Goal: Transaction & Acquisition: Book appointment/travel/reservation

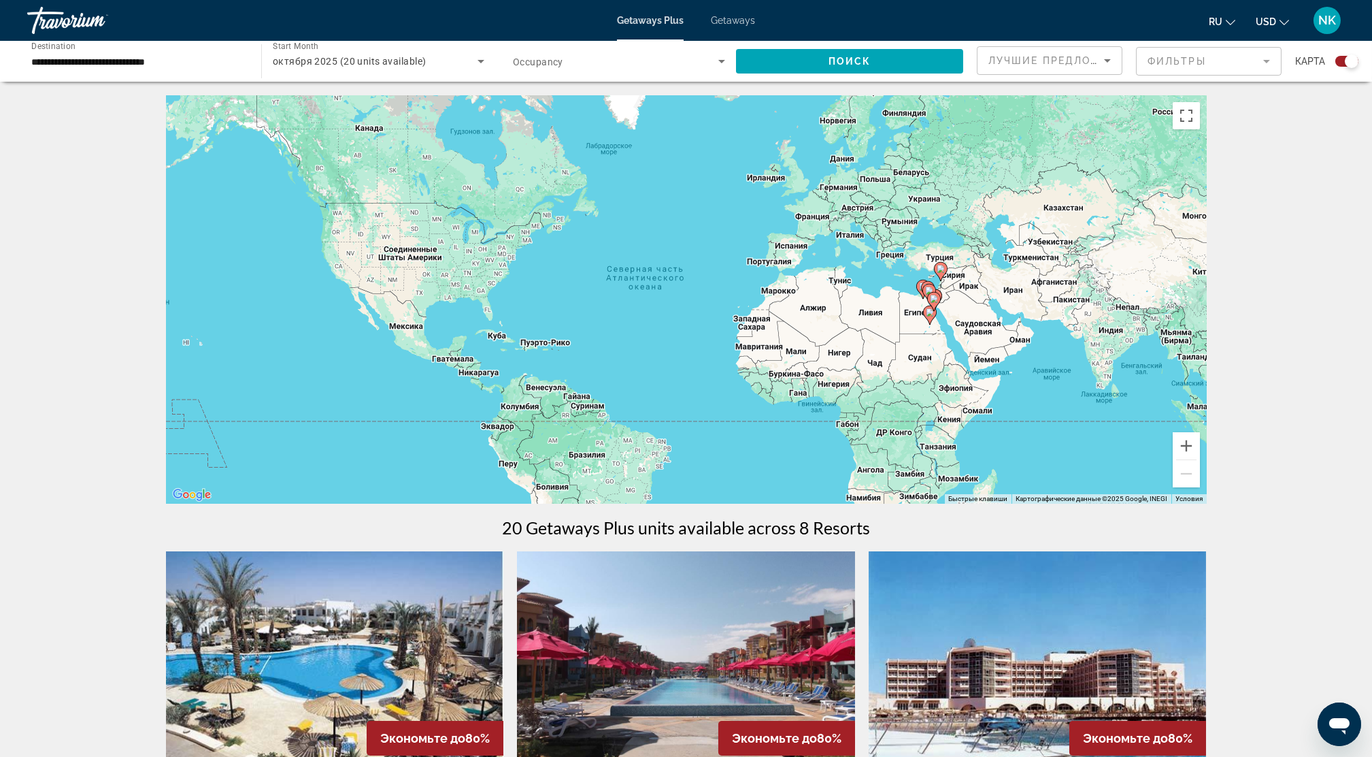
click at [939, 275] on icon "Main content" at bounding box center [940, 272] width 12 height 18
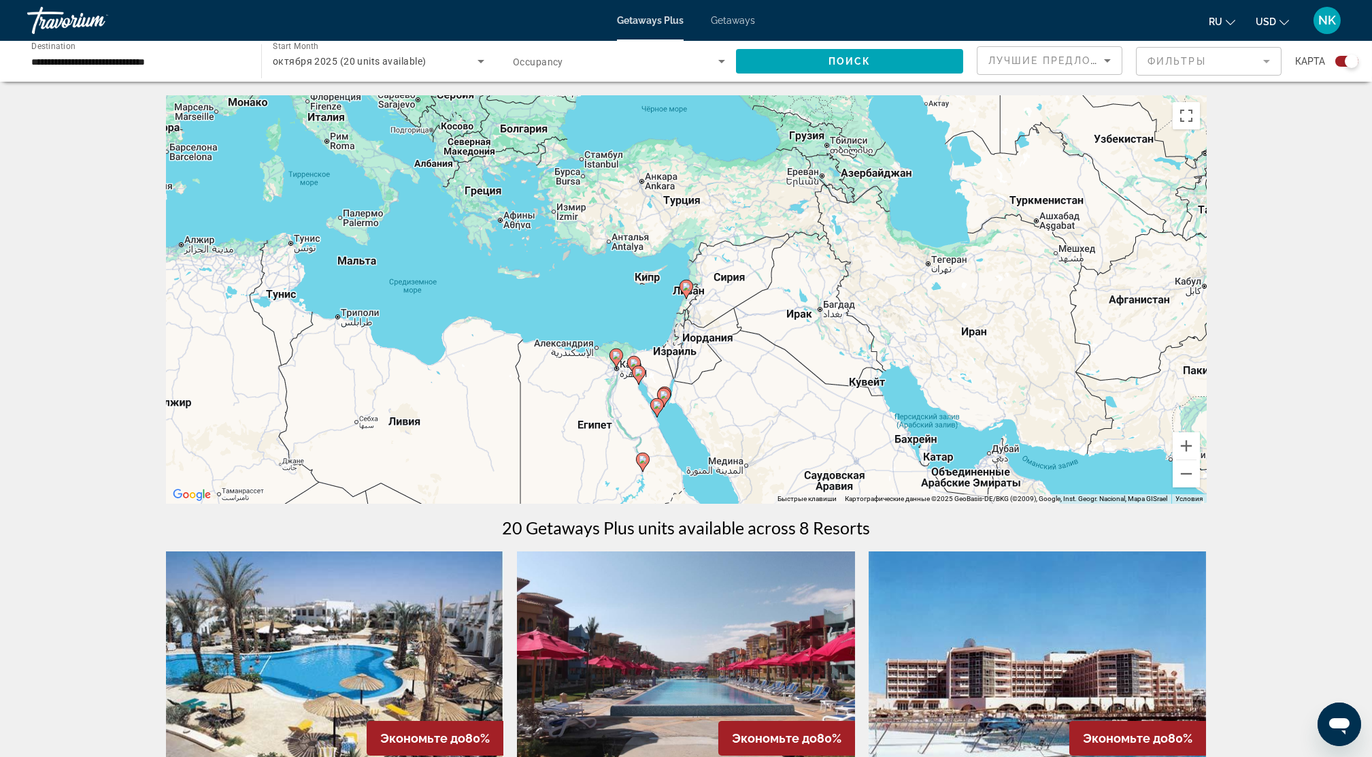
click at [686, 298] on gmp-advanced-marker "Main content" at bounding box center [687, 289] width 14 height 20
click at [687, 289] on image "Main content" at bounding box center [687, 286] width 8 height 8
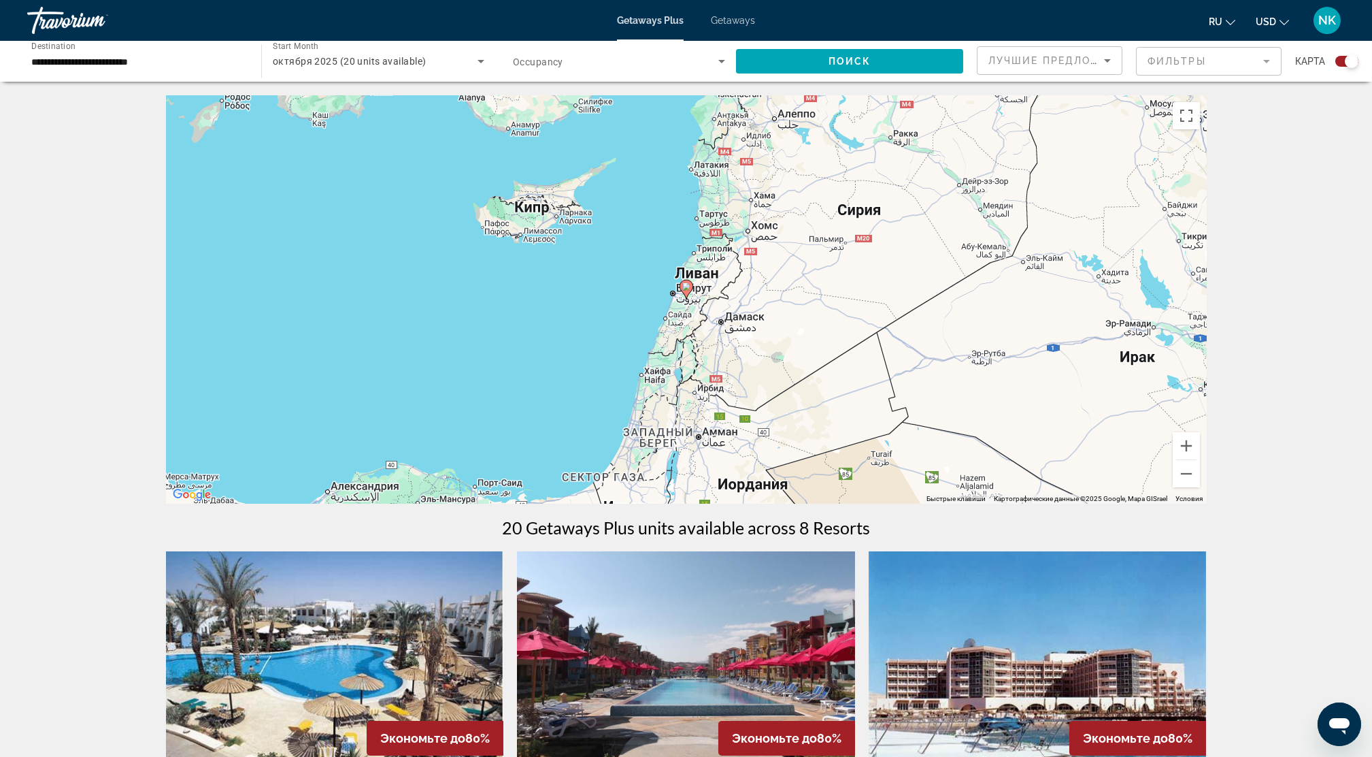
click at [688, 285] on image "Main content" at bounding box center [687, 286] width 8 height 8
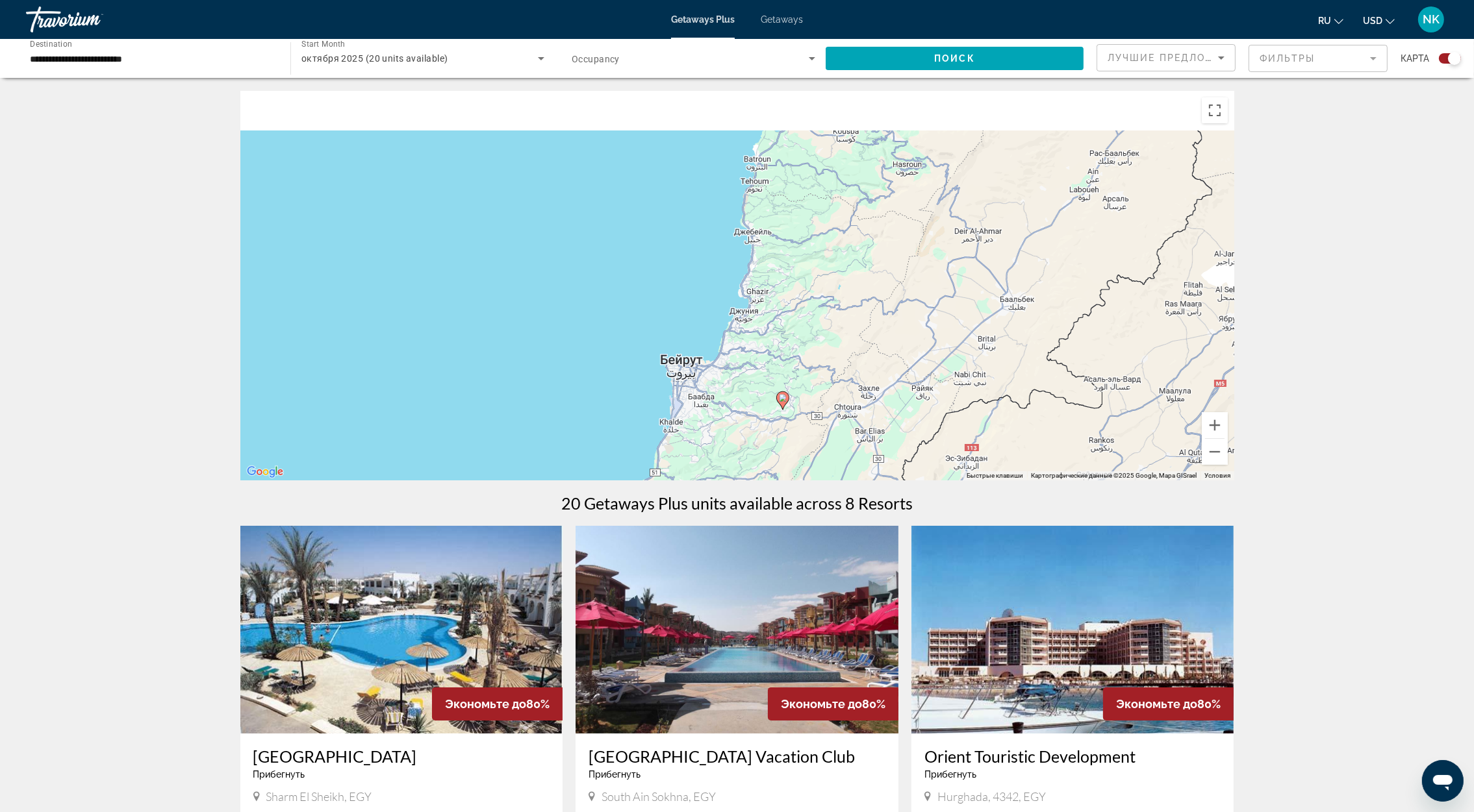
drag, startPoint x: 847, startPoint y: 336, endPoint x: 916, endPoint y: 499, distance: 177.0
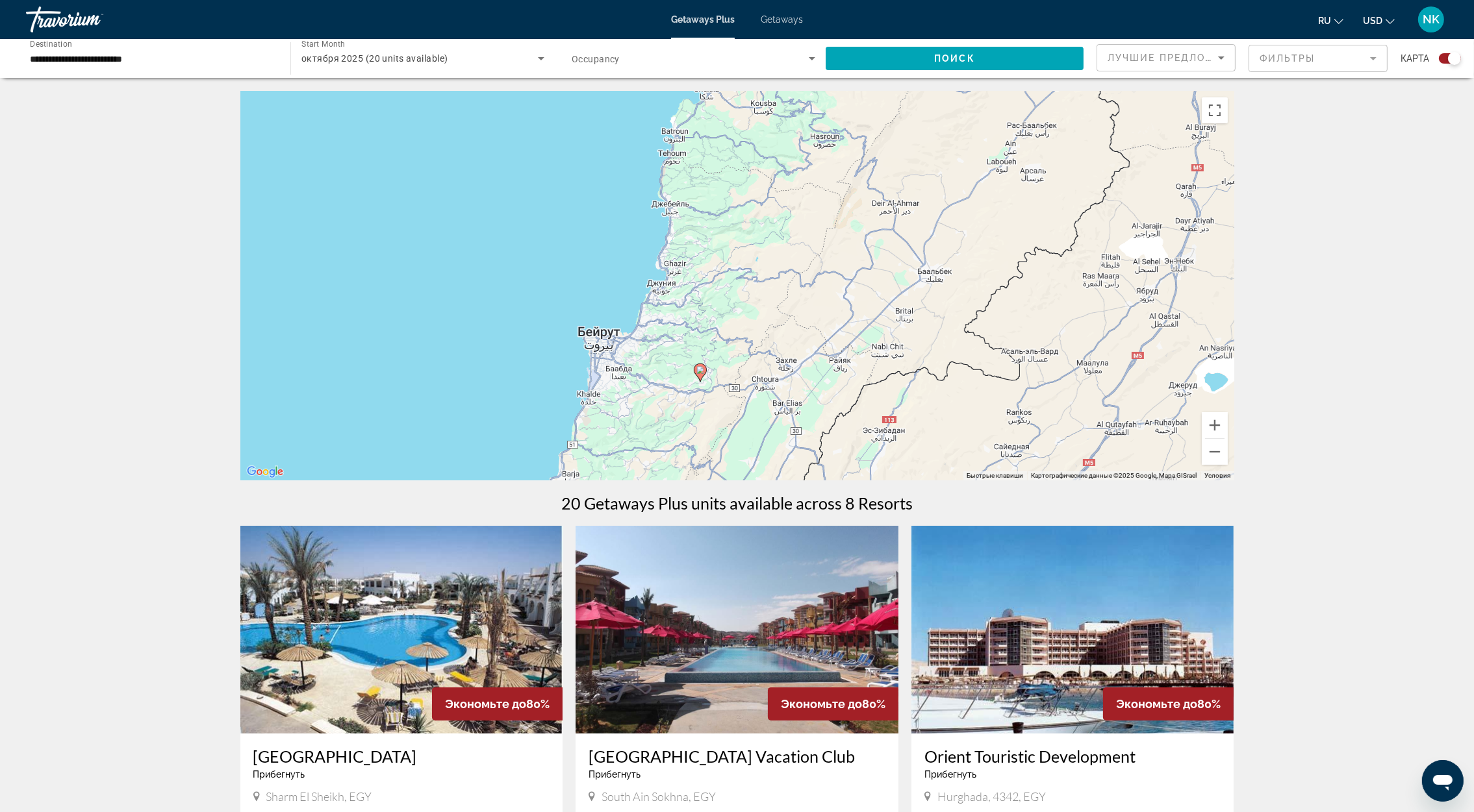
drag, startPoint x: 901, startPoint y: 323, endPoint x: 817, endPoint y: 150, distance: 192.3
click at [812, 136] on div "Чтобы активировать перетаскивание с помощью клавиатуры, нажмите Alt + Ввод. Пос…" at bounding box center [737, 285] width 994 height 389
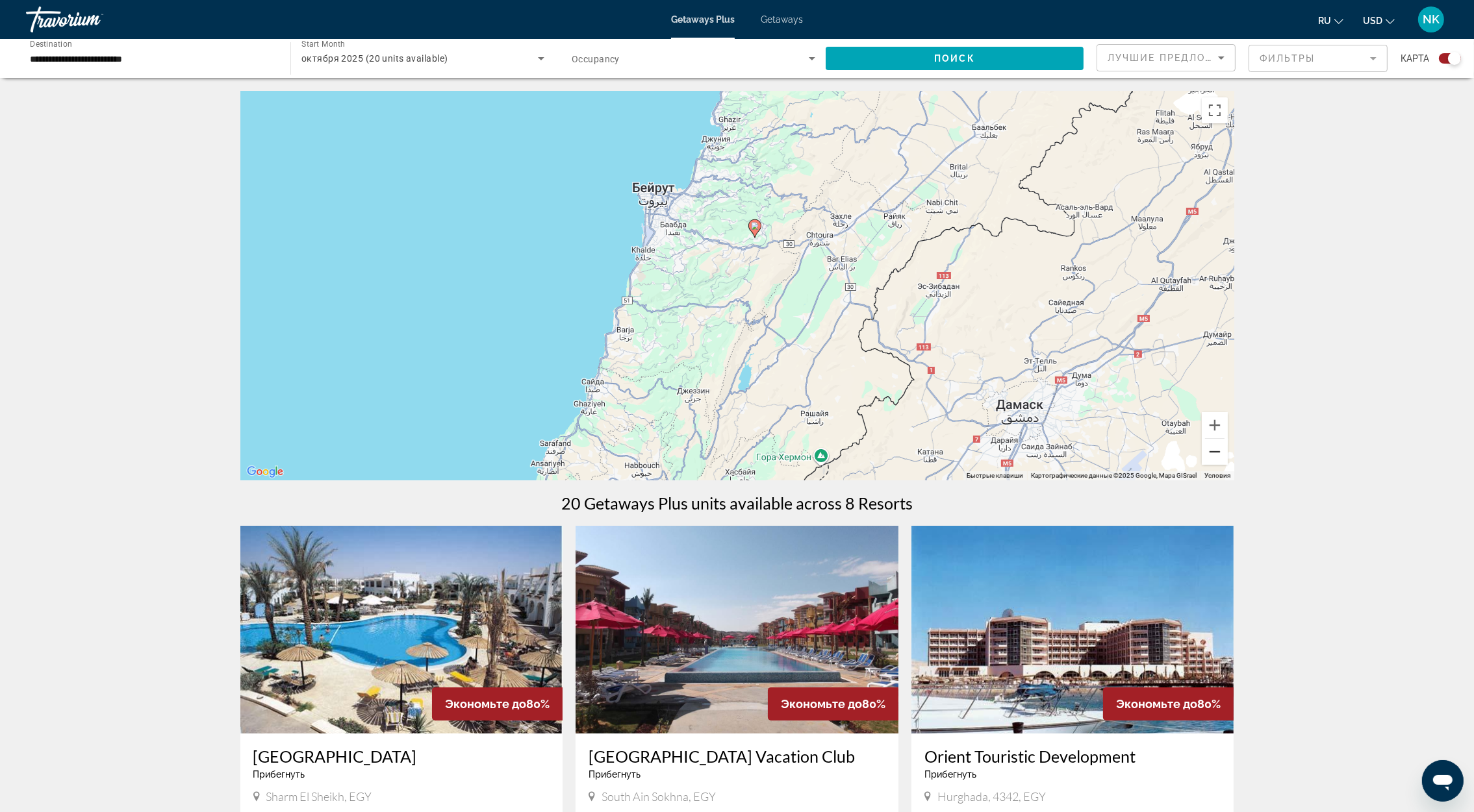
click at [1207, 449] on button "Уменьшить" at bounding box center [1214, 451] width 26 height 26
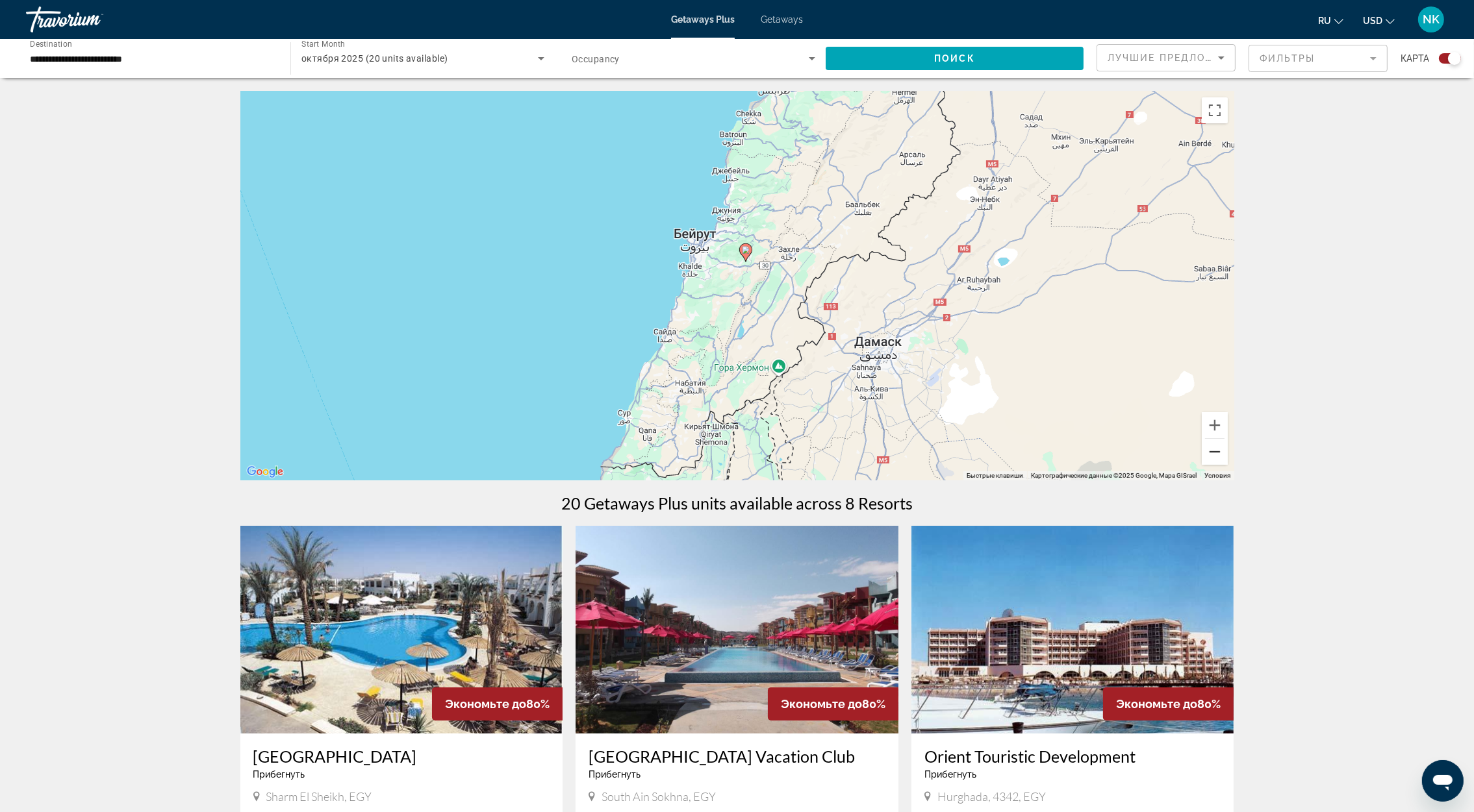
click at [1207, 449] on button "Уменьшить" at bounding box center [1214, 451] width 26 height 26
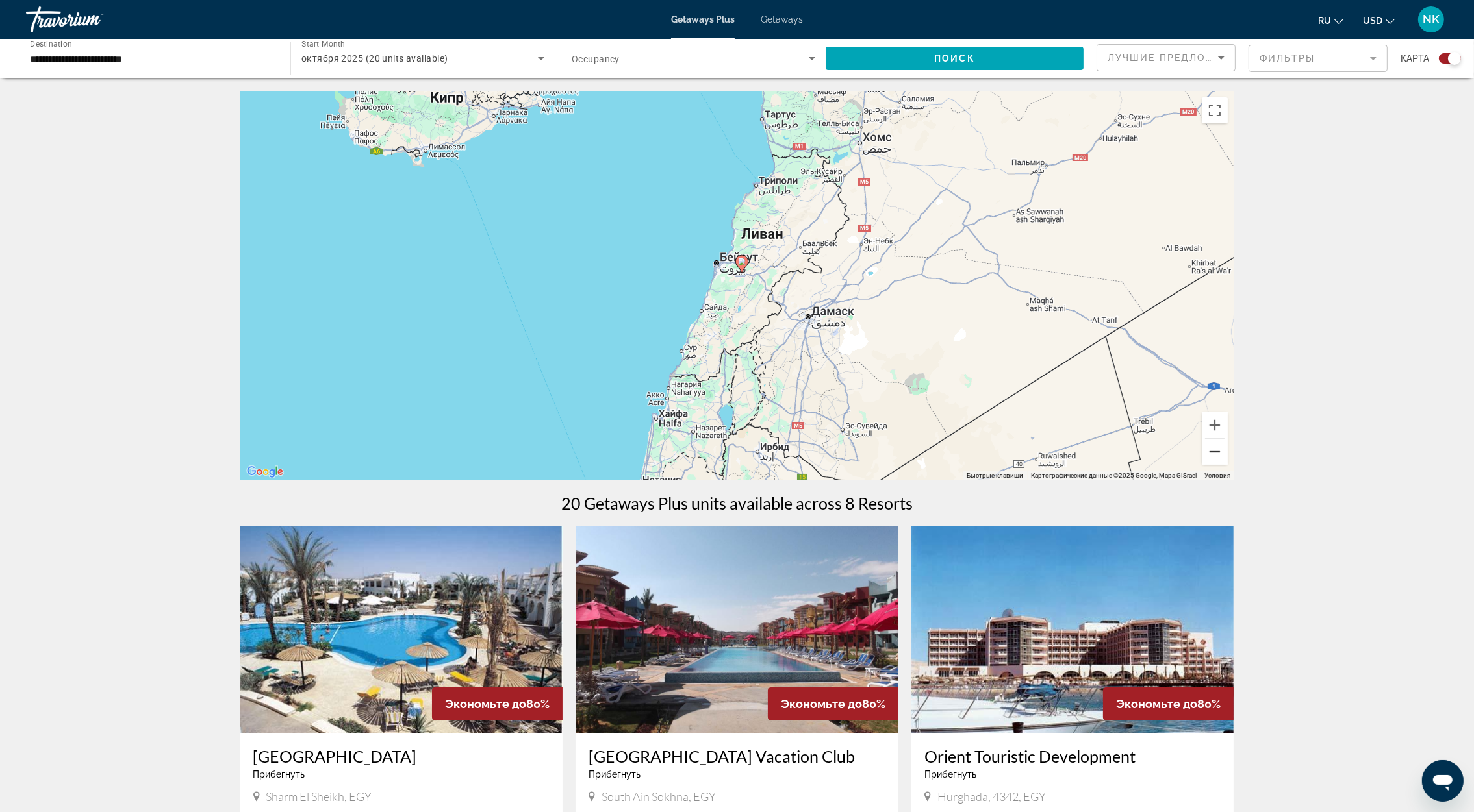
click at [1207, 449] on button "Уменьшить" at bounding box center [1214, 451] width 26 height 26
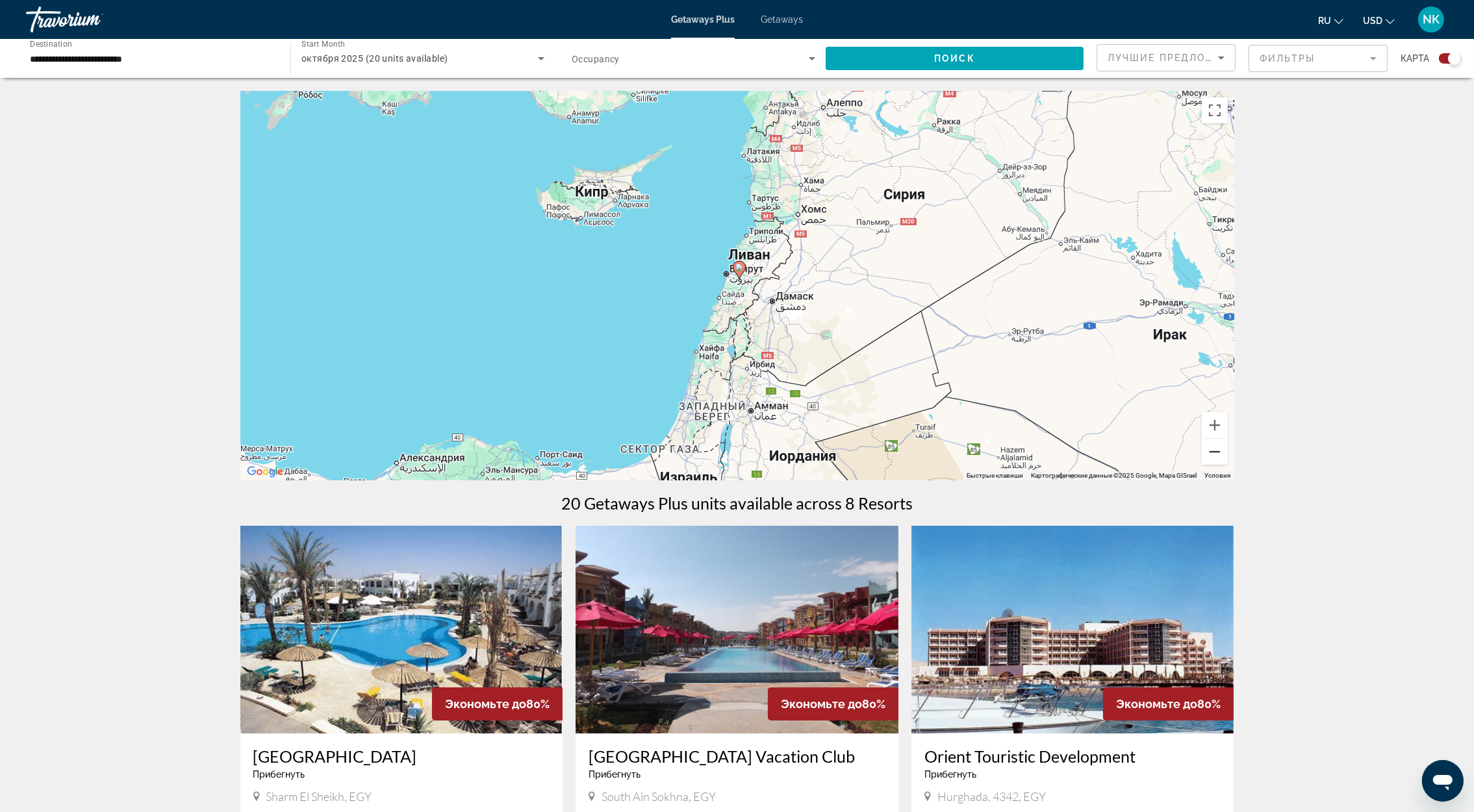
click at [1207, 449] on button "Уменьшить" at bounding box center [1214, 451] width 26 height 26
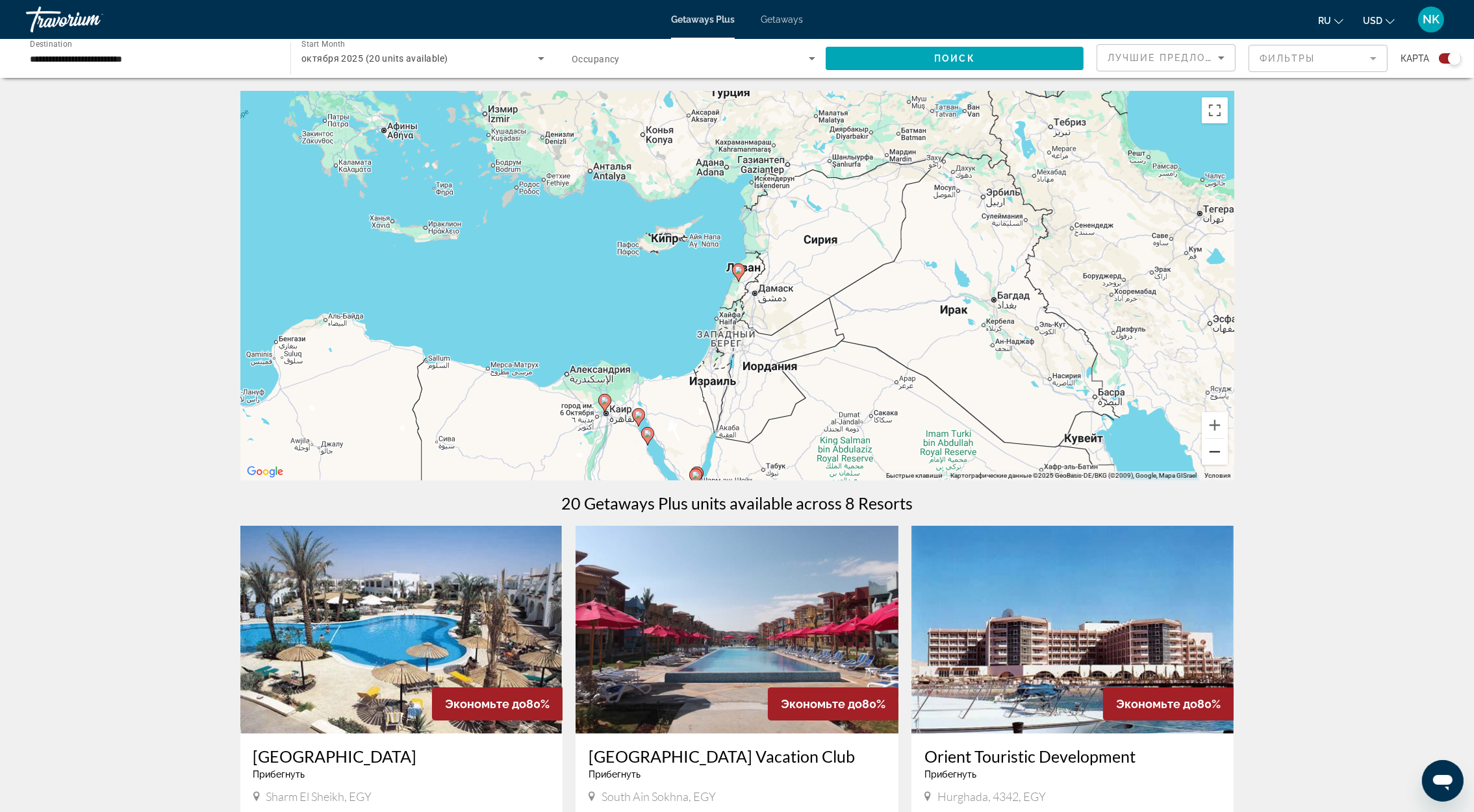
click at [1207, 449] on button "Уменьшить" at bounding box center [1214, 451] width 26 height 26
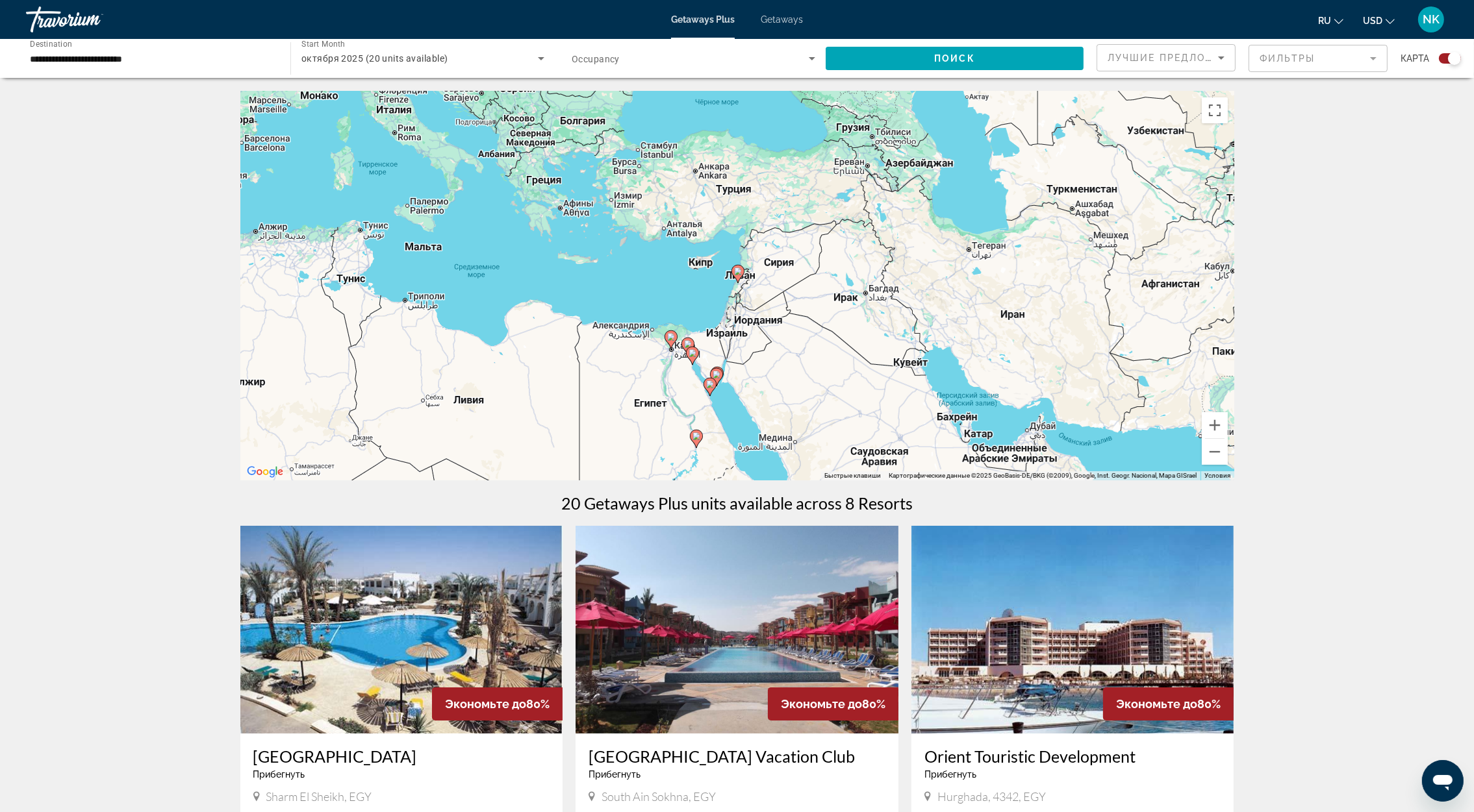
click at [150, 61] on input "**********" at bounding box center [151, 59] width 243 height 15
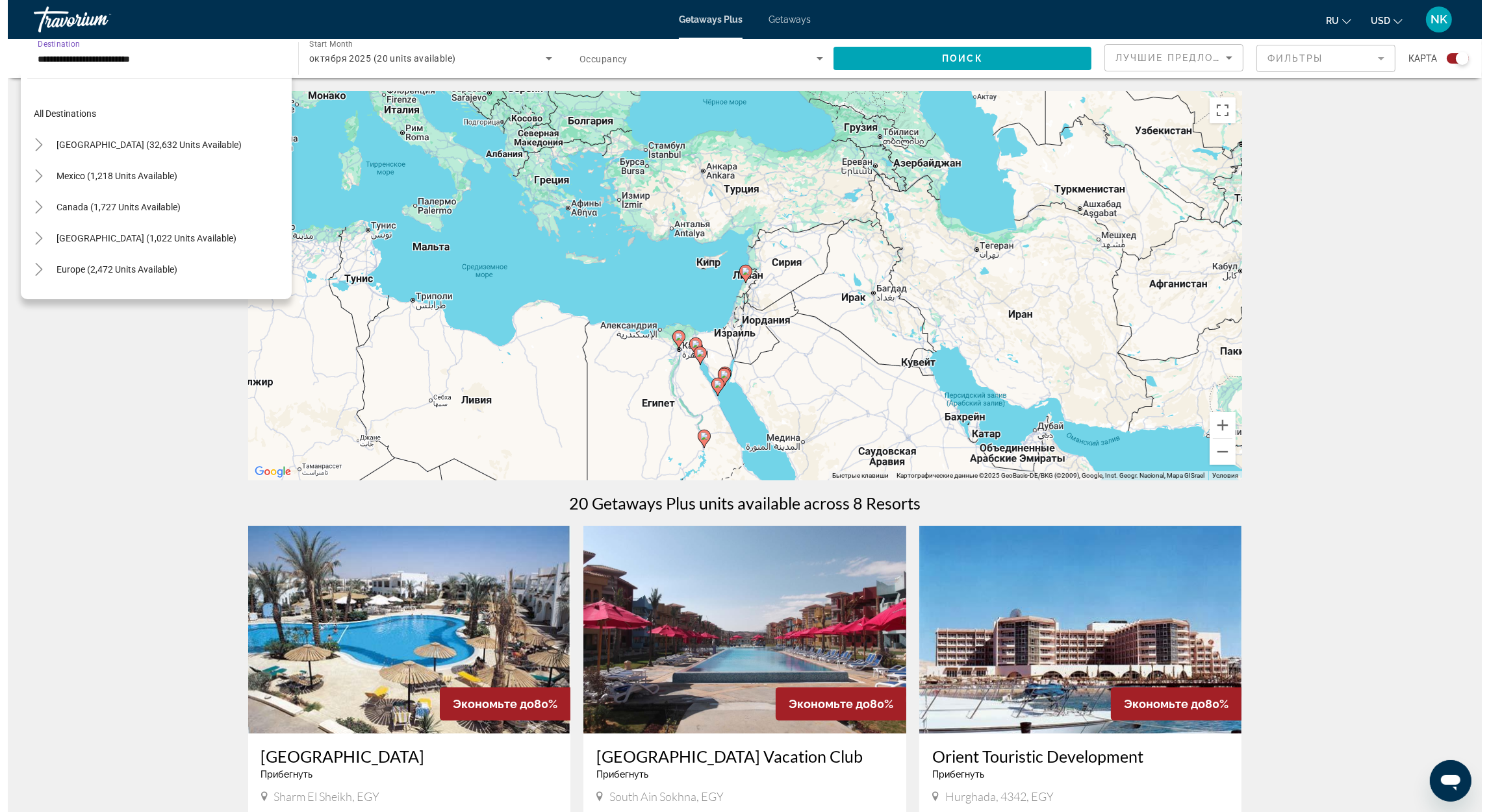
scroll to position [303, 0]
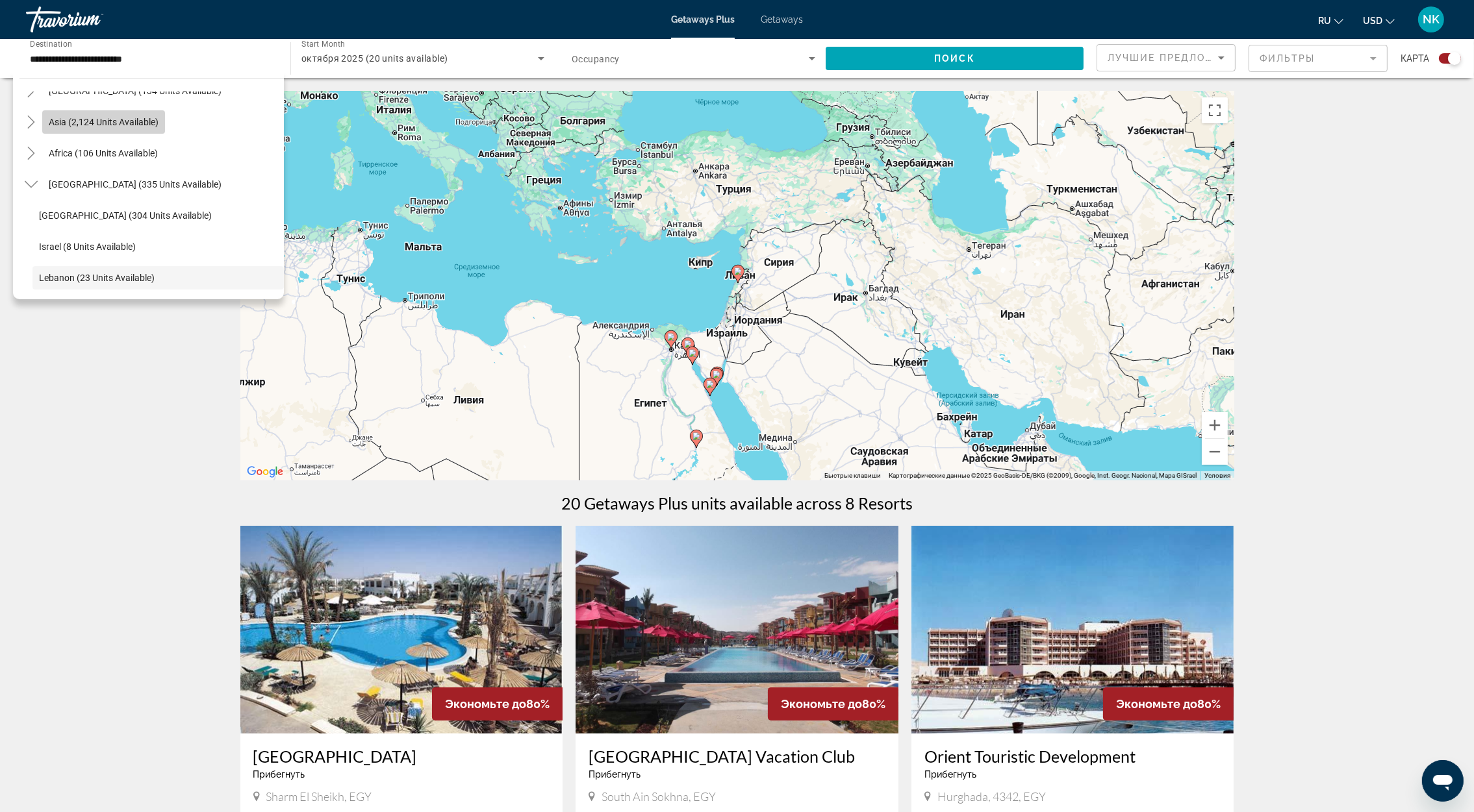
click at [127, 125] on span "Asia (2,124 units available)" at bounding box center [103, 121] width 110 height 10
type input "**********"
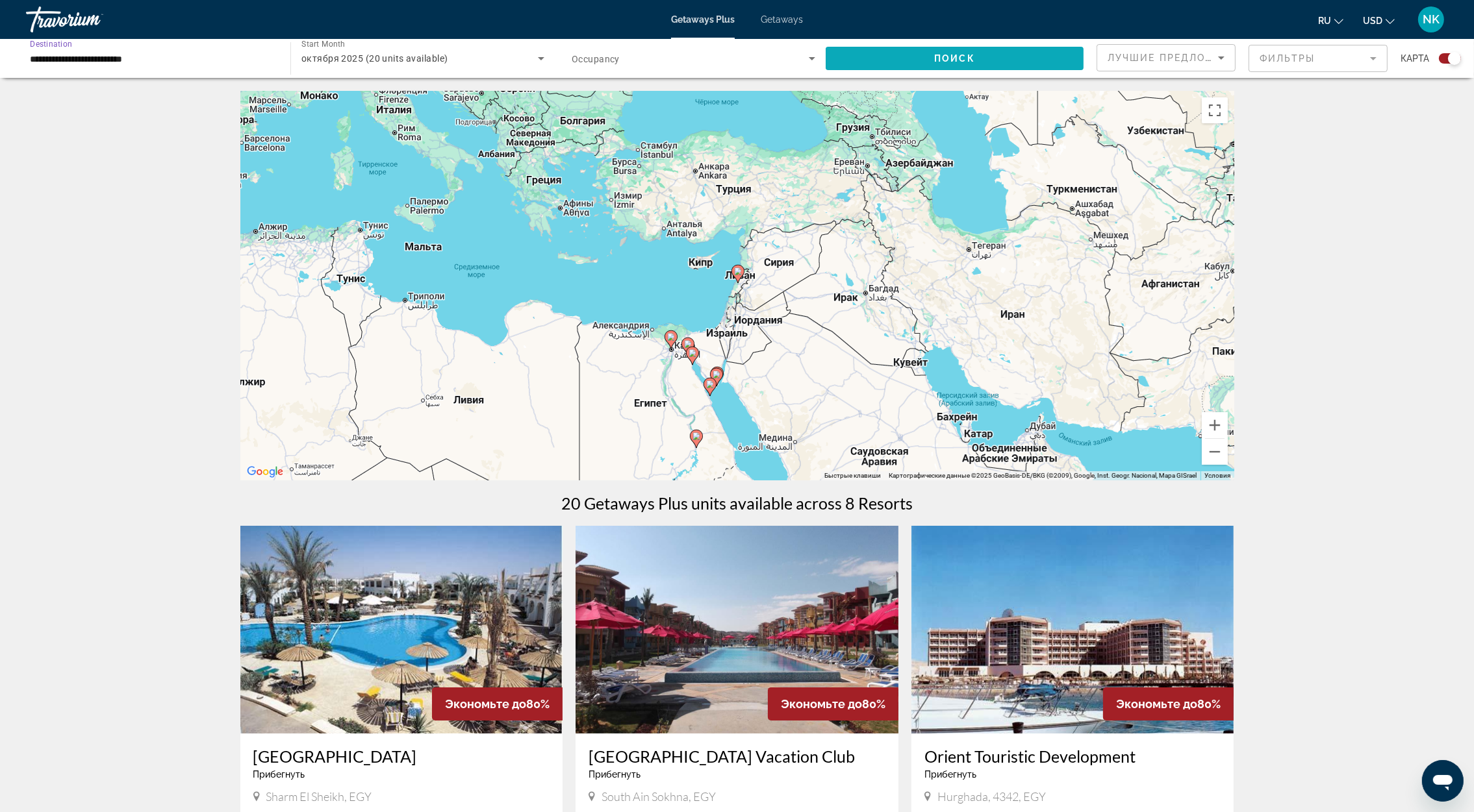
click at [948, 68] on span "Search widget" at bounding box center [955, 58] width 258 height 31
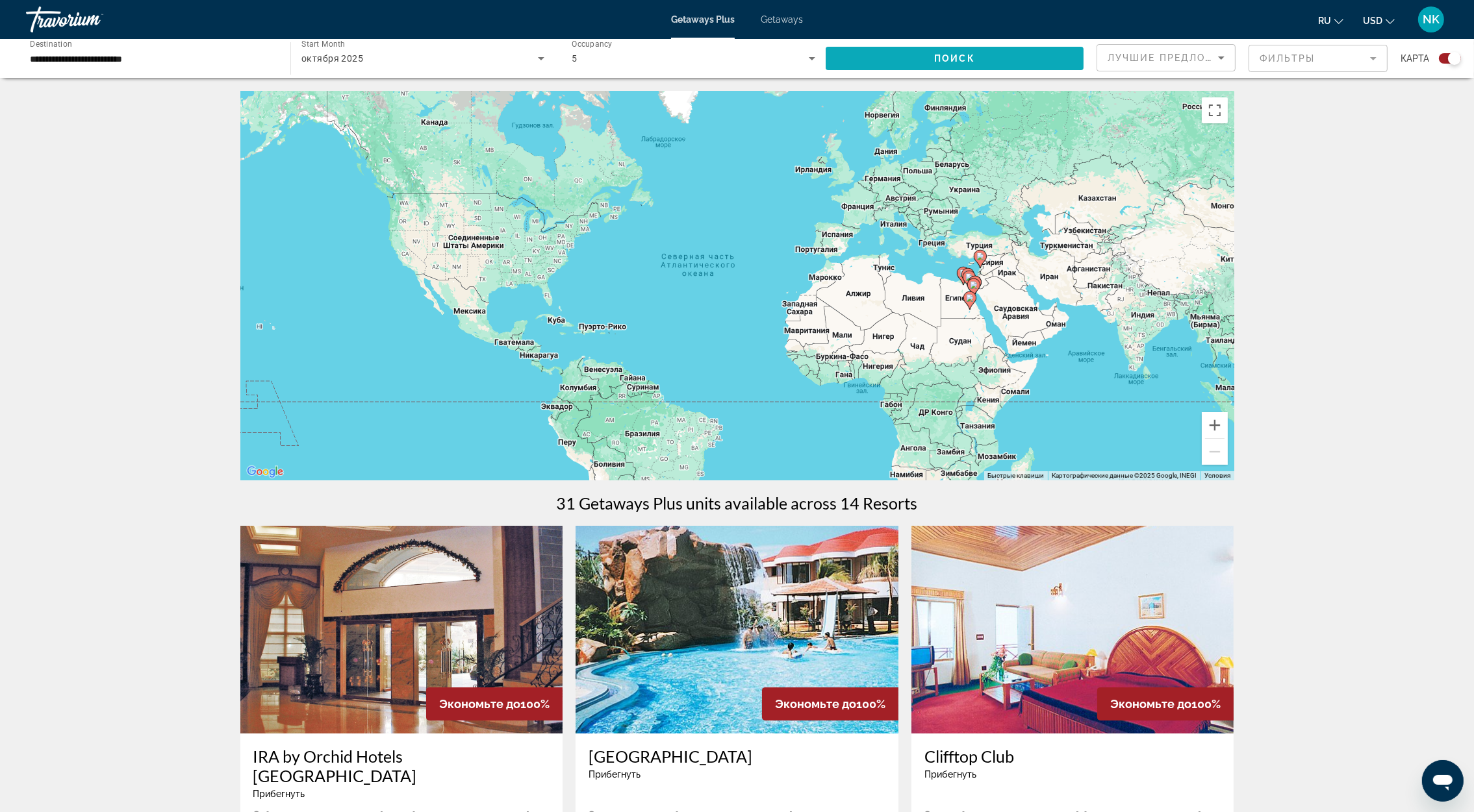
click at [904, 58] on span "Search widget" at bounding box center [955, 58] width 258 height 31
click at [801, 19] on span "Getaways" at bounding box center [782, 19] width 42 height 10
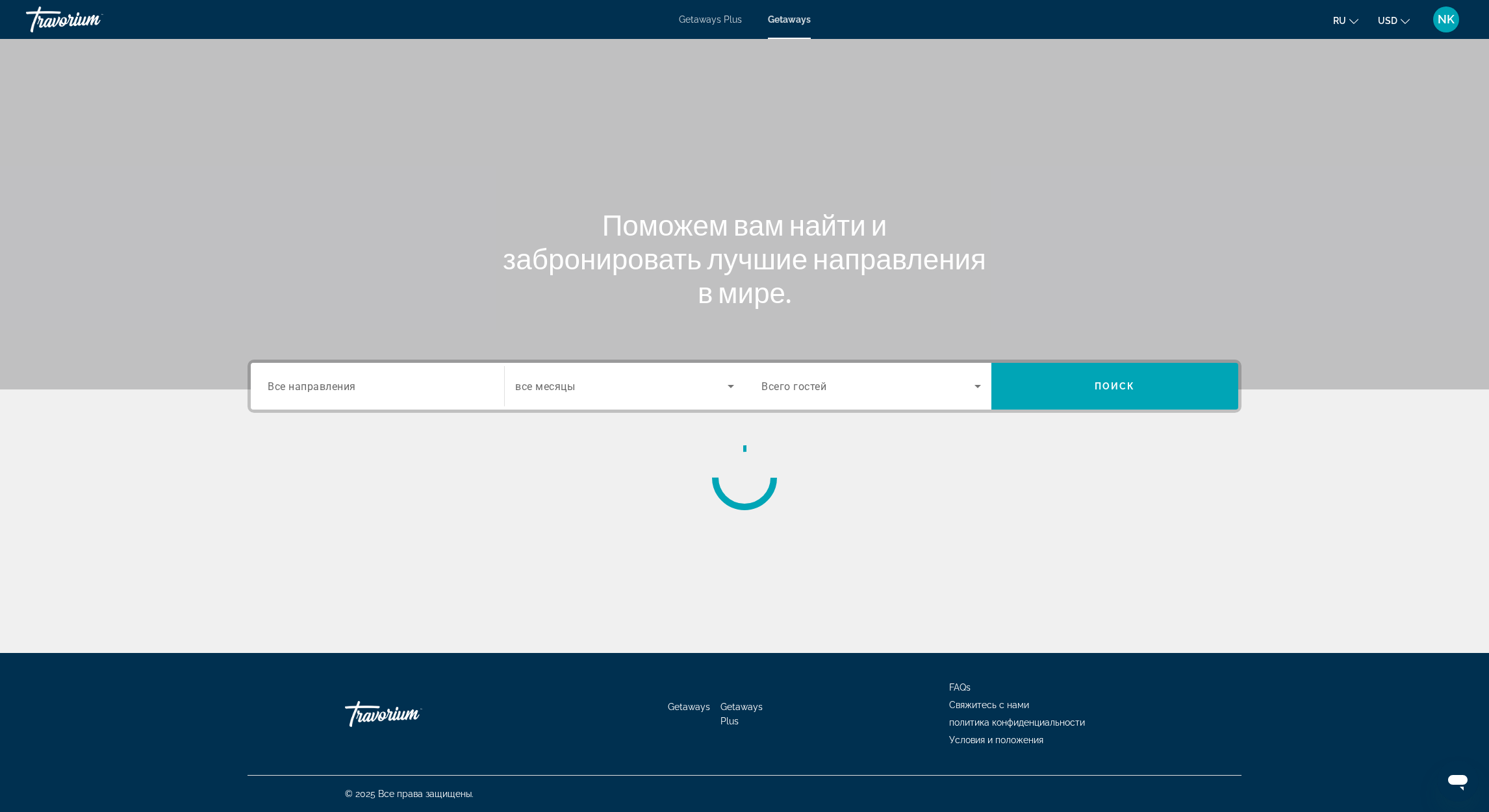
click at [338, 389] on span "Все направления" at bounding box center [311, 385] width 89 height 12
click at [338, 389] on input "Destination Все направления" at bounding box center [377, 386] width 220 height 15
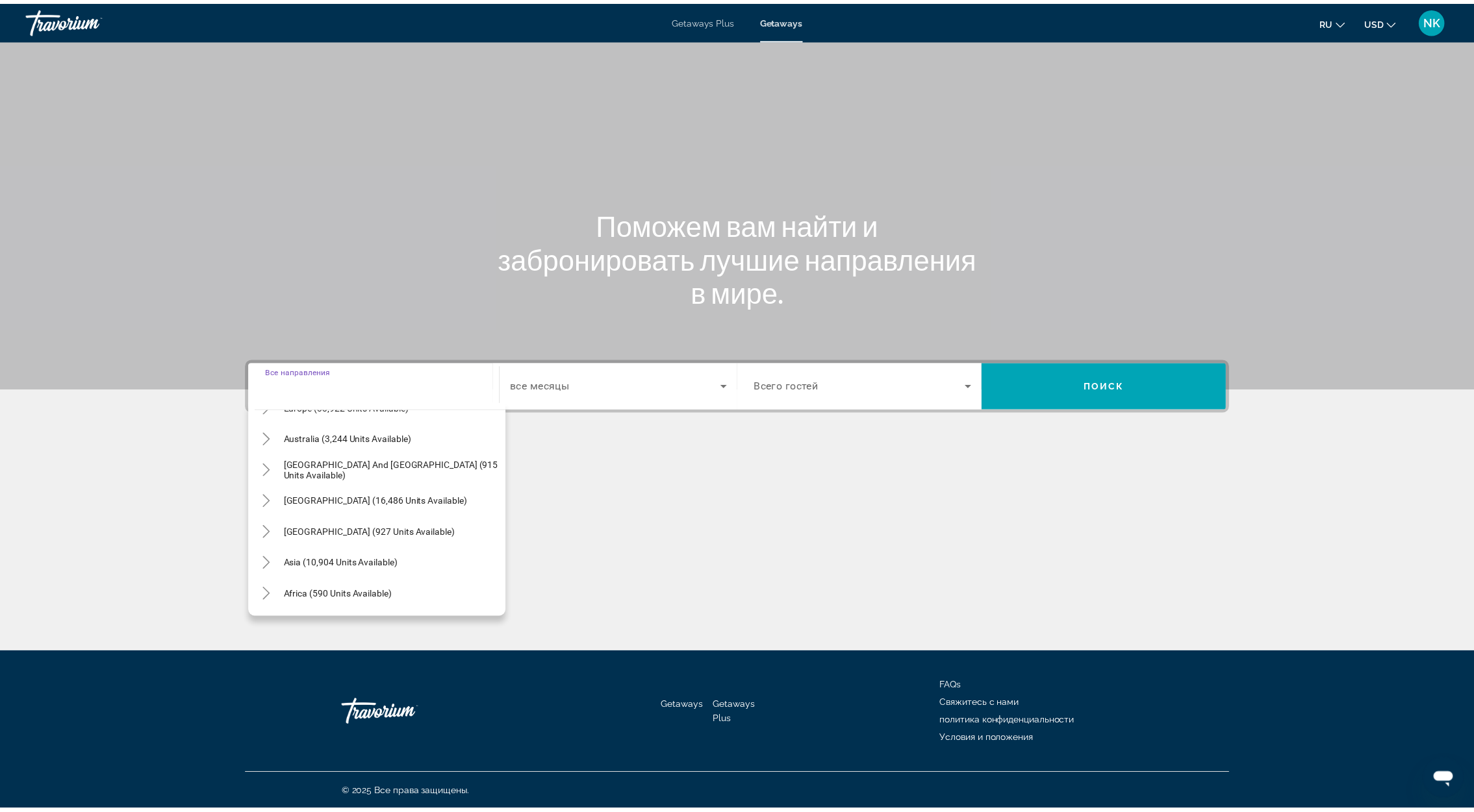
scroll to position [210, 0]
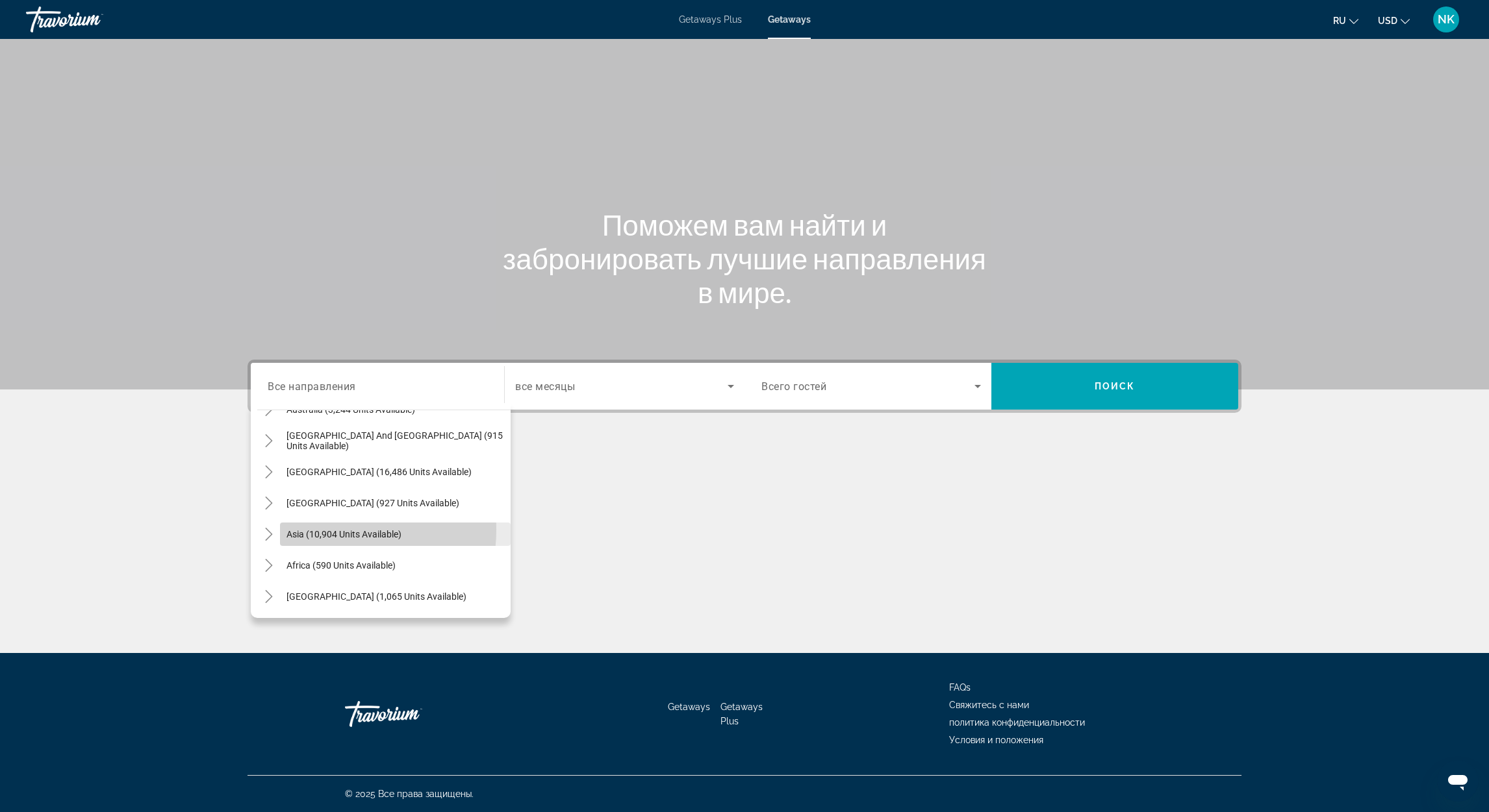
click at [325, 530] on span "Asia (10,904 units available)" at bounding box center [344, 534] width 115 height 10
type input "**********"
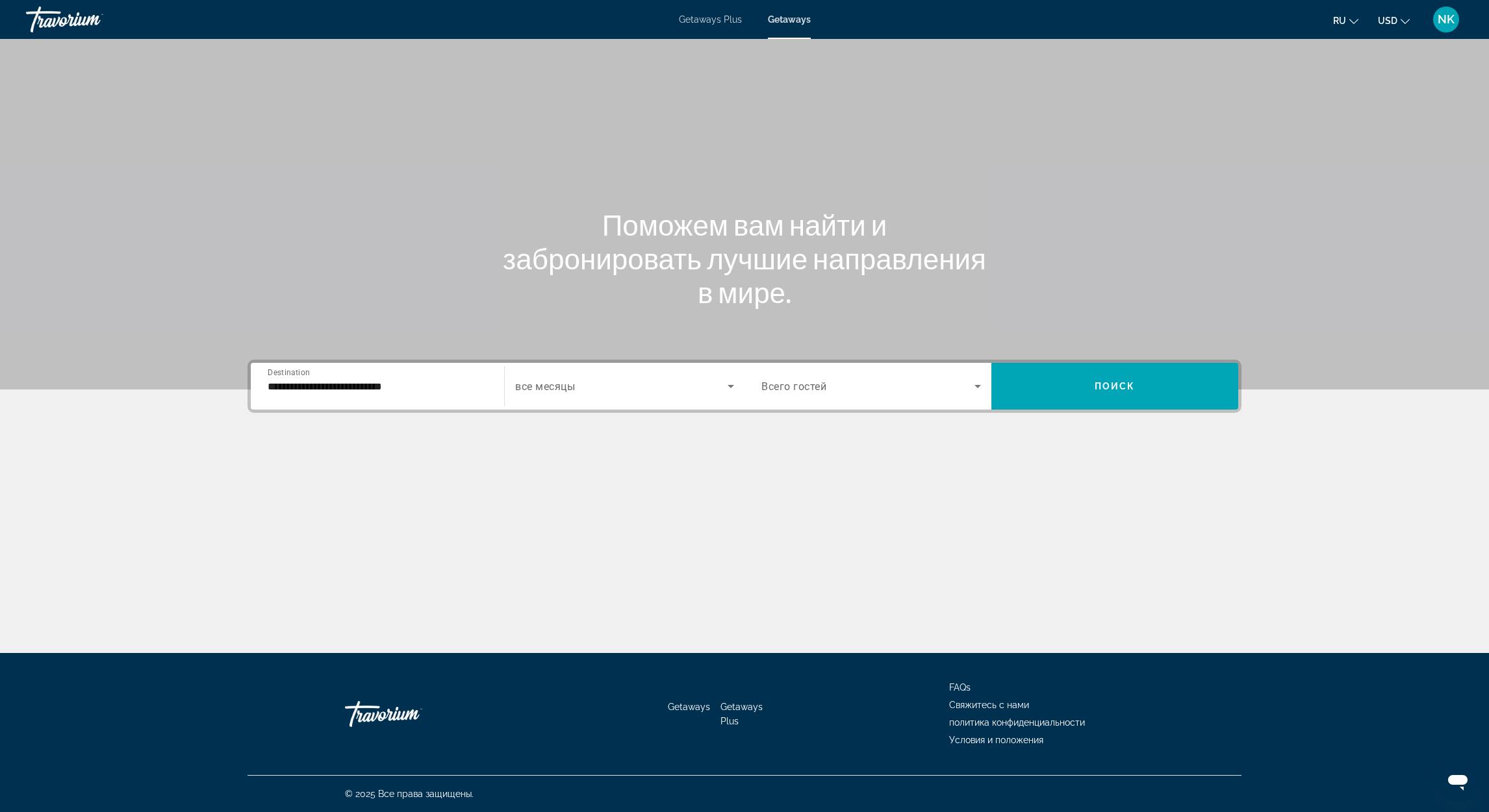
click at [641, 375] on div "Search widget" at bounding box center [624, 386] width 219 height 36
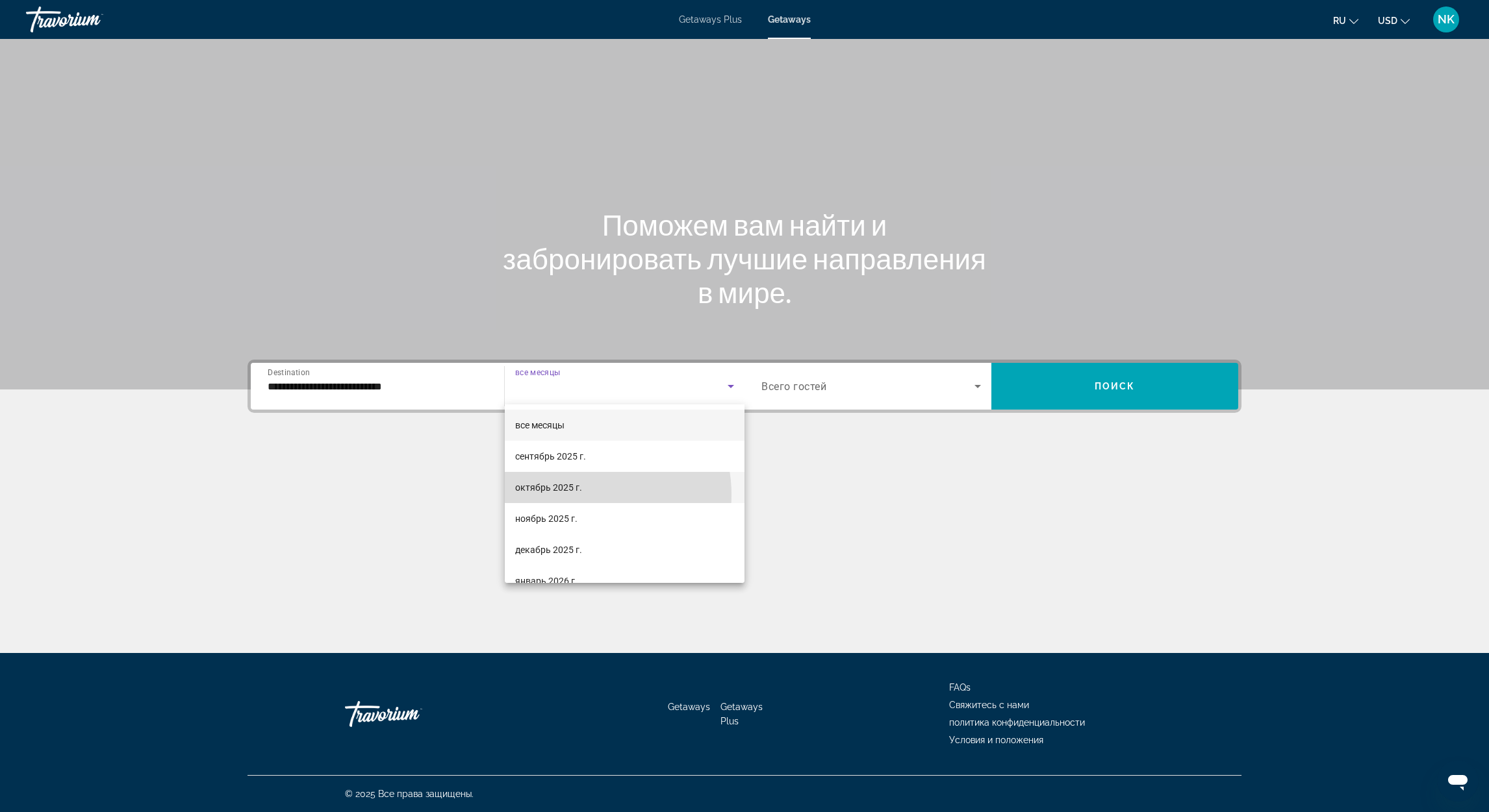
click at [585, 495] on mat-option "октябрь 2025 г." at bounding box center [624, 488] width 240 height 31
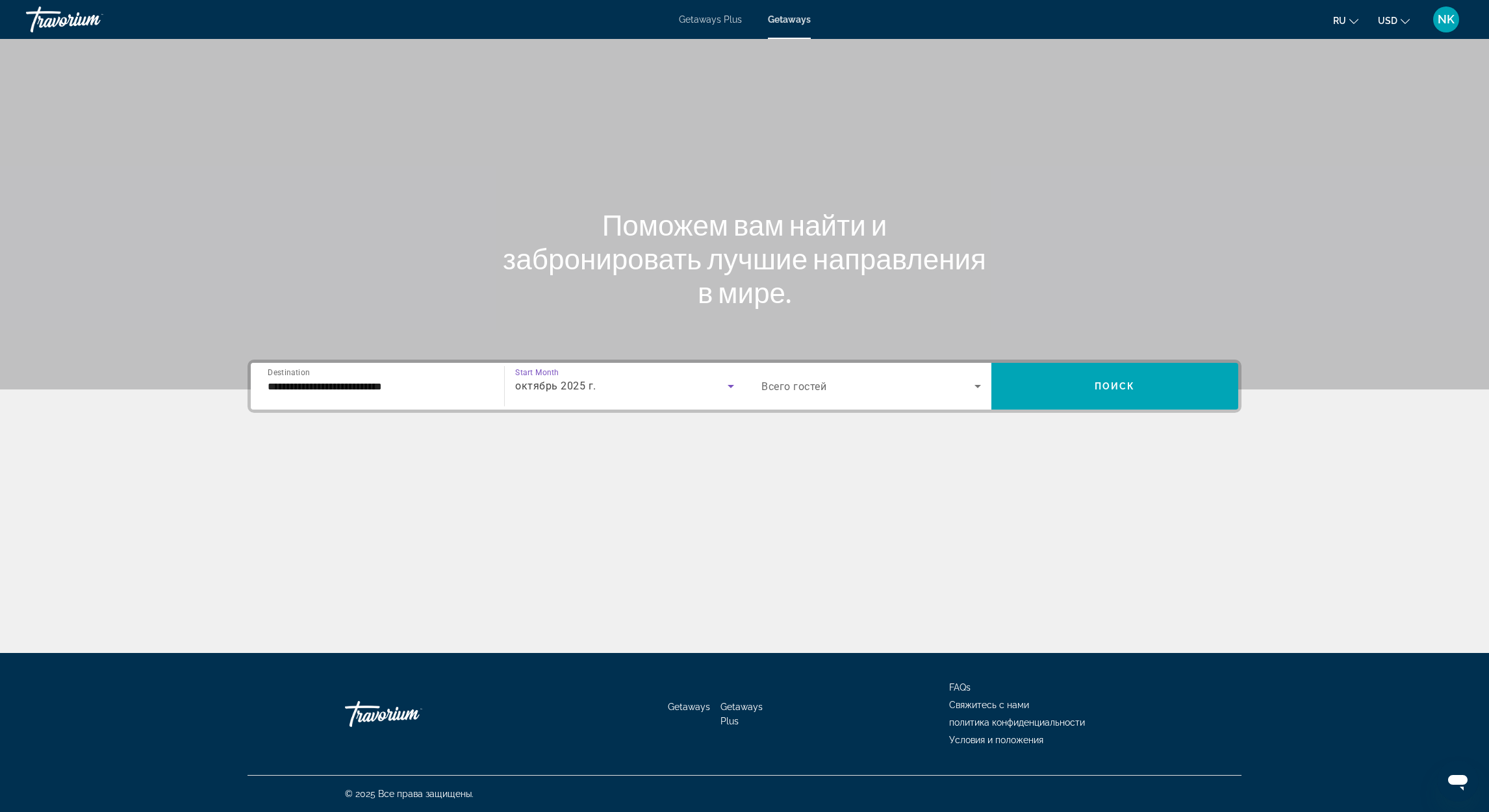
click at [844, 396] on div "Search widget" at bounding box center [870, 386] width 220 height 36
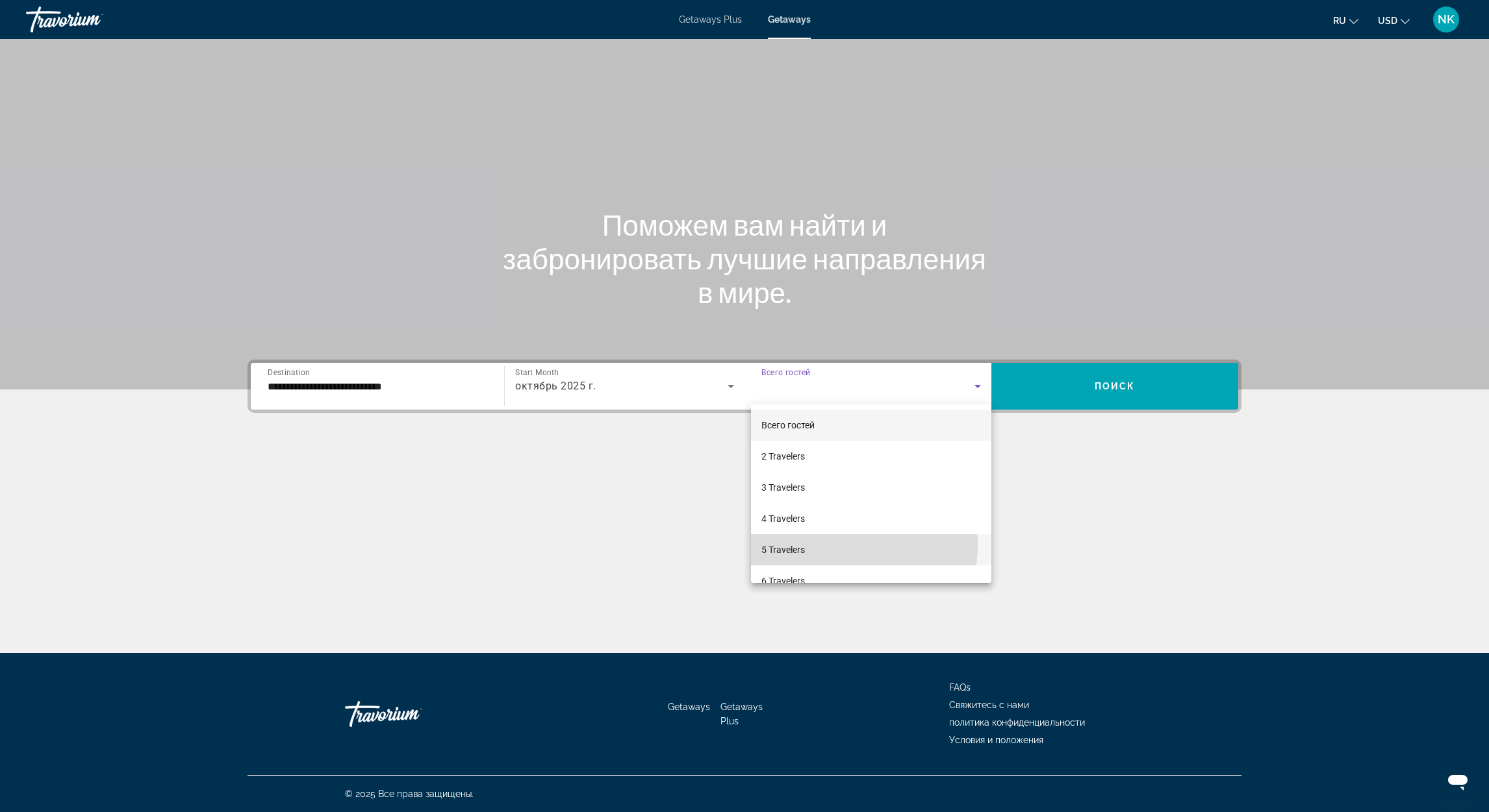
drag, startPoint x: 802, startPoint y: 544, endPoint x: 847, endPoint y: 542, distance: 45.0
click at [802, 545] on span "5 Travelers" at bounding box center [783, 550] width 44 height 15
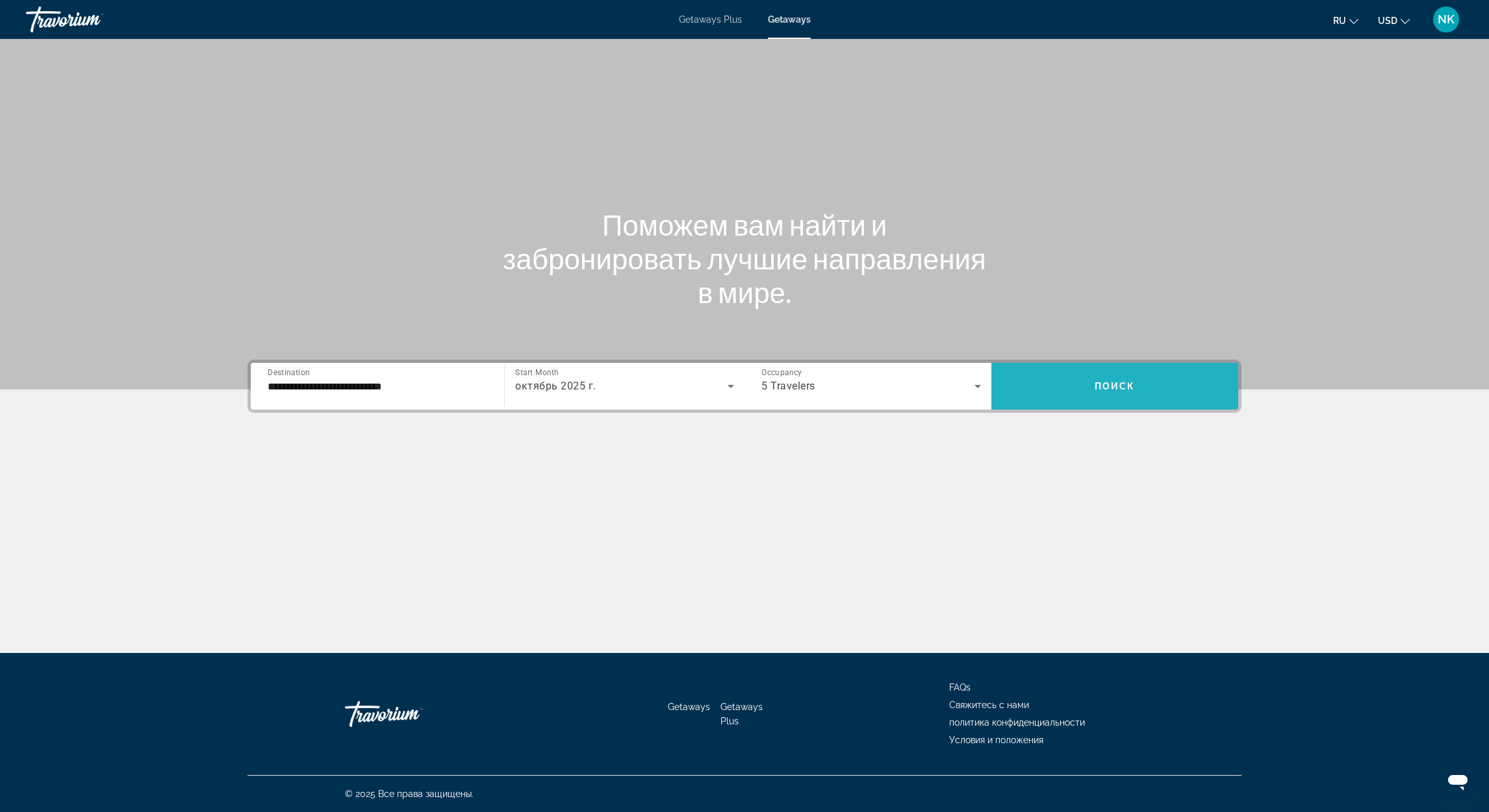
click at [1096, 385] on span "Поиск" at bounding box center [1115, 385] width 41 height 10
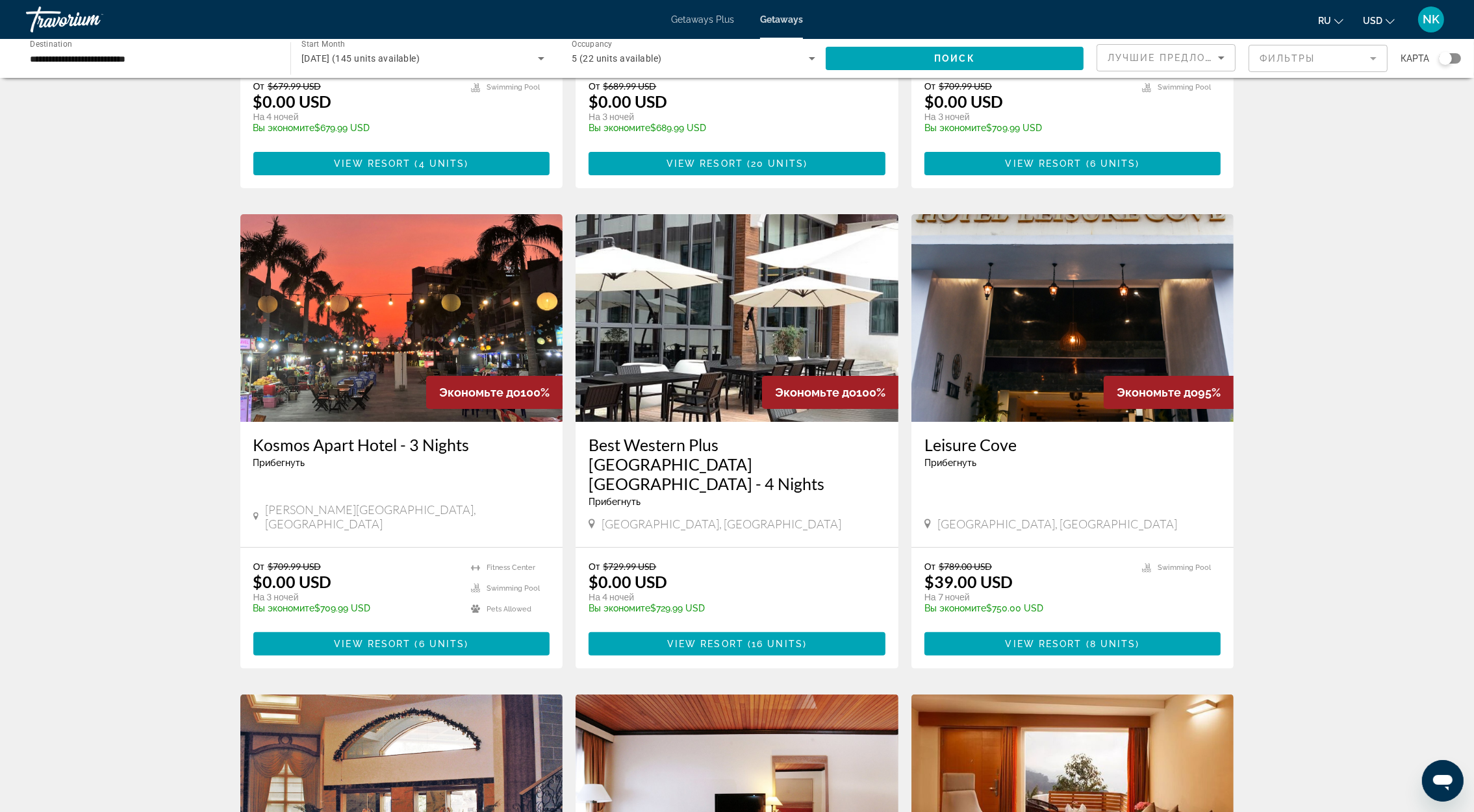
scroll to position [487, 0]
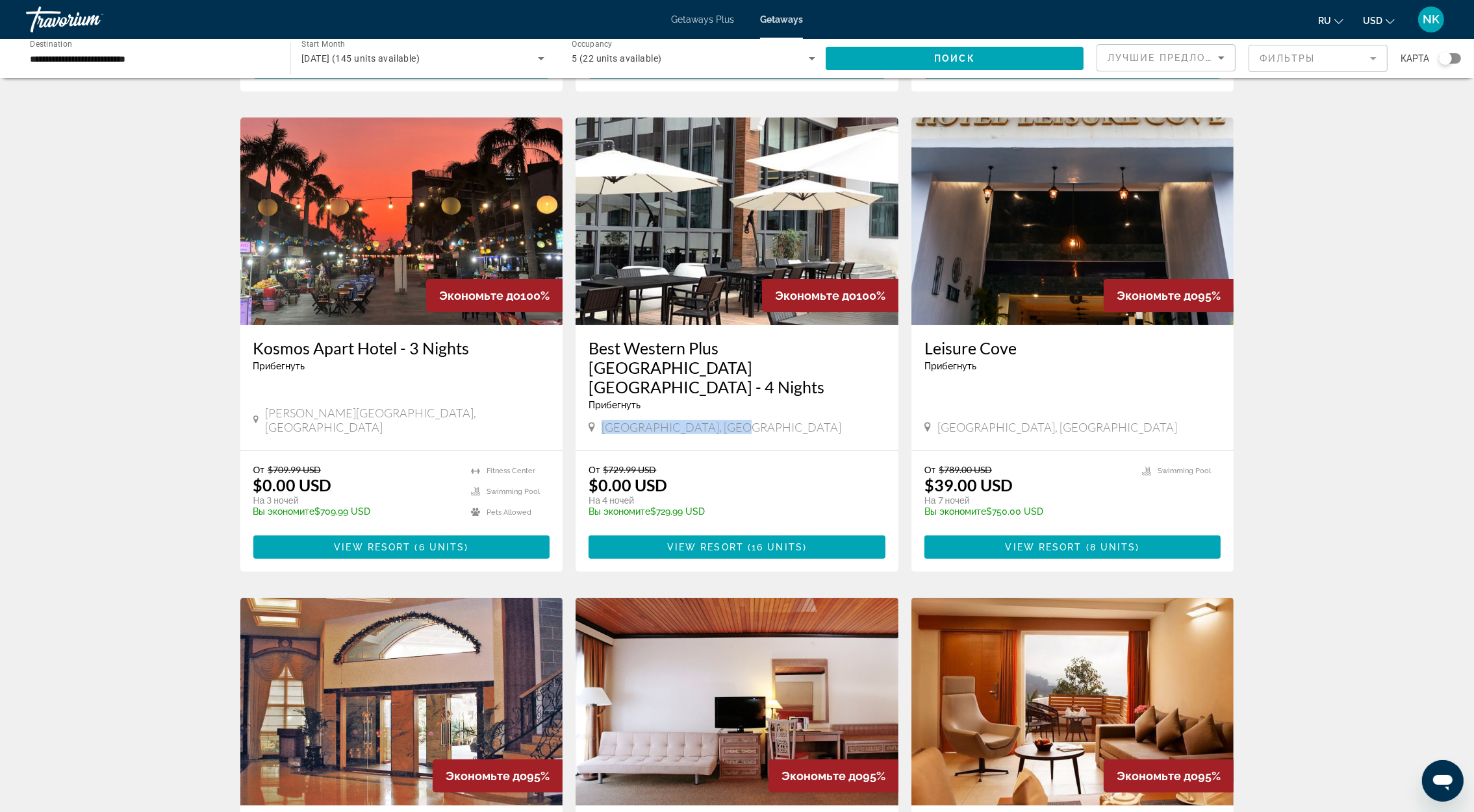
drag, startPoint x: 711, startPoint y: 389, endPoint x: 601, endPoint y: 386, distance: 110.0
click at [601, 420] on div "[GEOGRAPHIC_DATA], [GEOGRAPHIC_DATA]" at bounding box center [736, 427] width 297 height 14
drag, startPoint x: 601, startPoint y: 386, endPoint x: 611, endPoint y: 385, distance: 10.0
copy span "[GEOGRAPHIC_DATA], [GEOGRAPHIC_DATA]"
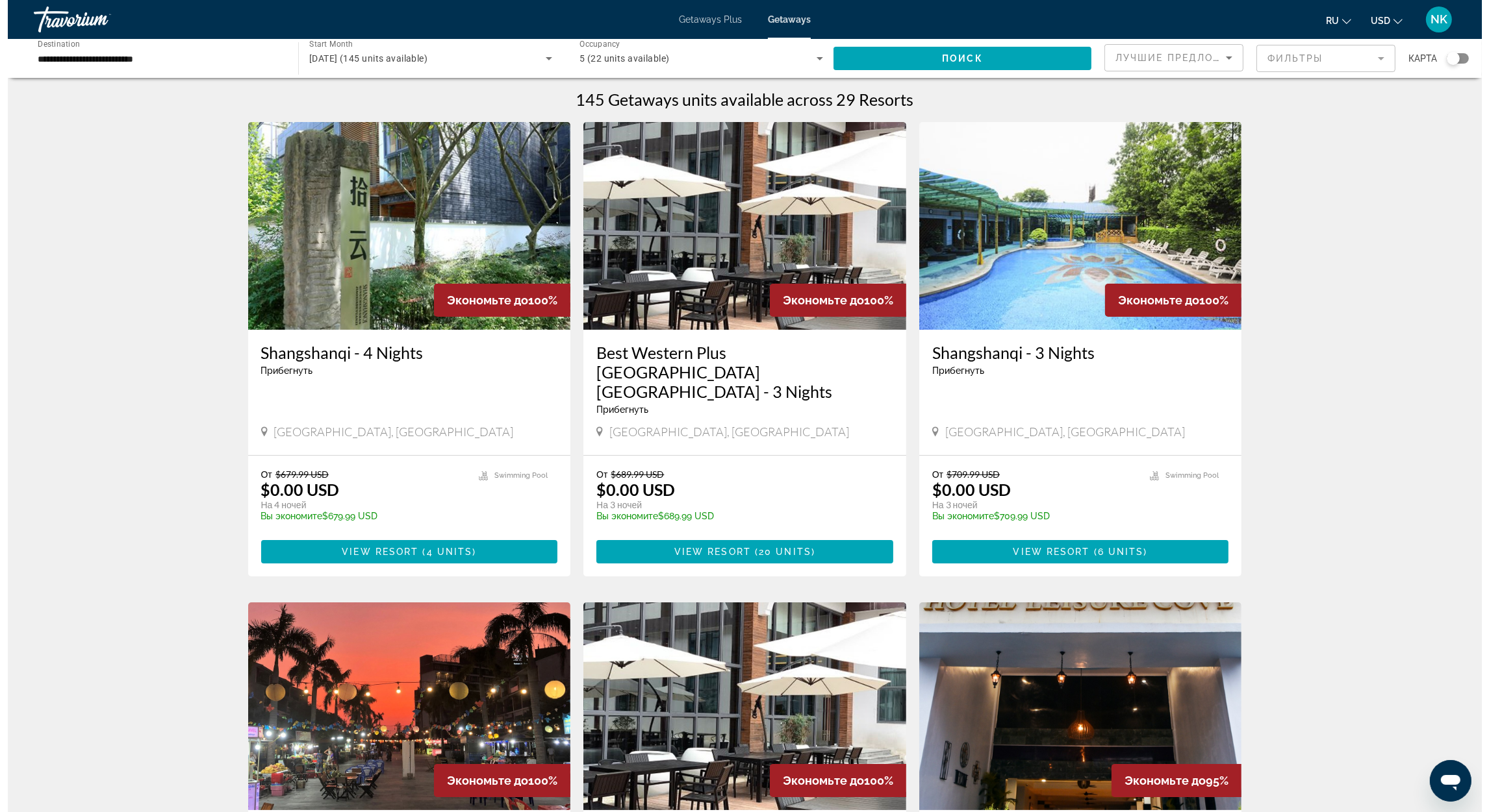
scroll to position [0, 0]
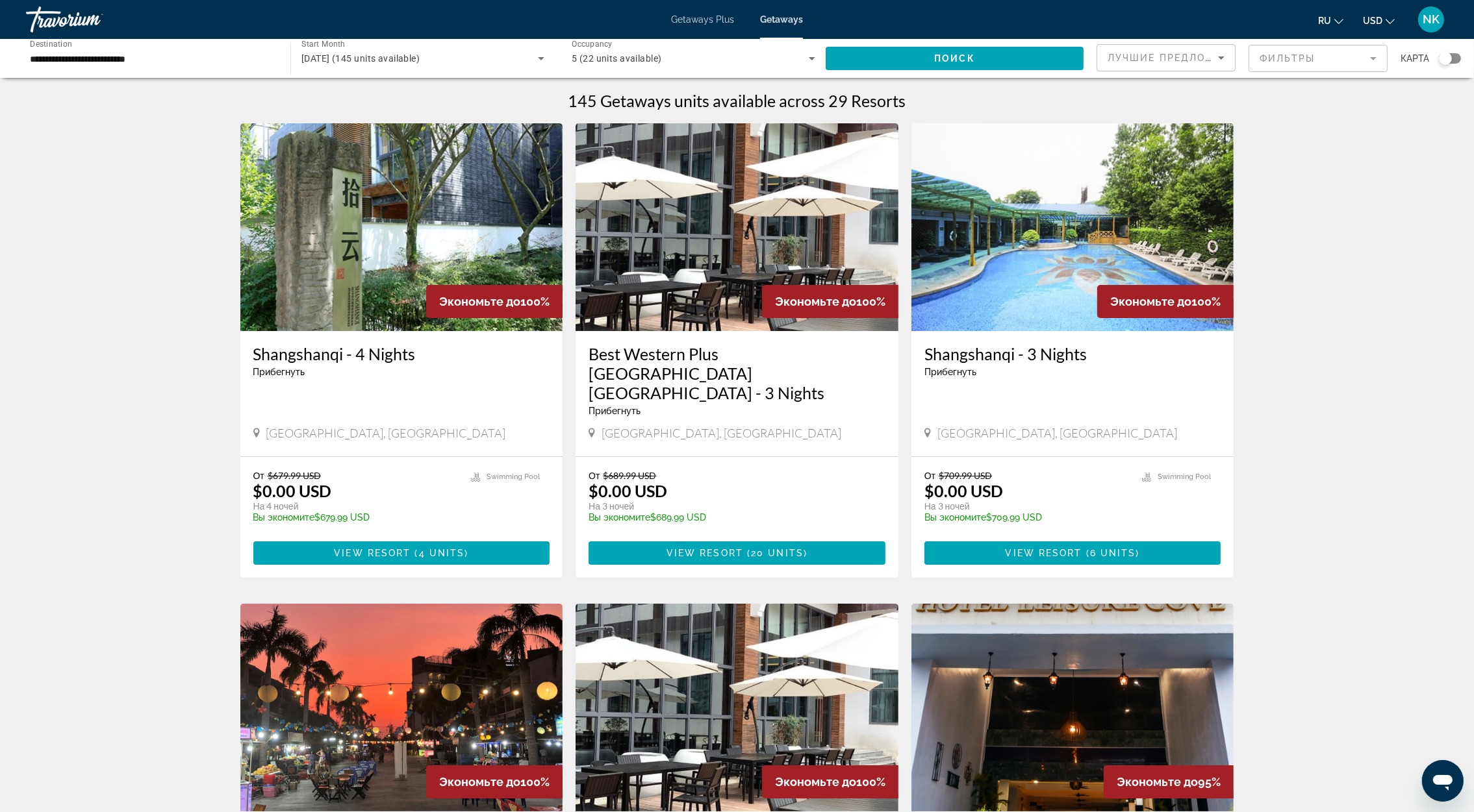
click at [775, 15] on span "Getaways" at bounding box center [781, 19] width 43 height 10
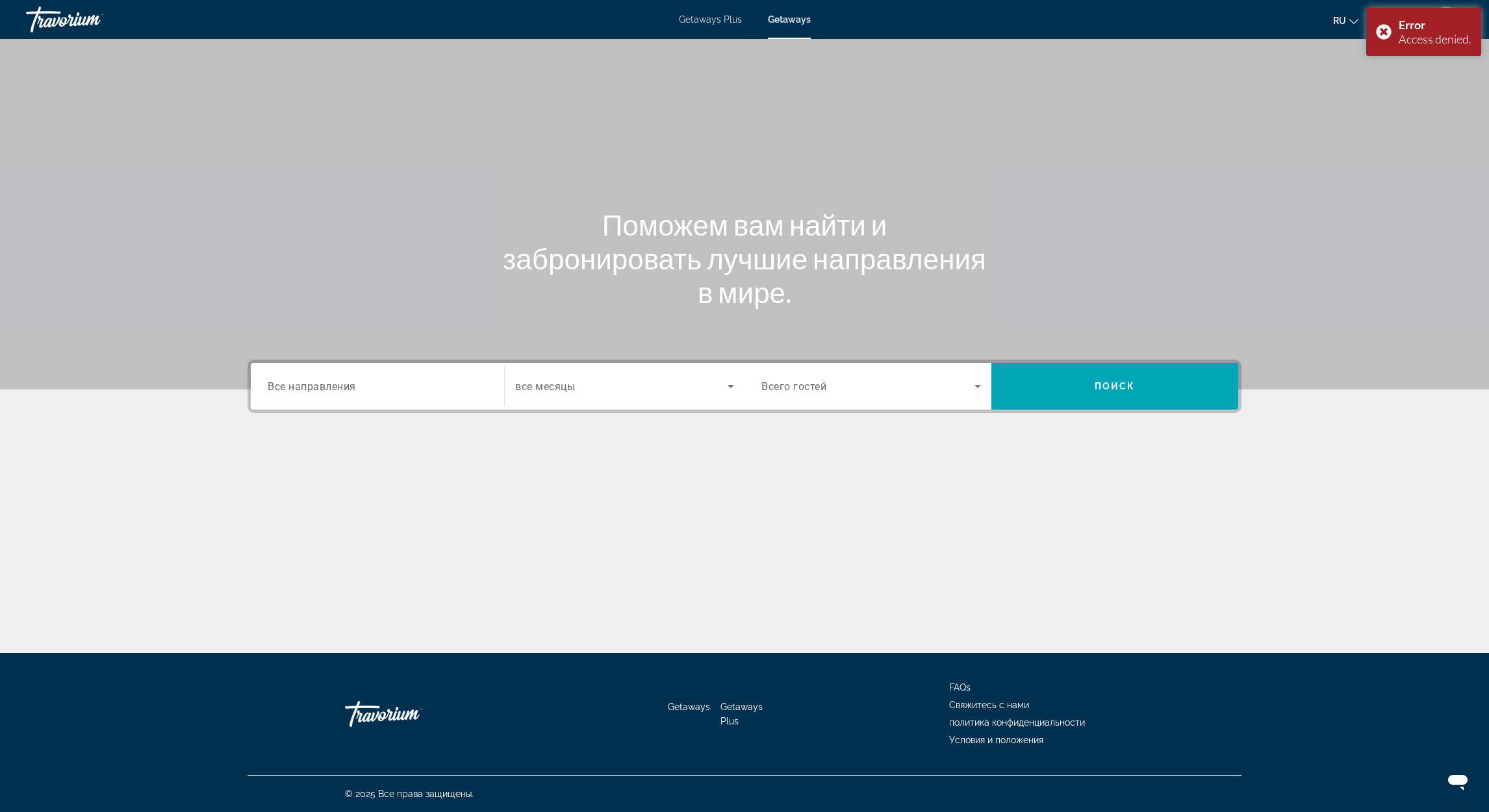
click at [413, 395] on div "Search widget" at bounding box center [377, 386] width 220 height 37
click at [338, 386] on input "Destination Все направления" at bounding box center [377, 386] width 220 height 15
click at [609, 385] on span "Search widget" at bounding box center [621, 386] width 213 height 15
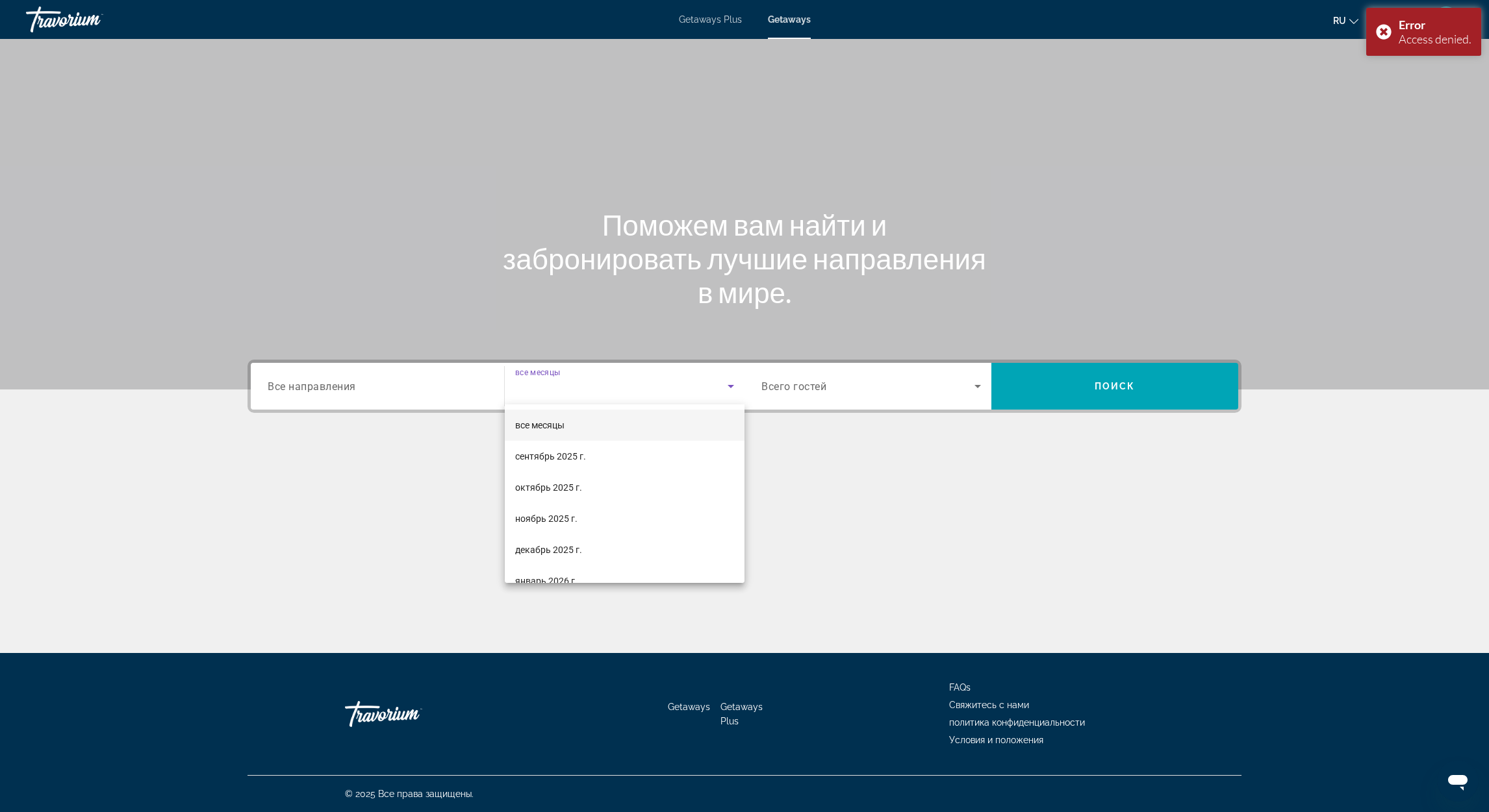
click at [369, 395] on div at bounding box center [744, 406] width 1489 height 812
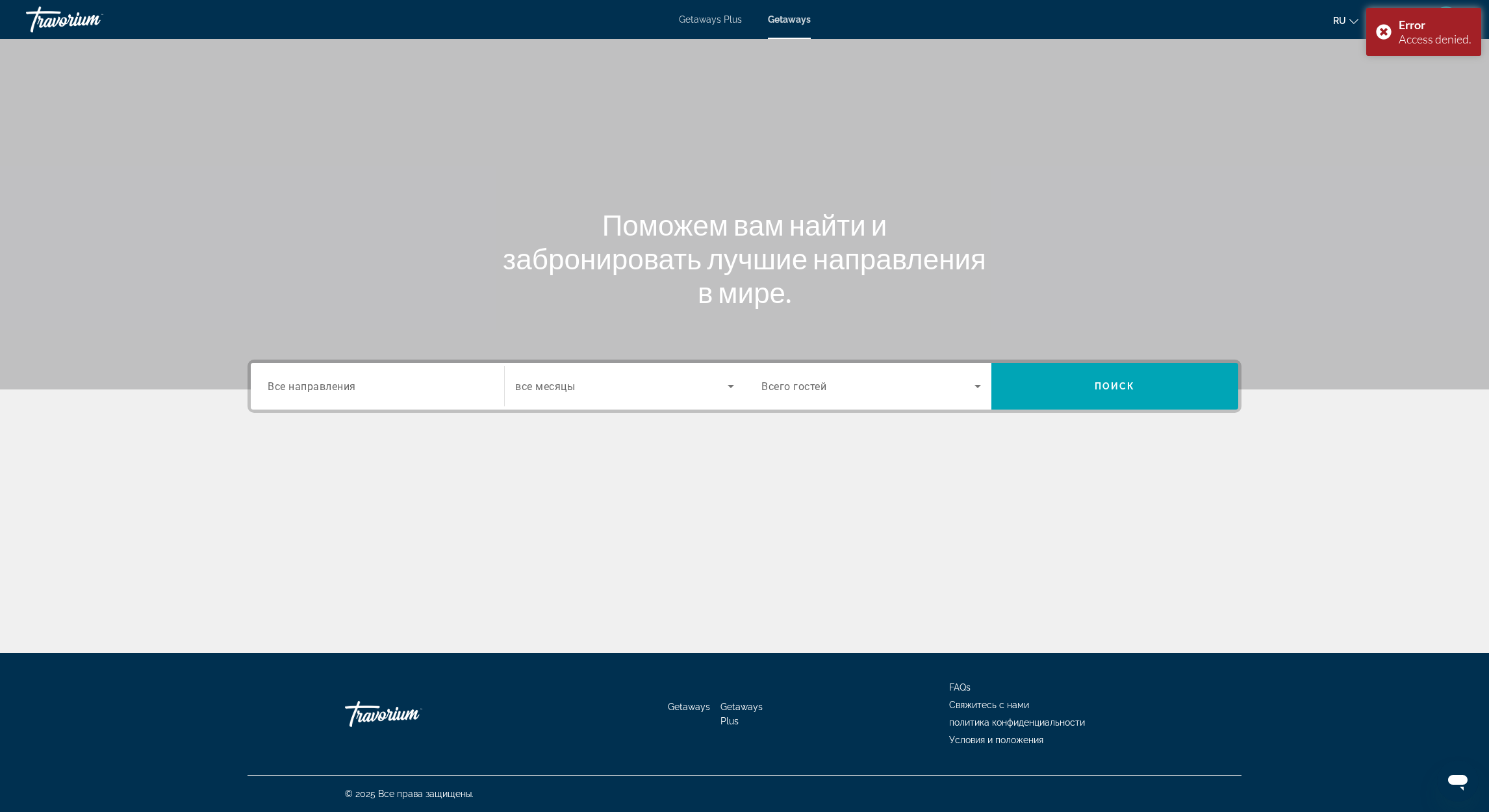
click at [328, 386] on span "Все направления" at bounding box center [311, 385] width 89 height 12
click at [328, 386] on input "Destination Все направления" at bounding box center [377, 386] width 220 height 15
drag, startPoint x: 328, startPoint y: 386, endPoint x: 395, endPoint y: 297, distance: 111.4
click at [330, 385] on input "Destination Все направления" at bounding box center [377, 386] width 220 height 15
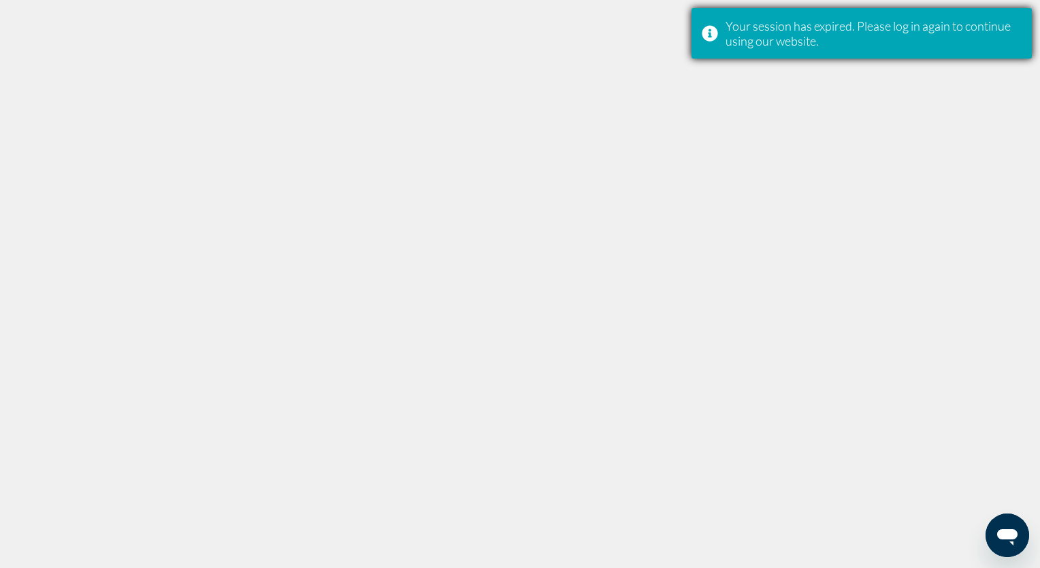
click at [748, 37] on div "Your session has expired. Please log in again to continue using our website." at bounding box center [873, 33] width 296 height 30
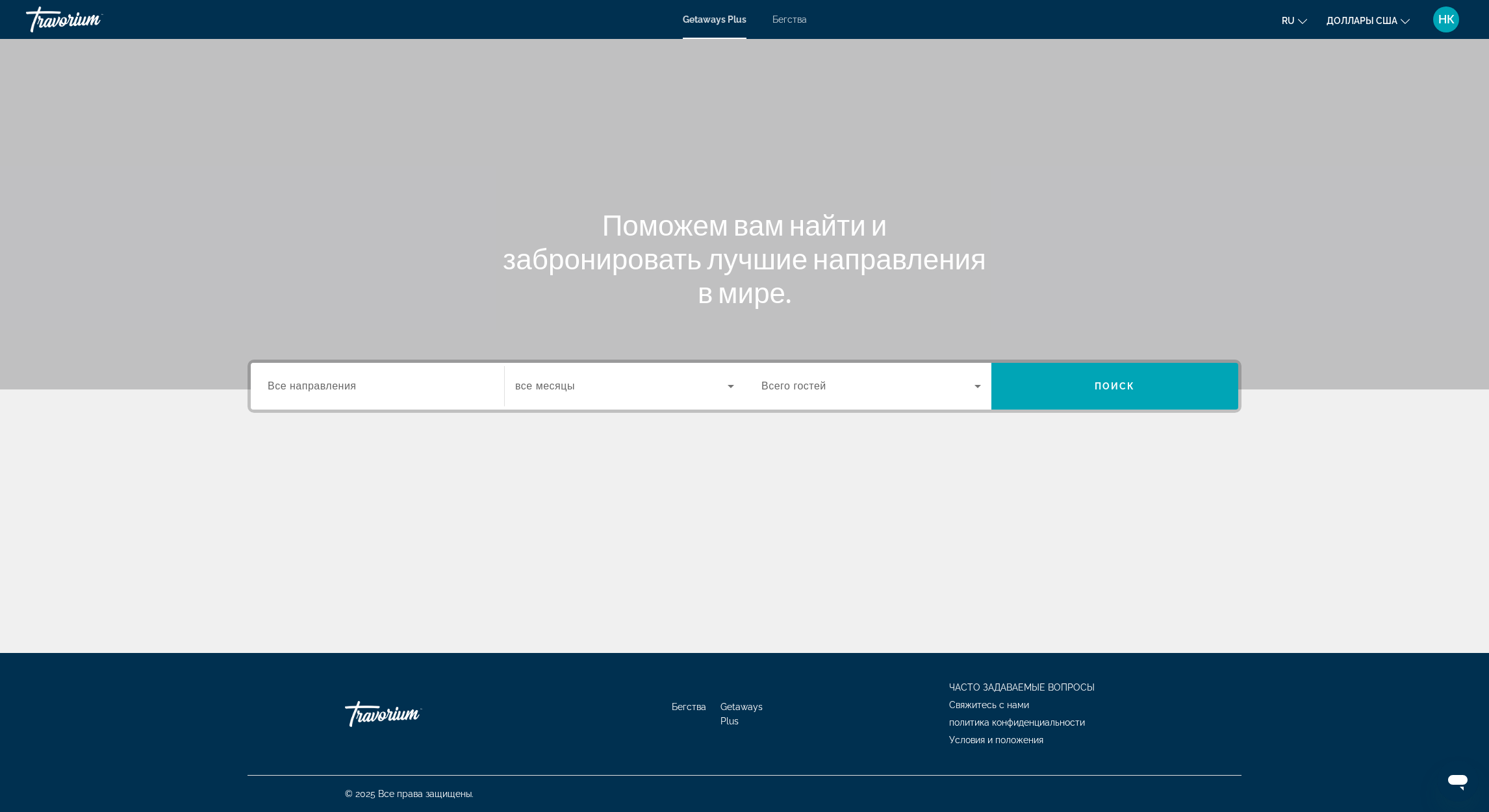
click at [315, 391] on span "Все направления" at bounding box center [311, 386] width 89 height 11
click at [315, 391] on input "Destination Все направления" at bounding box center [377, 386] width 220 height 15
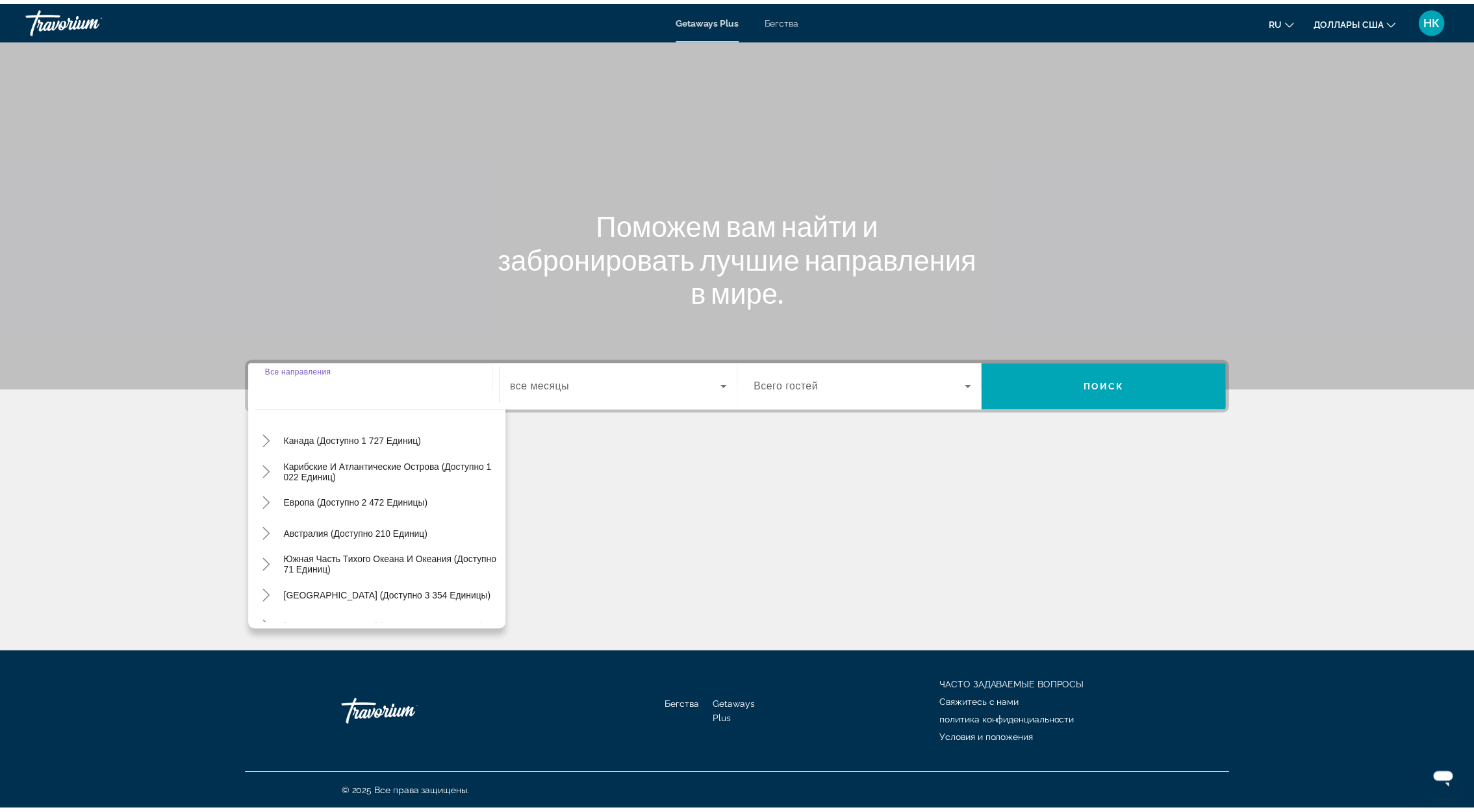
scroll to position [210, 0]
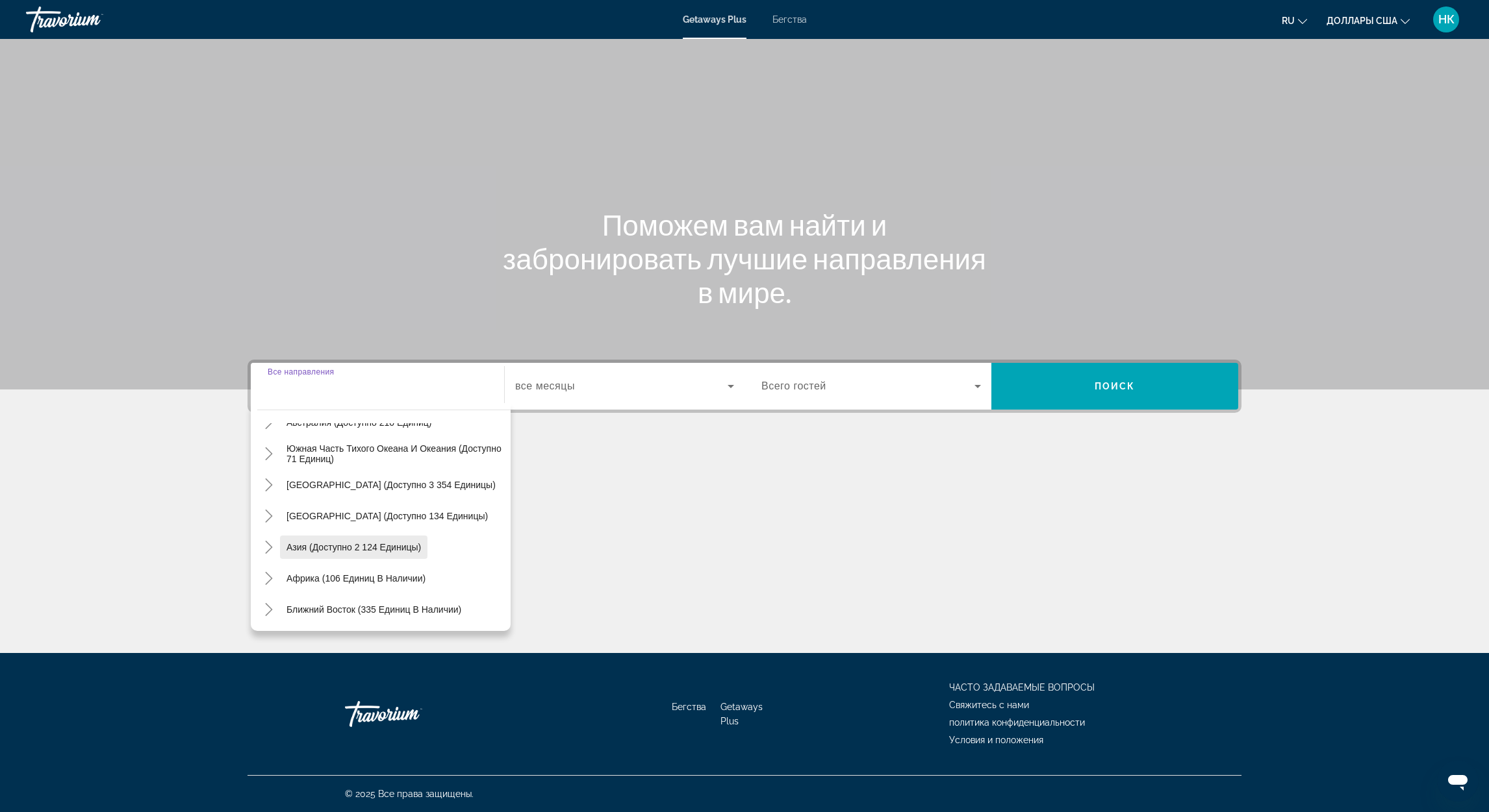
click at [299, 545] on span "Азия (доступно 2 124 единицы)" at bounding box center [353, 547] width 135 height 10
type input "**********"
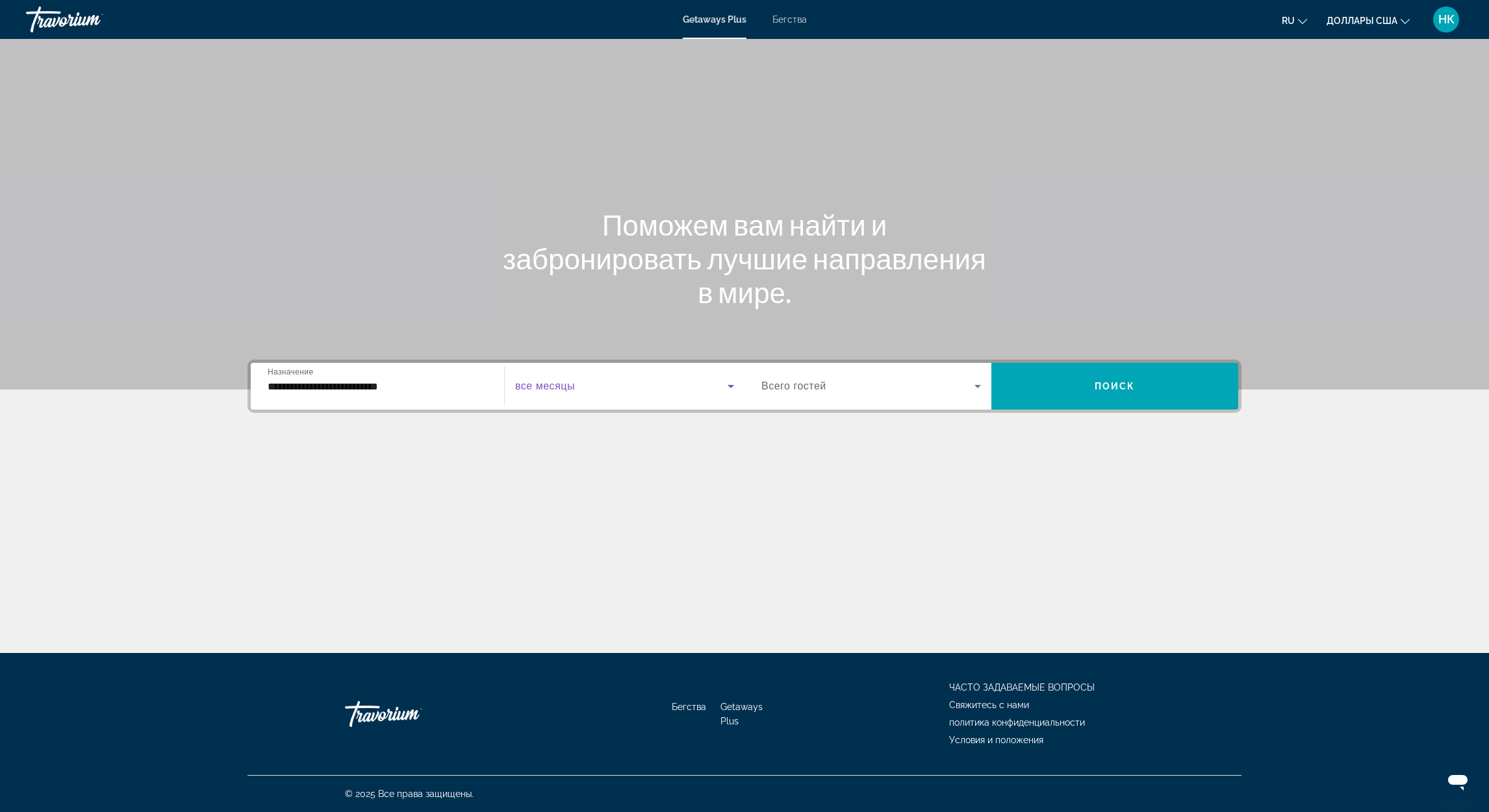
click at [582, 392] on span "Виджет поиска" at bounding box center [621, 386] width 213 height 15
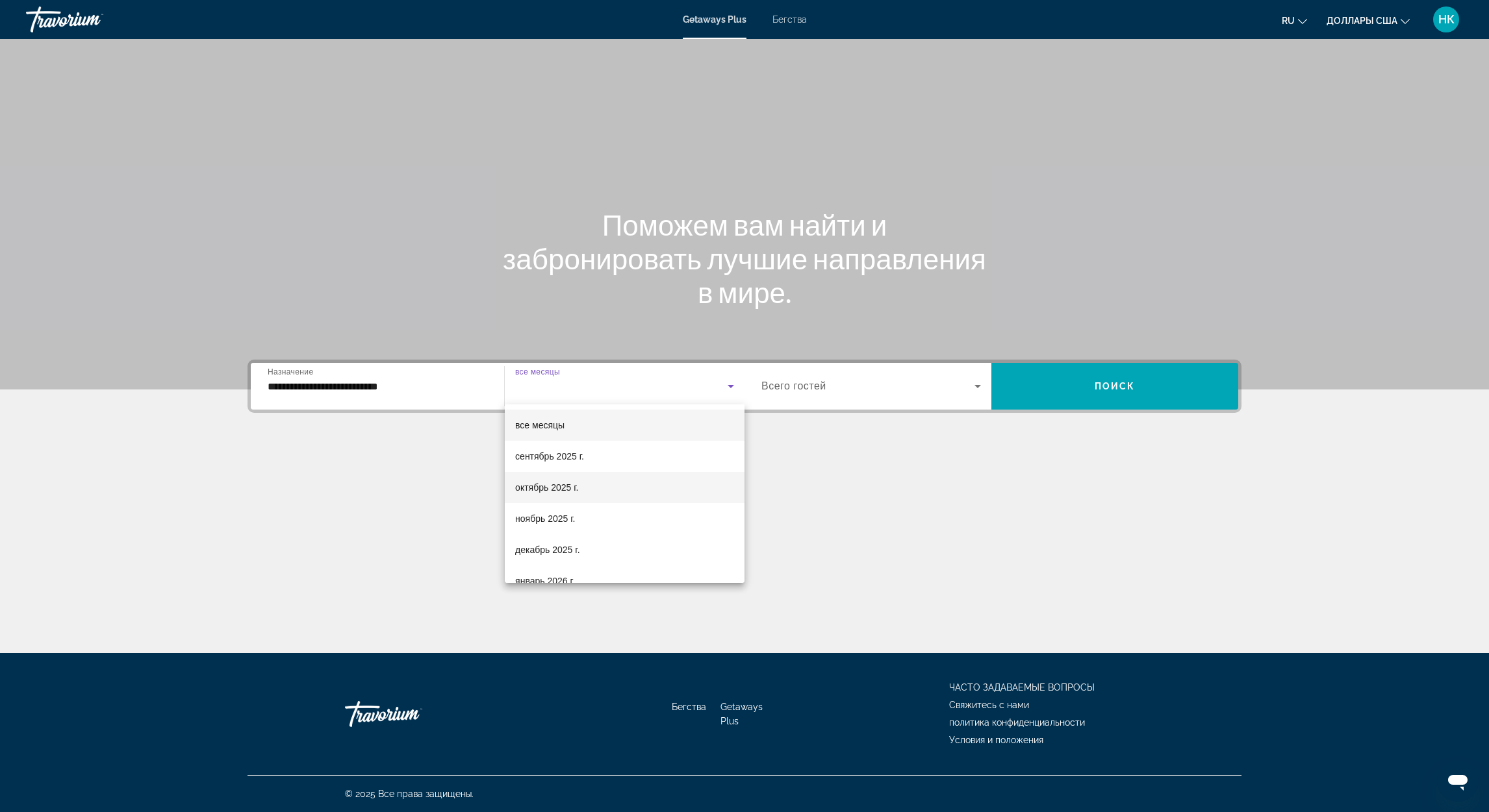
click at [556, 490] on font "октябрь 2025 г." at bounding box center [547, 488] width 63 height 10
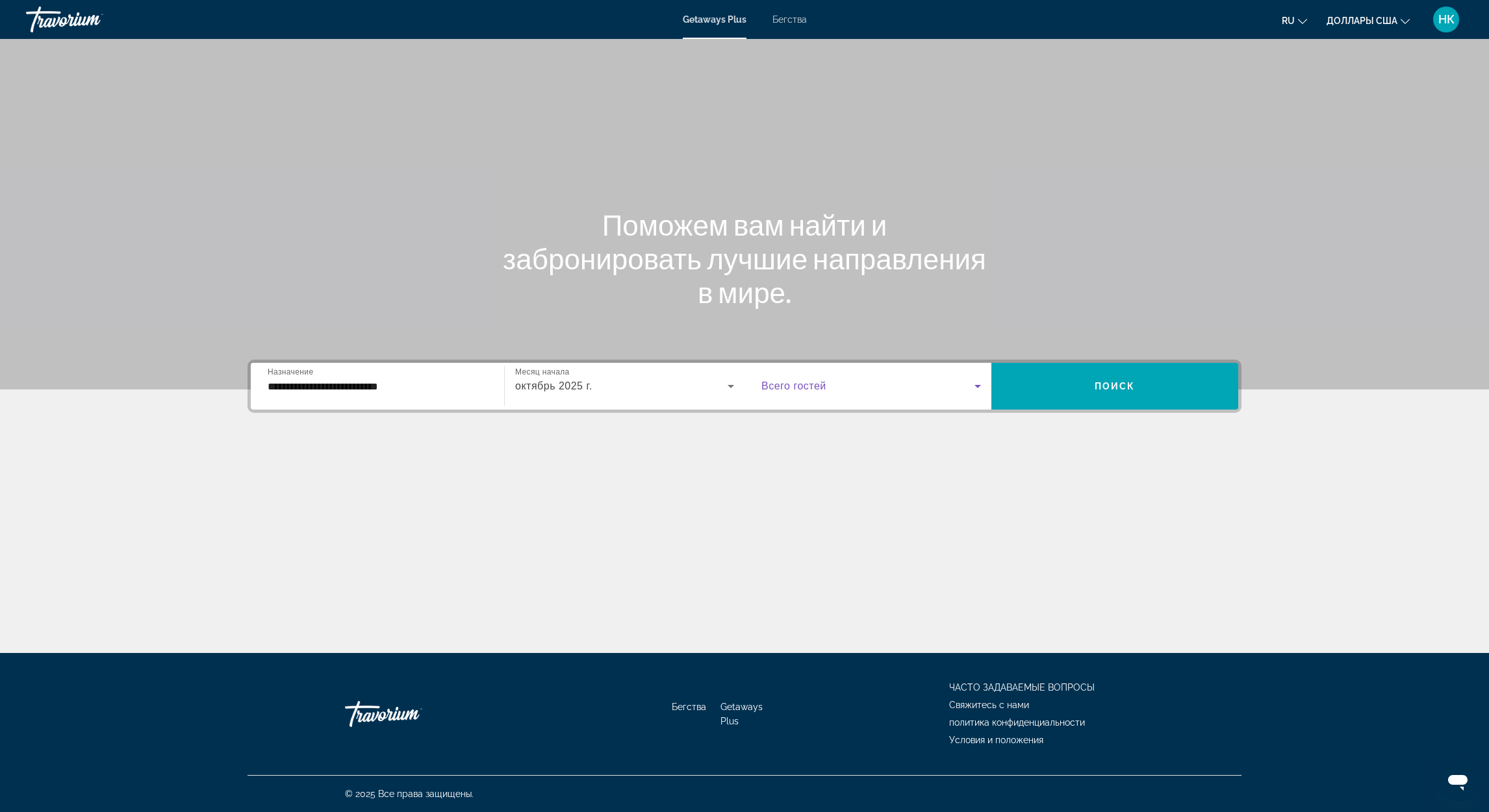
click at [843, 389] on span "Виджет поиска" at bounding box center [867, 386] width 213 height 15
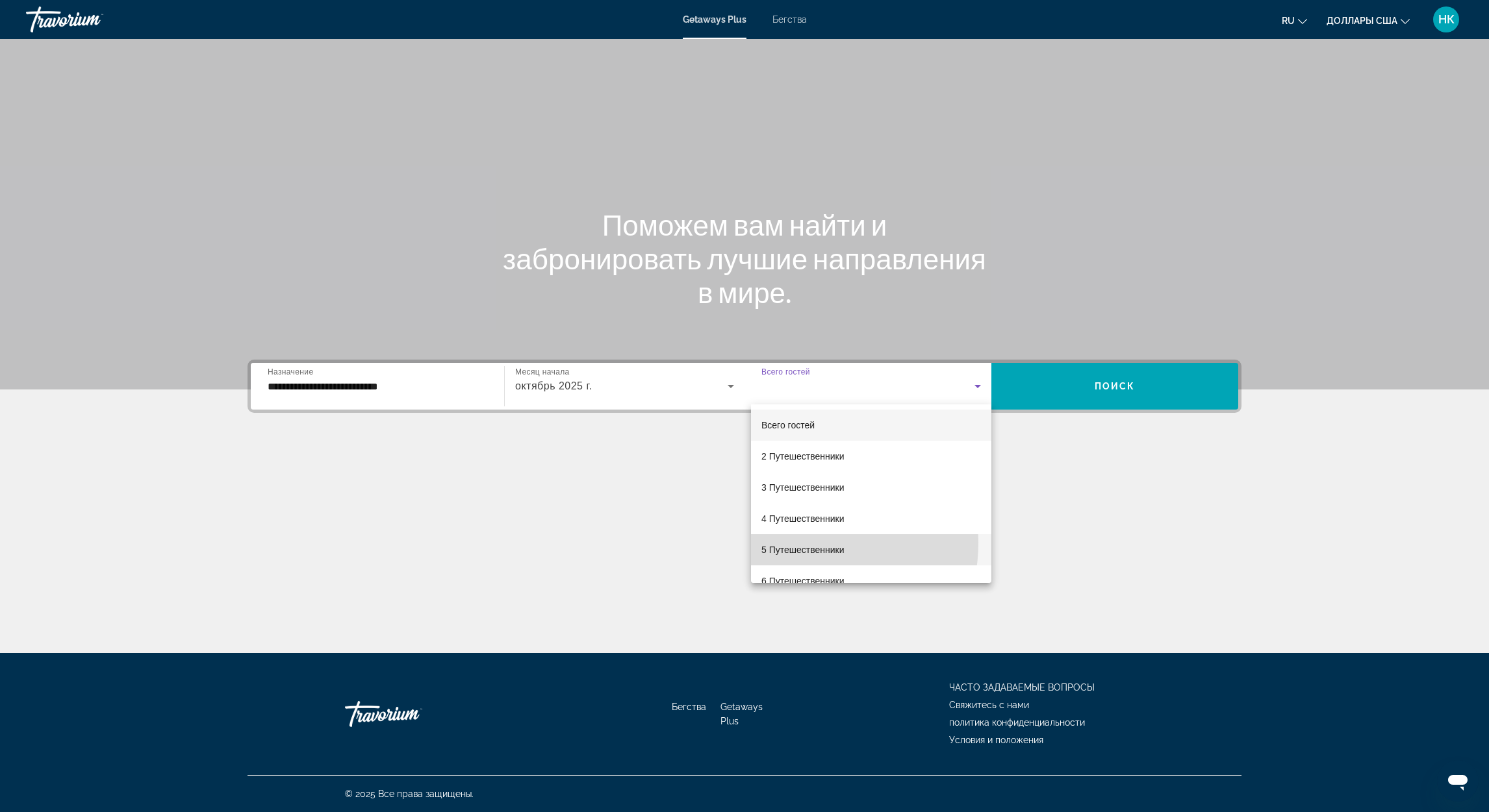
click at [788, 542] on span "5 Путешественники" at bounding box center [802, 550] width 83 height 15
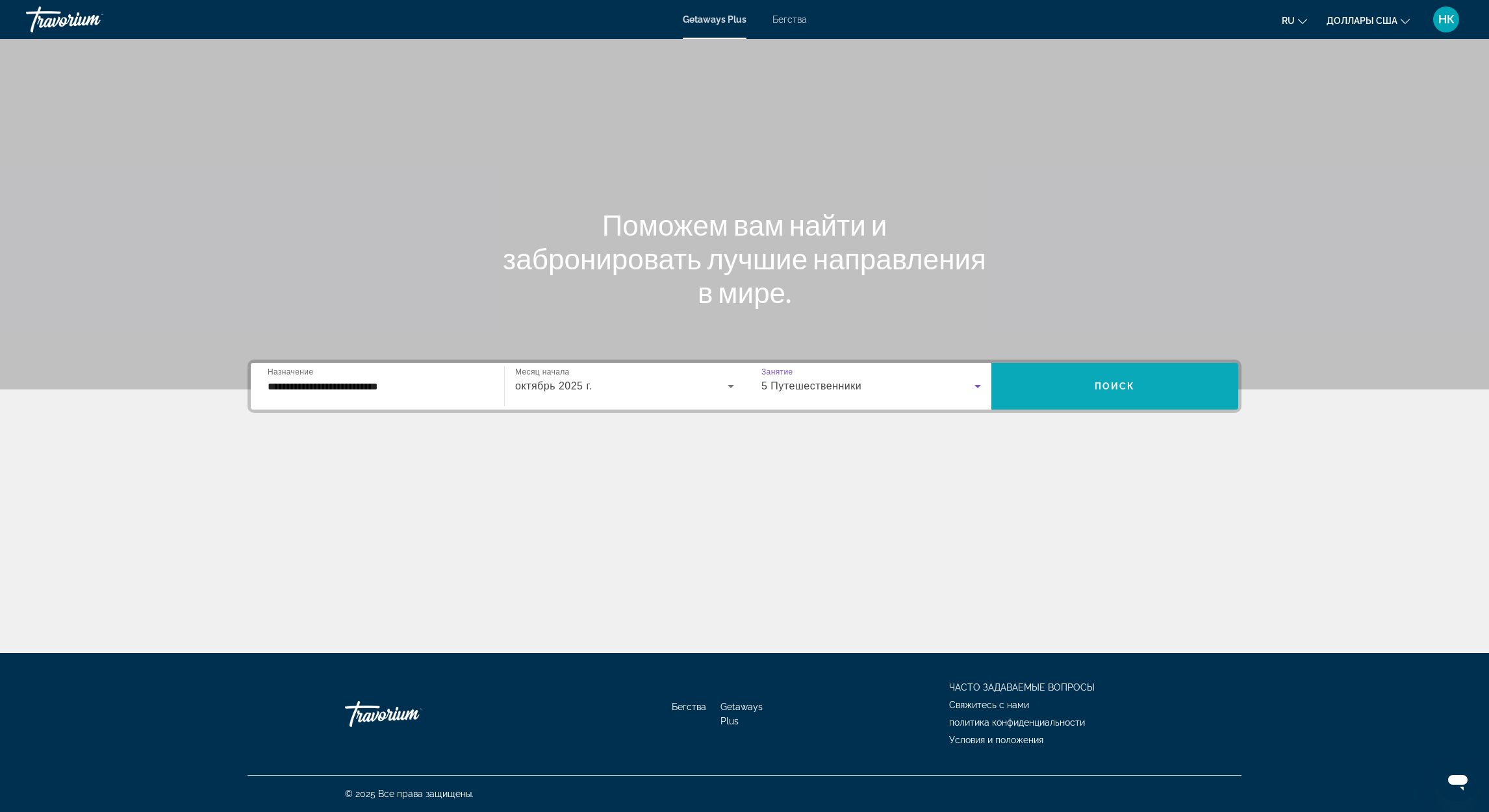
click at [1046, 400] on span "Виджет поиска" at bounding box center [1114, 386] width 247 height 31
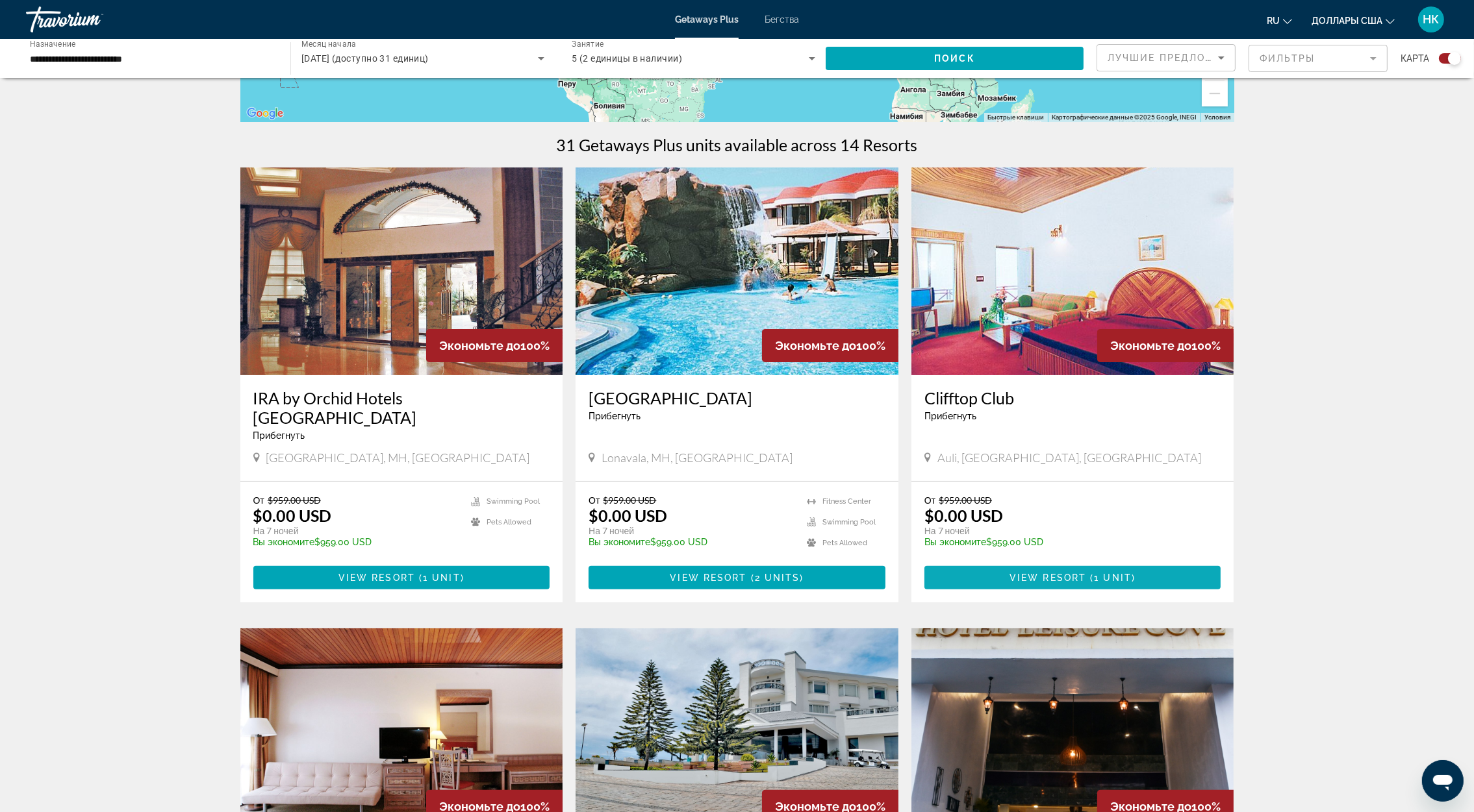
scroll to position [389, 0]
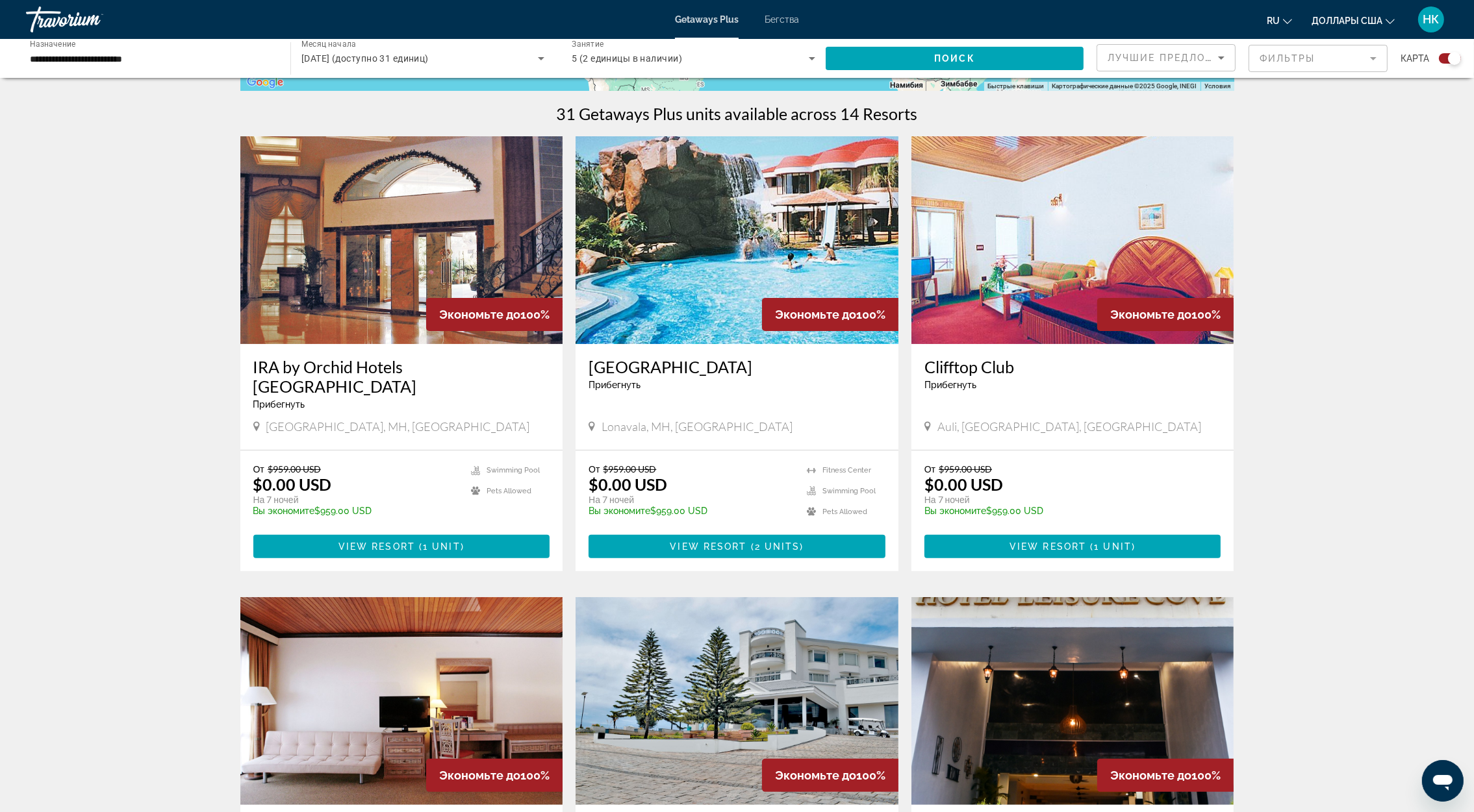
drag, startPoint x: 316, startPoint y: 366, endPoint x: 182, endPoint y: 383, distance: 135.1
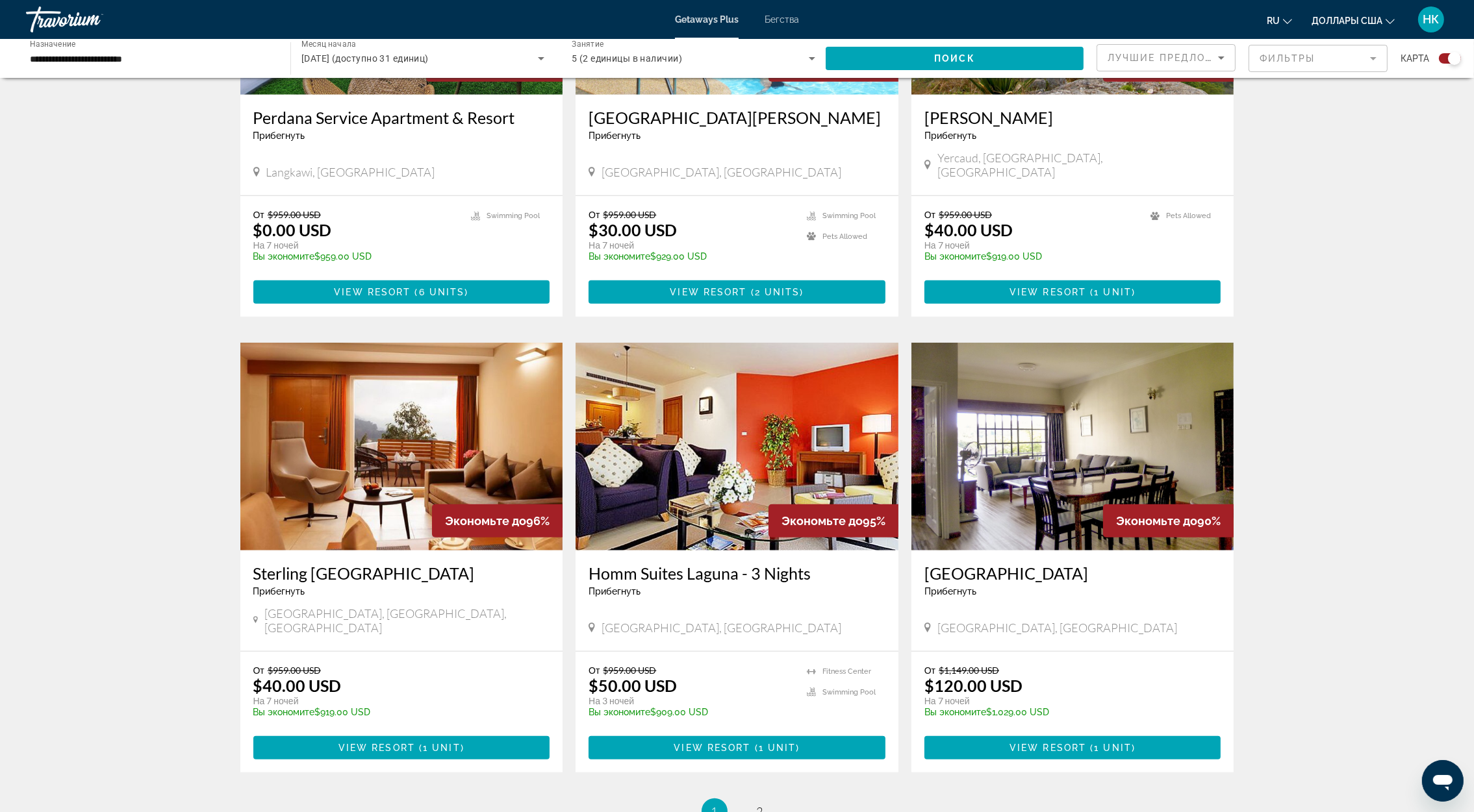
scroll to position [1655, 0]
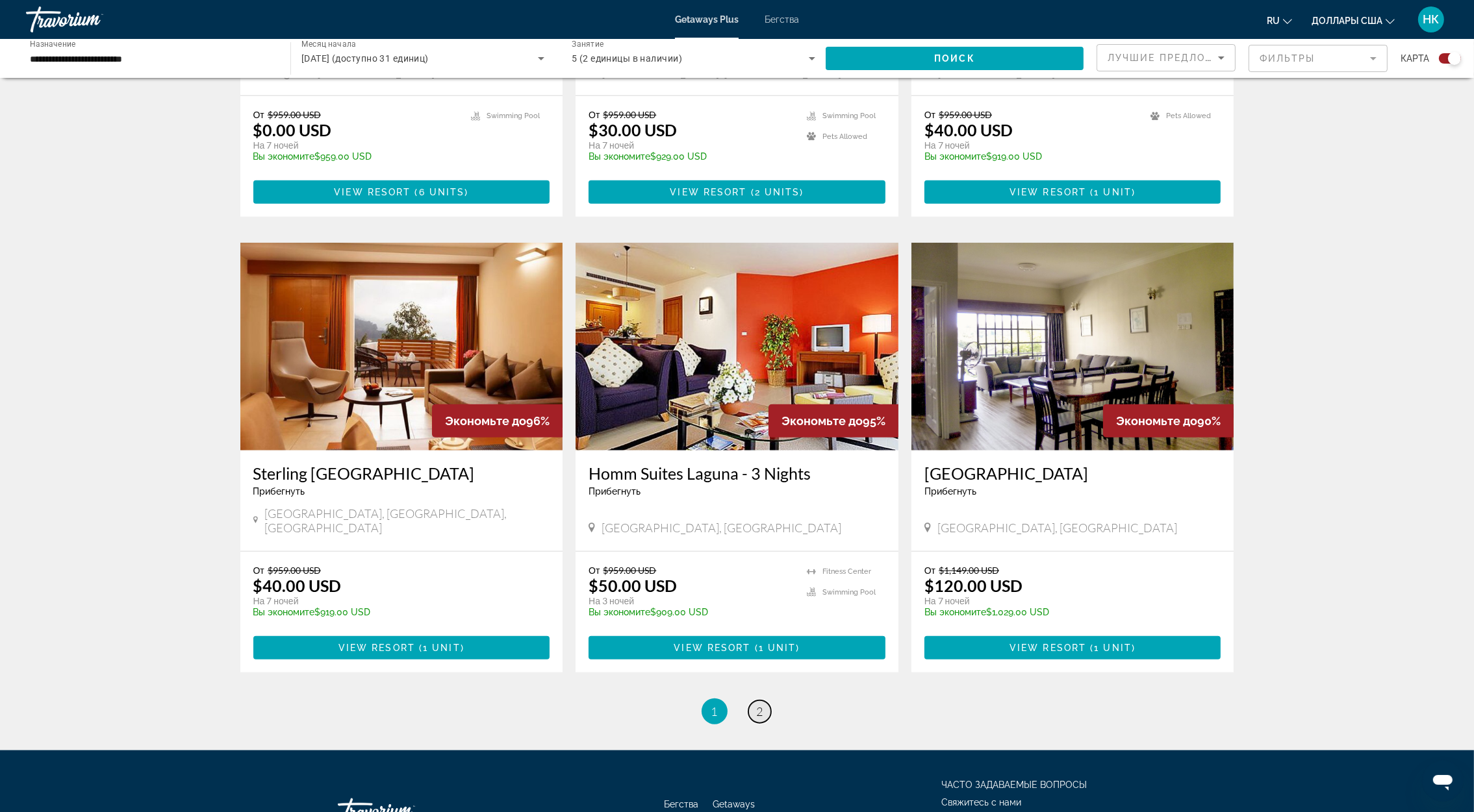
click at [759, 704] on span "2" at bounding box center [760, 711] width 7 height 14
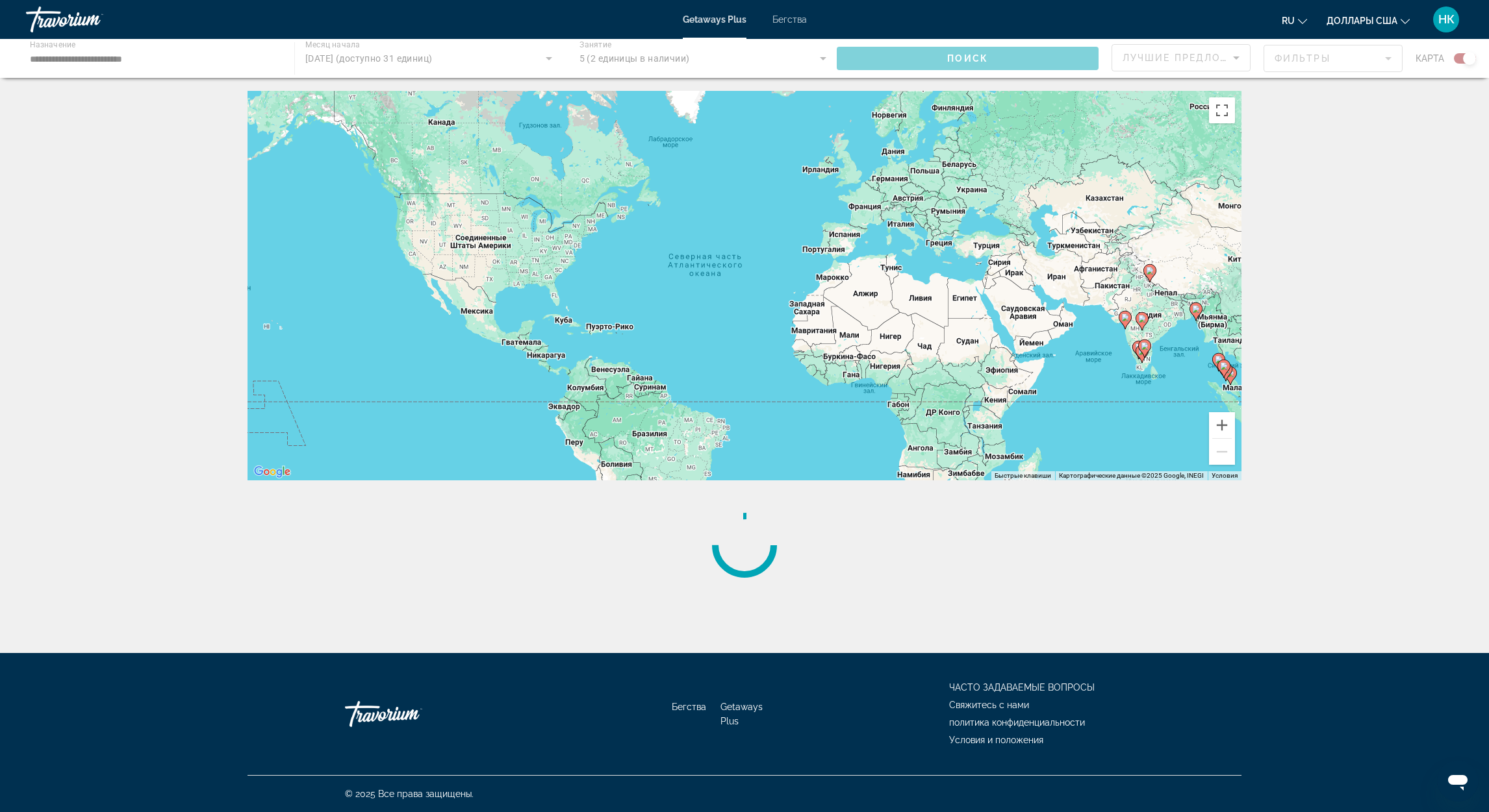
click at [744, 644] on div "**********" at bounding box center [744, 417] width 1489 height 654
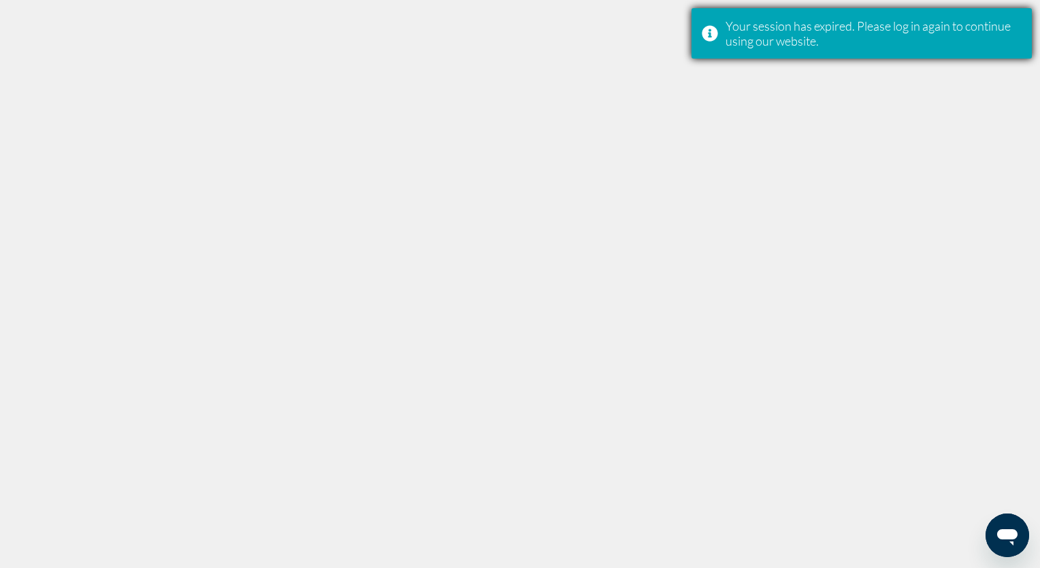
click at [776, 42] on div "Your session has expired. Please log in again to continue using our website." at bounding box center [873, 33] width 296 height 30
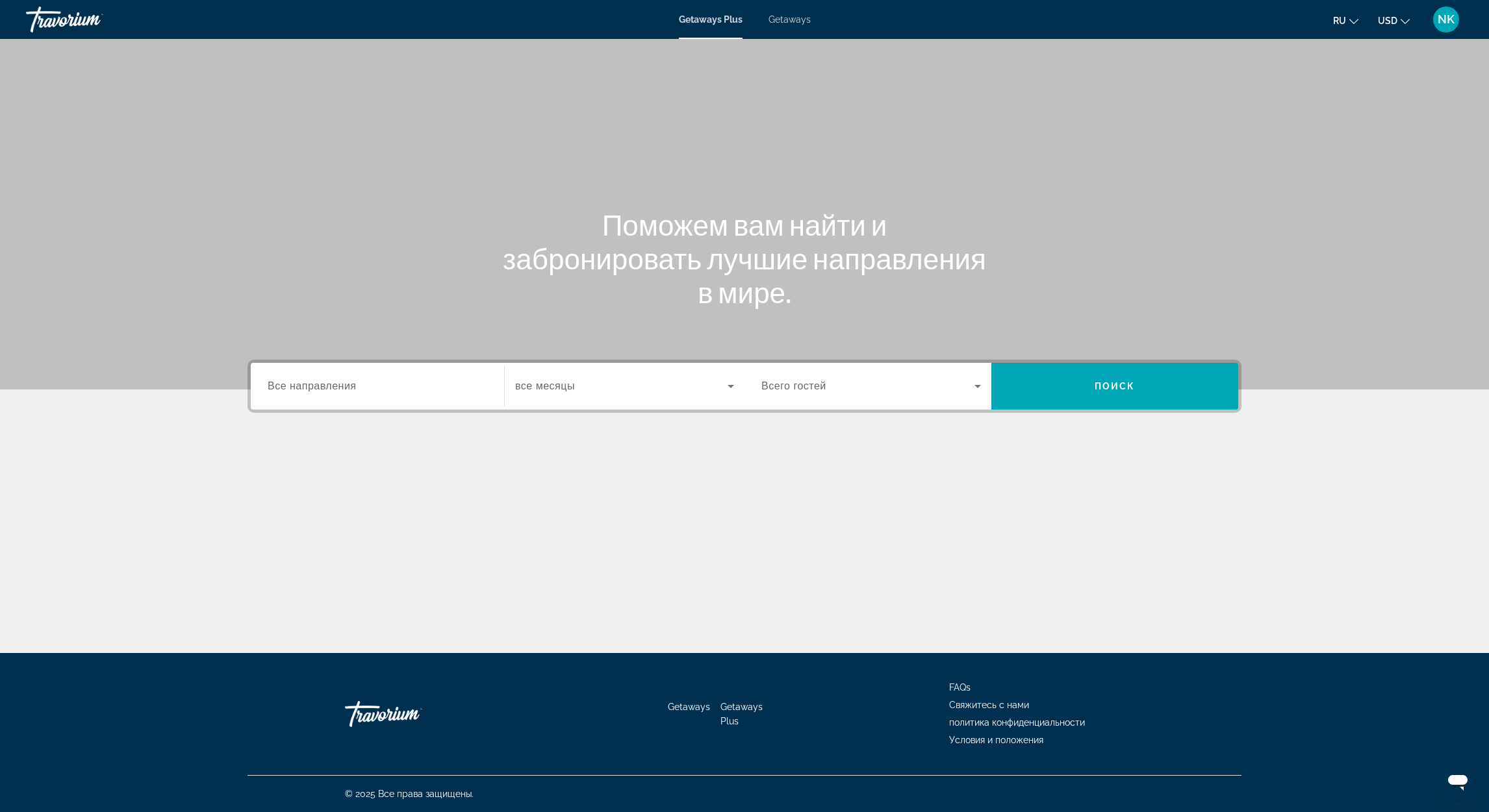
click at [332, 385] on span "Все направления" at bounding box center [311, 386] width 89 height 11
click at [332, 385] on input "Destination Все направления" at bounding box center [377, 386] width 220 height 15
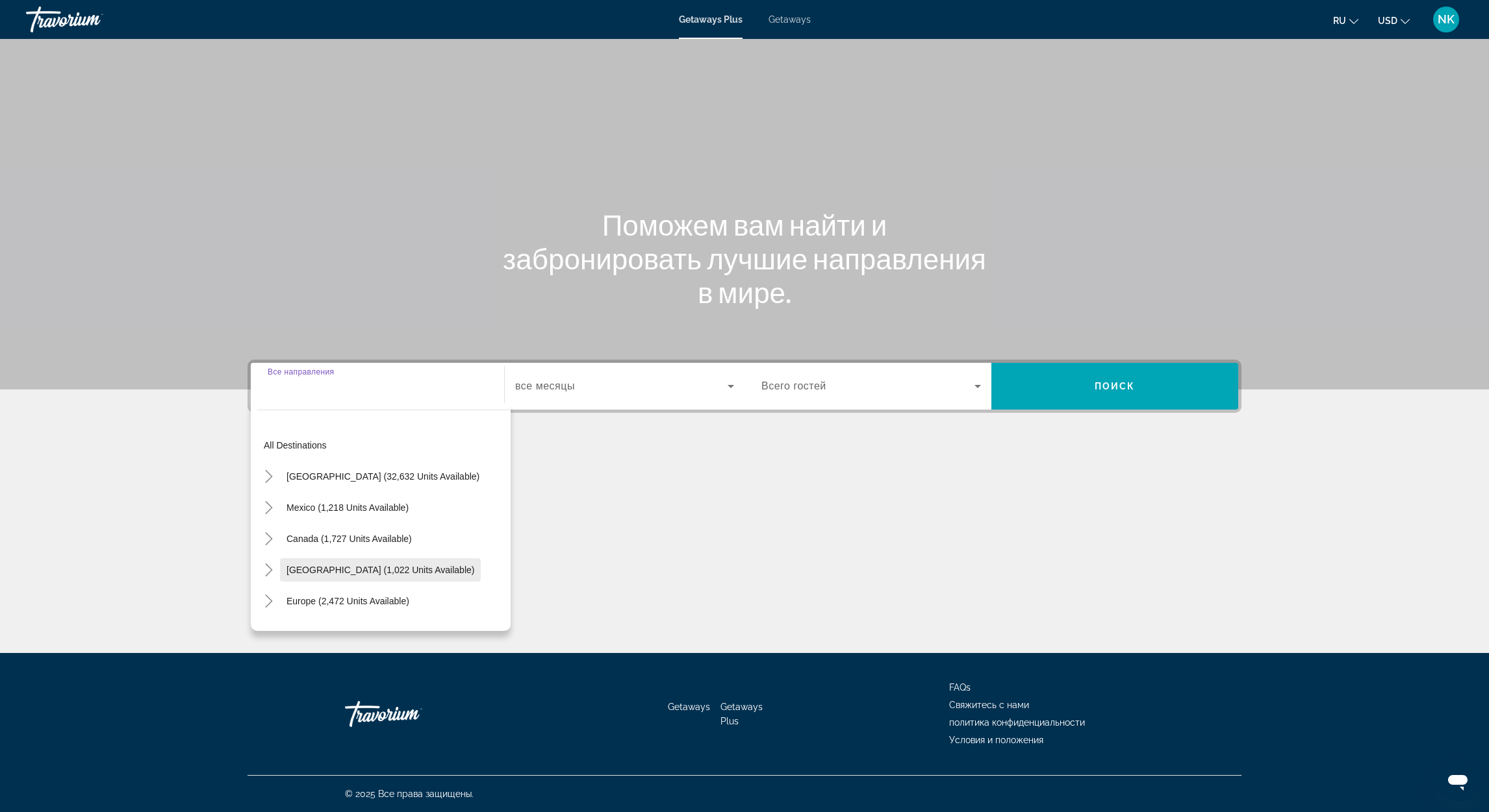
scroll to position [210, 0]
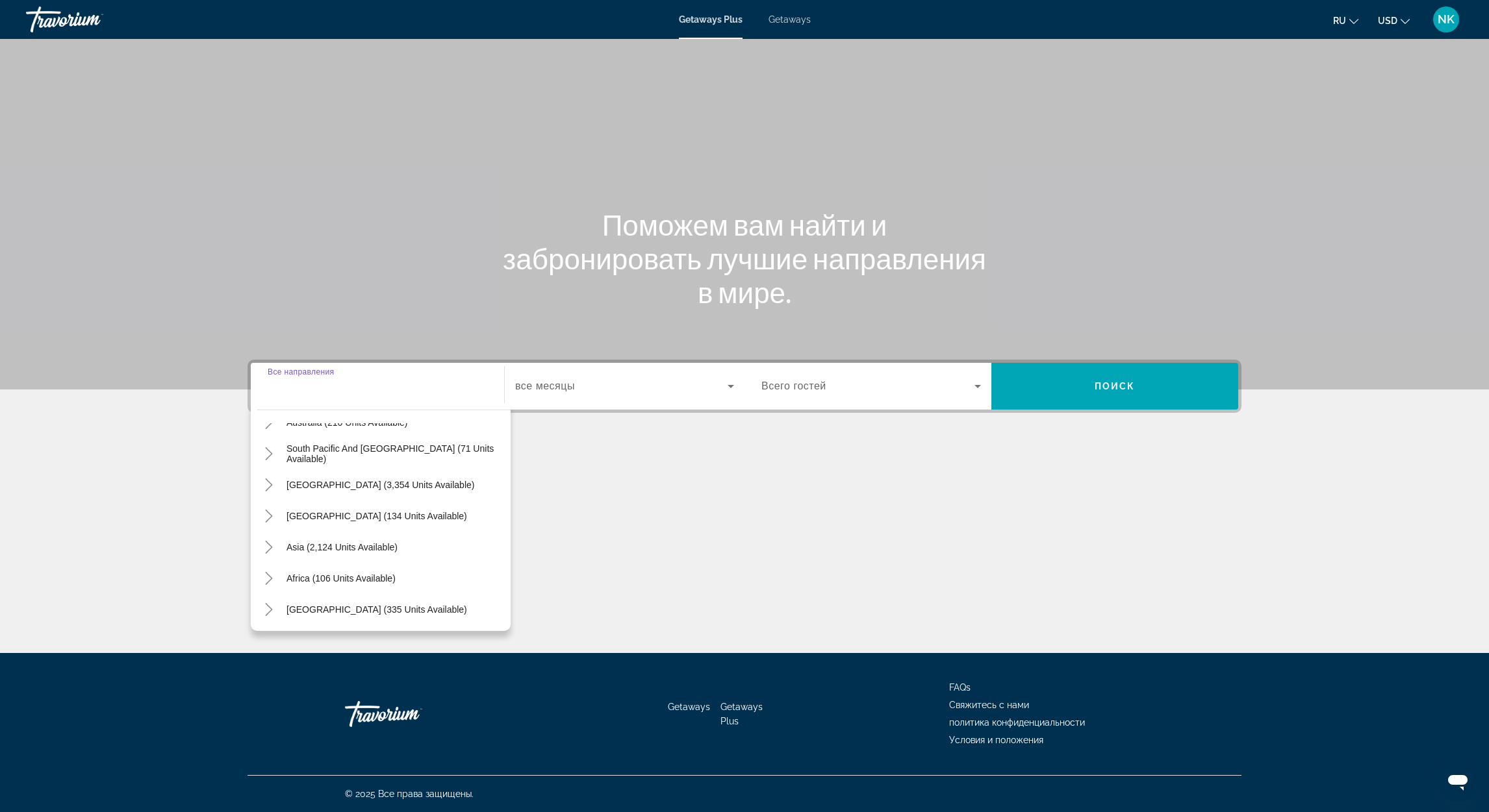
click at [789, 15] on span "Getaways" at bounding box center [789, 19] width 42 height 10
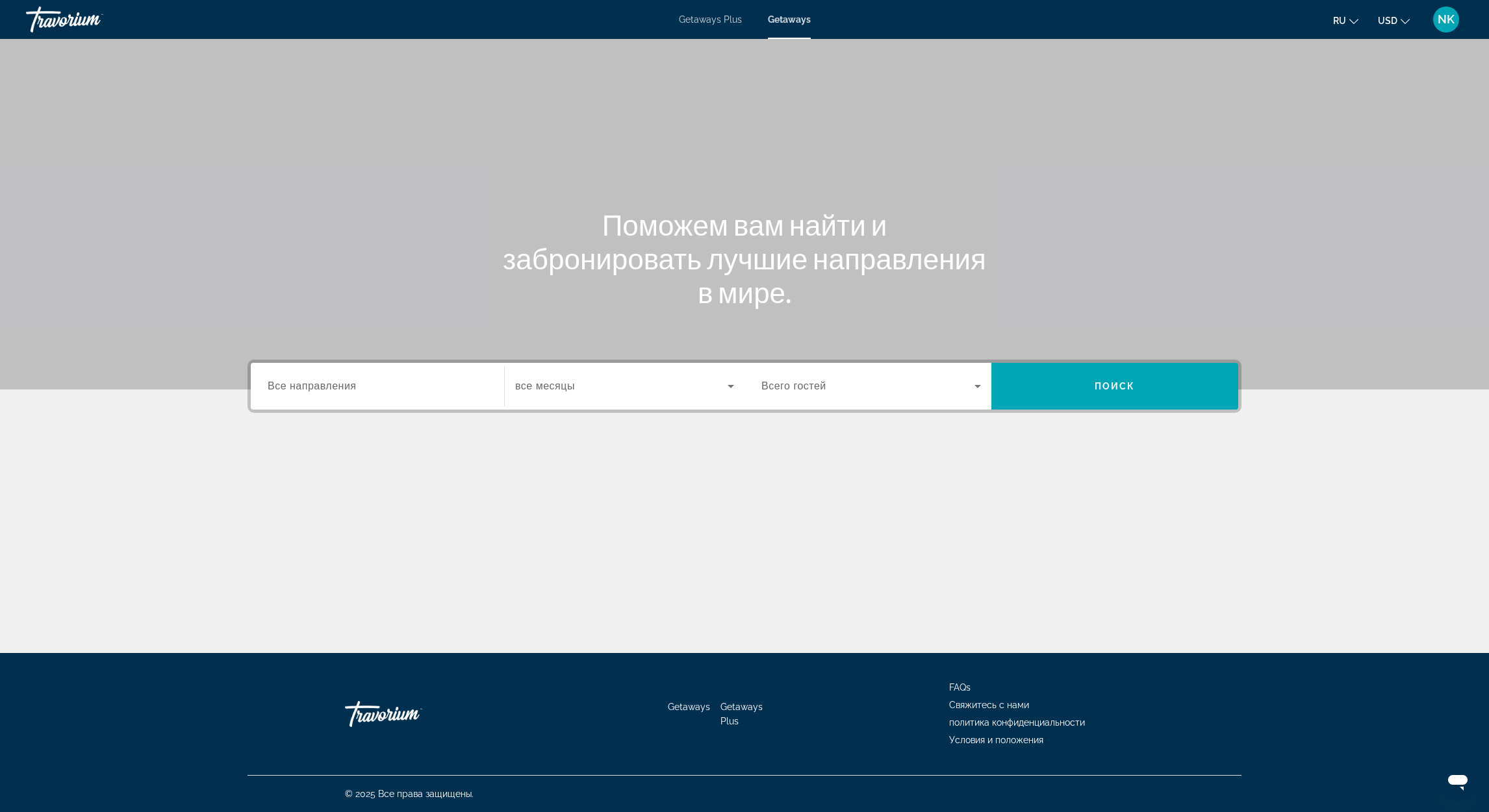
click at [395, 391] on input "Destination Все направления" at bounding box center [377, 386] width 220 height 15
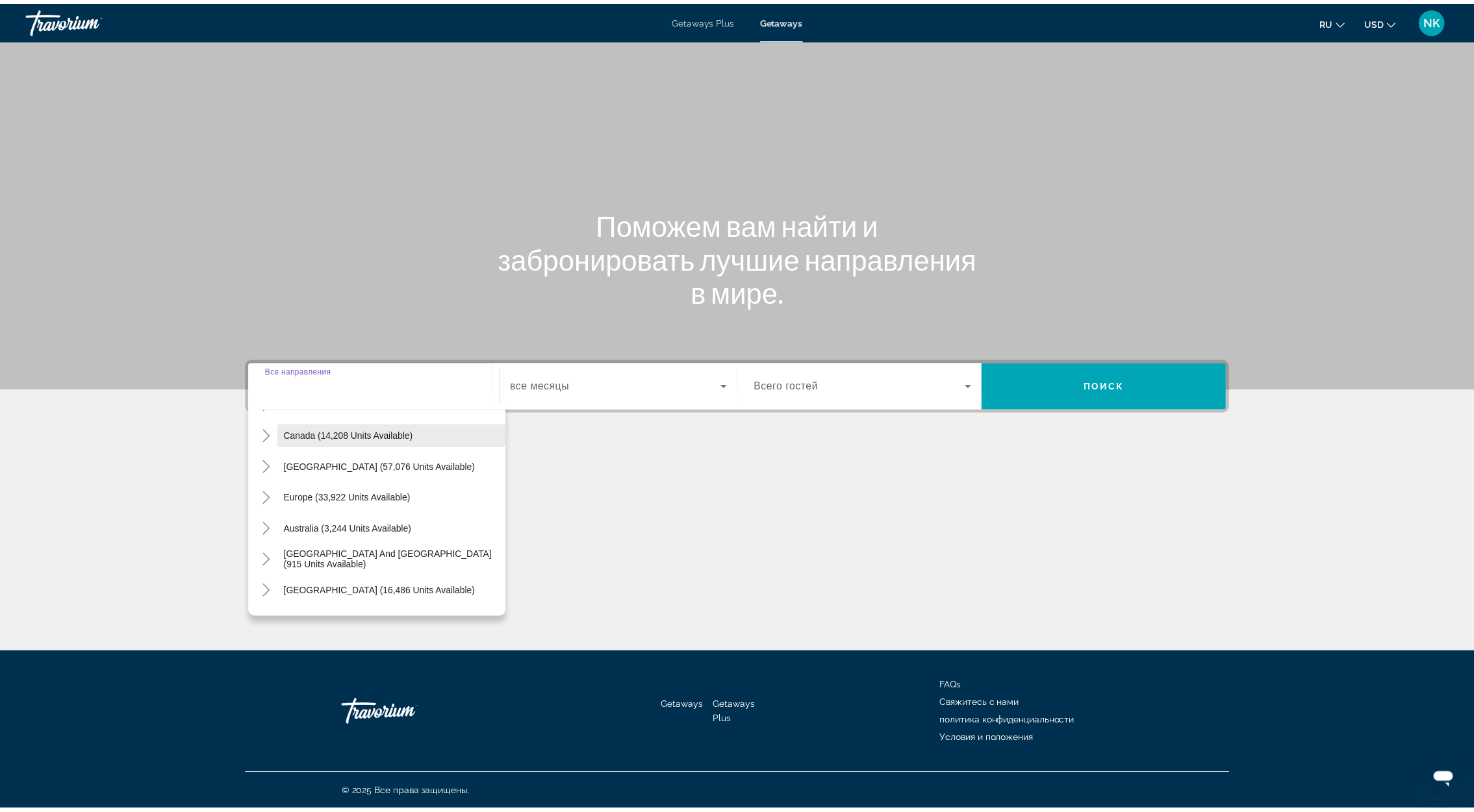
scroll to position [210, 0]
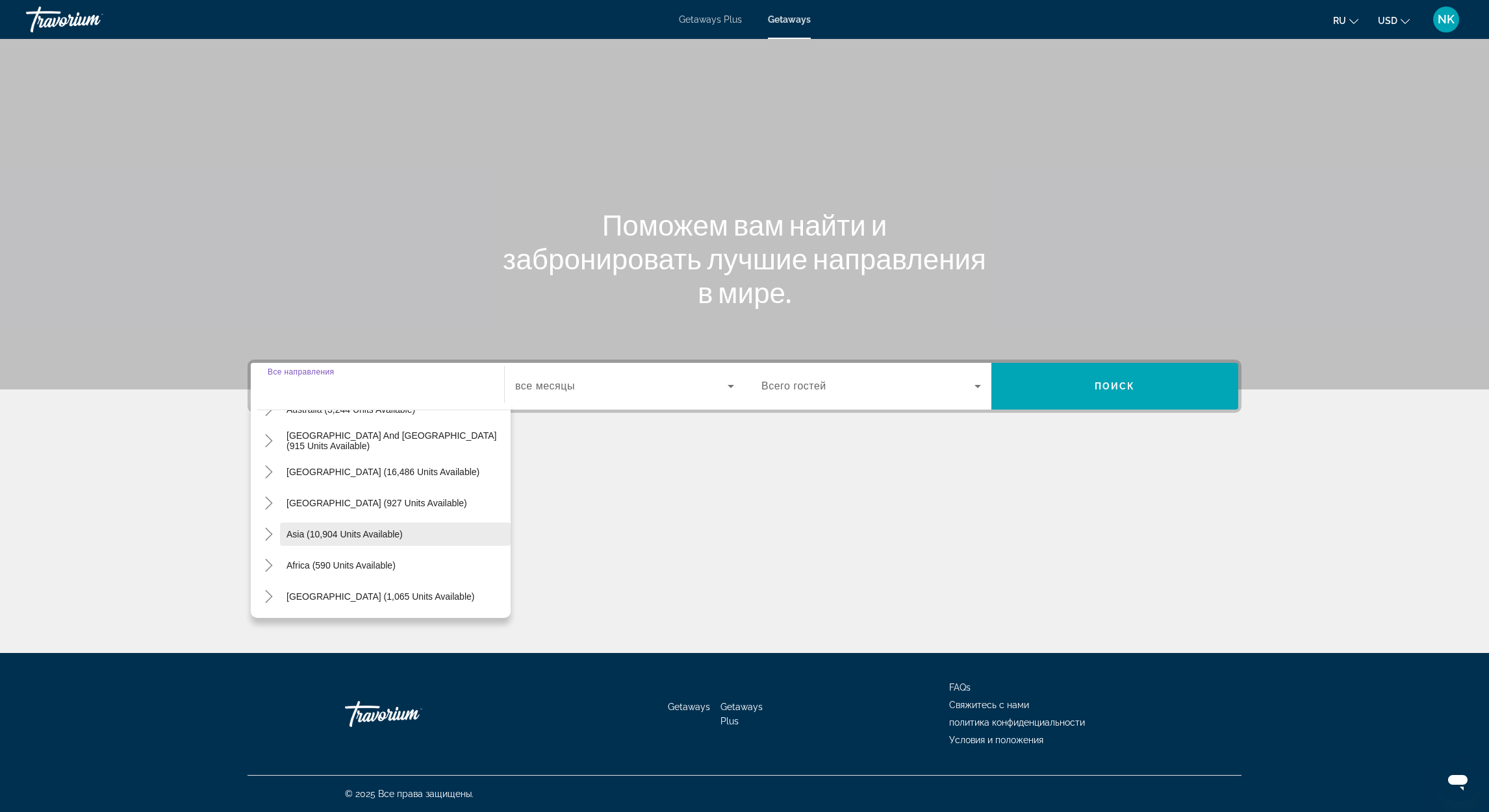
click at [365, 531] on span "Asia (10,904 units available)" at bounding box center [345, 534] width 116 height 10
type input "**********"
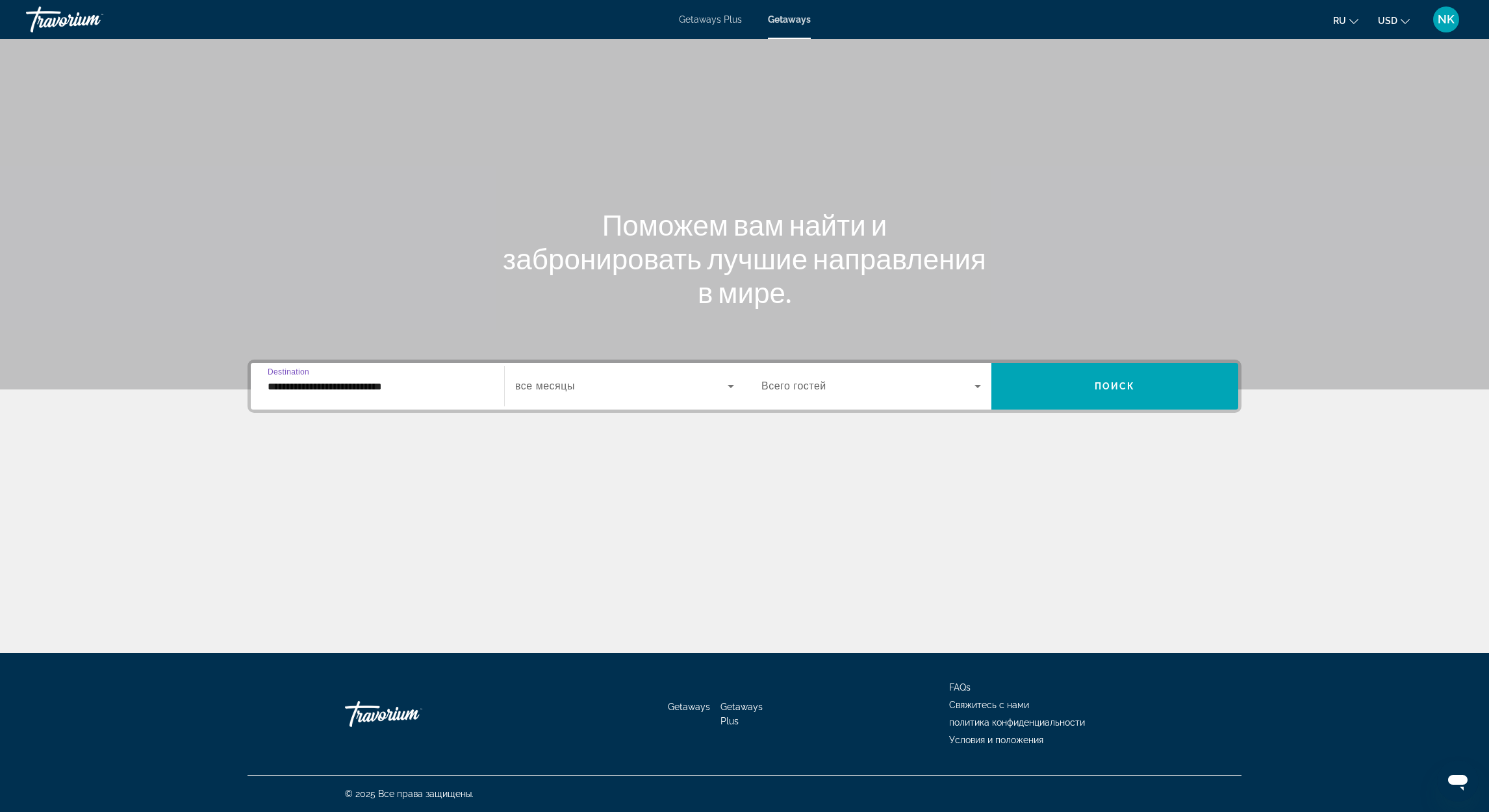
click at [549, 386] on span "все месяцы" at bounding box center [545, 386] width 60 height 11
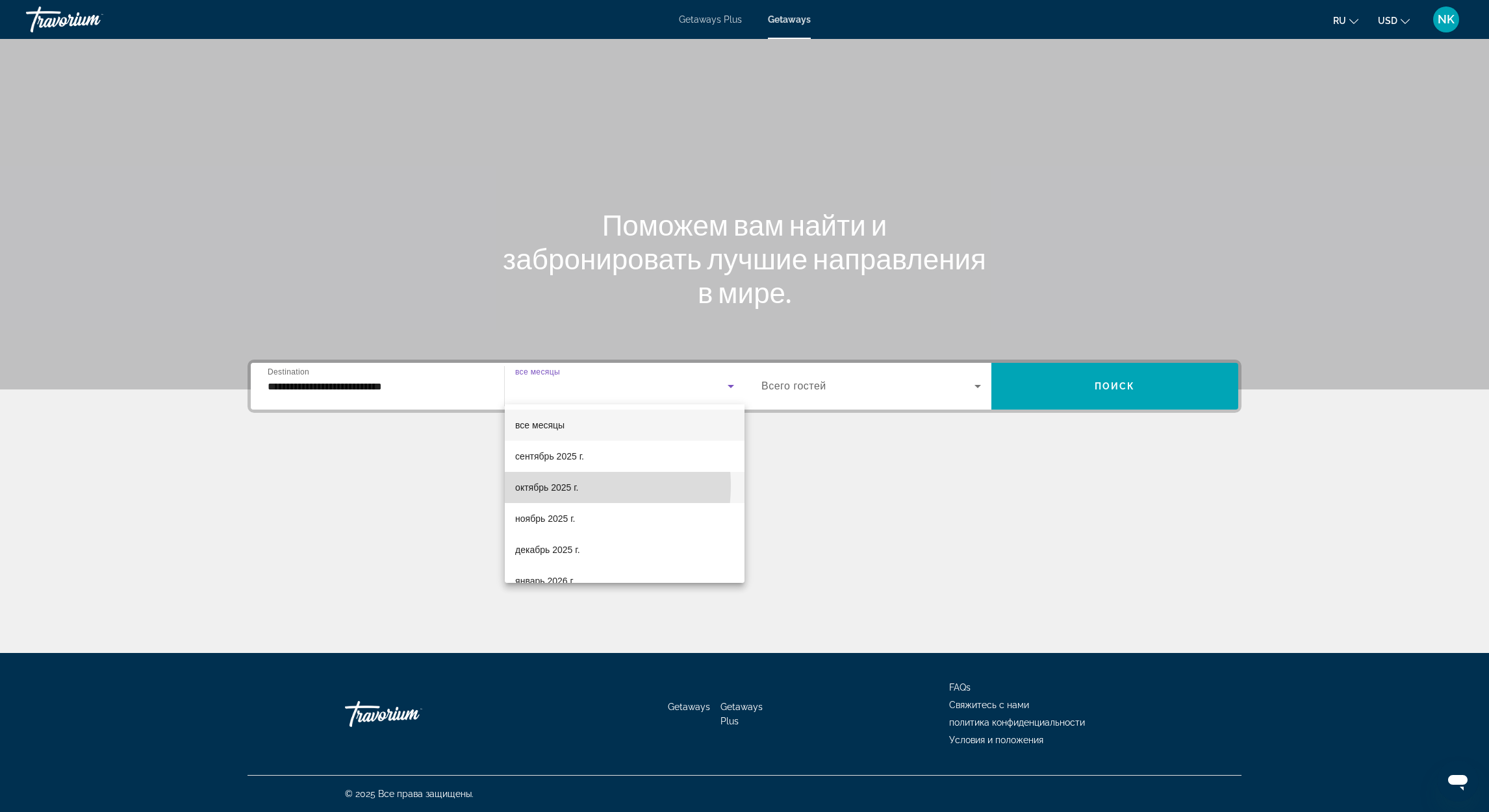
click at [559, 486] on span "октябрь 2025 г." at bounding box center [547, 488] width 63 height 15
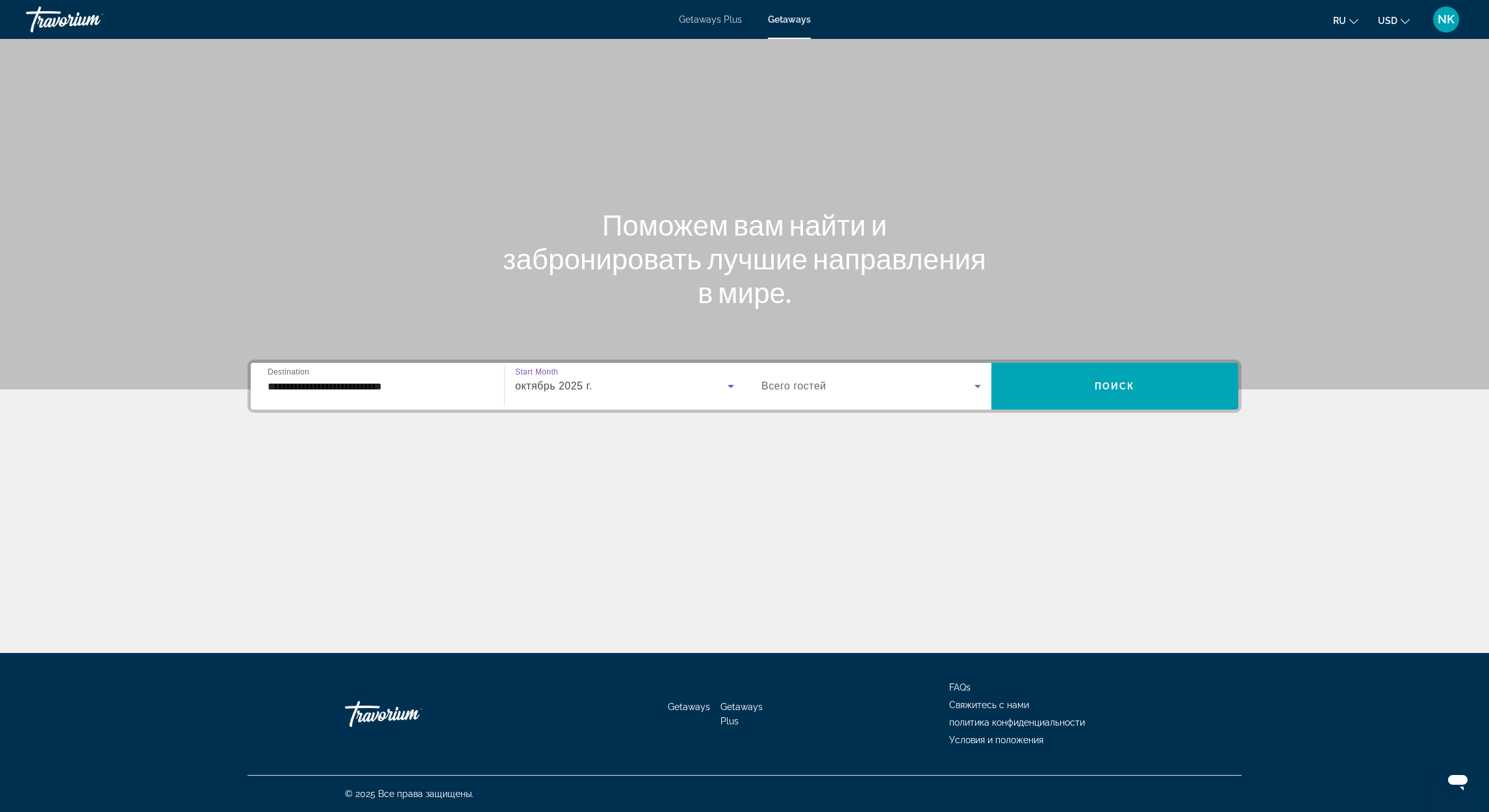
click at [831, 393] on span "Search widget" at bounding box center [867, 386] width 213 height 15
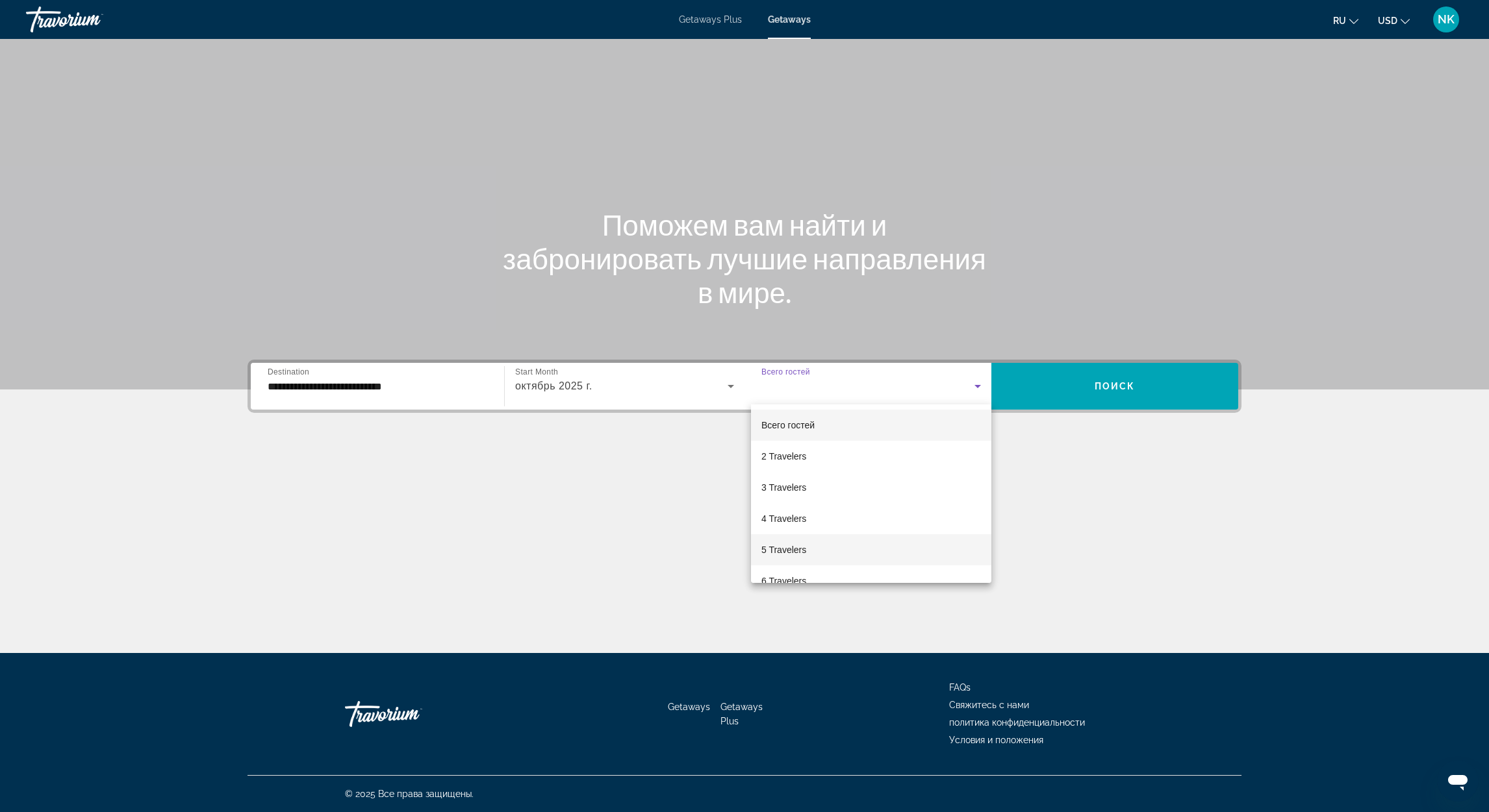
click at [805, 545] on span "5 Travelers" at bounding box center [783, 550] width 45 height 15
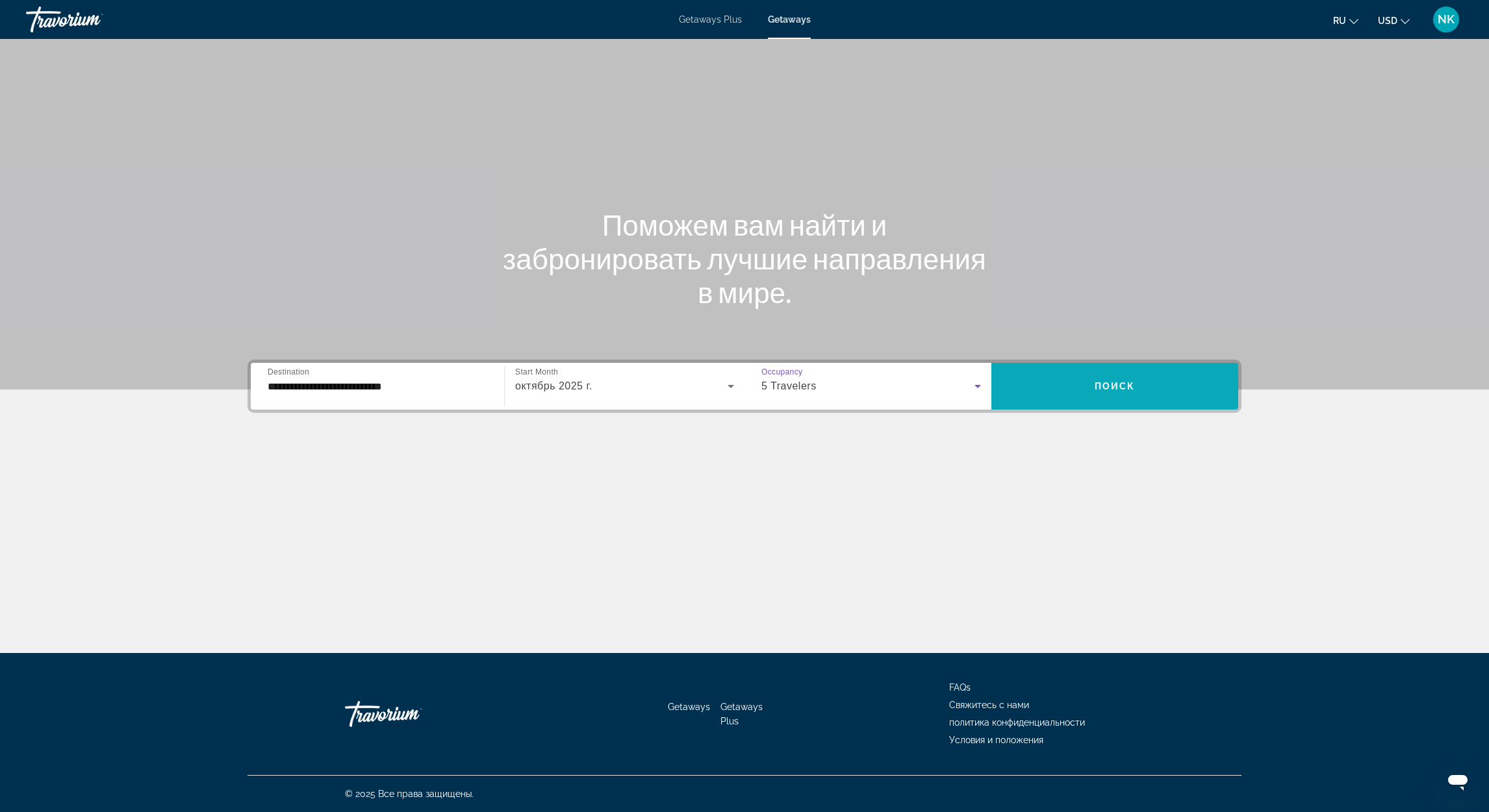
click at [1101, 409] on span "Search widget" at bounding box center [1114, 385] width 247 height 47
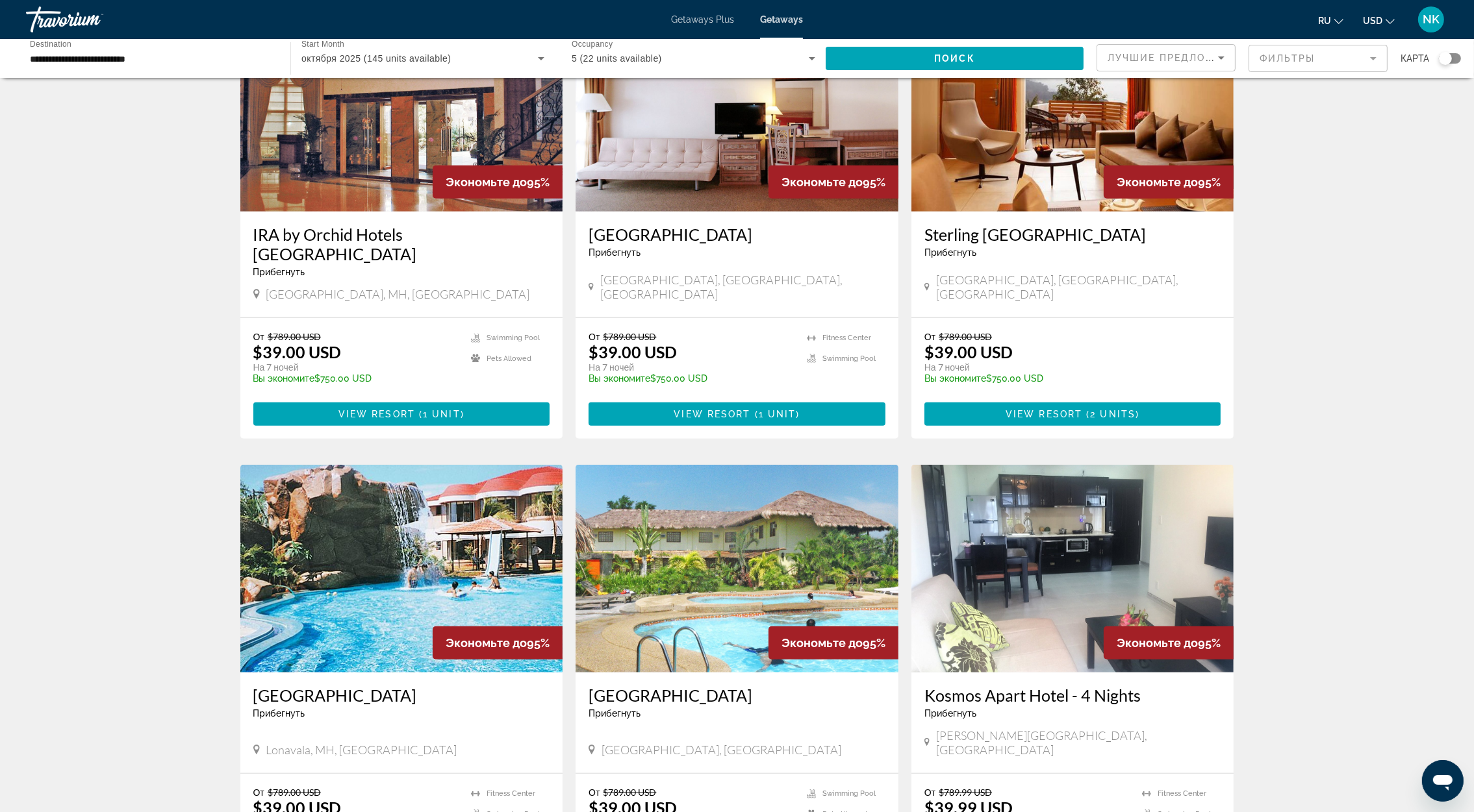
scroll to position [1326, 0]
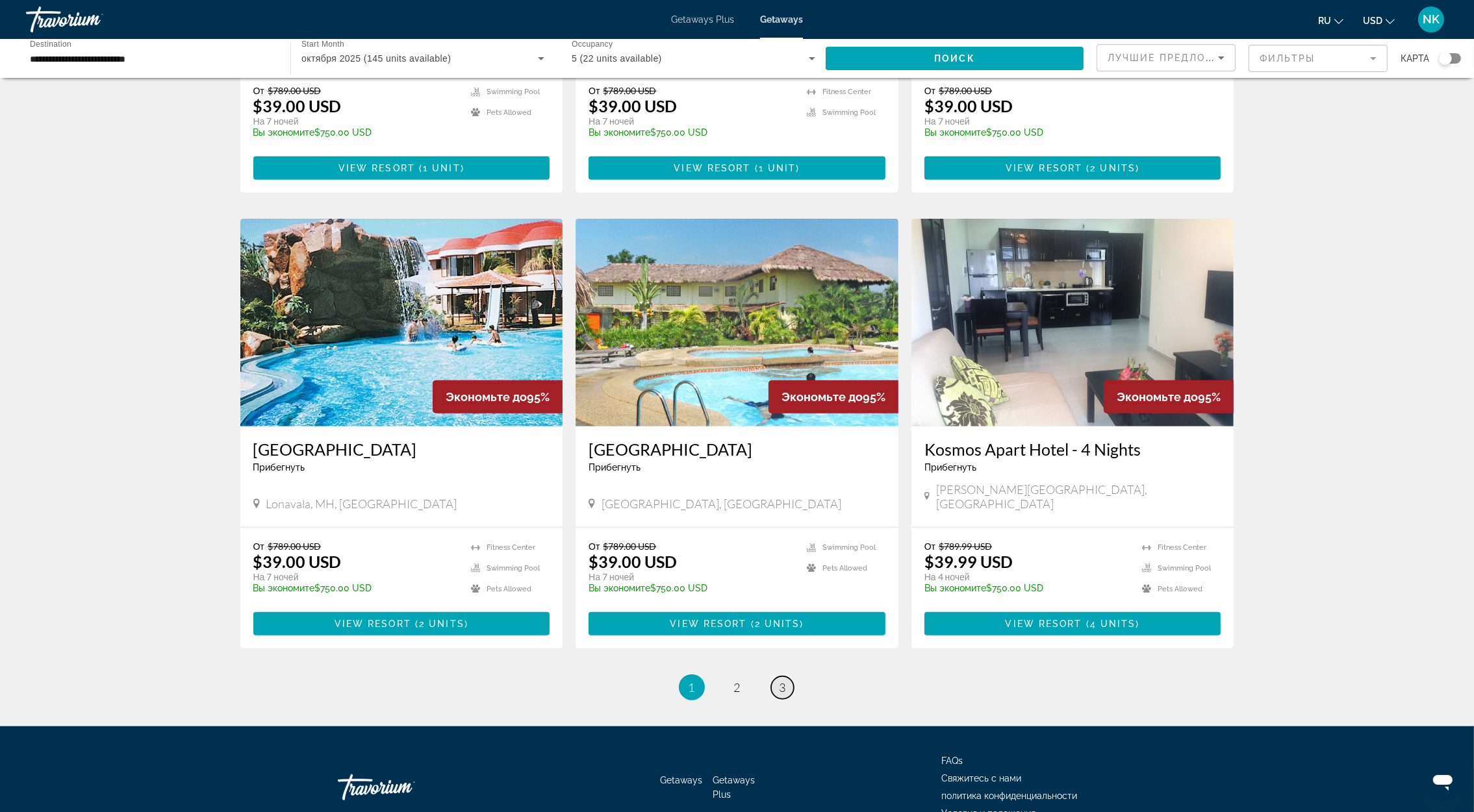
click at [780, 680] on span "3" at bounding box center [783, 687] width 7 height 14
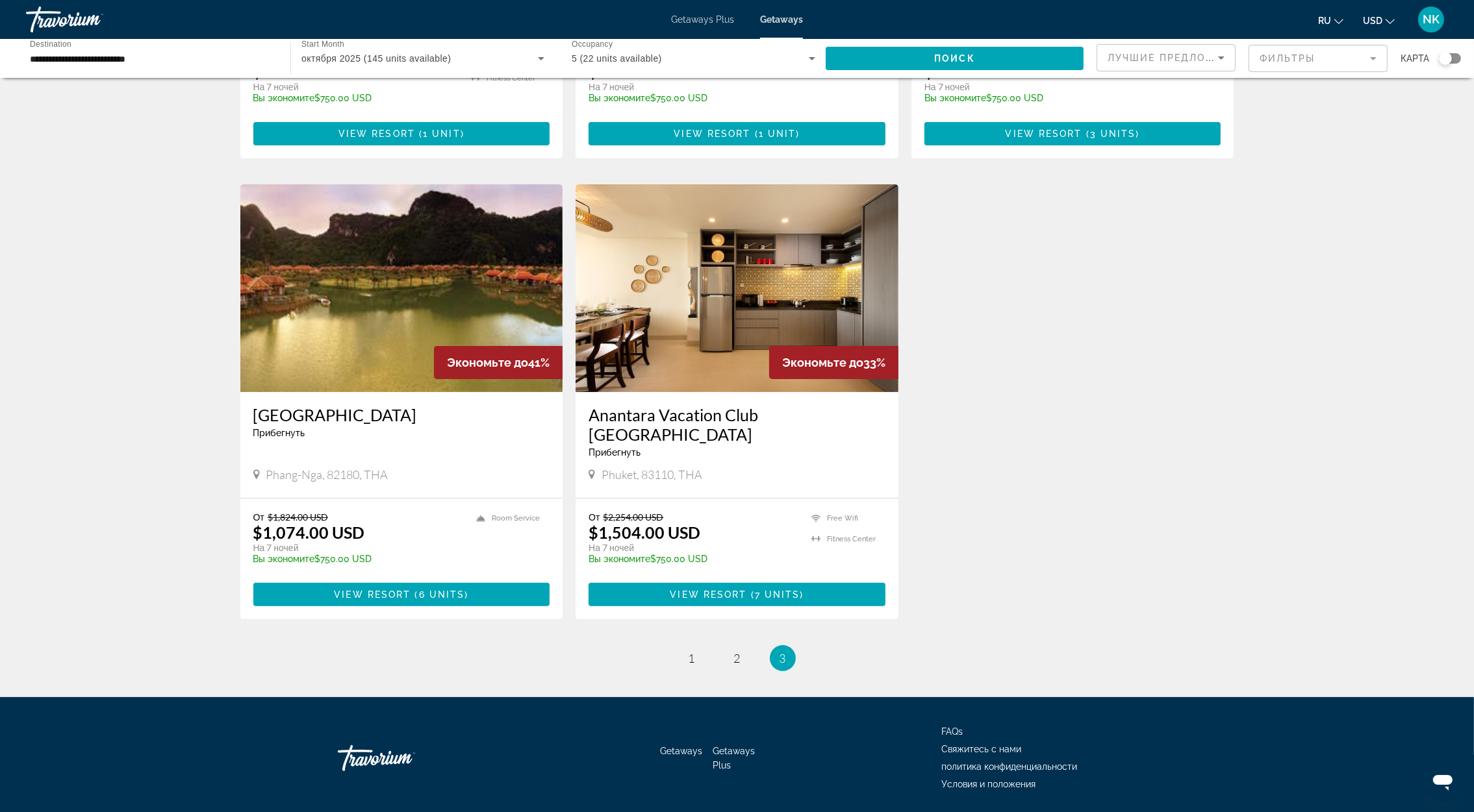
scroll to position [424, 0]
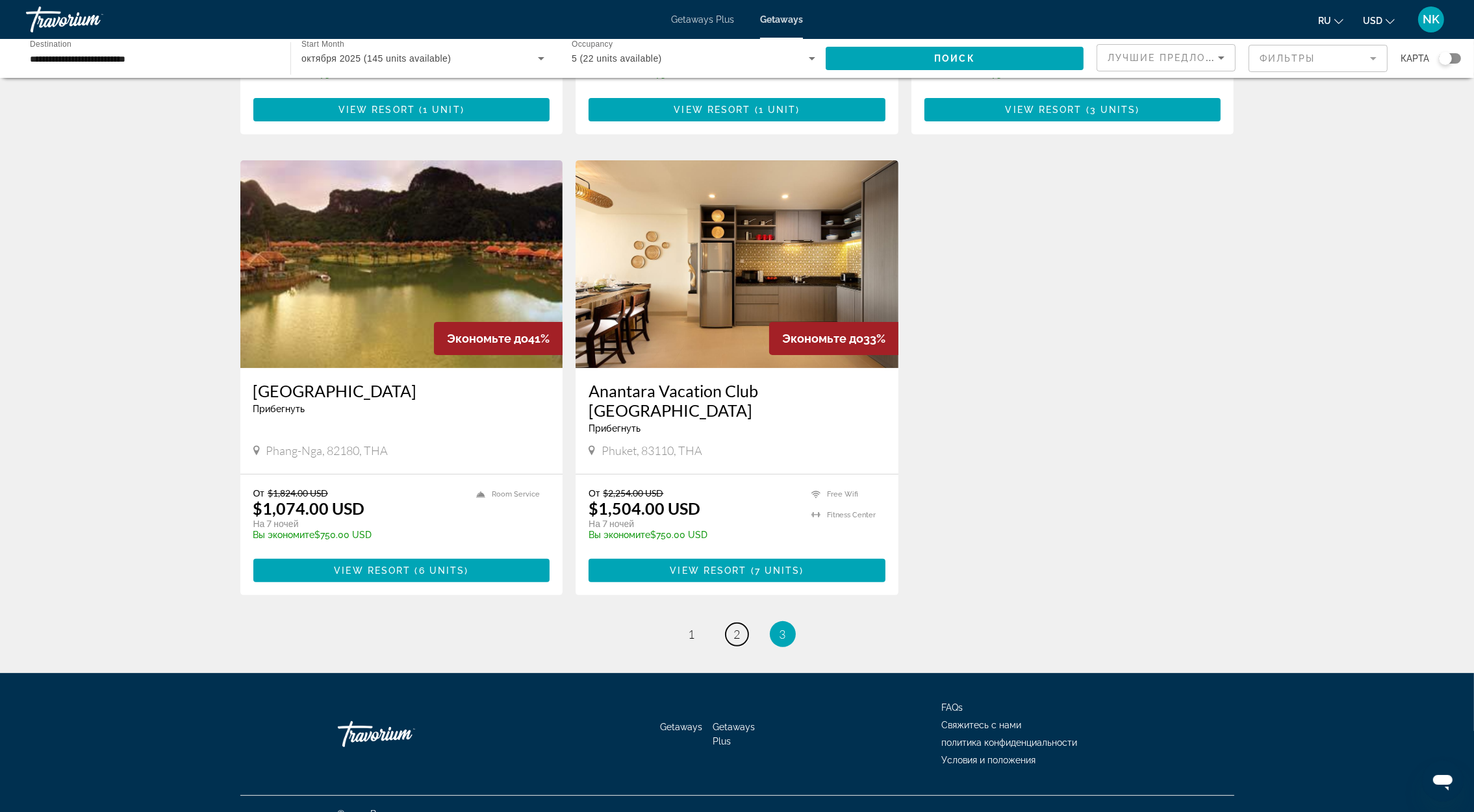
click at [739, 623] on link "page 2" at bounding box center [737, 635] width 23 height 23
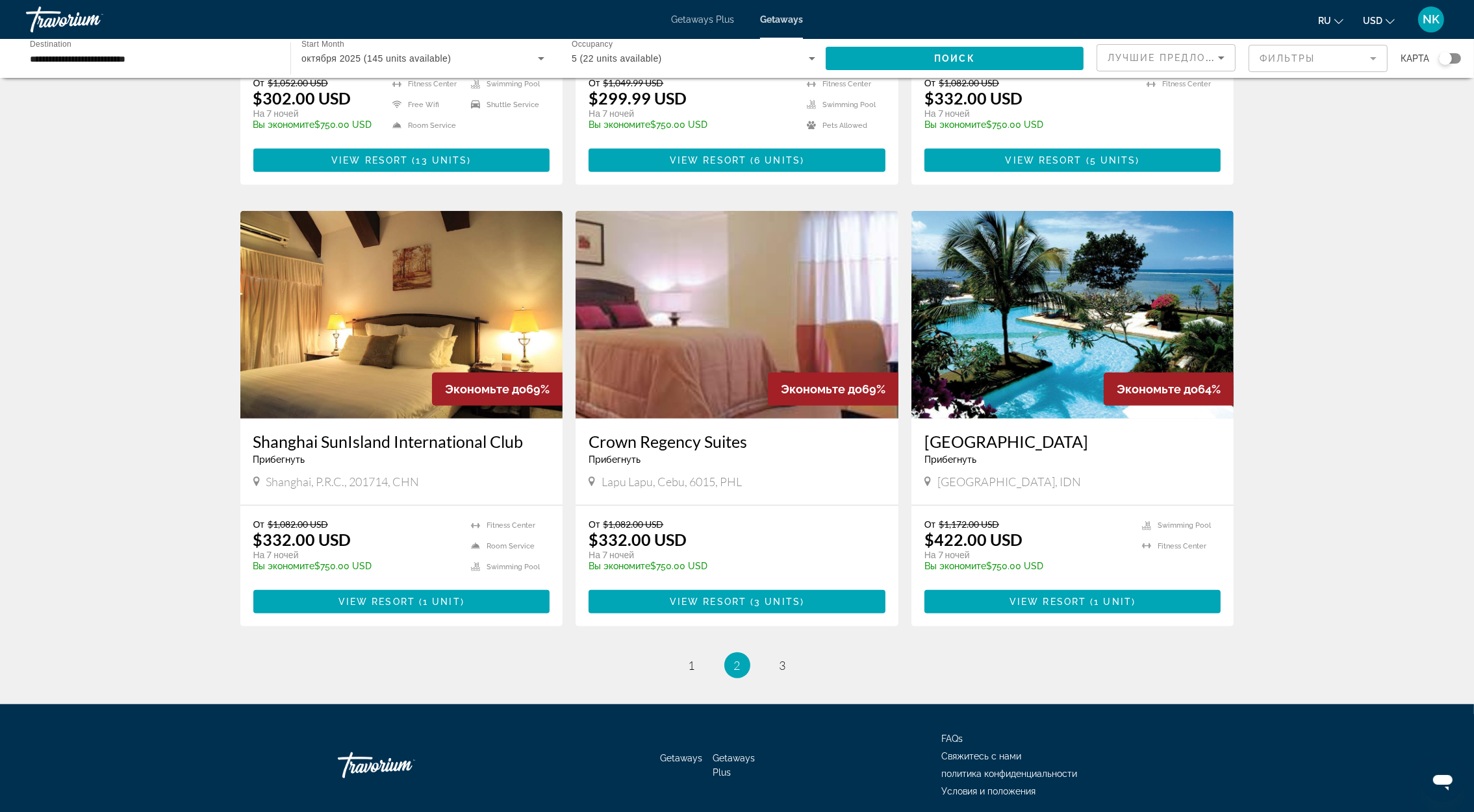
scroll to position [1287, 0]
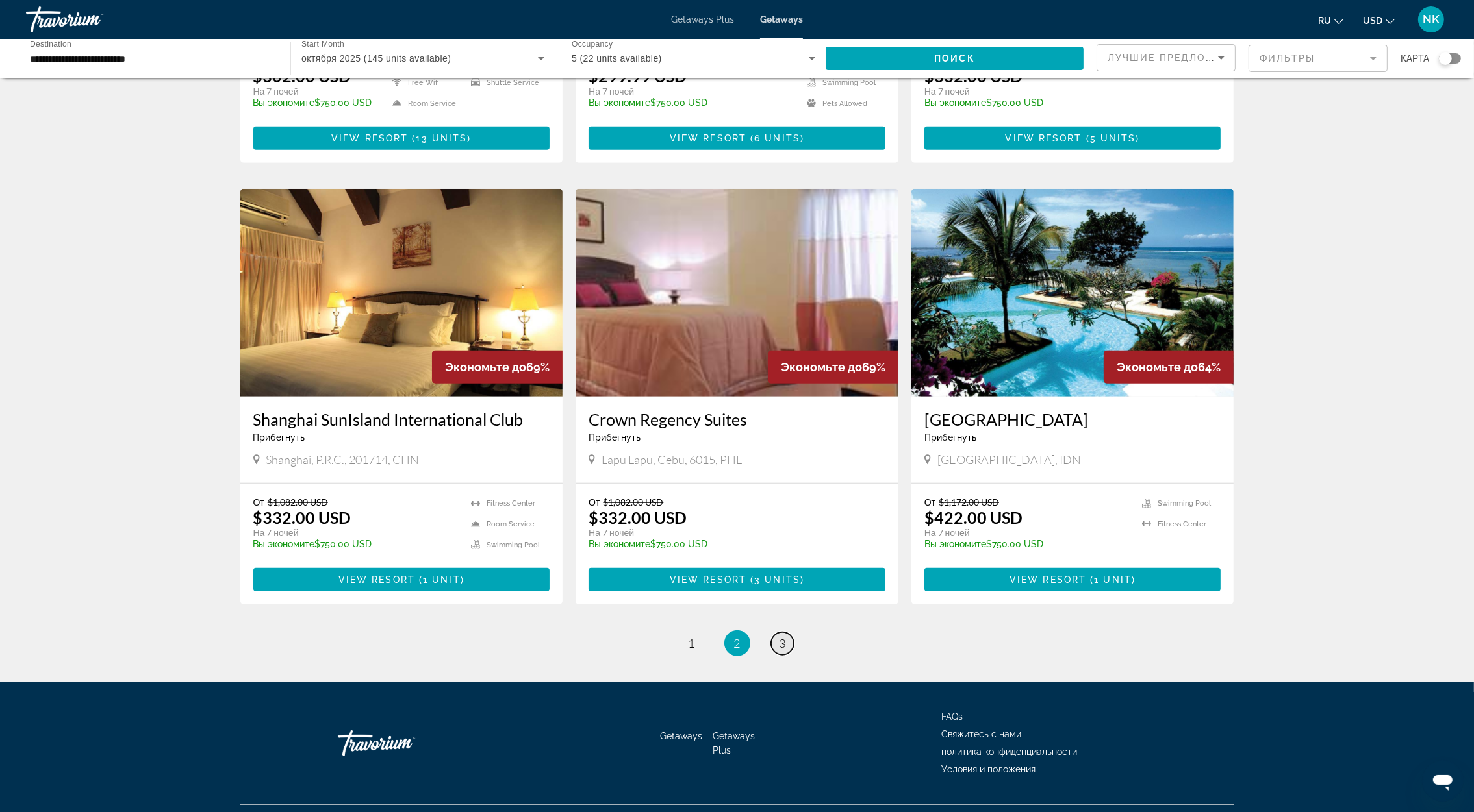
click at [782, 636] on span "3" at bounding box center [783, 643] width 7 height 14
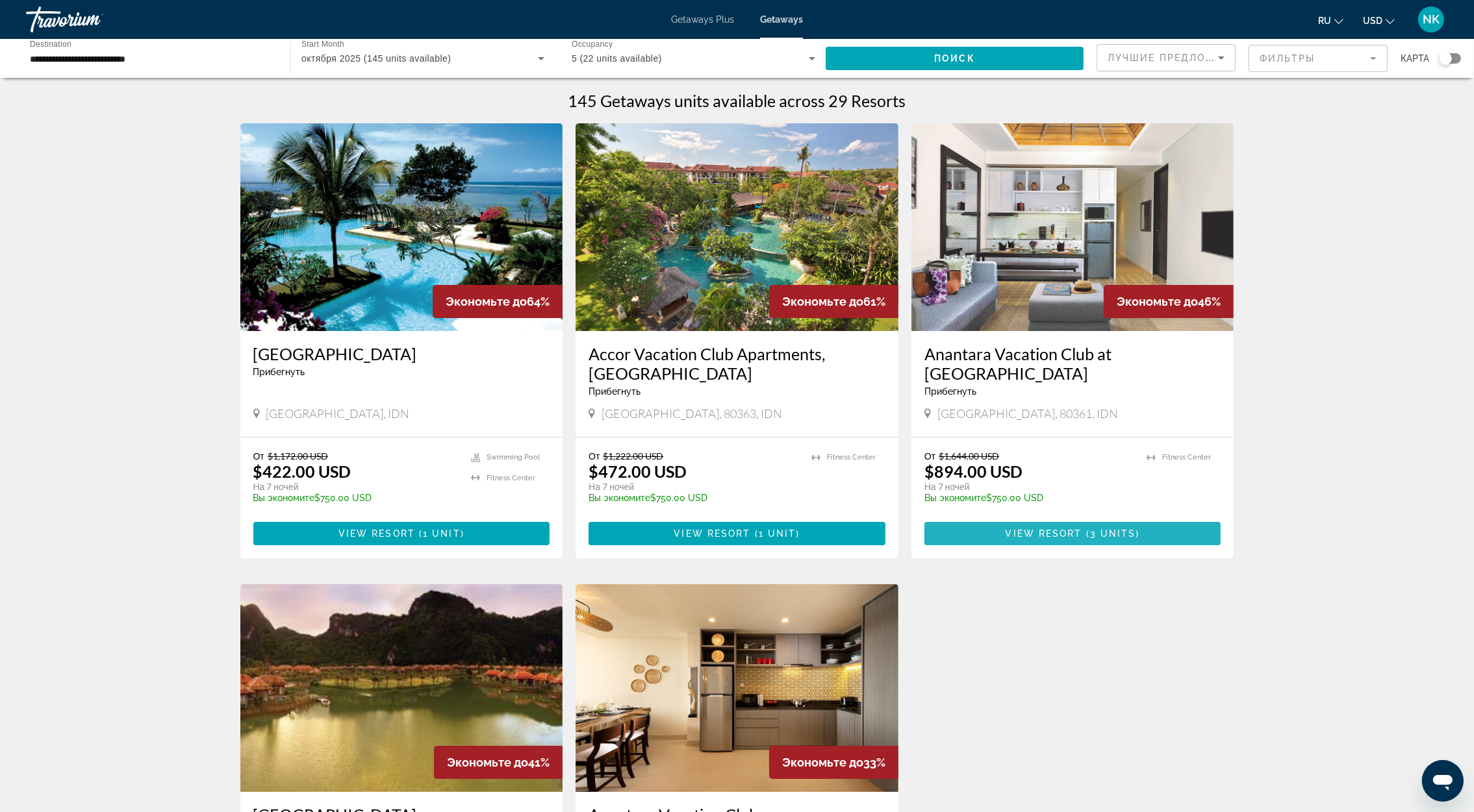
click at [1120, 529] on span "3 units" at bounding box center [1113, 533] width 46 height 10
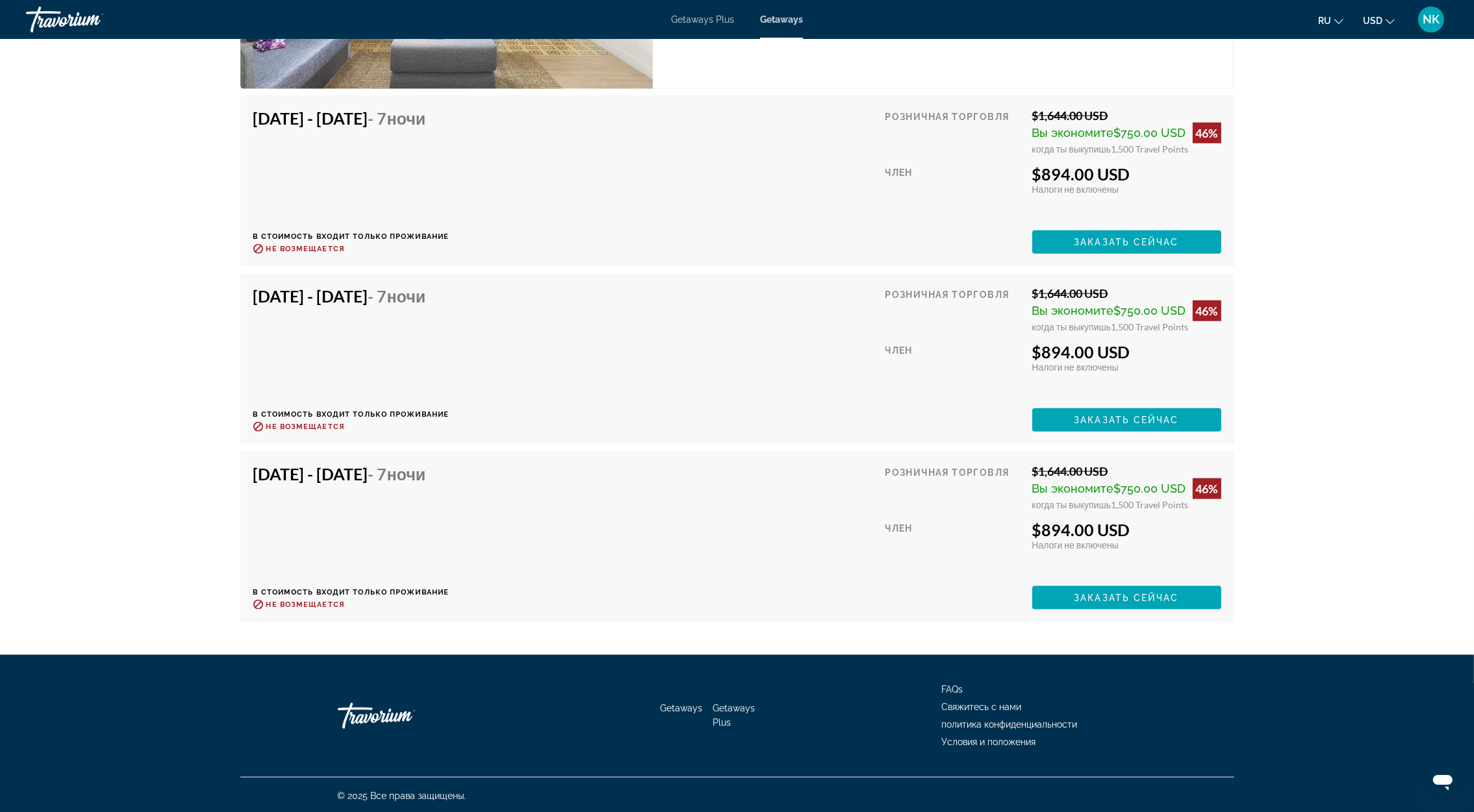
scroll to position [2286, 0]
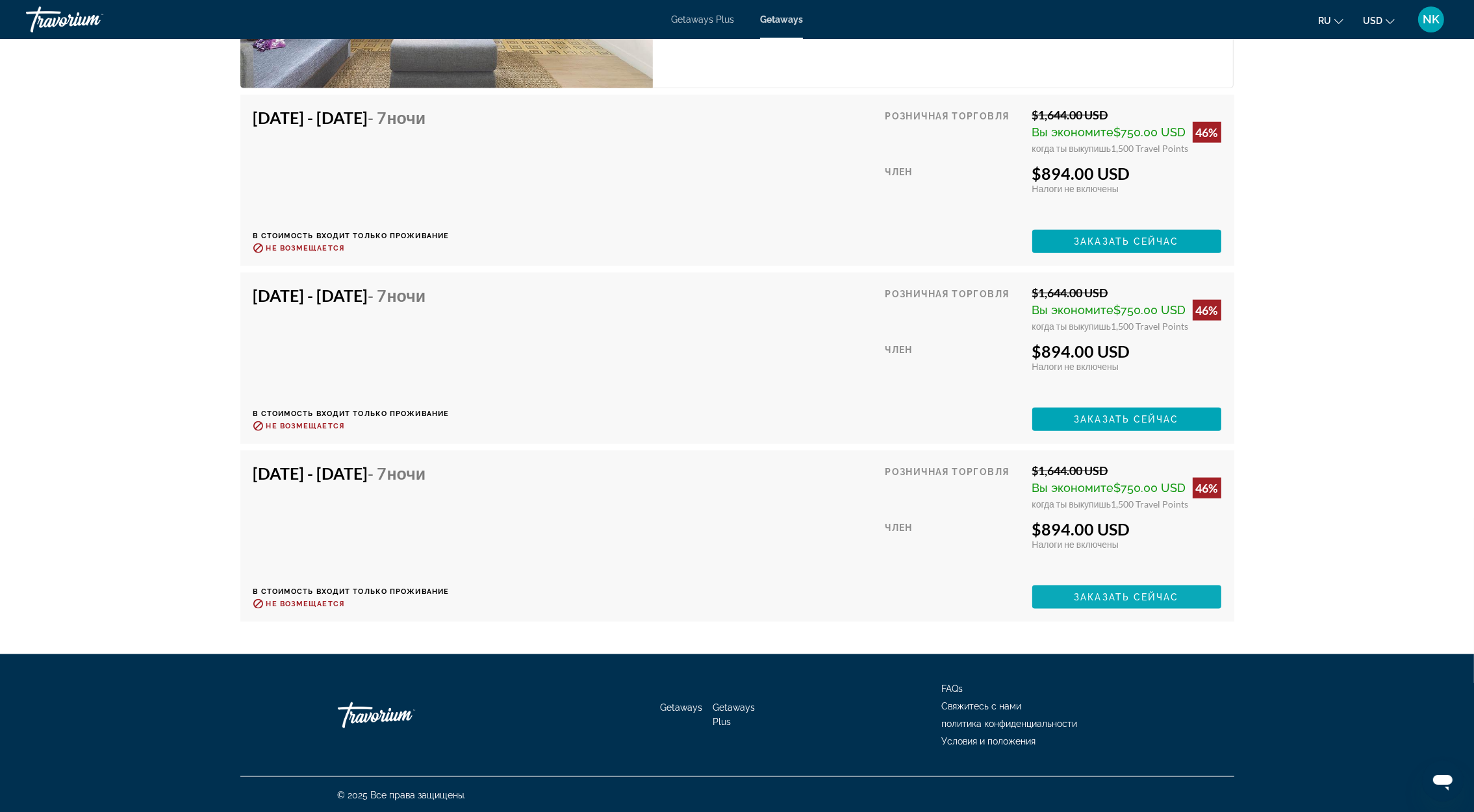
click at [1078, 593] on span "Заказать сейчас" at bounding box center [1127, 597] width 105 height 10
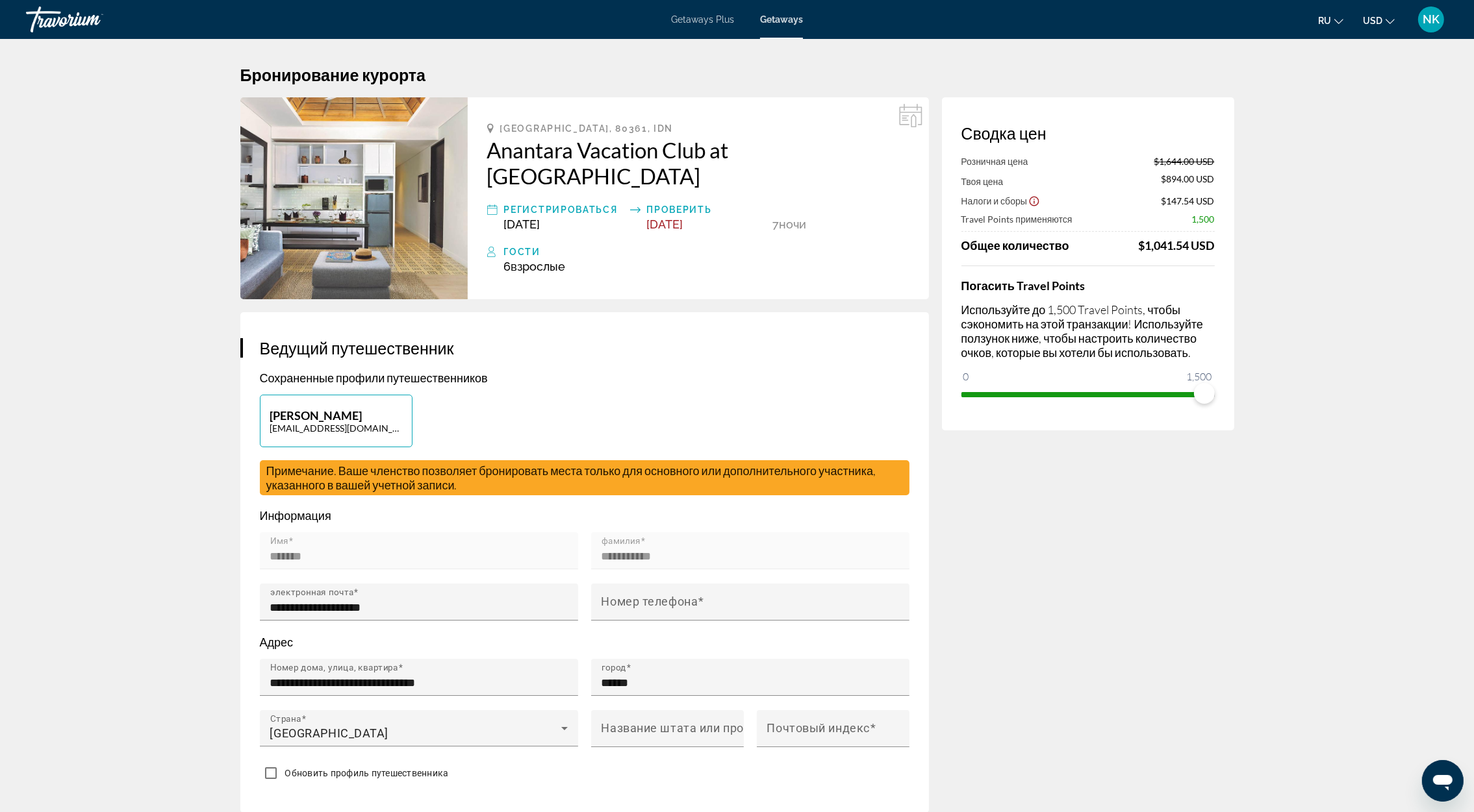
drag, startPoint x: 928, startPoint y: 448, endPoint x: 916, endPoint y: 448, distance: 12.0
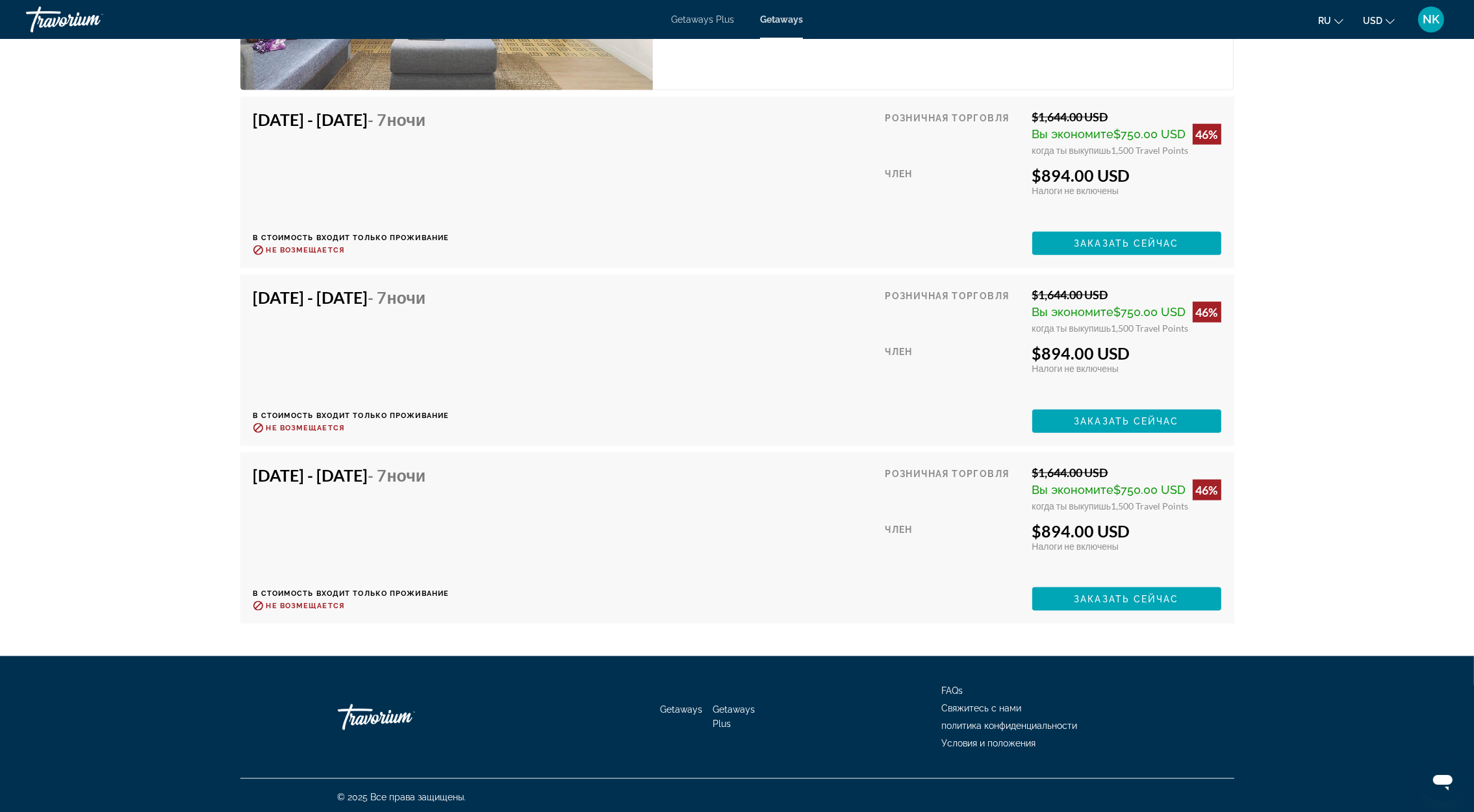
scroll to position [2286, 0]
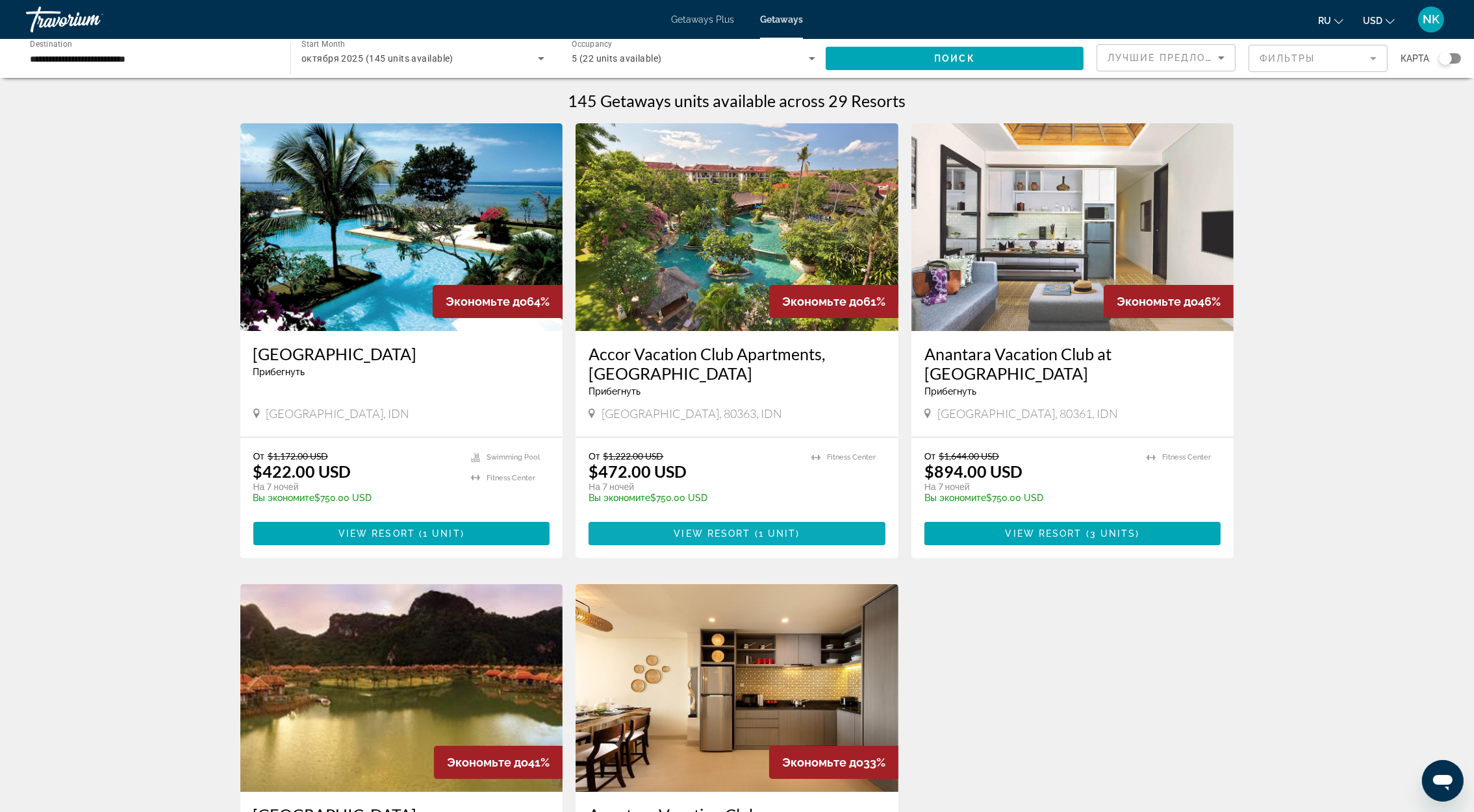
click at [732, 531] on span "View Resort" at bounding box center [712, 533] width 76 height 10
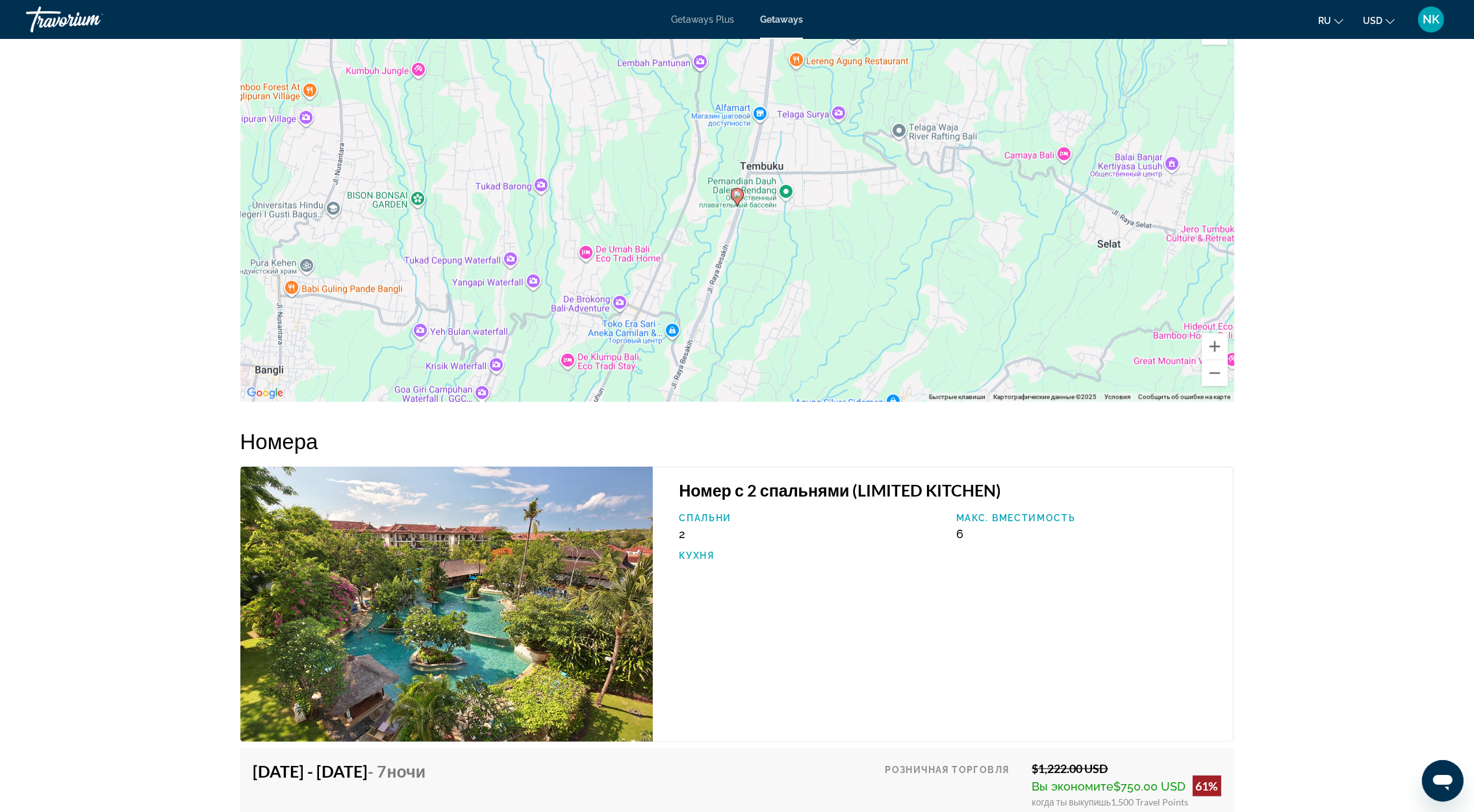
scroll to position [1954, 0]
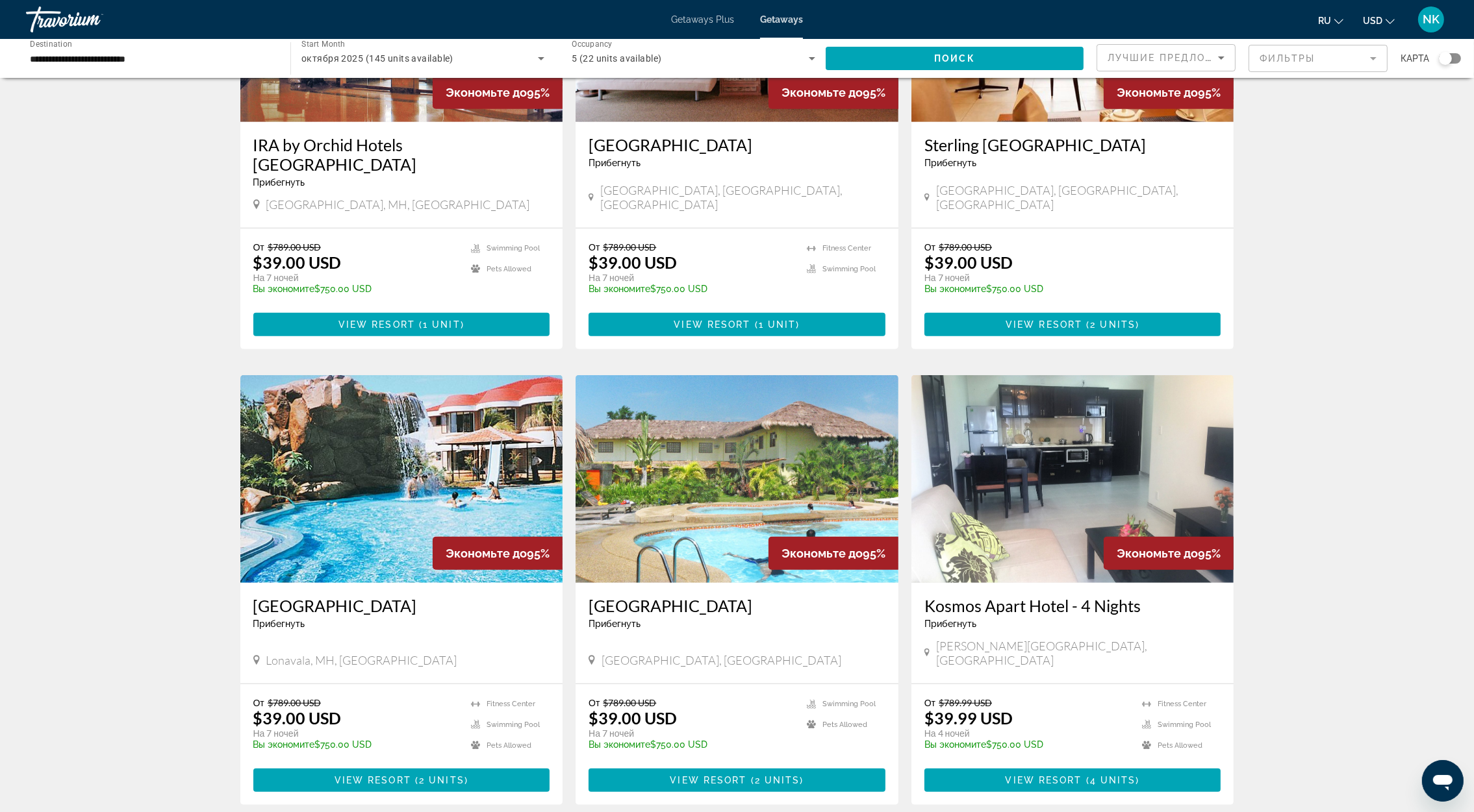
scroll to position [1326, 0]
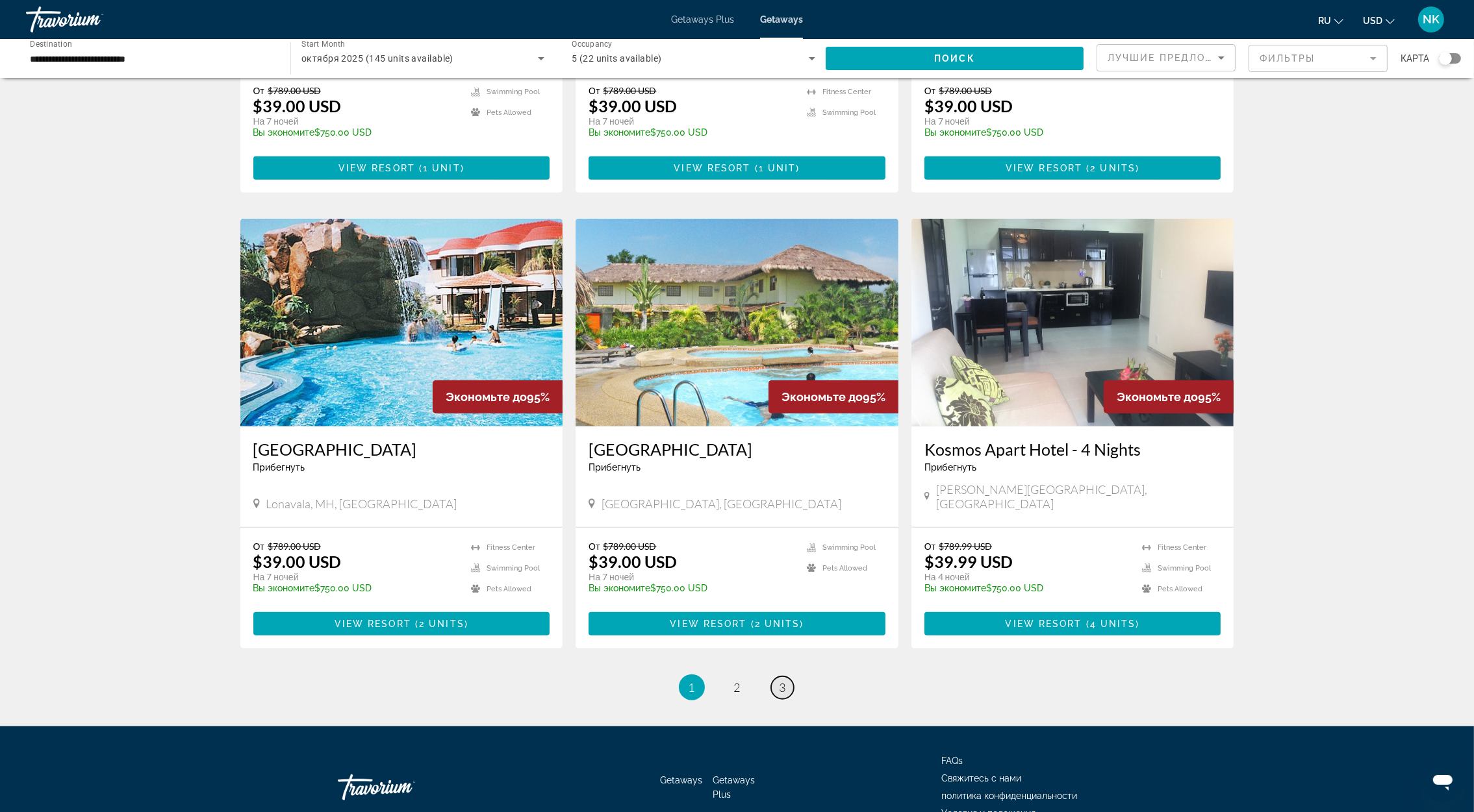
click at [781, 680] on span "3" at bounding box center [783, 687] width 7 height 14
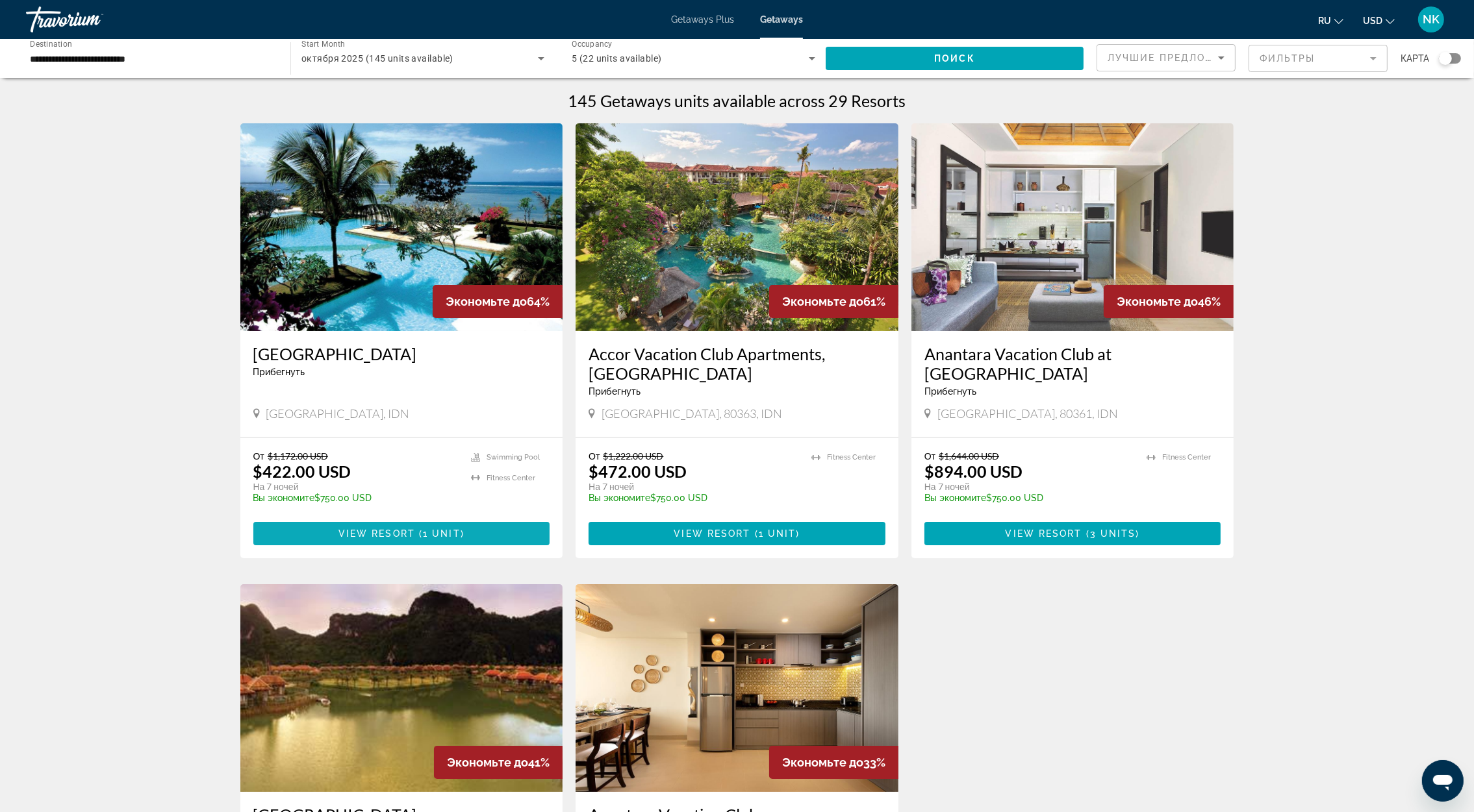
click at [486, 532] on span "Main content" at bounding box center [401, 533] width 297 height 31
click at [71, 59] on input "**********" at bounding box center [151, 59] width 243 height 15
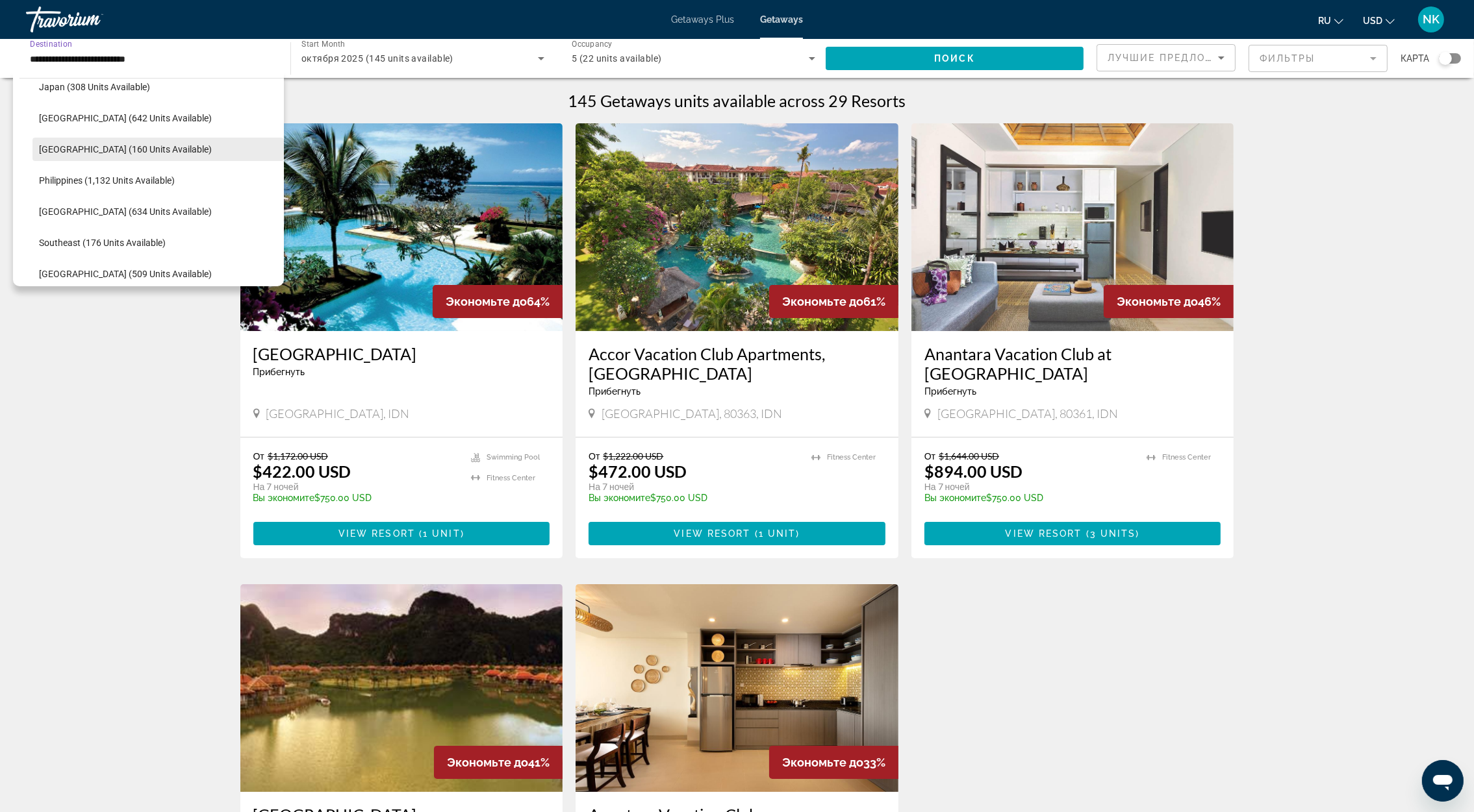
scroll to position [677, 0]
click at [108, 253] on span "Search widget" at bounding box center [162, 264] width 242 height 31
type input "**********"
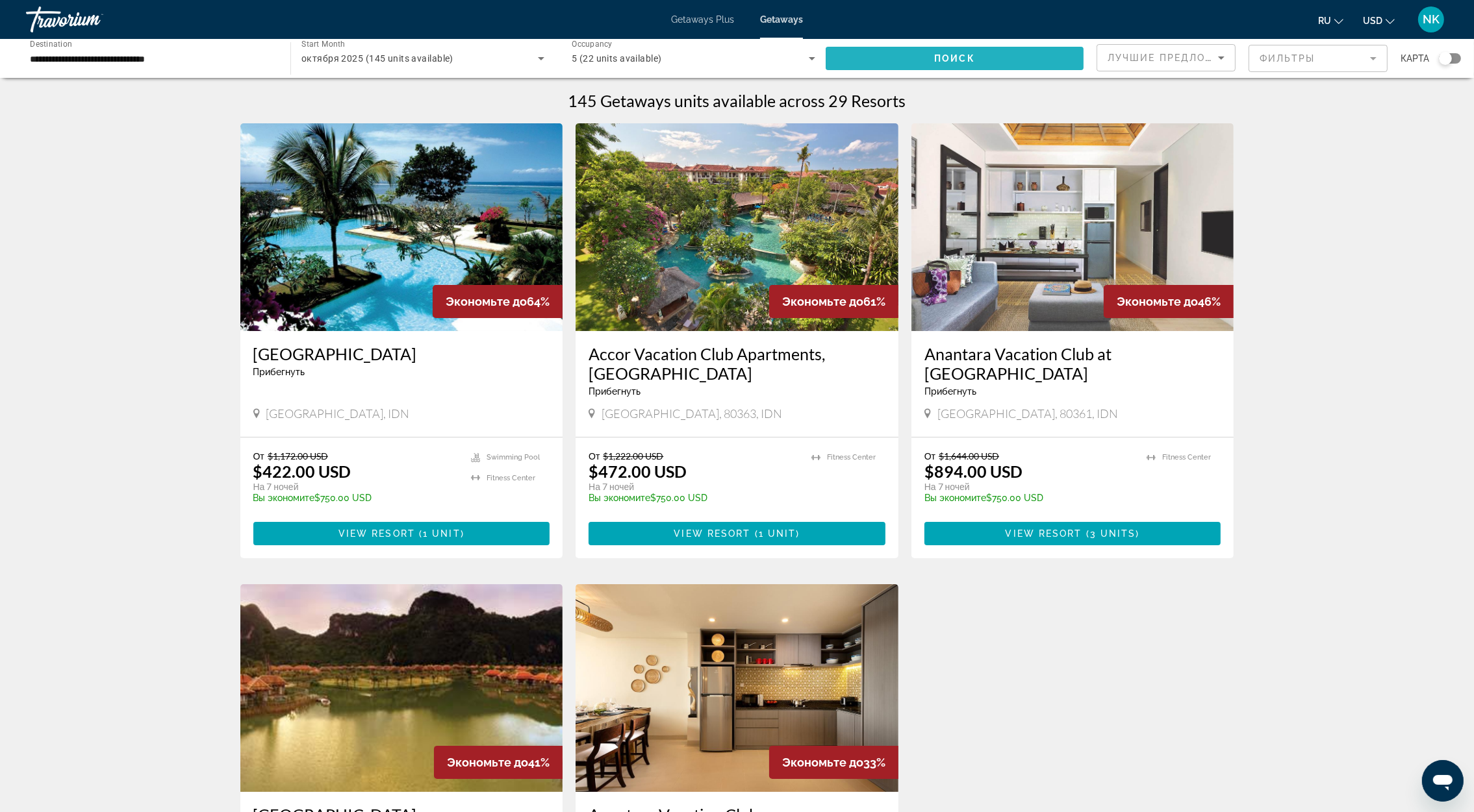
click at [902, 52] on span "Search widget" at bounding box center [955, 58] width 258 height 31
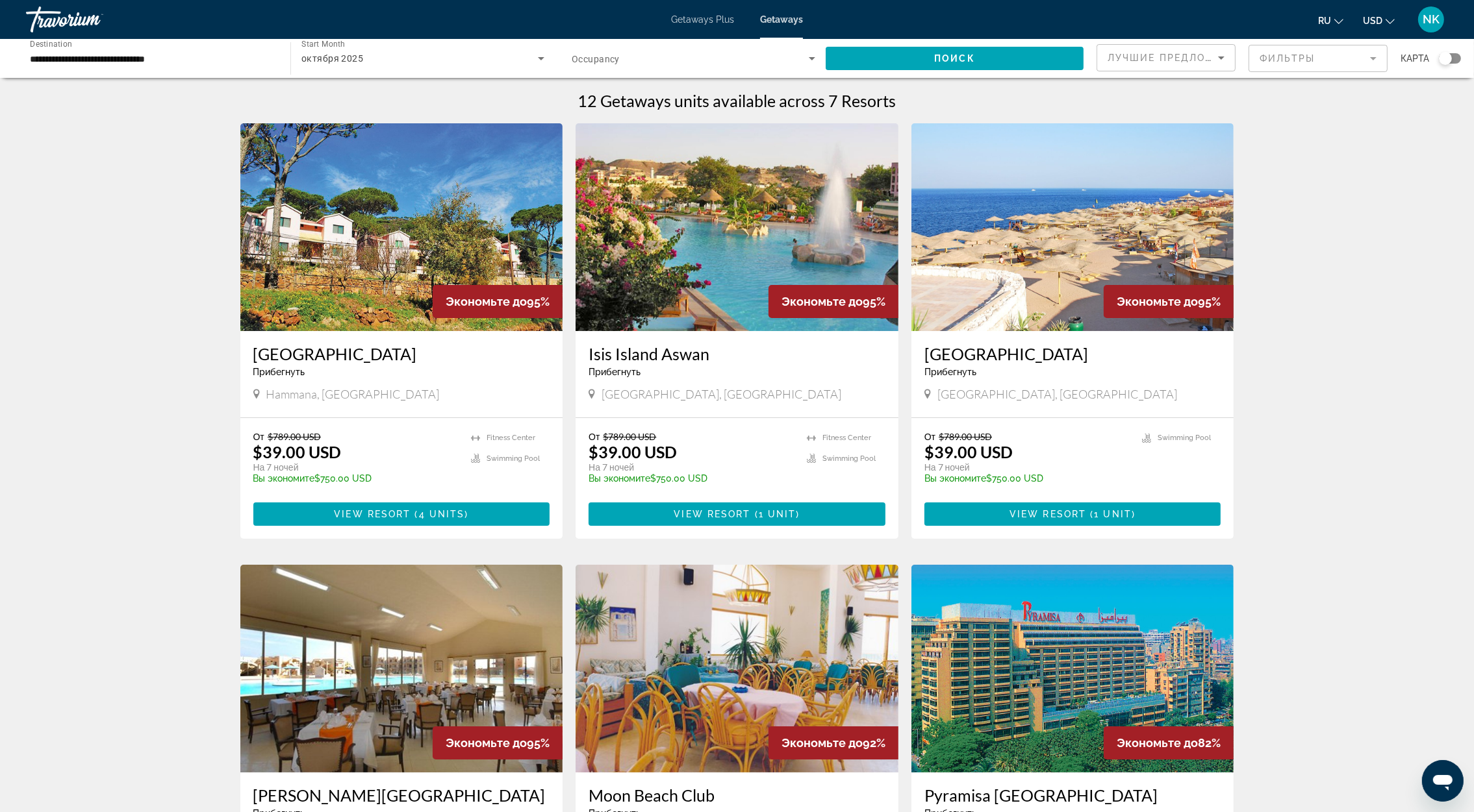
click at [710, 15] on span "Getaways Plus" at bounding box center [703, 19] width 63 height 10
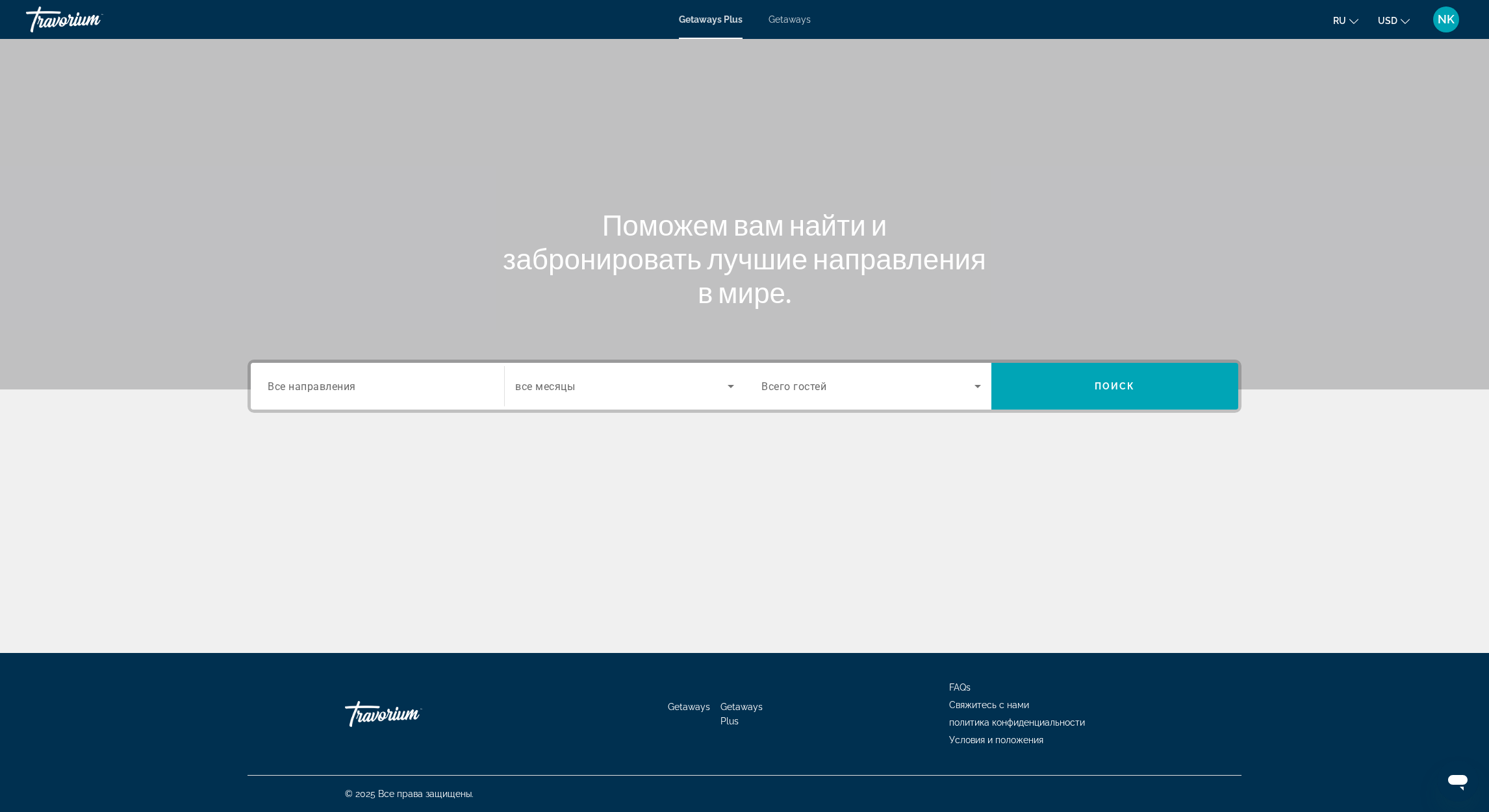
click at [395, 377] on div "Search widget" at bounding box center [377, 386] width 220 height 37
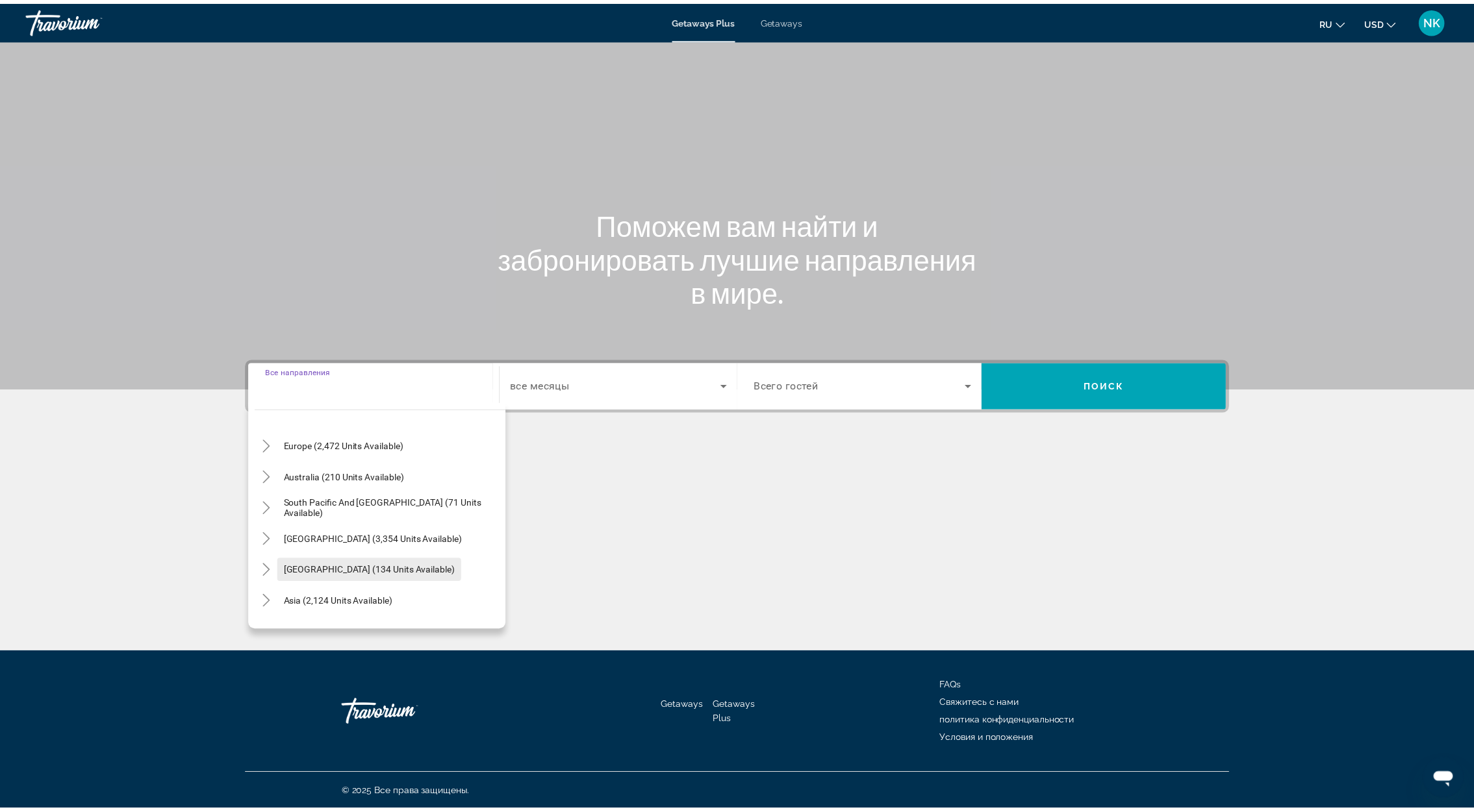
scroll to position [210, 0]
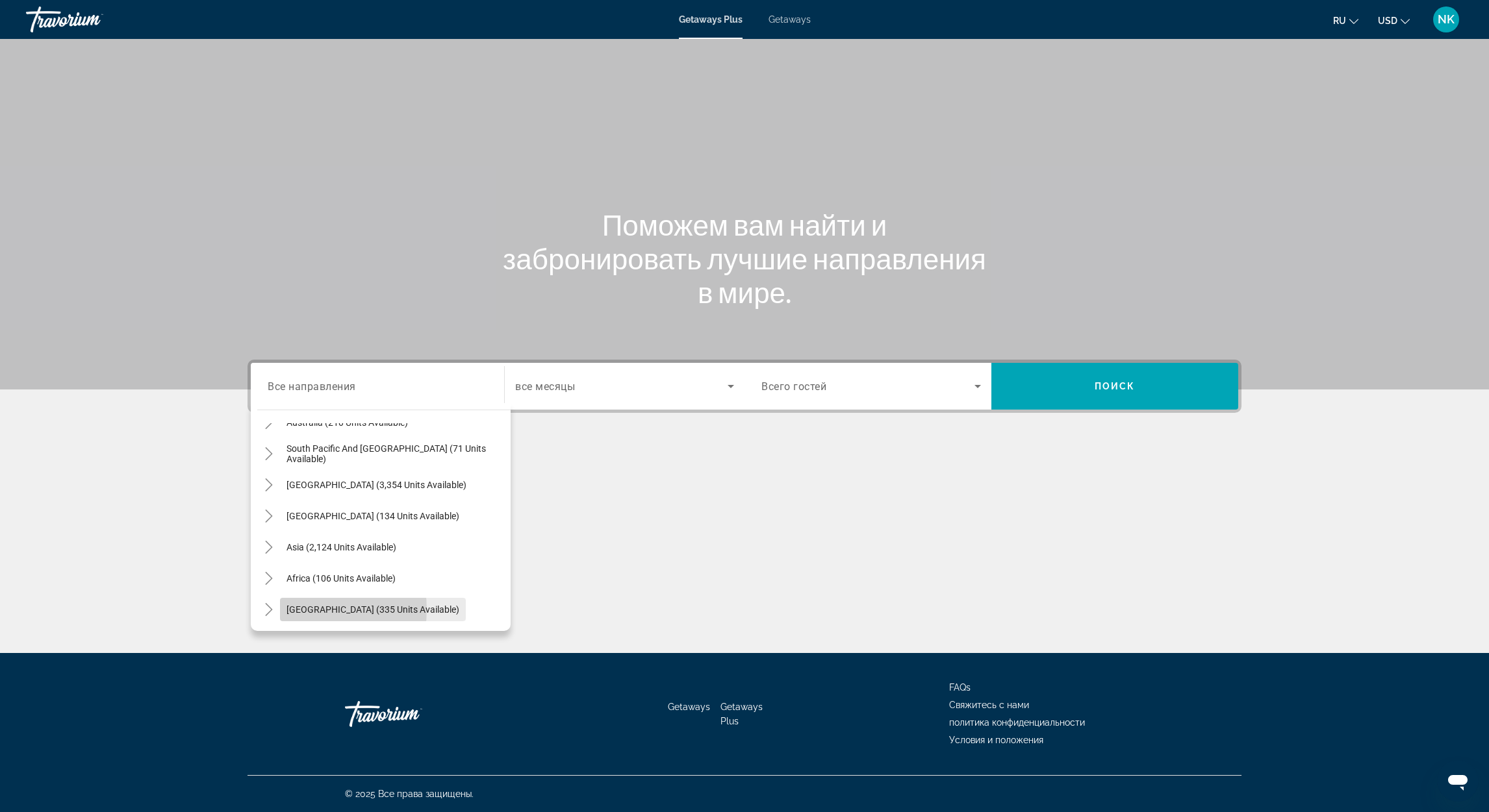
click at [322, 609] on span "[GEOGRAPHIC_DATA] (335 units available)" at bounding box center [372, 610] width 173 height 10
type input "**********"
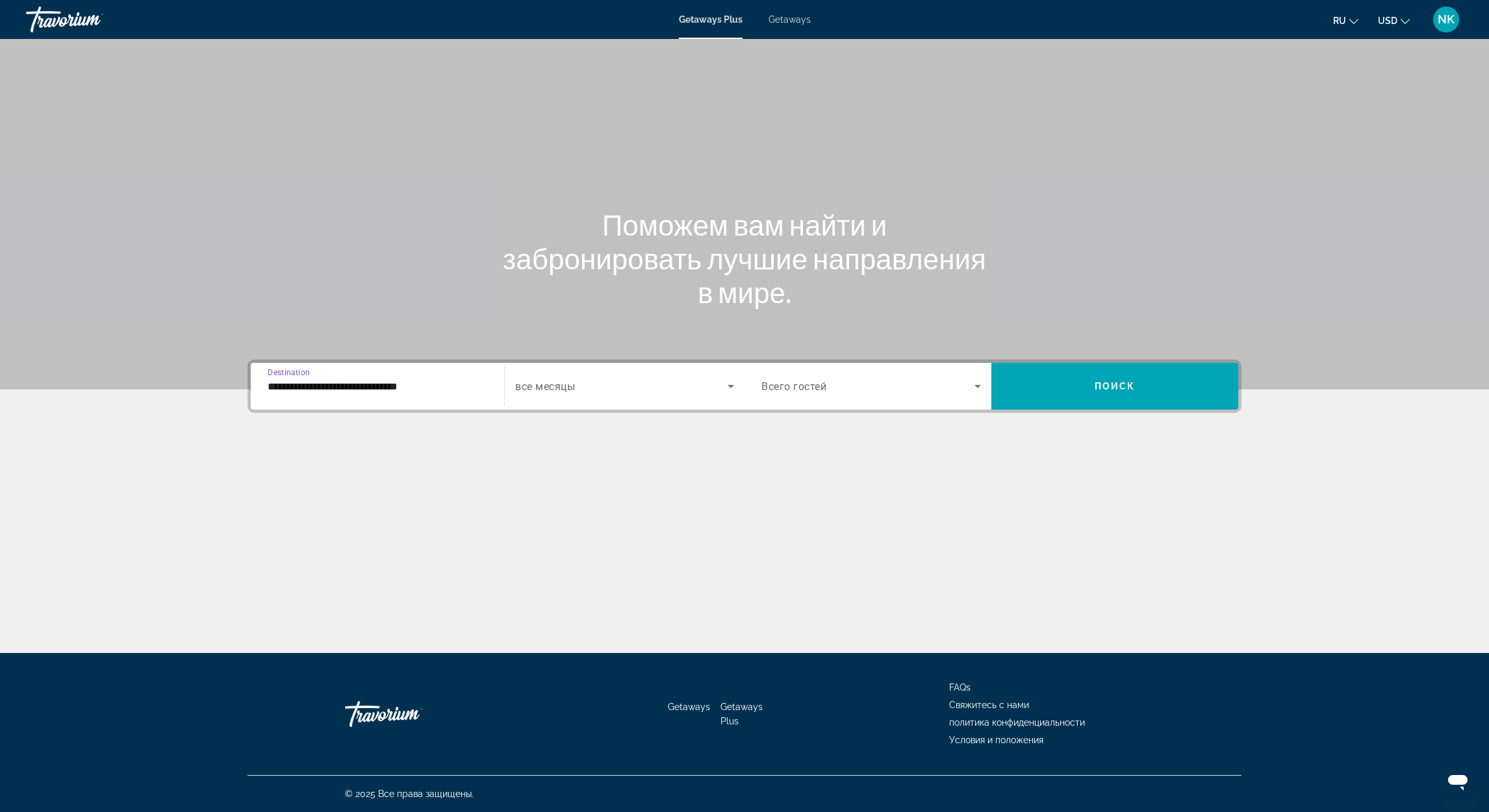
click at [619, 397] on div "Search widget" at bounding box center [624, 386] width 219 height 36
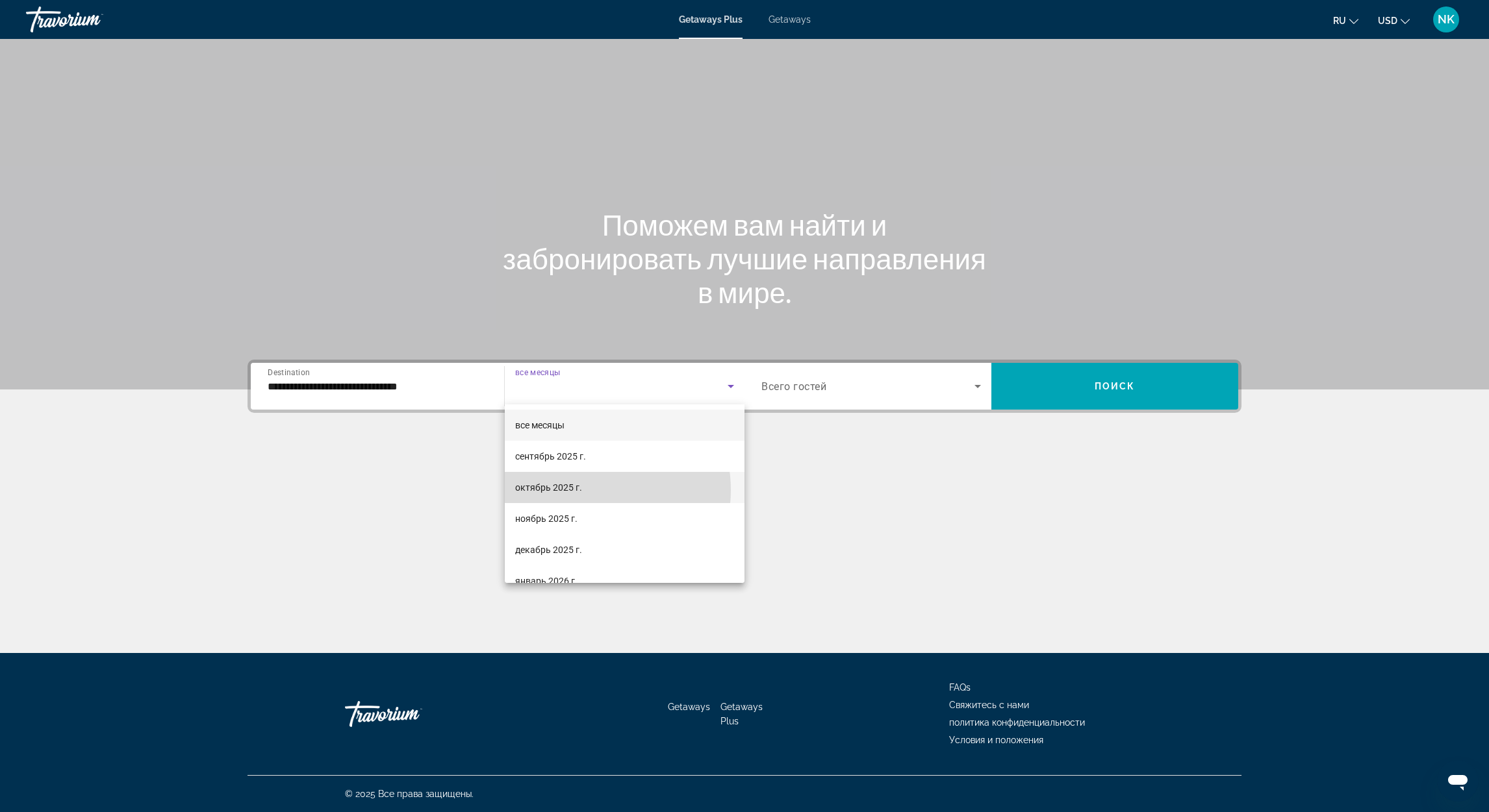
click at [582, 490] on mat-option "октябрь 2025 г." at bounding box center [624, 488] width 240 height 31
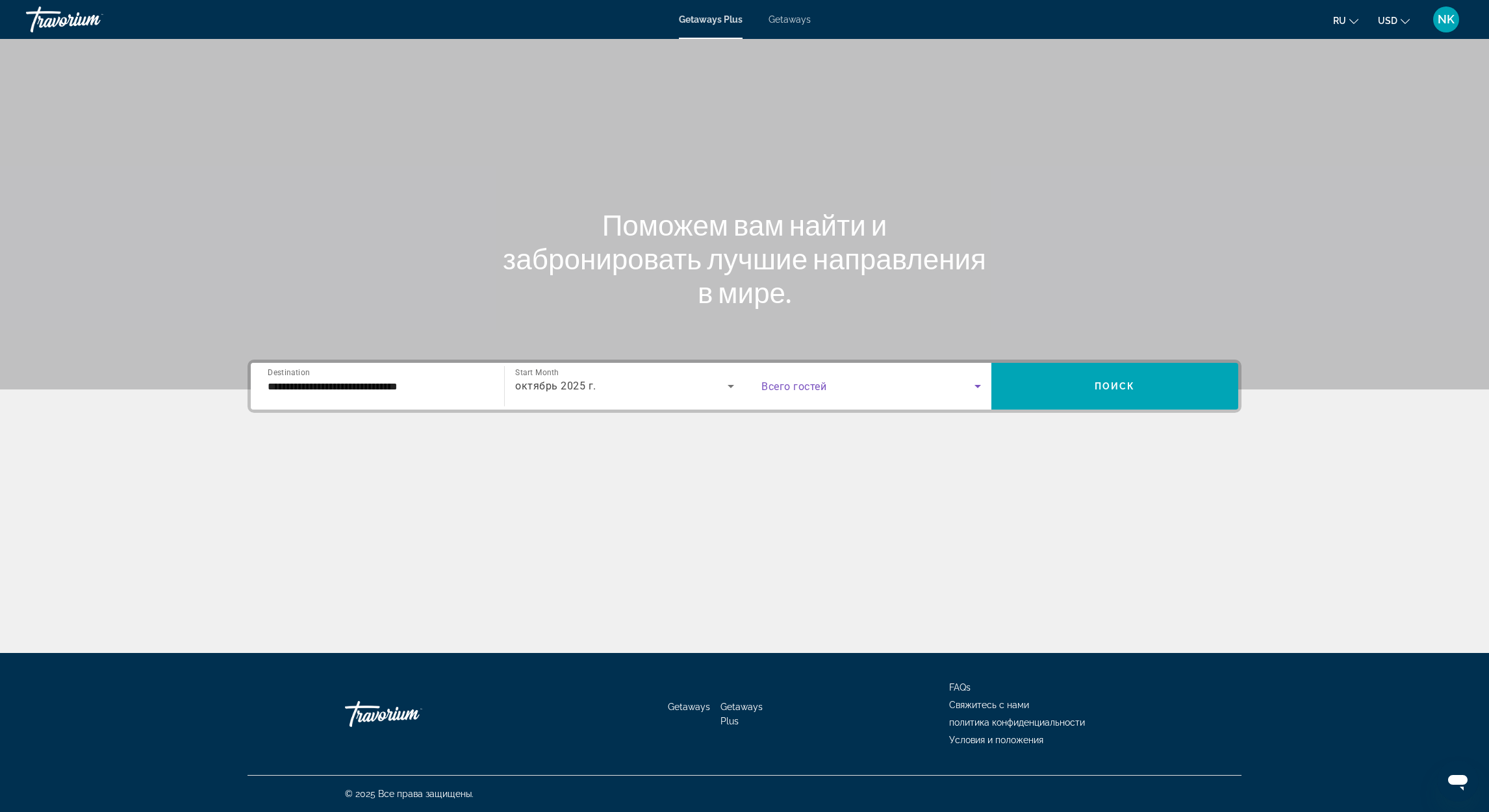
click at [828, 379] on span "Search widget" at bounding box center [867, 386] width 213 height 15
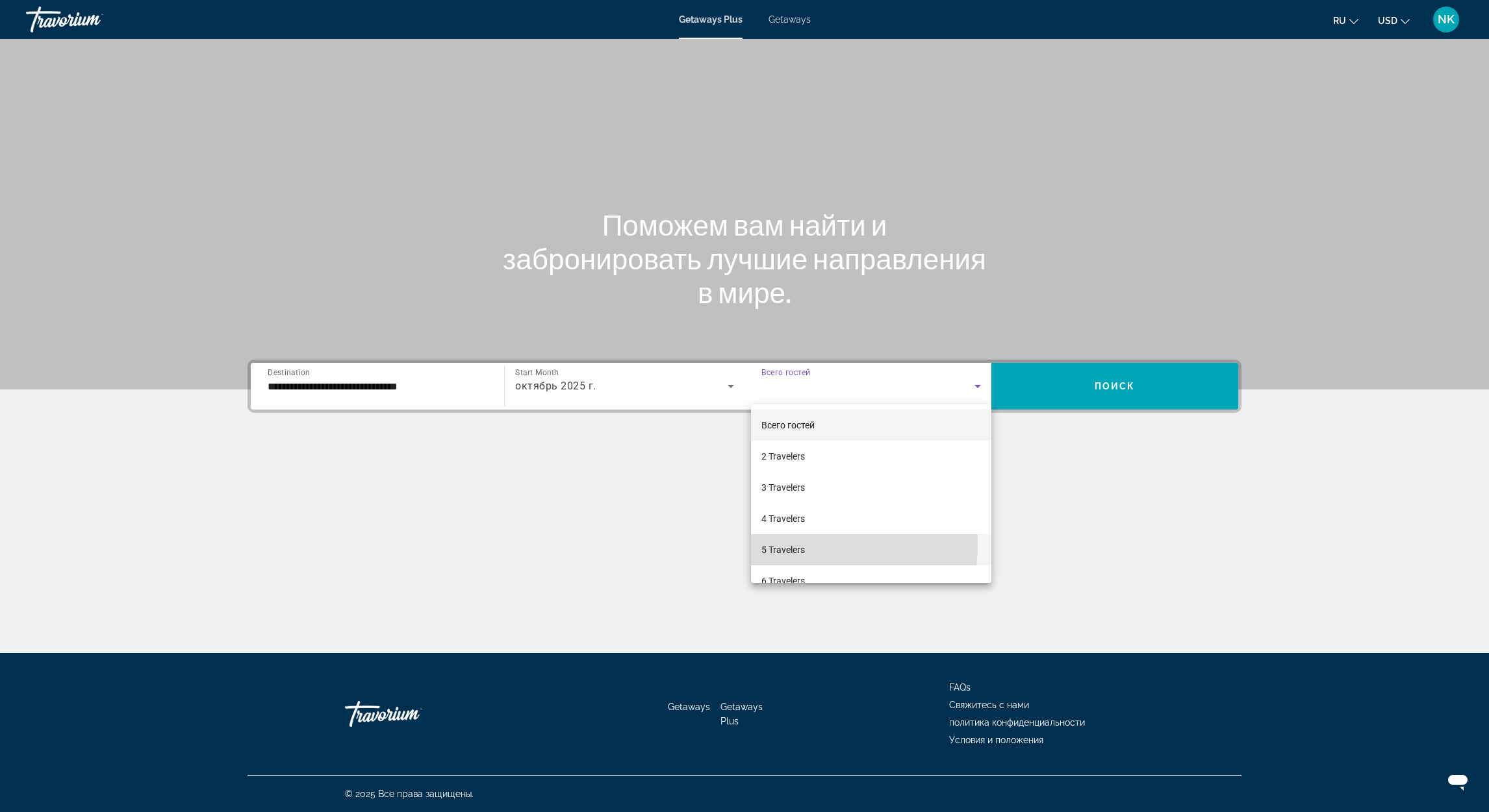
click at [773, 545] on span "5 Travelers" at bounding box center [783, 550] width 44 height 15
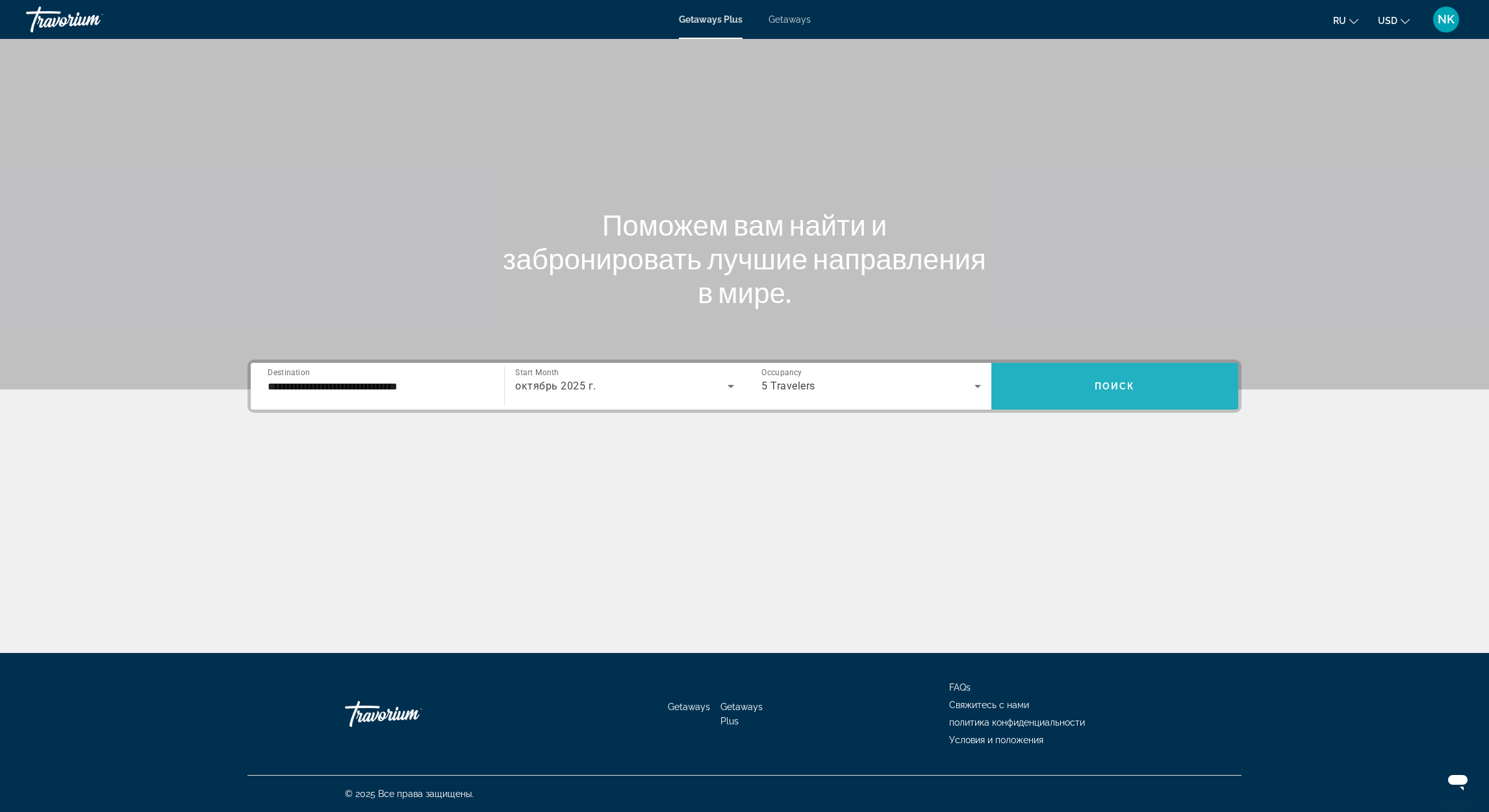
click at [1103, 390] on span "Поиск" at bounding box center [1115, 385] width 41 height 10
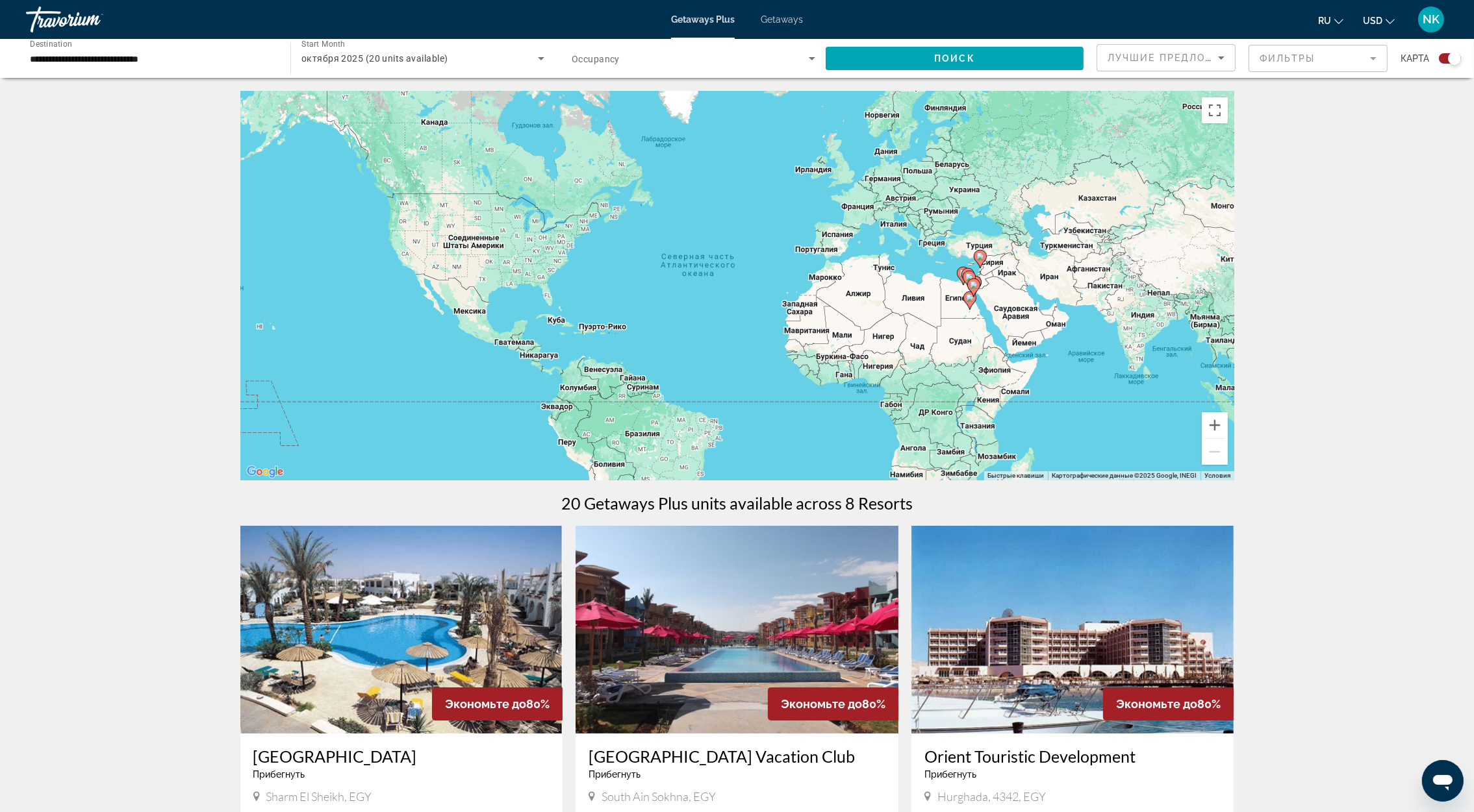
click at [769, 15] on span "Getaways" at bounding box center [782, 19] width 42 height 10
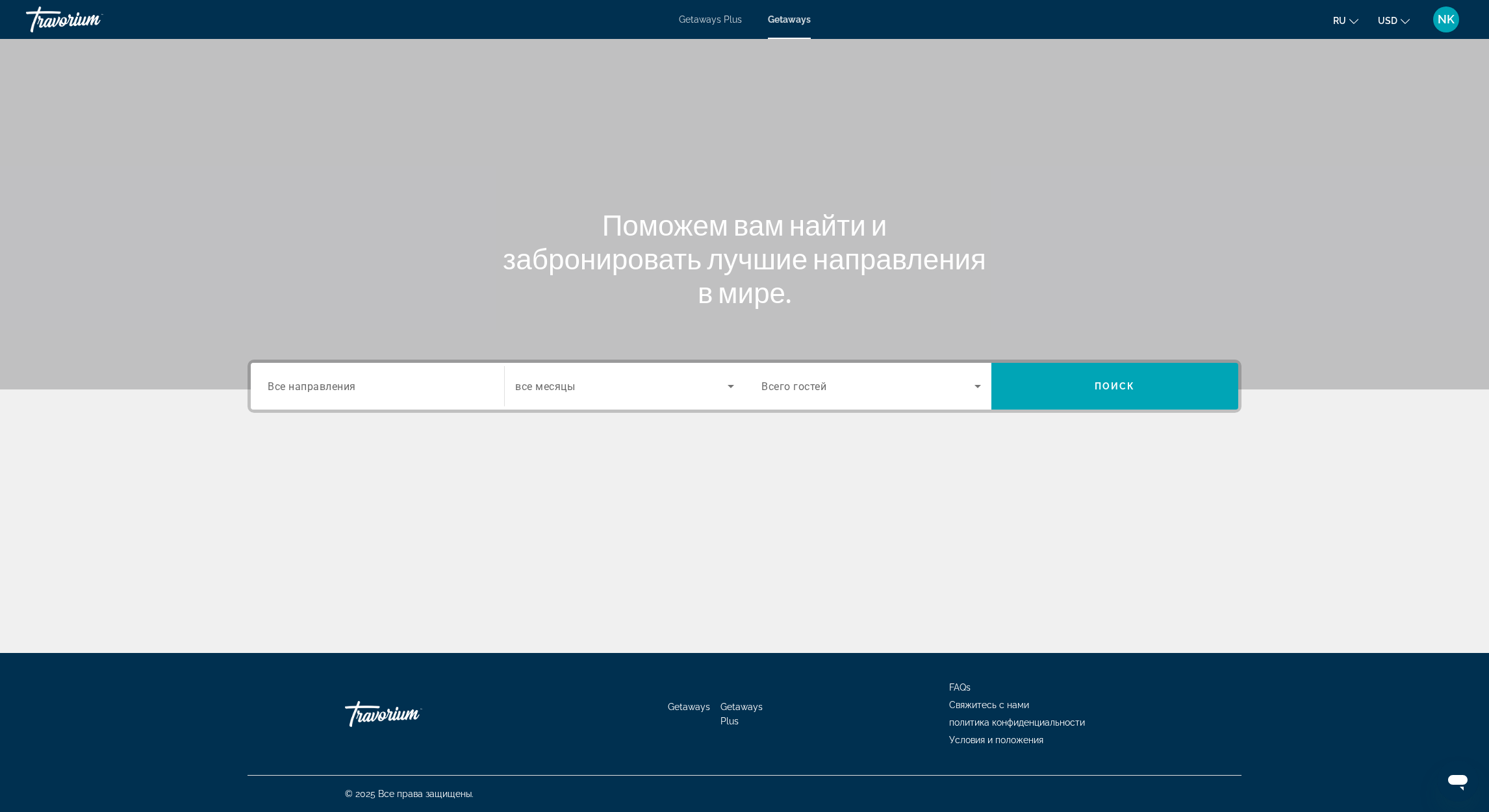
click at [373, 382] on input "Destination Все направления" at bounding box center [377, 386] width 220 height 15
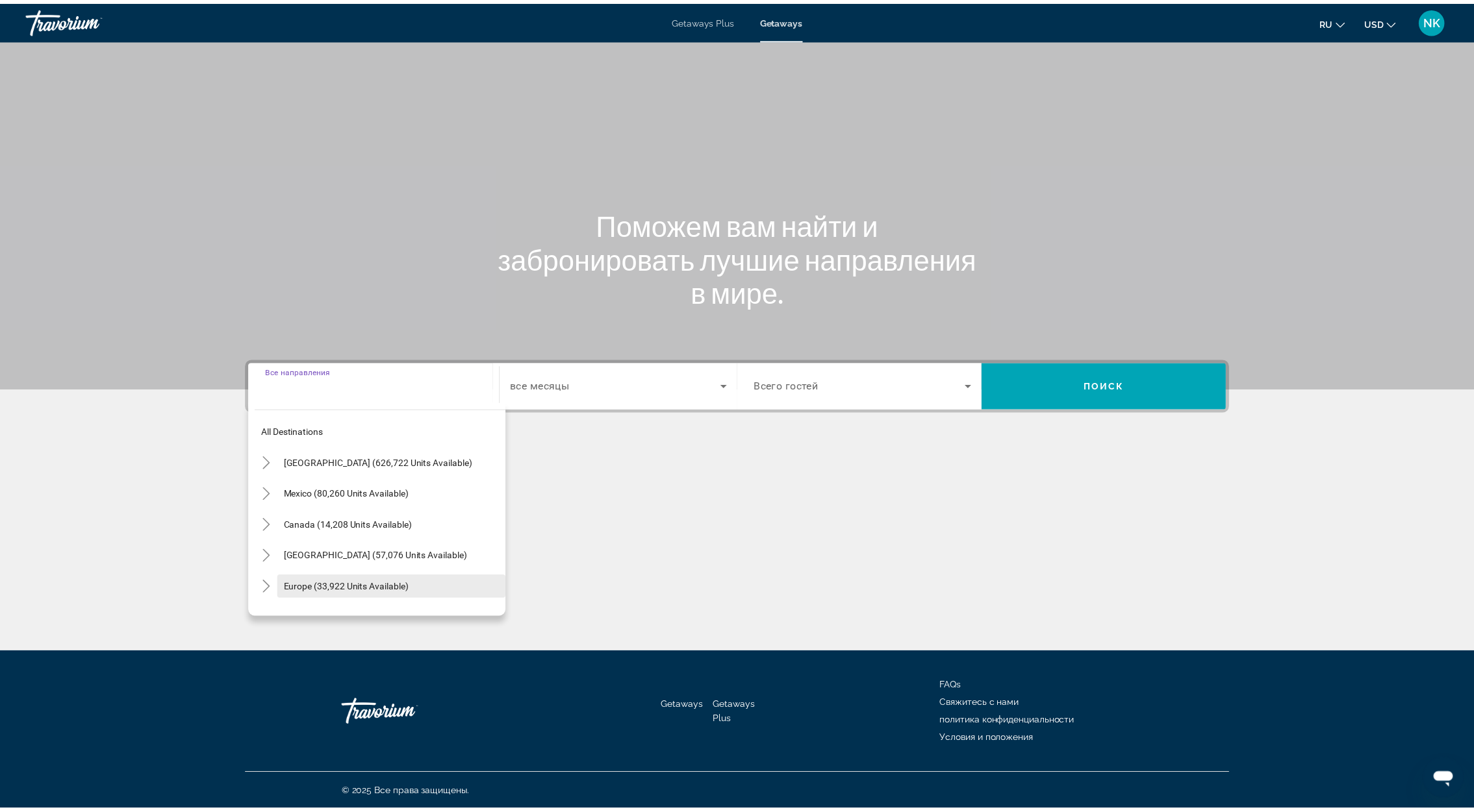
scroll to position [210, 0]
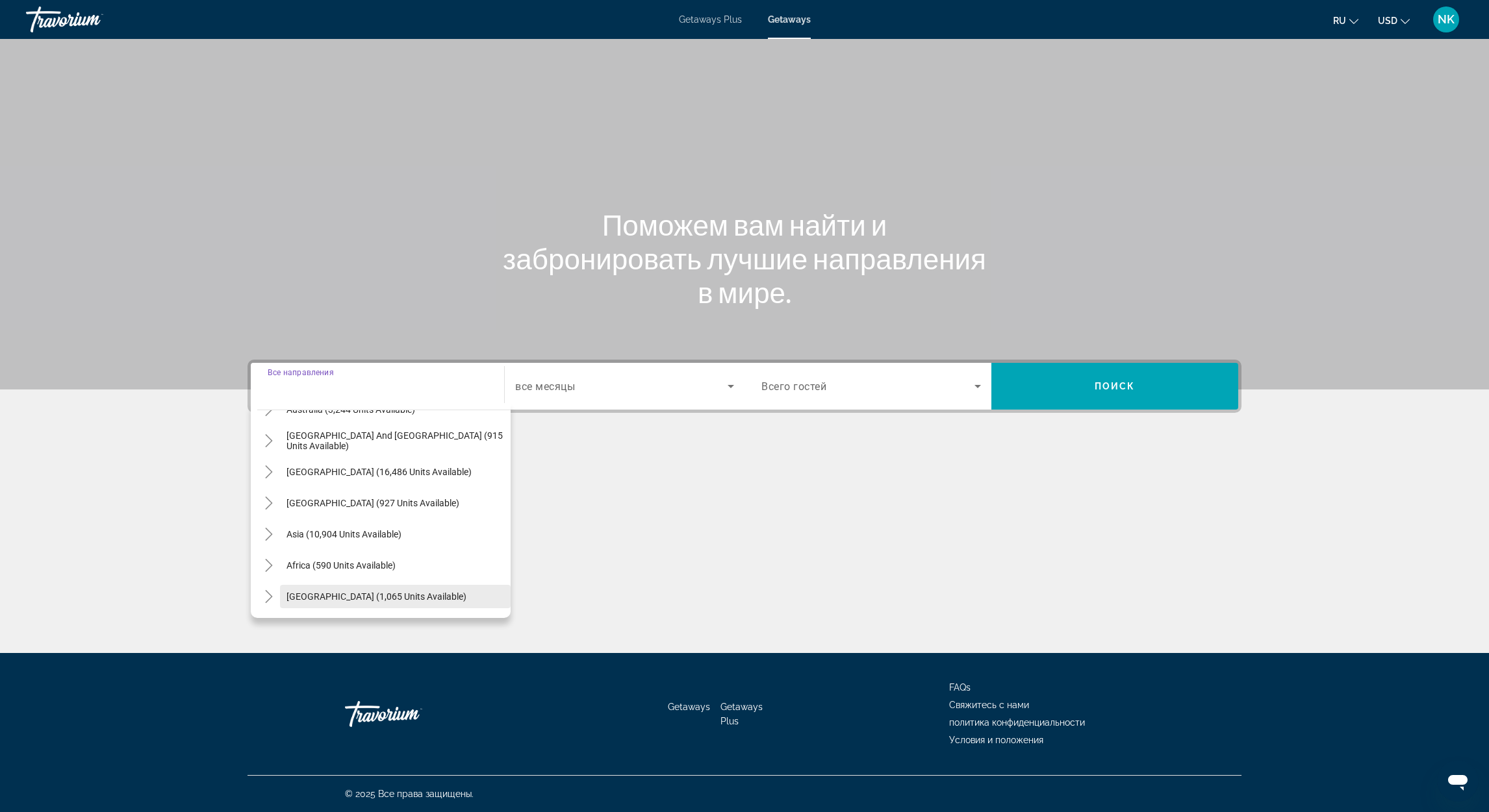
click at [345, 596] on span "[GEOGRAPHIC_DATA] (1,065 units available)" at bounding box center [376, 596] width 179 height 10
type input "**********"
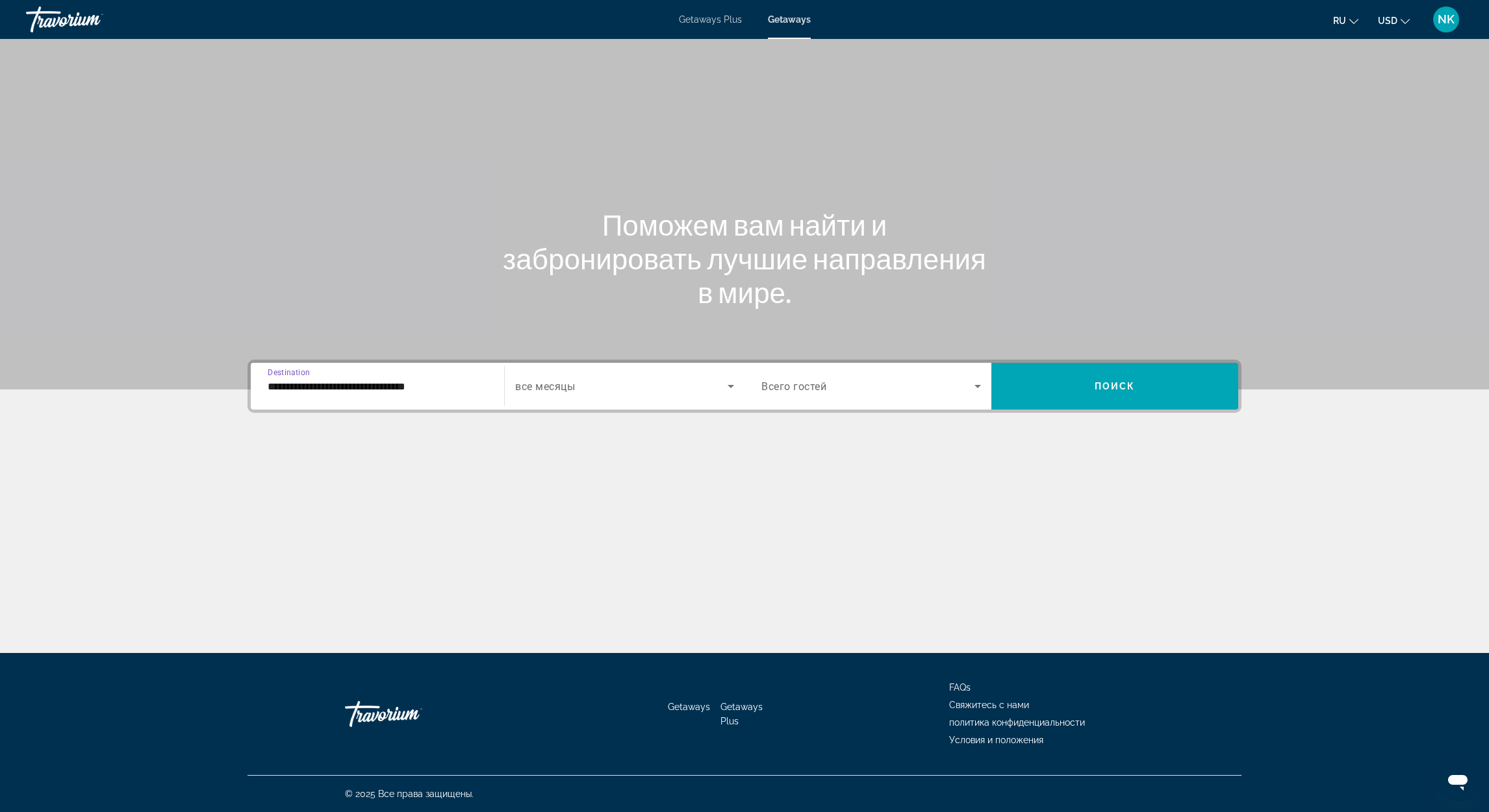
click at [547, 393] on span "Search widget" at bounding box center [621, 386] width 213 height 15
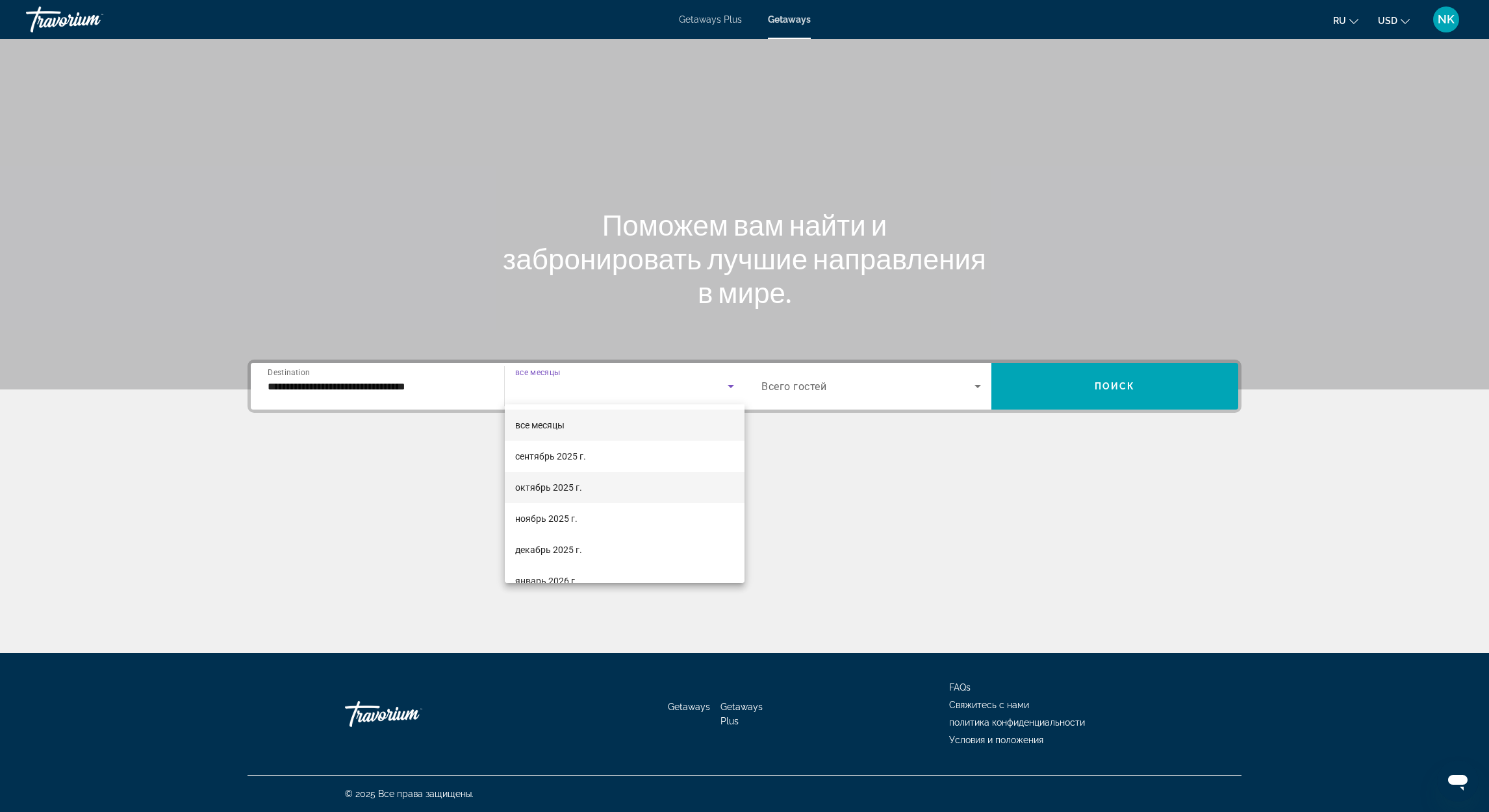
click at [546, 489] on span "октябрь 2025 г." at bounding box center [549, 488] width 67 height 15
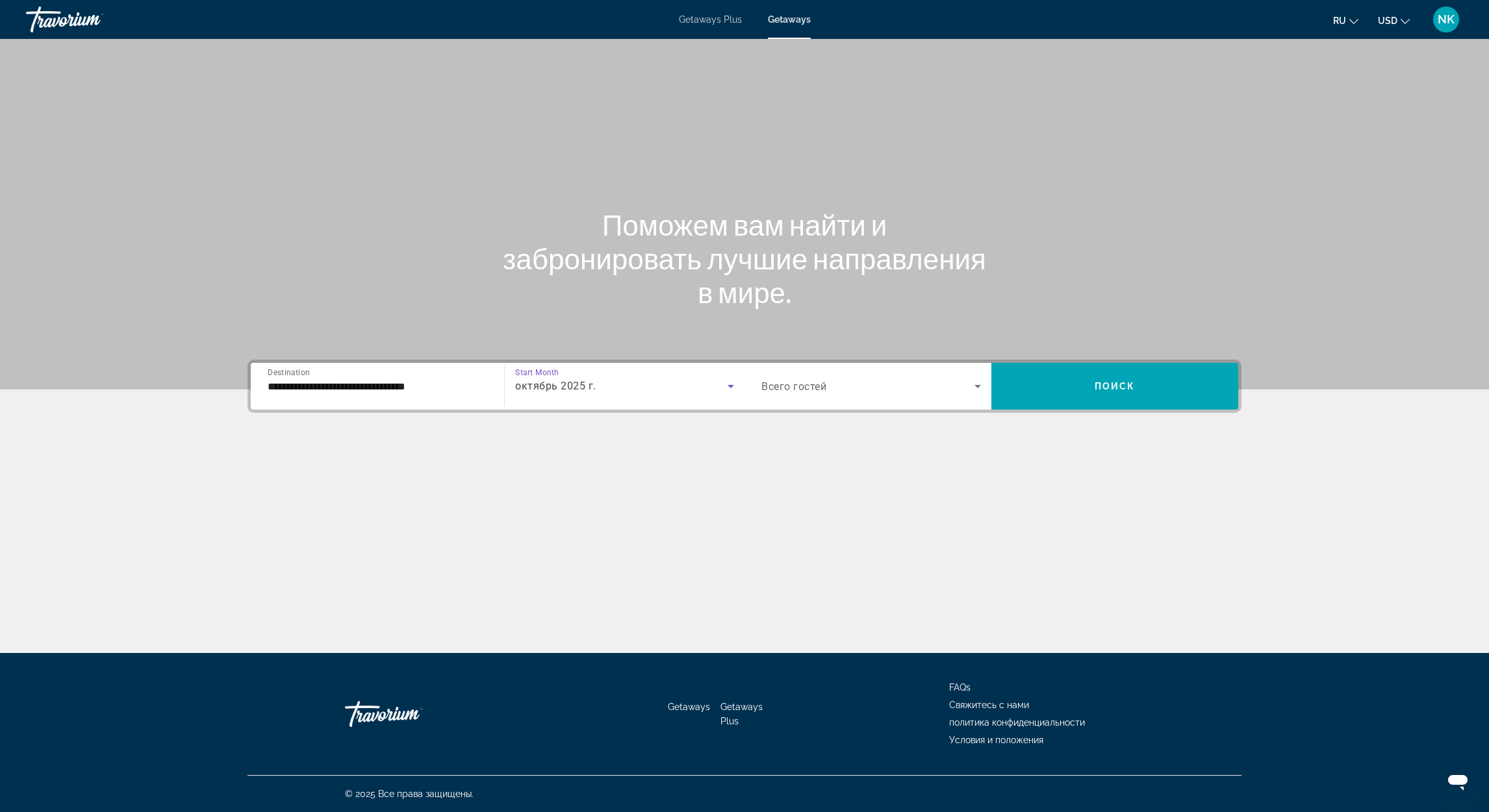
click at [798, 382] on span "Всего гостей" at bounding box center [793, 386] width 65 height 12
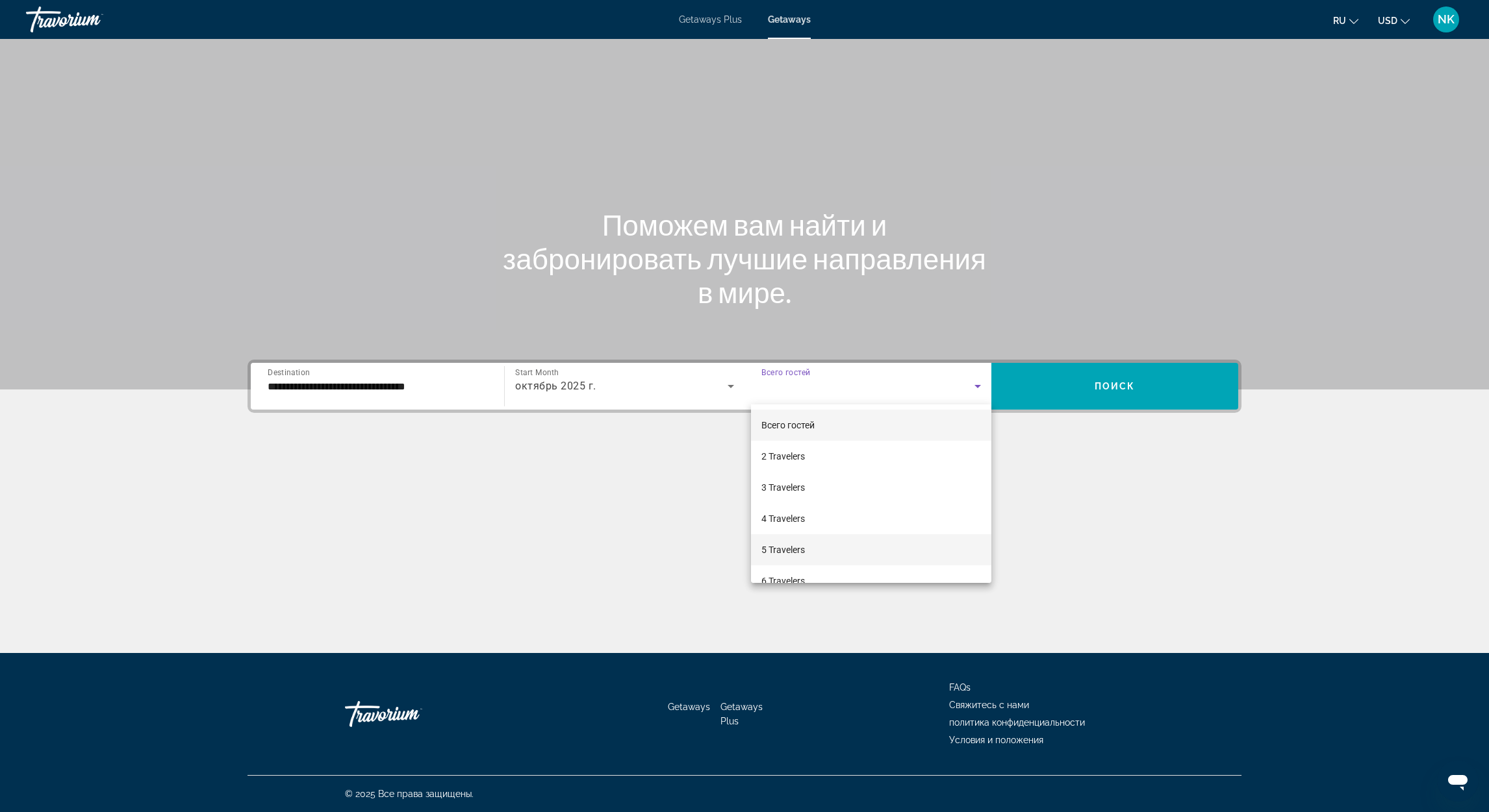
click at [794, 546] on span "5 Travelers" at bounding box center [783, 550] width 44 height 15
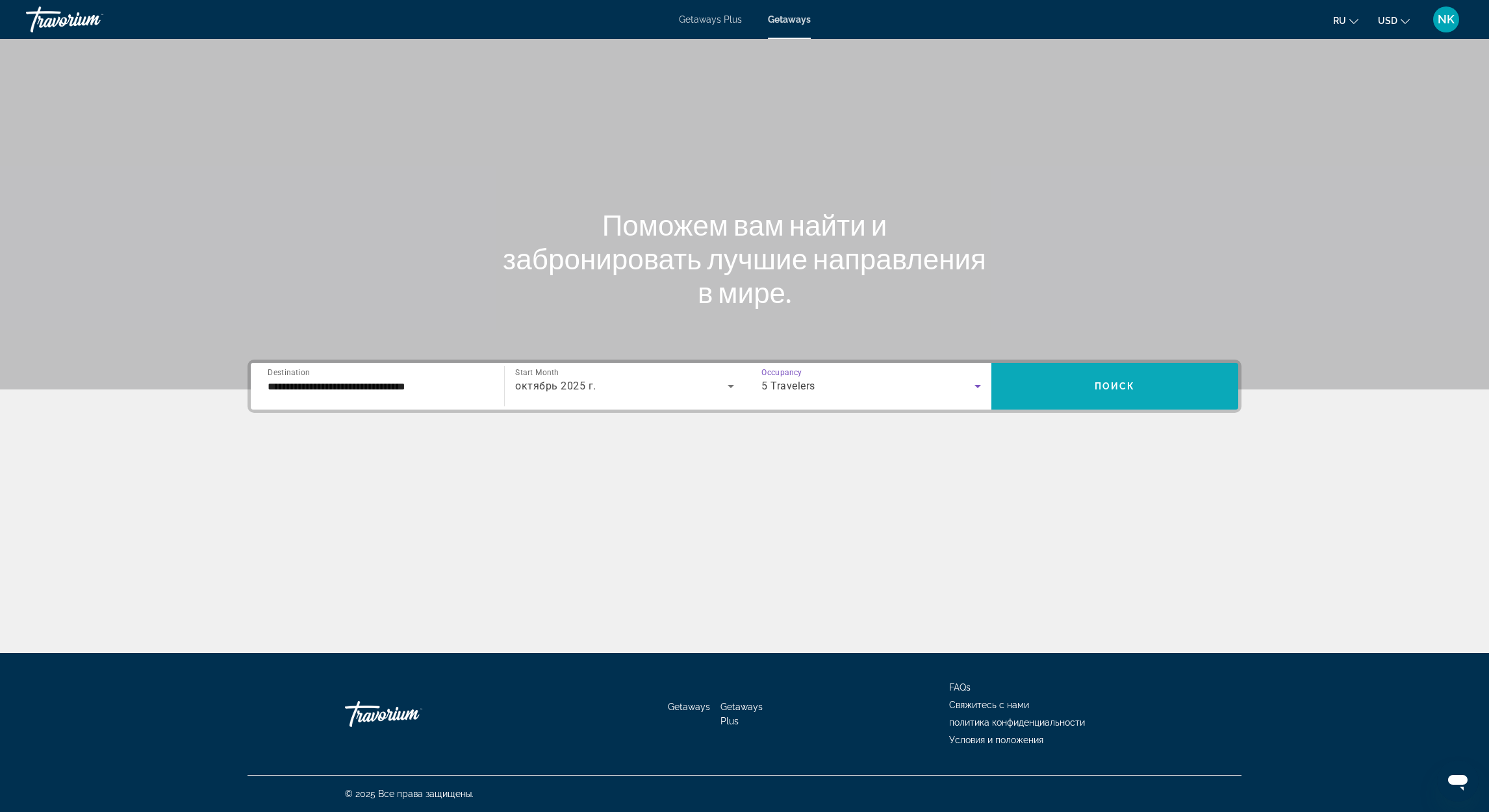
click at [1111, 378] on span "Search widget" at bounding box center [1114, 386] width 247 height 31
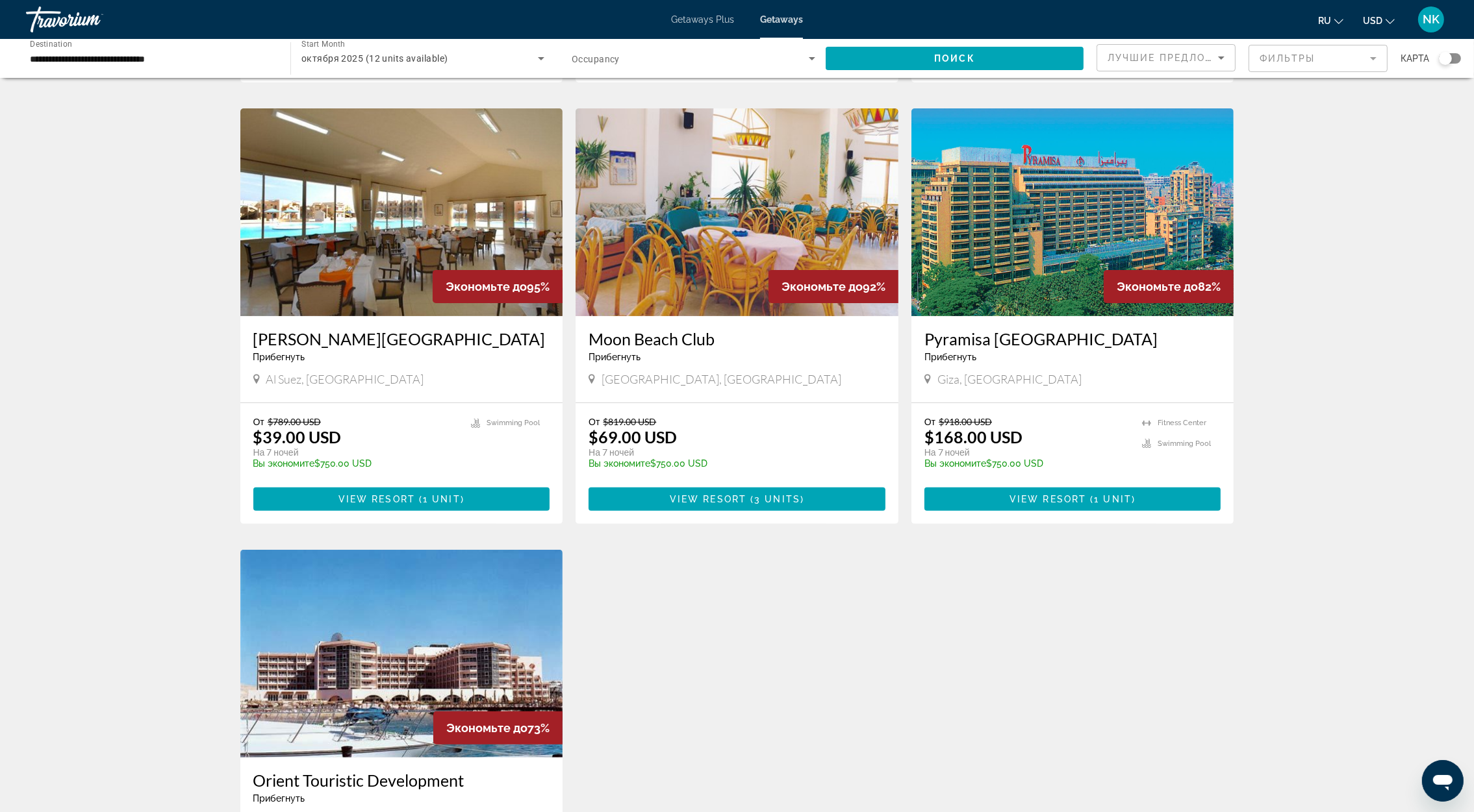
scroll to position [846, 0]
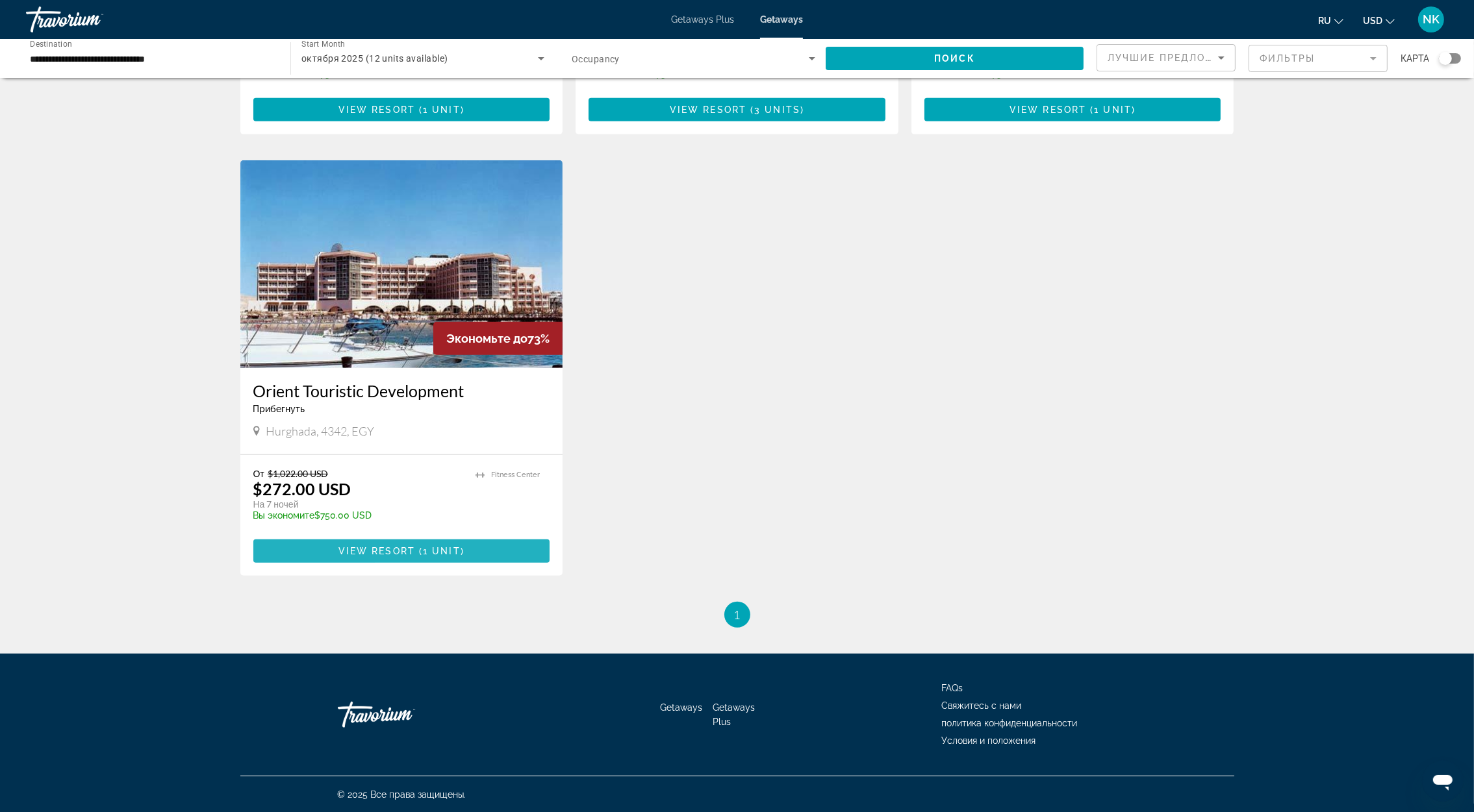
click at [380, 544] on span "Main content" at bounding box center [401, 551] width 297 height 31
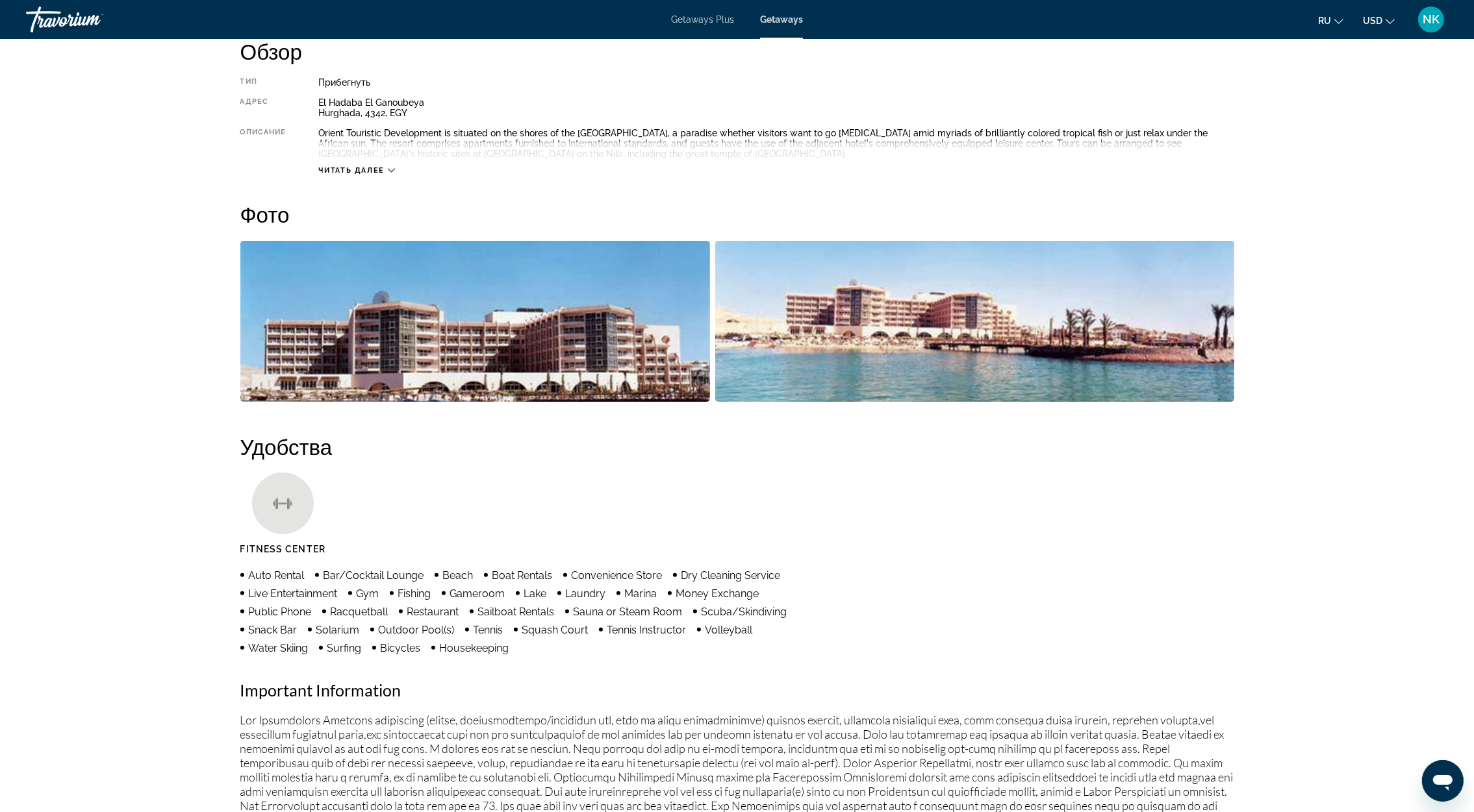
scroll to position [487, 0]
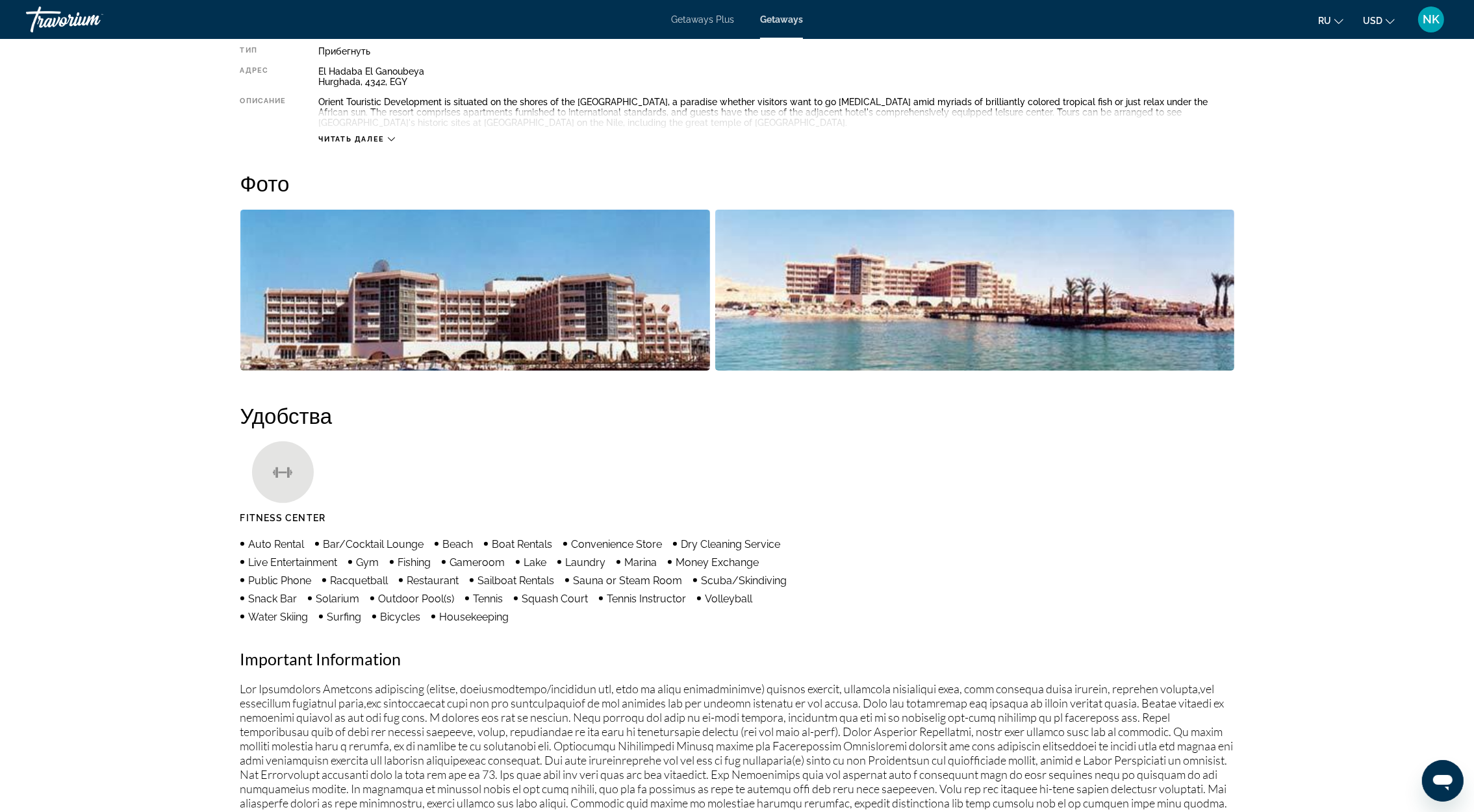
click at [558, 343] on img "Open full-screen image slider" at bounding box center [475, 290] width 471 height 161
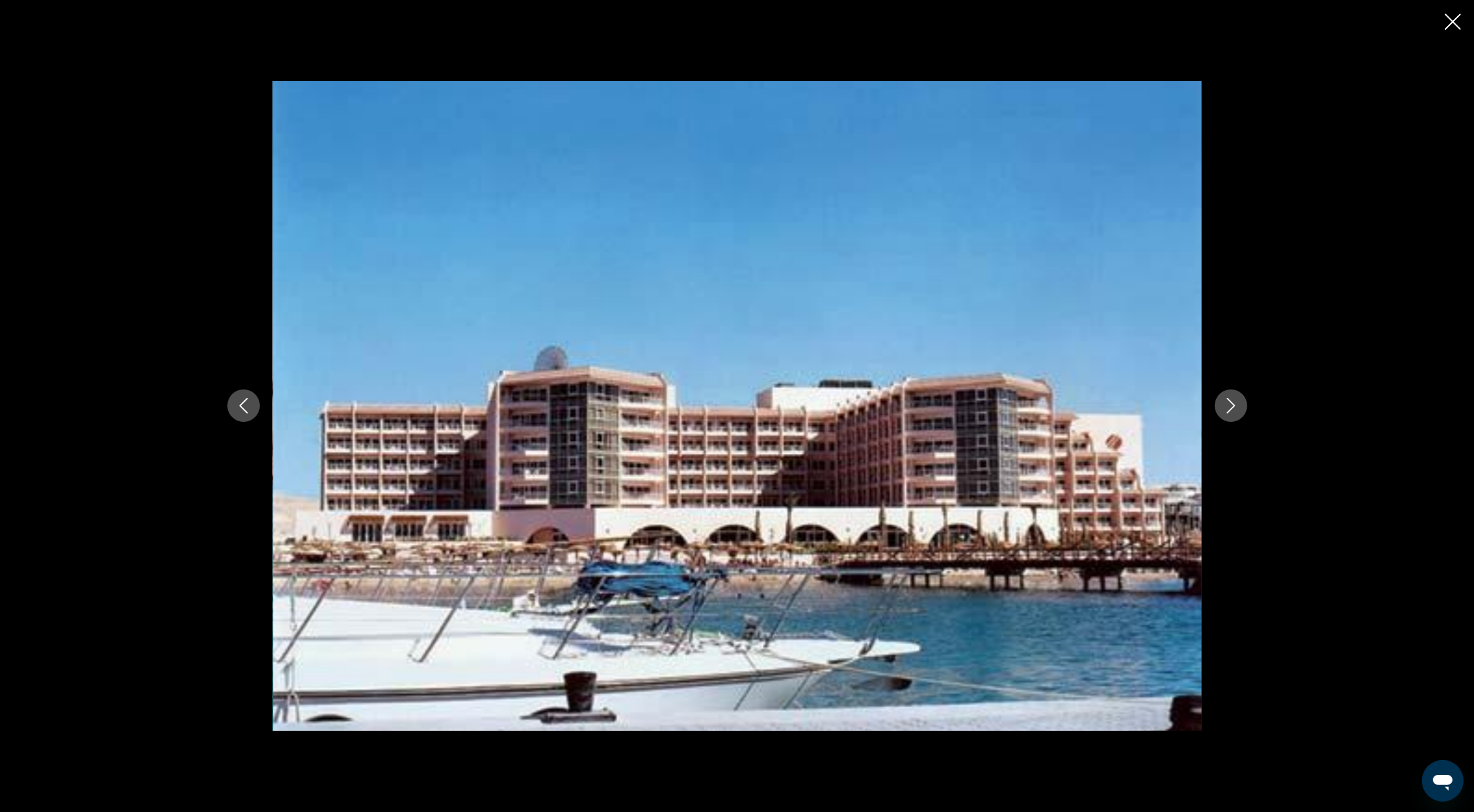
click at [1230, 409] on icon "Next image" at bounding box center [1231, 406] width 9 height 15
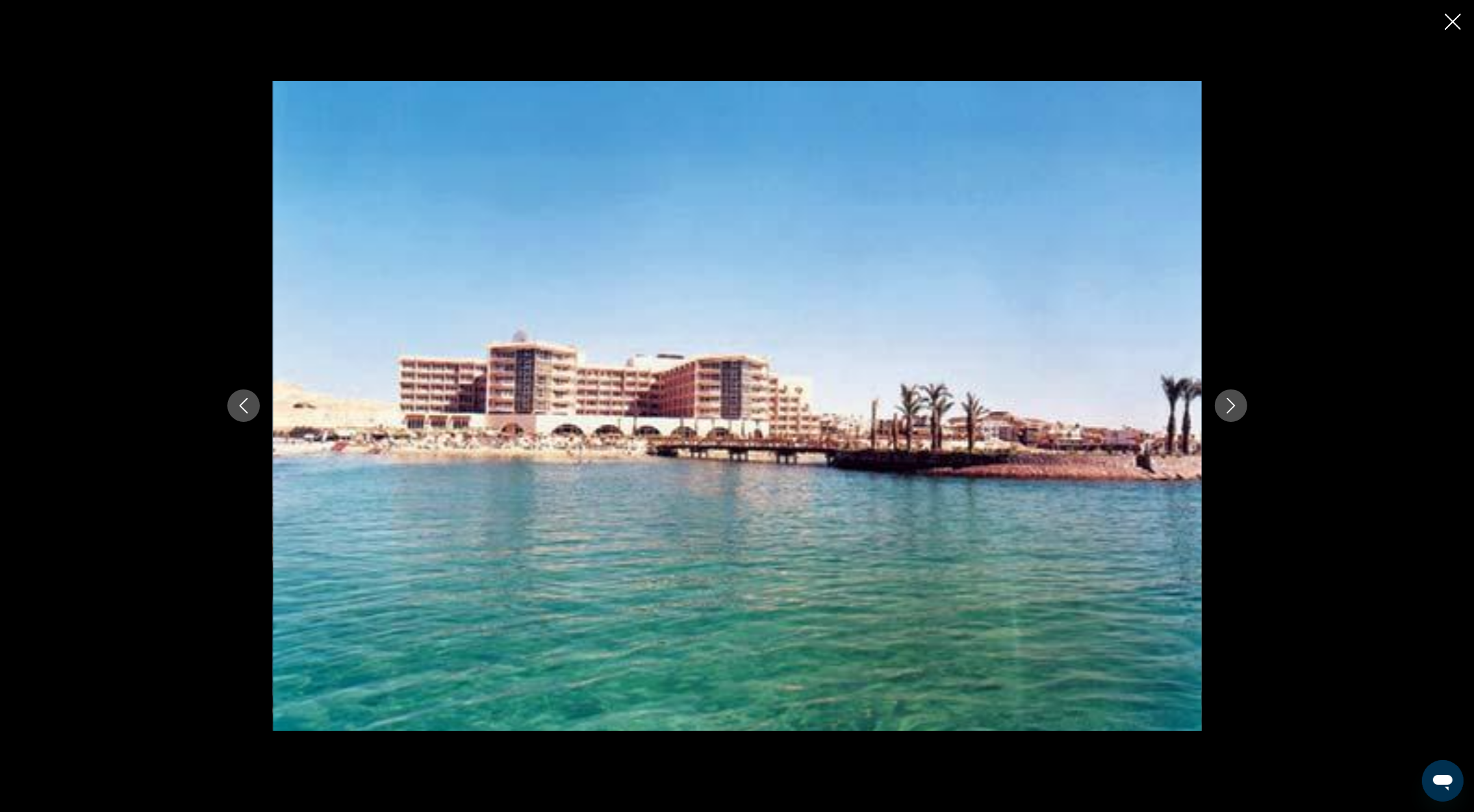
click at [1230, 409] on icon "Next image" at bounding box center [1231, 406] width 9 height 15
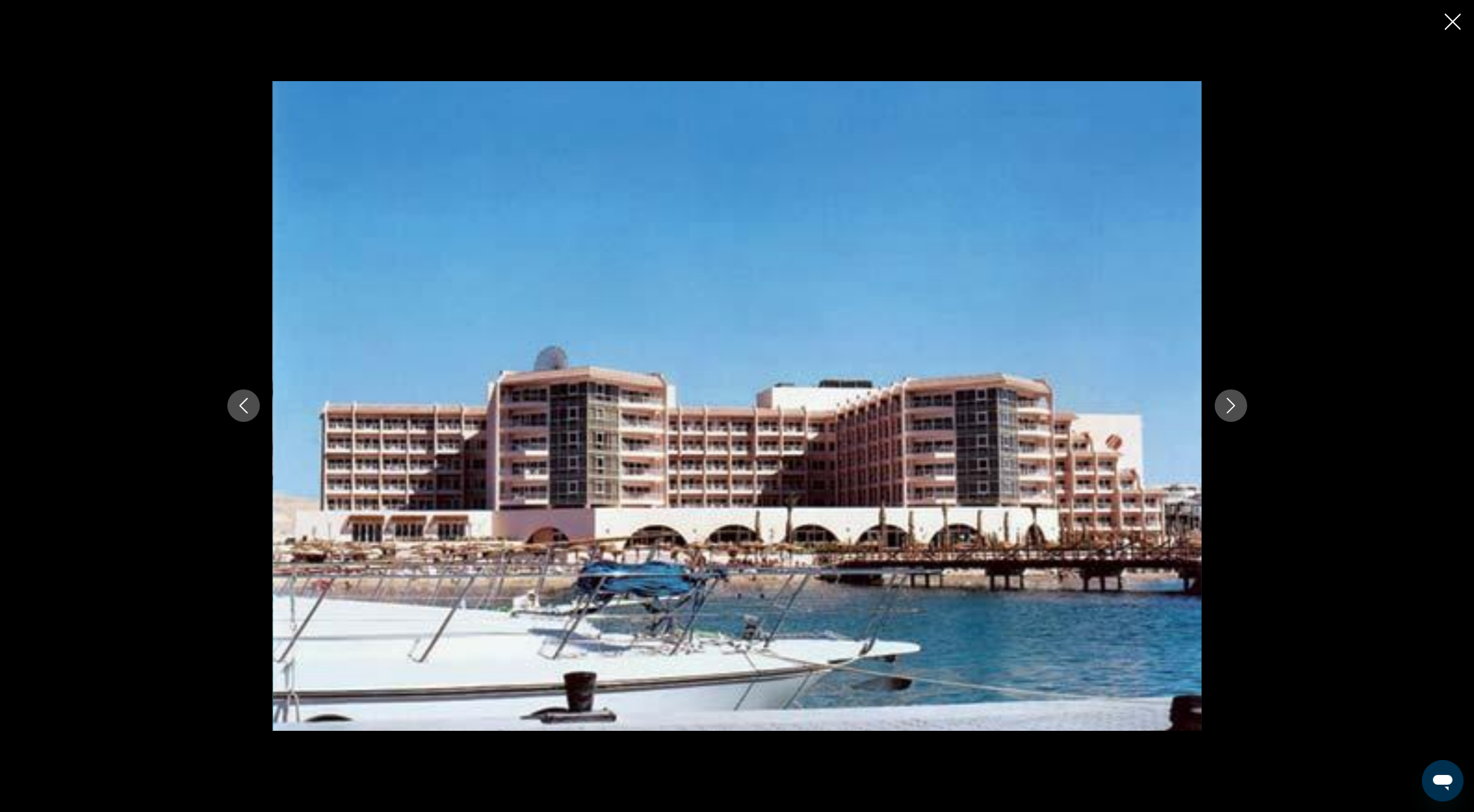
click at [1230, 409] on icon "Next image" at bounding box center [1231, 406] width 9 height 15
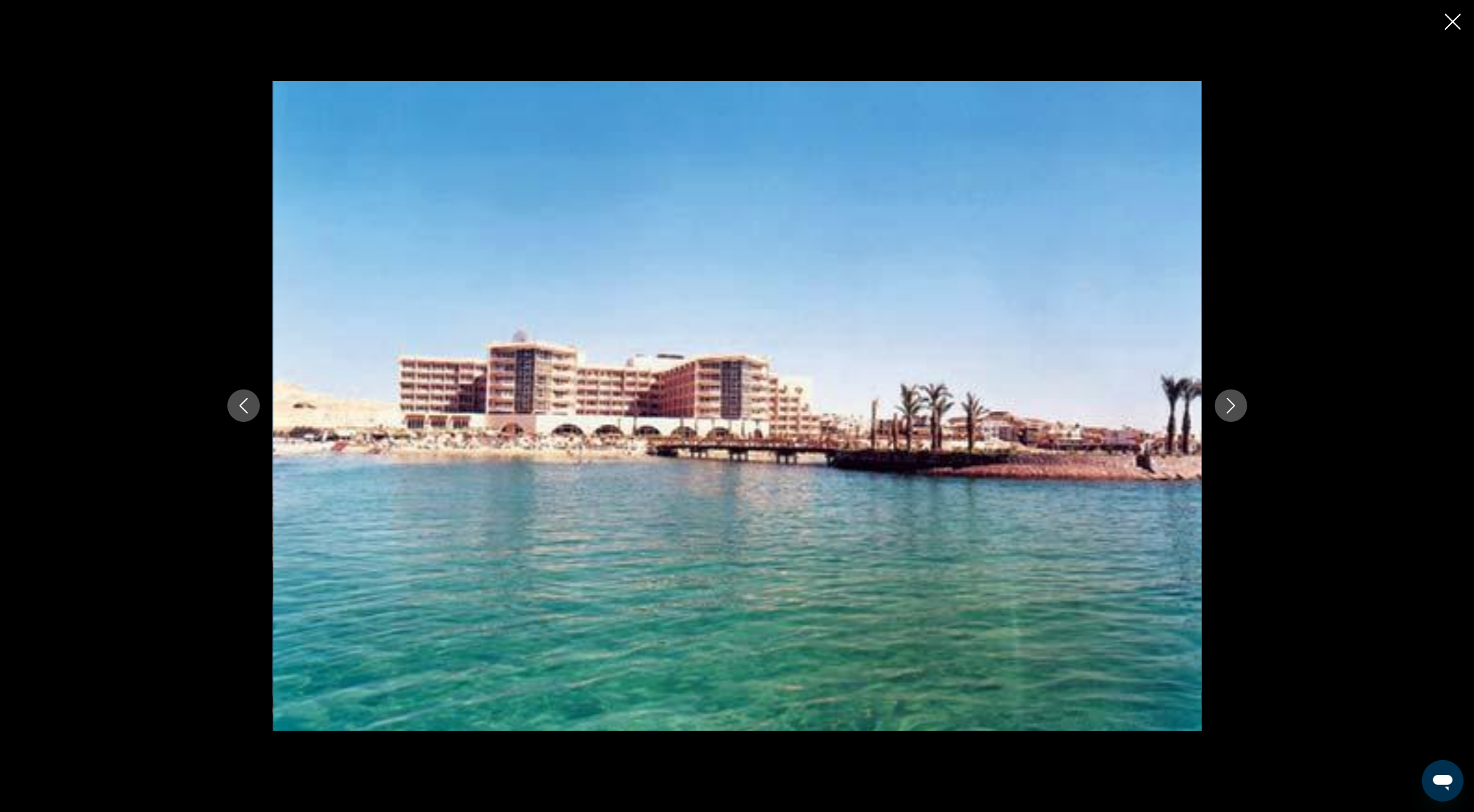
click at [1453, 23] on icon "Close slideshow" at bounding box center [1452, 21] width 16 height 16
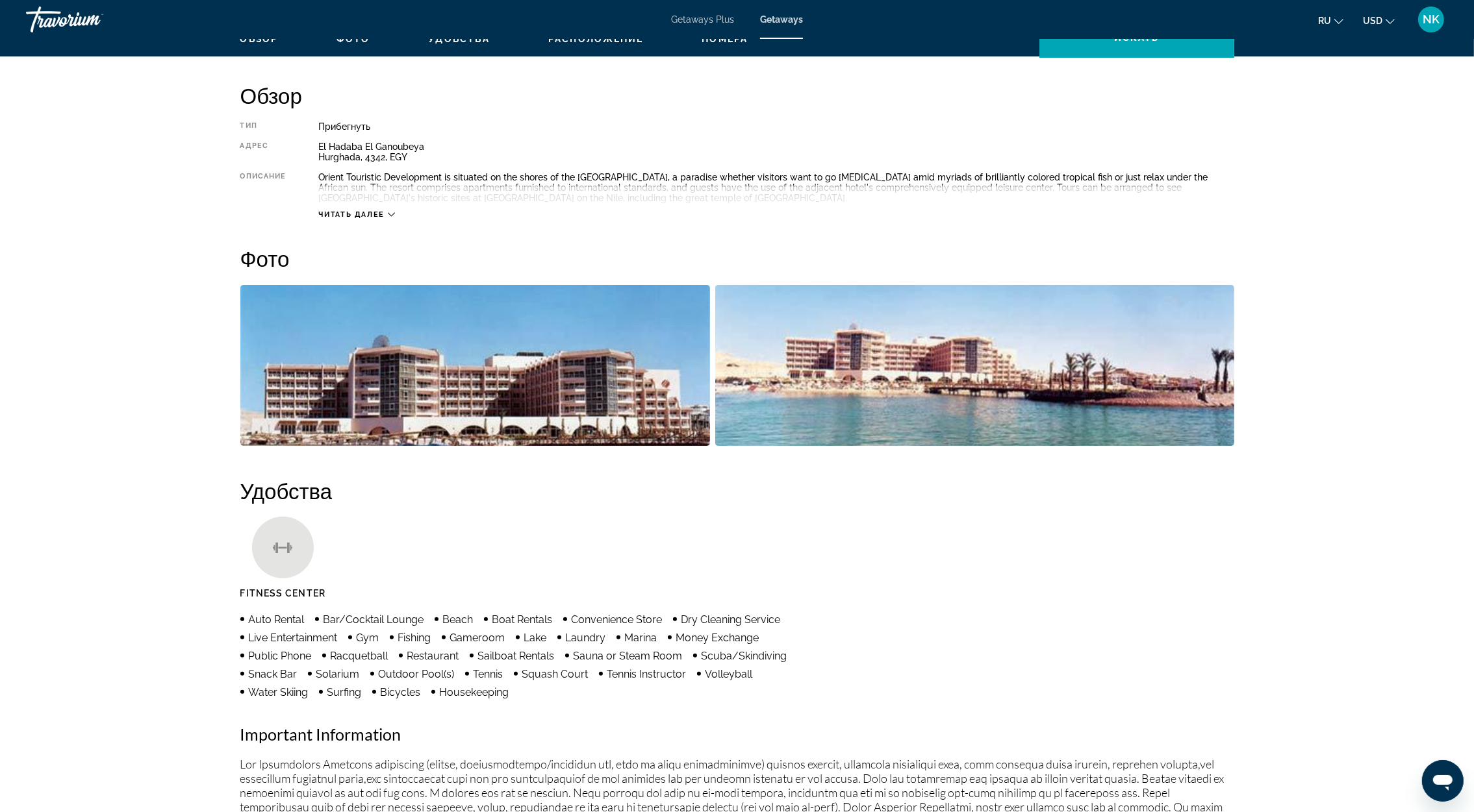
scroll to position [292, 0]
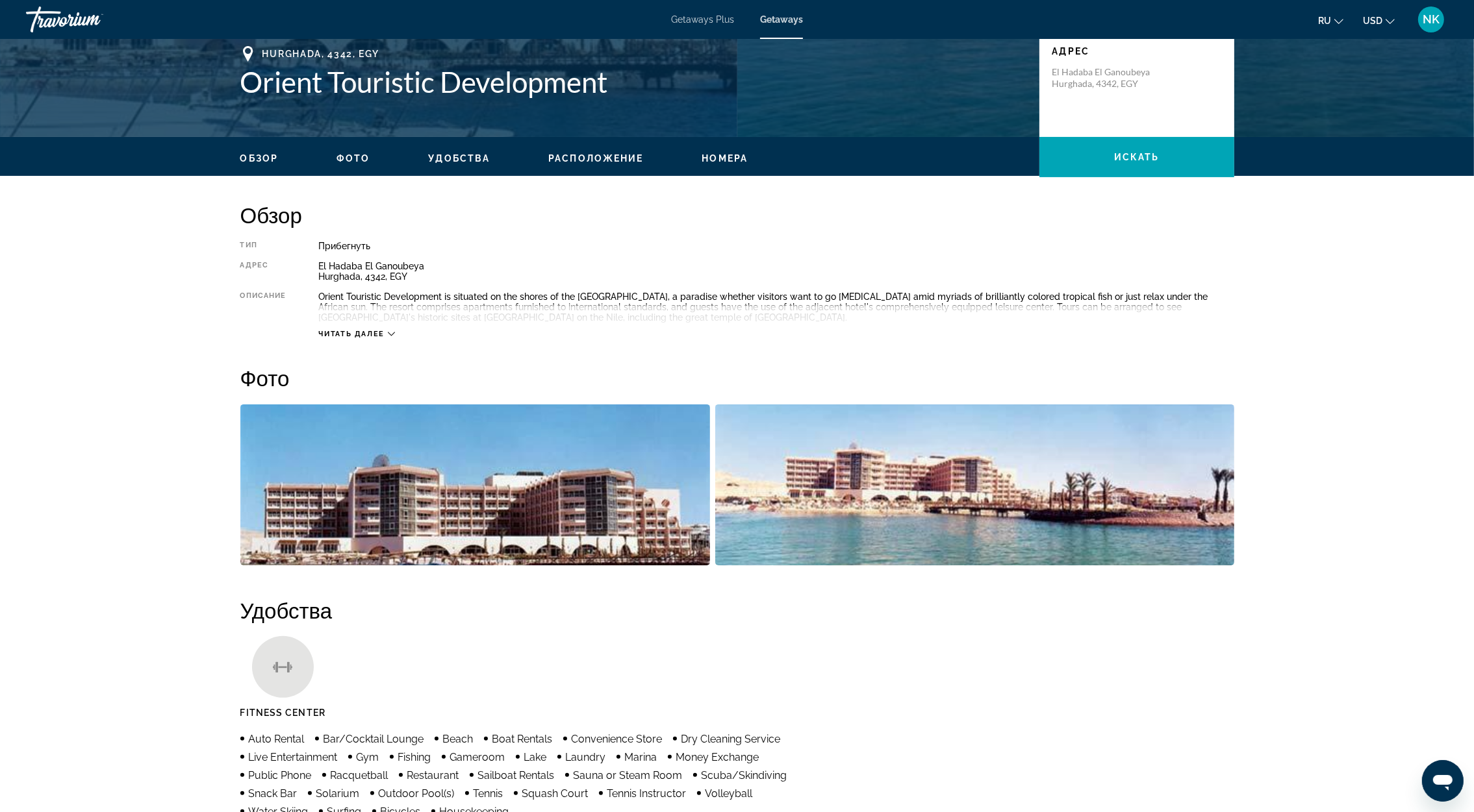
click at [372, 330] on span "Читать далее" at bounding box center [350, 334] width 66 height 9
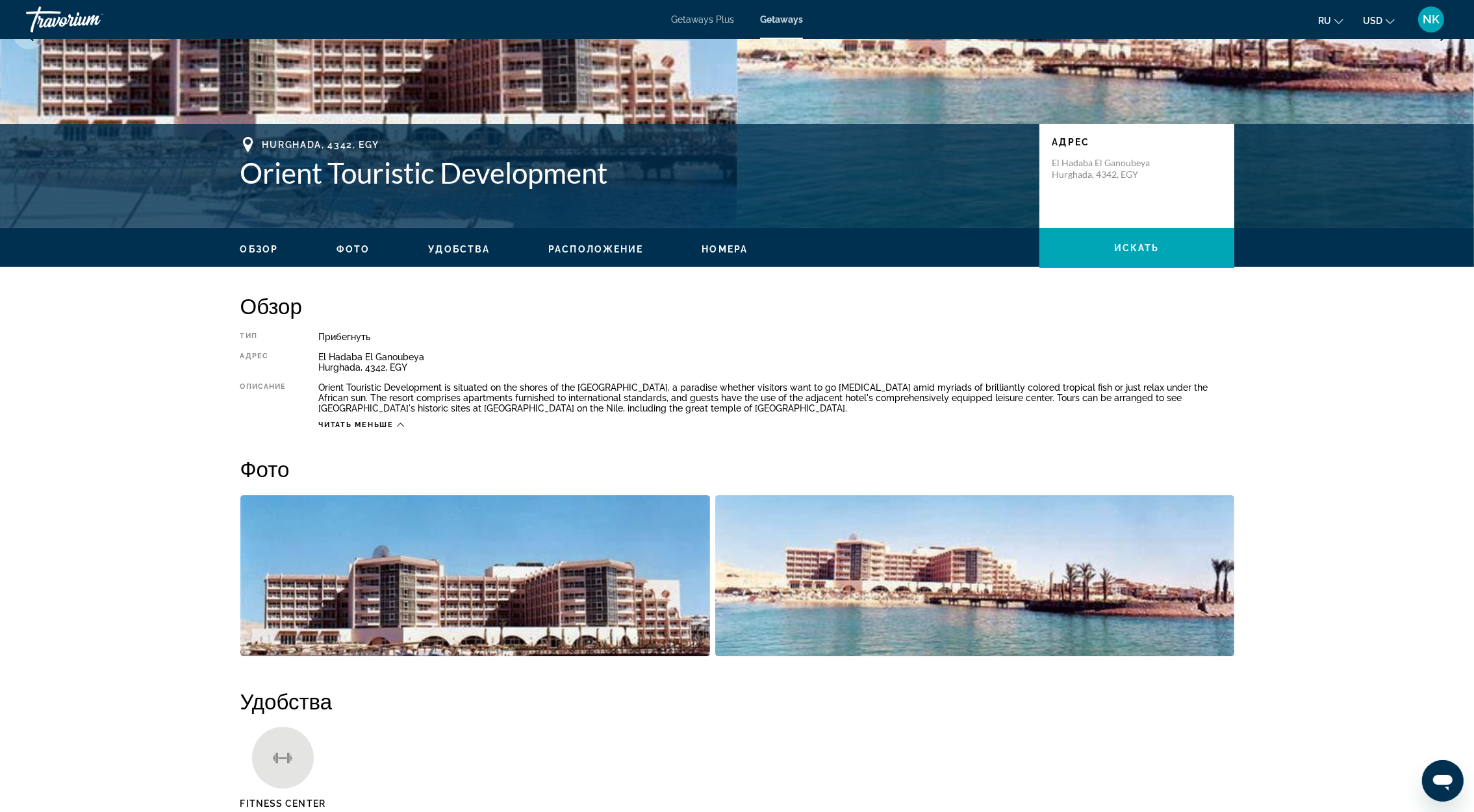
scroll to position [97, 0]
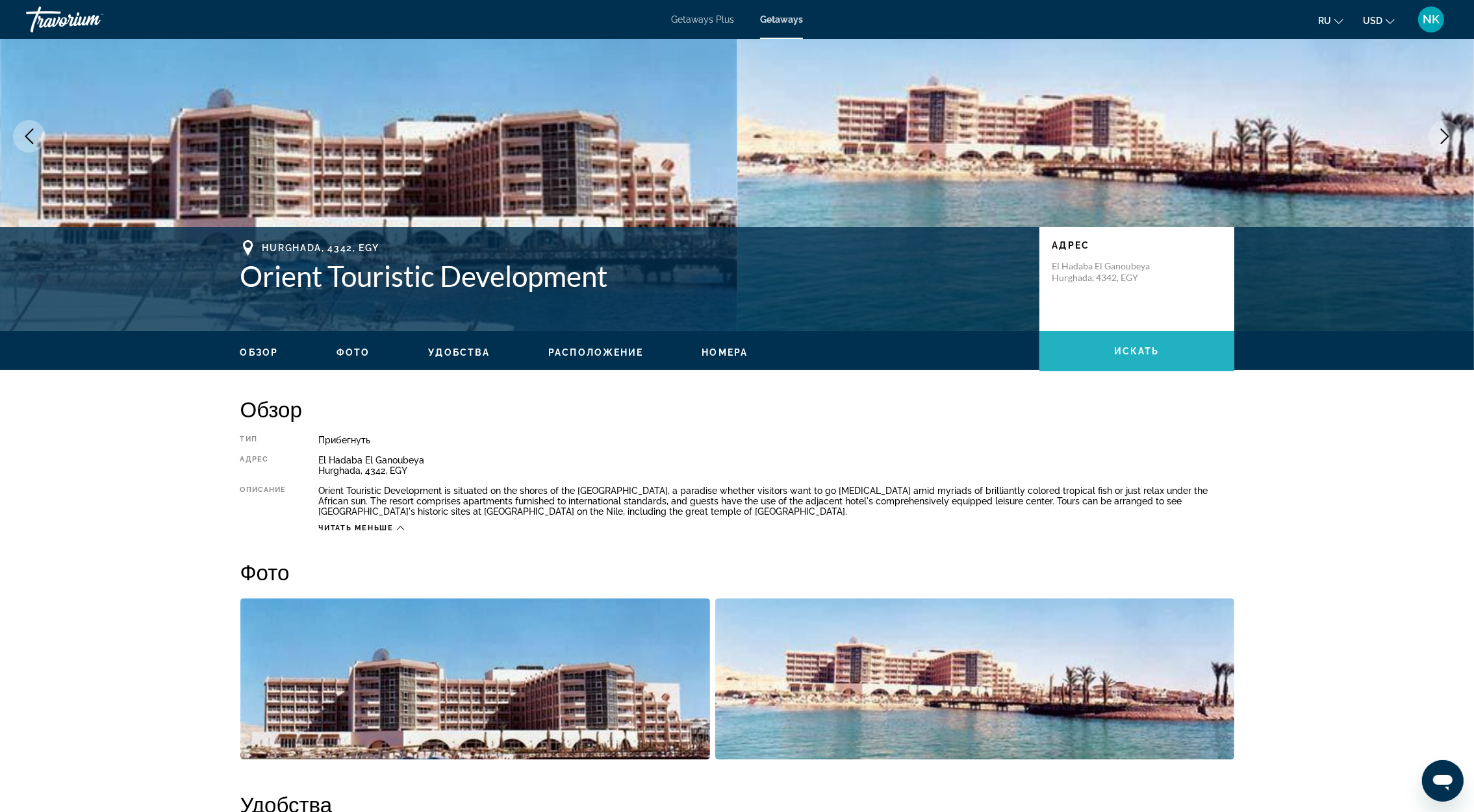
click at [1162, 350] on span "Main content" at bounding box center [1137, 351] width 195 height 31
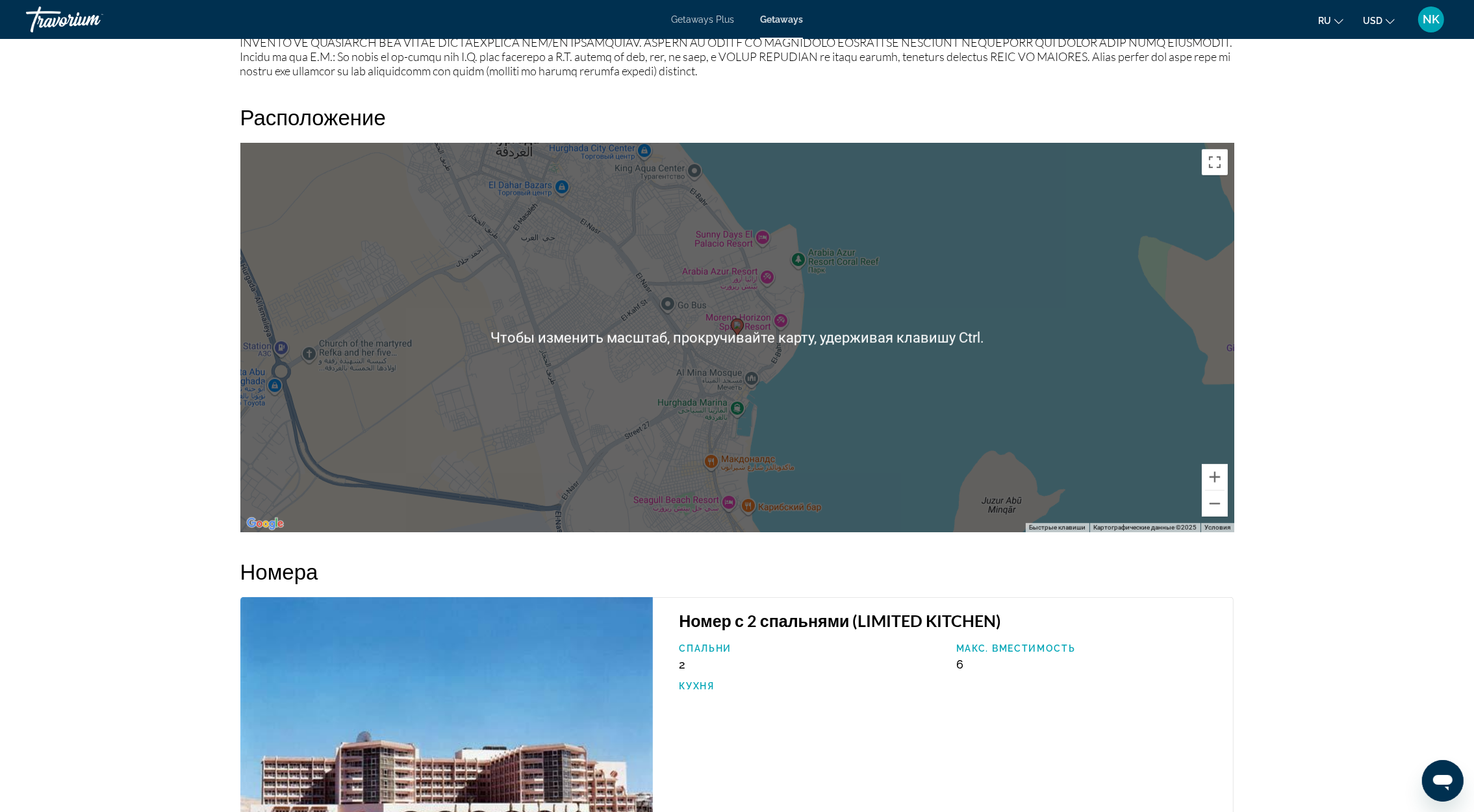
scroll to position [1280, 0]
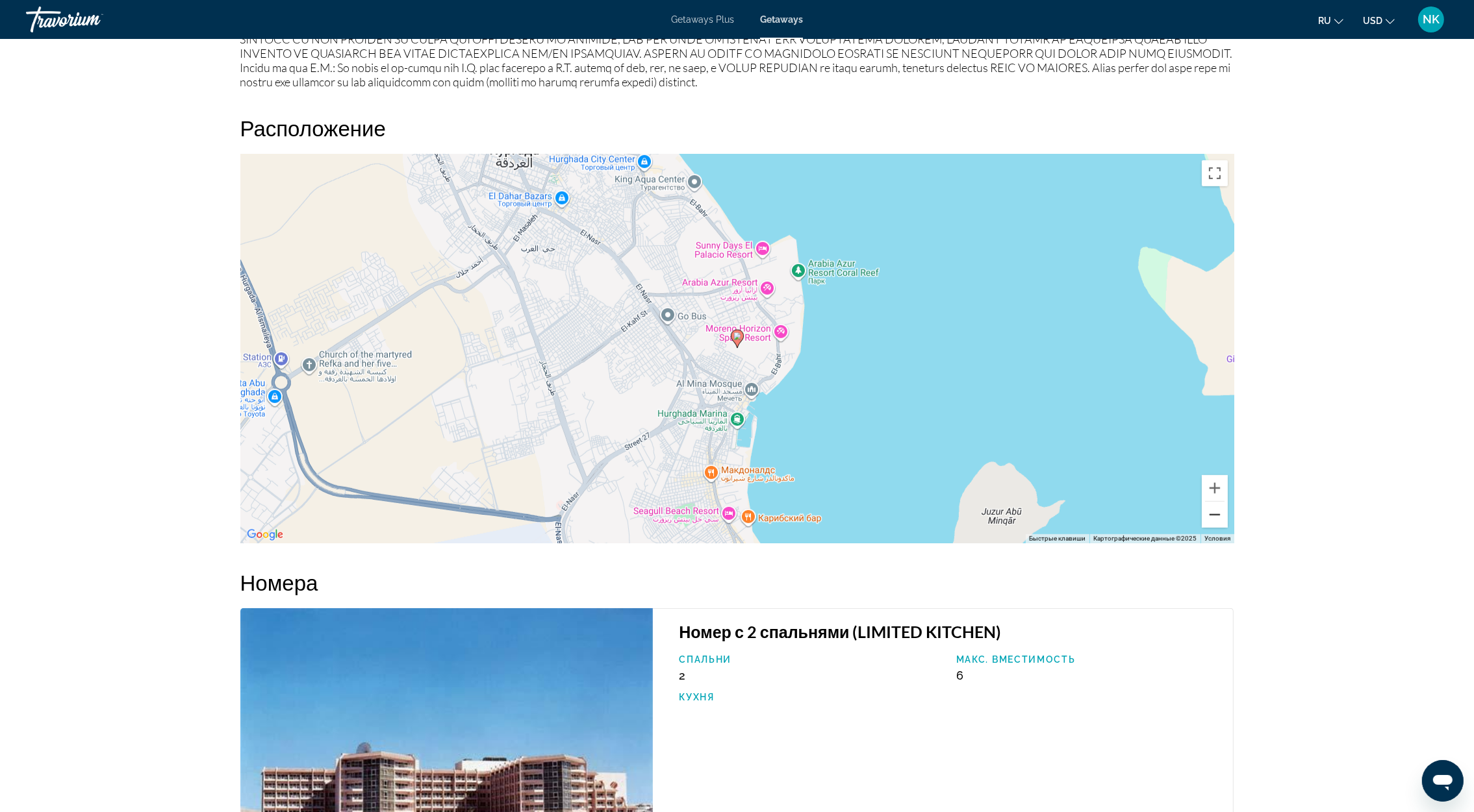
click at [1215, 511] on button "Уменьшить" at bounding box center [1214, 514] width 26 height 26
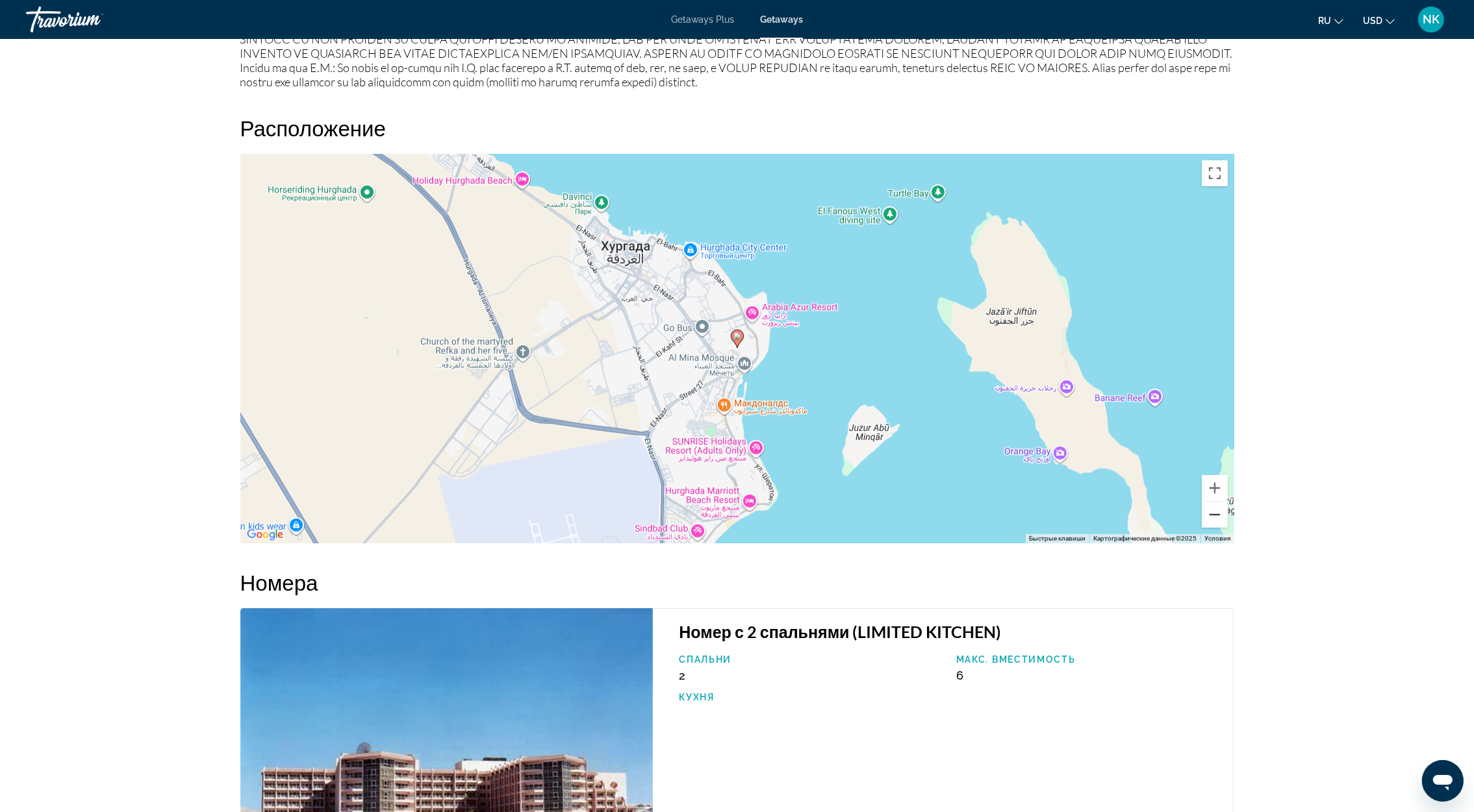
click at [1215, 511] on button "Уменьшить" at bounding box center [1214, 514] width 26 height 26
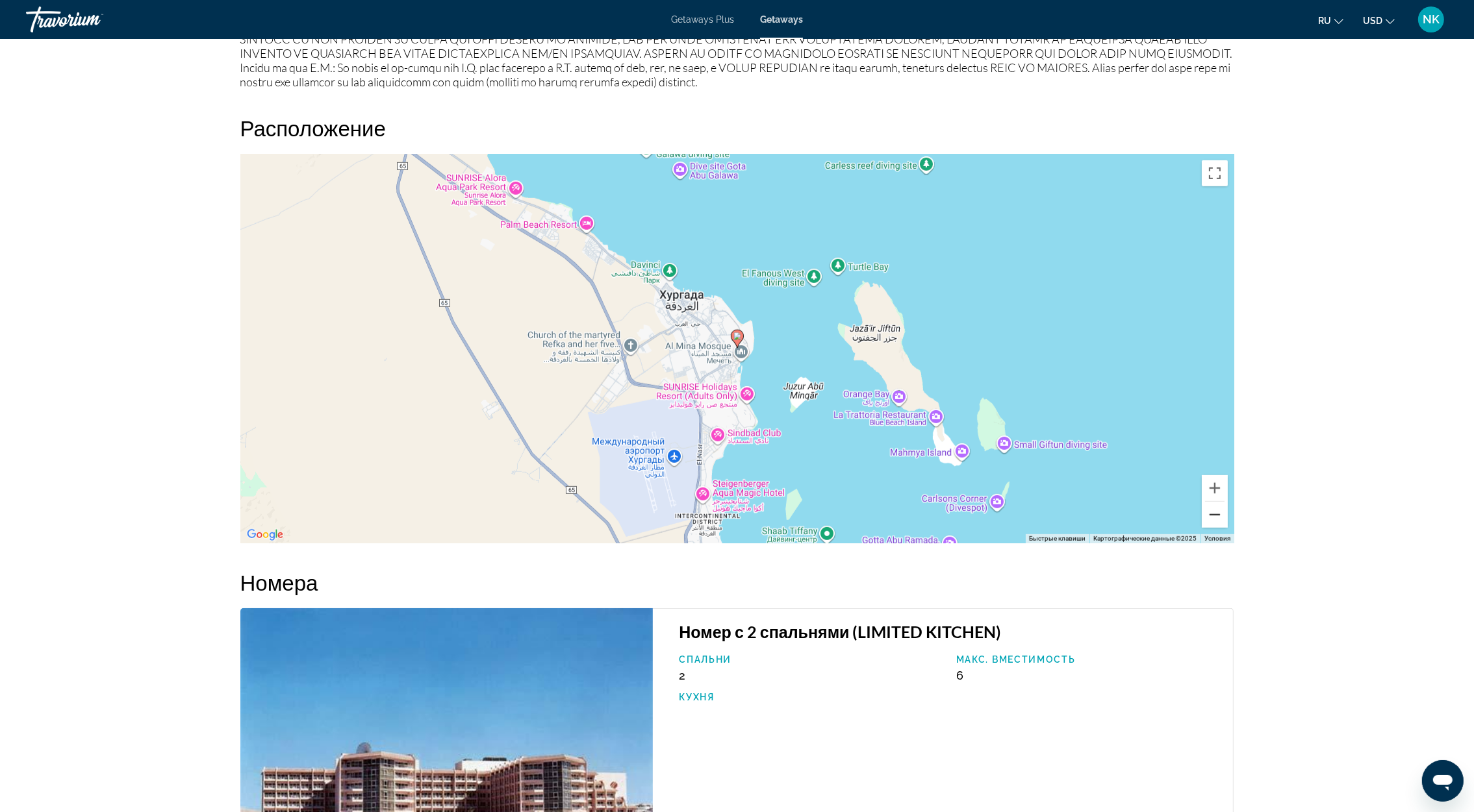
click at [1215, 511] on button "Уменьшить" at bounding box center [1214, 514] width 26 height 26
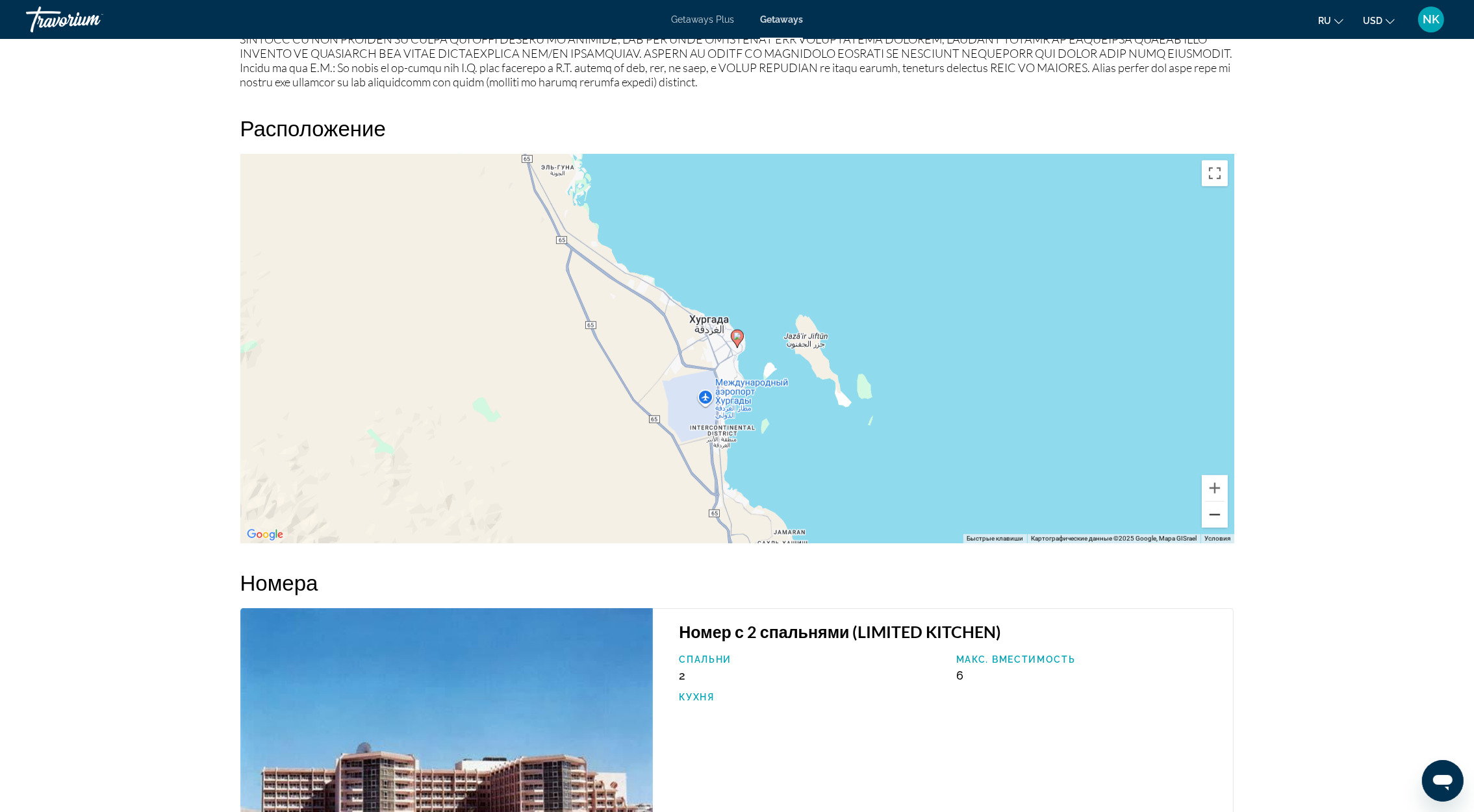
click at [1214, 513] on button "Уменьшить" at bounding box center [1214, 514] width 26 height 26
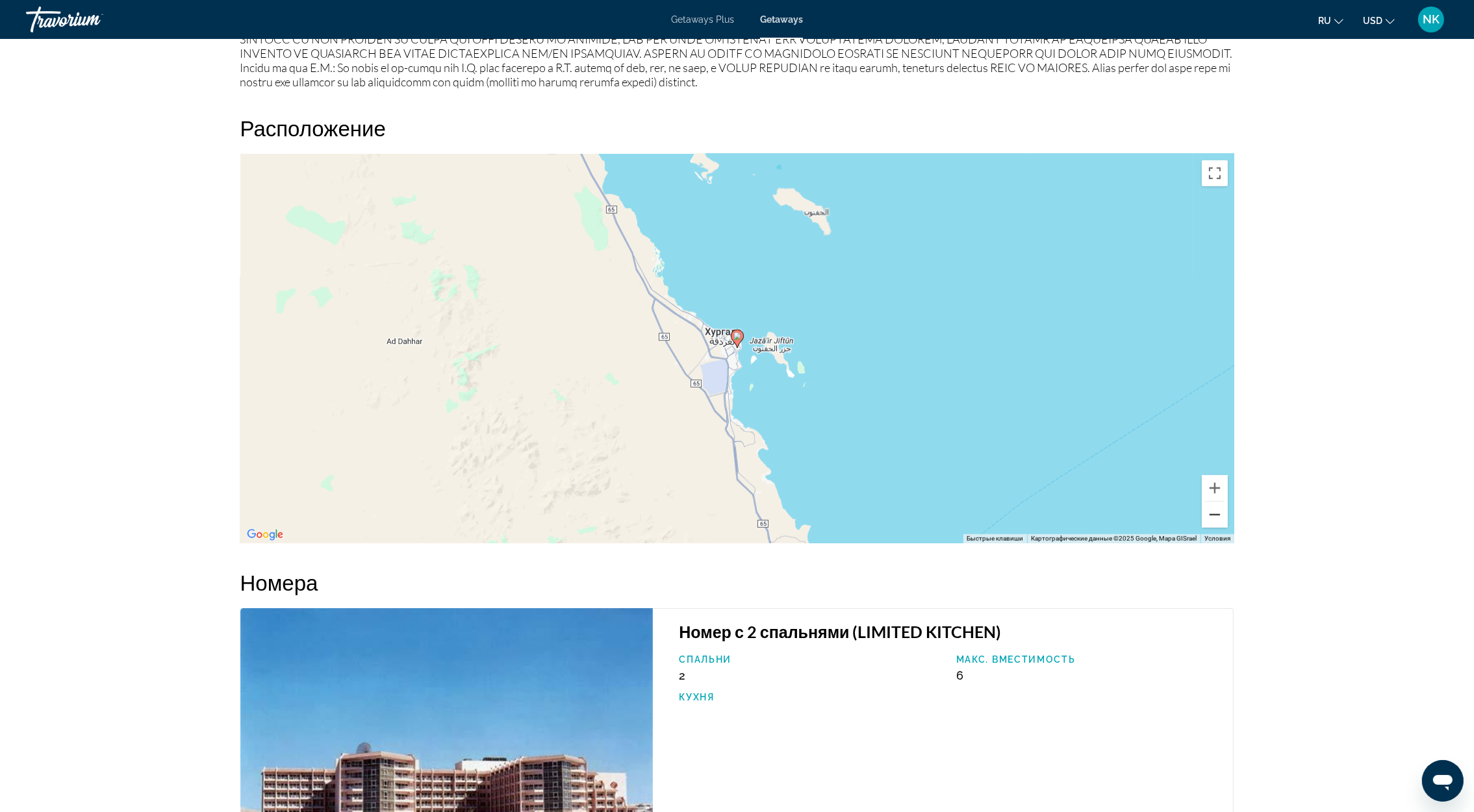
click at [1214, 513] on button "Уменьшить" at bounding box center [1214, 514] width 26 height 26
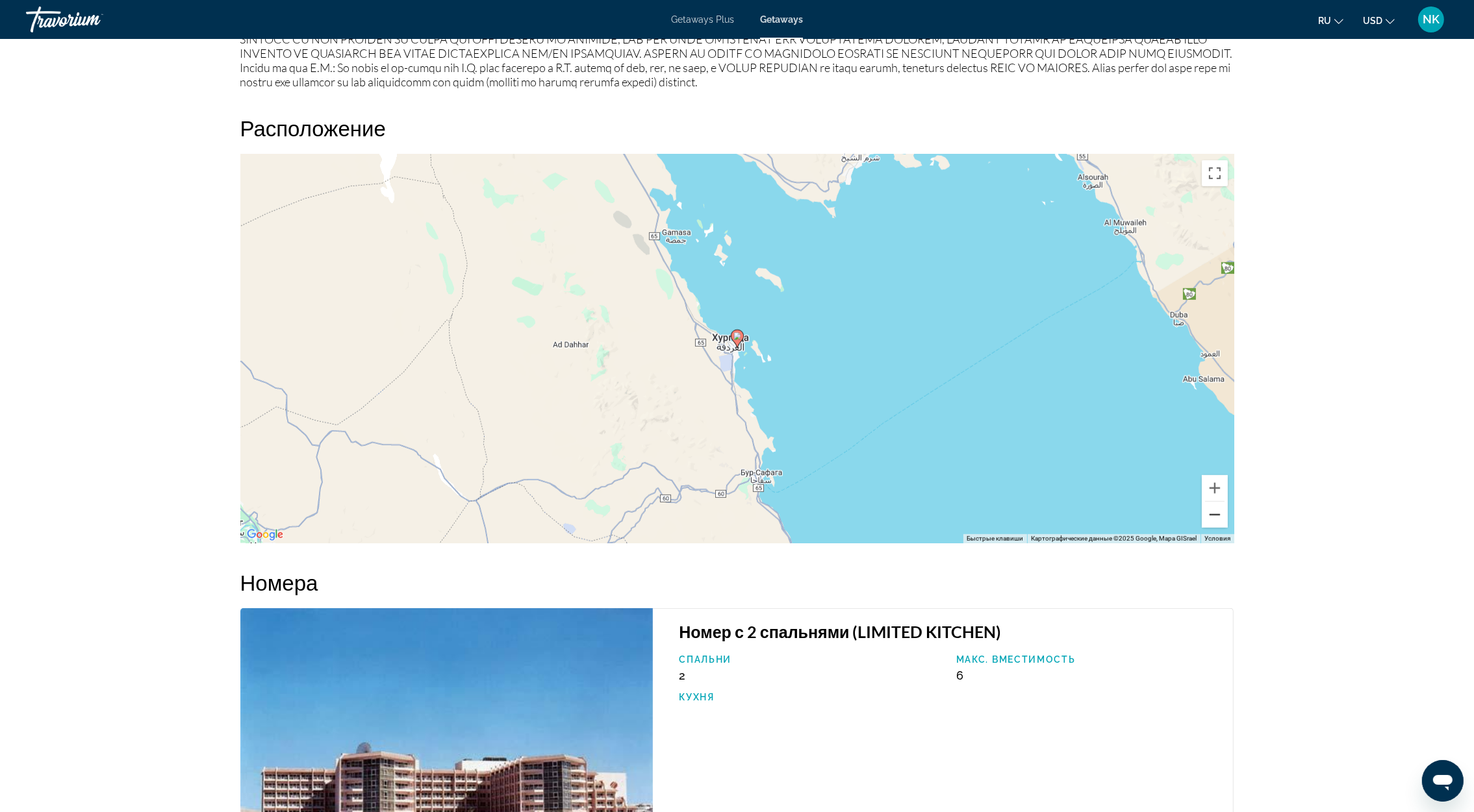
click at [1214, 513] on button "Уменьшить" at bounding box center [1214, 514] width 26 height 26
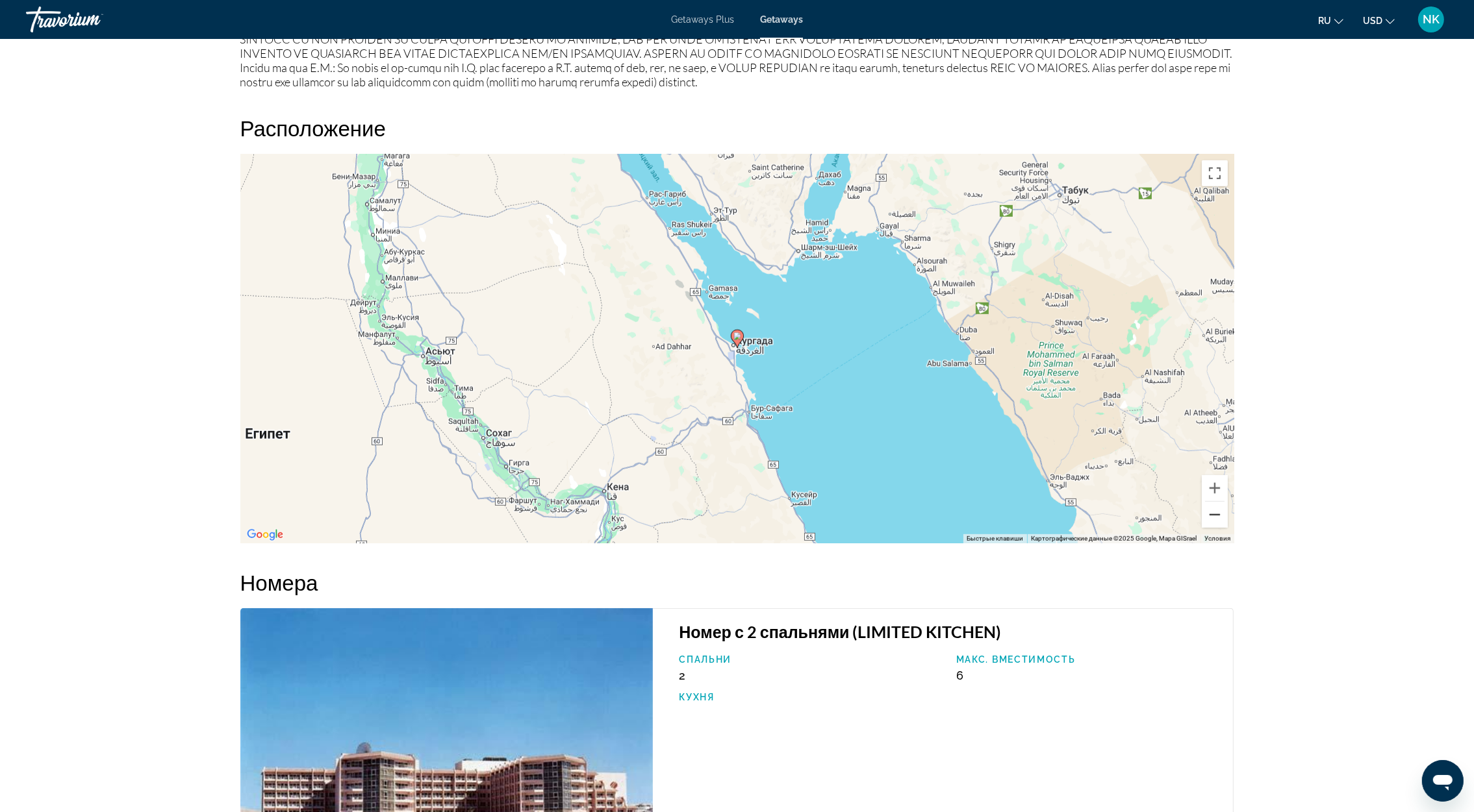
click at [1214, 513] on button "Уменьшить" at bounding box center [1214, 514] width 26 height 26
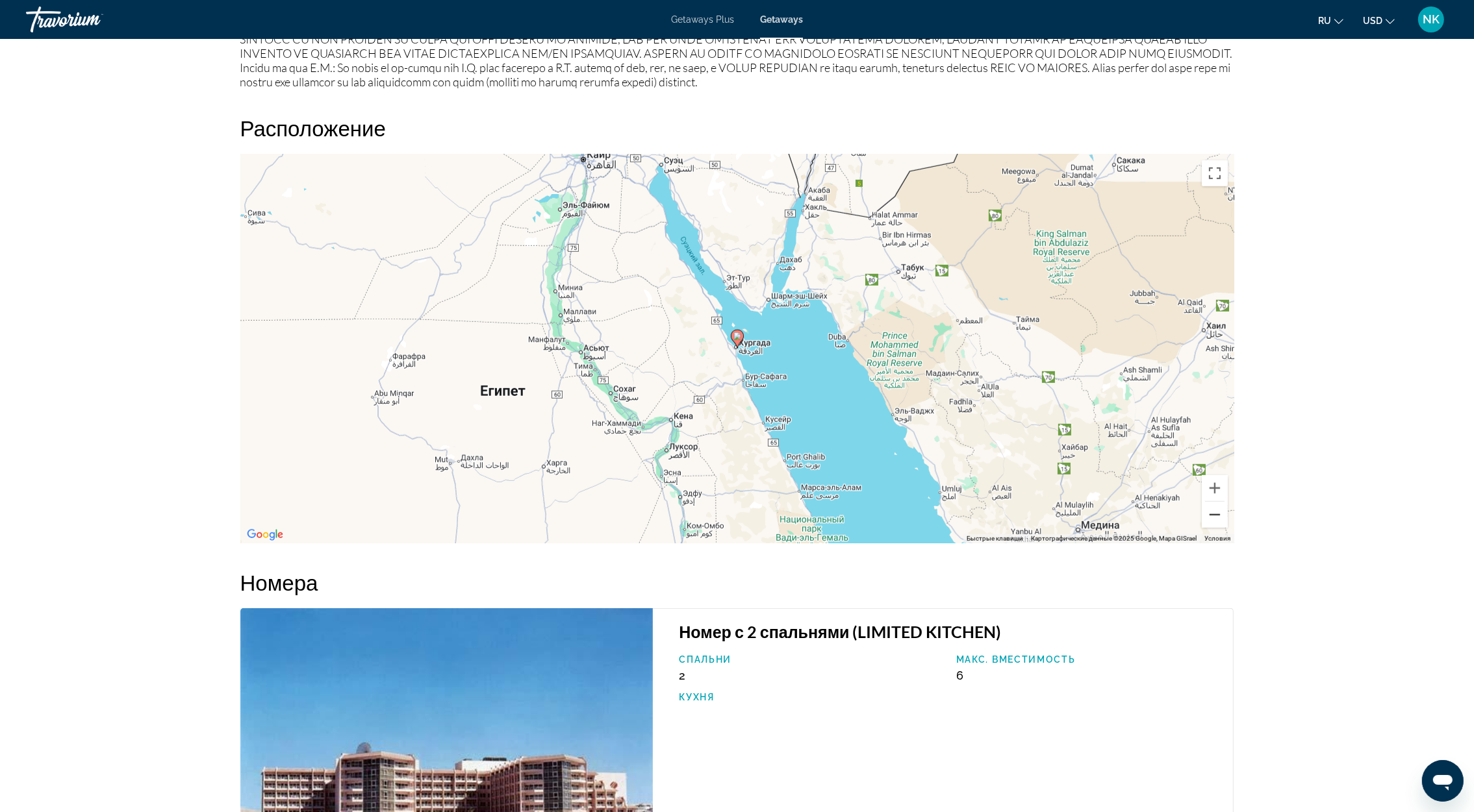
click at [1214, 513] on button "Уменьшить" at bounding box center [1214, 514] width 26 height 26
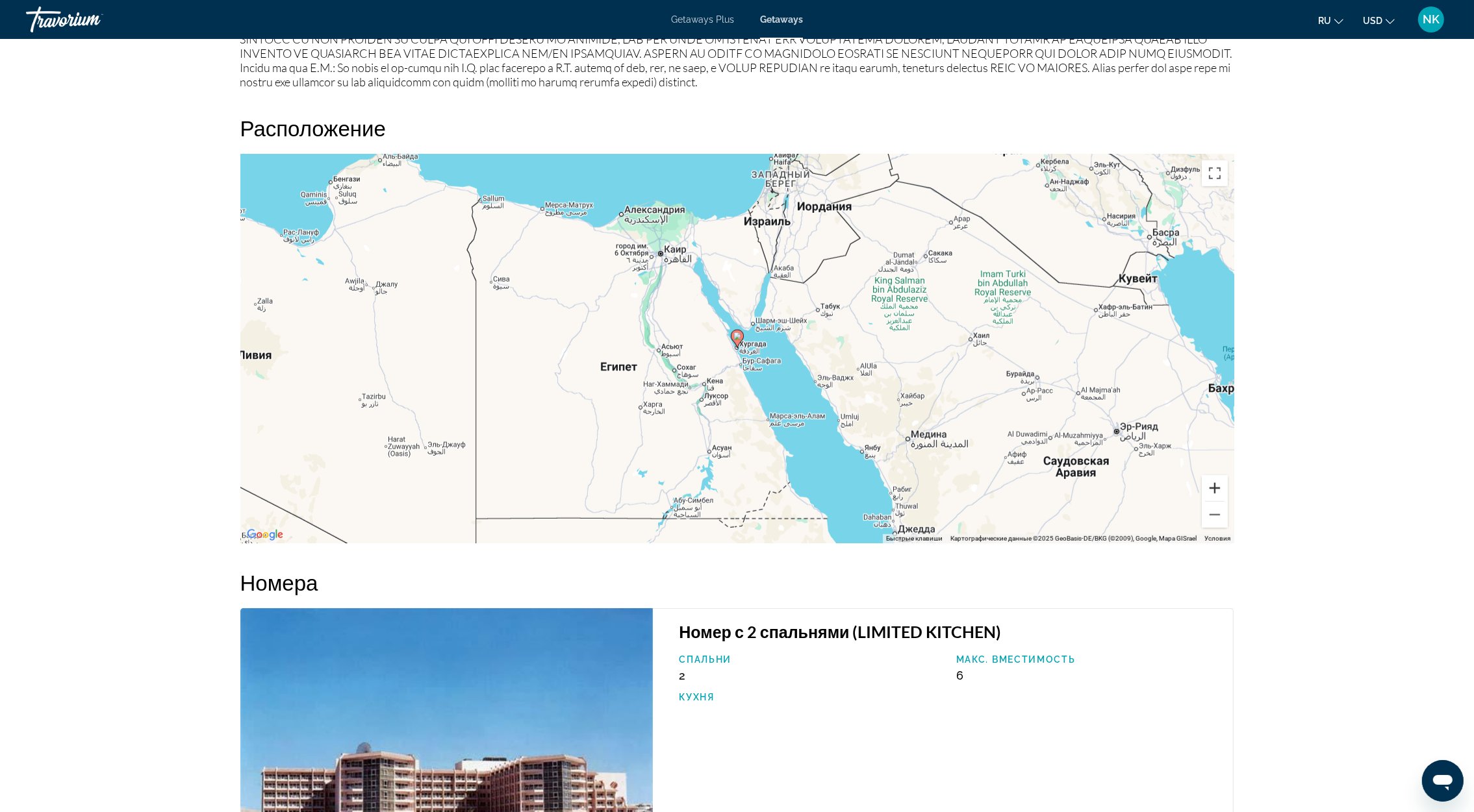
click at [1219, 489] on button "Увеличить" at bounding box center [1214, 488] width 26 height 26
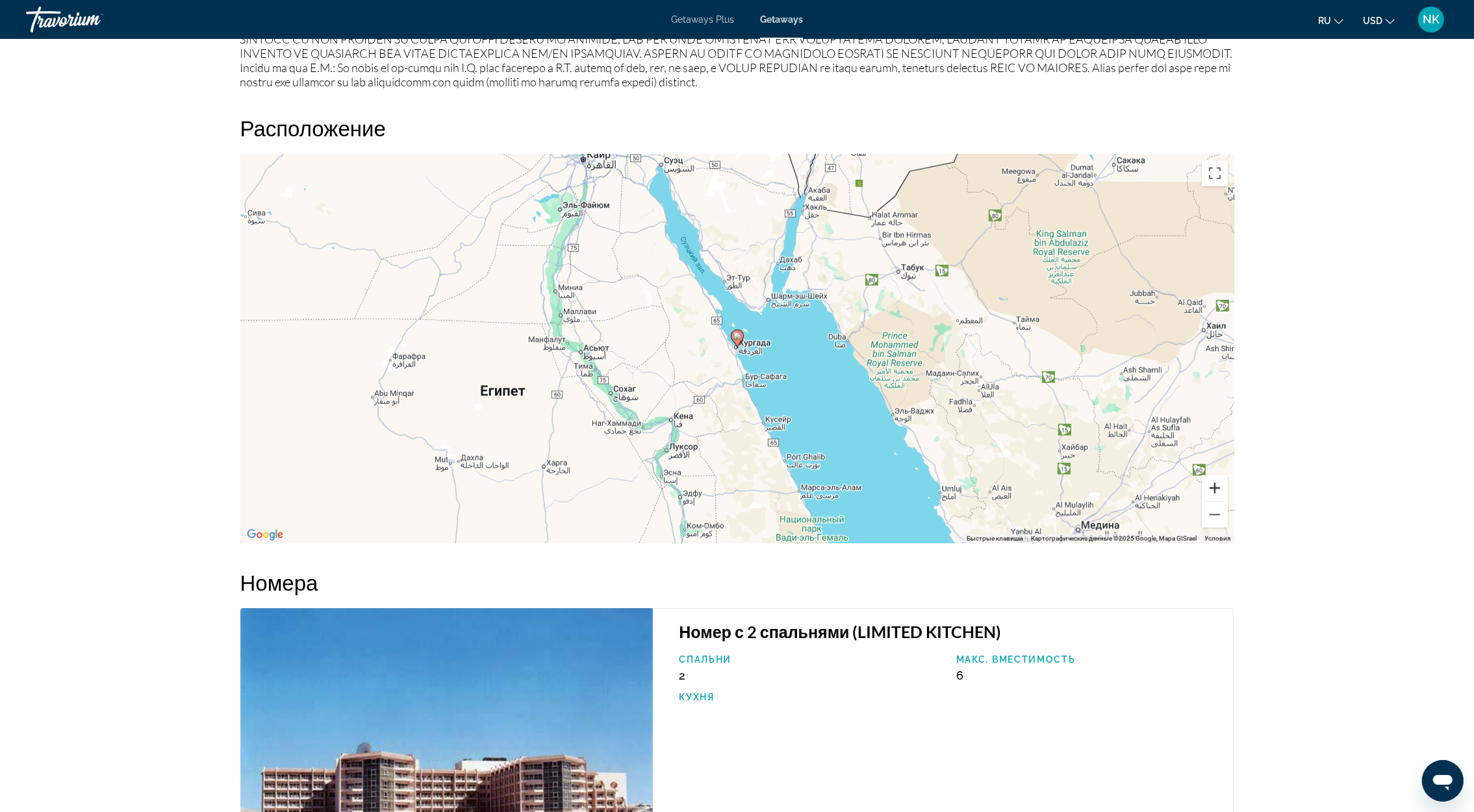
click at [1219, 489] on button "Увеличить" at bounding box center [1214, 488] width 26 height 26
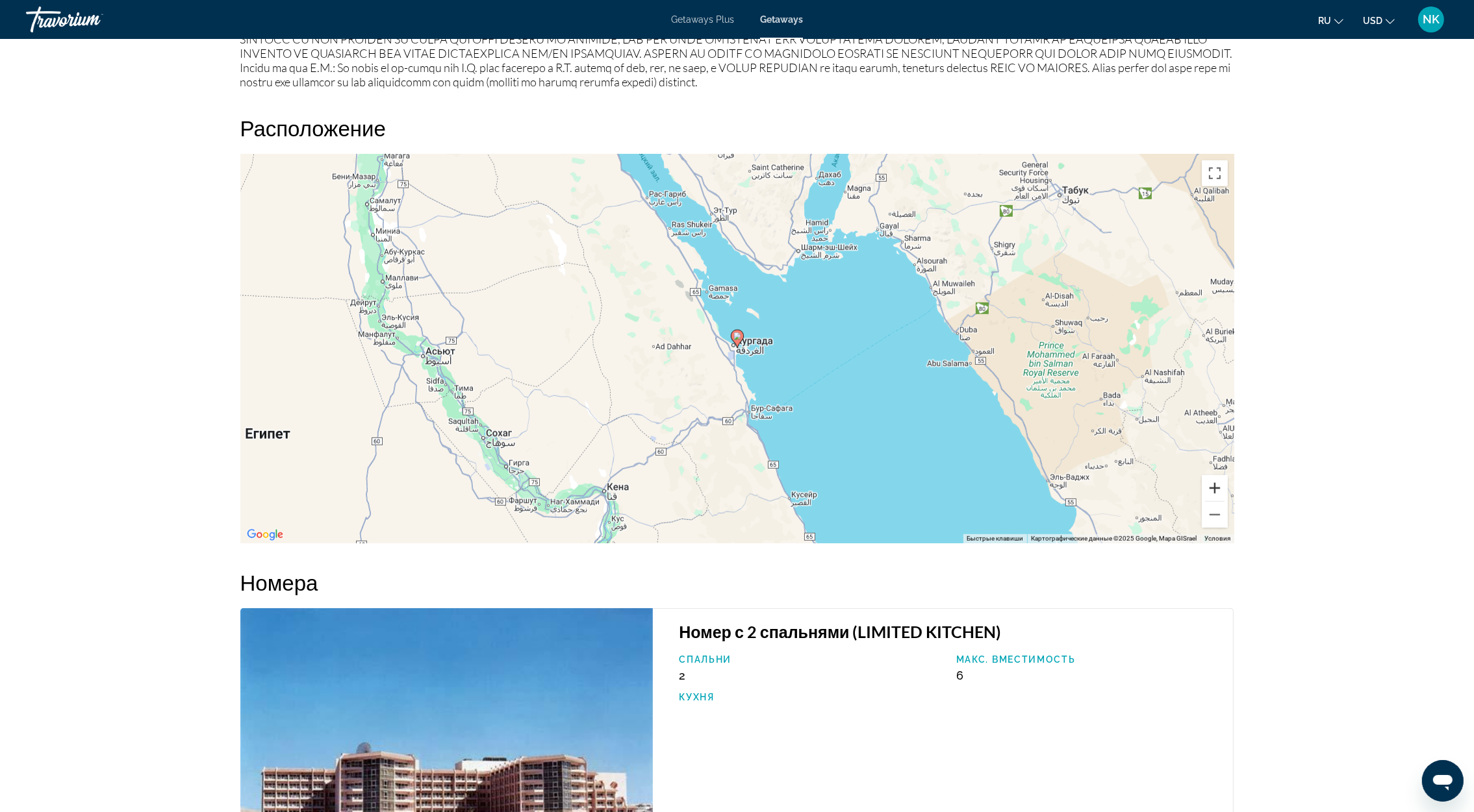
click at [1219, 489] on button "Увеличить" at bounding box center [1214, 488] width 26 height 26
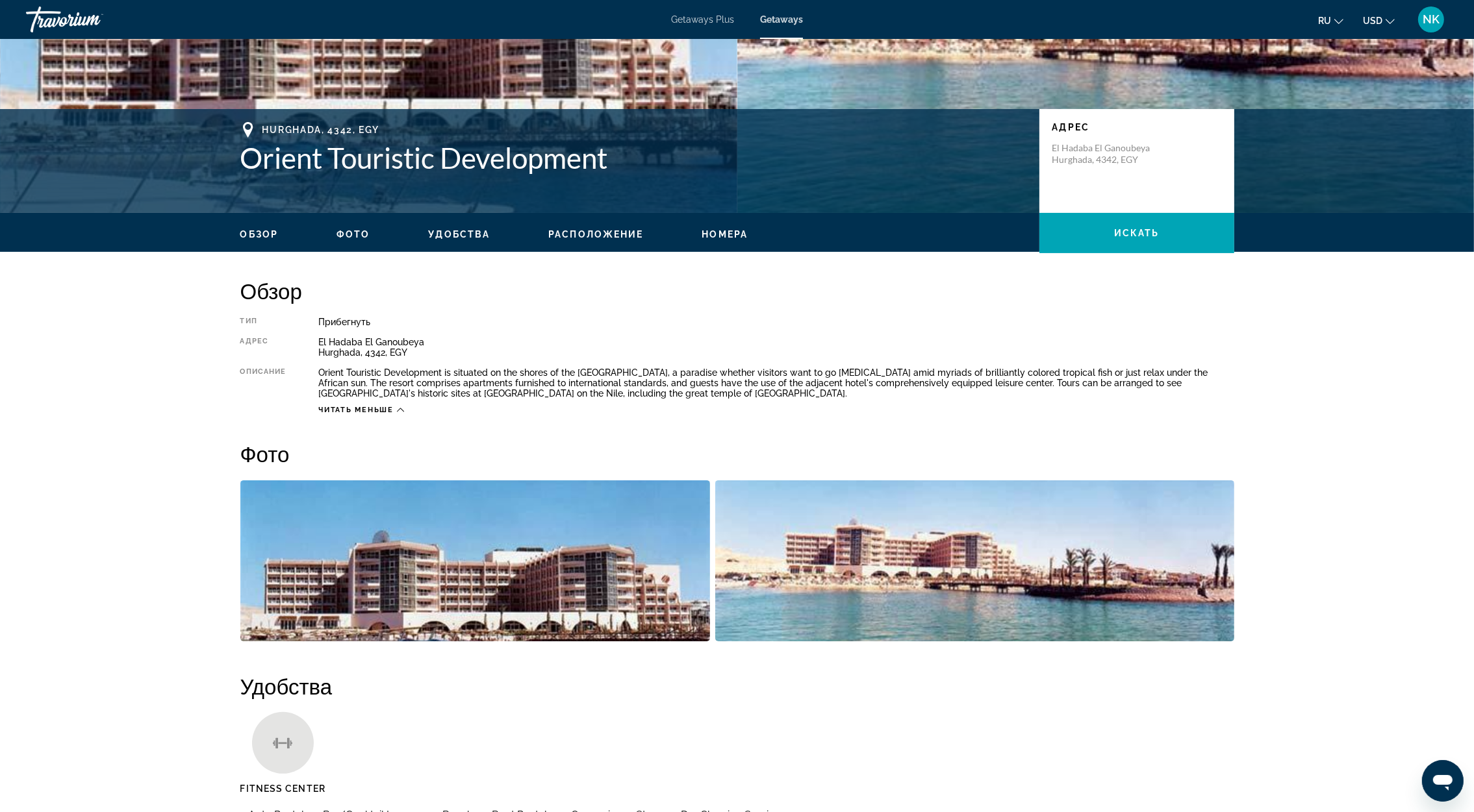
scroll to position [0, 0]
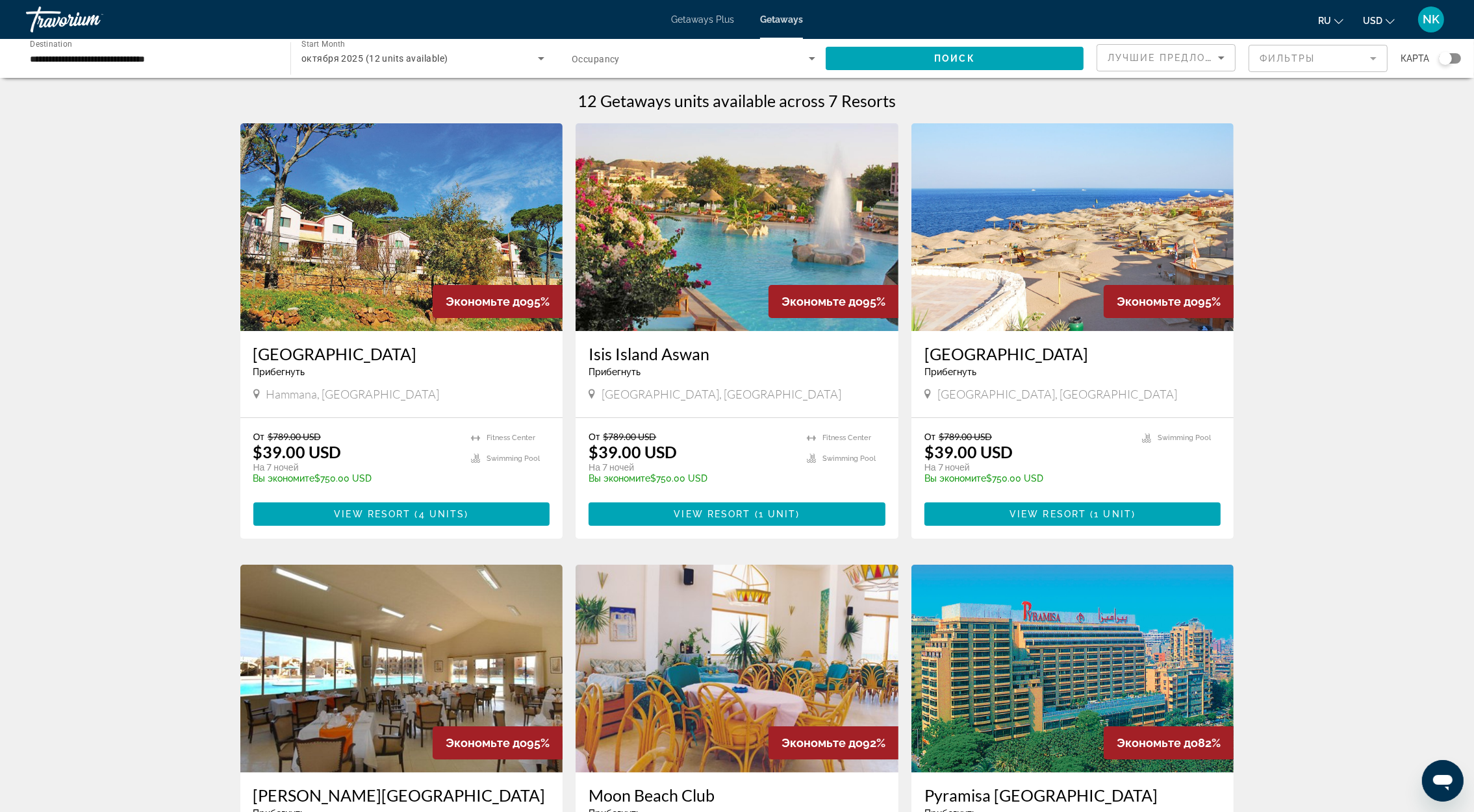
click at [194, 56] on input "**********" at bounding box center [151, 59] width 243 height 15
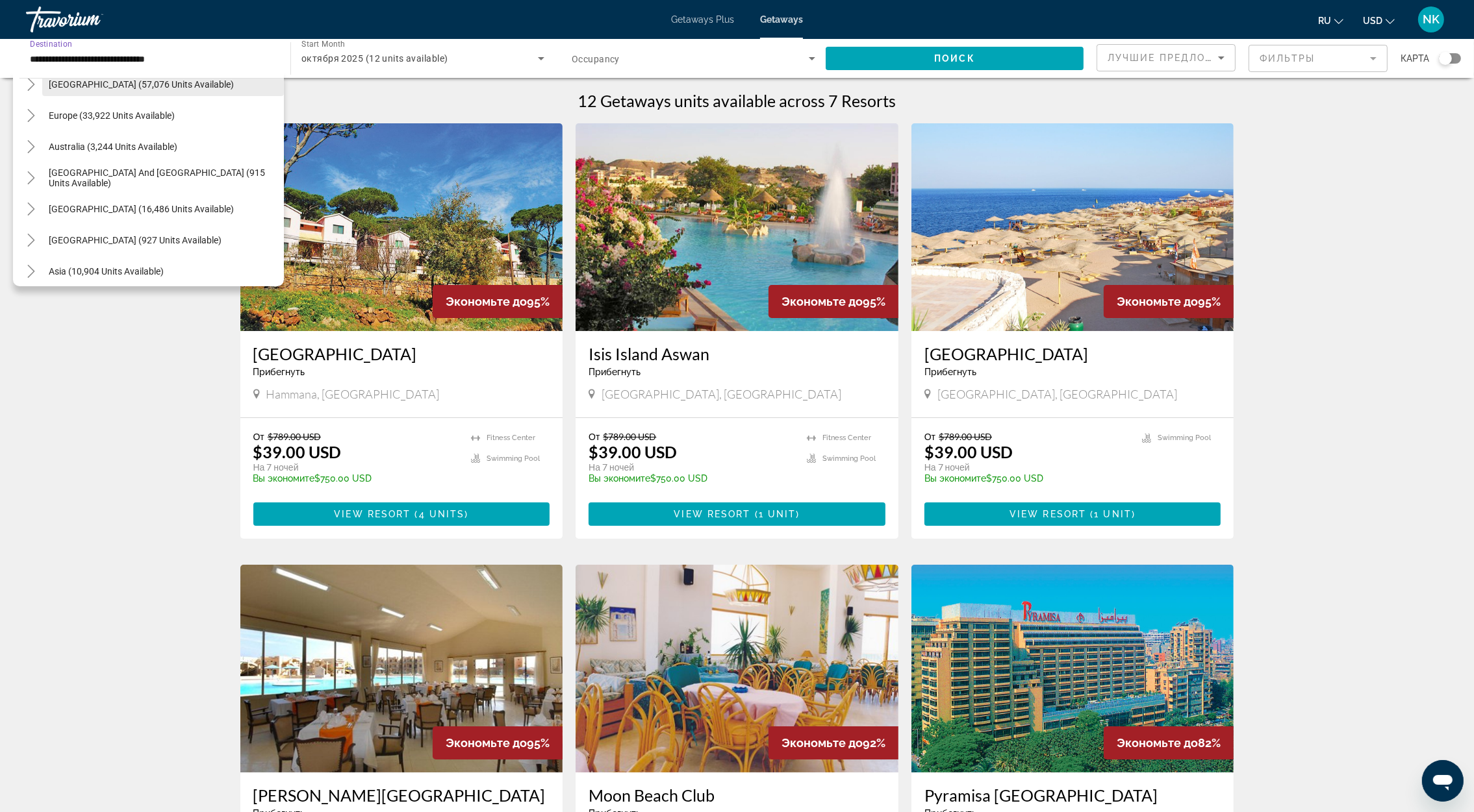
scroll to position [97, 0]
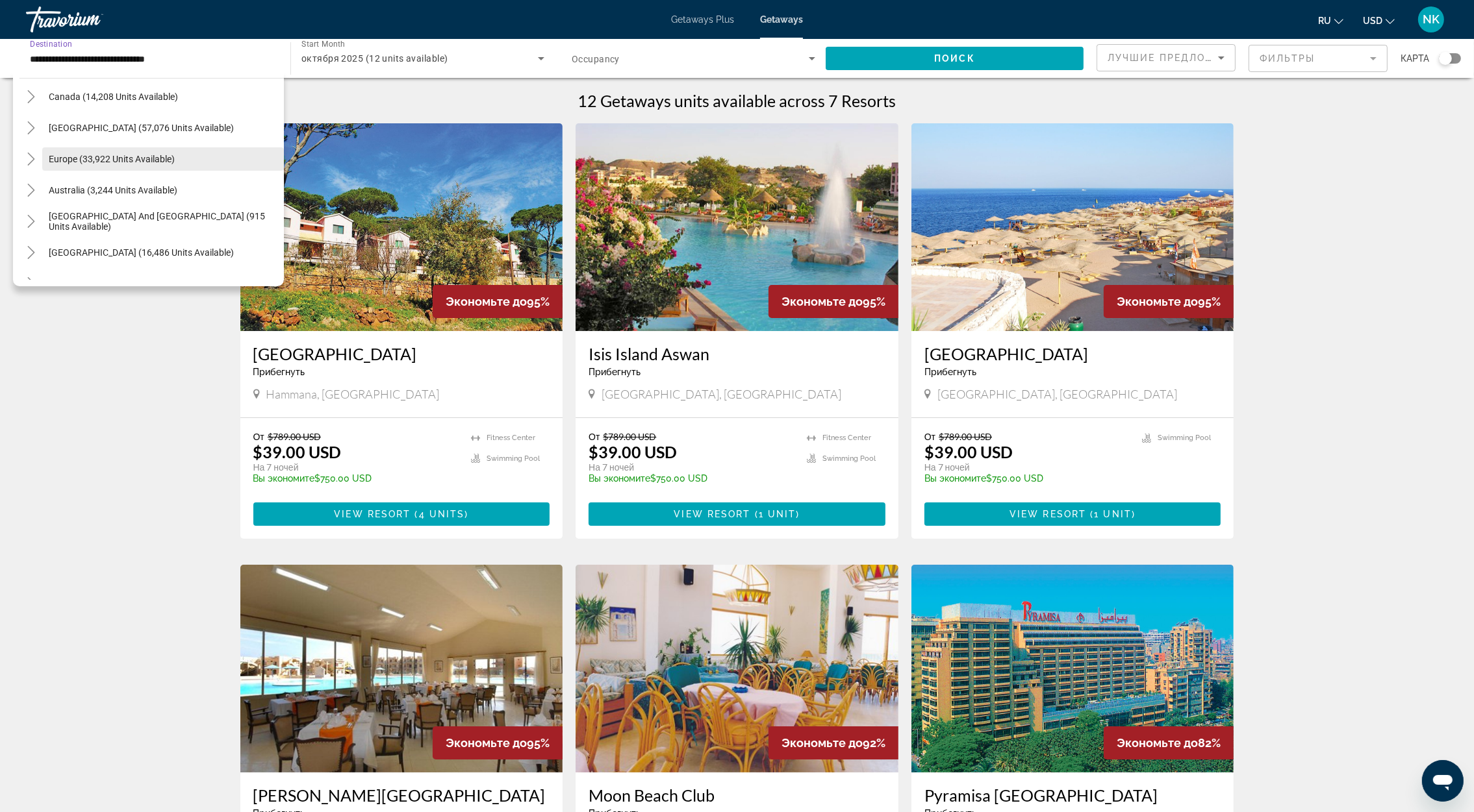
click at [83, 163] on span "Europe (33,922 units available)" at bounding box center [112, 158] width 126 height 10
type input "**********"
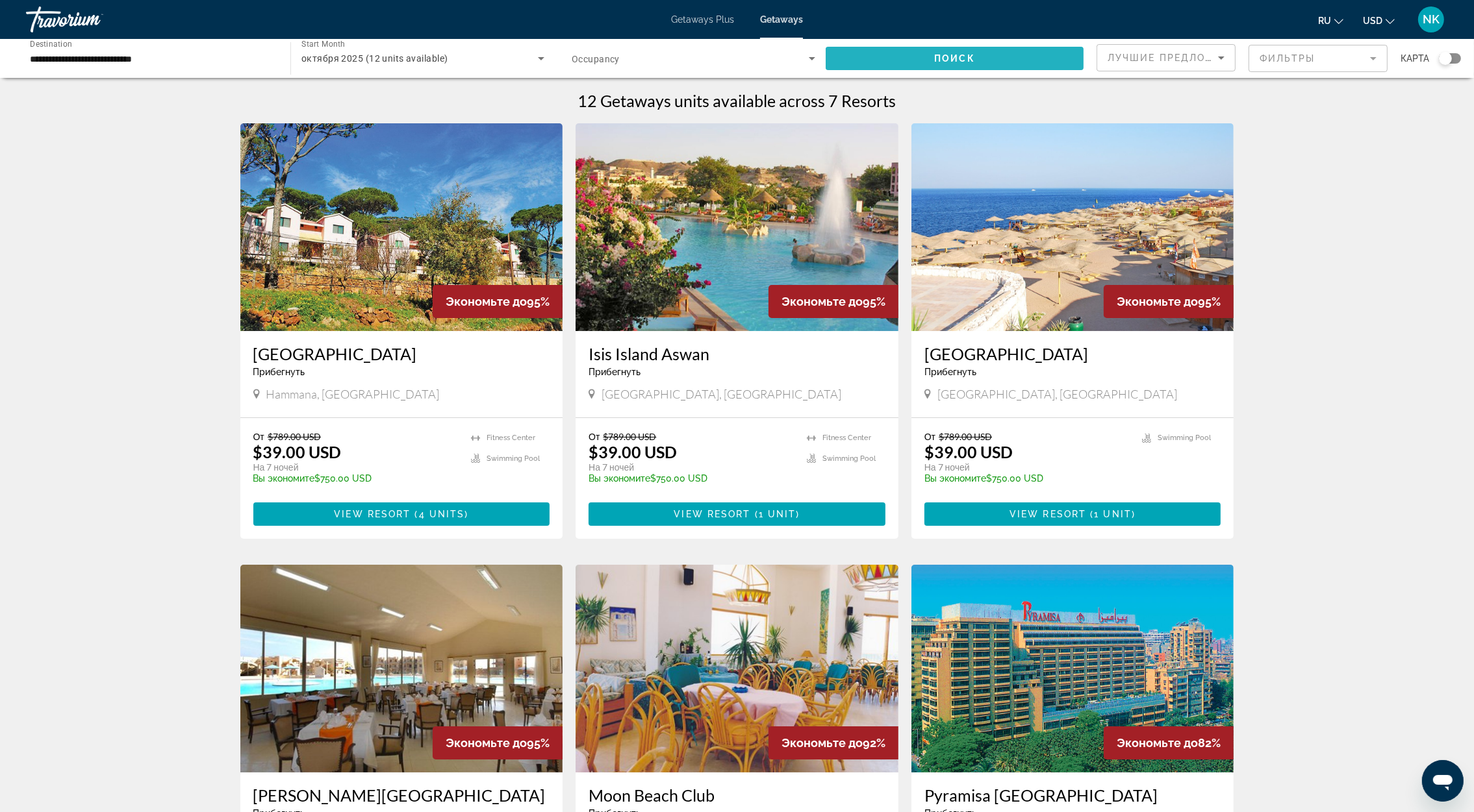
click at [964, 48] on span "Search widget" at bounding box center [955, 58] width 258 height 31
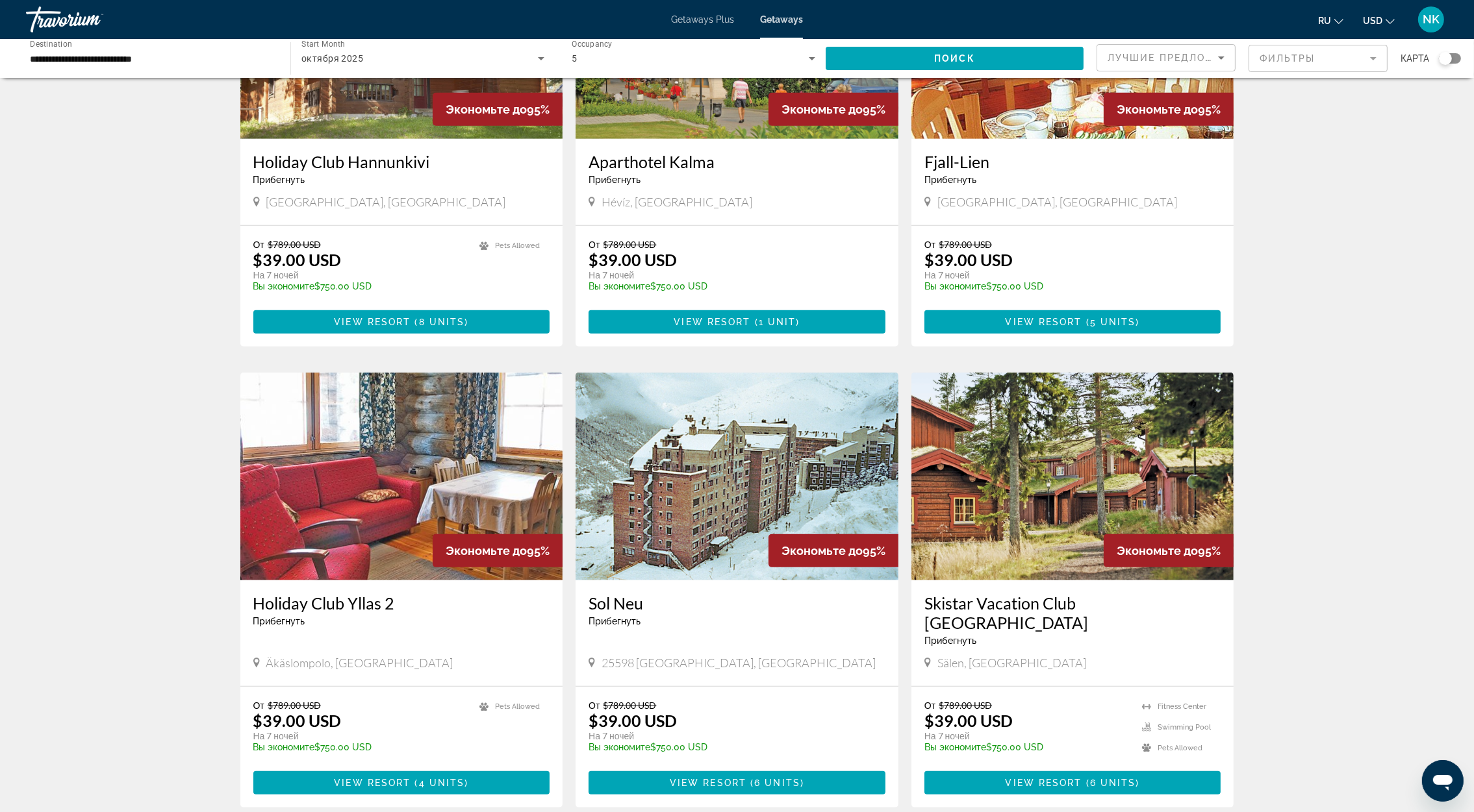
scroll to position [1288, 0]
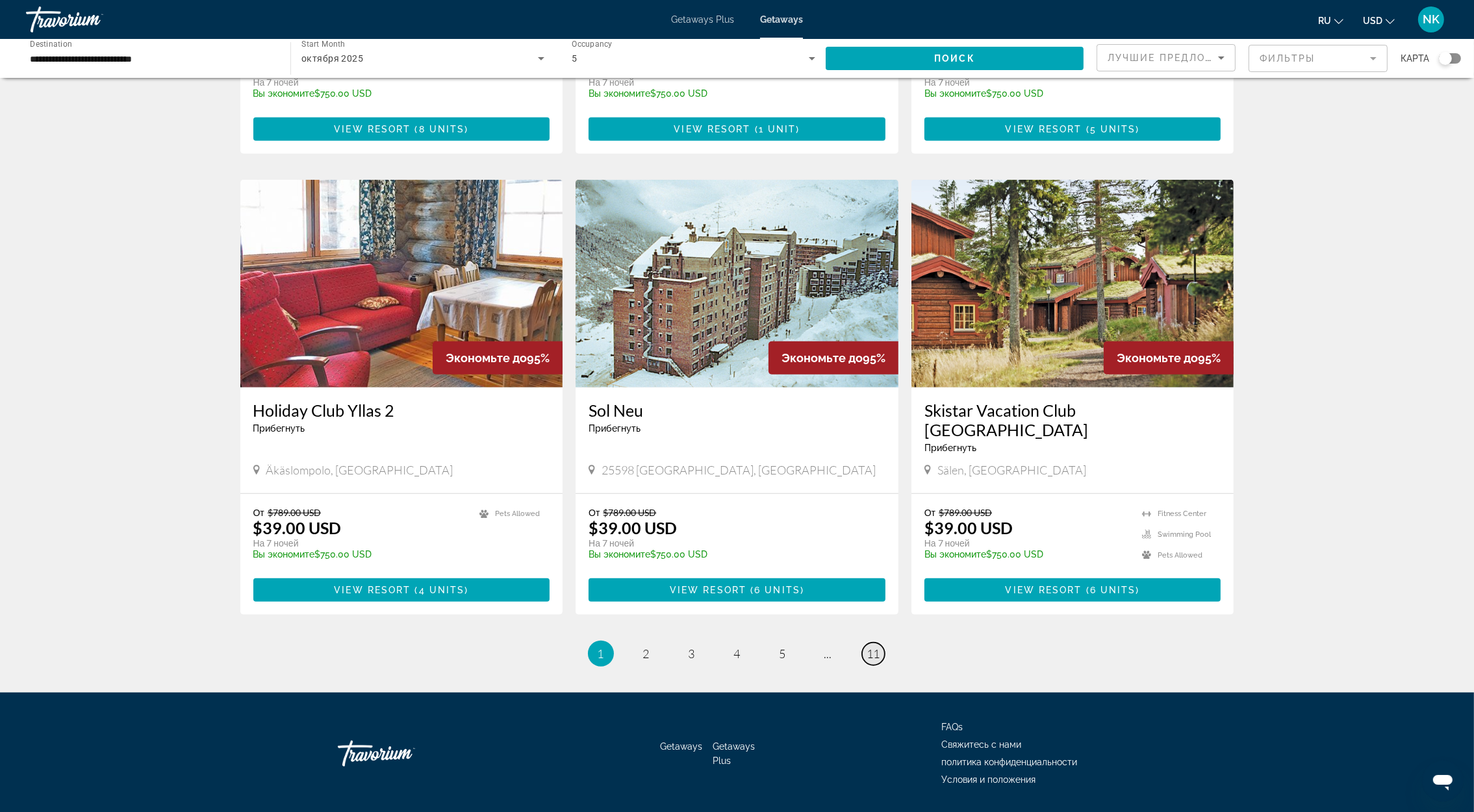
click at [876, 647] on span "11" at bounding box center [874, 654] width 13 height 14
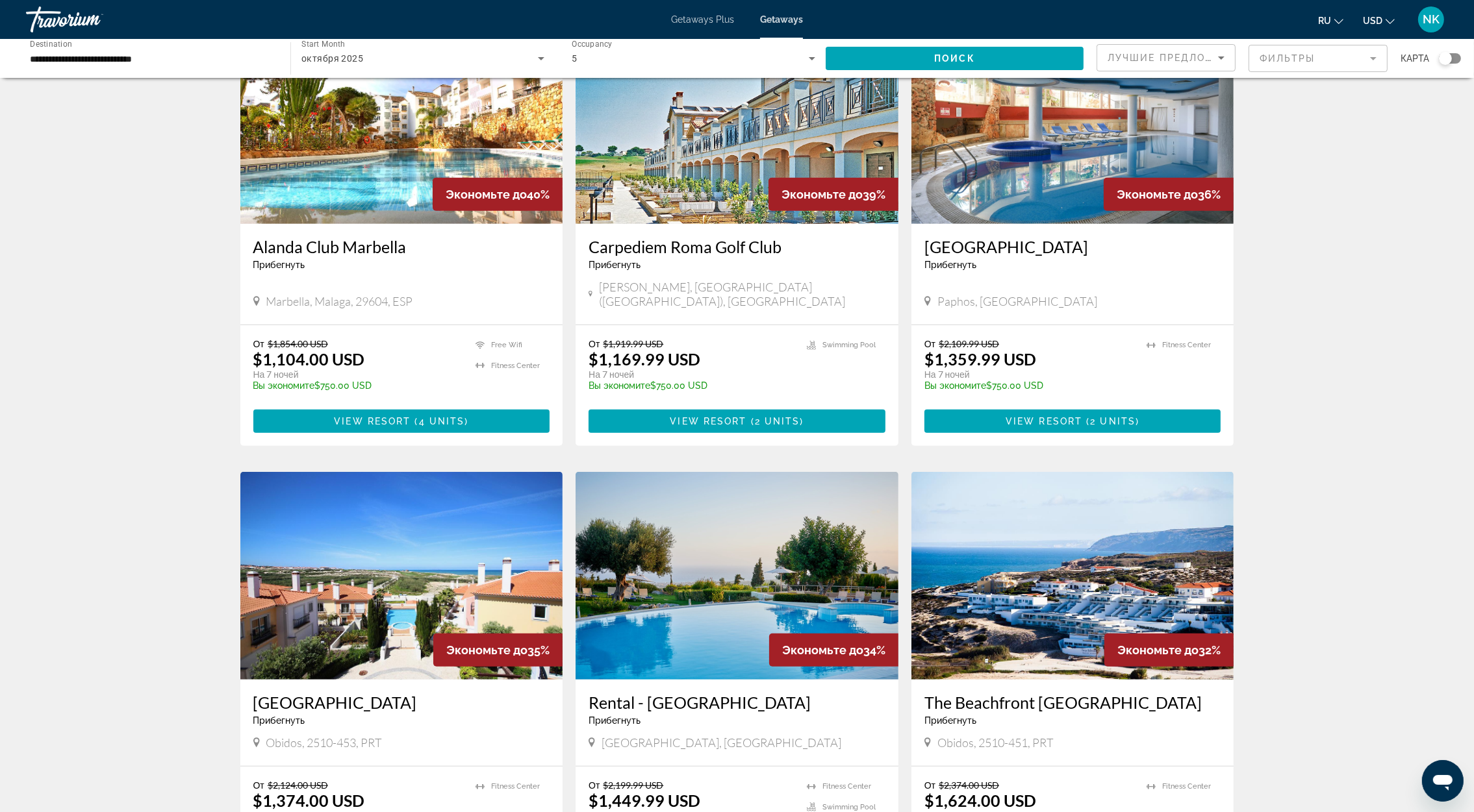
scroll to position [1326, 0]
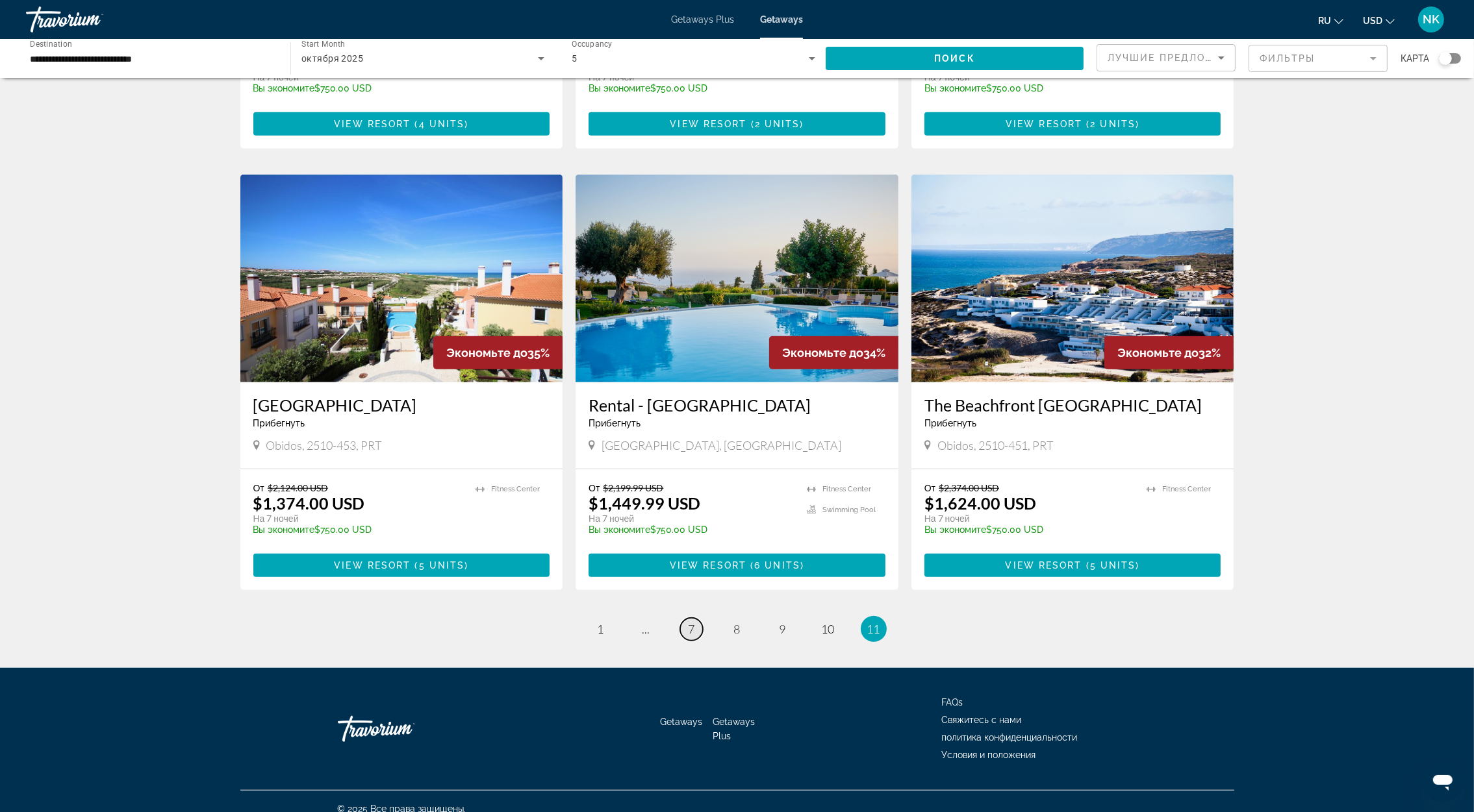
click at [688, 622] on span "7" at bounding box center [691, 629] width 7 height 14
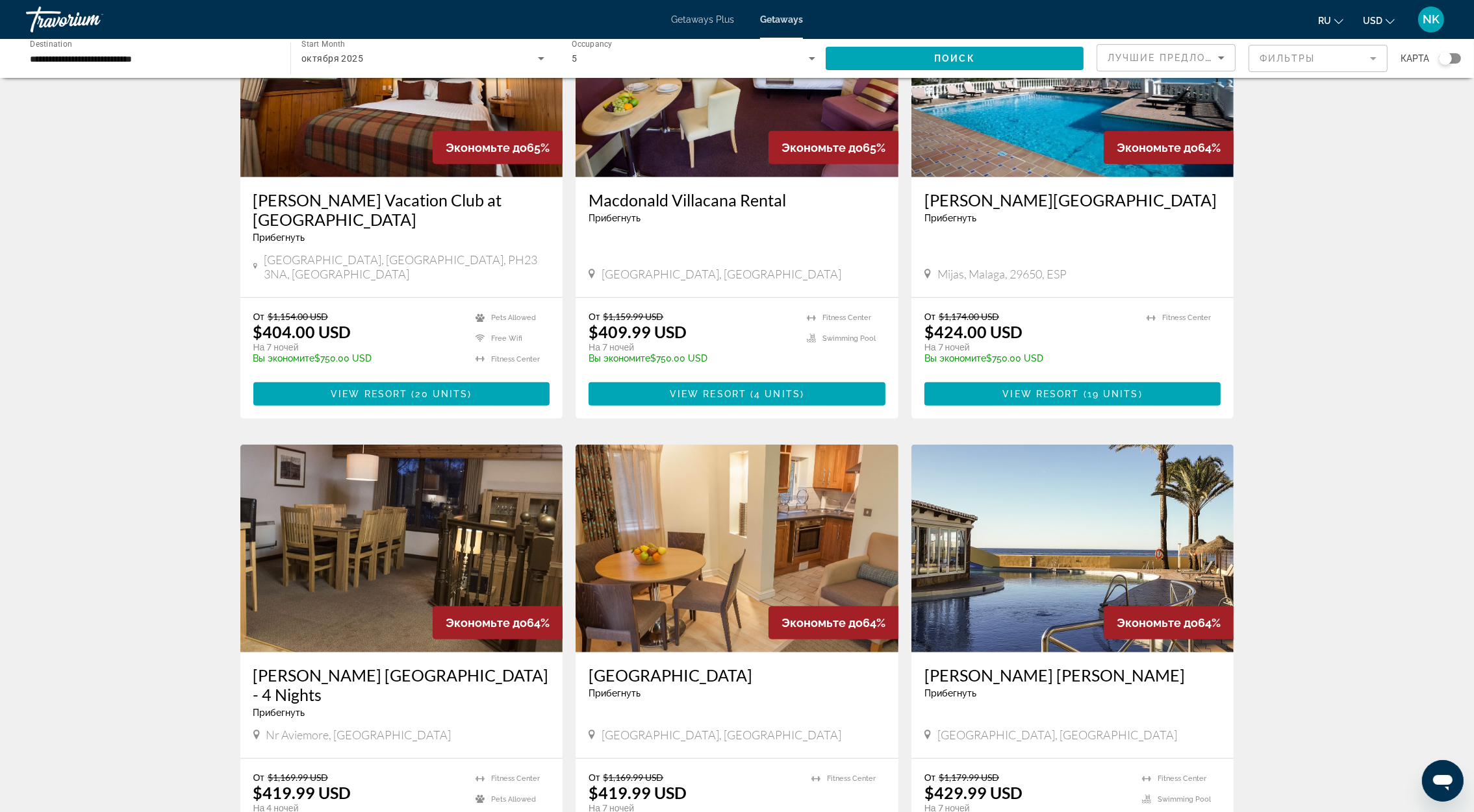
scroll to position [1307, 0]
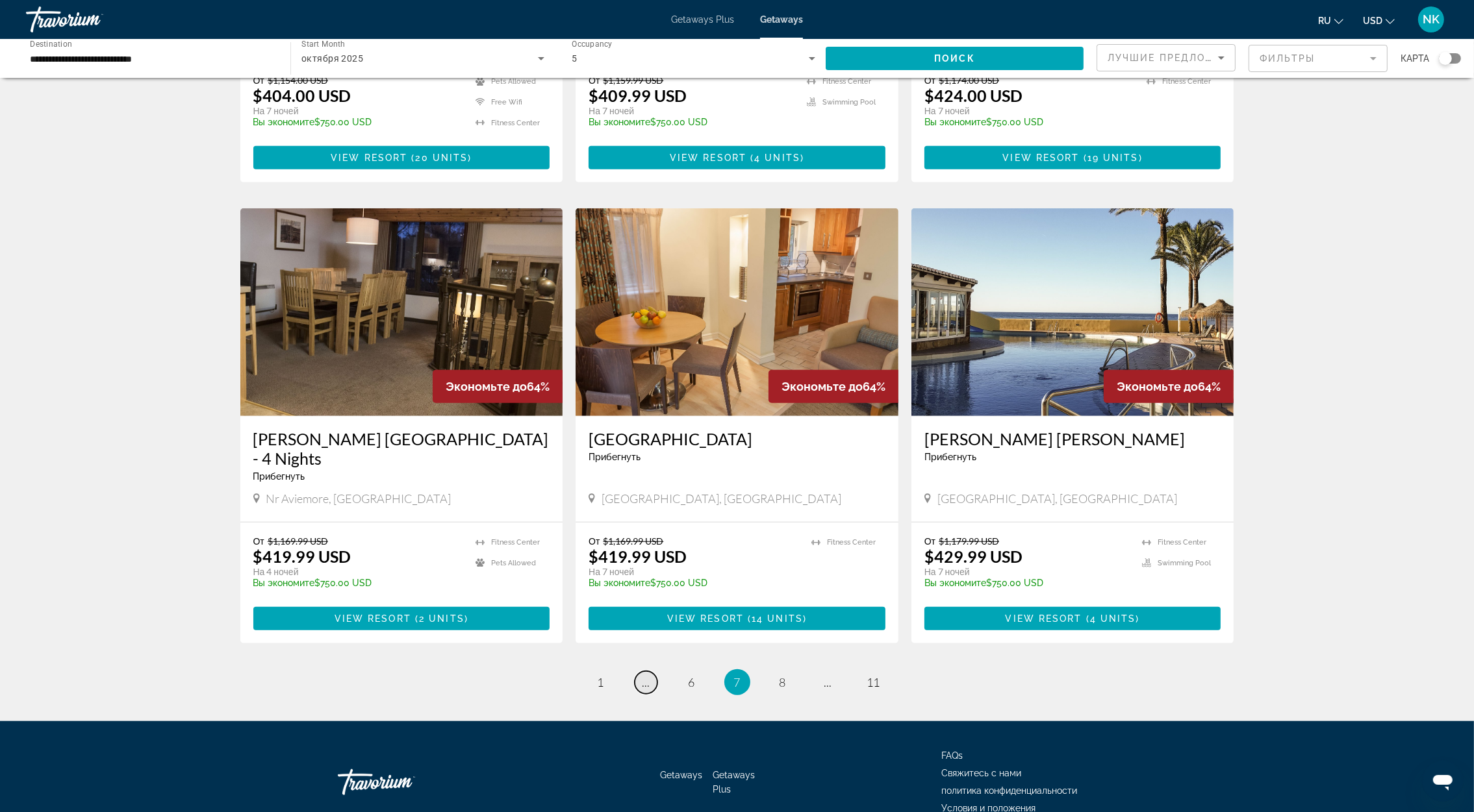
click at [641, 672] on link "page ..." at bounding box center [646, 683] width 23 height 23
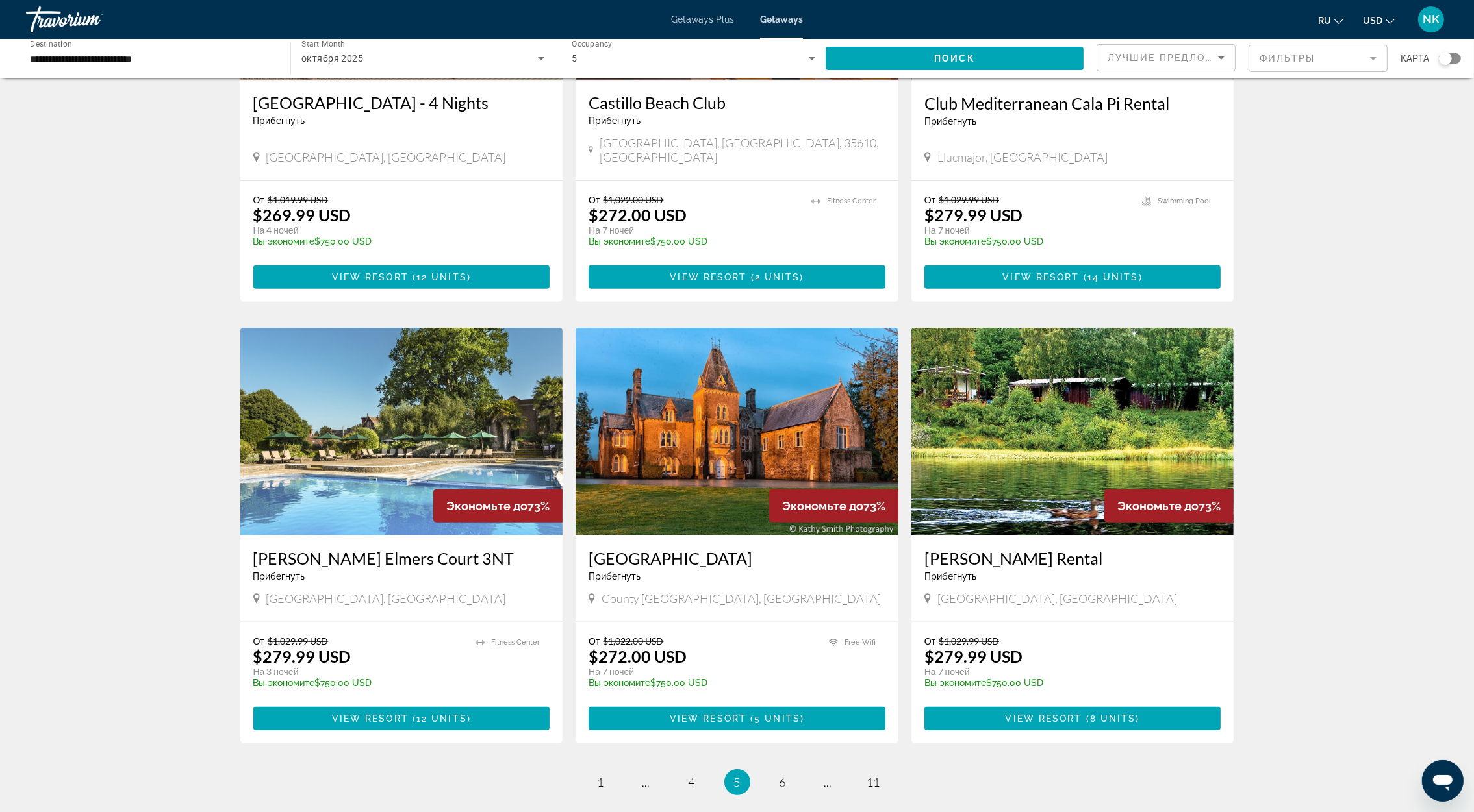
scroll to position [1307, 0]
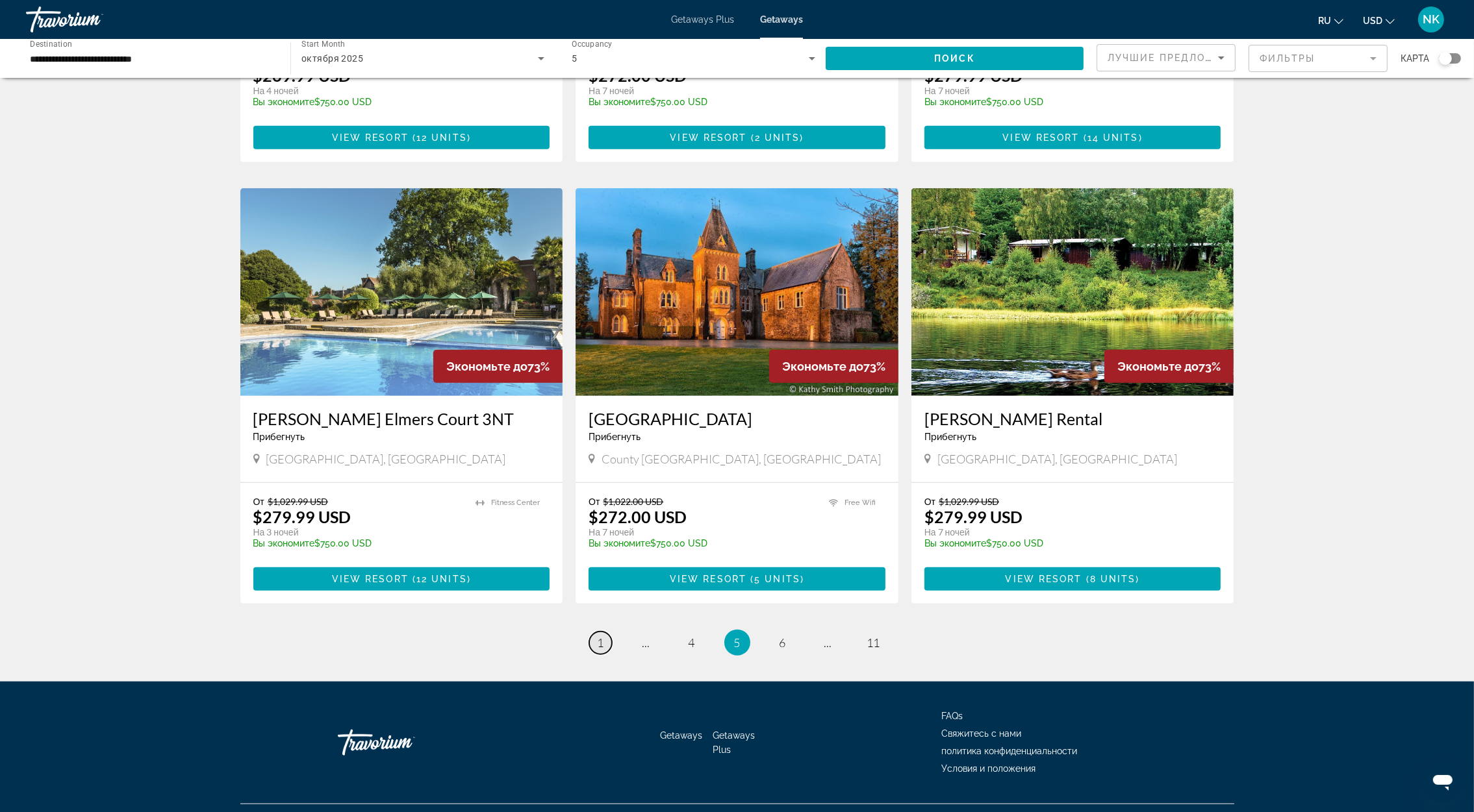
click at [605, 632] on link "page 1" at bounding box center [600, 643] width 23 height 23
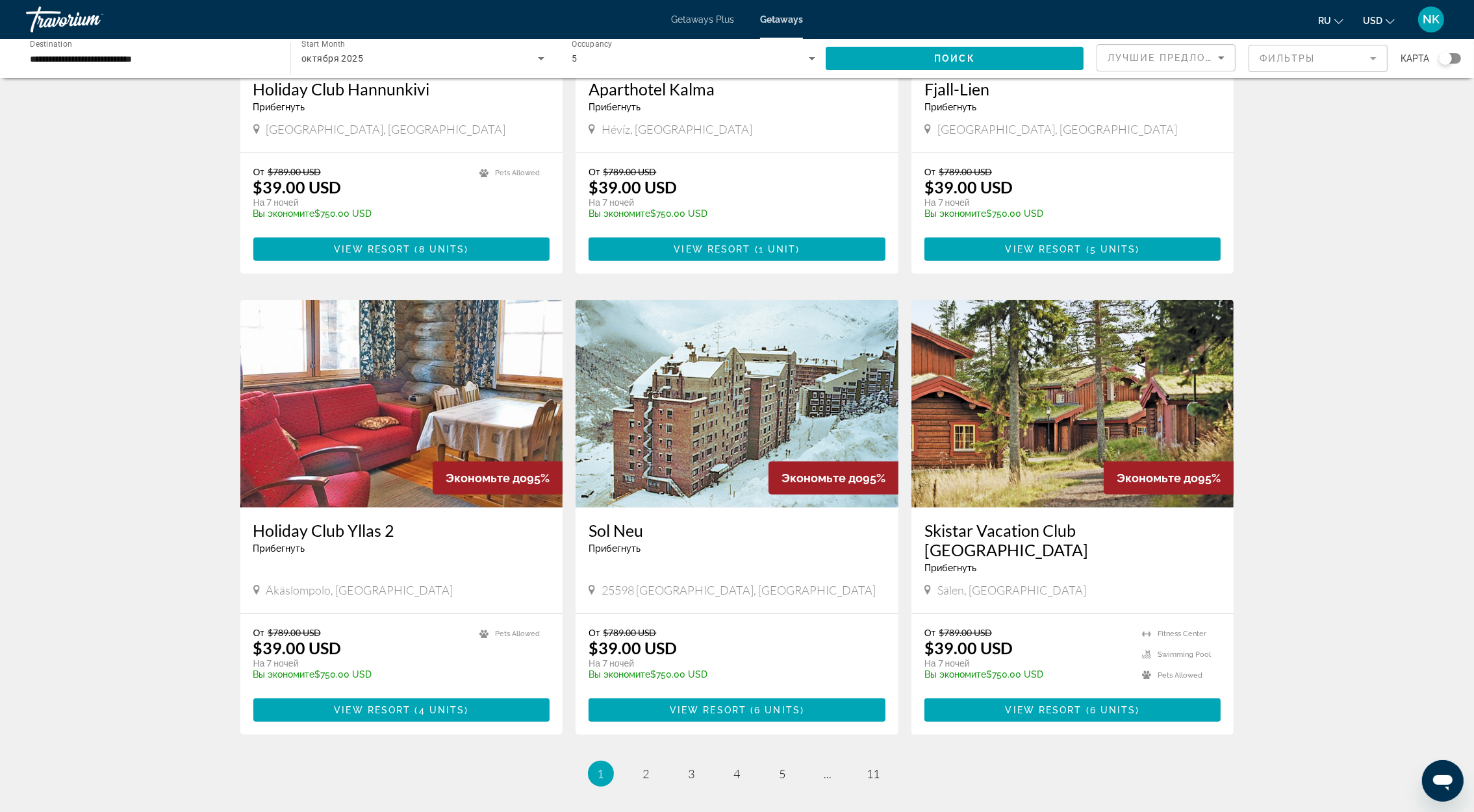
scroll to position [584, 0]
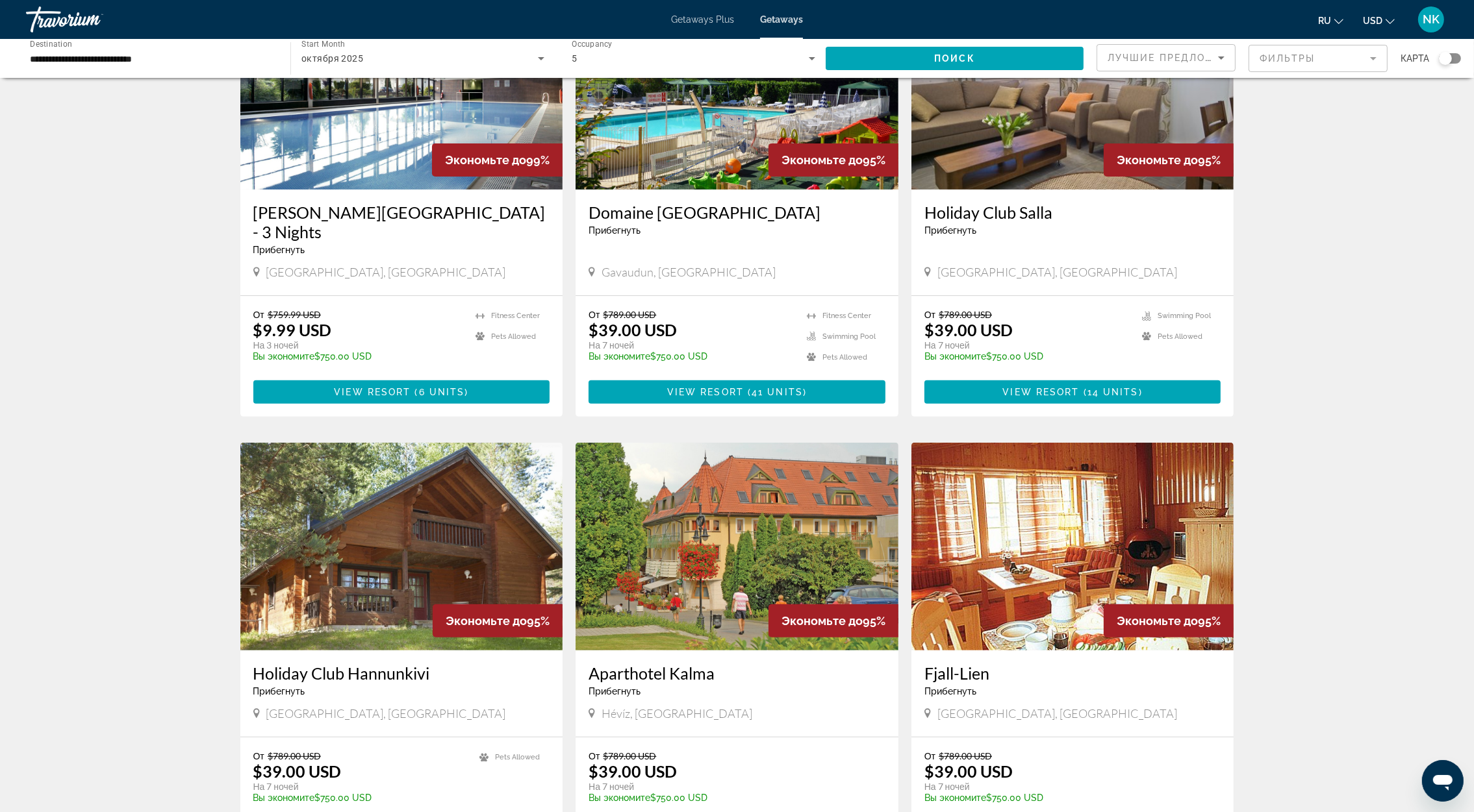
click at [397, 211] on h3 "[GEOGRAPHIC_DATA] - 3 Nights" at bounding box center [401, 221] width 297 height 39
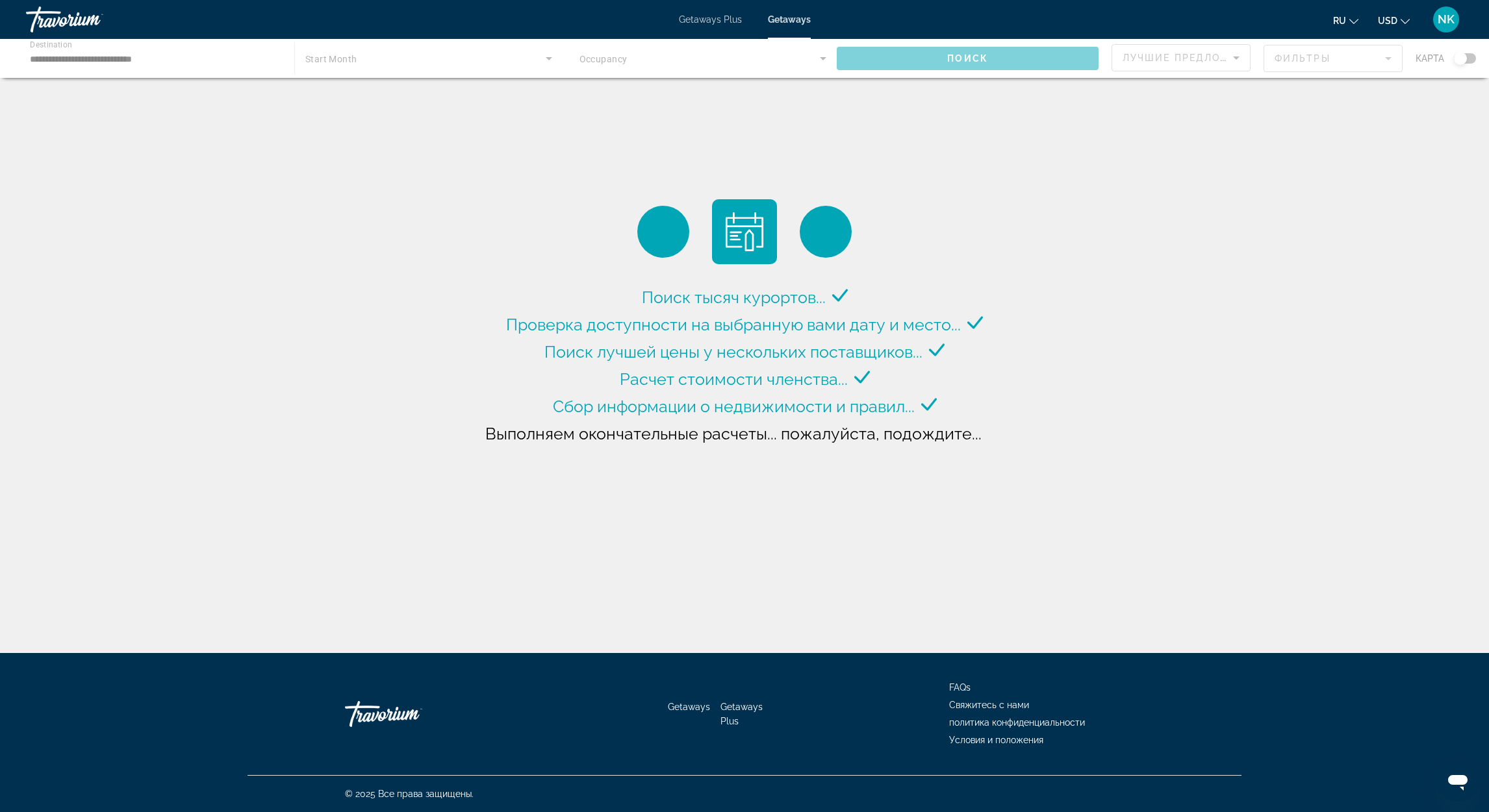
drag, startPoint x: 114, startPoint y: 379, endPoint x: 108, endPoint y: 385, distance: 8.5
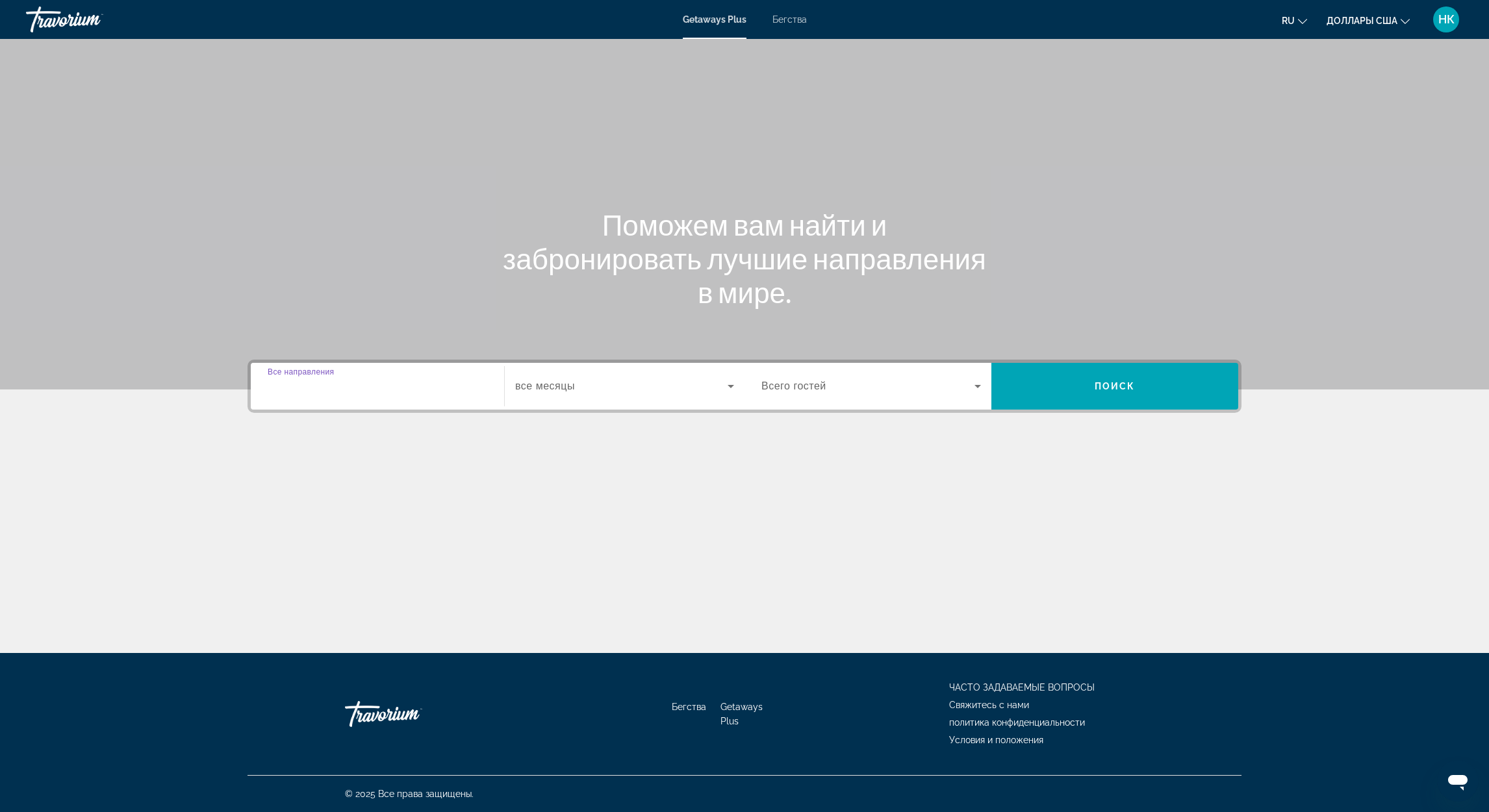
click at [379, 385] on input "Destination Все направления" at bounding box center [377, 386] width 220 height 15
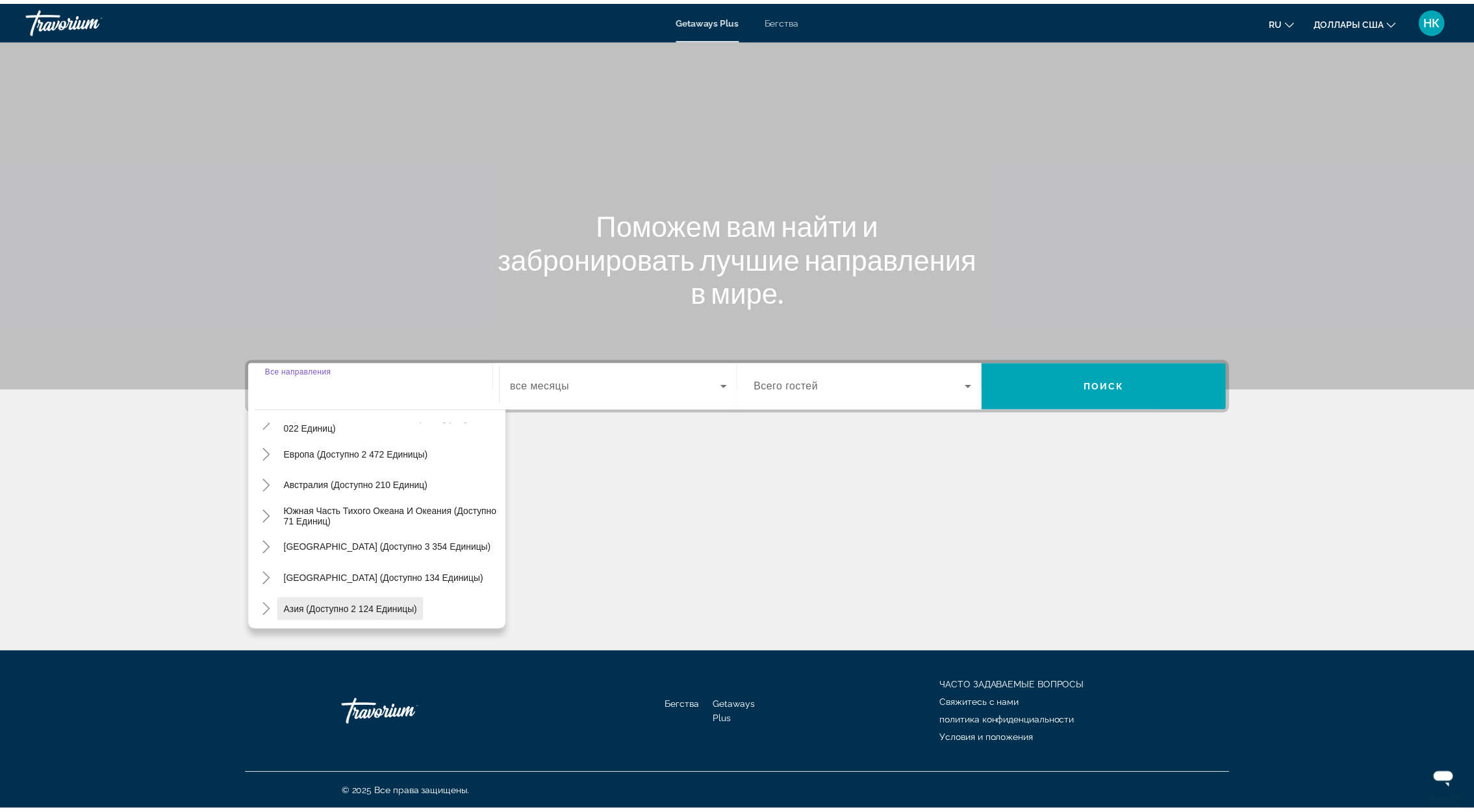
scroll to position [113, 0]
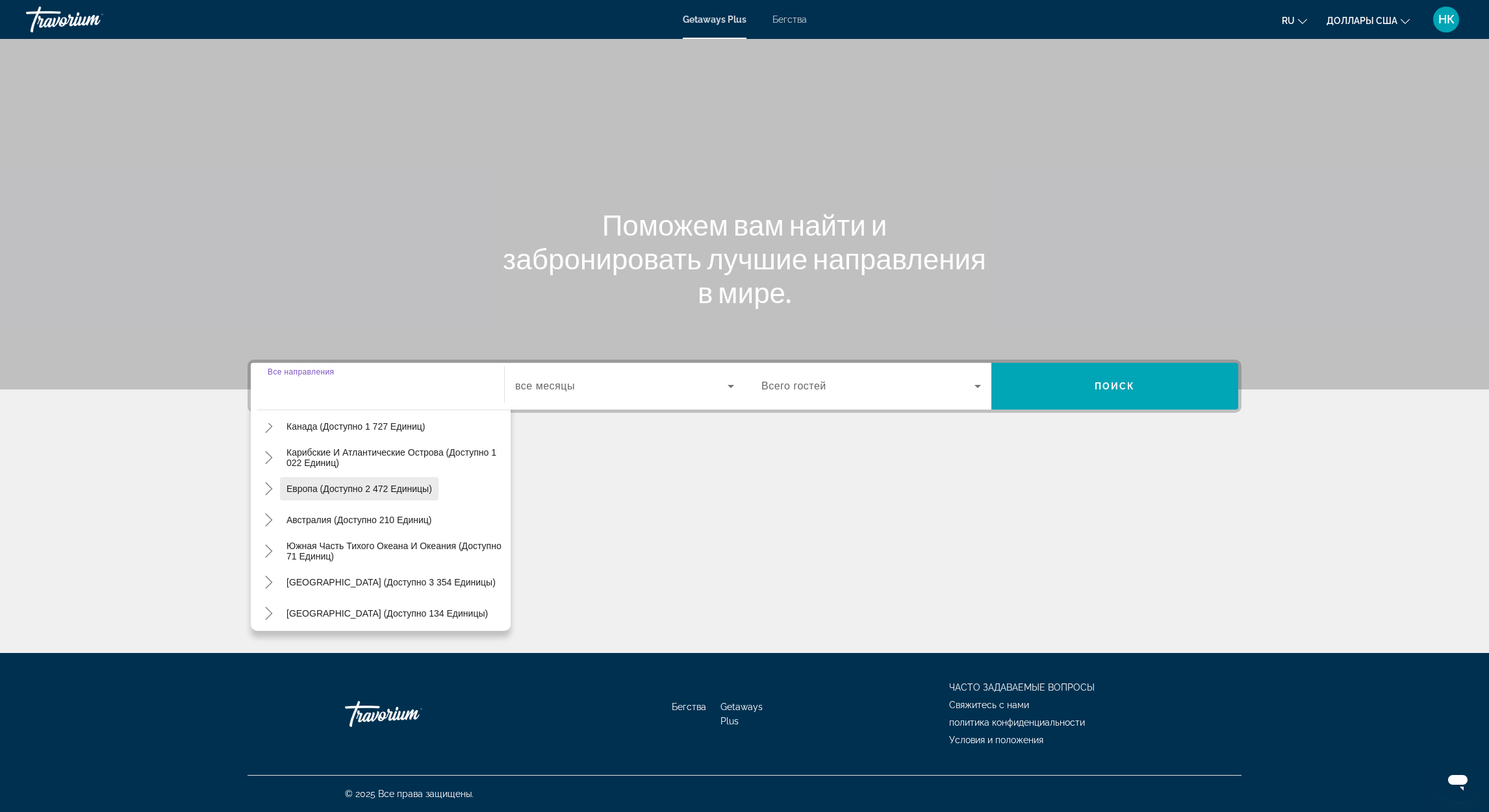
click at [330, 493] on span "Виджет поиска" at bounding box center [359, 489] width 158 height 31
type input "**********"
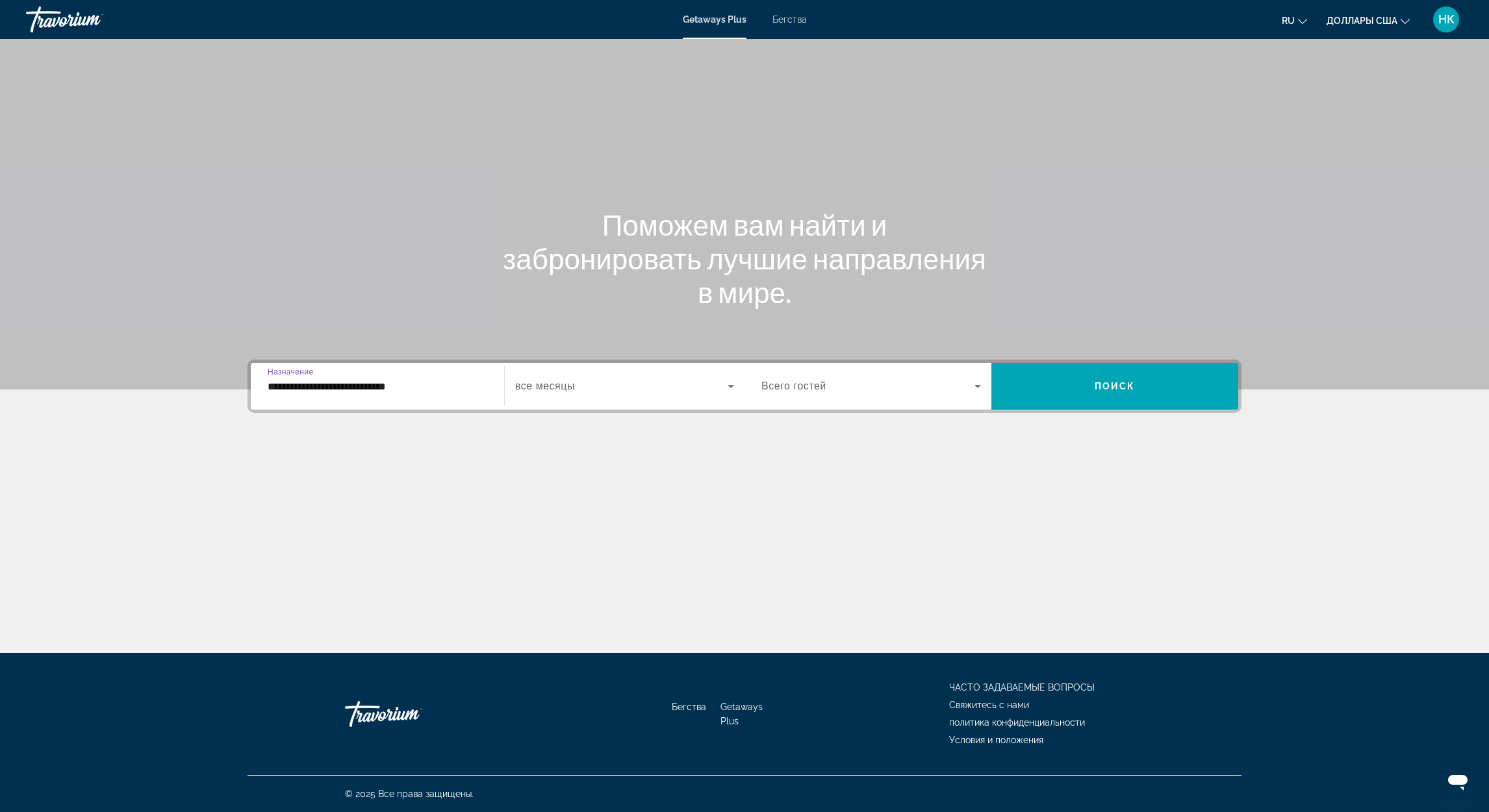
click at [631, 381] on span "Виджет поиска" at bounding box center [621, 386] width 213 height 15
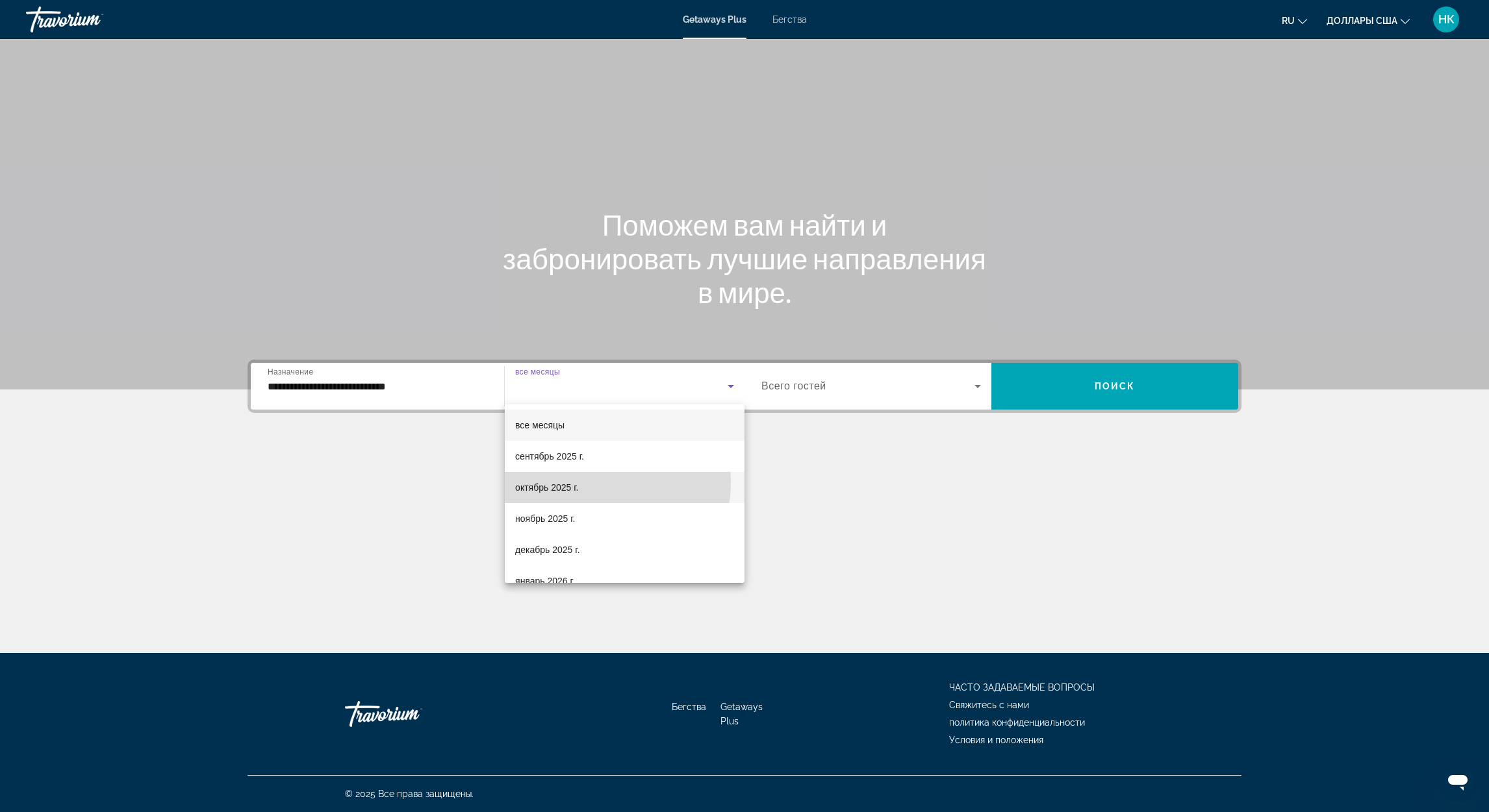
click at [577, 483] on font "октябрь 2025 г." at bounding box center [547, 488] width 63 height 10
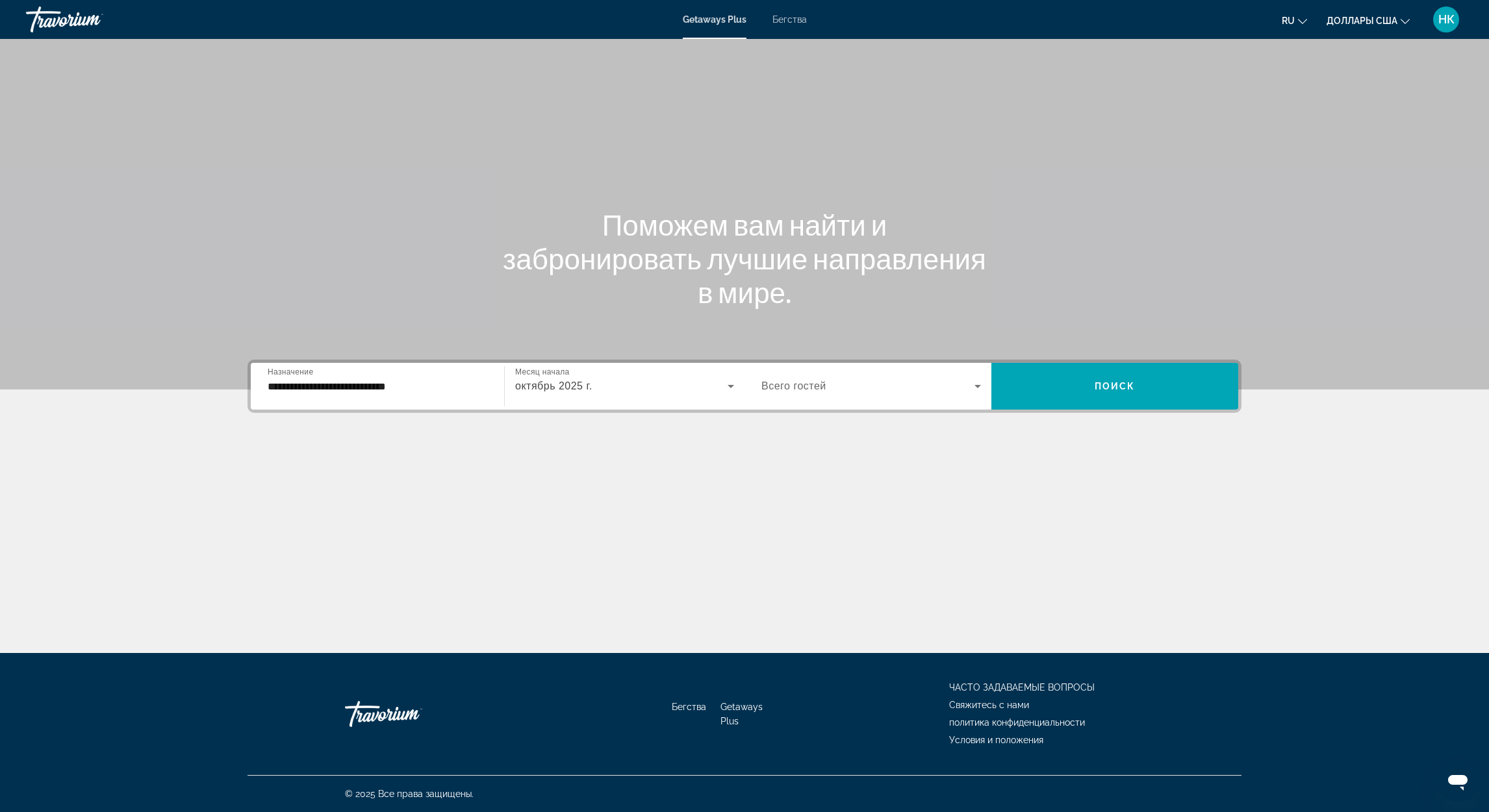
click at [818, 381] on span "Всего гостей" at bounding box center [793, 386] width 65 height 11
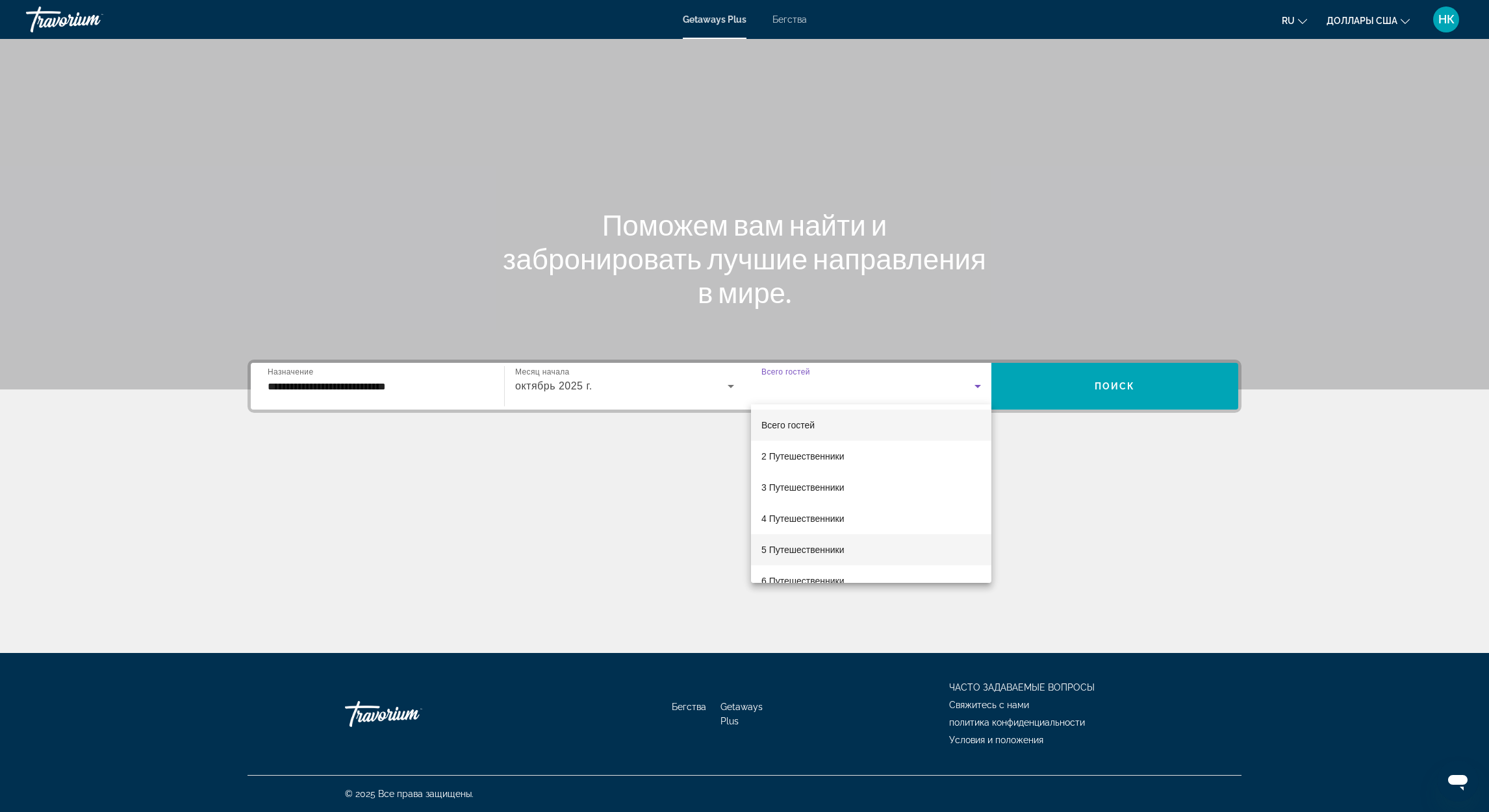
click at [805, 545] on font "5 Путешественники" at bounding box center [802, 550] width 83 height 10
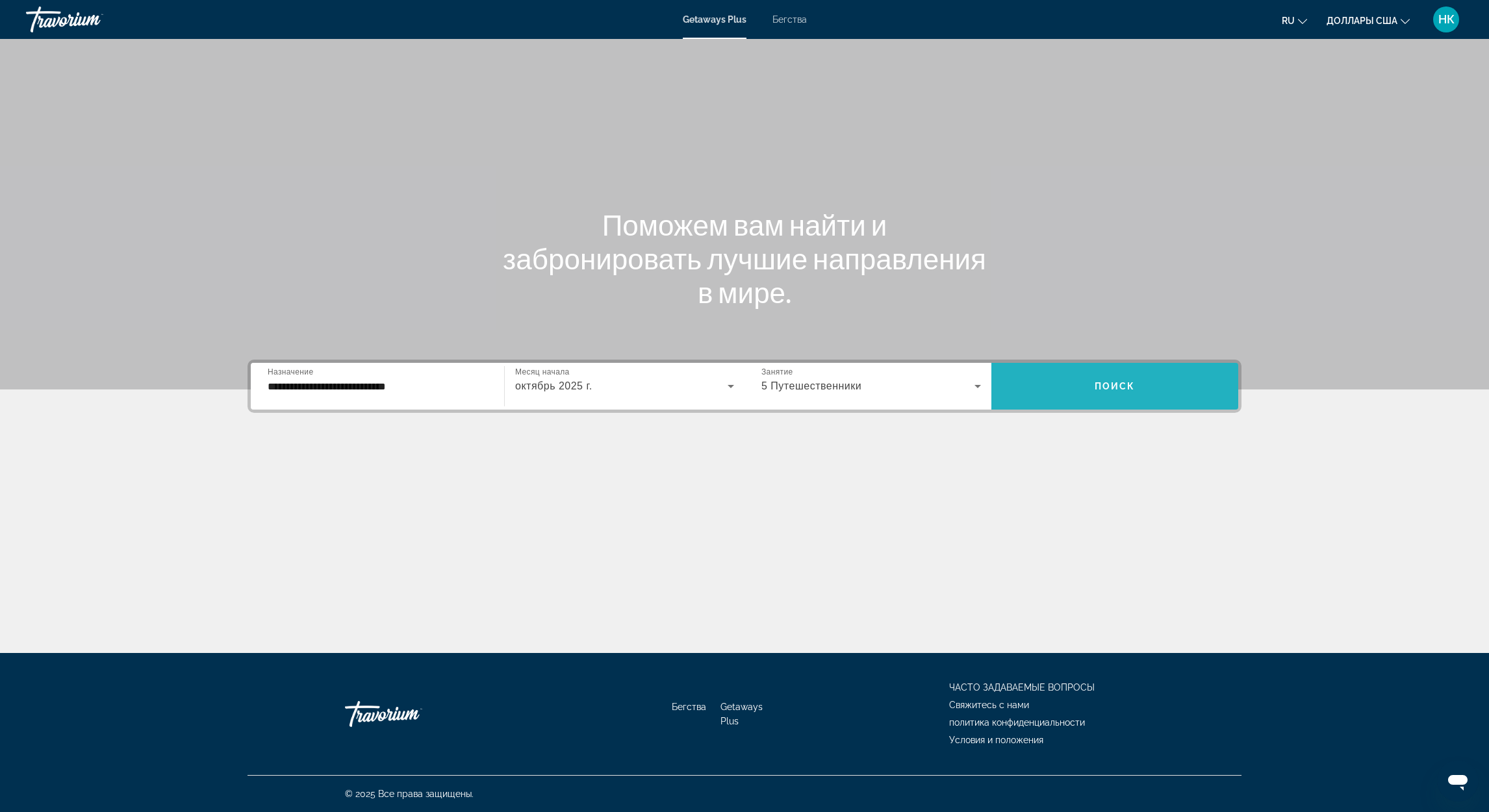
click at [1148, 383] on span "Виджет поиска" at bounding box center [1114, 386] width 247 height 31
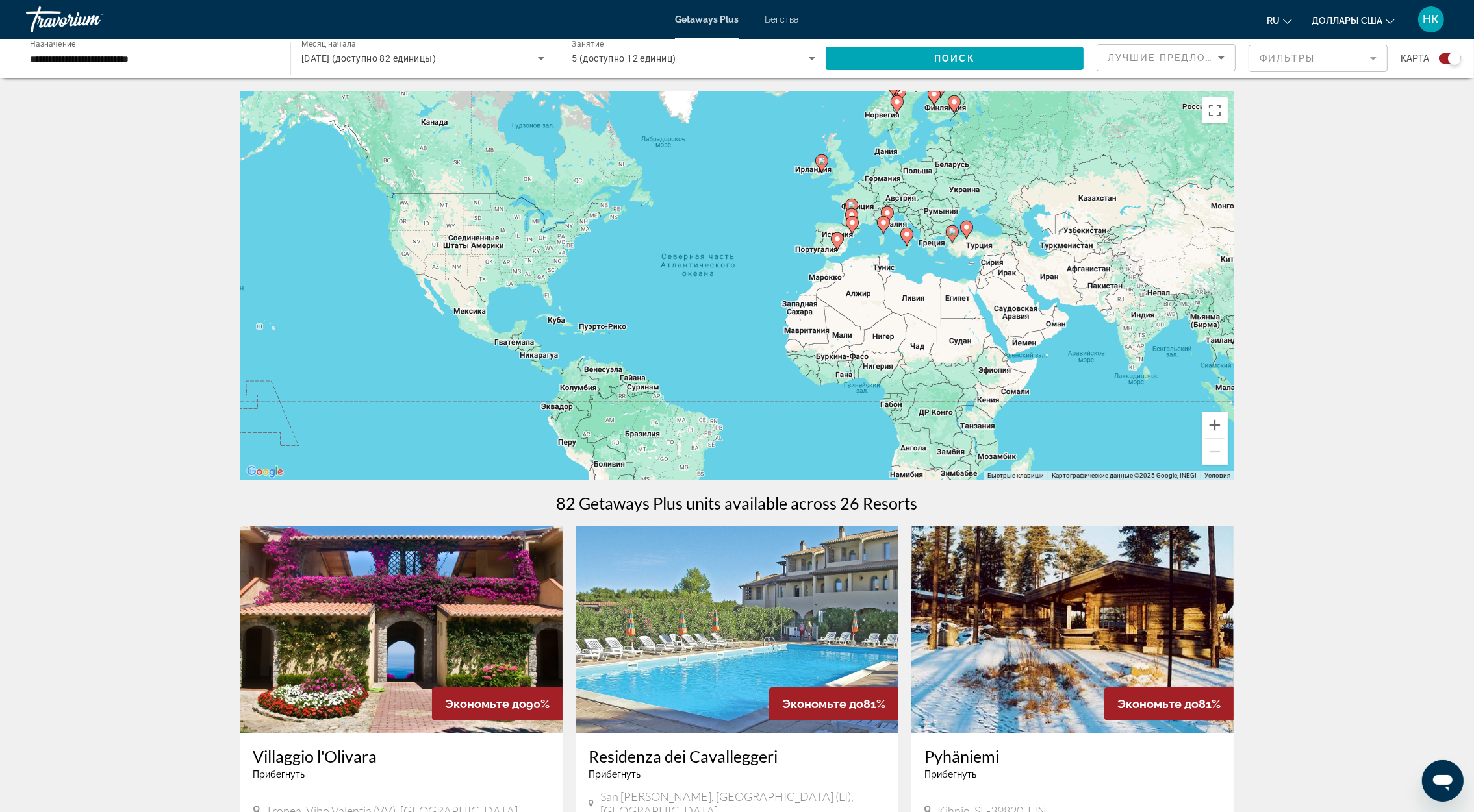
drag, startPoint x: 916, startPoint y: 661, endPoint x: 933, endPoint y: 595, distance: 68.2
drag, startPoint x: 933, startPoint y: 595, endPoint x: 115, endPoint y: 352, distance: 853.3
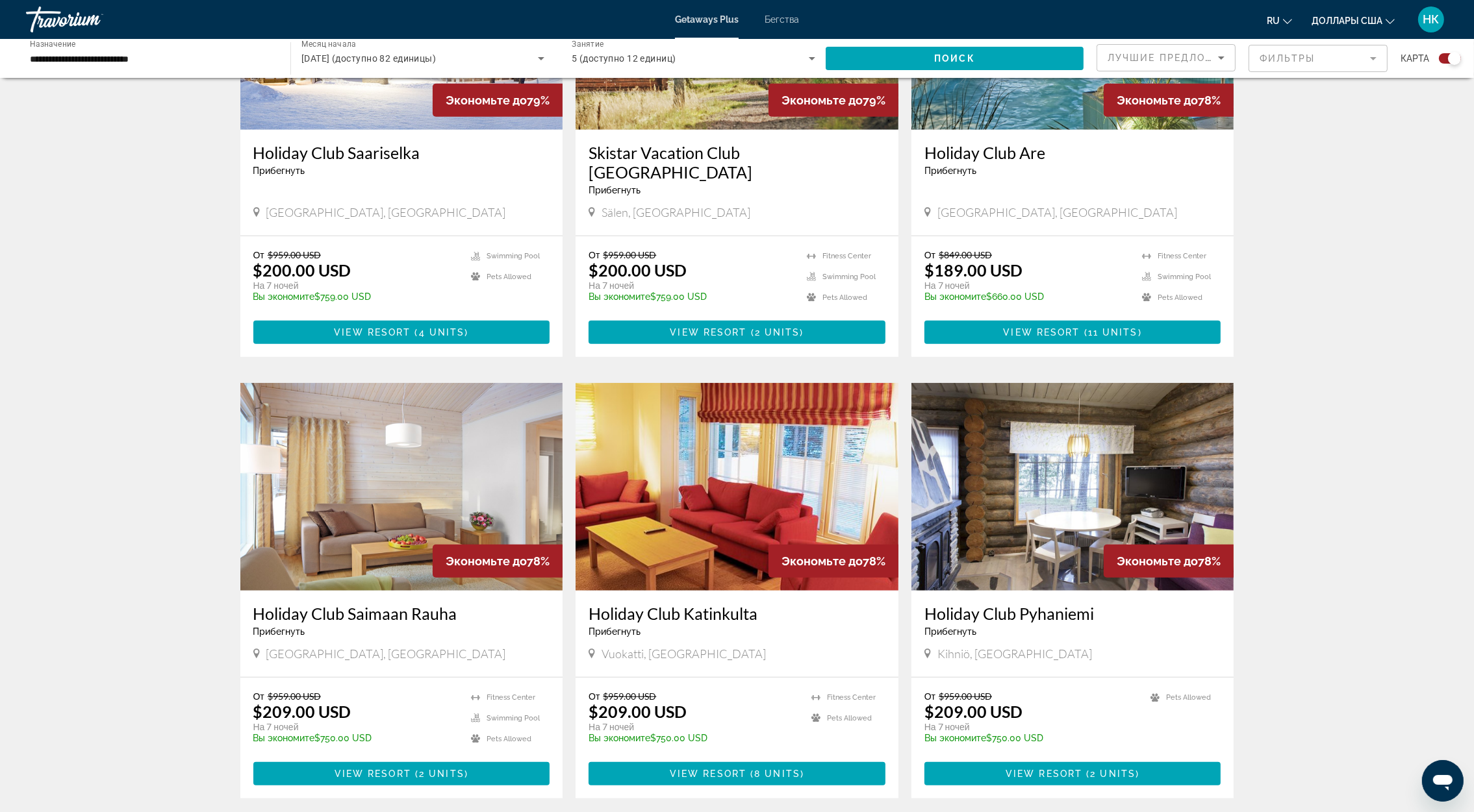
scroll to position [1690, 0]
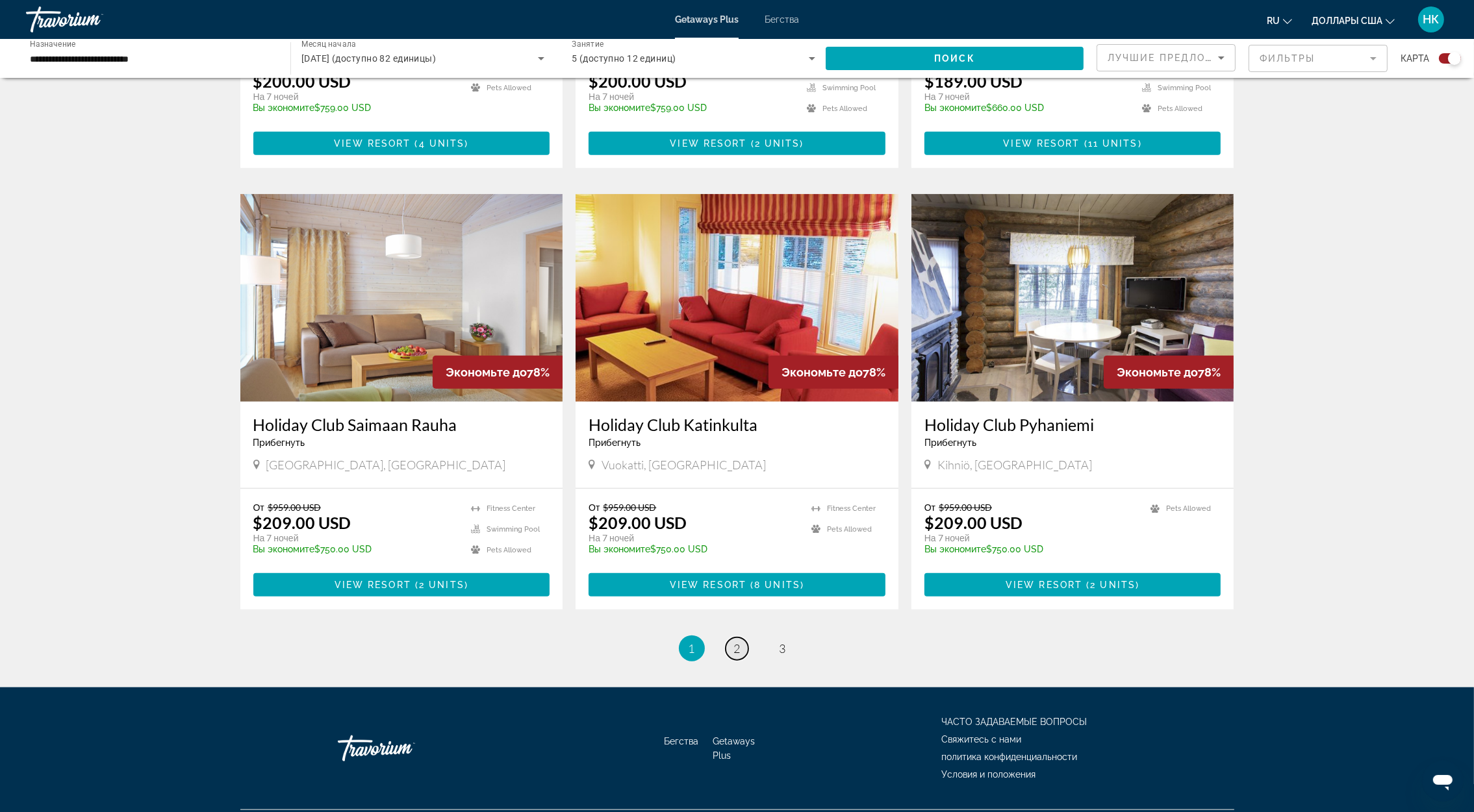
click at [736, 641] on span "2" at bounding box center [737, 648] width 7 height 14
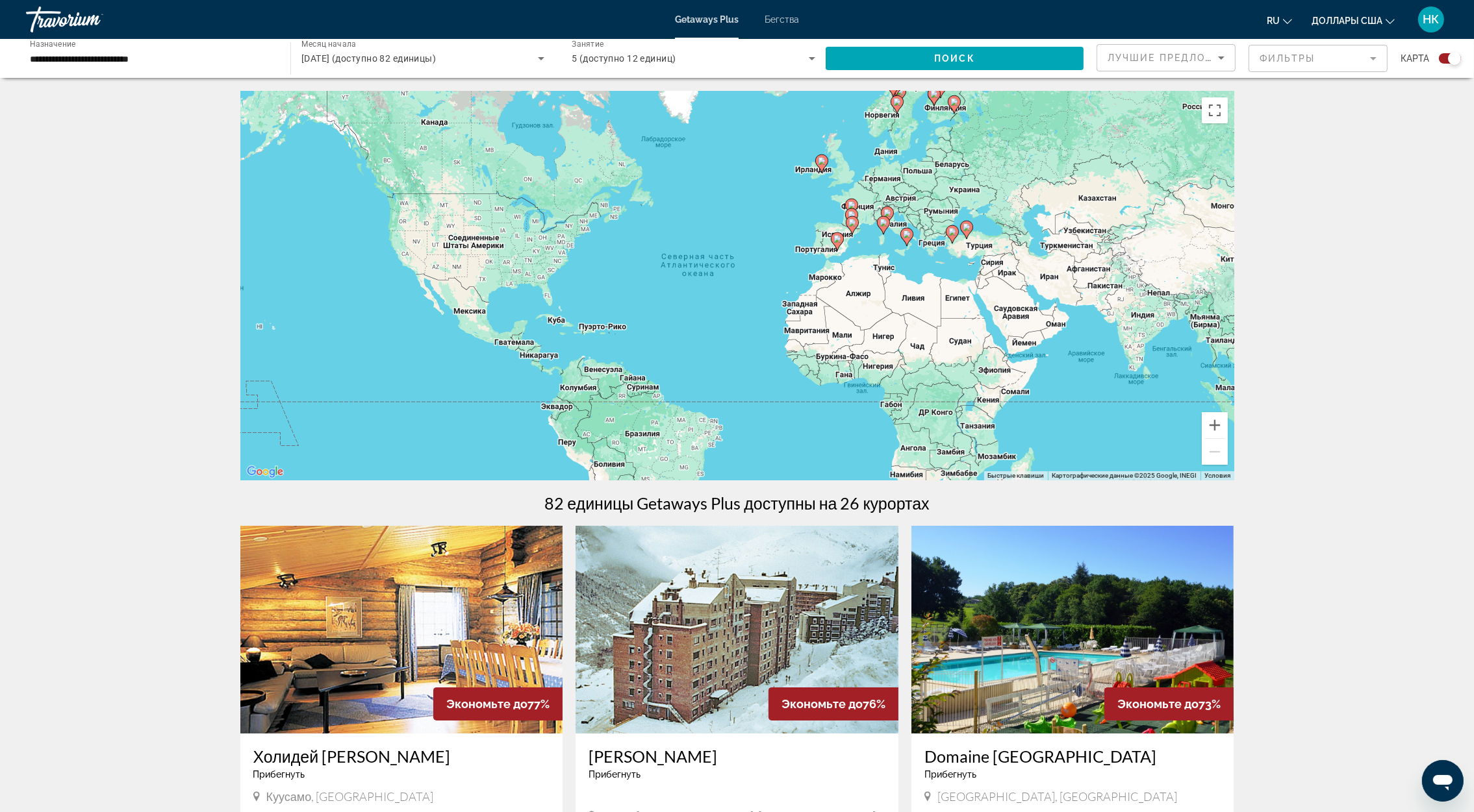
click at [788, 14] on span "Бегства" at bounding box center [782, 19] width 34 height 10
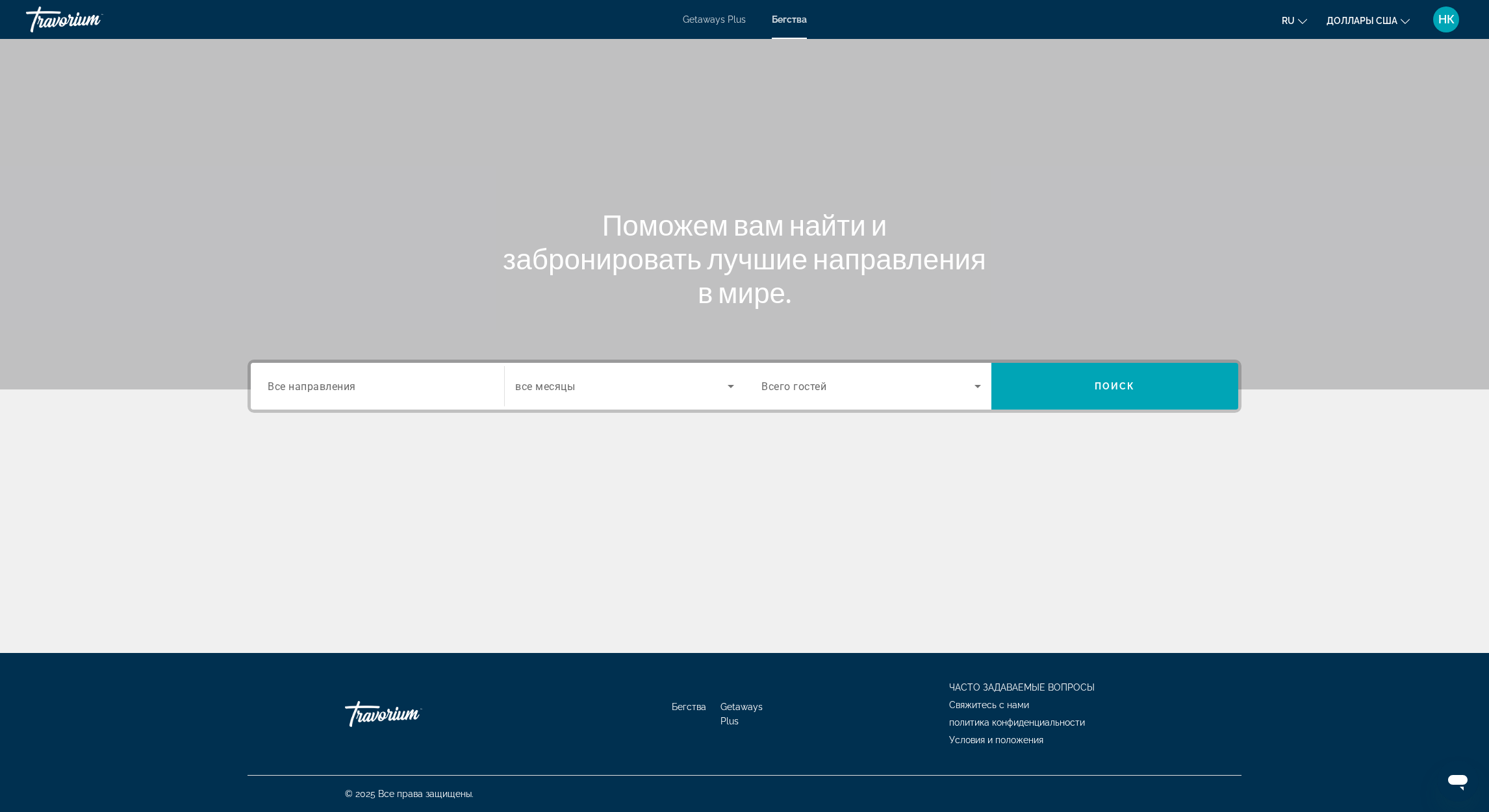
click at [339, 409] on div "Destination Все направления Start Month все месяцы Occupancy Всего гостей Поиск" at bounding box center [744, 386] width 994 height 53
click at [353, 393] on input "Destination Все направления" at bounding box center [377, 386] width 220 height 15
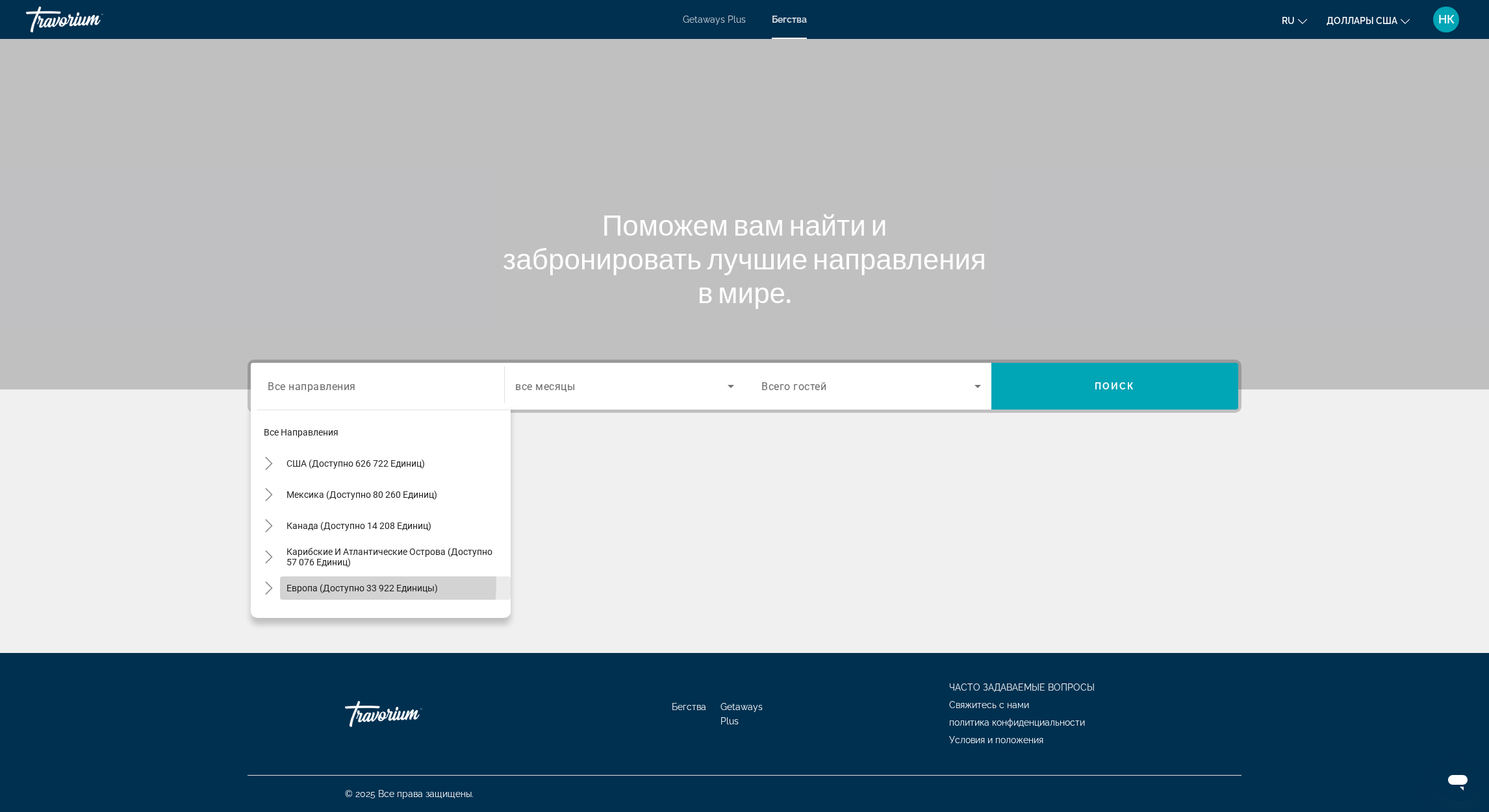
click at [343, 584] on span "Европа (доступно 33 922 единицы)" at bounding box center [362, 588] width 152 height 10
type input "**********"
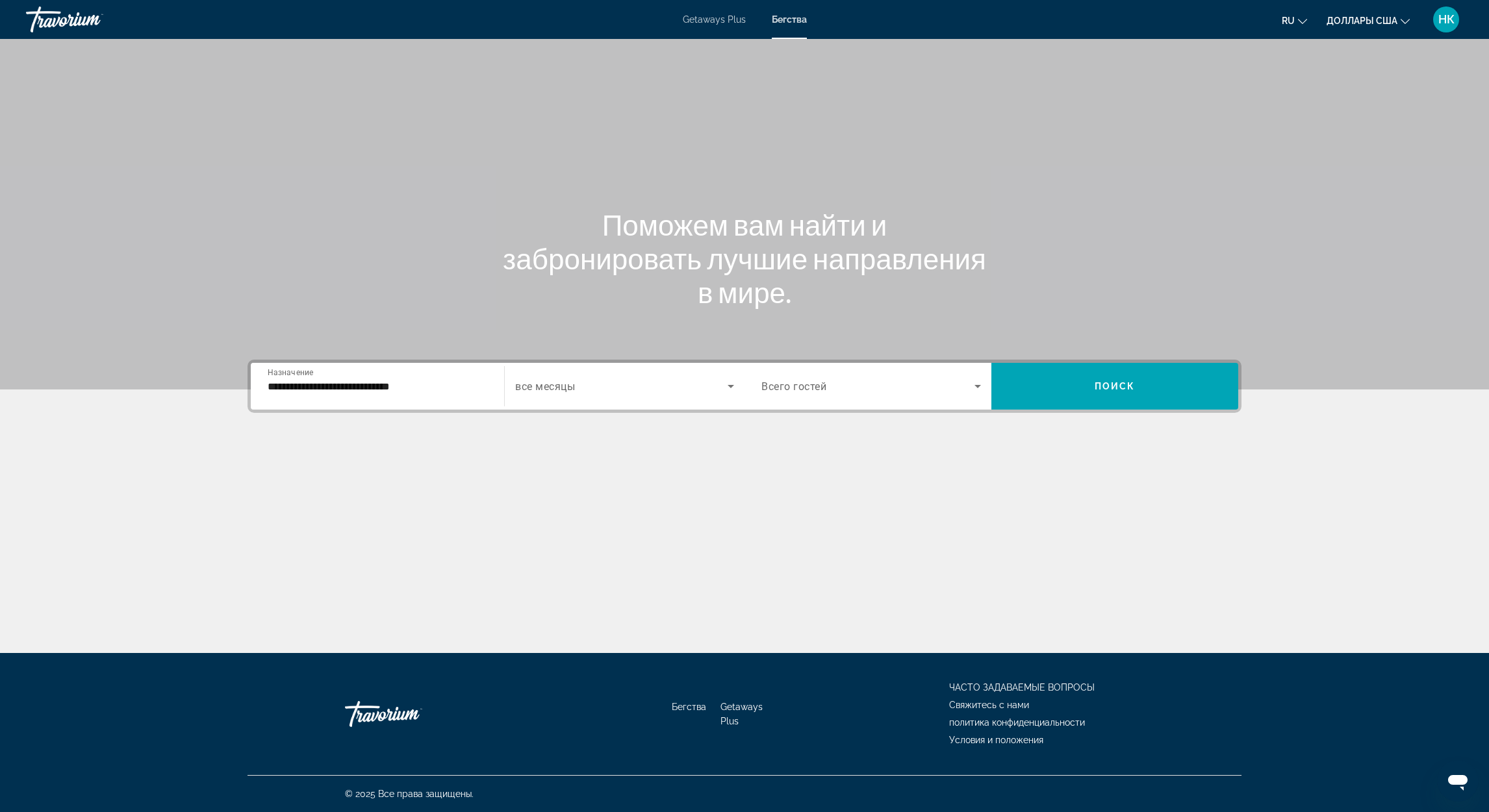
click at [658, 371] on div "Виджет поиска" at bounding box center [624, 386] width 219 height 36
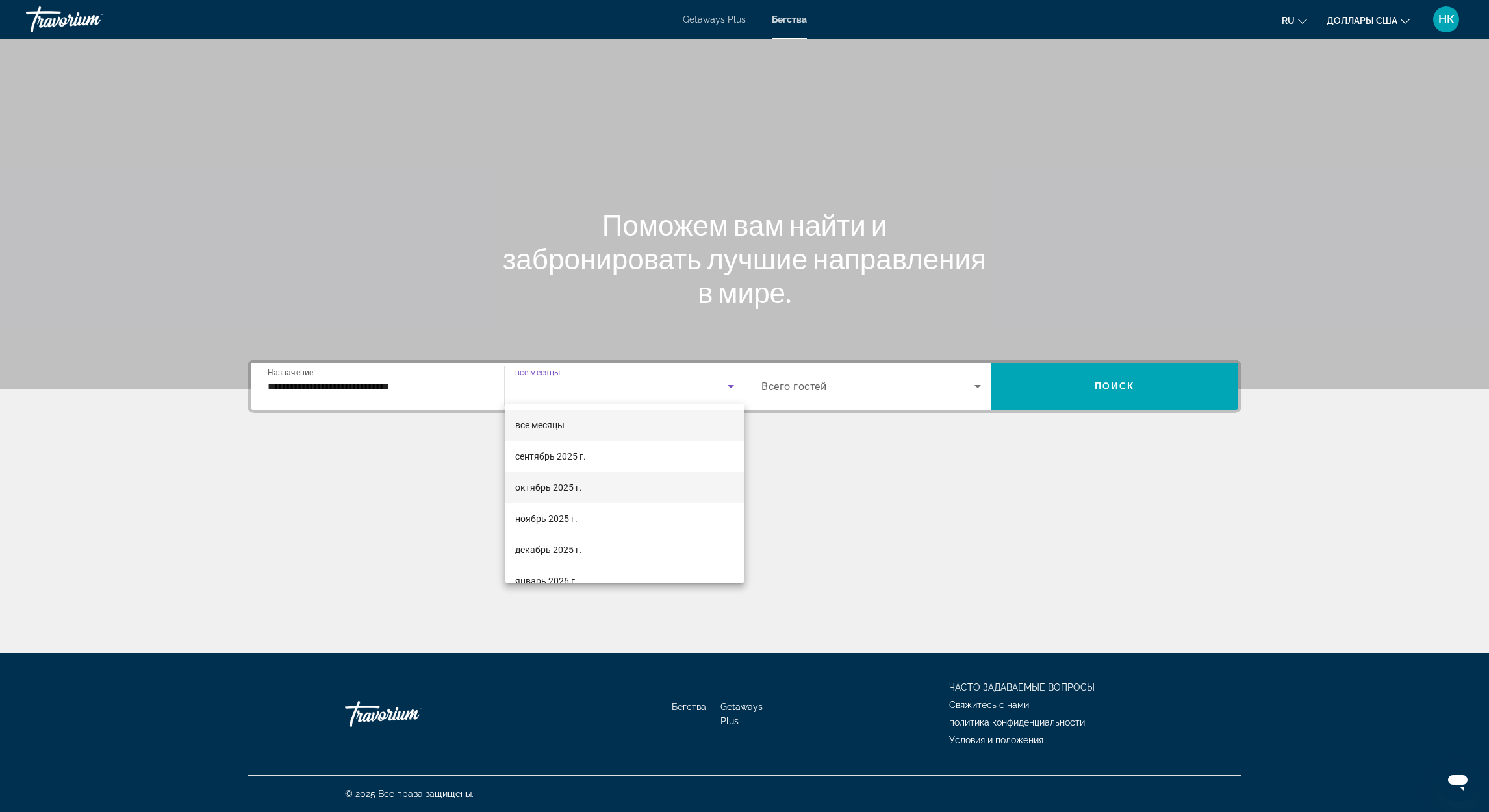
click at [575, 488] on font "октябрь 2025 г." at bounding box center [549, 488] width 67 height 10
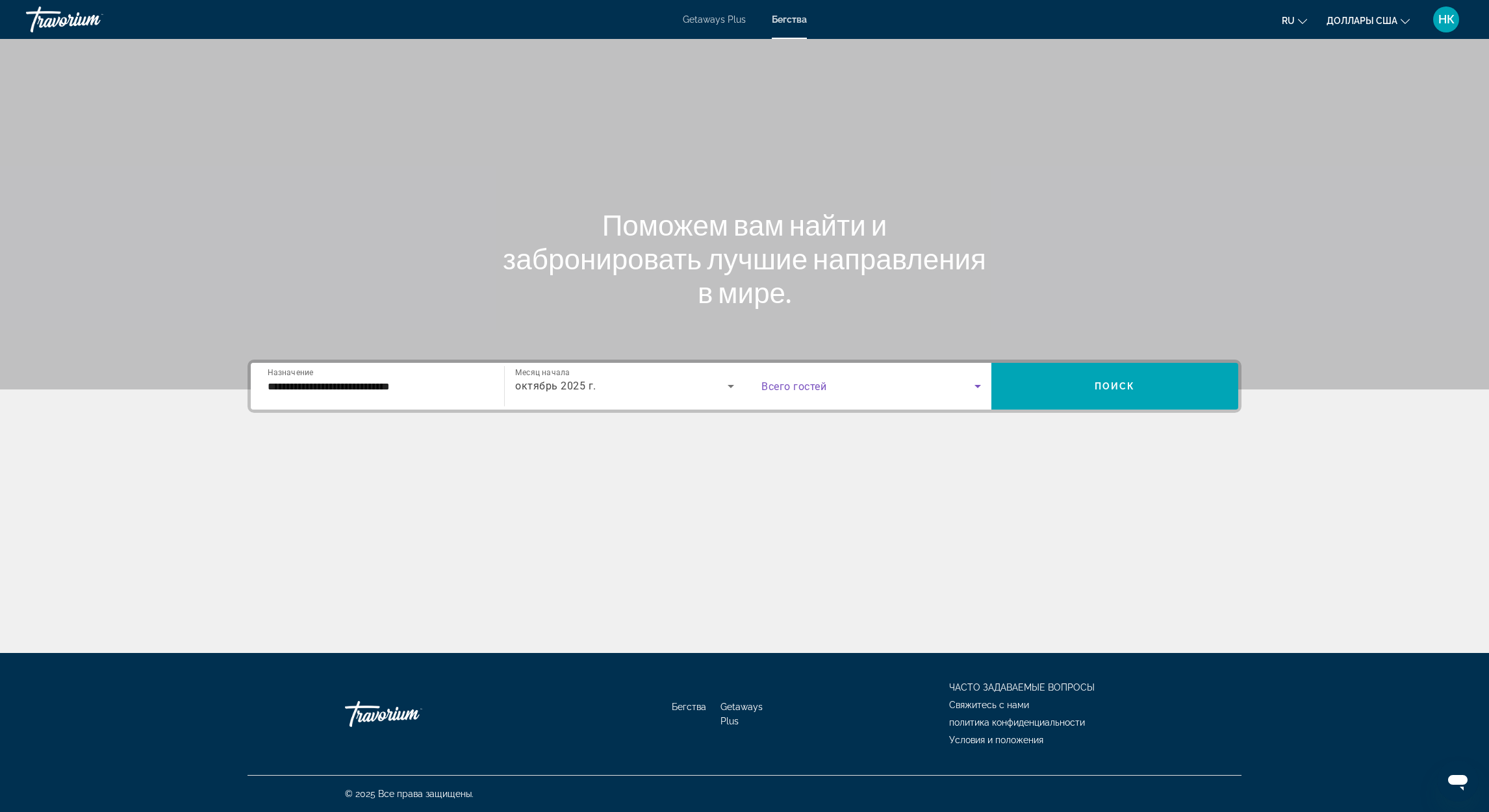
click at [847, 383] on span "Виджет поиска" at bounding box center [867, 386] width 213 height 15
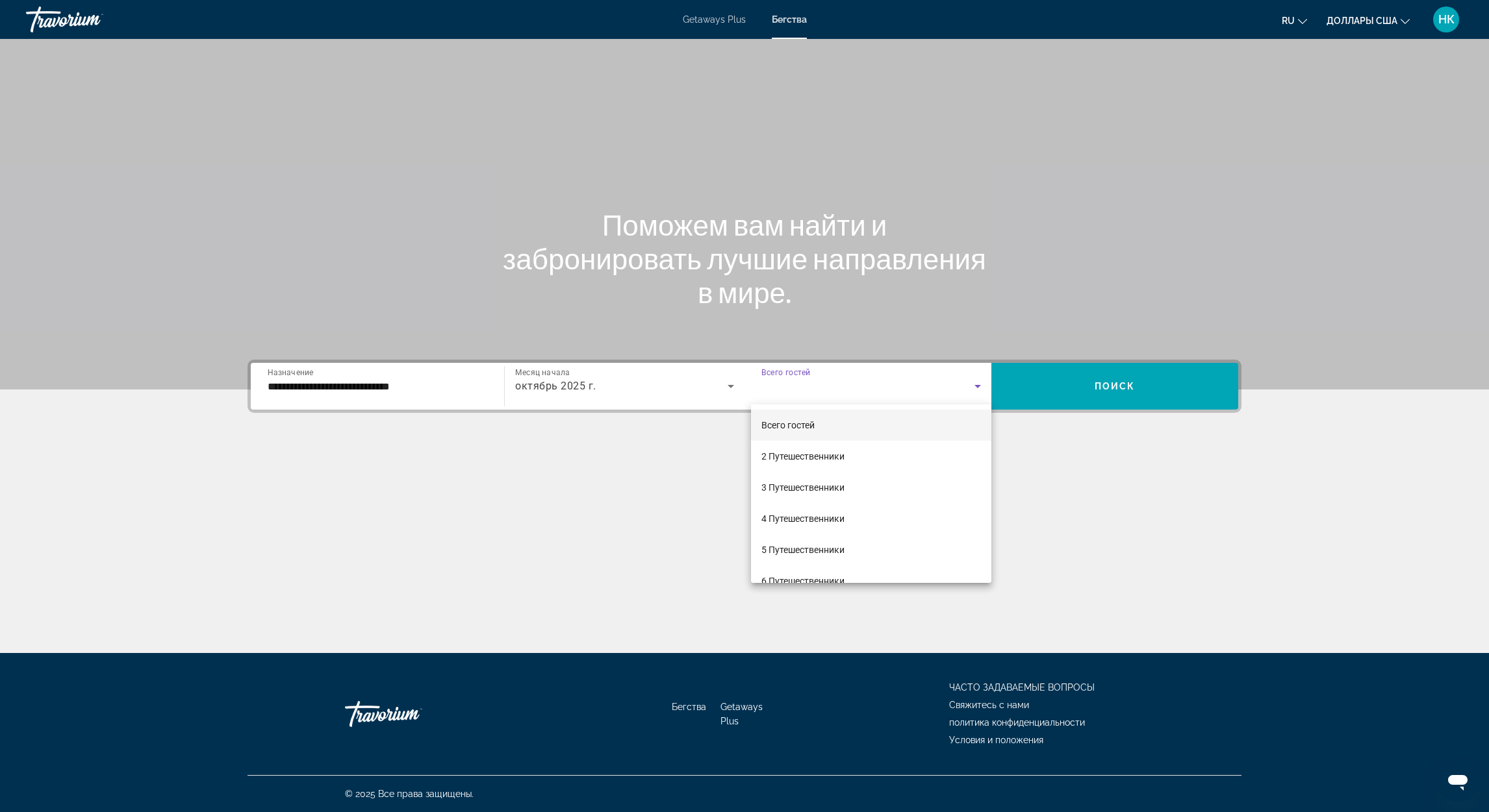
drag, startPoint x: 818, startPoint y: 544, endPoint x: 951, endPoint y: 521, distance: 135.0
click at [817, 545] on font "5 Путешественники" at bounding box center [802, 550] width 83 height 10
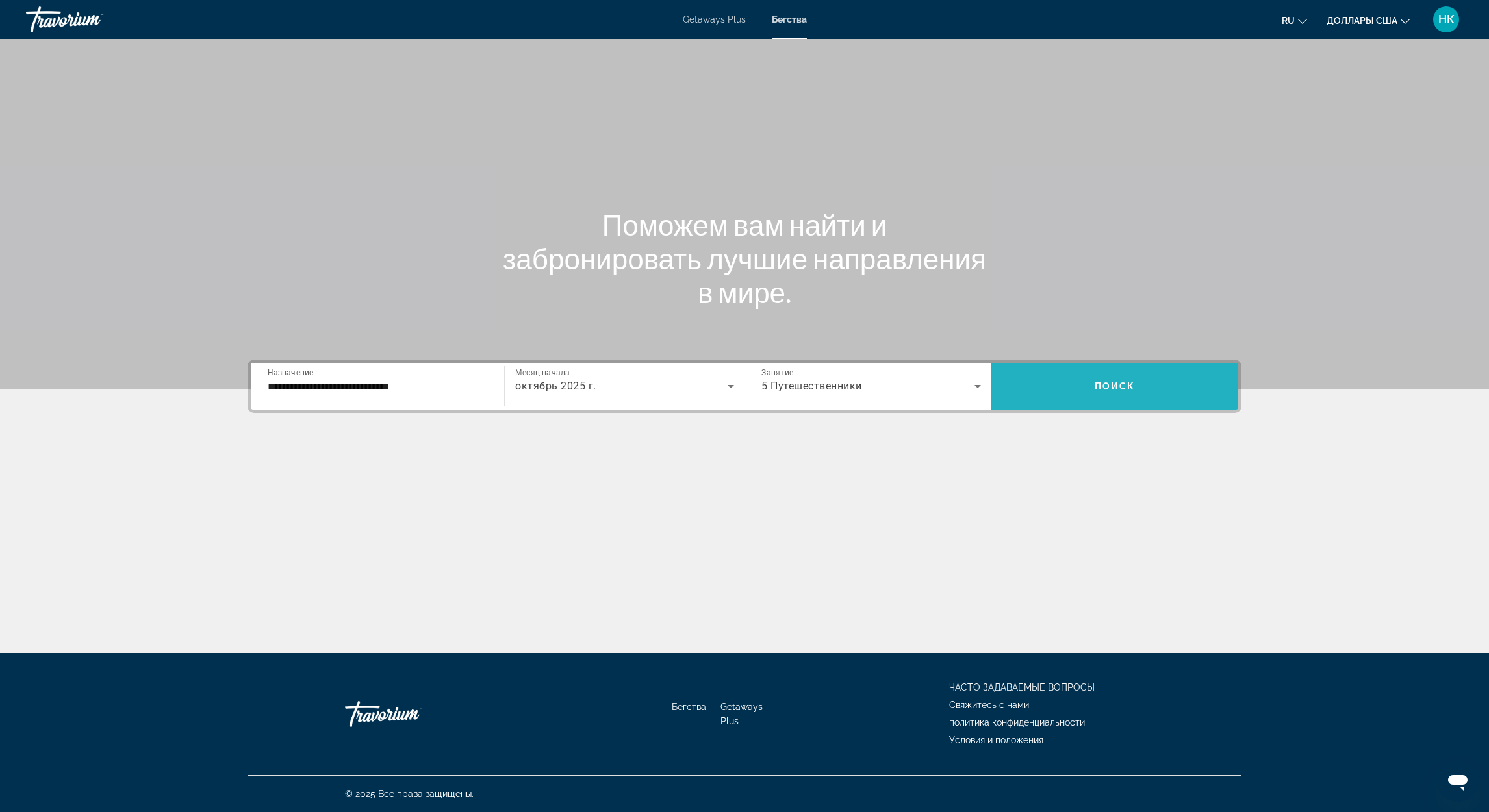
click at [1156, 386] on span "Виджет поиска" at bounding box center [1114, 386] width 247 height 31
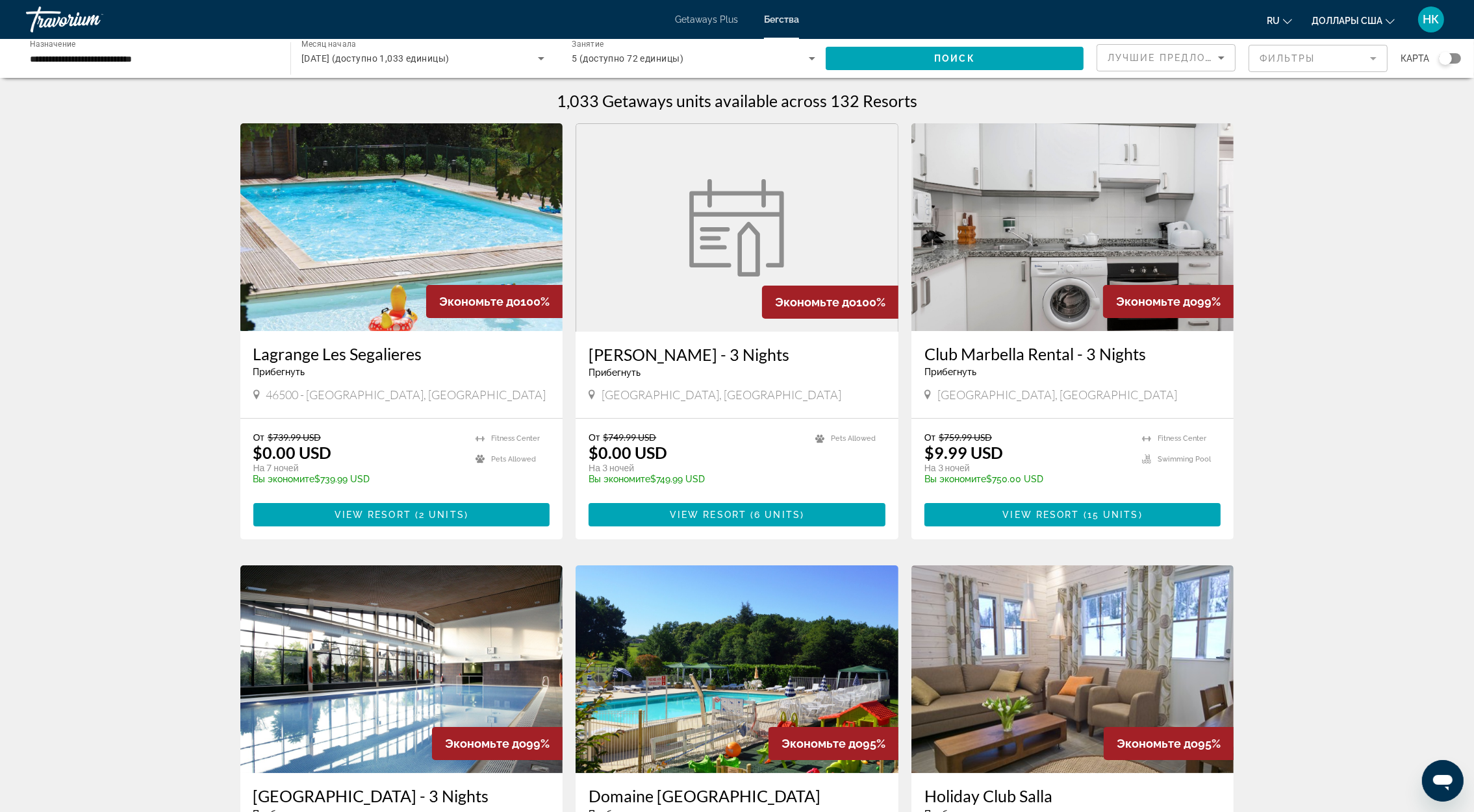
click at [355, 303] on img "Основное содержание" at bounding box center [402, 227] width 323 height 208
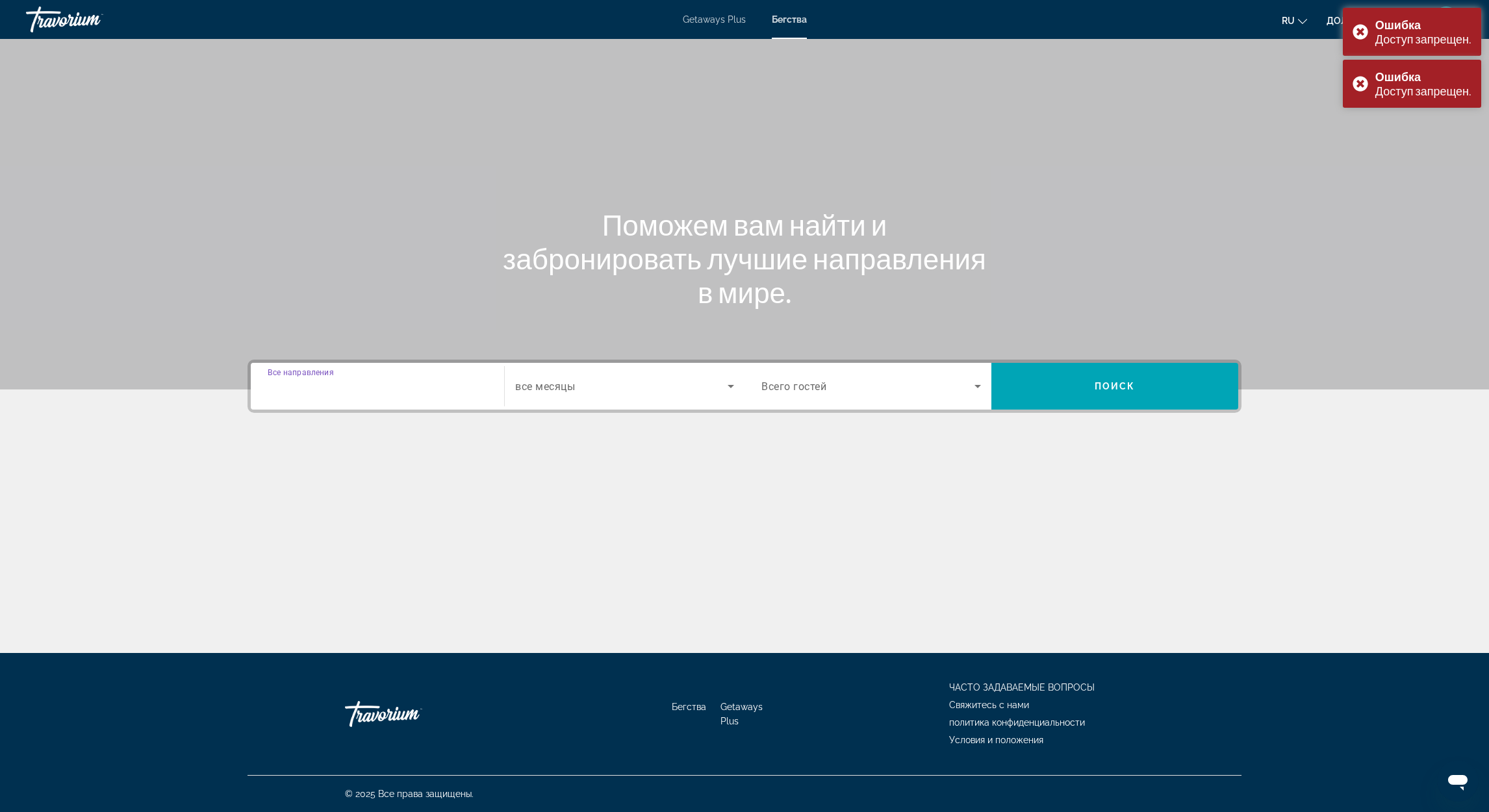
click at [365, 388] on input "Destination Все направления" at bounding box center [377, 386] width 220 height 15
click at [368, 393] on input "Destination Все направления" at bounding box center [377, 386] width 220 height 15
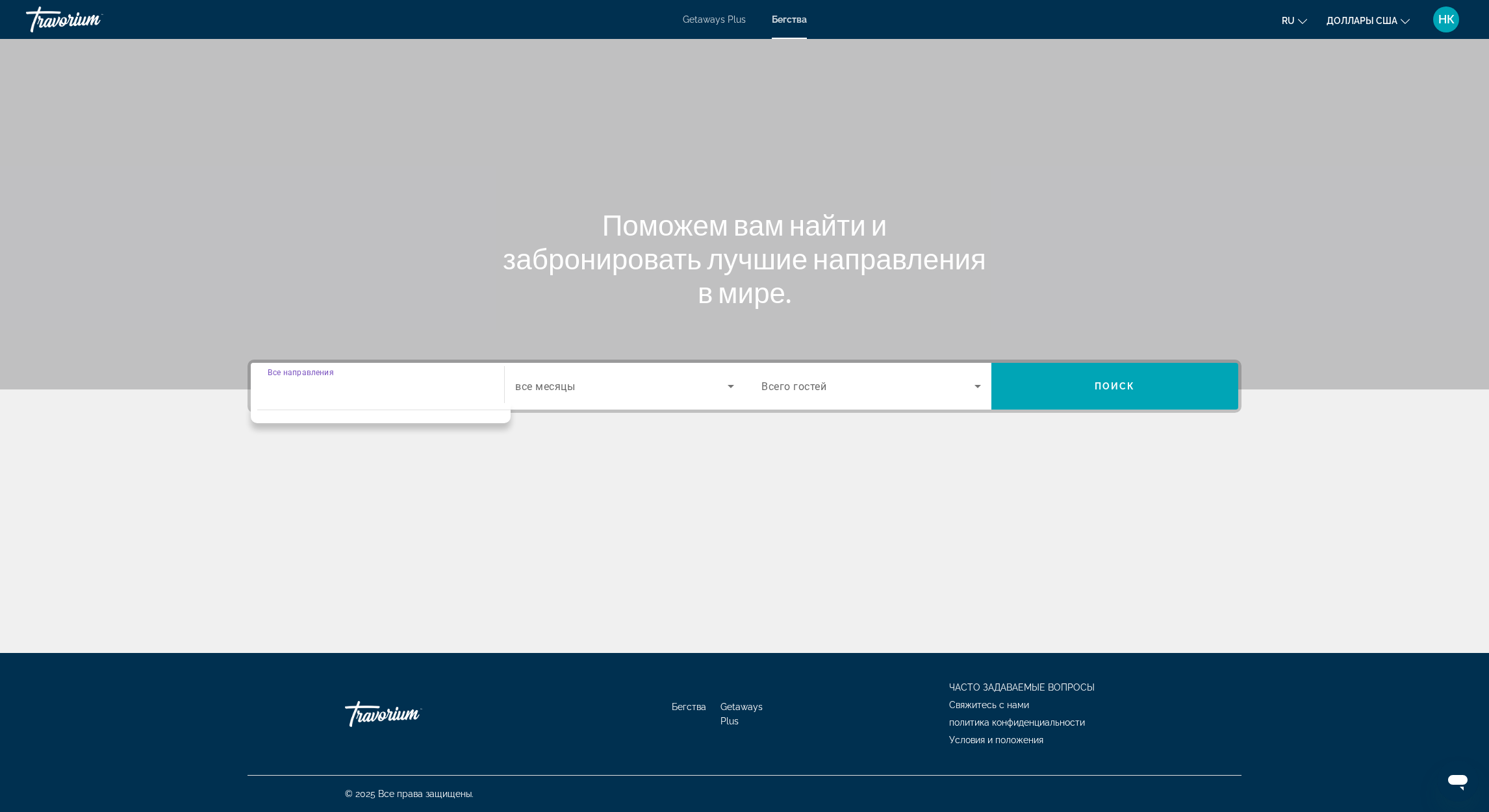
click at [424, 381] on input "Destination Все направления" at bounding box center [377, 386] width 220 height 15
click at [334, 385] on span "Все направления" at bounding box center [311, 386] width 89 height 11
click at [334, 385] on input "Destination Все направления" at bounding box center [377, 386] width 220 height 15
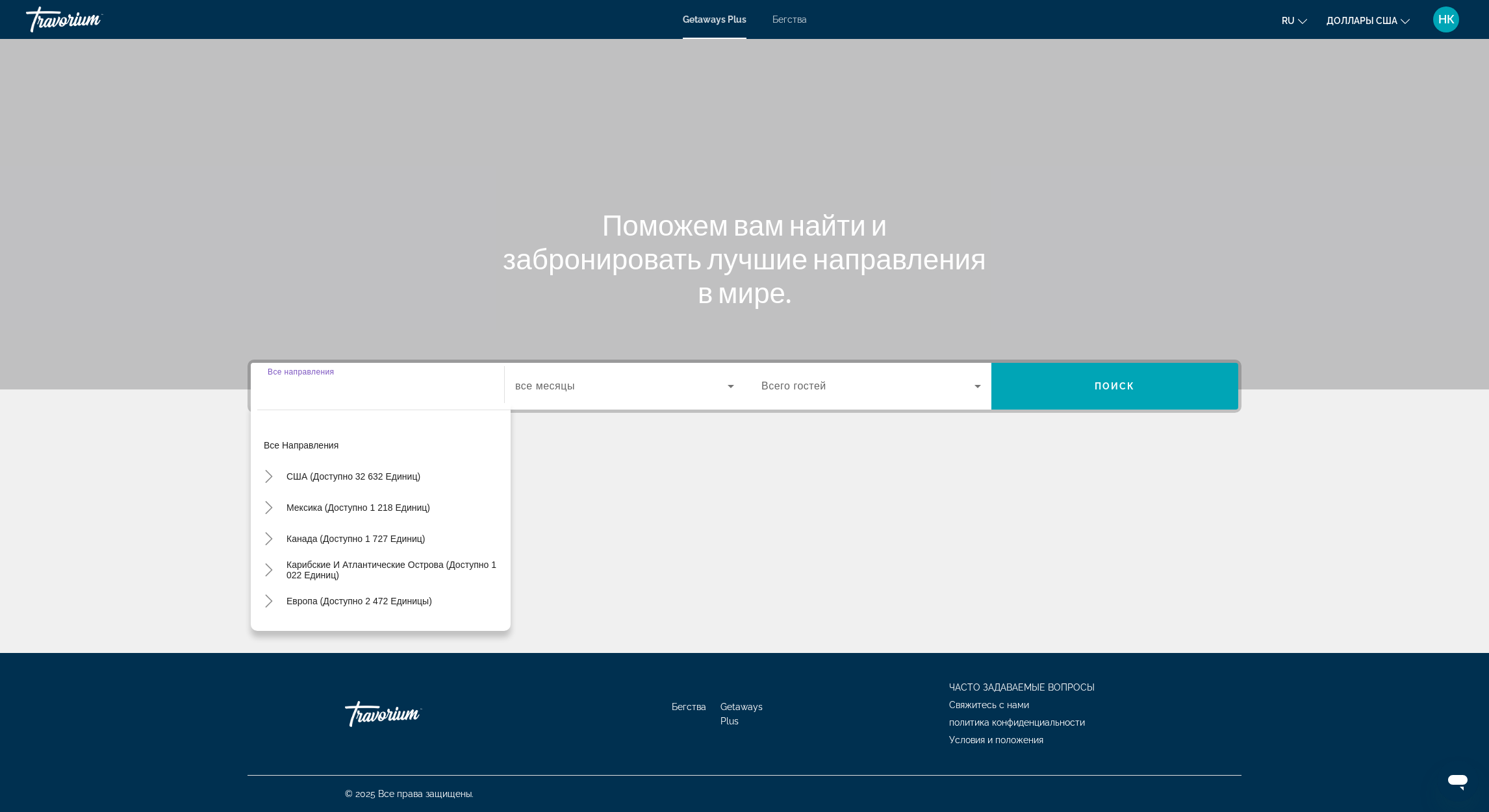
click at [328, 586] on span "Виджет поиска" at bounding box center [359, 601] width 158 height 31
type input "**********"
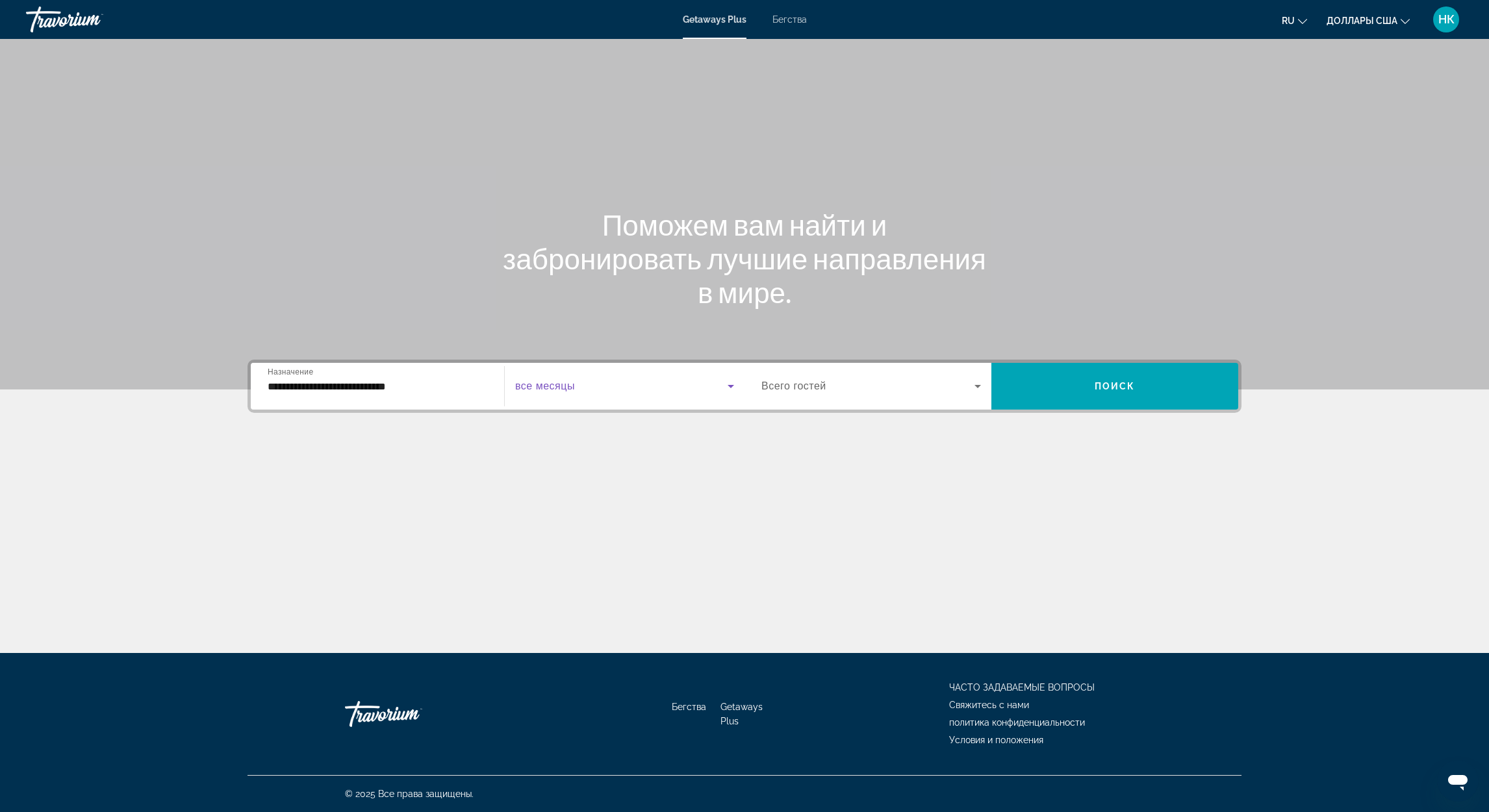
click at [626, 386] on span "Виджет поиска" at bounding box center [621, 386] width 213 height 15
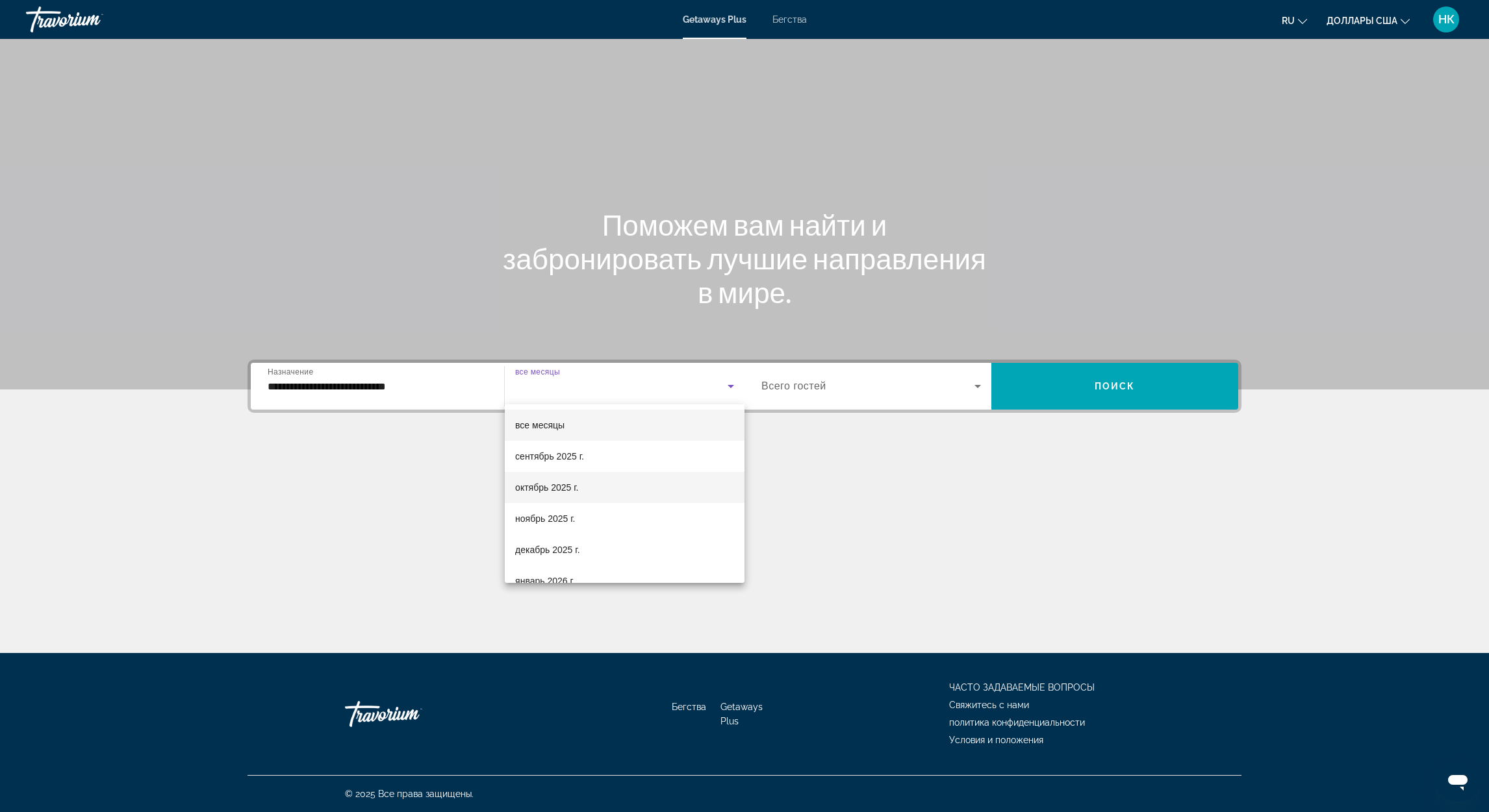
drag, startPoint x: 562, startPoint y: 487, endPoint x: 617, endPoint y: 483, distance: 55.1
click at [562, 486] on font "октябрь 2025 г." at bounding box center [547, 488] width 63 height 10
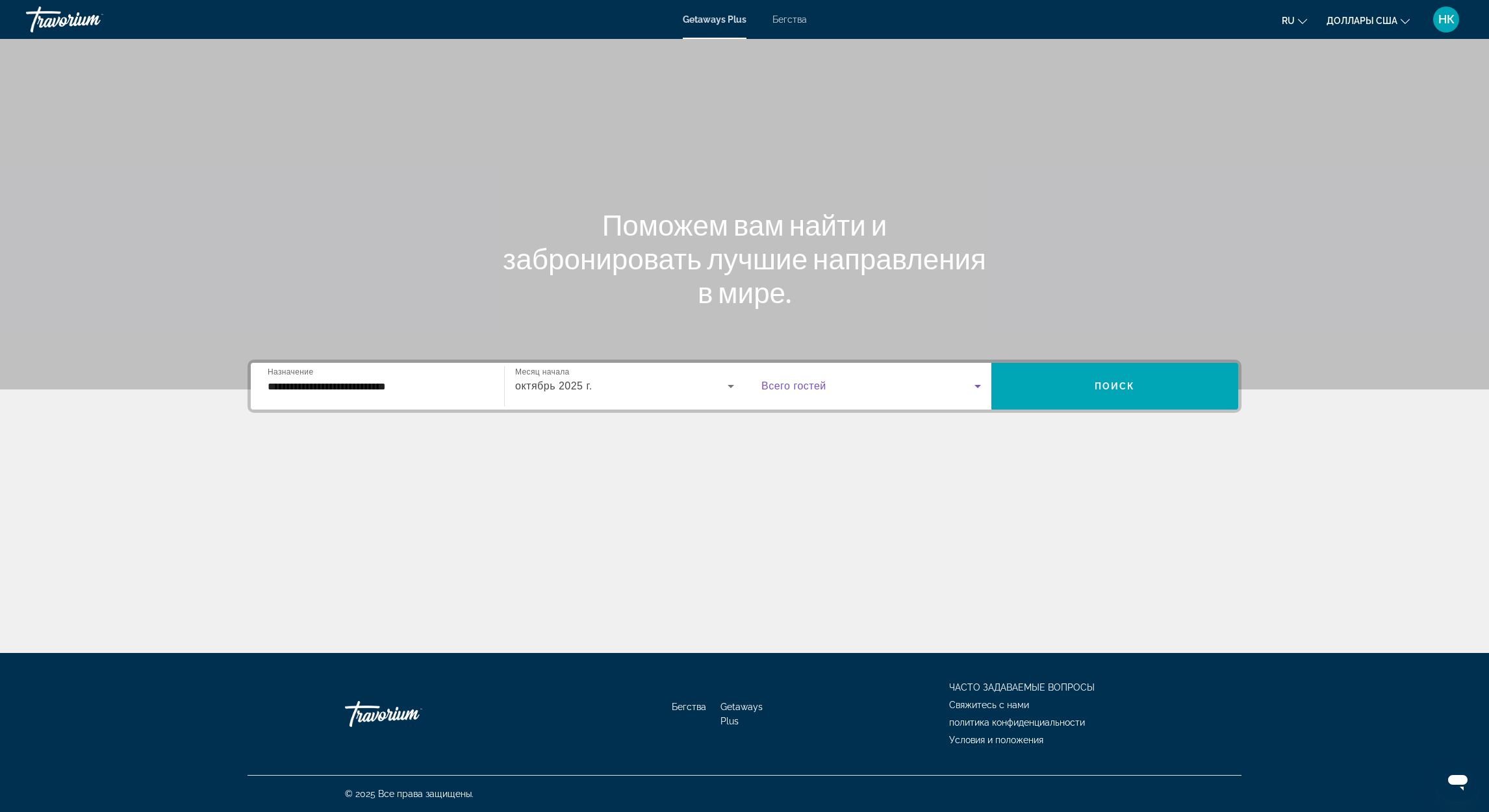
click at [844, 386] on span "Виджет поиска" at bounding box center [867, 386] width 213 height 15
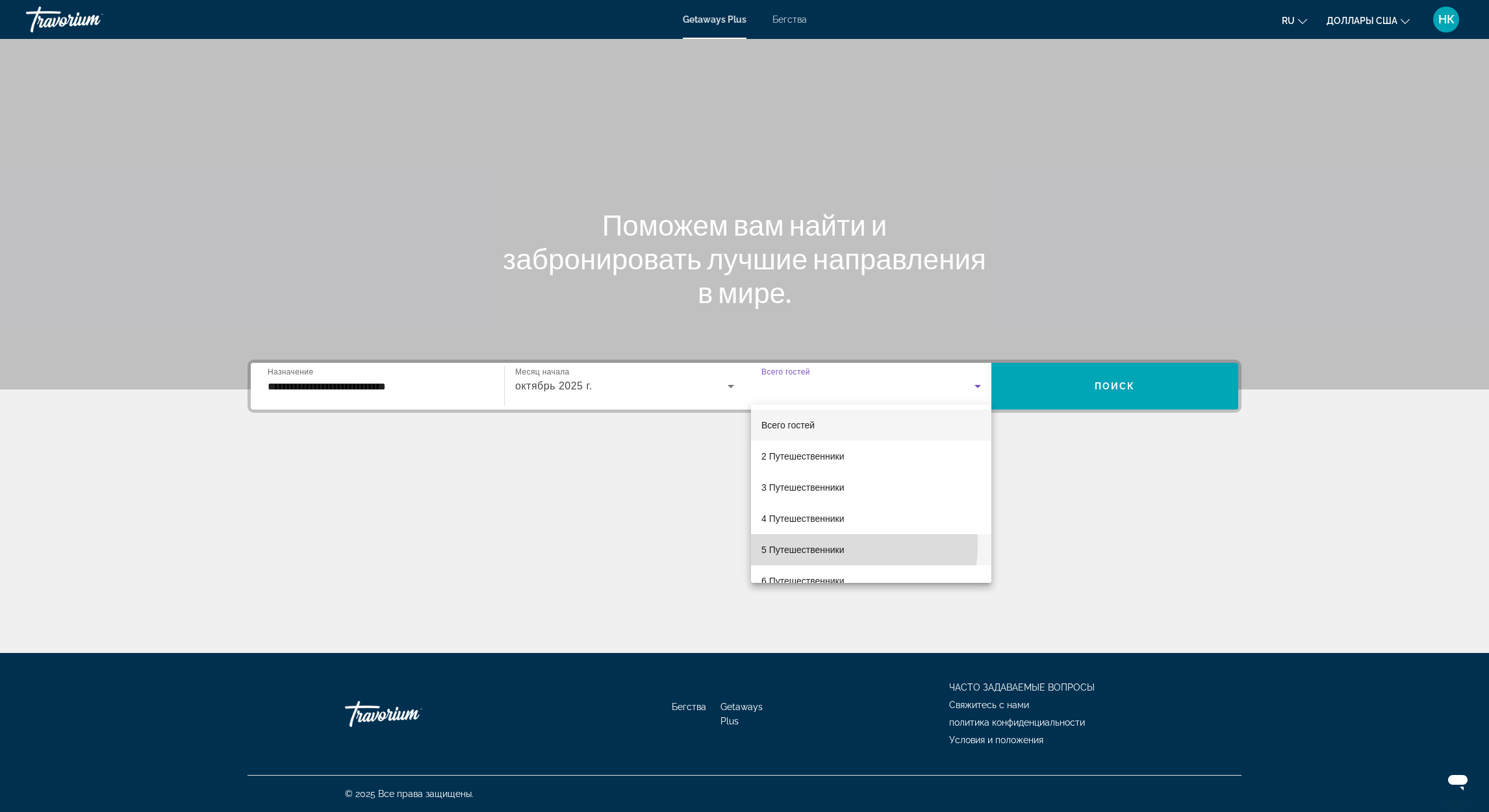
click at [786, 543] on span "5 Путешественники" at bounding box center [802, 550] width 83 height 15
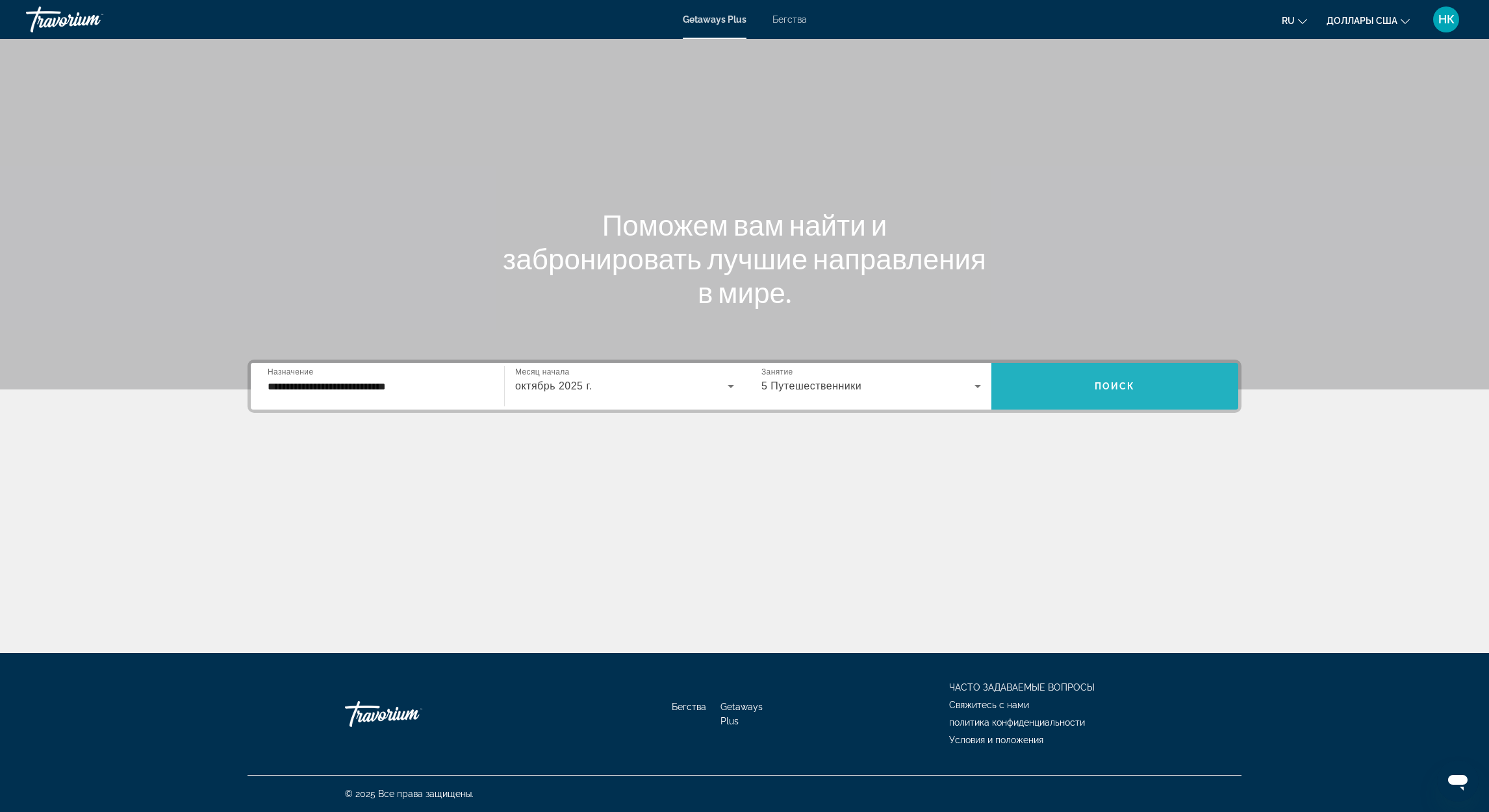
click at [1088, 385] on span "Виджет поиска" at bounding box center [1114, 386] width 247 height 31
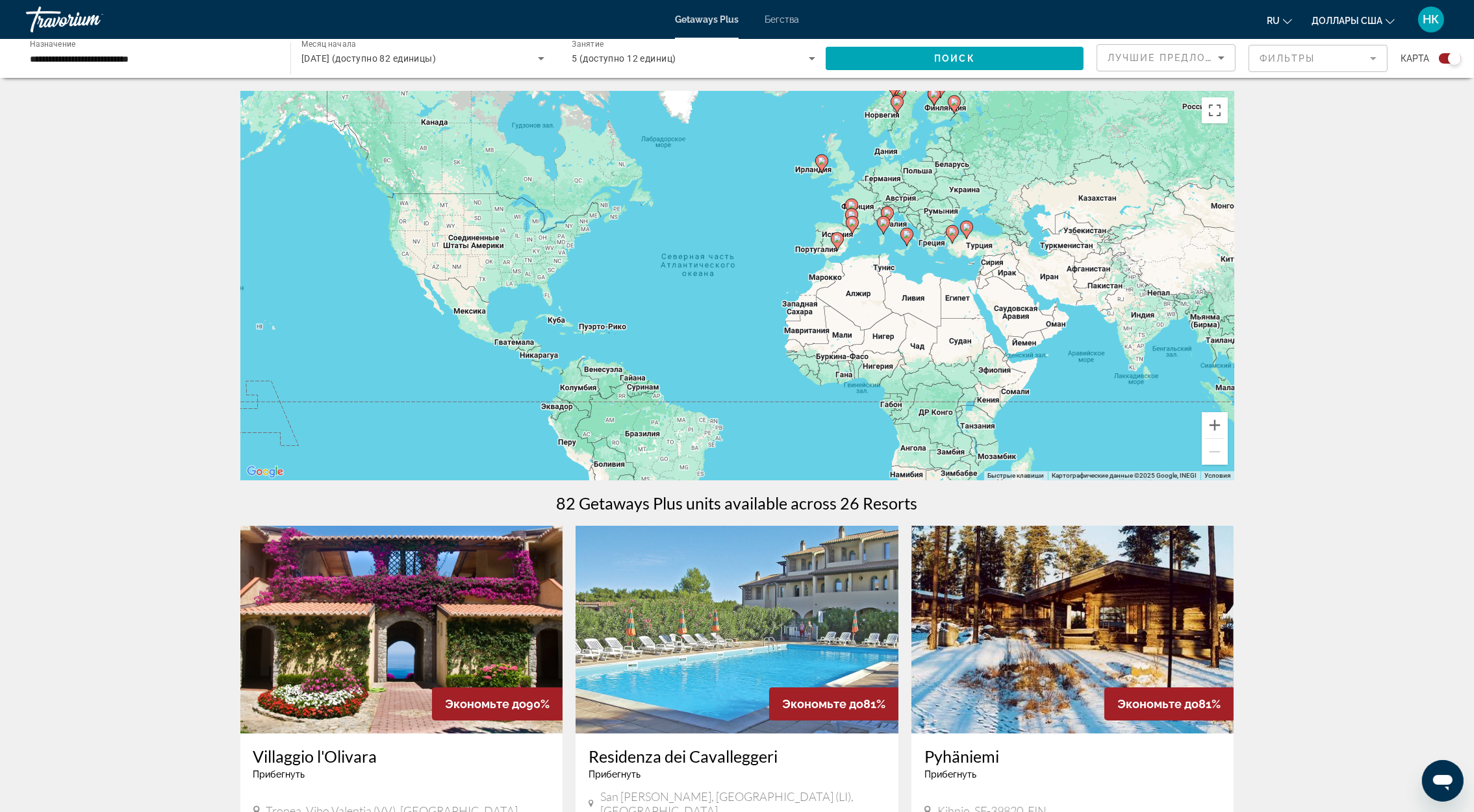
click at [787, 17] on span "Бегства" at bounding box center [782, 19] width 34 height 10
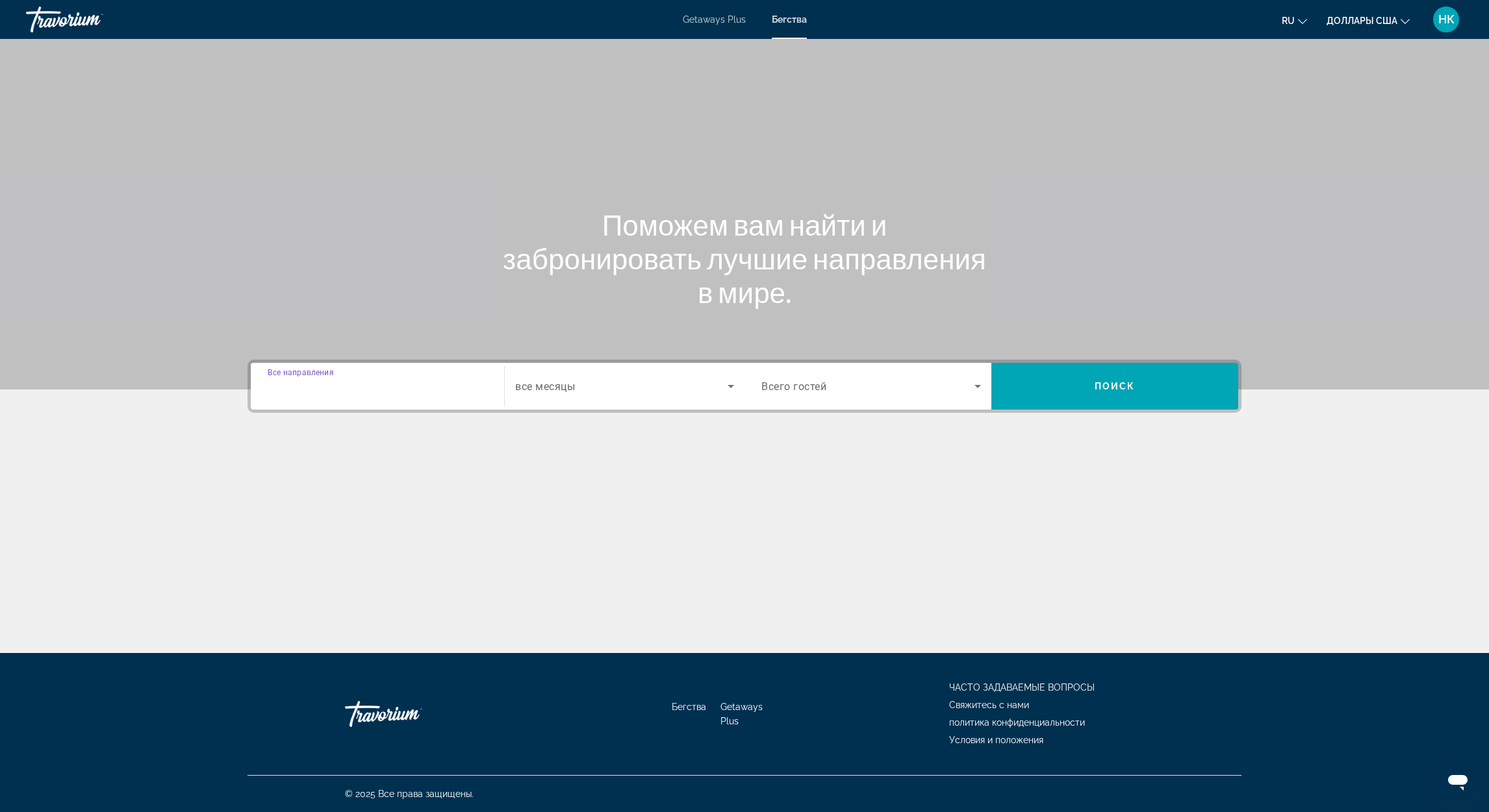
click at [387, 382] on input "Destination Все направления" at bounding box center [377, 386] width 220 height 15
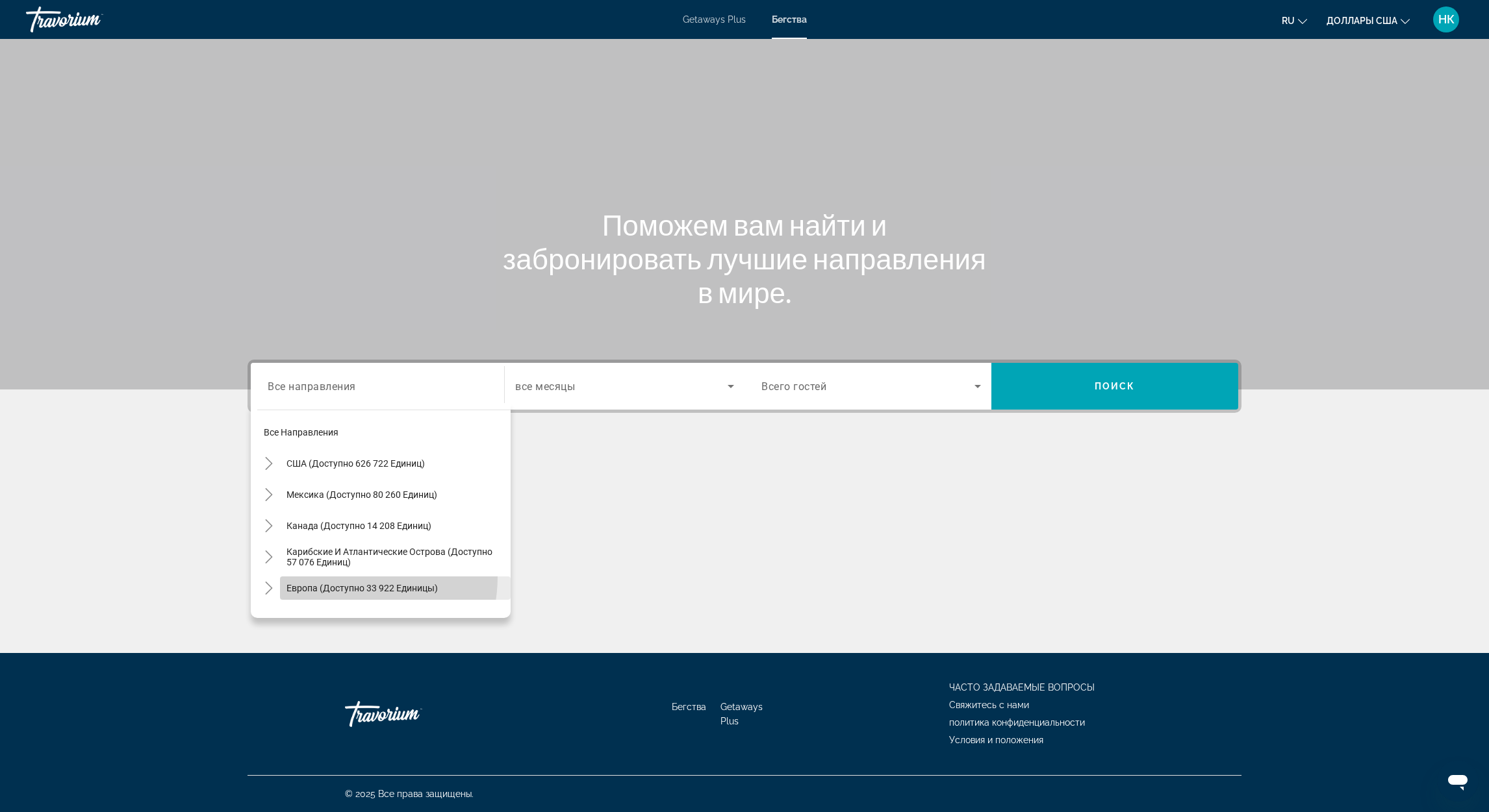
click at [330, 576] on span "Виджет поиска" at bounding box center [395, 588] width 231 height 31
type input "**********"
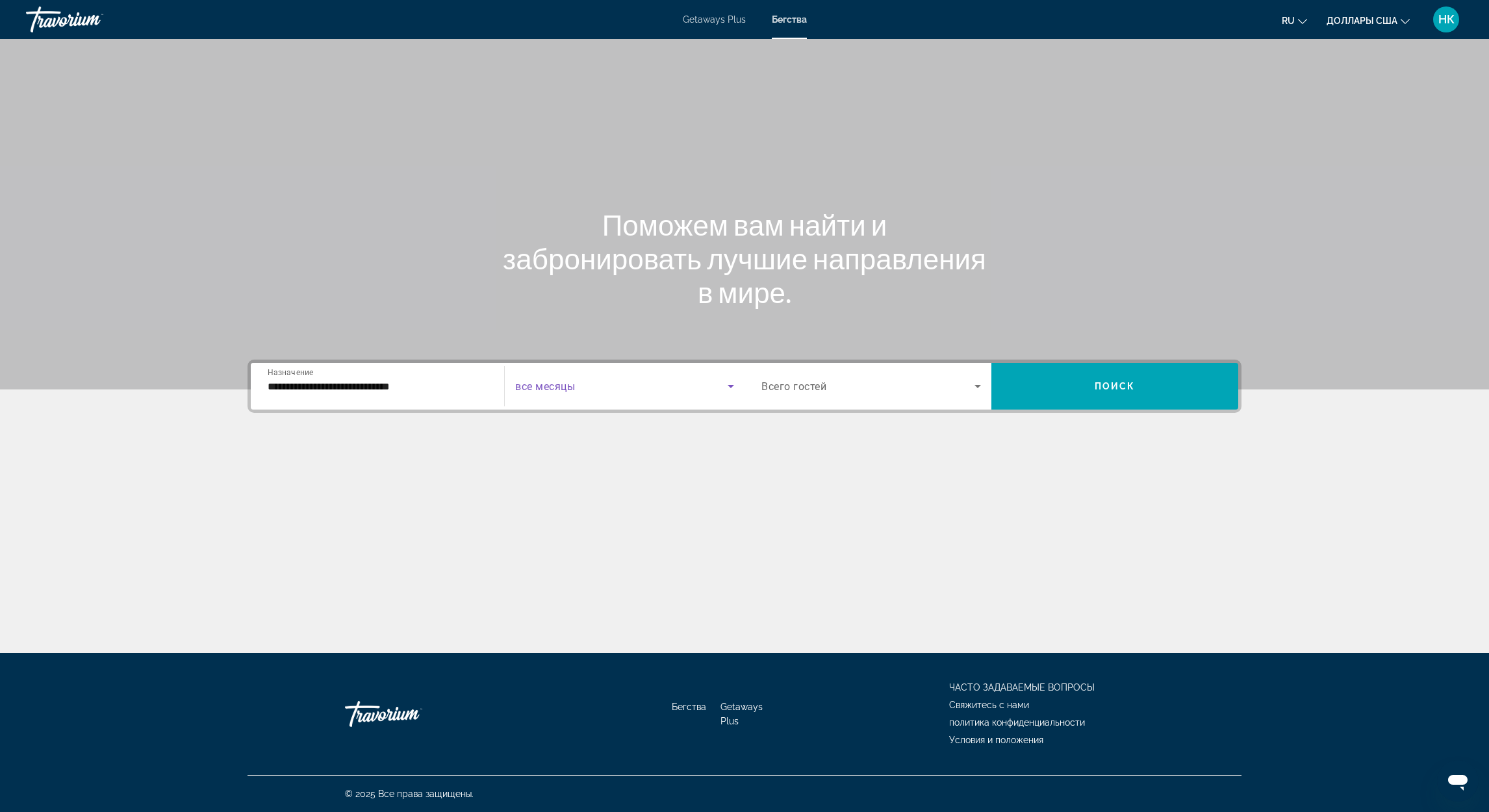
click at [602, 381] on span "Виджет поиска" at bounding box center [621, 386] width 213 height 15
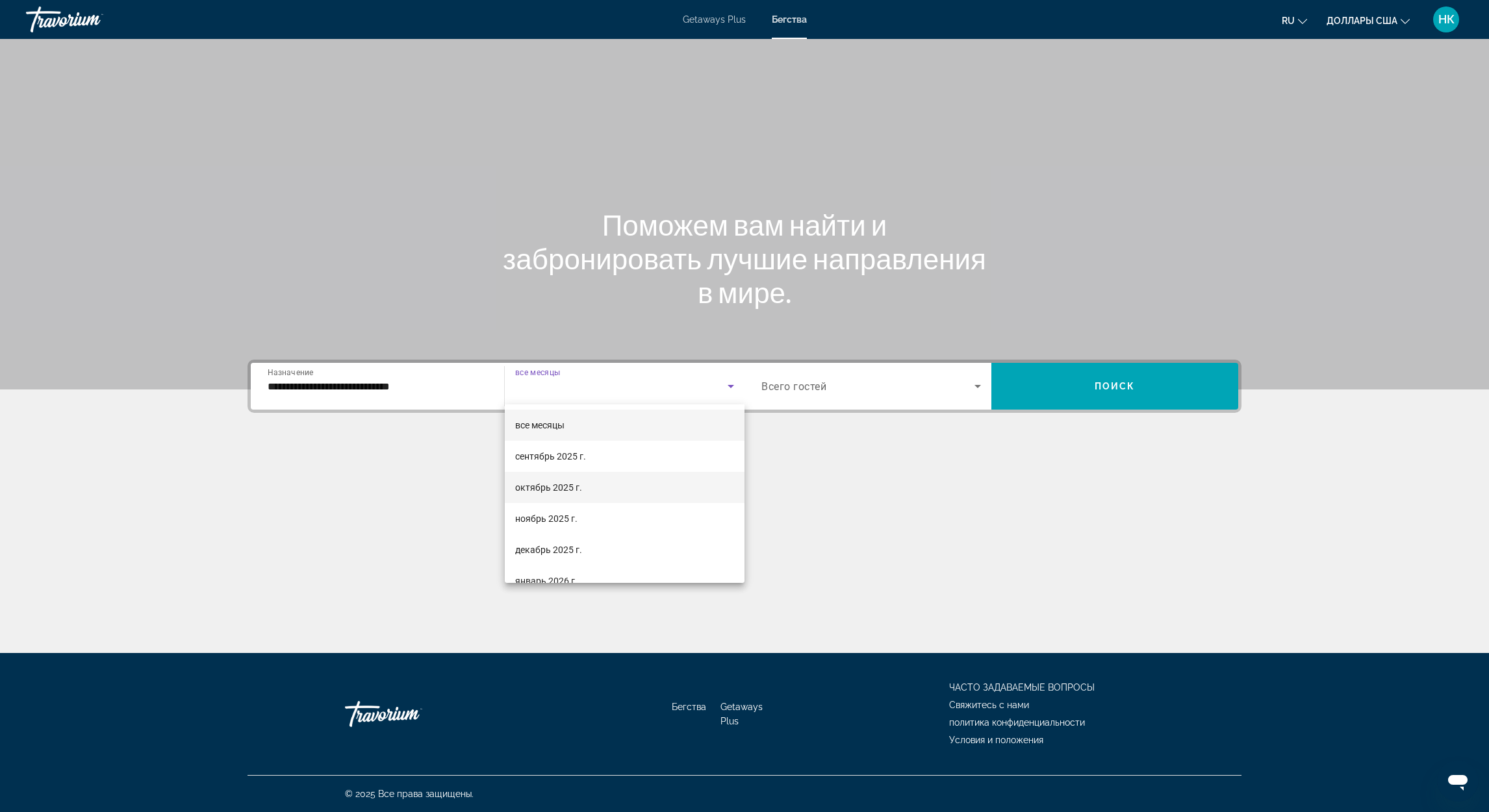
drag, startPoint x: 584, startPoint y: 489, endPoint x: 649, endPoint y: 474, distance: 66.7
click at [586, 489] on mat-option "октябрь 2025 г." at bounding box center [624, 488] width 240 height 31
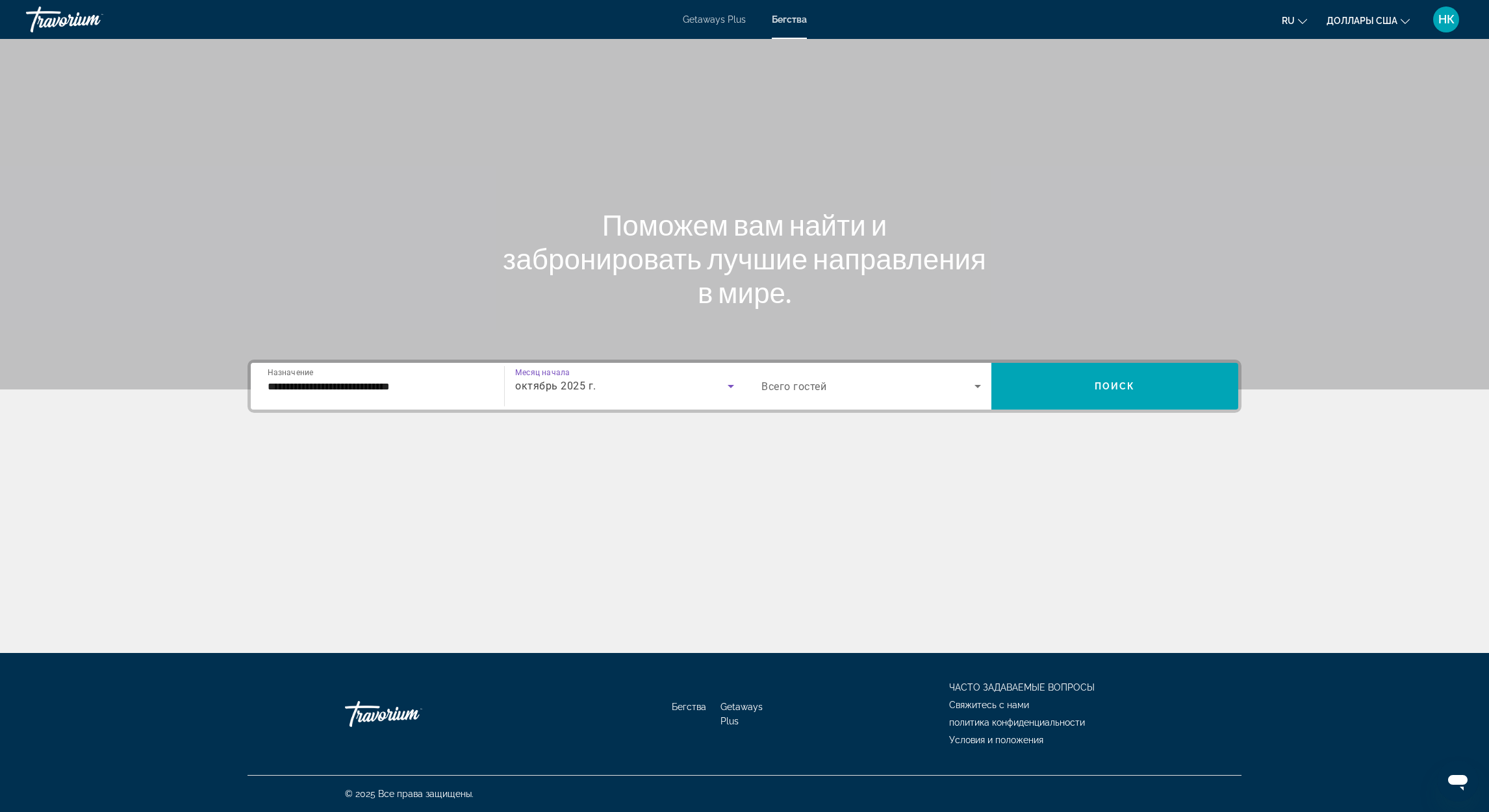
click at [854, 382] on span "Виджет поиска" at bounding box center [867, 386] width 213 height 15
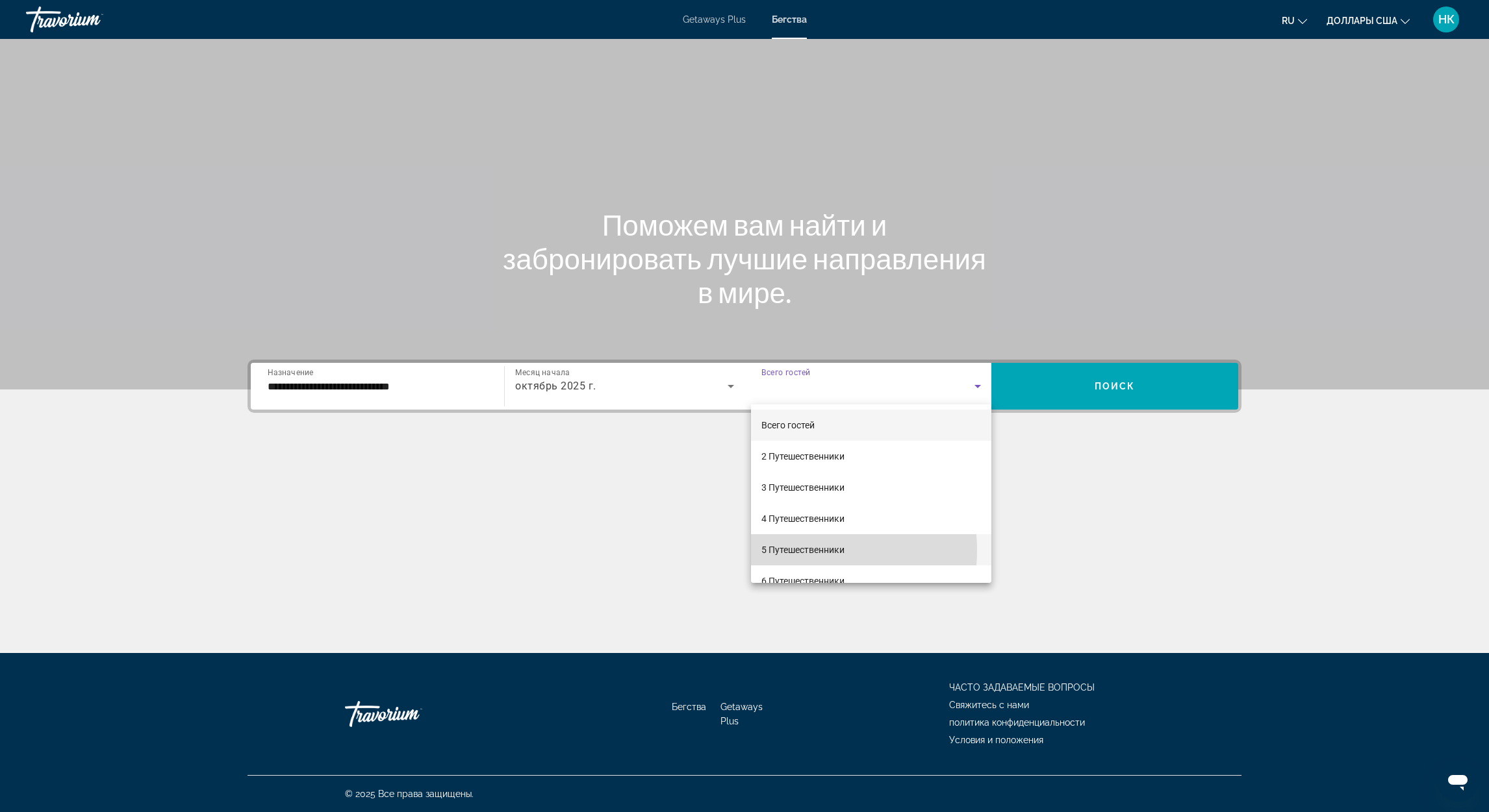
click at [805, 551] on font "5 Путешественники" at bounding box center [802, 550] width 83 height 10
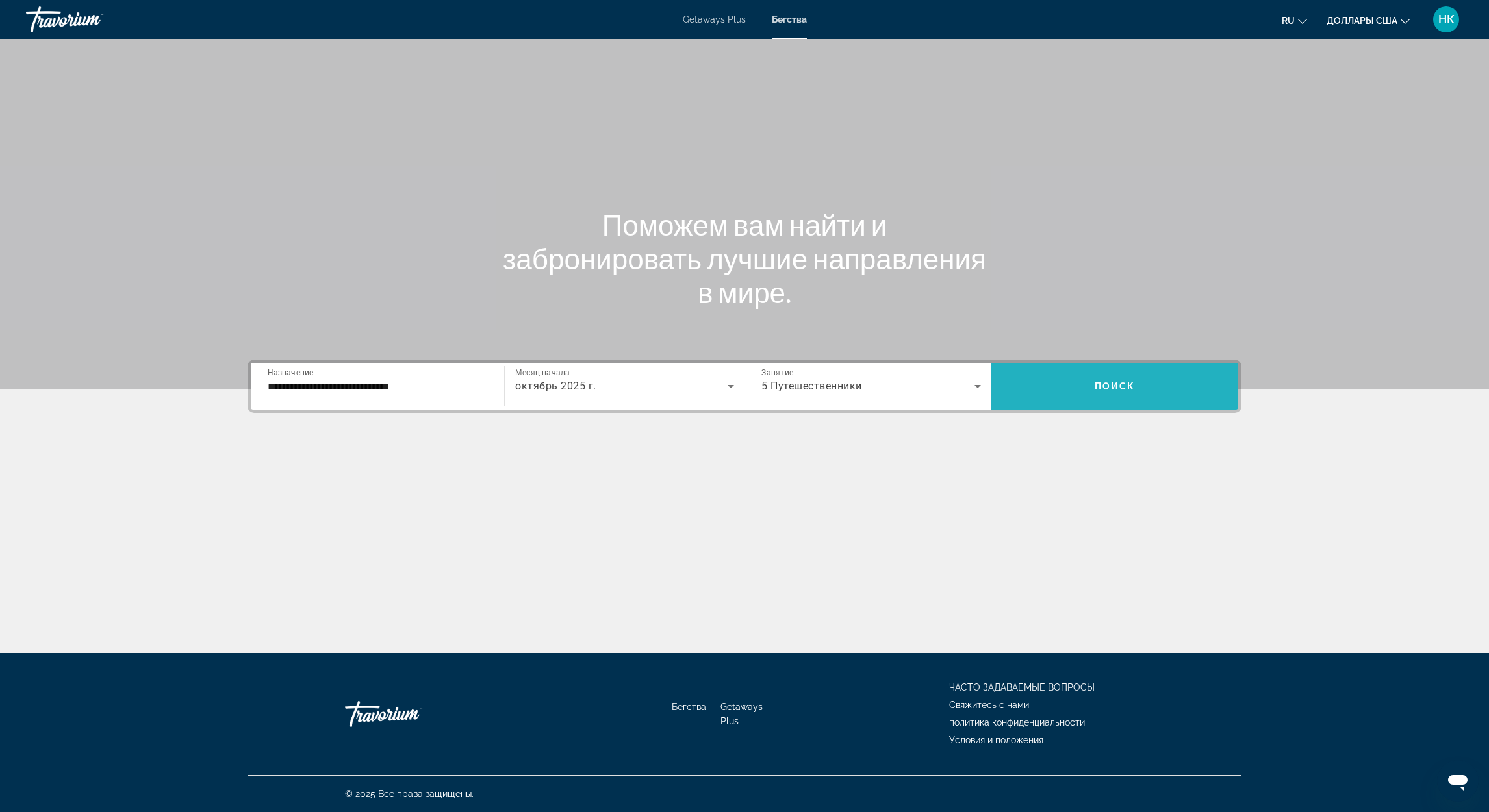
click at [1072, 377] on span "Виджет поиска" at bounding box center [1114, 386] width 247 height 31
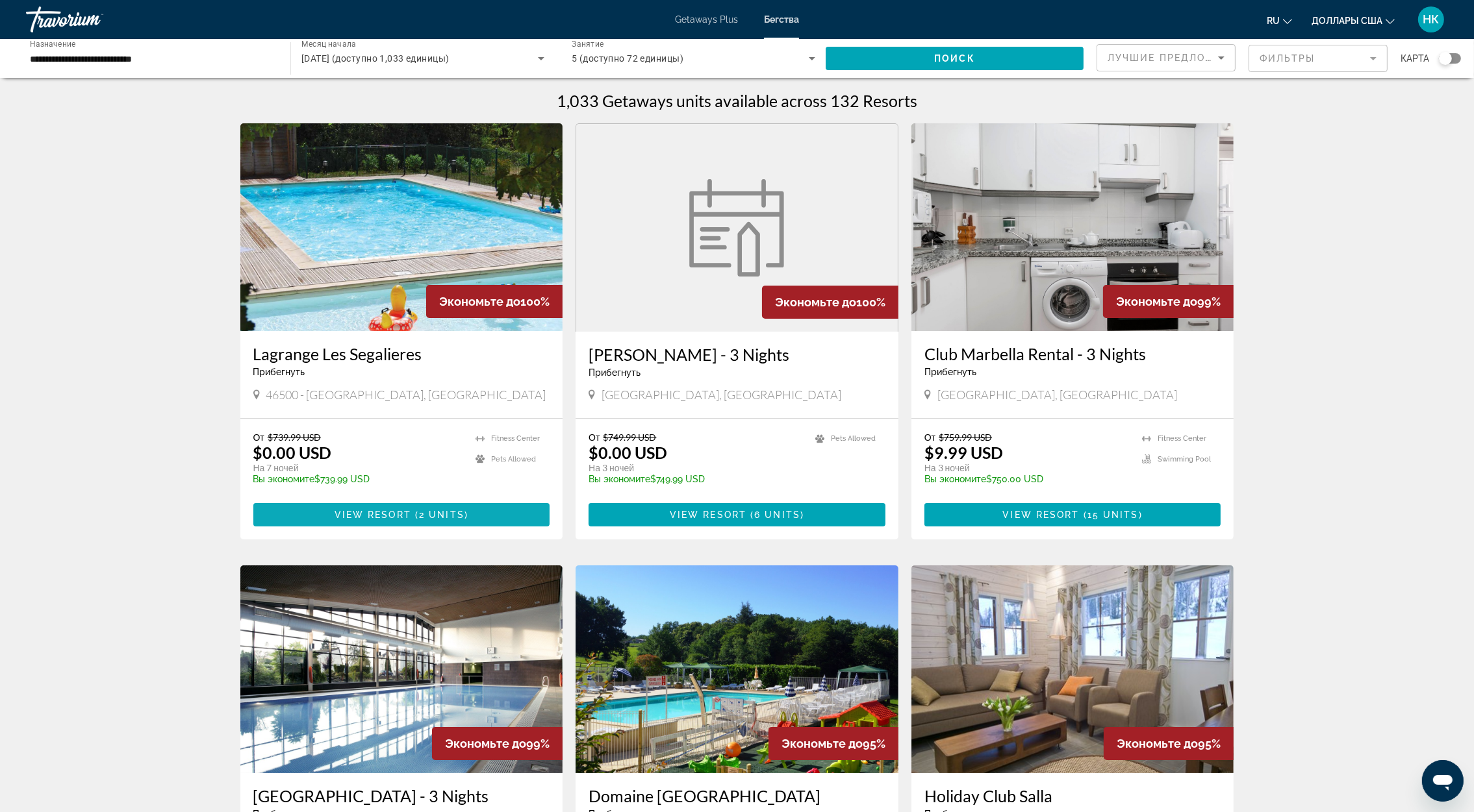
click at [403, 527] on span "Основное содержание" at bounding box center [401, 514] width 297 height 31
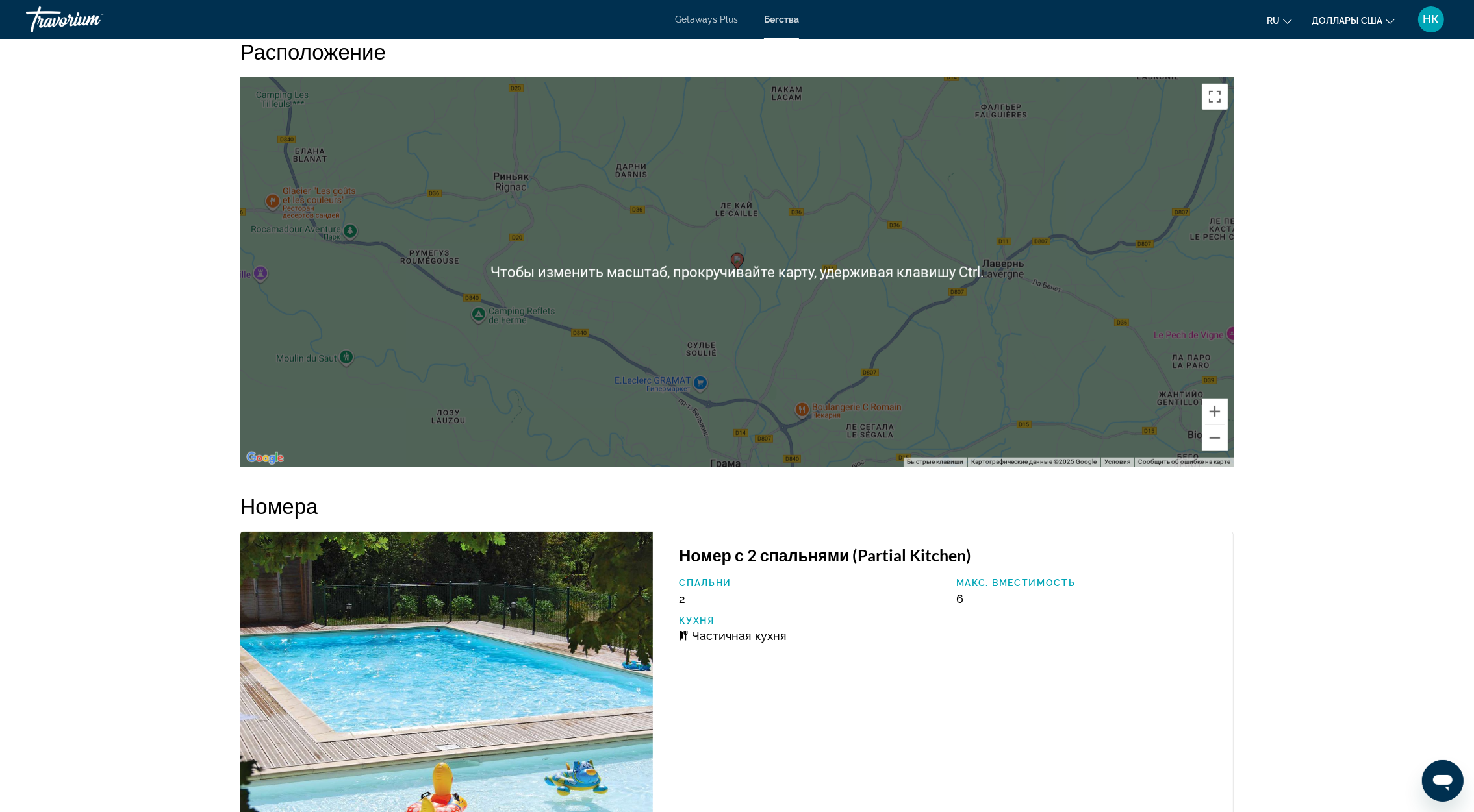
scroll to position [1727, 0]
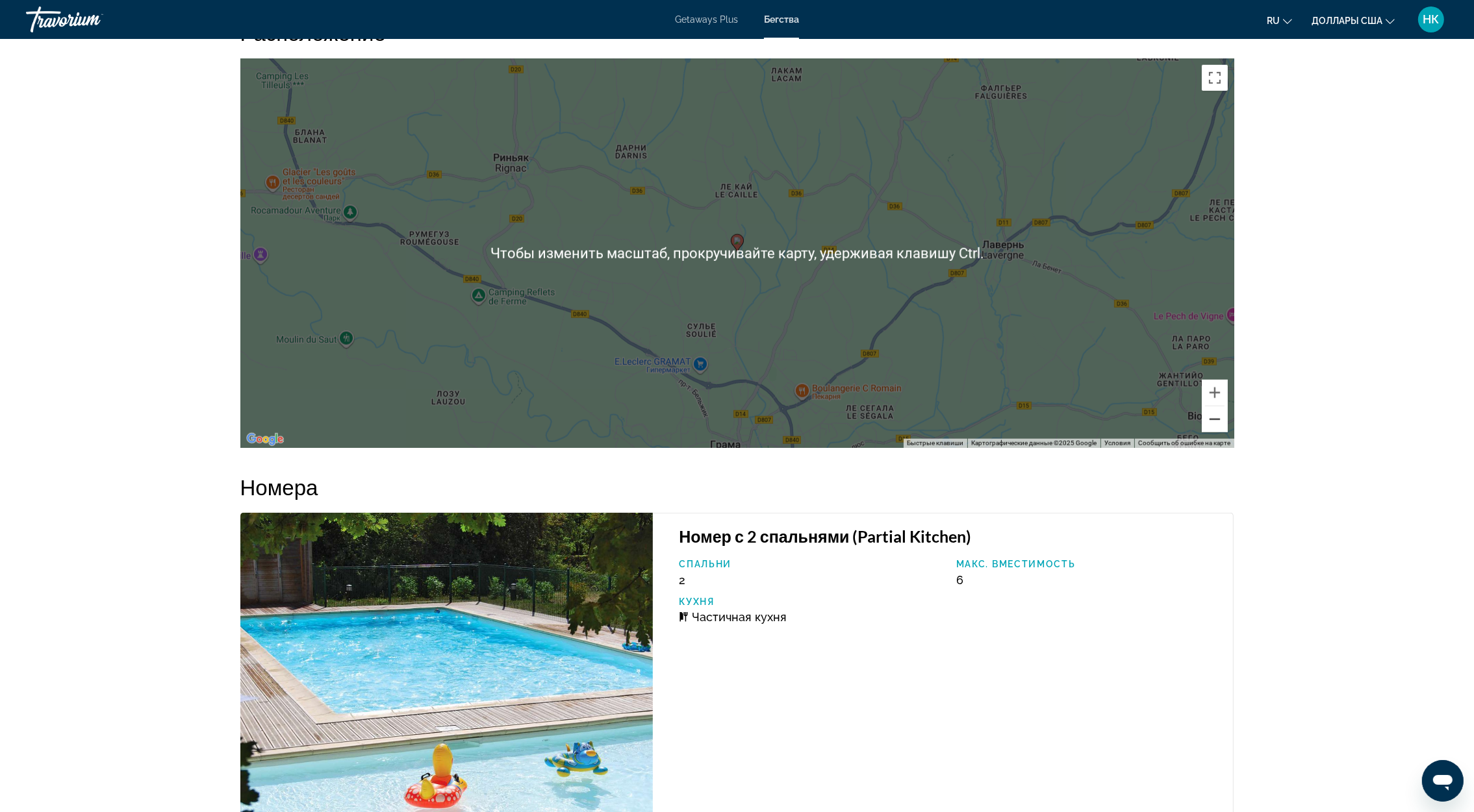
click at [1212, 426] on button "Уменьшить" at bounding box center [1214, 419] width 26 height 26
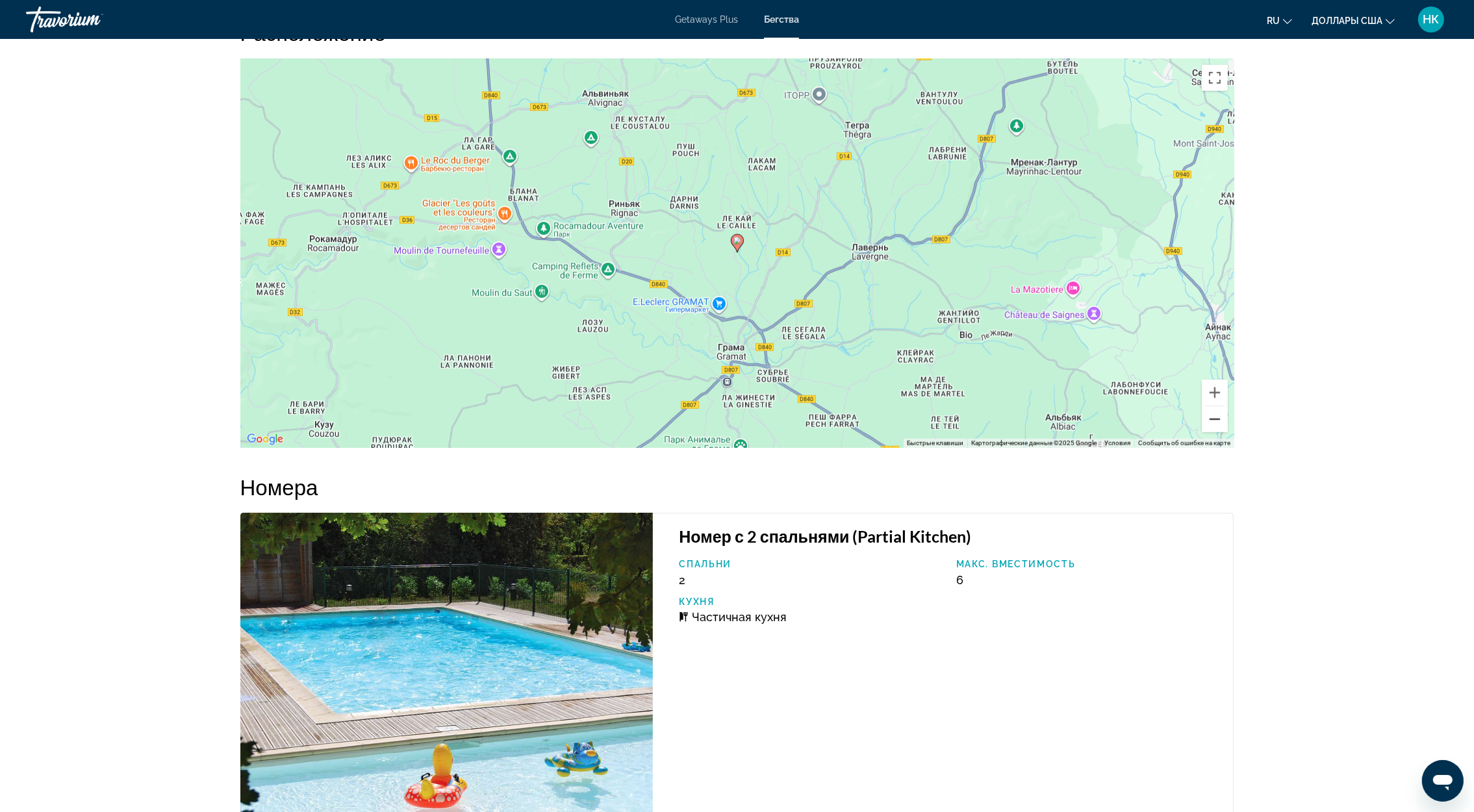
click at [1212, 426] on button "Уменьшить" at bounding box center [1214, 419] width 26 height 26
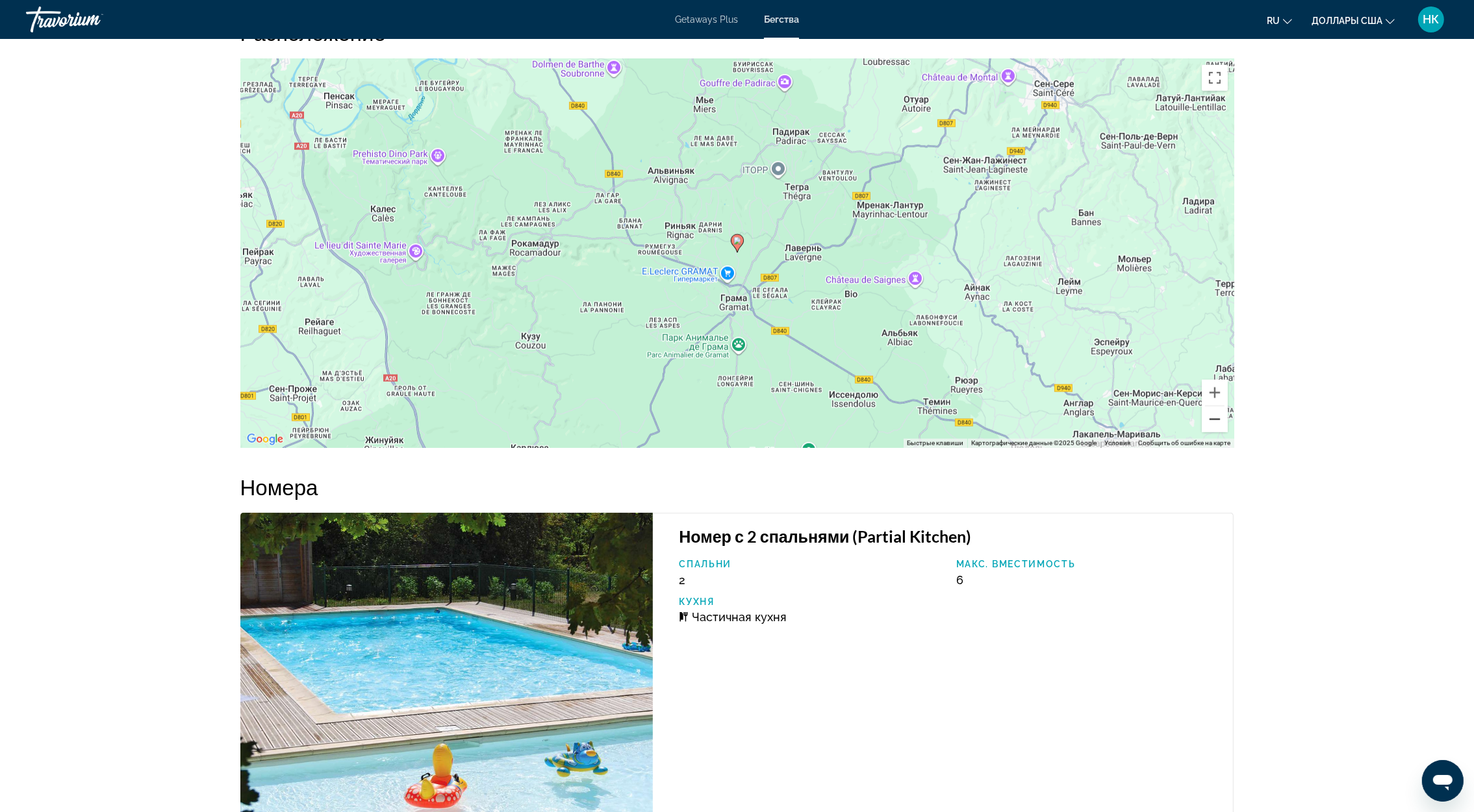
click at [1214, 432] on button "Уменьшить" at bounding box center [1214, 419] width 26 height 26
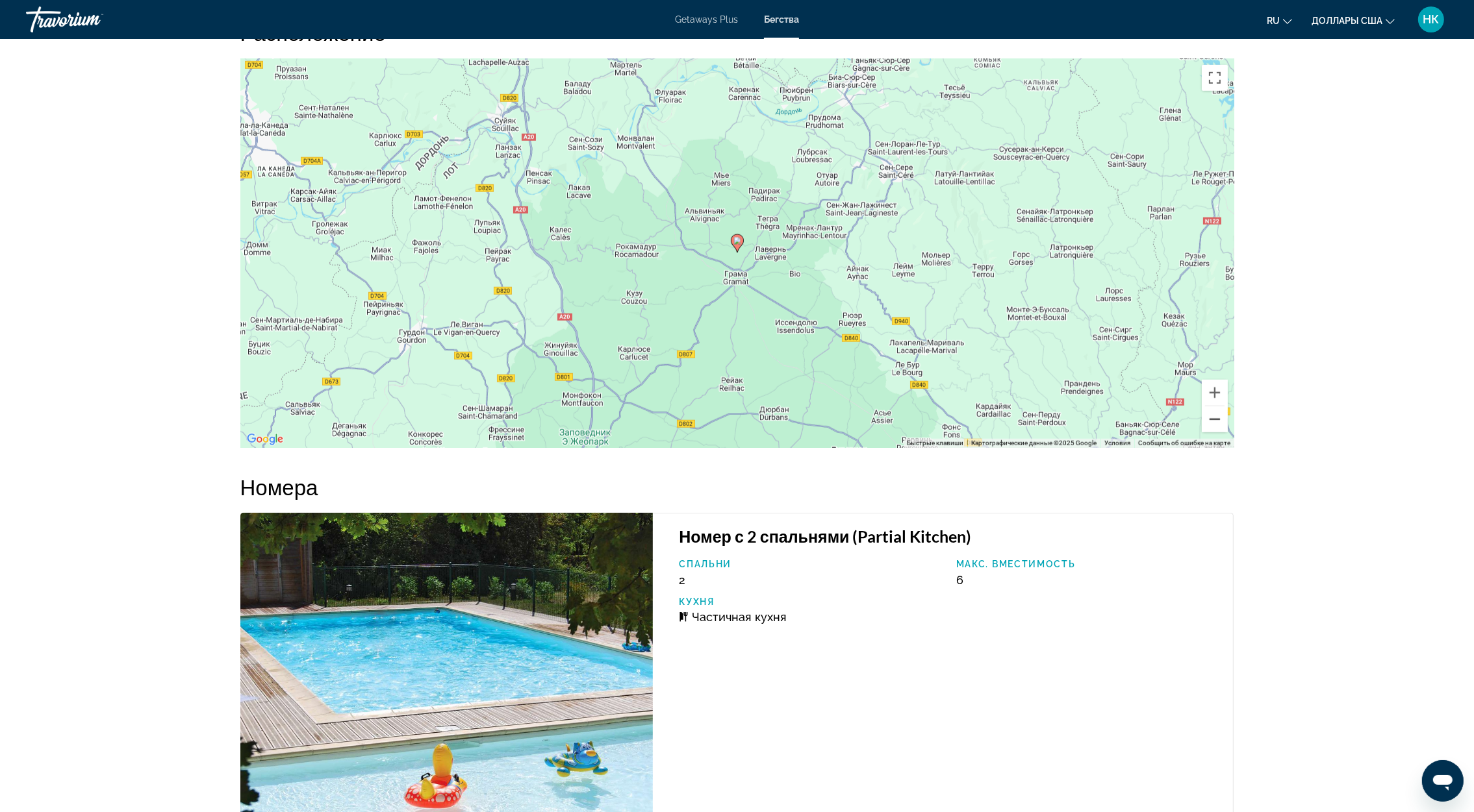
click at [1214, 432] on button "Уменьшить" at bounding box center [1214, 419] width 26 height 26
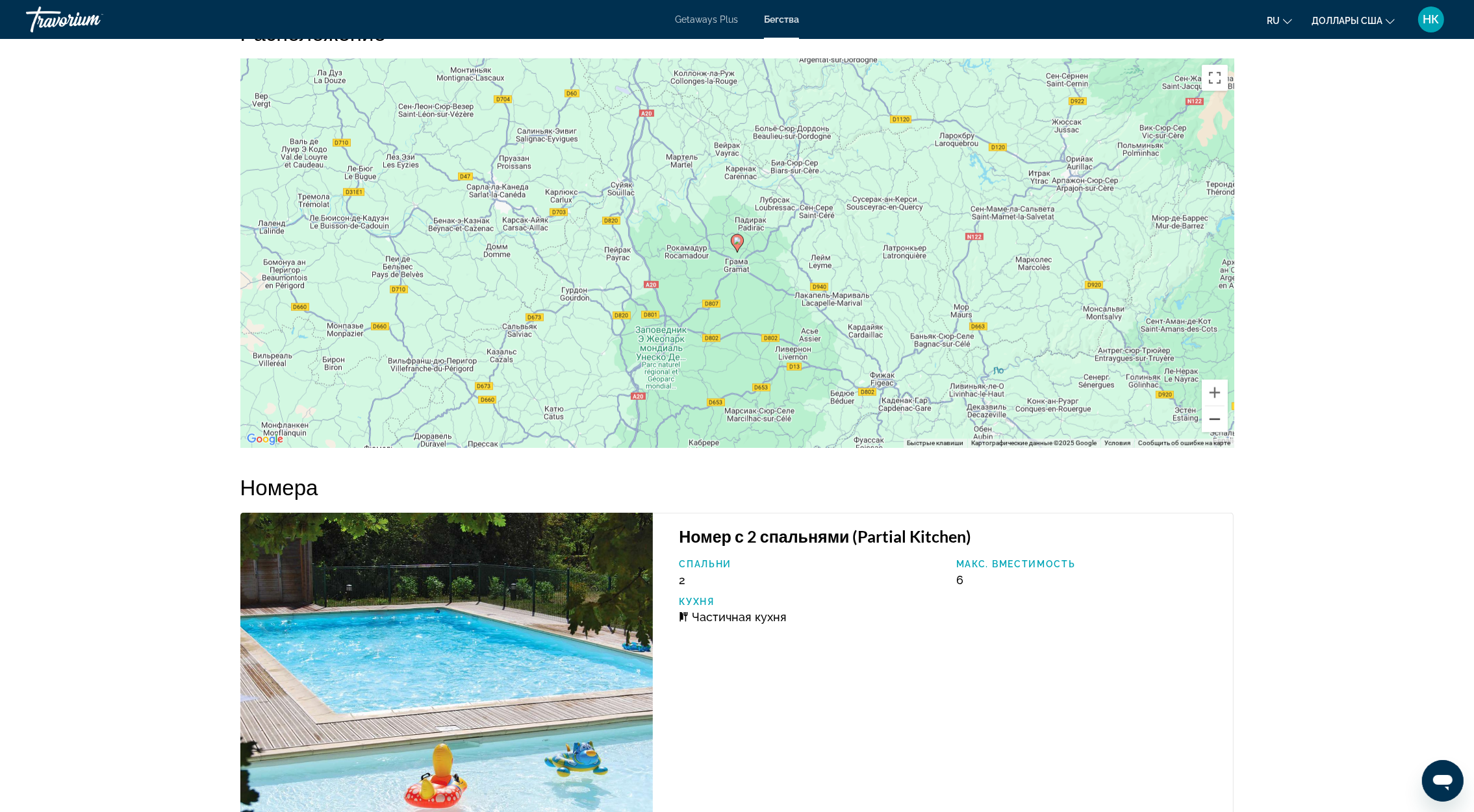
click at [1214, 432] on button "Уменьшить" at bounding box center [1214, 419] width 26 height 26
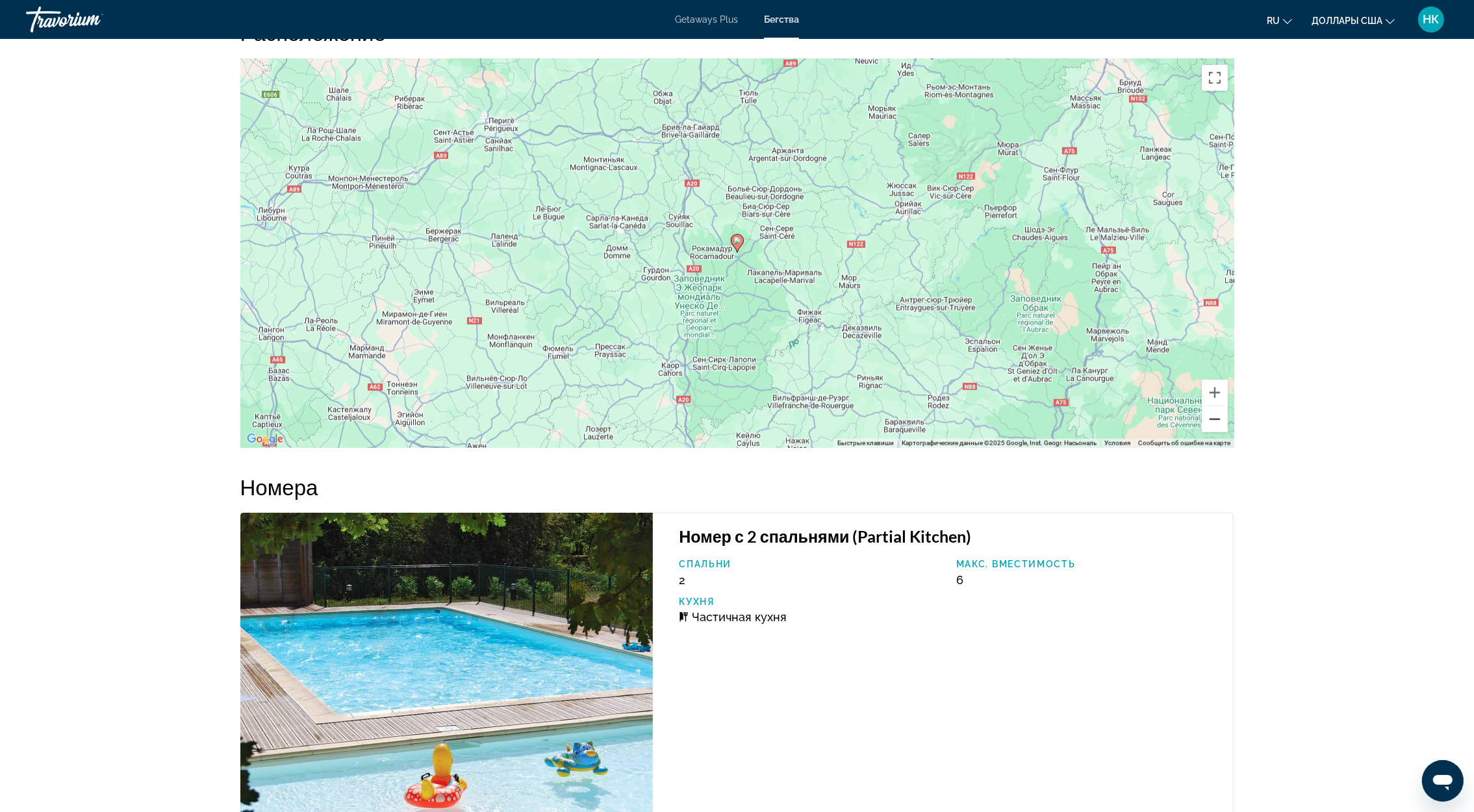
click at [1214, 432] on button "Уменьшить" at bounding box center [1214, 419] width 26 height 26
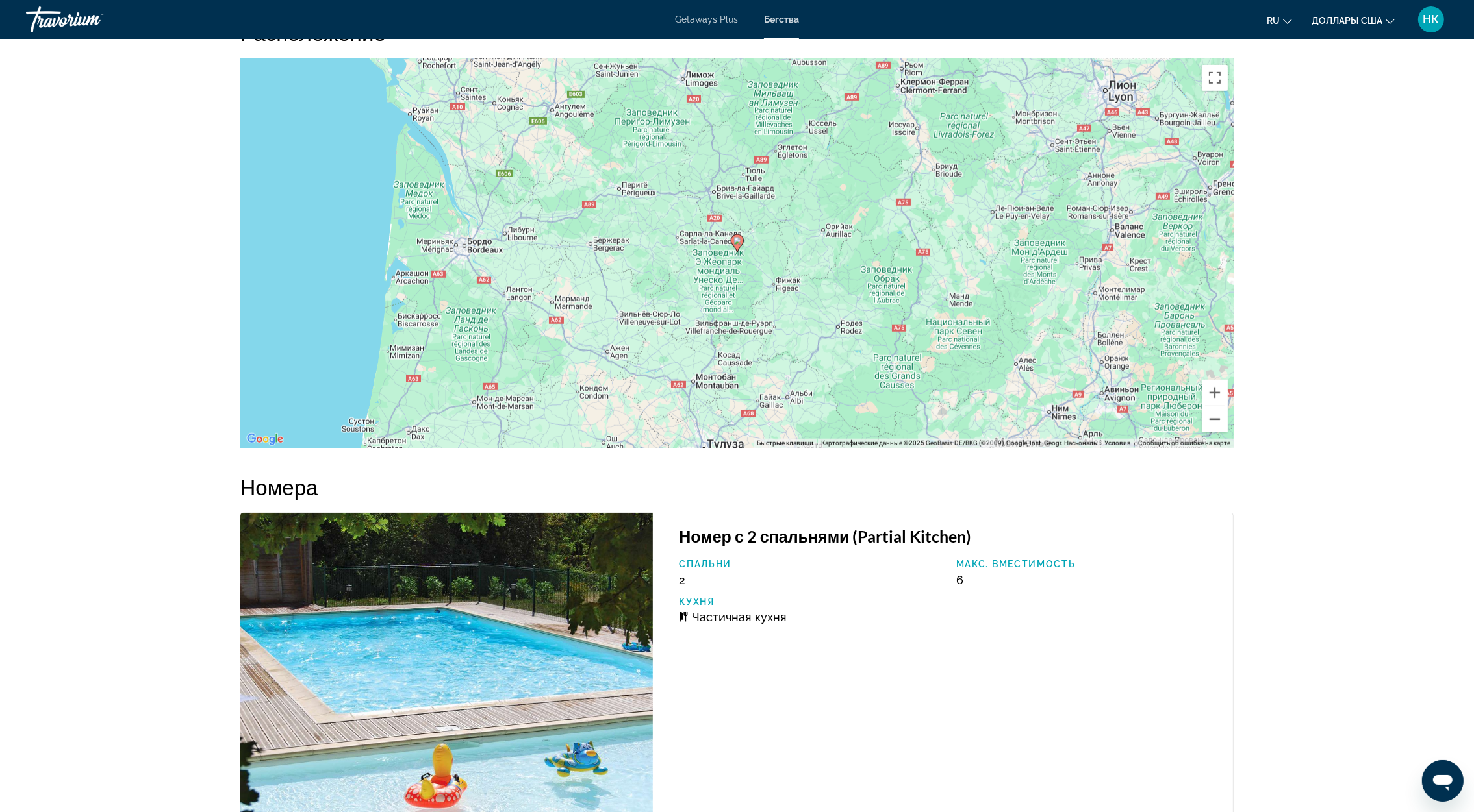
click at [1217, 424] on button "Уменьшить" at bounding box center [1214, 419] width 26 height 26
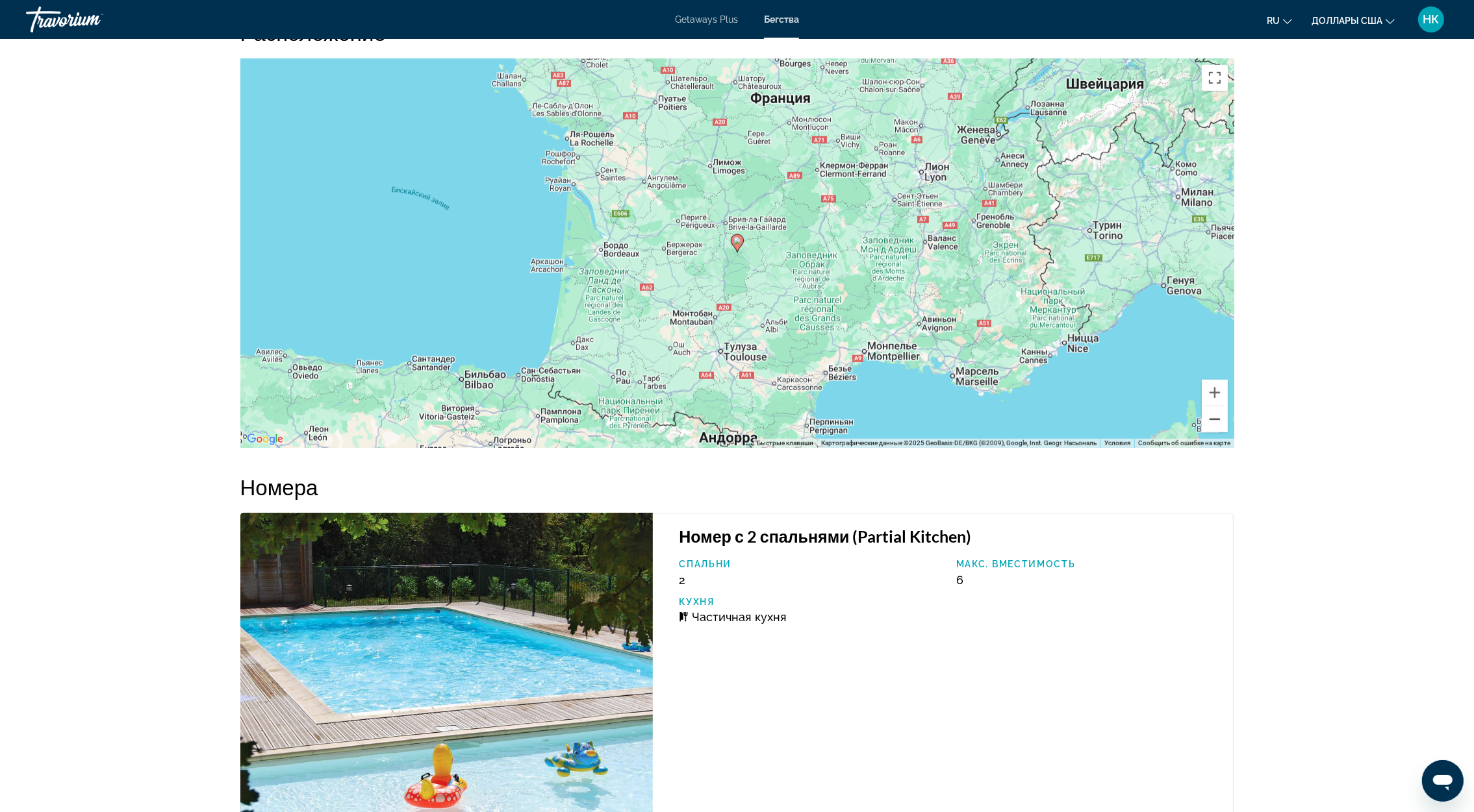
click at [1217, 424] on button "Уменьшить" at bounding box center [1214, 419] width 26 height 26
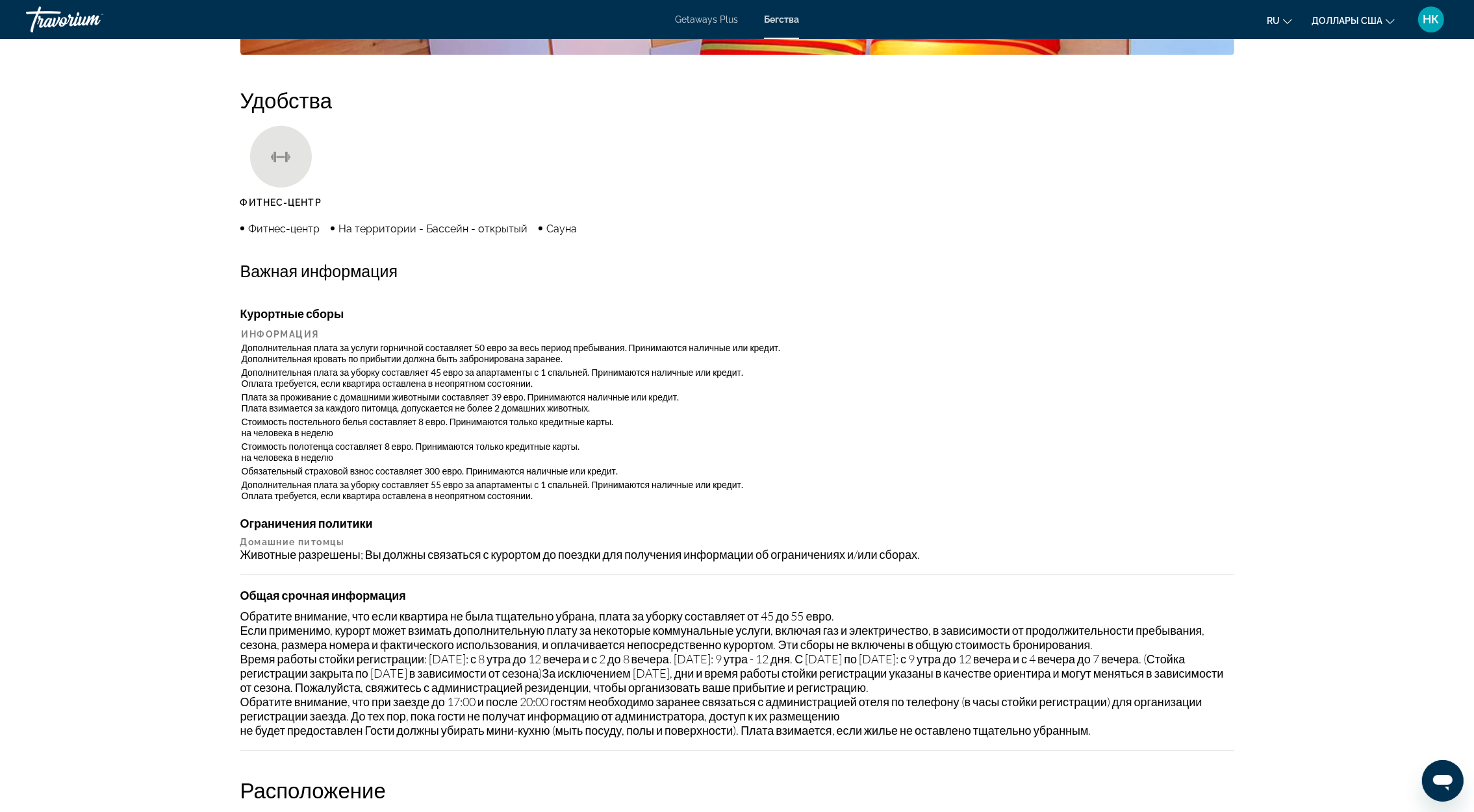
scroll to position [487, 0]
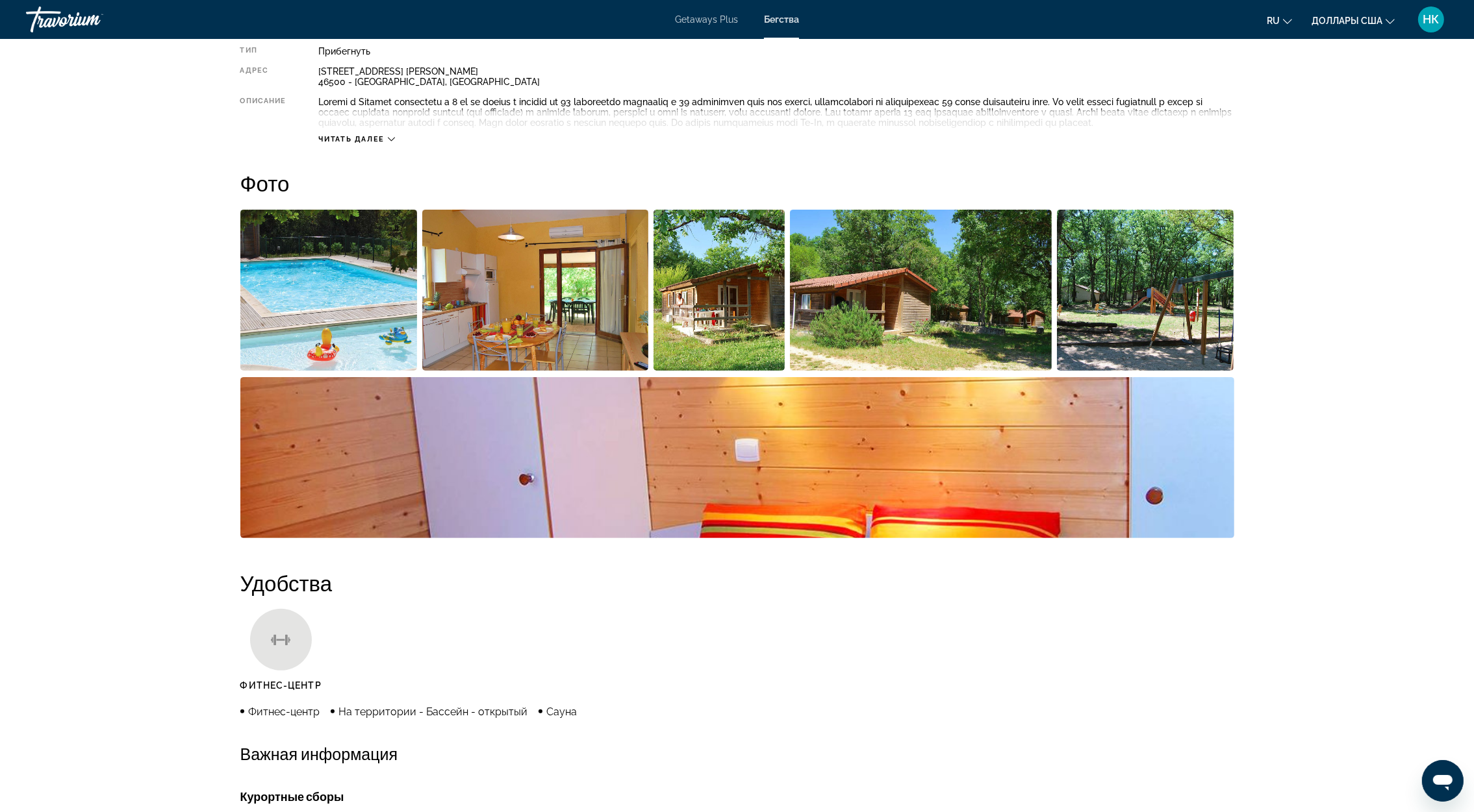
click at [733, 330] on img "Открыть полноэкранный слайдер изображений" at bounding box center [720, 290] width 132 height 161
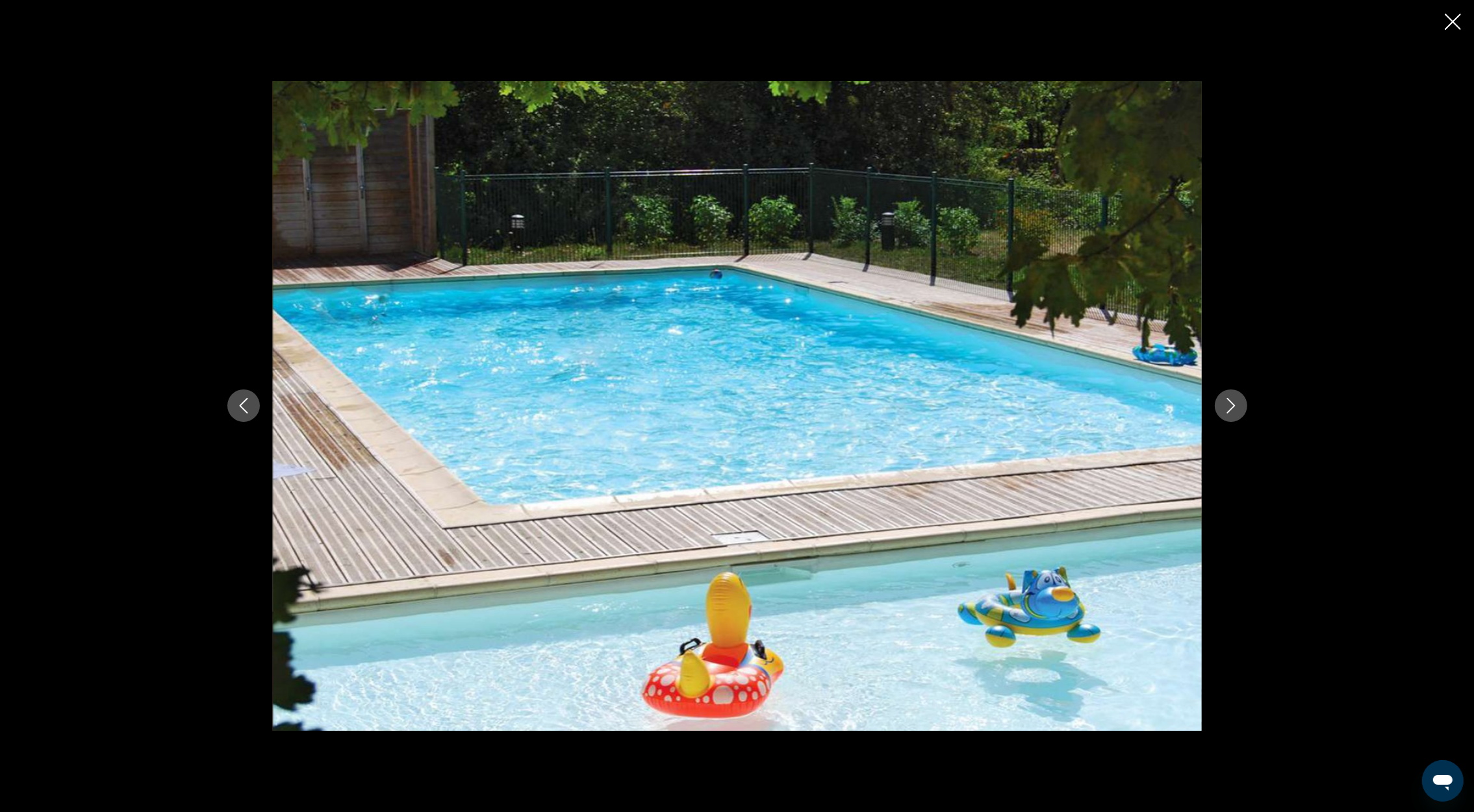
click at [1221, 407] on button "Следующее изображение" at bounding box center [1231, 406] width 32 height 32
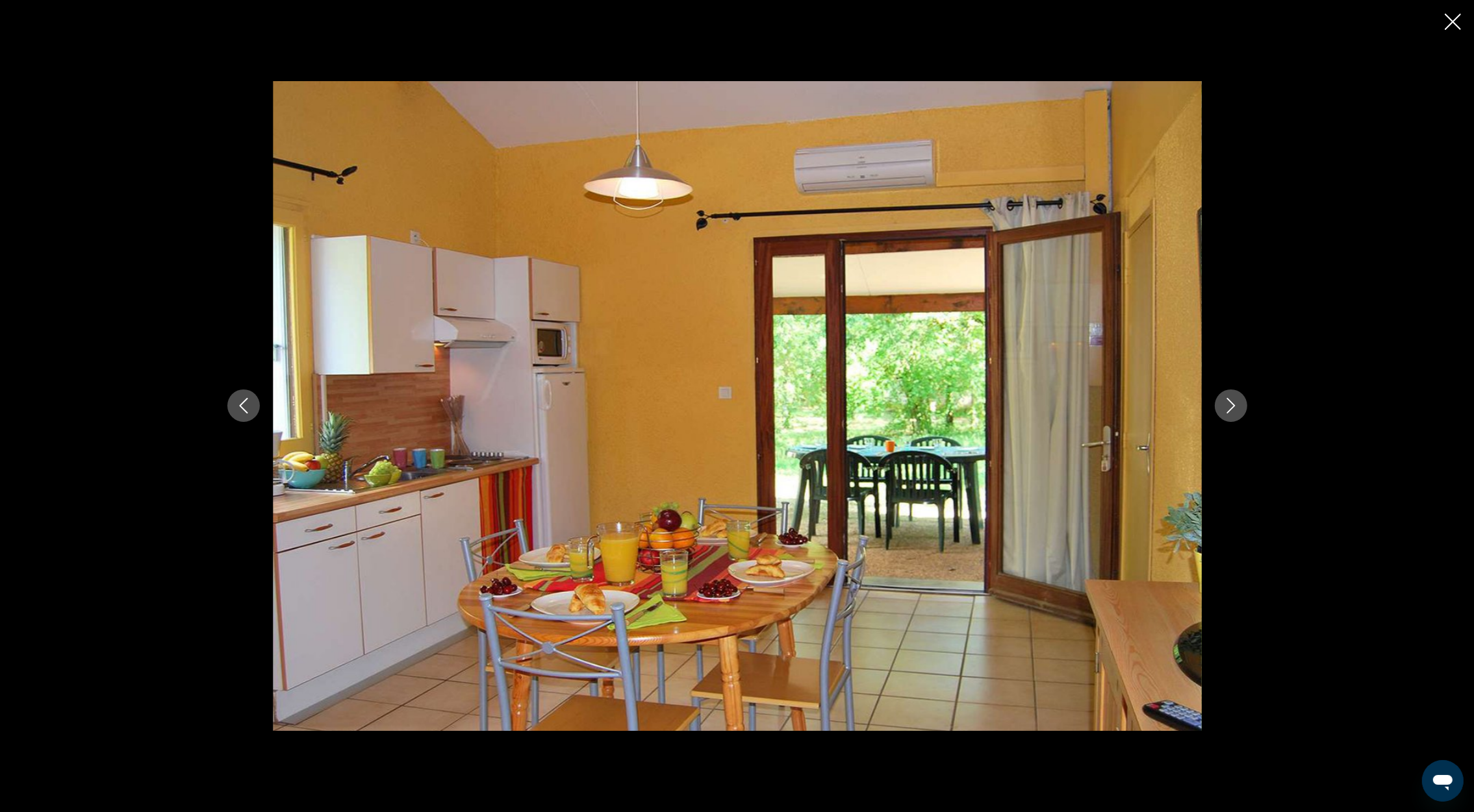
click at [1221, 407] on button "Следующее изображение" at bounding box center [1231, 406] width 32 height 32
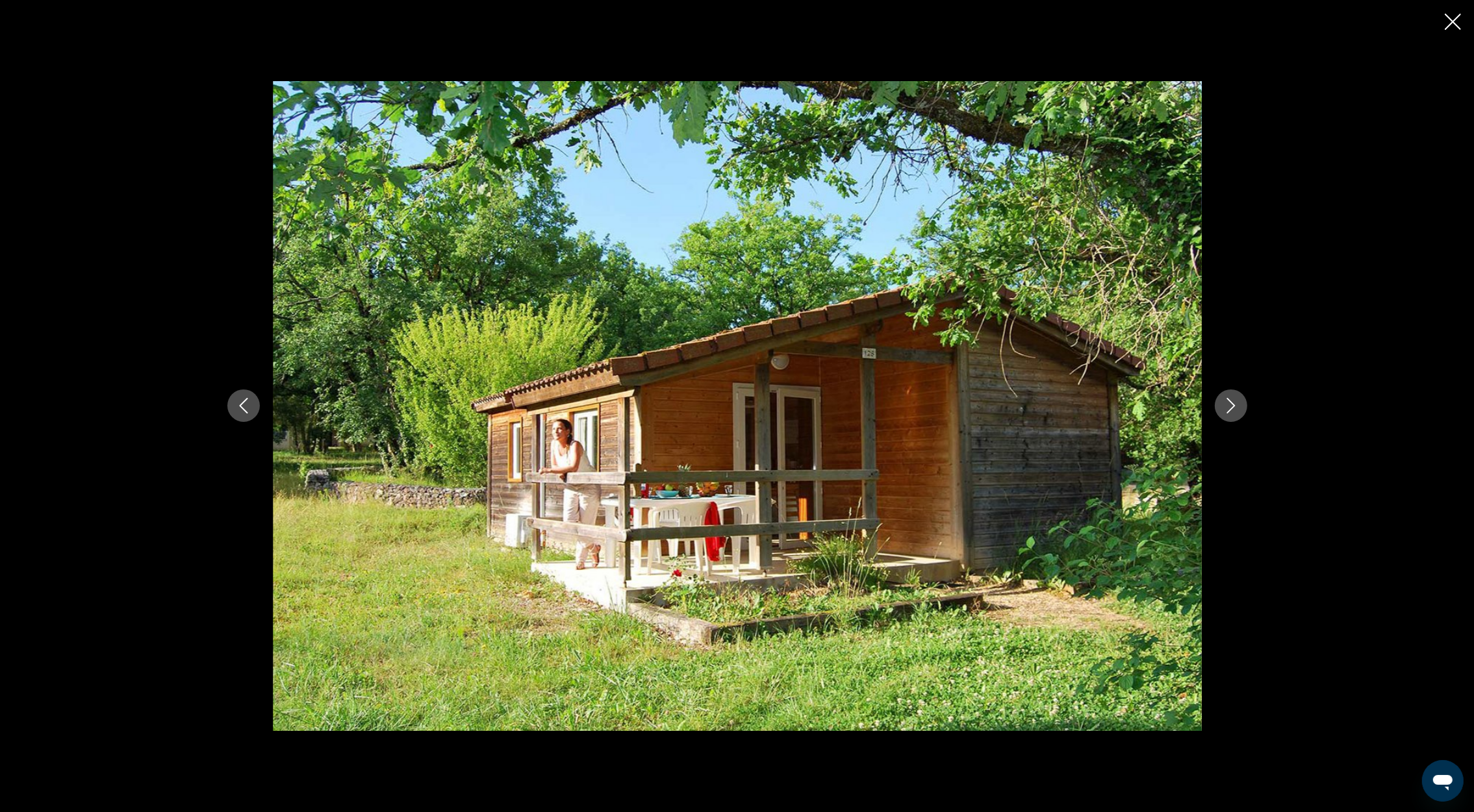
click at [1221, 407] on button "Следующее изображение" at bounding box center [1231, 406] width 32 height 32
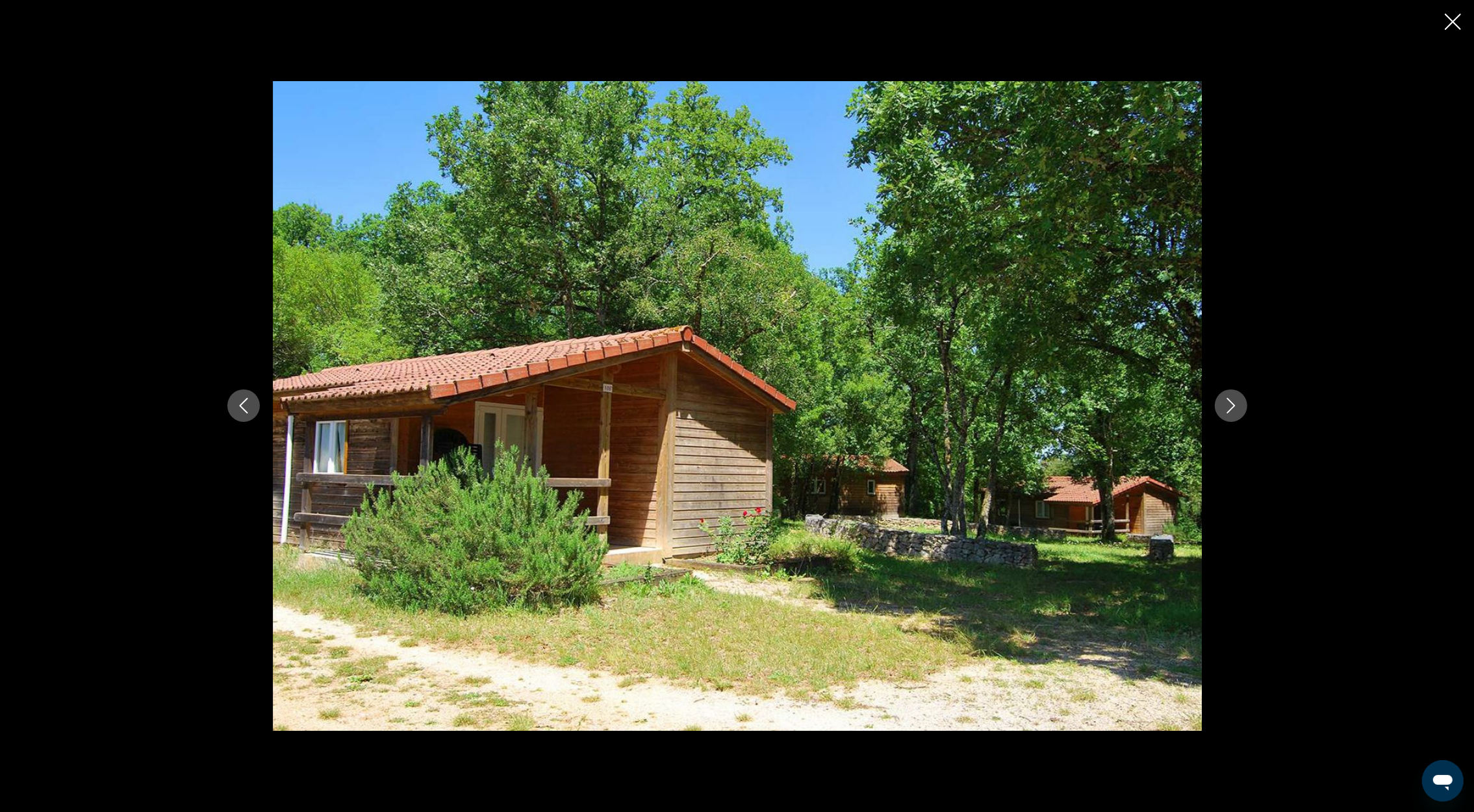
click at [1221, 407] on button "Следующее изображение" at bounding box center [1231, 406] width 32 height 32
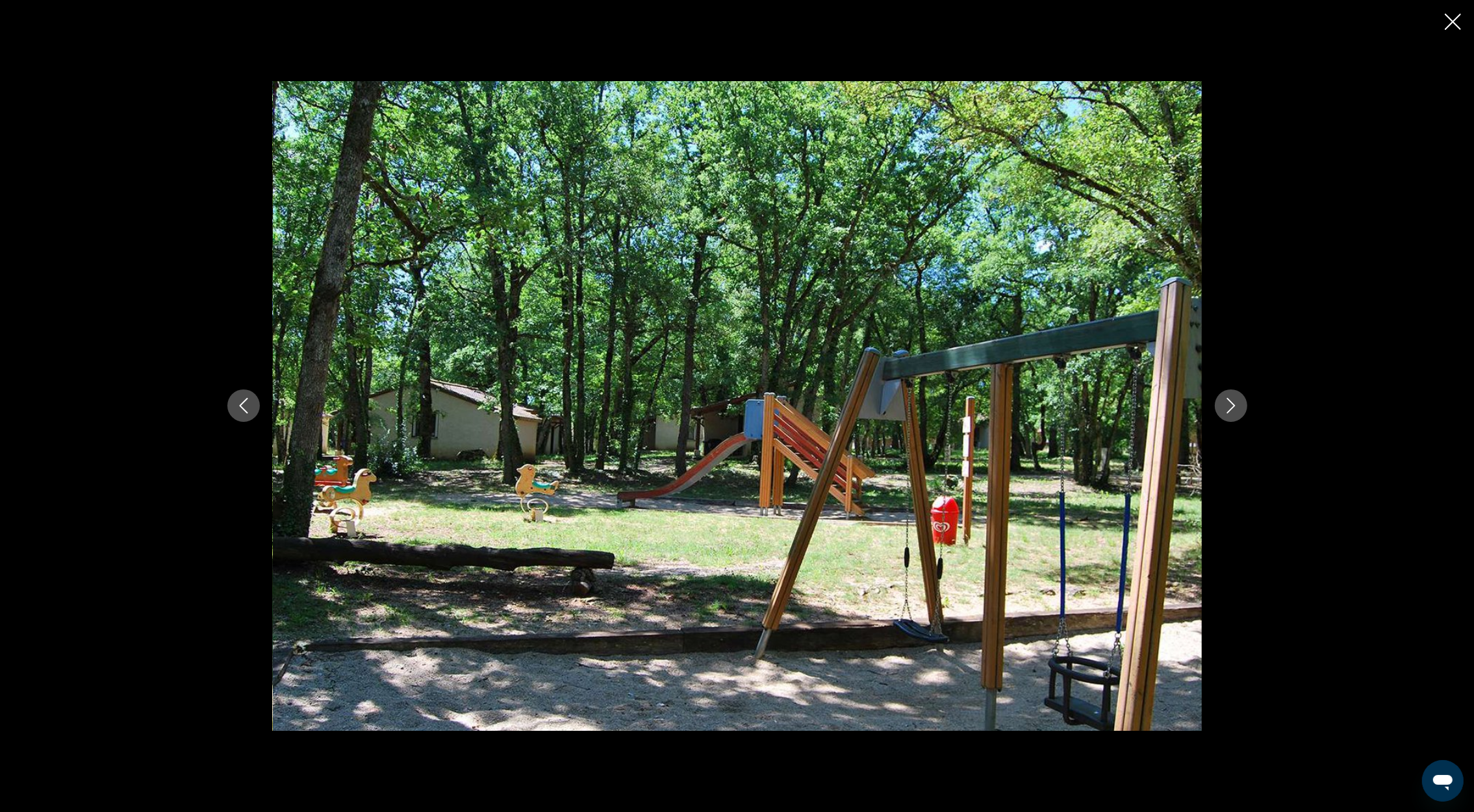
click at [1221, 407] on button "Следующее изображение" at bounding box center [1231, 406] width 32 height 32
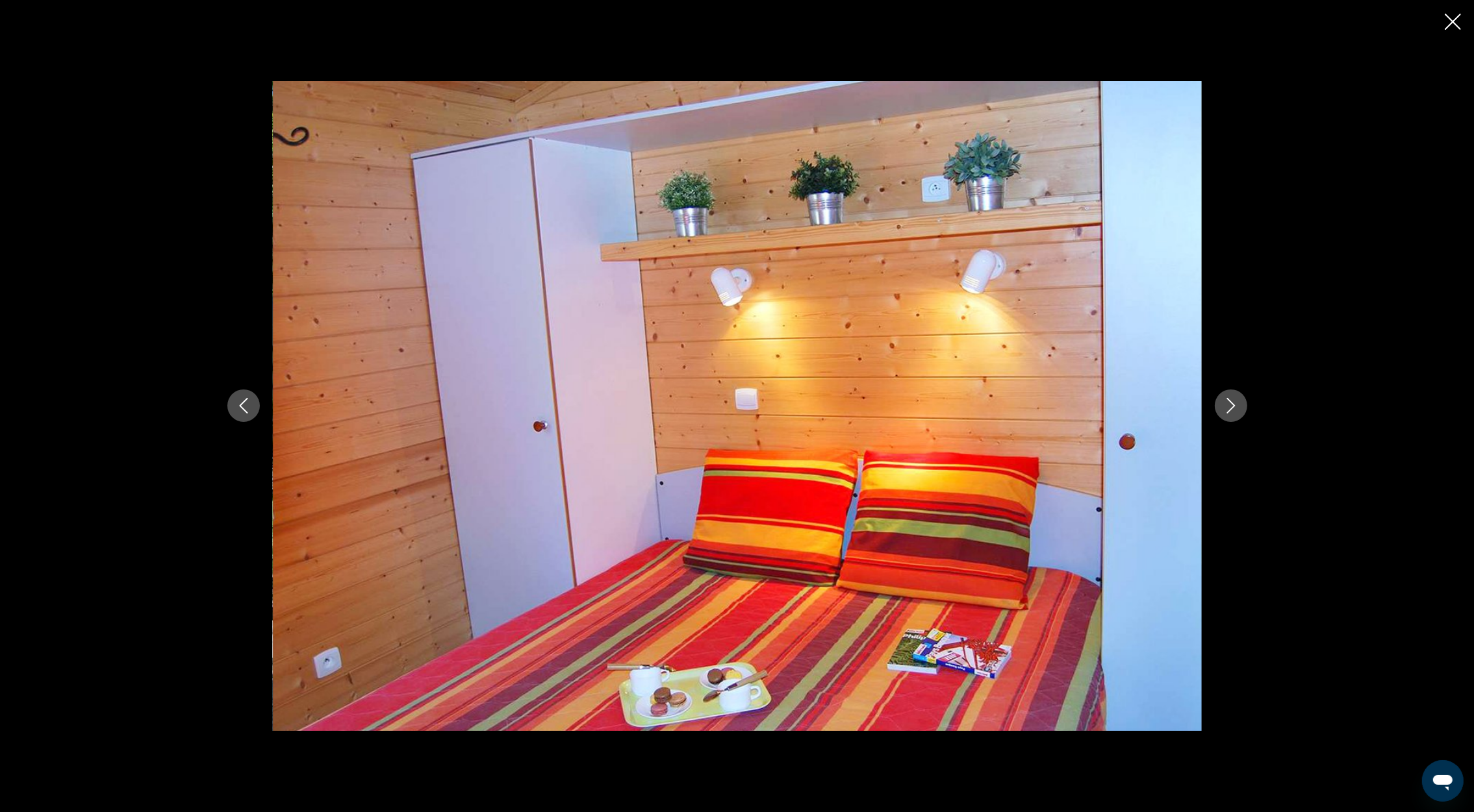
click at [1221, 407] on button "Следующее изображение" at bounding box center [1231, 406] width 32 height 32
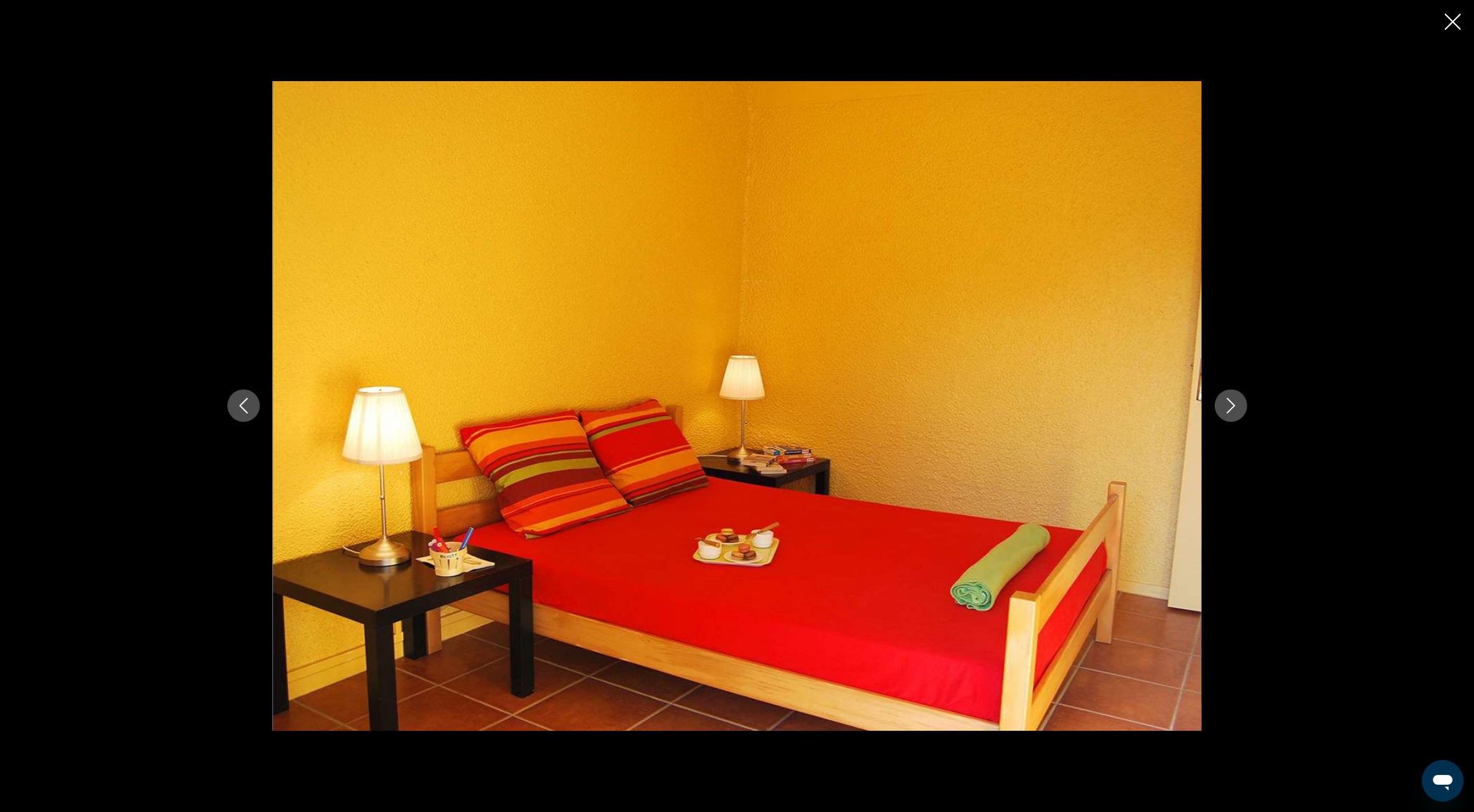
click at [1455, 25] on icon "Закрыть слайд-шоу" at bounding box center [1452, 21] width 16 height 16
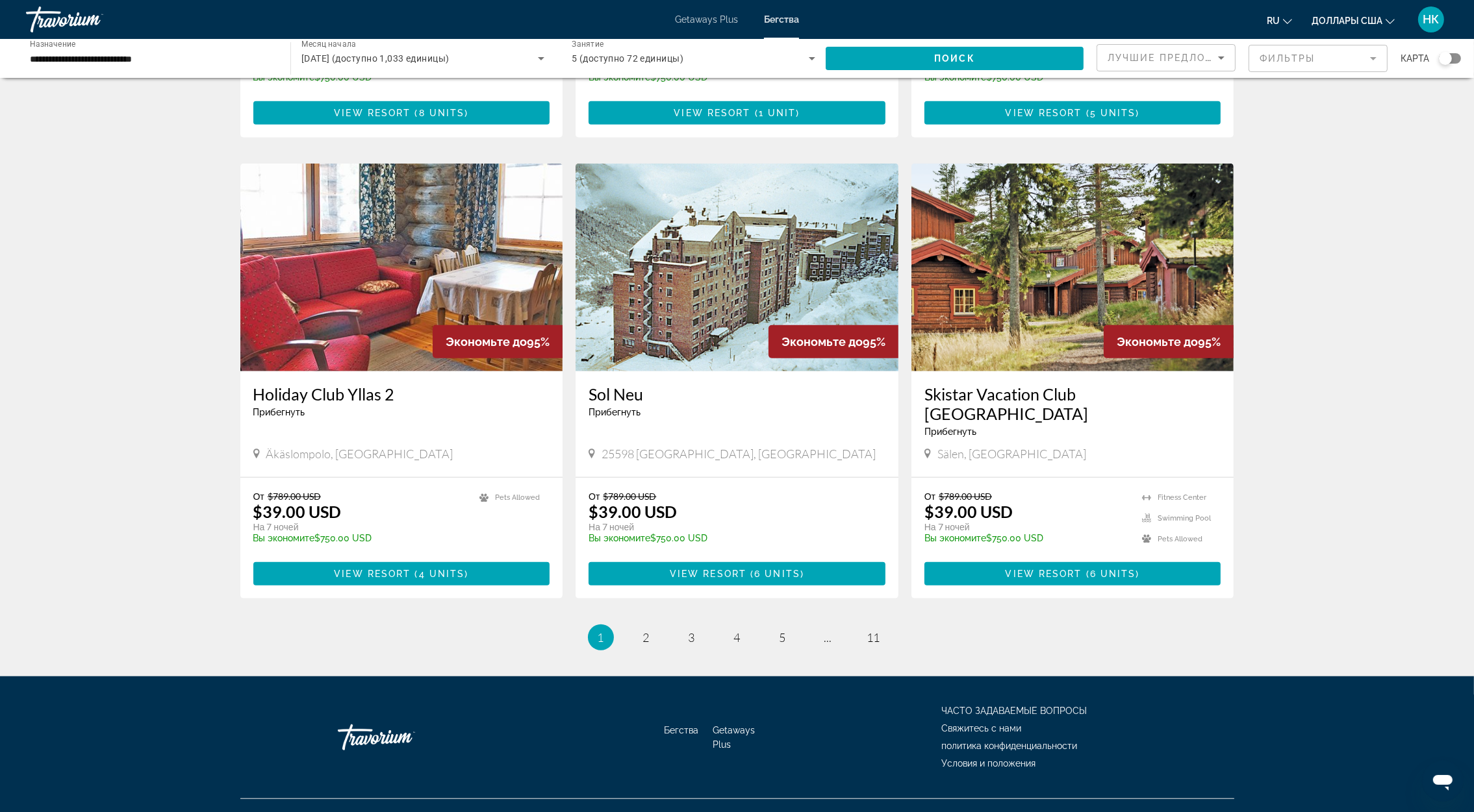
scroll to position [1288, 0]
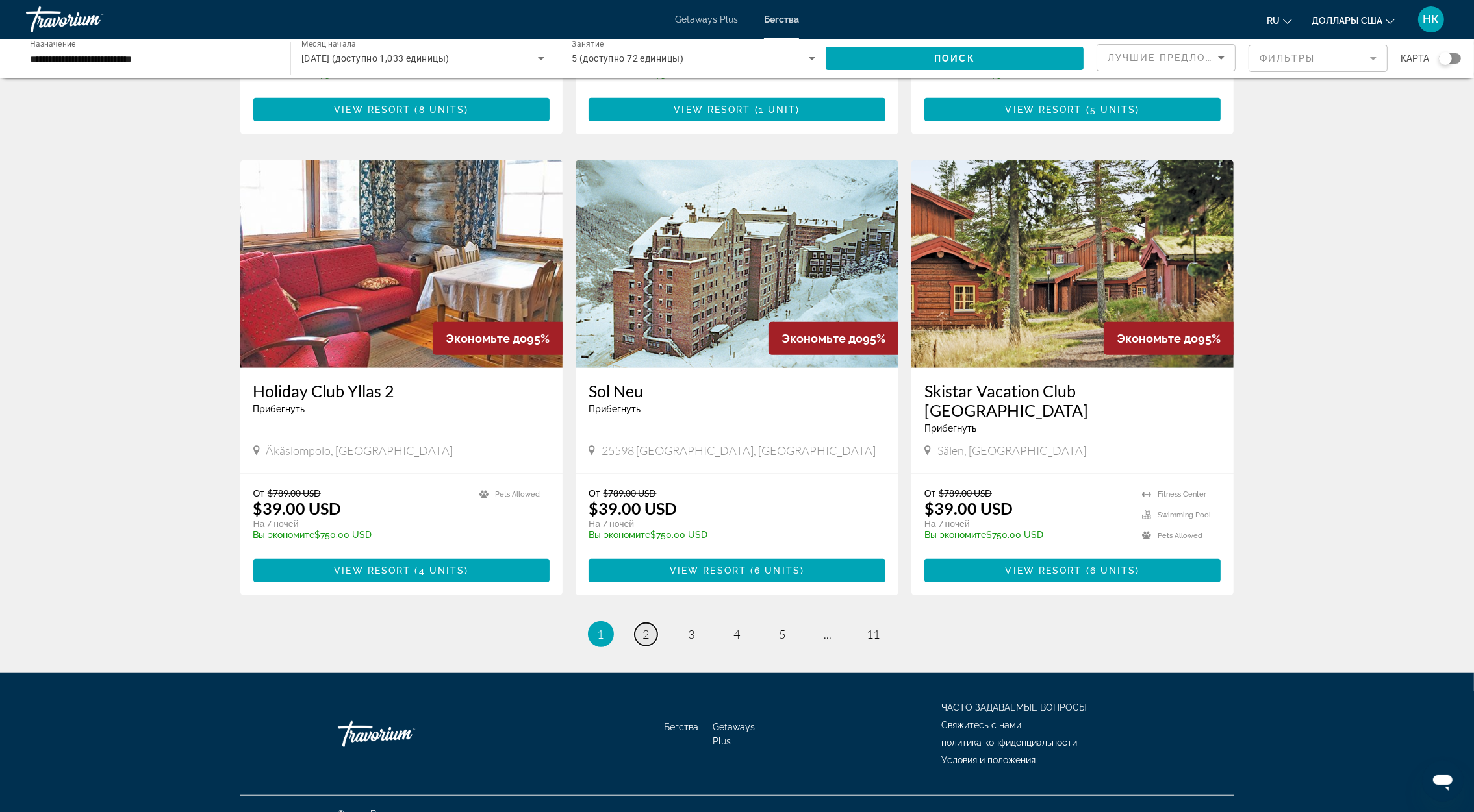
click at [652, 623] on link "page 2" at bounding box center [646, 635] width 23 height 23
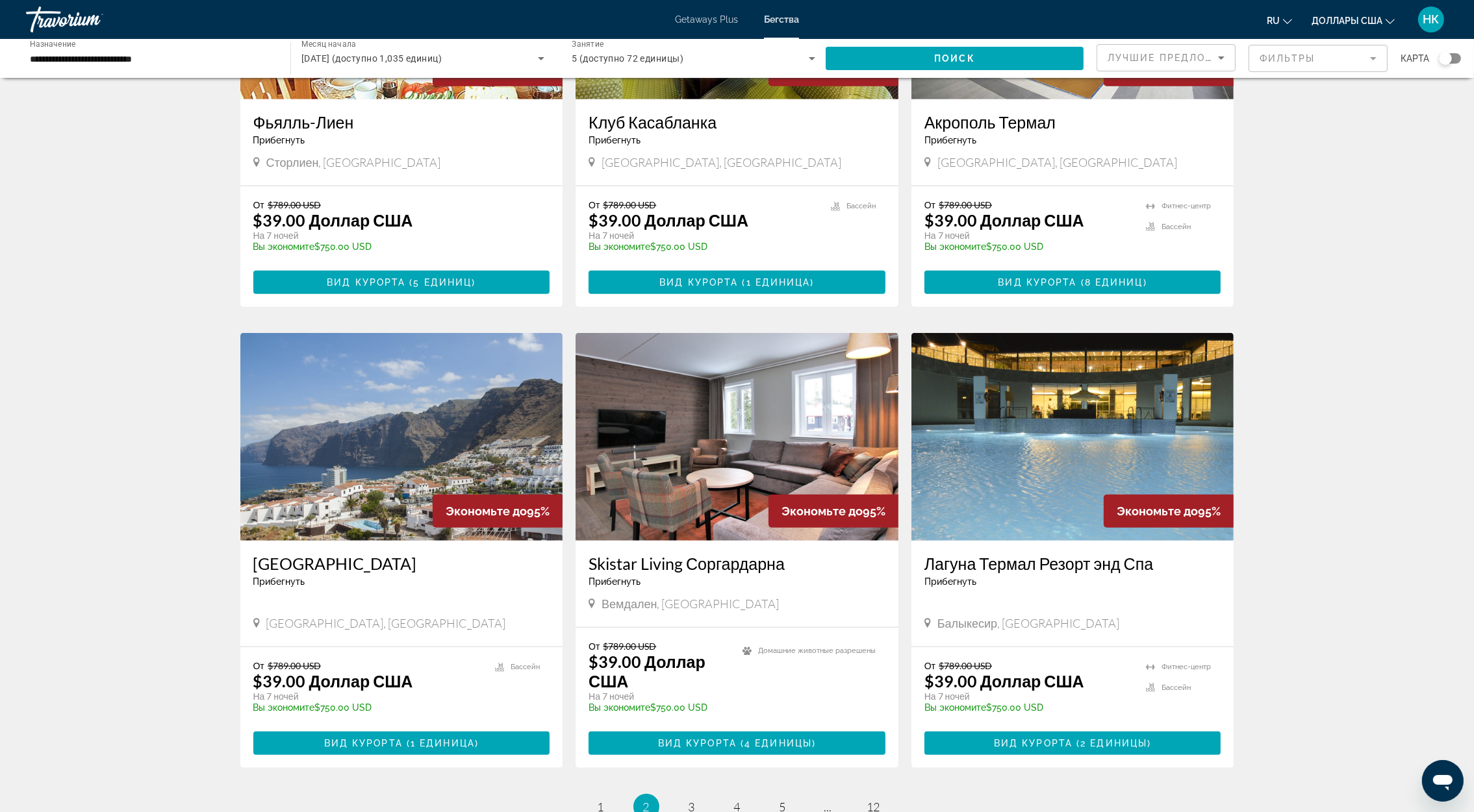
scroll to position [1346, 0]
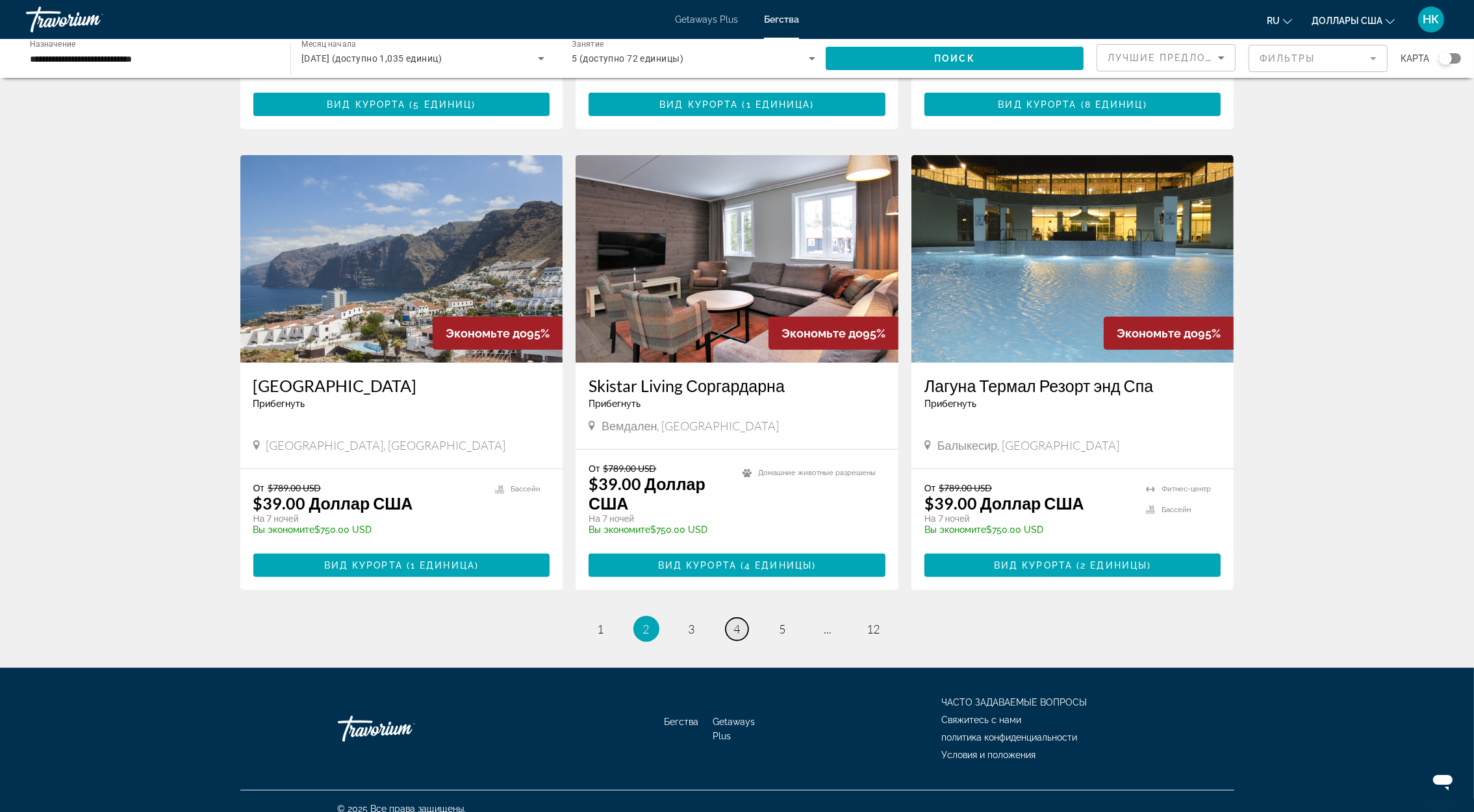
click at [739, 622] on span "4" at bounding box center [737, 629] width 7 height 14
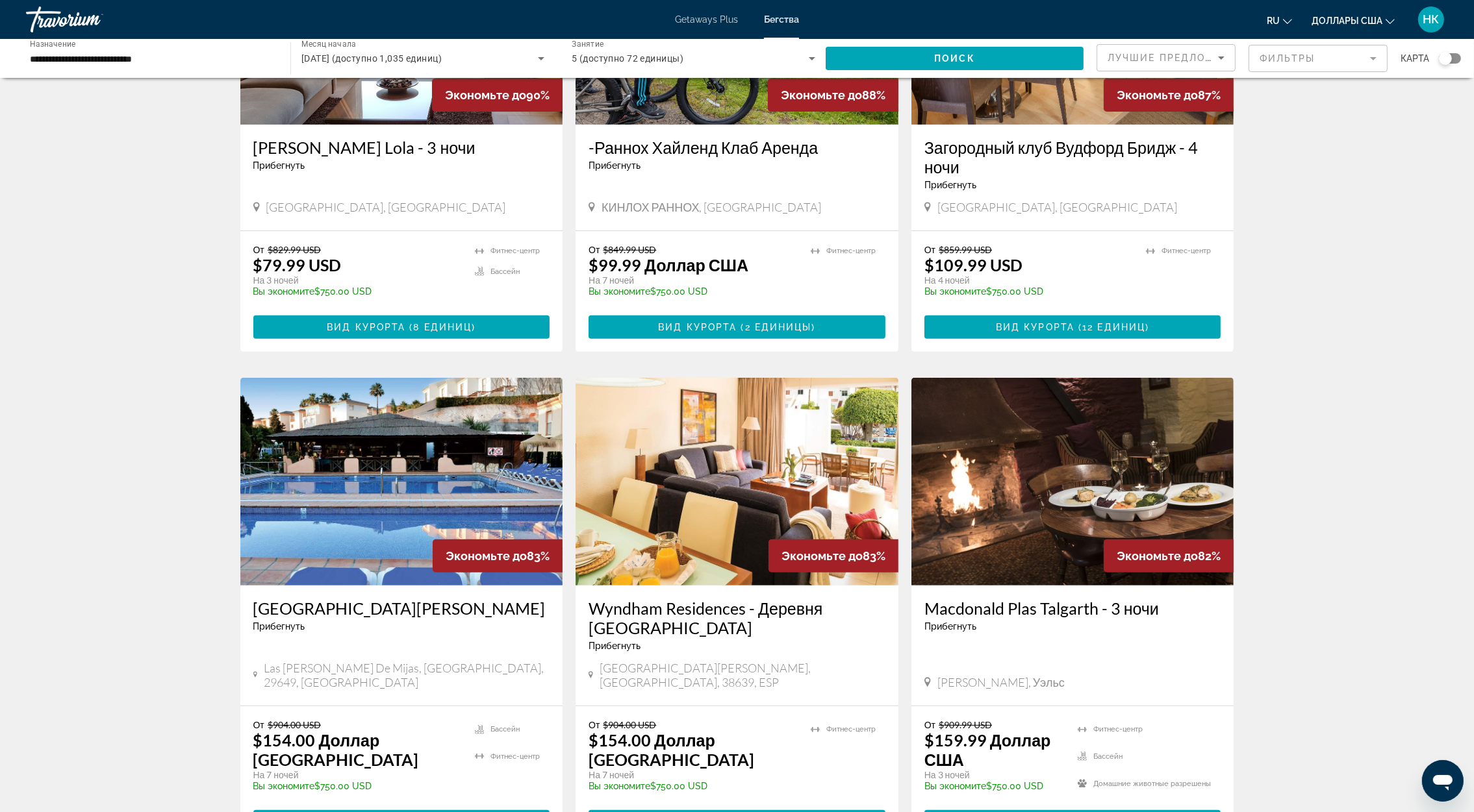
scroll to position [1346, 0]
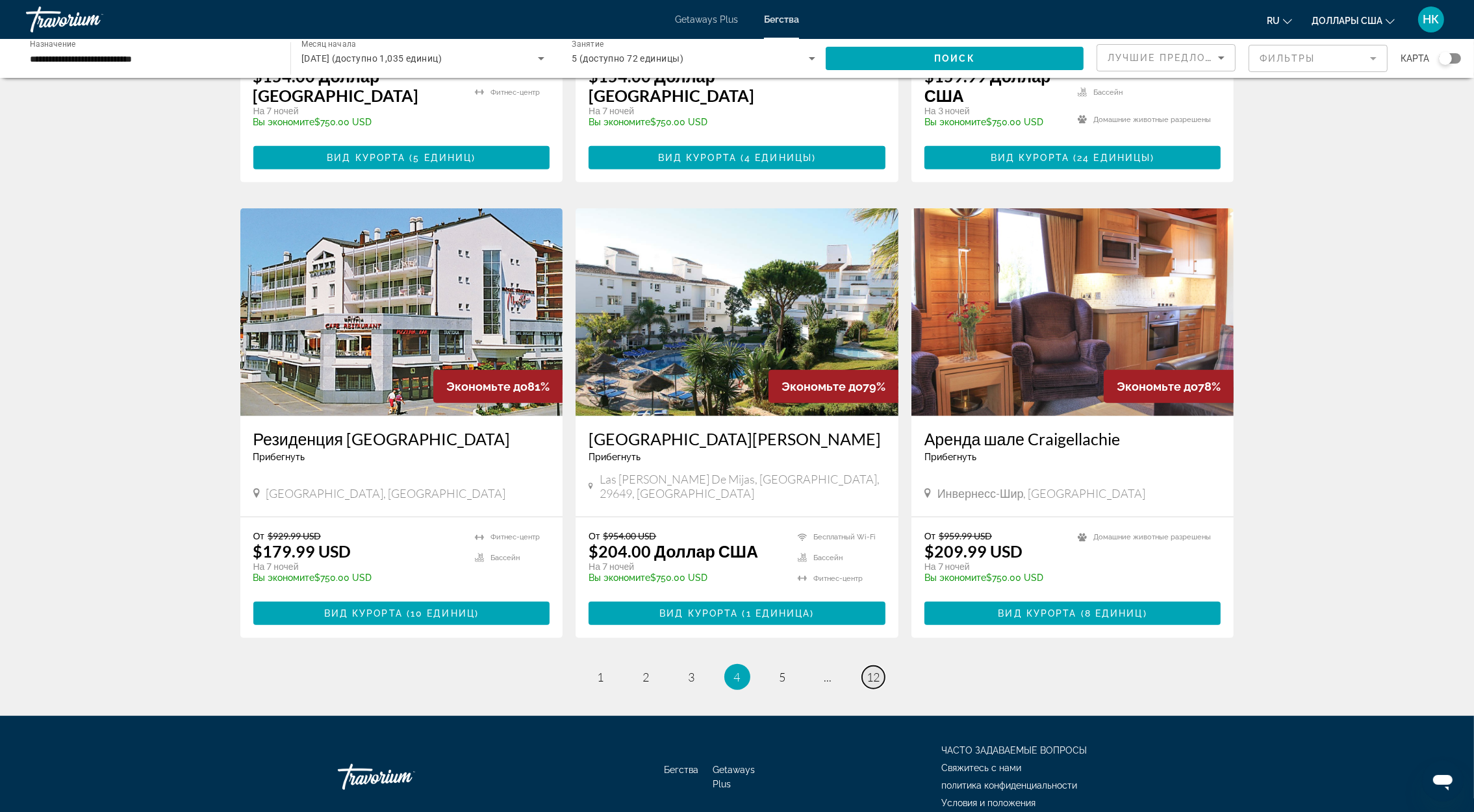
click at [865, 666] on link "страница 12" at bounding box center [874, 677] width 23 height 23
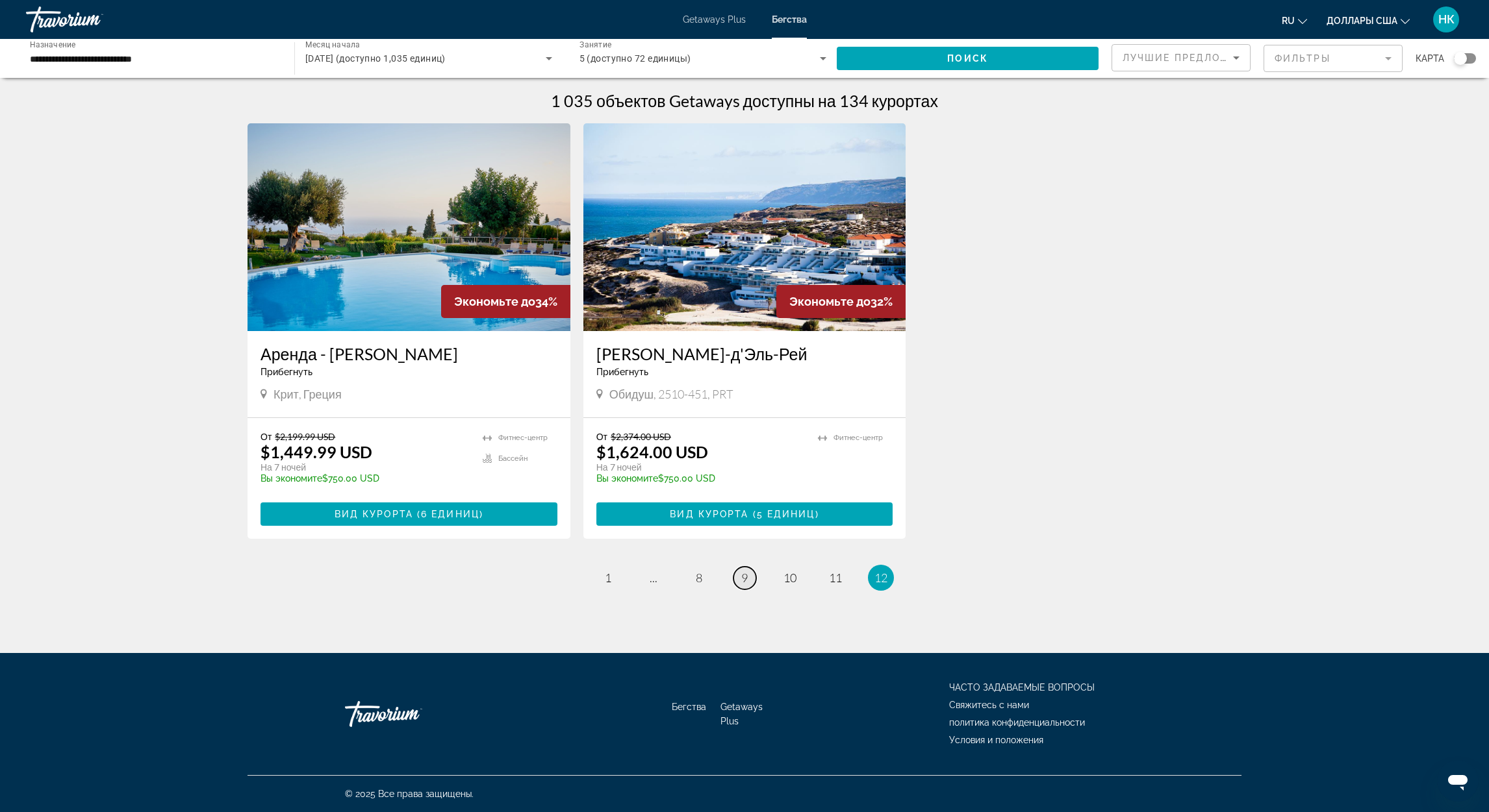
click at [745, 584] on span "9" at bounding box center [744, 577] width 7 height 14
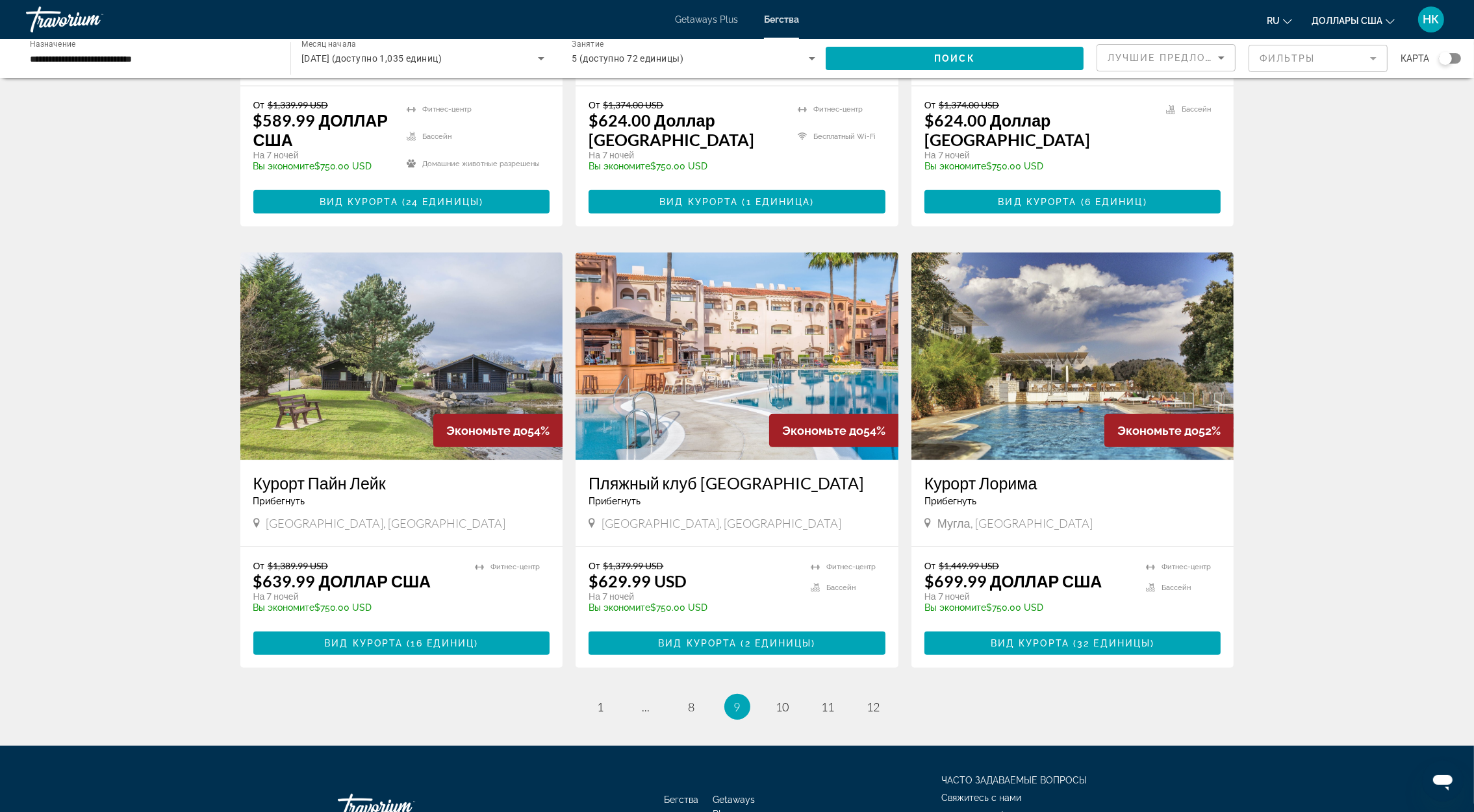
scroll to position [1405, 0]
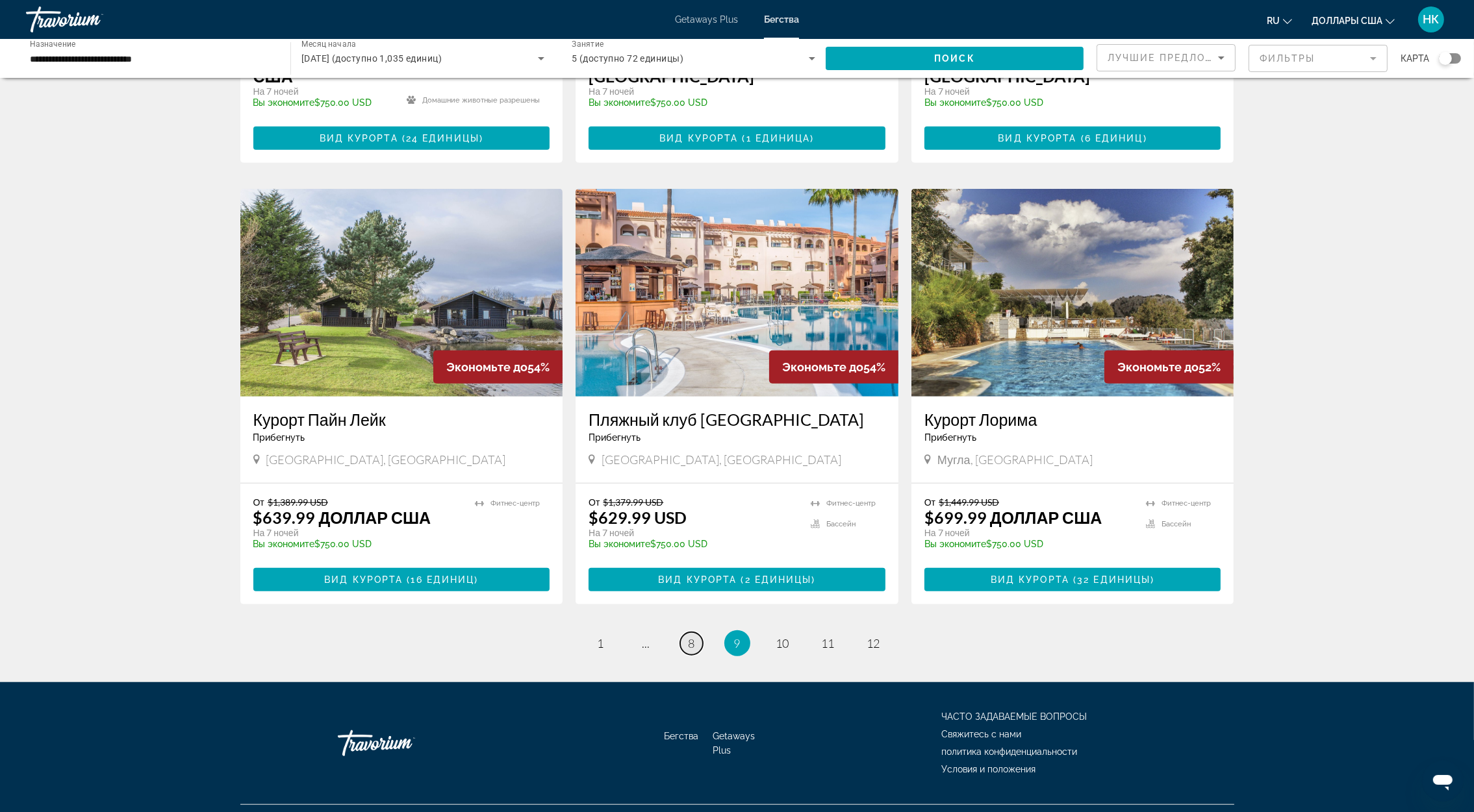
click at [694, 636] on span "8" at bounding box center [691, 643] width 7 height 14
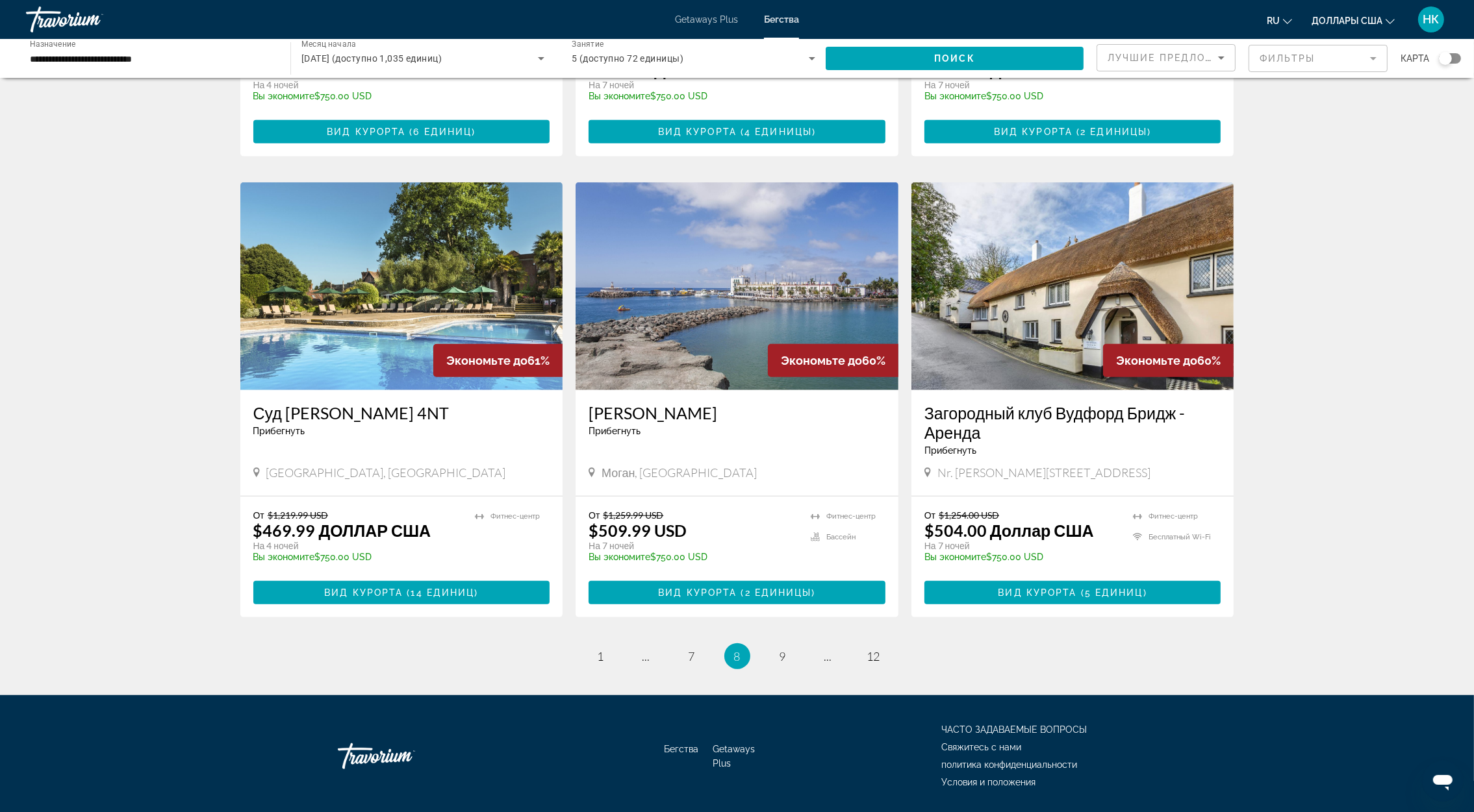
scroll to position [1385, 0]
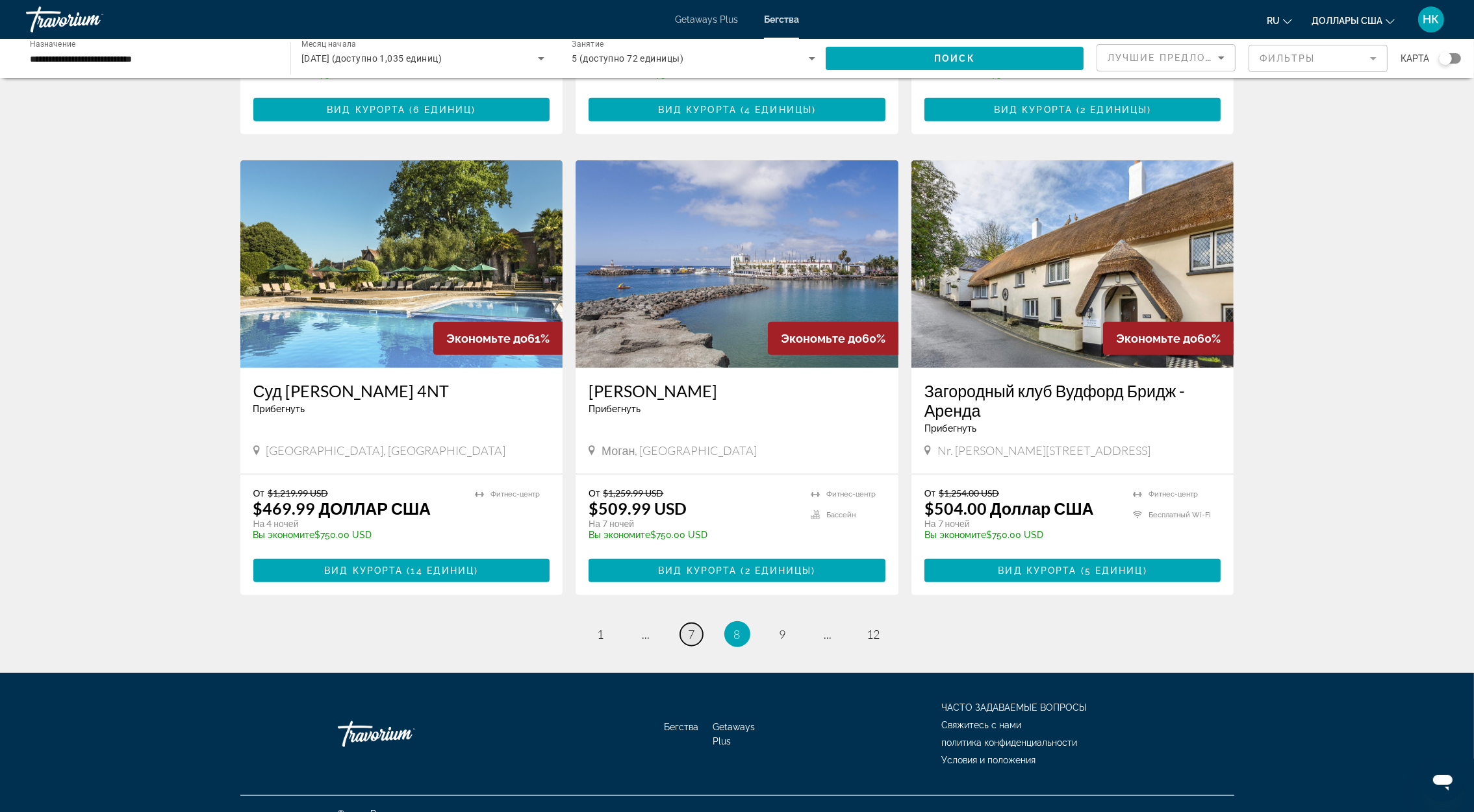
click at [686, 623] on link "страница 7" at bounding box center [691, 635] width 23 height 23
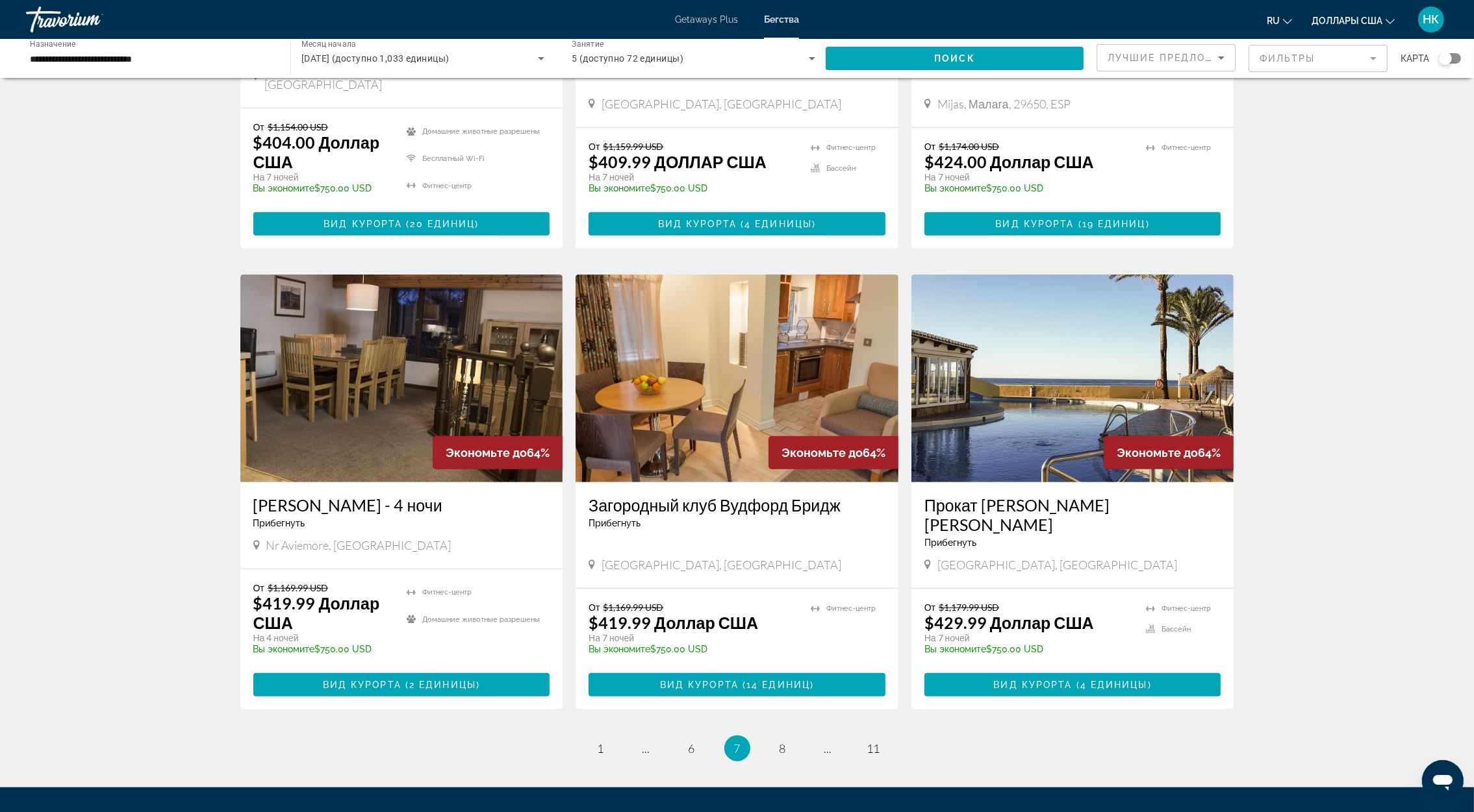
scroll to position [1385, 0]
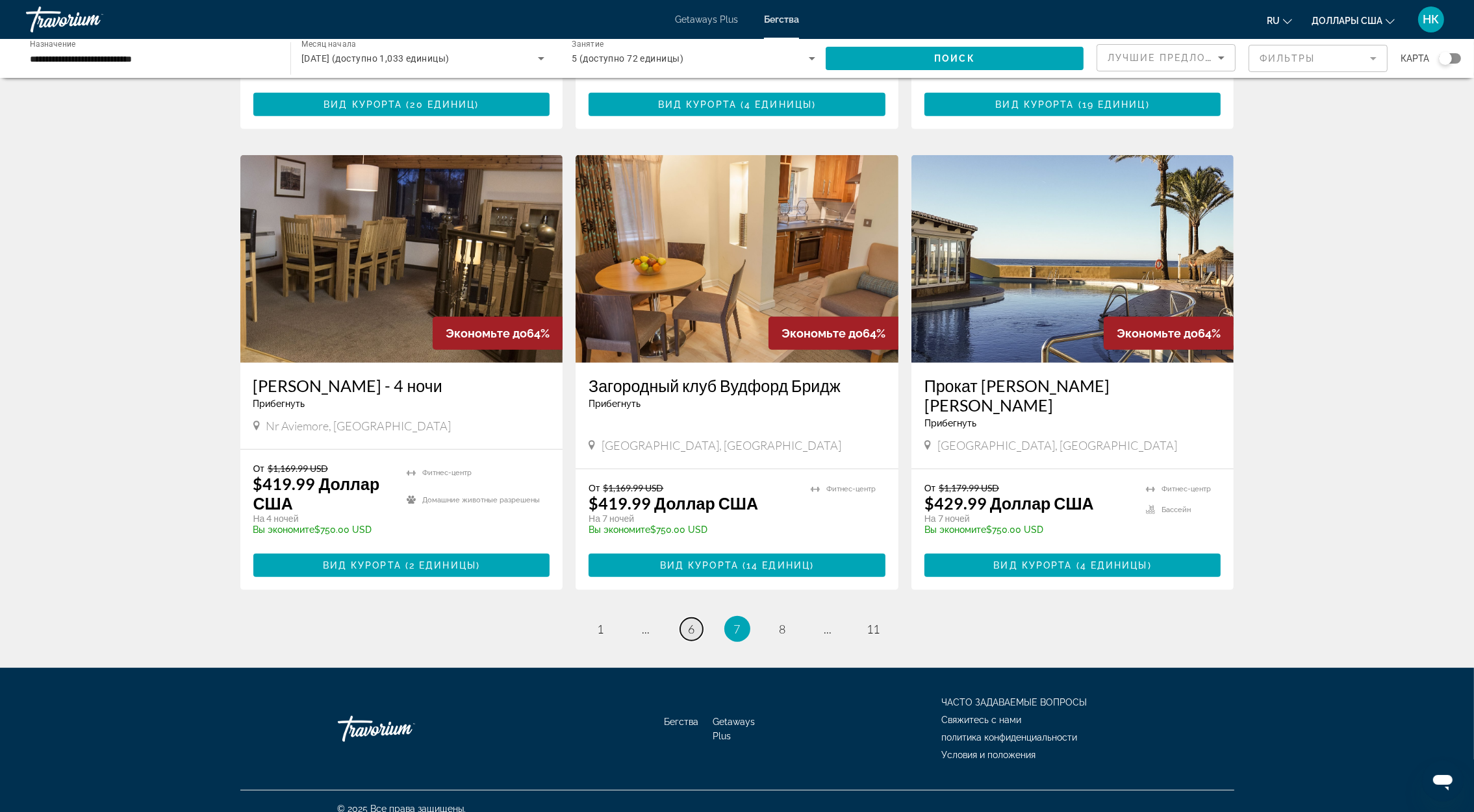
click at [692, 622] on span "6" at bounding box center [691, 629] width 7 height 14
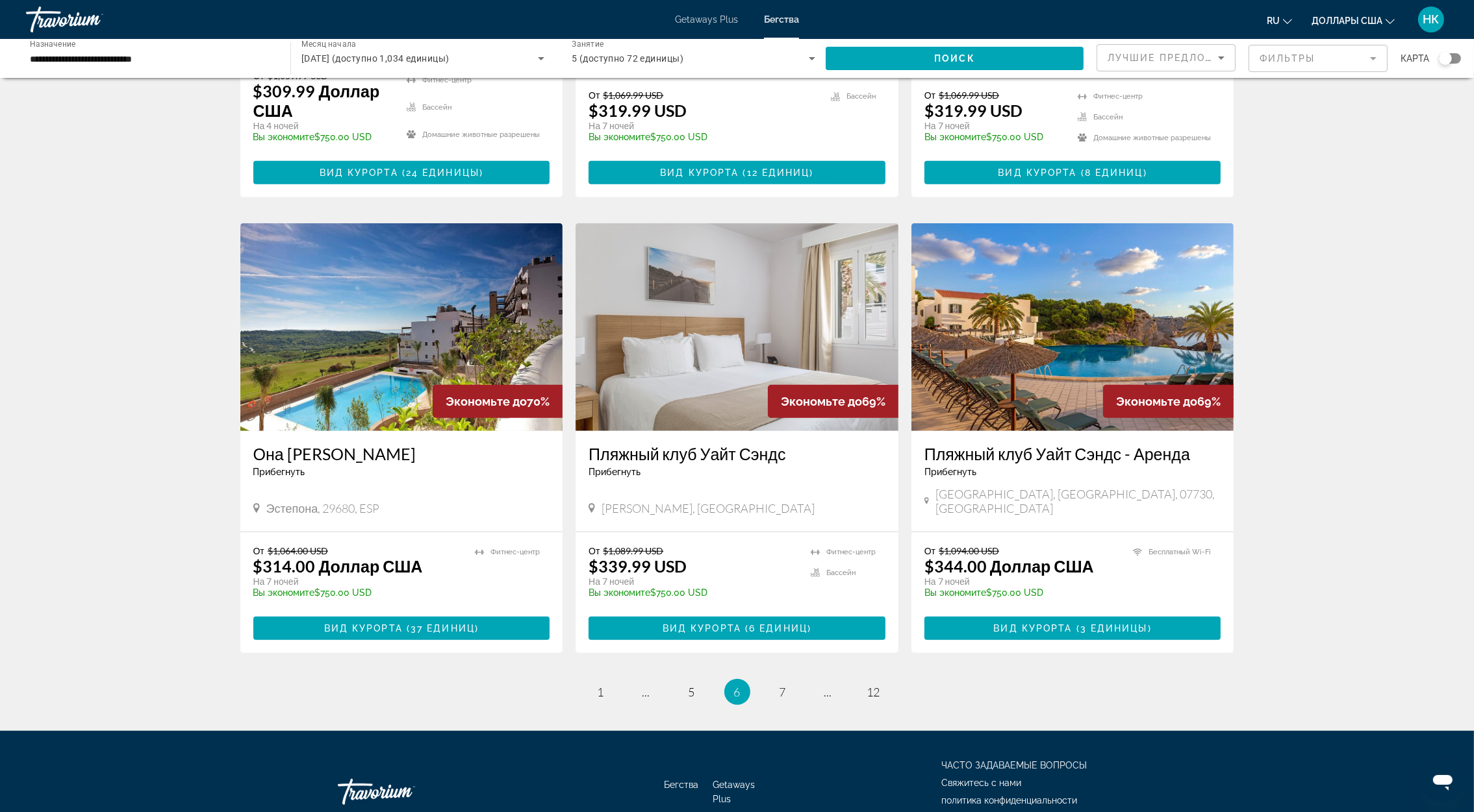
scroll to position [1326, 0]
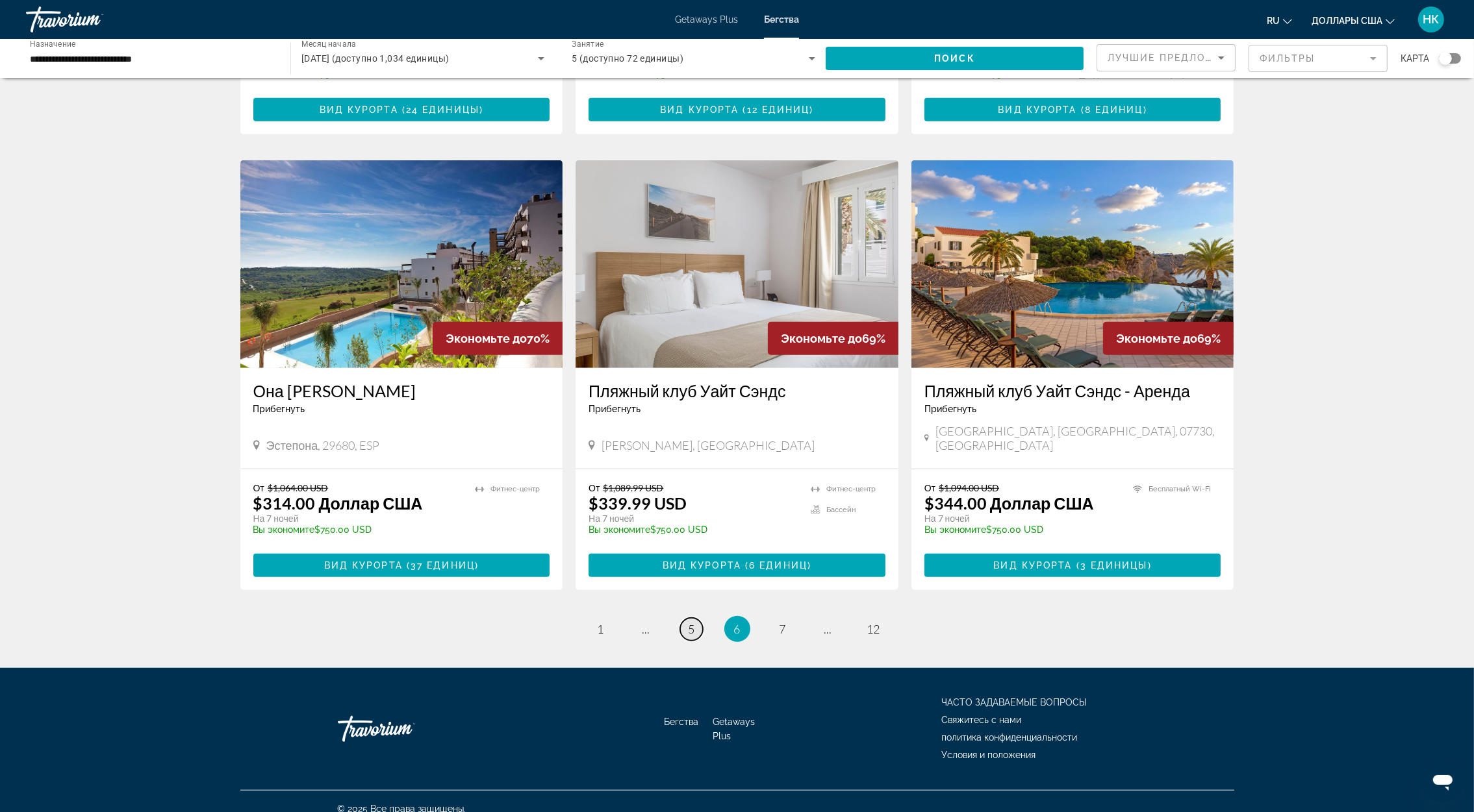
click at [685, 618] on link "страница 5" at bounding box center [691, 630] width 23 height 23
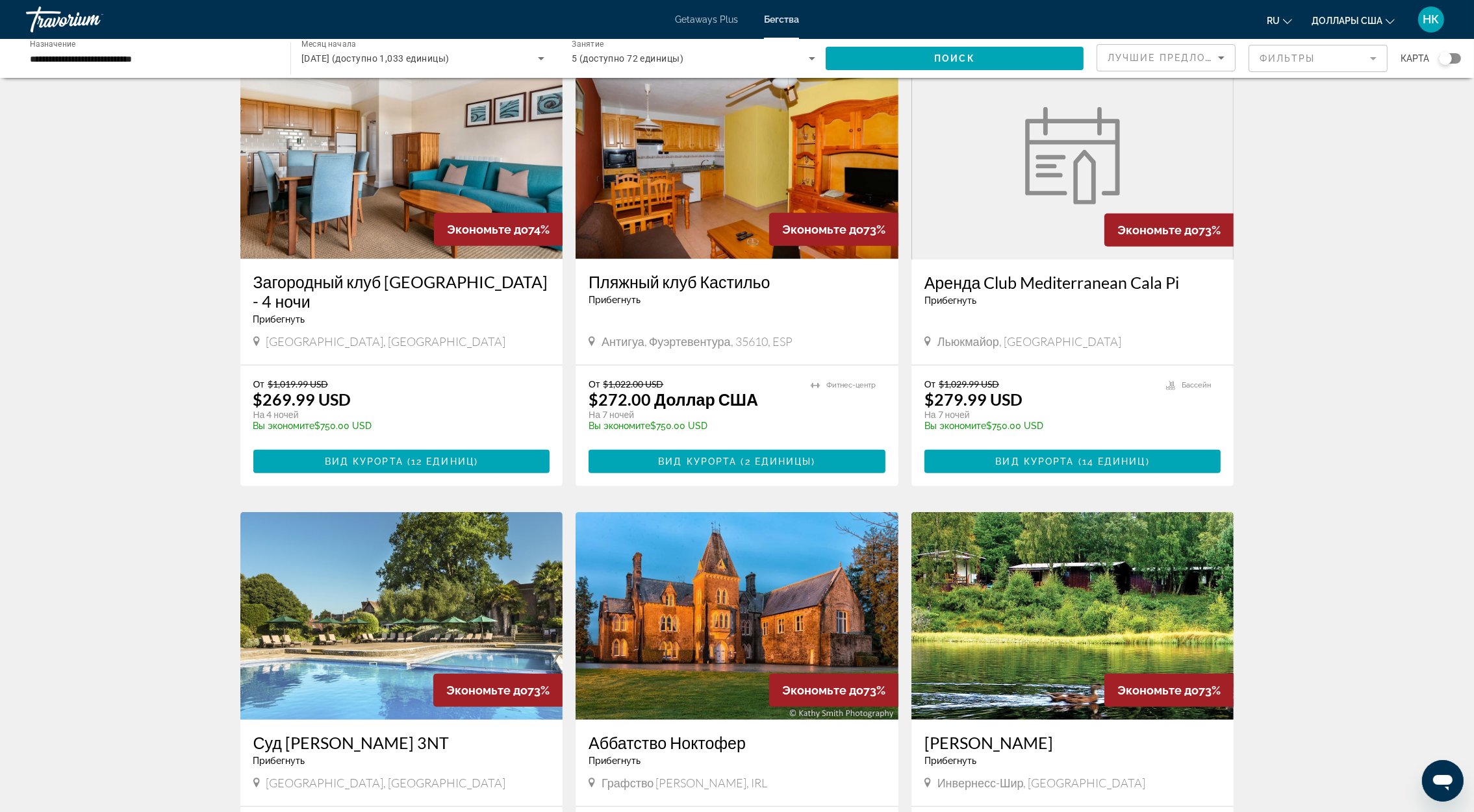
scroll to position [1307, 0]
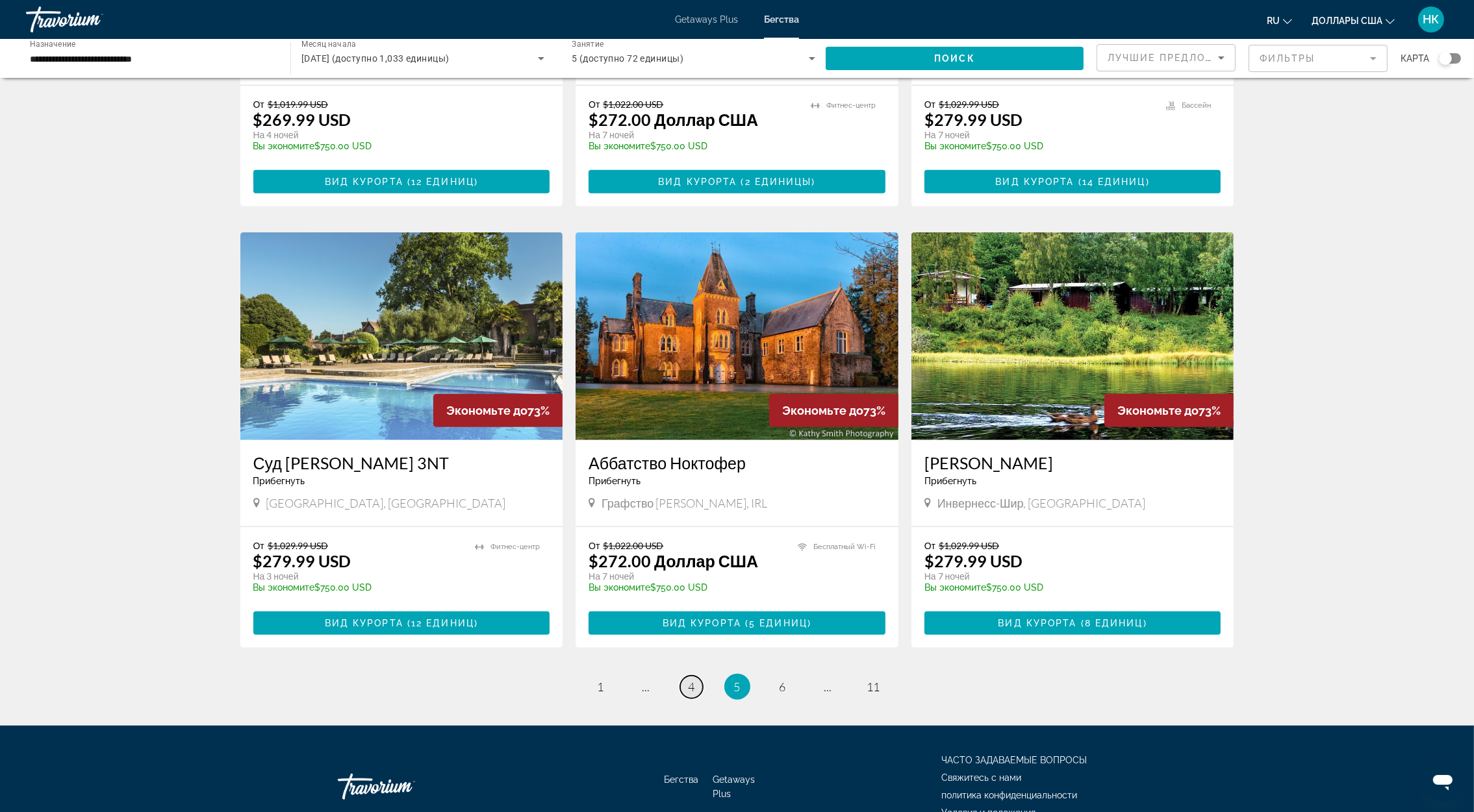
click at [690, 679] on span "4" at bounding box center [691, 686] width 7 height 14
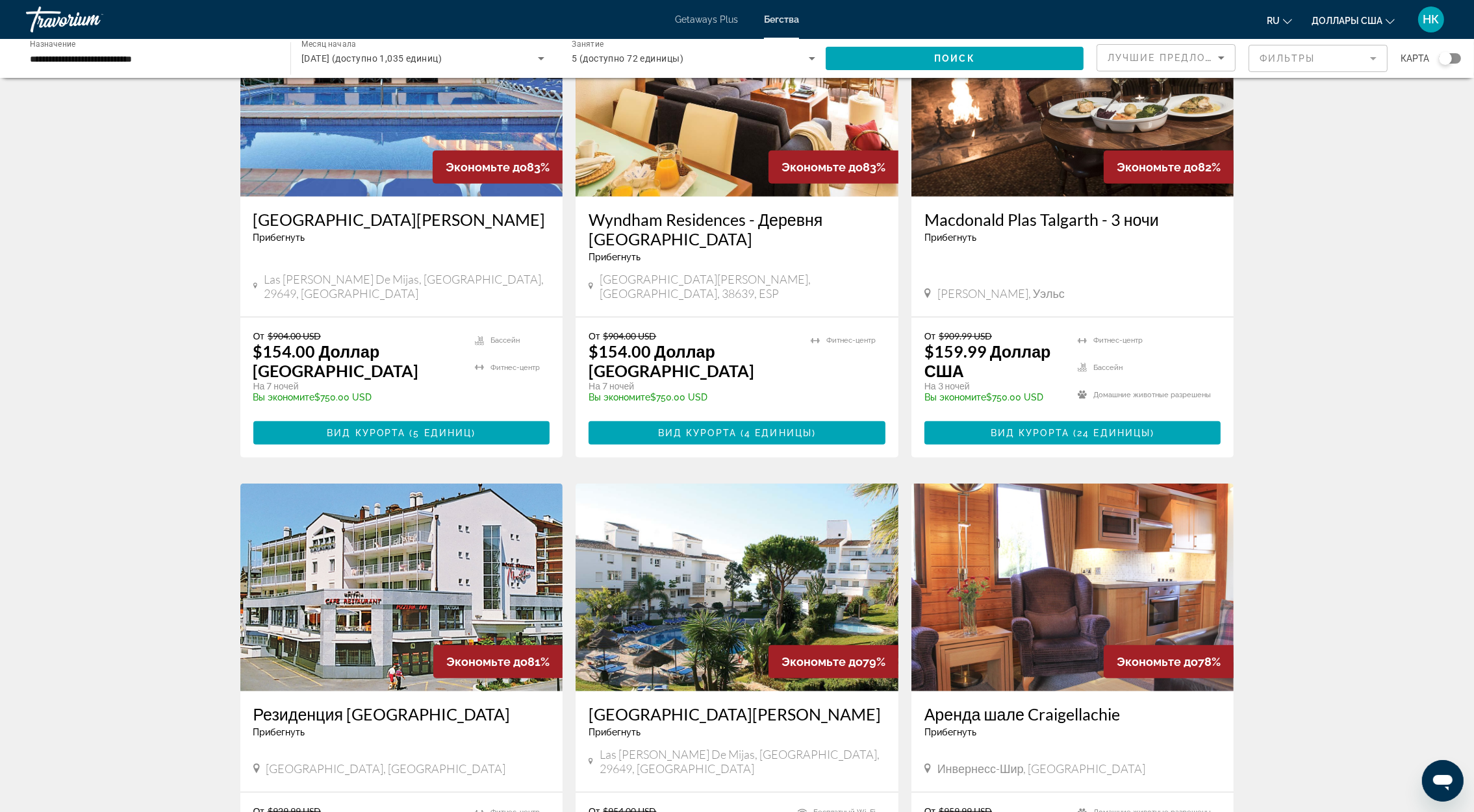
scroll to position [1265, 0]
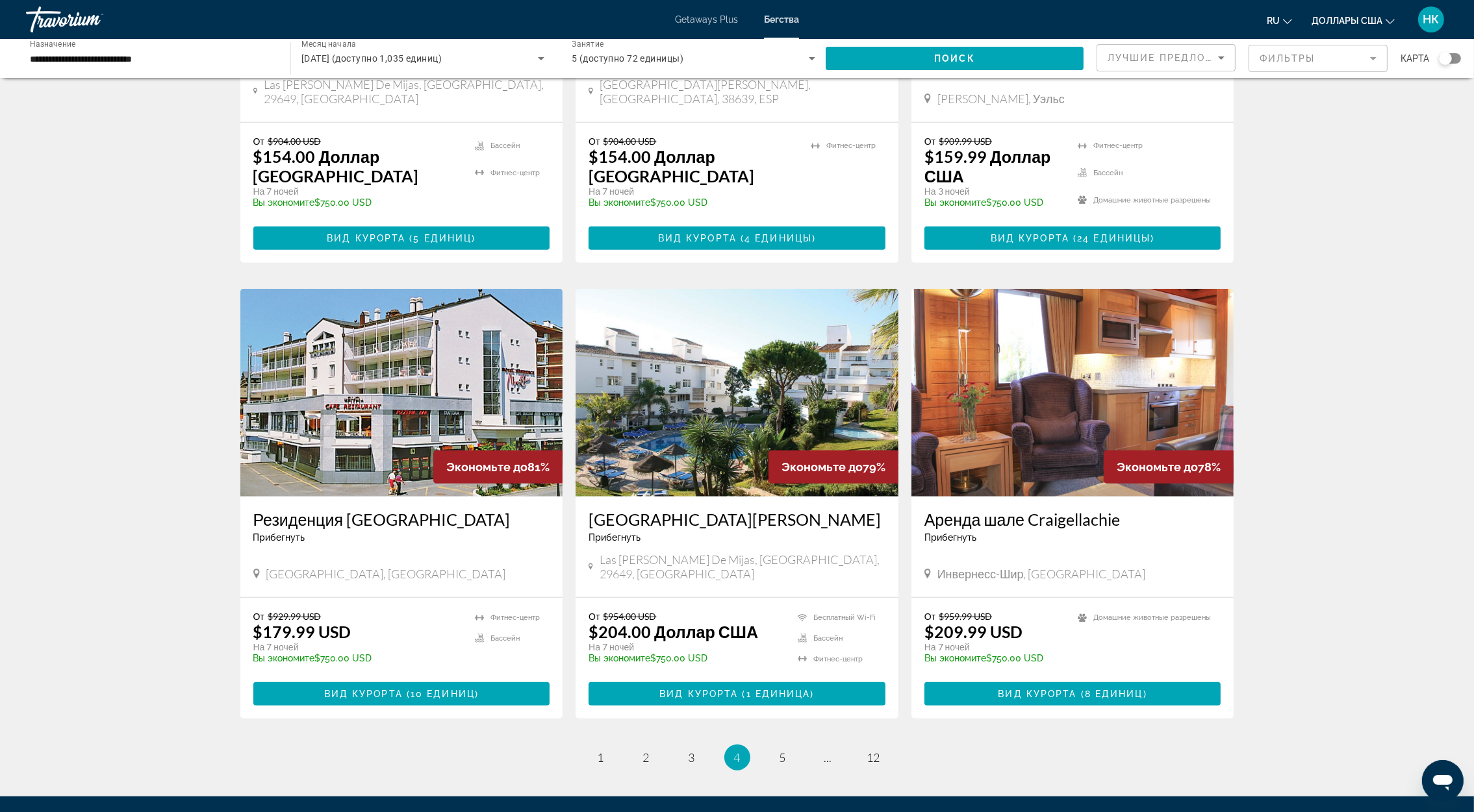
drag, startPoint x: 348, startPoint y: 470, endPoint x: 321, endPoint y: 471, distance: 27.0
click at [321, 510] on h3 "Резиденция Мон-Кальм" at bounding box center [401, 519] width 297 height 19
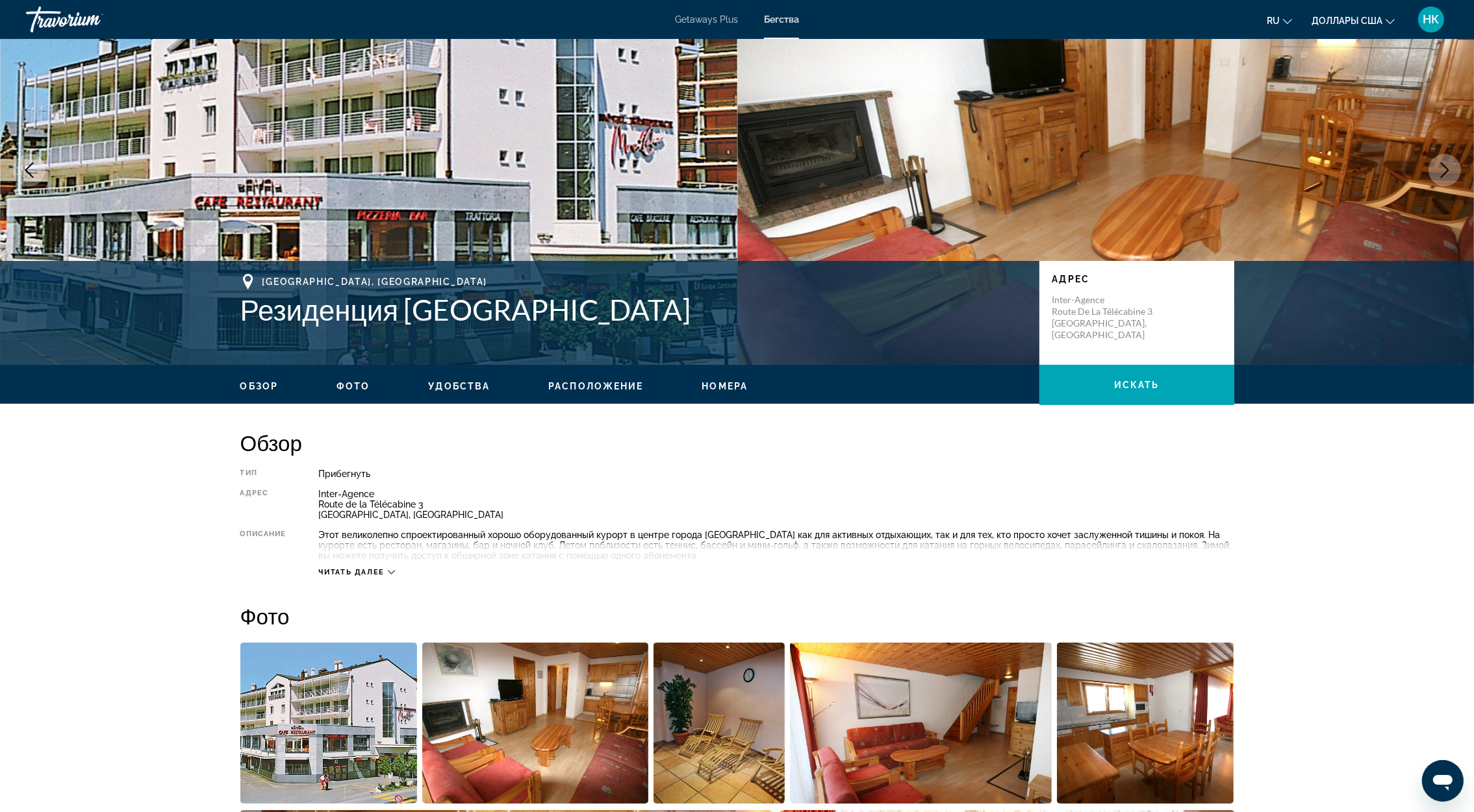
scroll to position [97, 0]
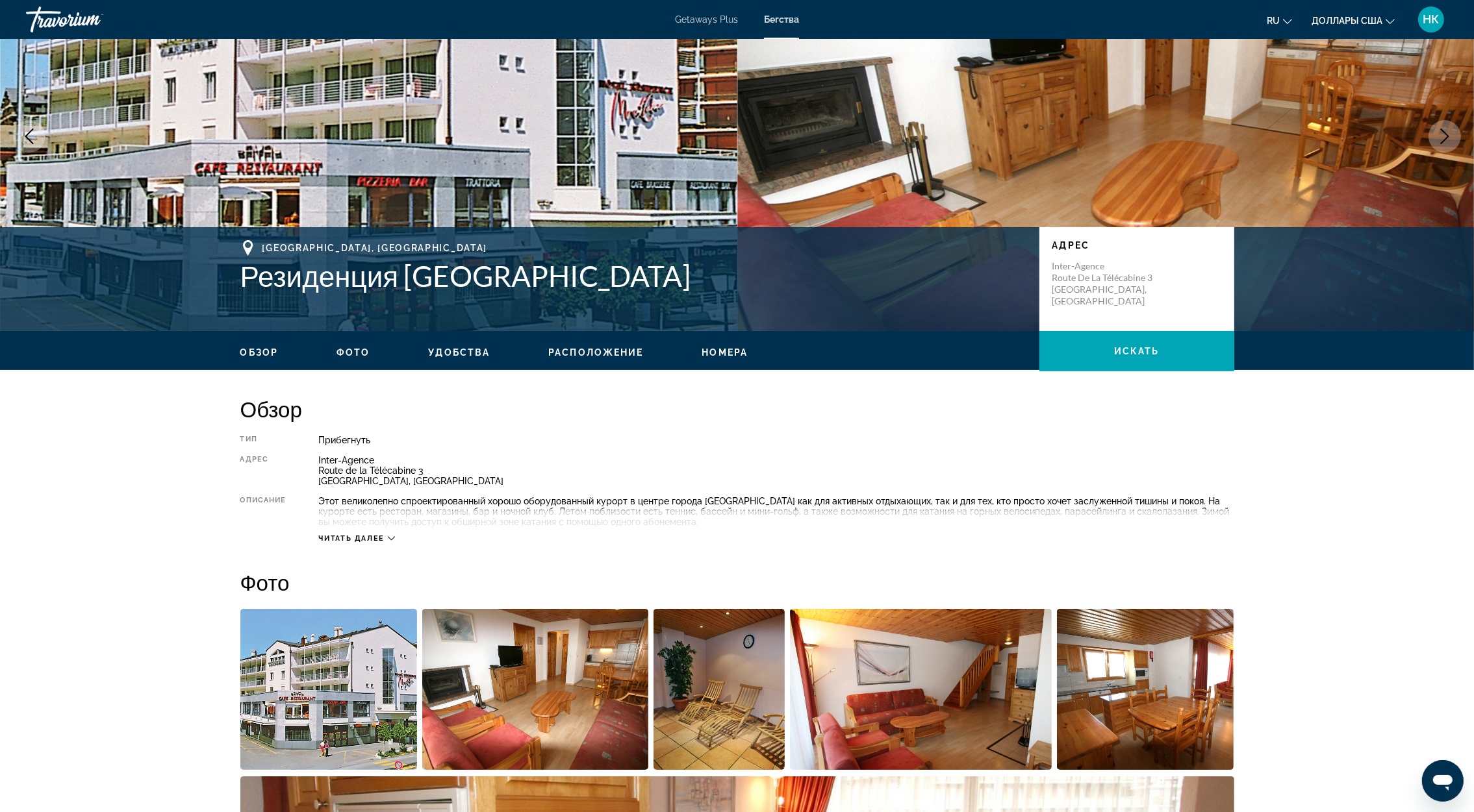
click at [366, 534] on span "Читать далее" at bounding box center [350, 538] width 66 height 9
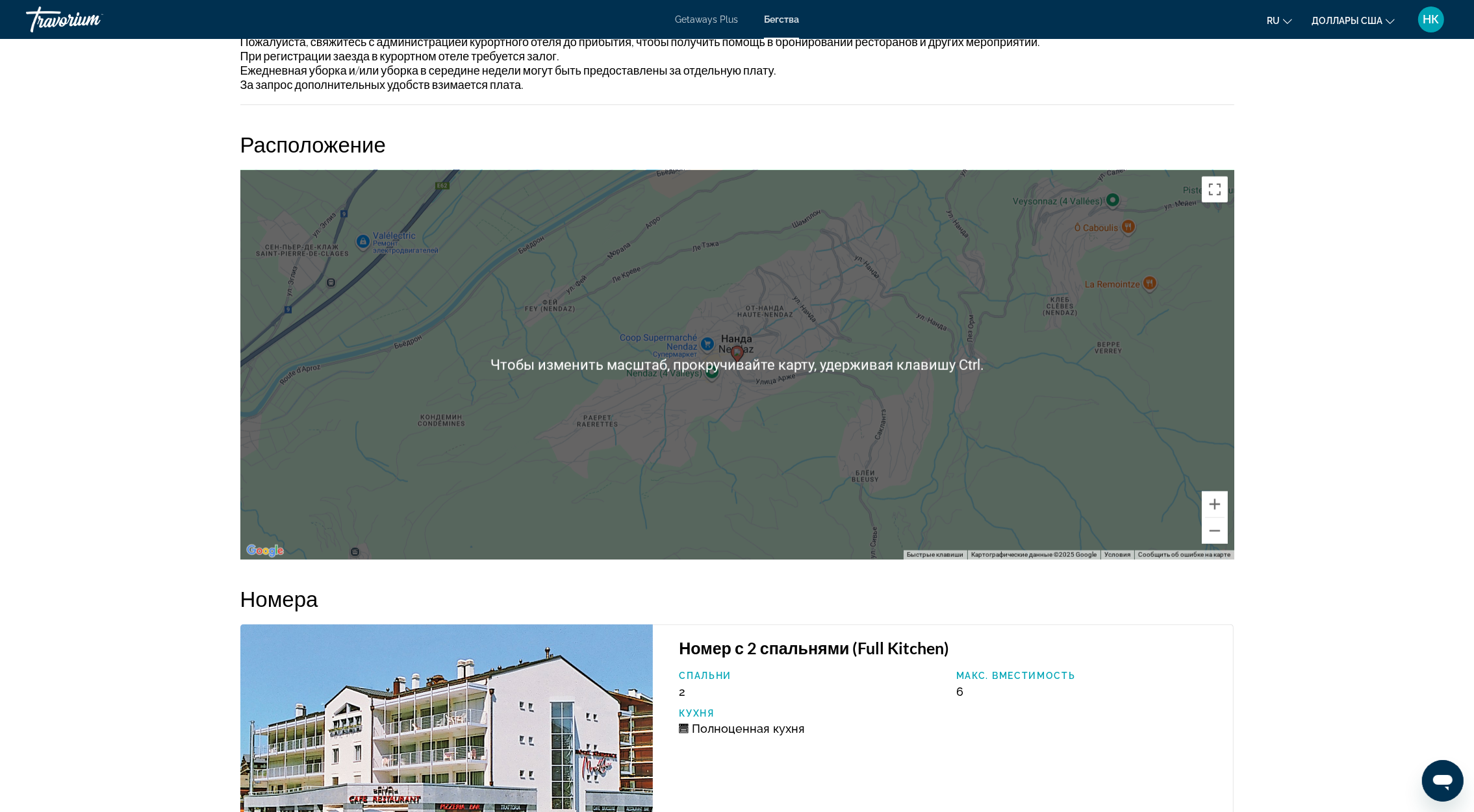
scroll to position [1947, 0]
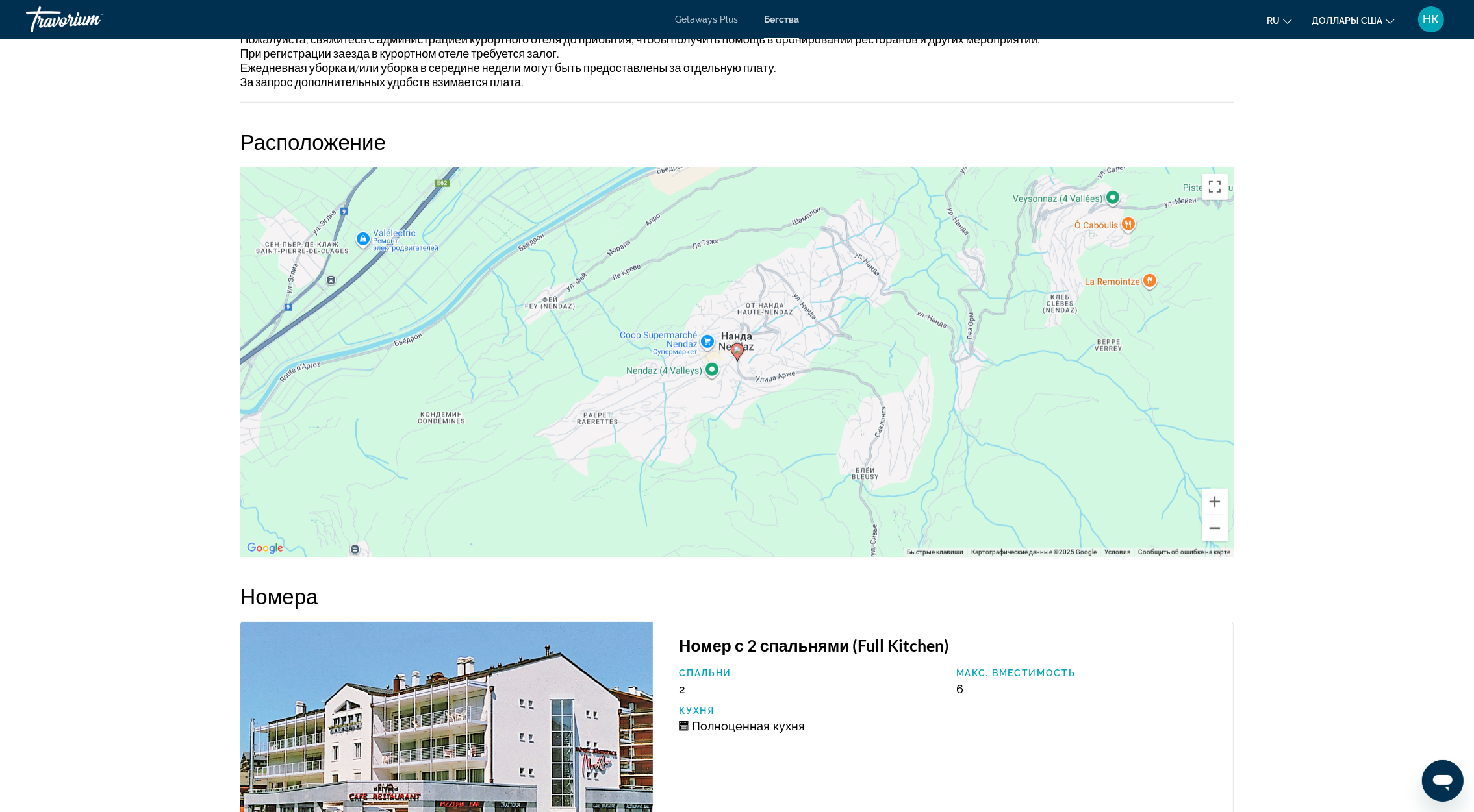
click at [1210, 526] on button "Уменьшить" at bounding box center [1214, 528] width 26 height 26
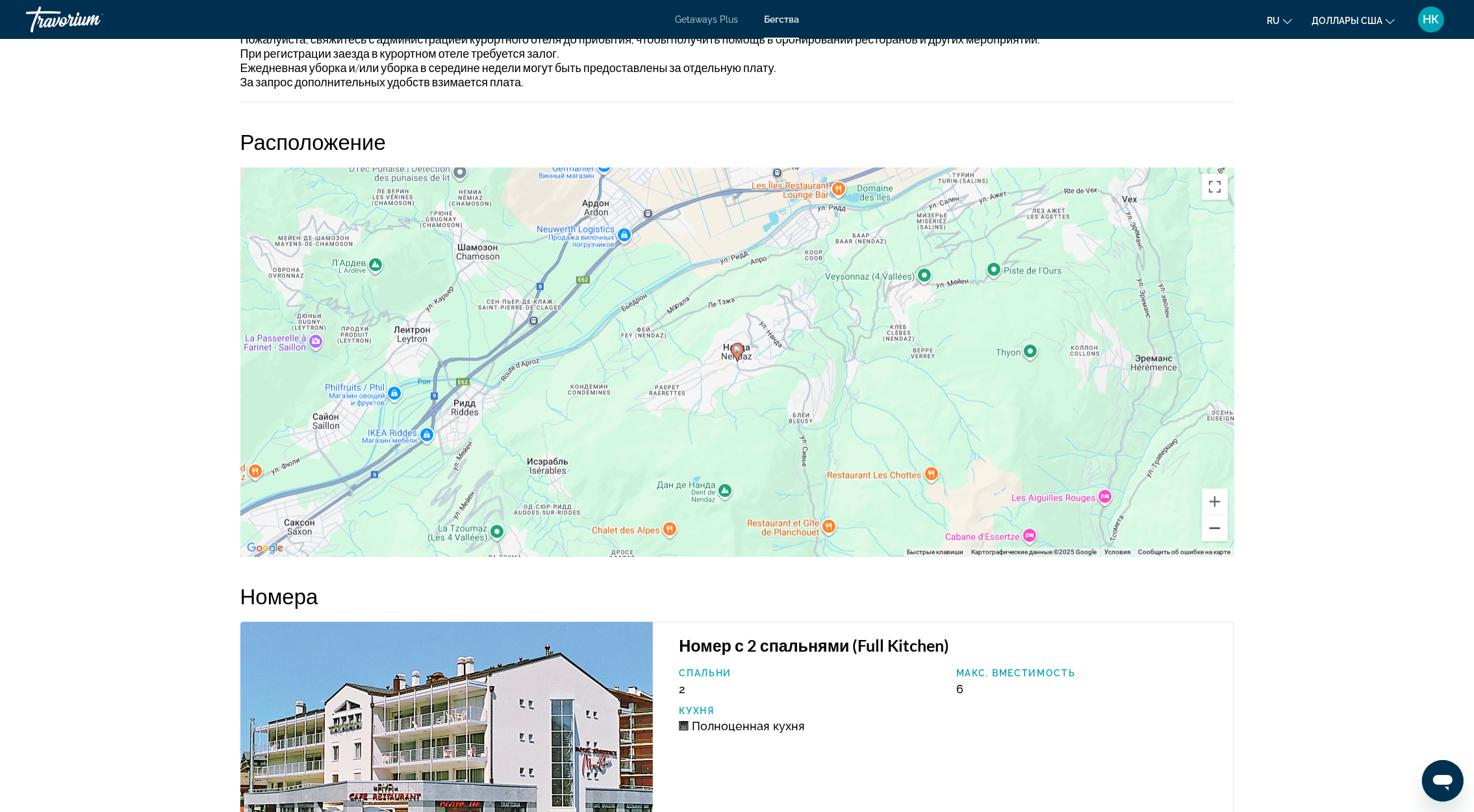
click at [1210, 526] on button "Уменьшить" at bounding box center [1214, 528] width 26 height 26
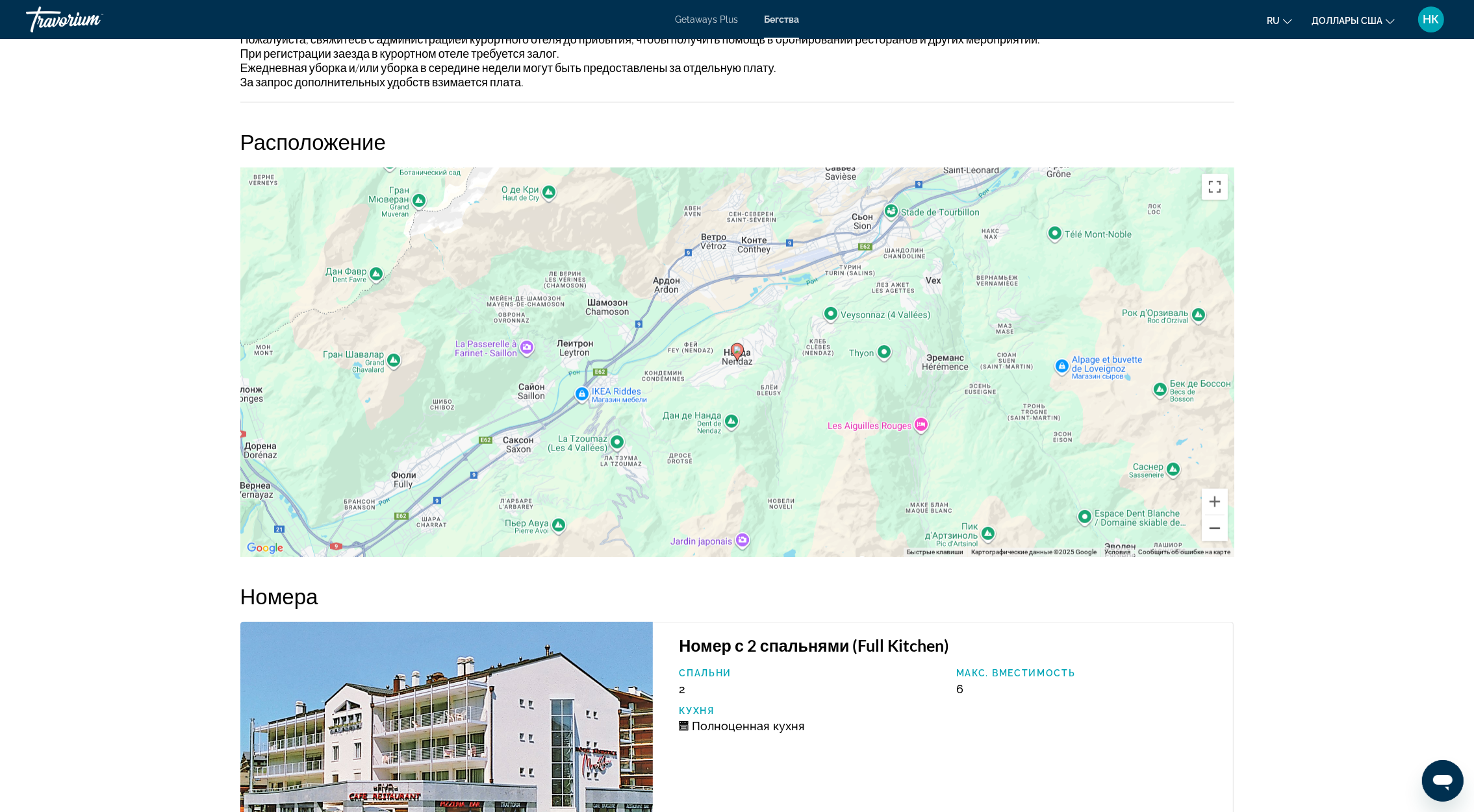
click at [1210, 526] on button "Уменьшить" at bounding box center [1214, 528] width 26 height 26
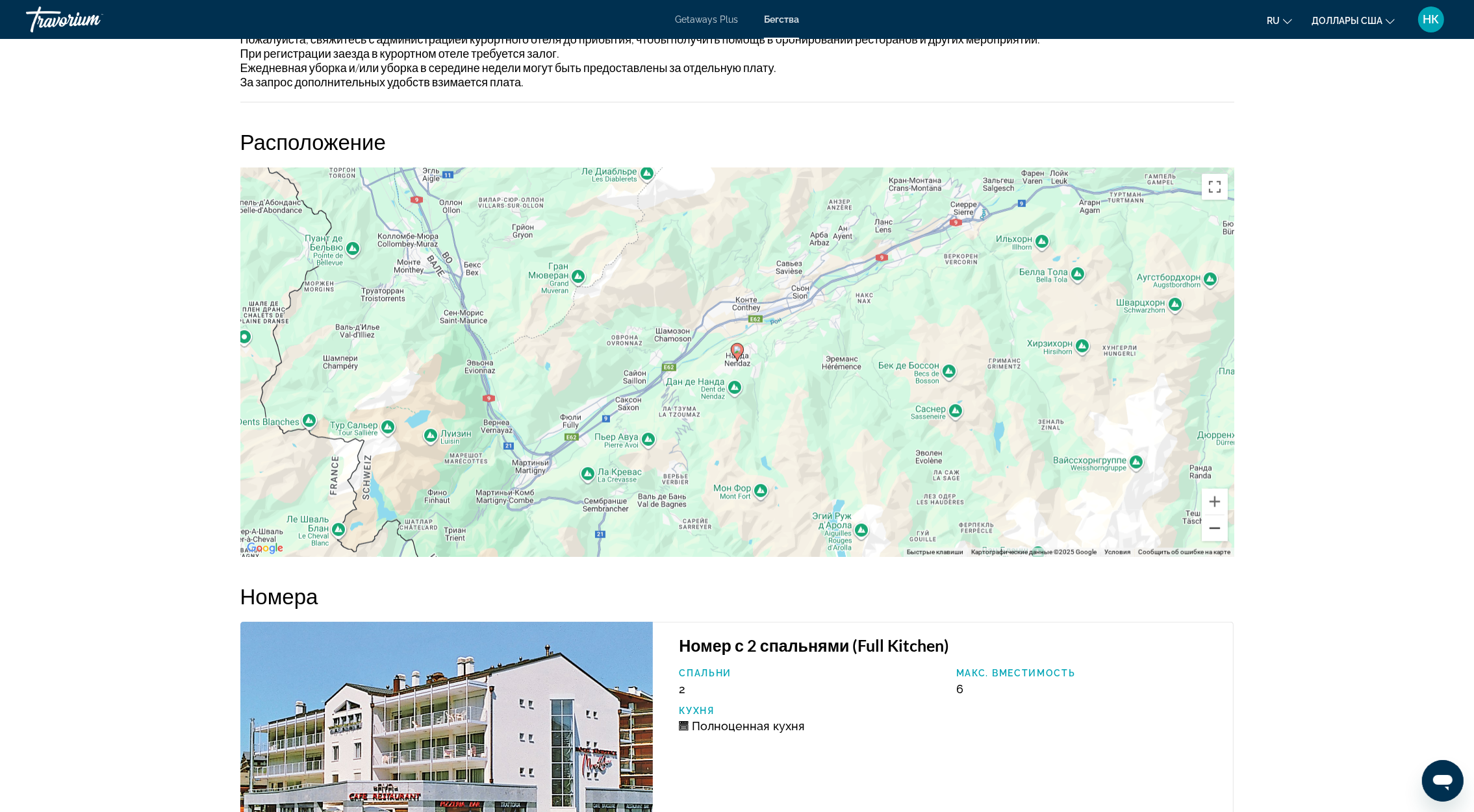
click at [1210, 526] on button "Уменьшить" at bounding box center [1214, 528] width 26 height 26
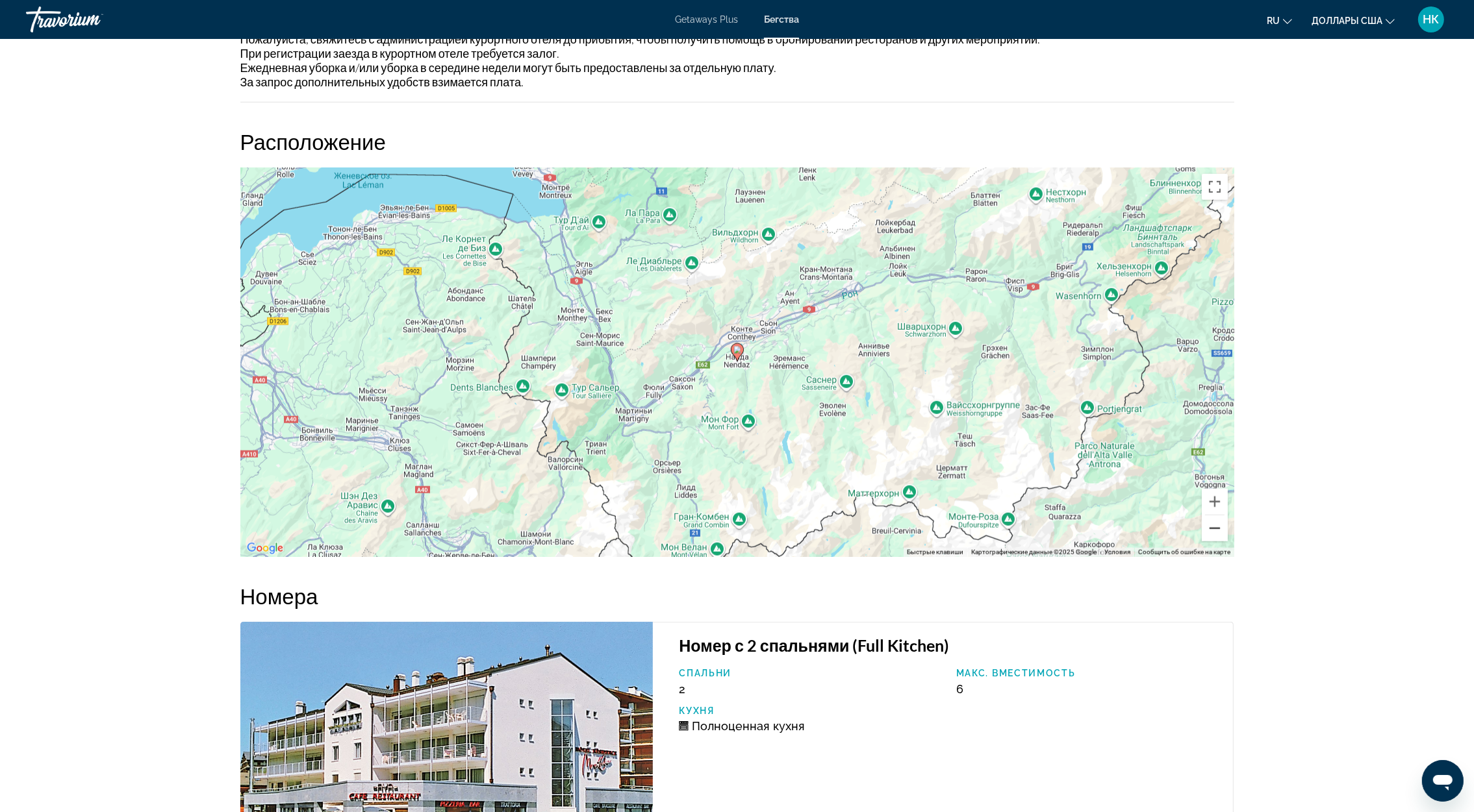
click at [1210, 526] on button "Уменьшить" at bounding box center [1214, 528] width 26 height 26
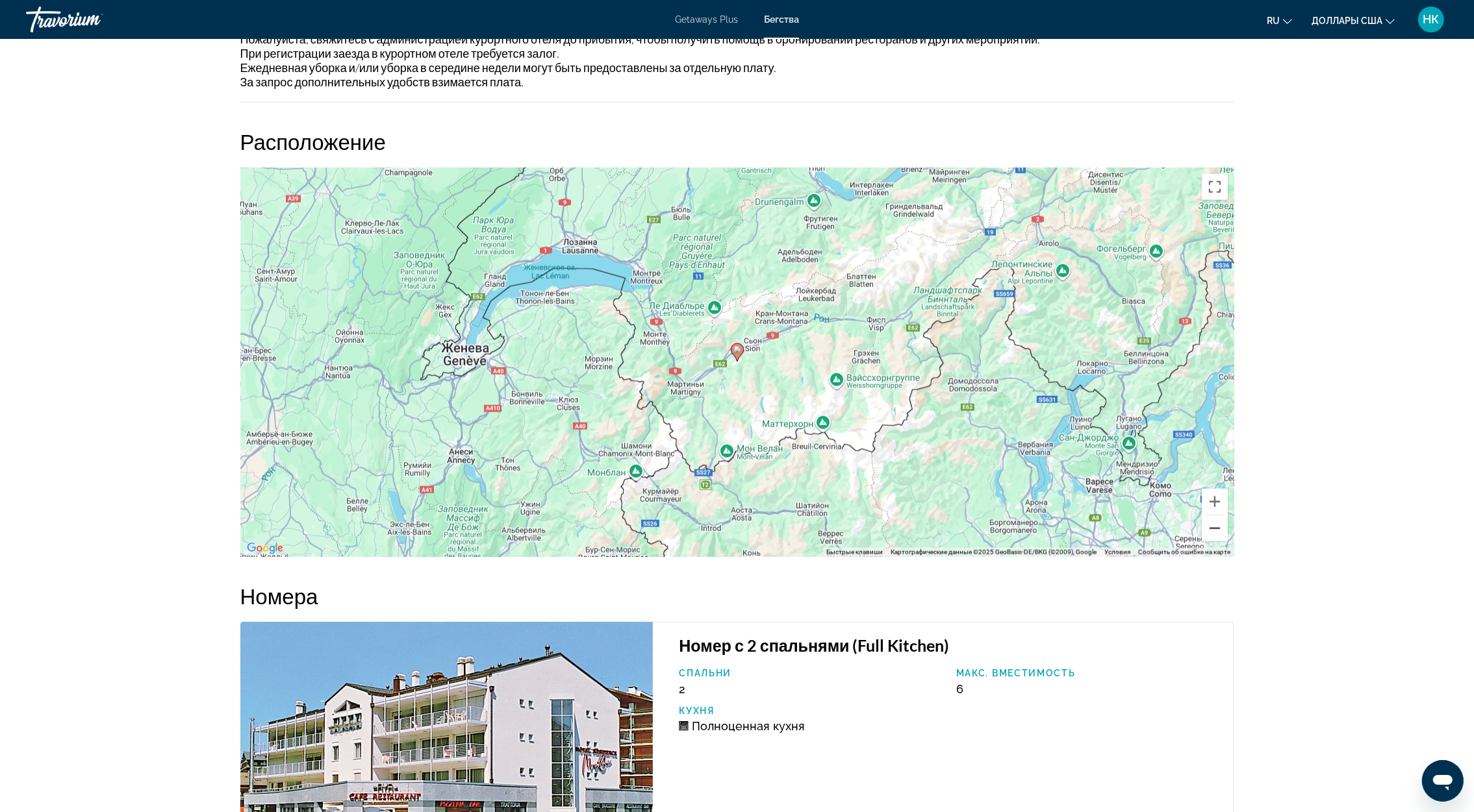
click at [1210, 526] on button "Уменьшить" at bounding box center [1214, 528] width 26 height 26
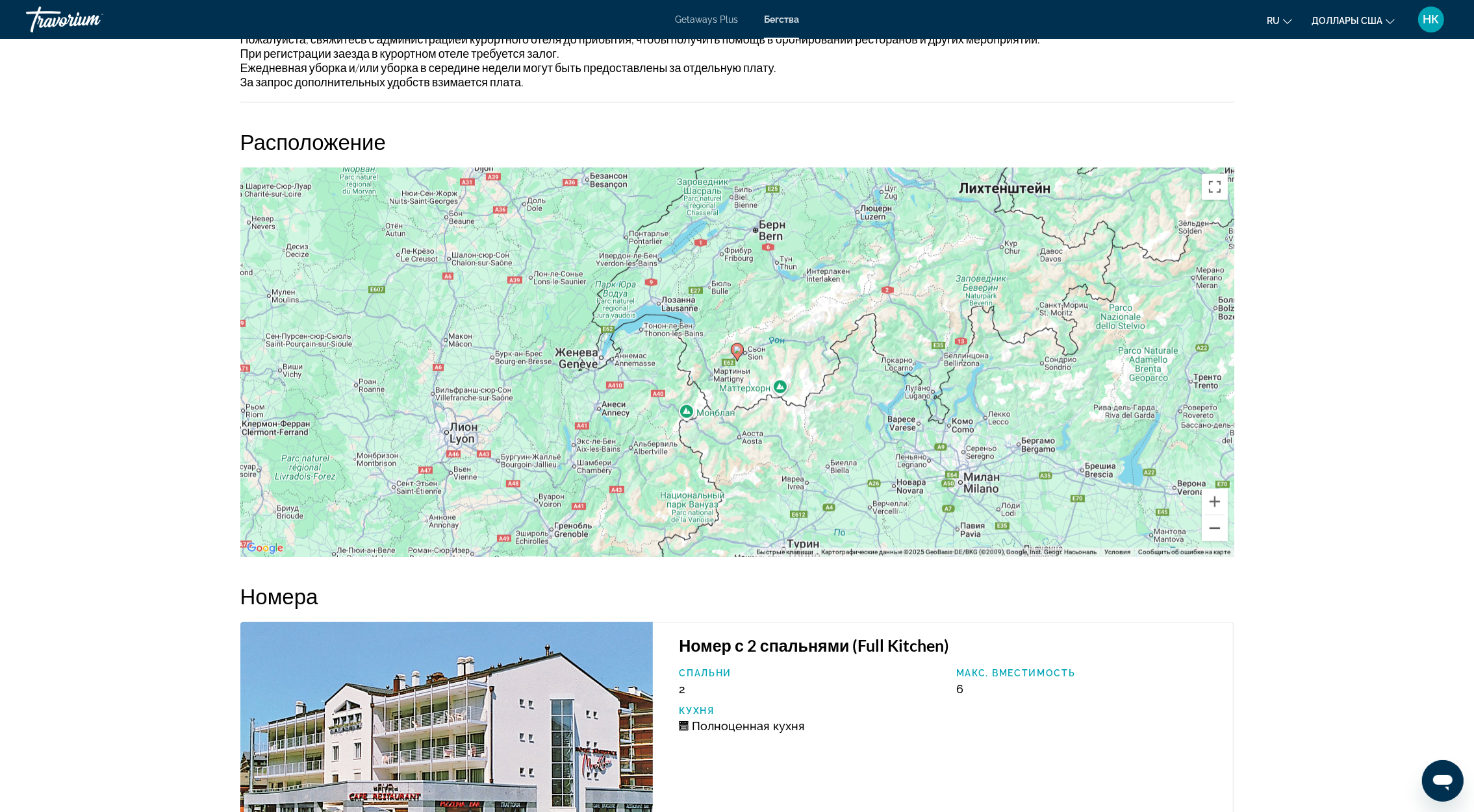
click at [1210, 526] on button "Уменьшить" at bounding box center [1214, 528] width 26 height 26
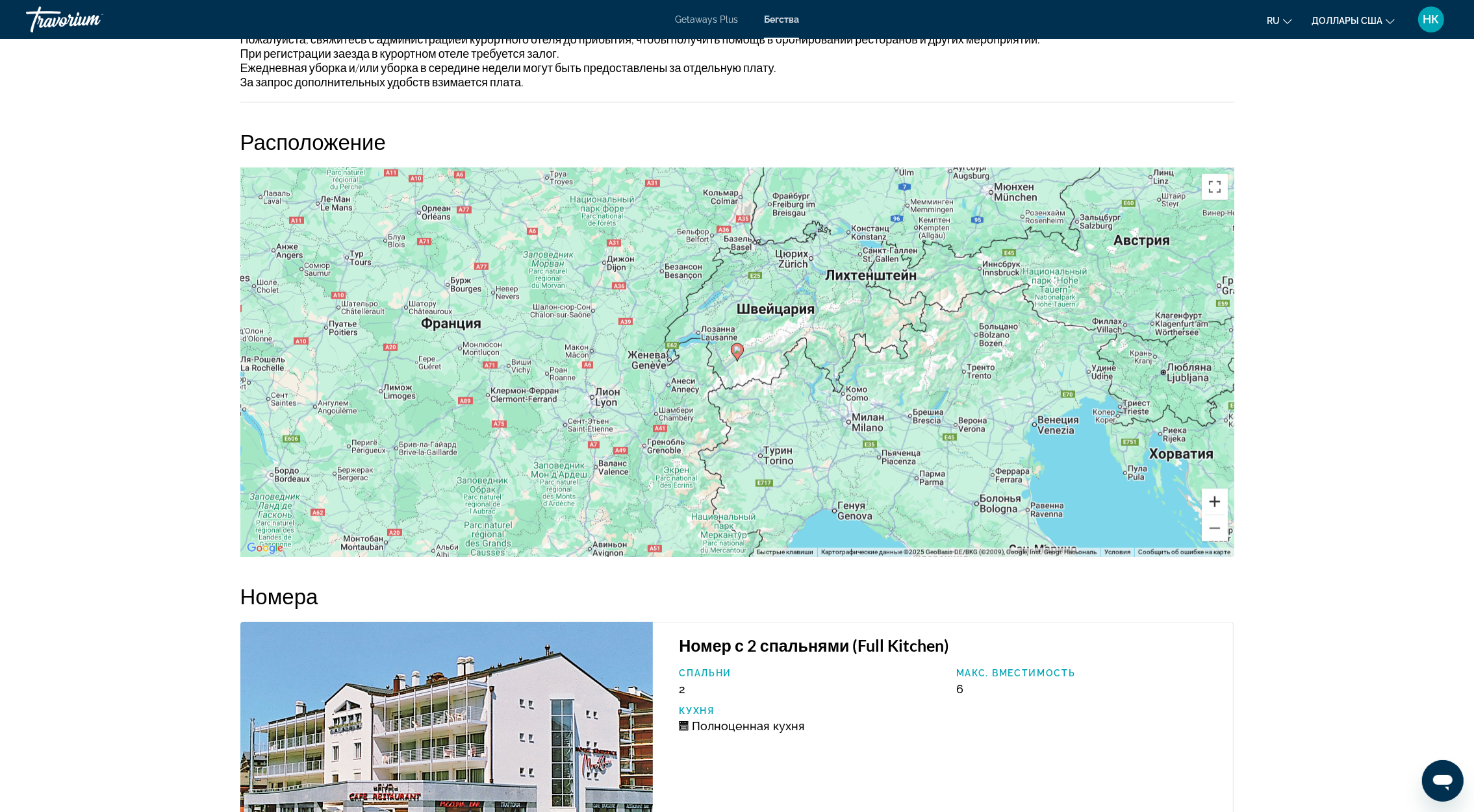
click at [1222, 496] on button "Увеличить" at bounding box center [1214, 501] width 26 height 26
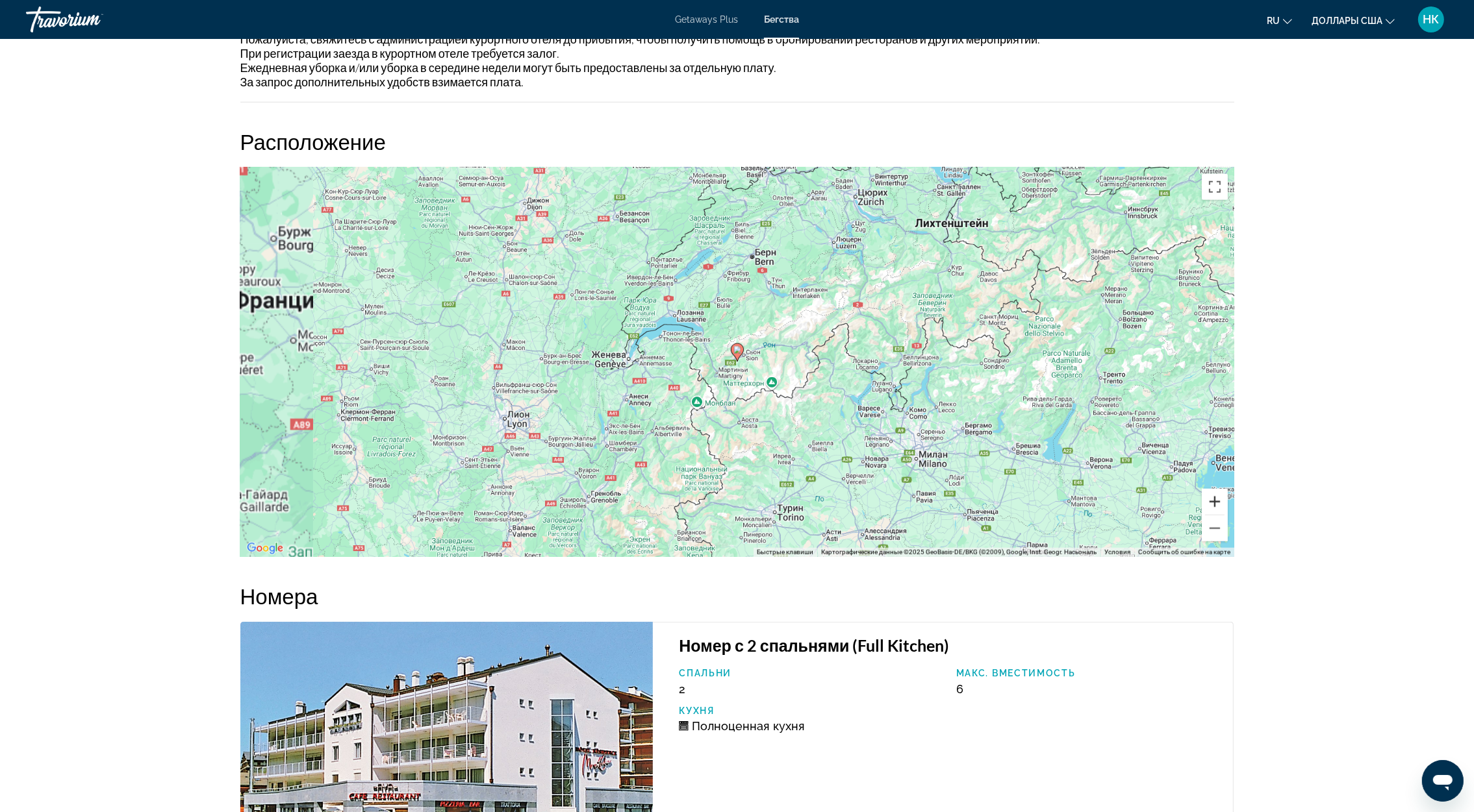
click at [1222, 496] on button "Увеличить" at bounding box center [1214, 501] width 26 height 26
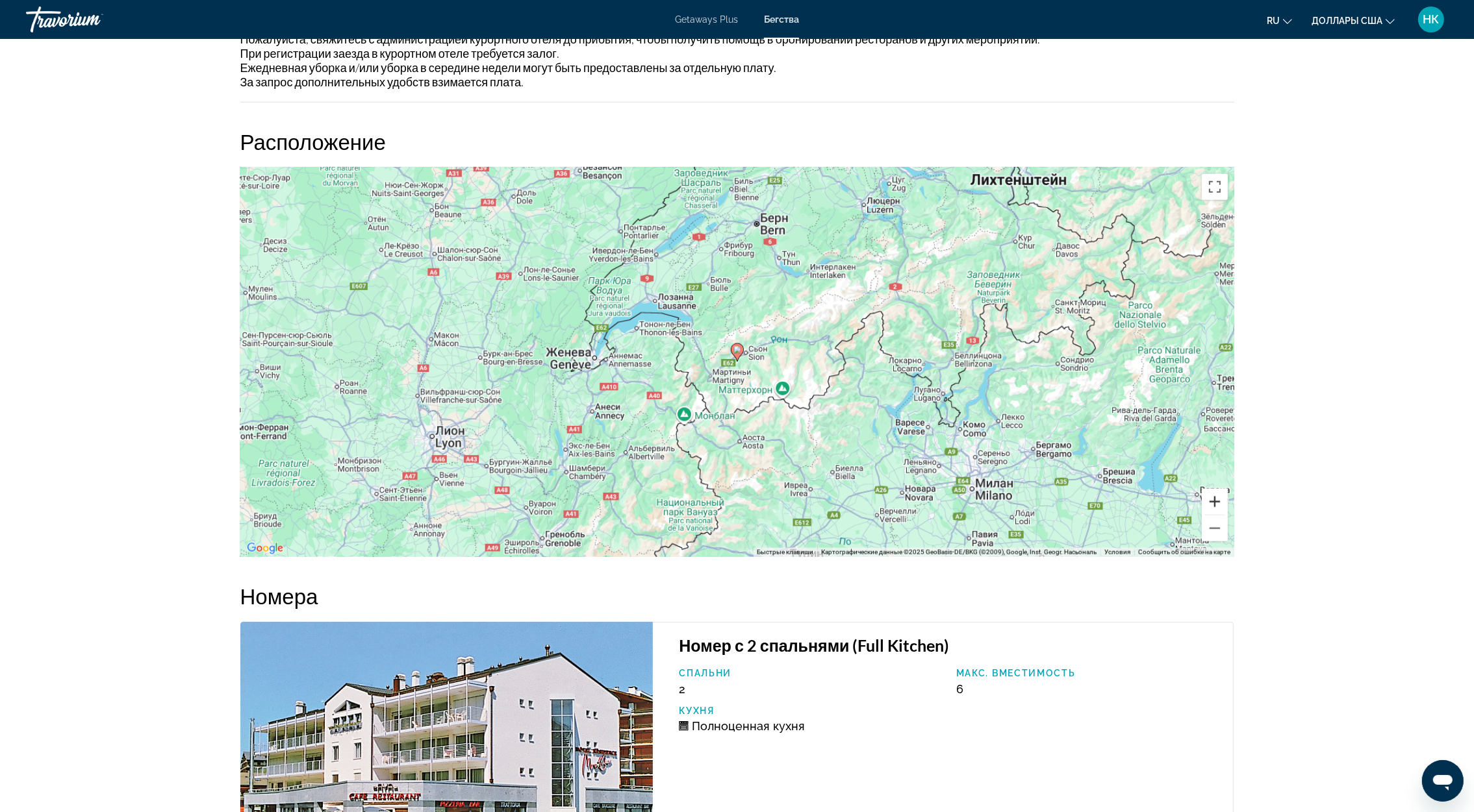
click at [1222, 496] on button "Увеличить" at bounding box center [1214, 501] width 26 height 26
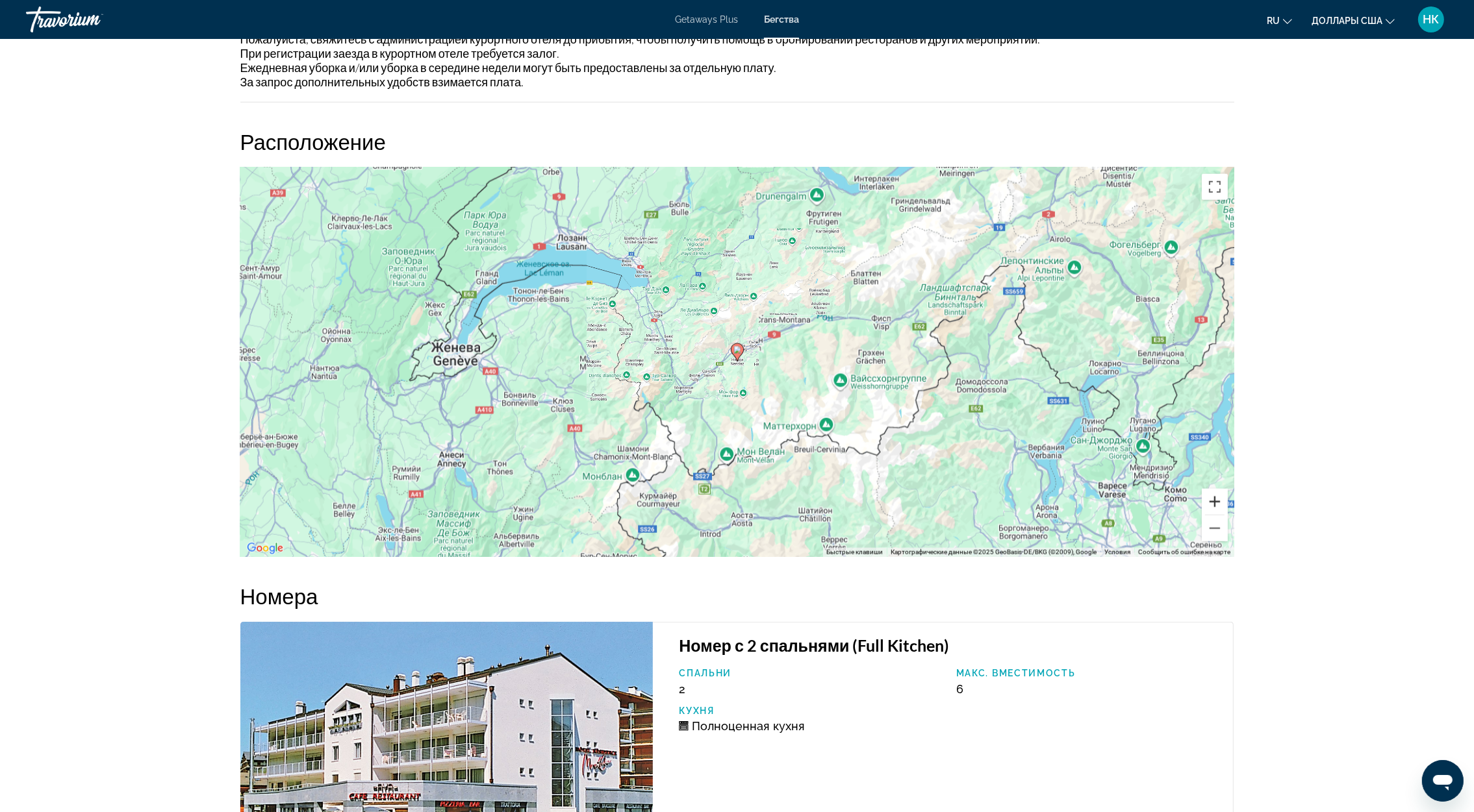
click at [1222, 496] on button "Увеличить" at bounding box center [1214, 501] width 26 height 26
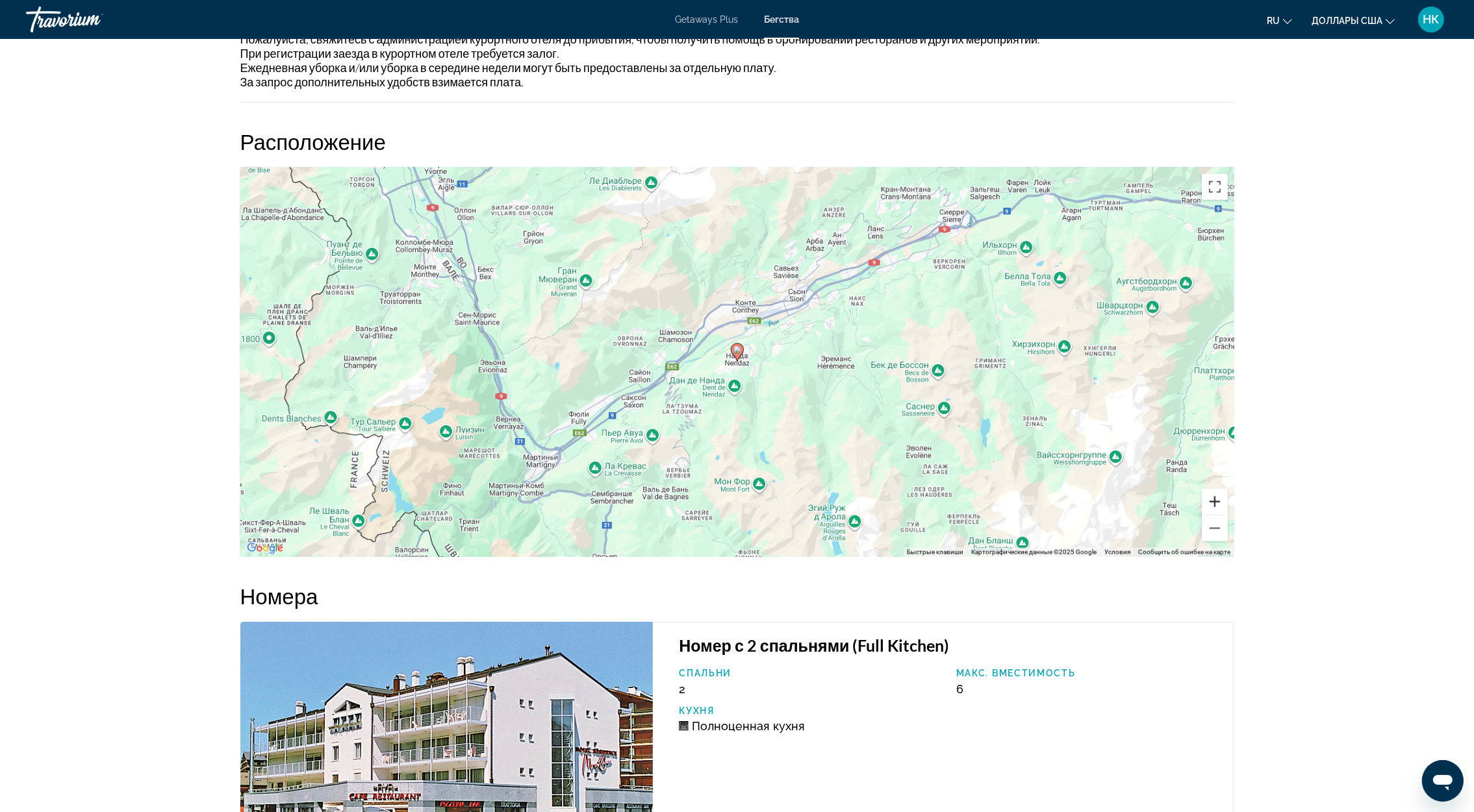
click at [1222, 496] on button "Увеличить" at bounding box center [1214, 501] width 26 height 26
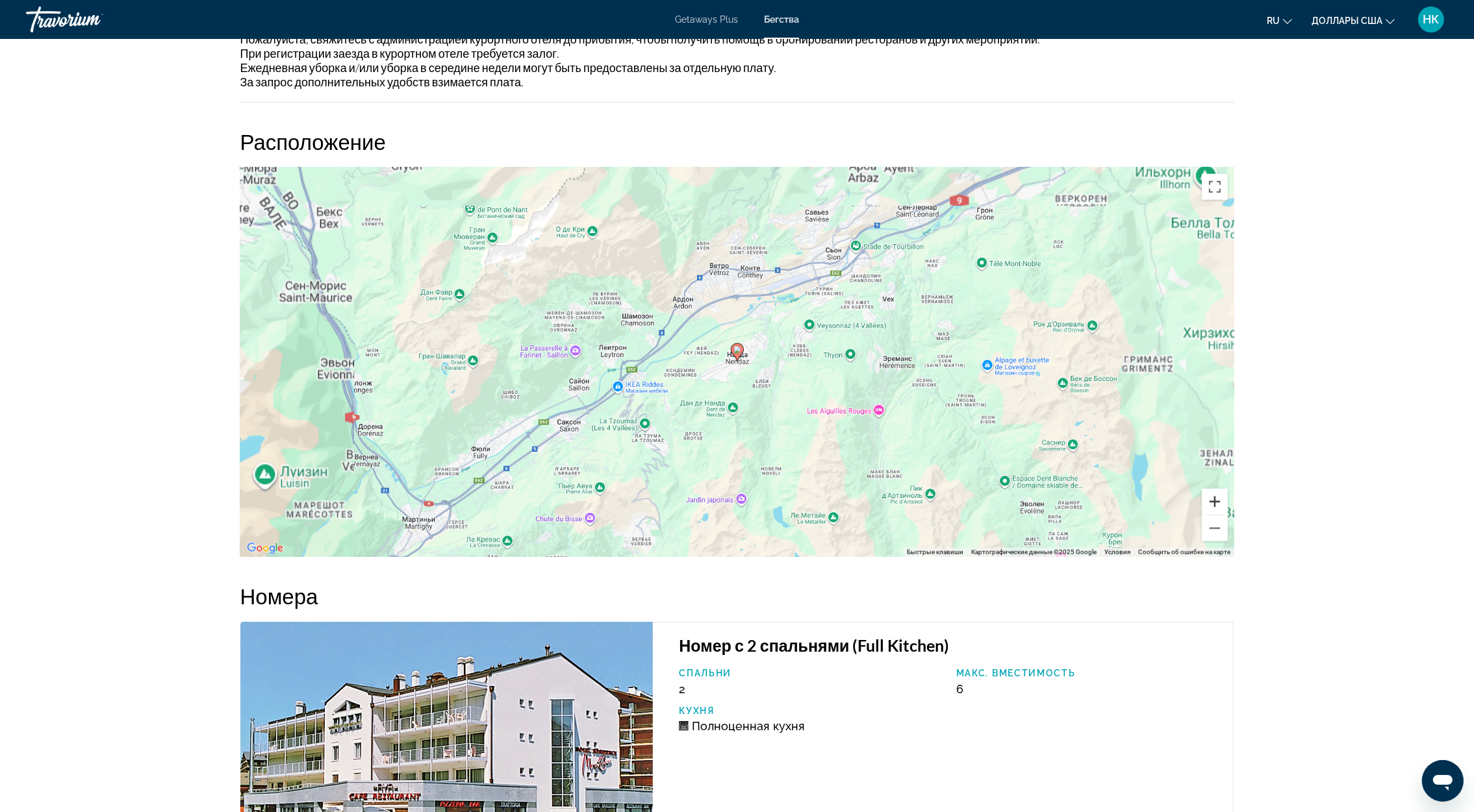
click at [1222, 496] on button "Увеличить" at bounding box center [1214, 501] width 26 height 26
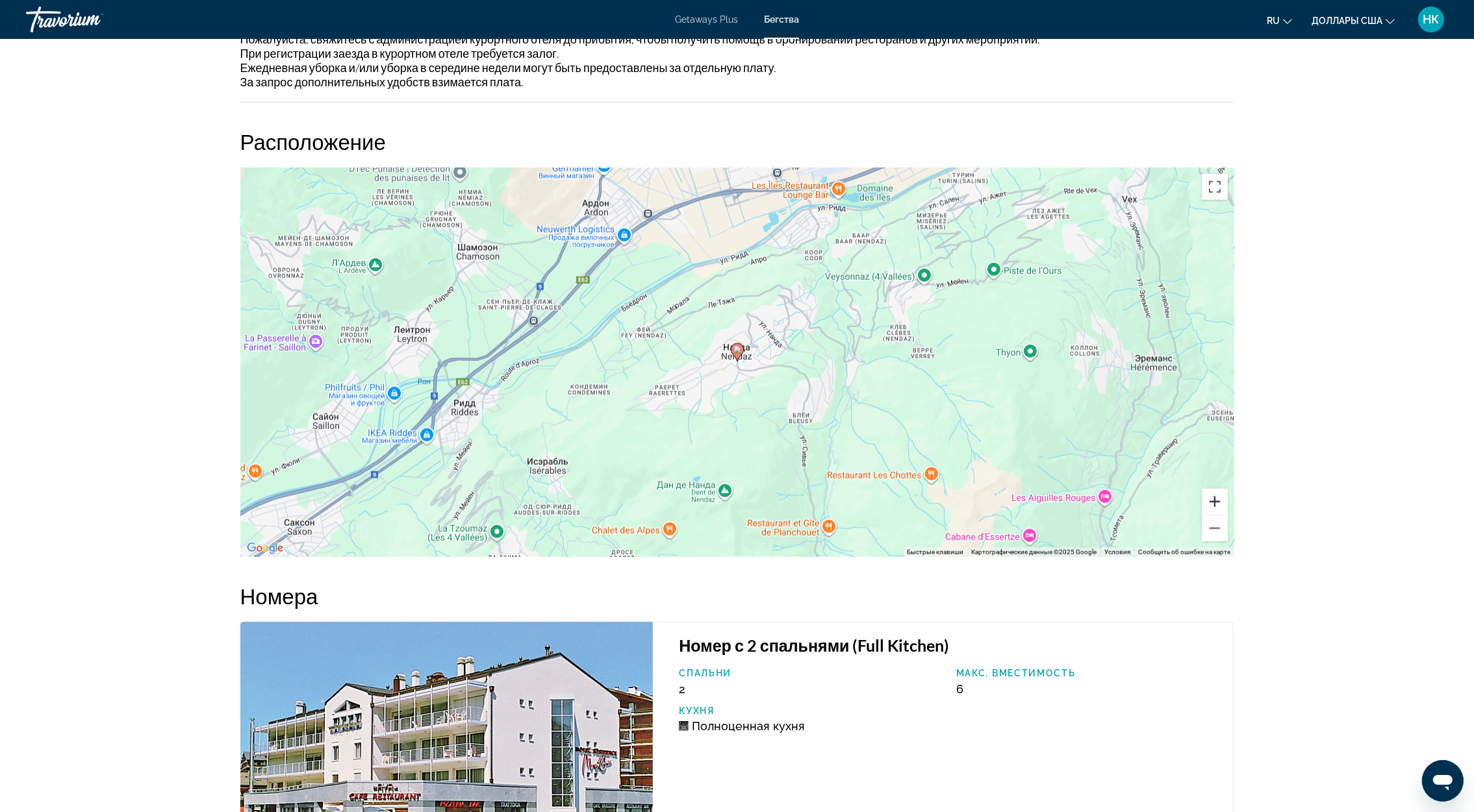
click at [1222, 496] on button "Увеличить" at bounding box center [1214, 501] width 26 height 26
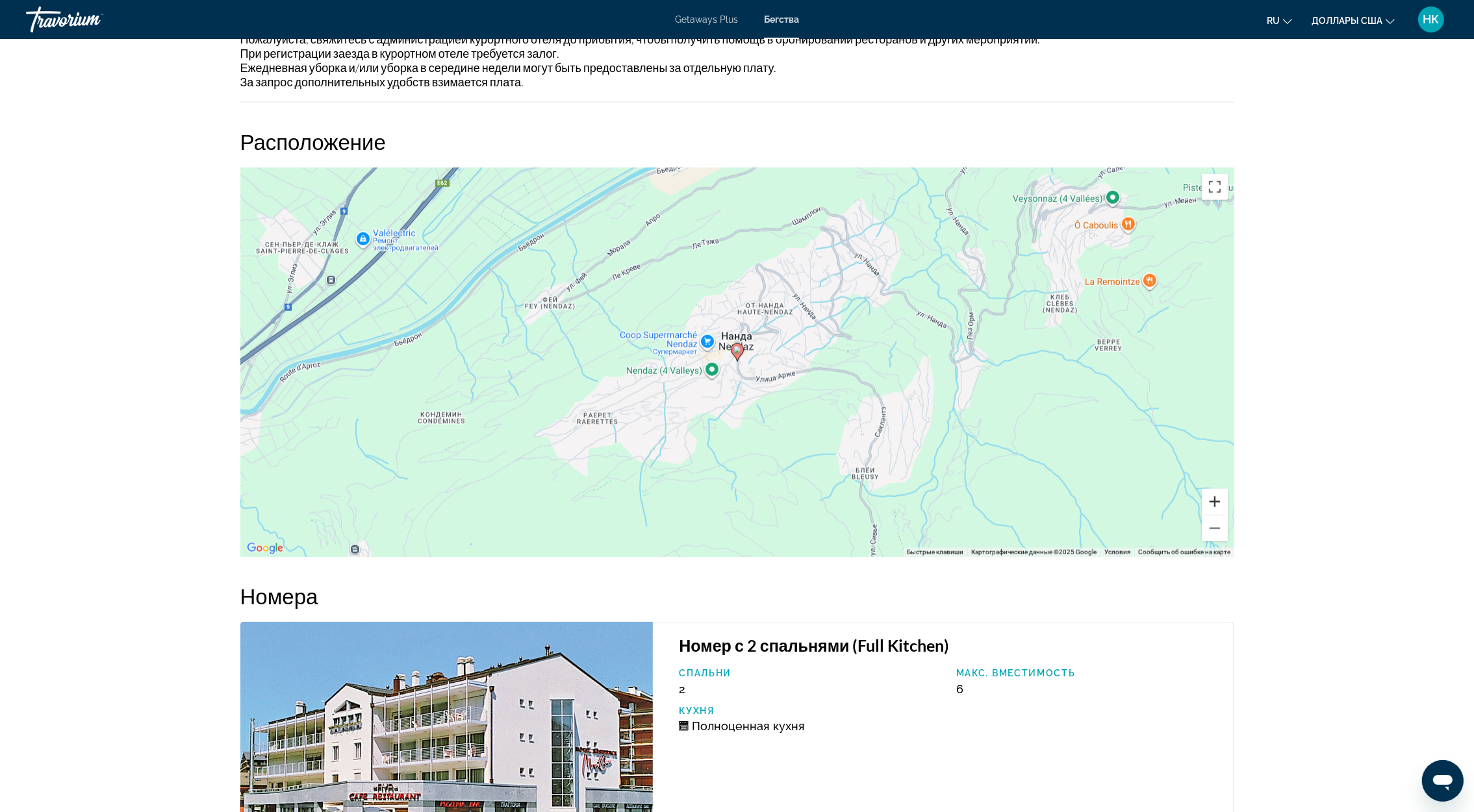
click at [1222, 496] on button "Увеличить" at bounding box center [1214, 501] width 26 height 26
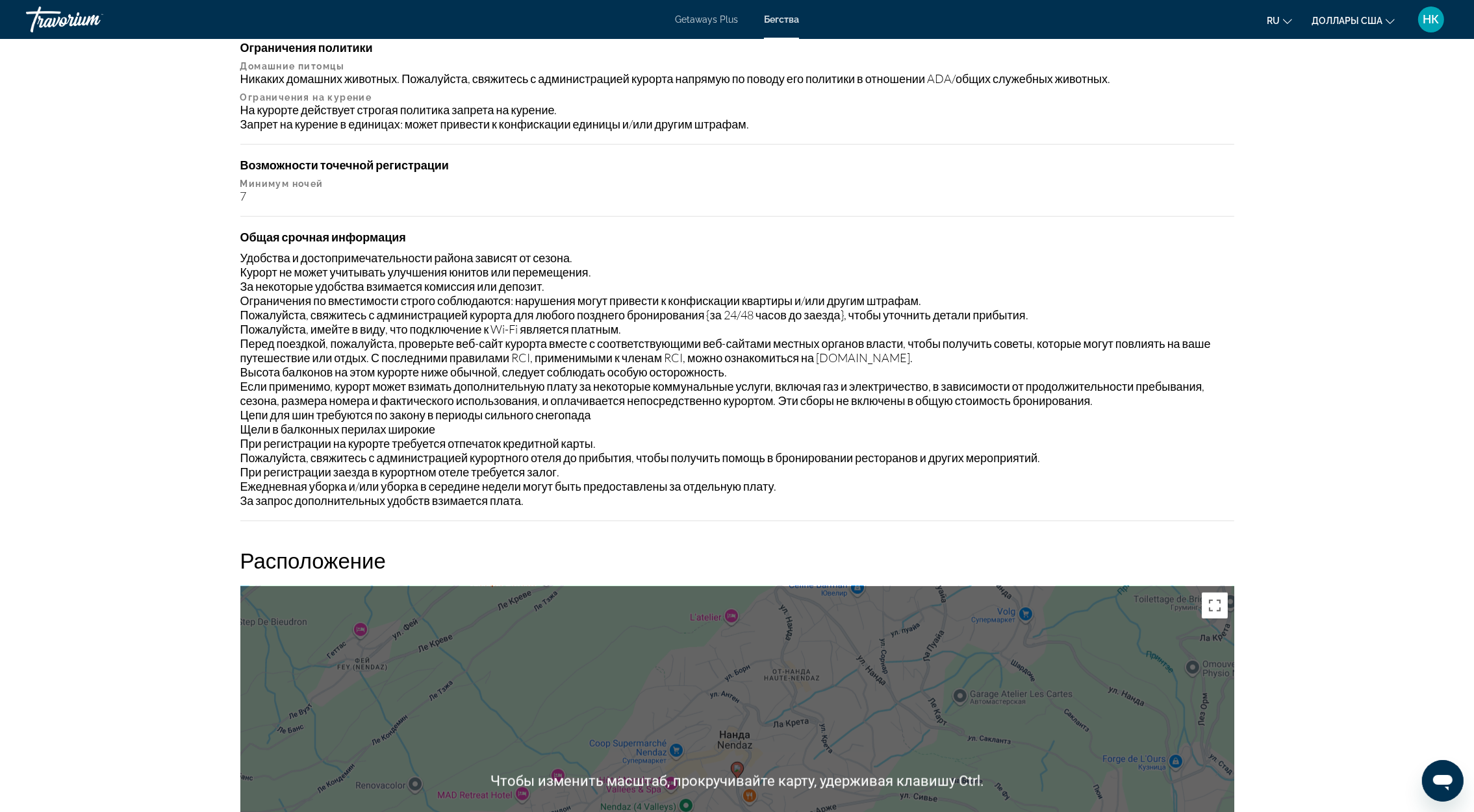
scroll to position [1525, 0]
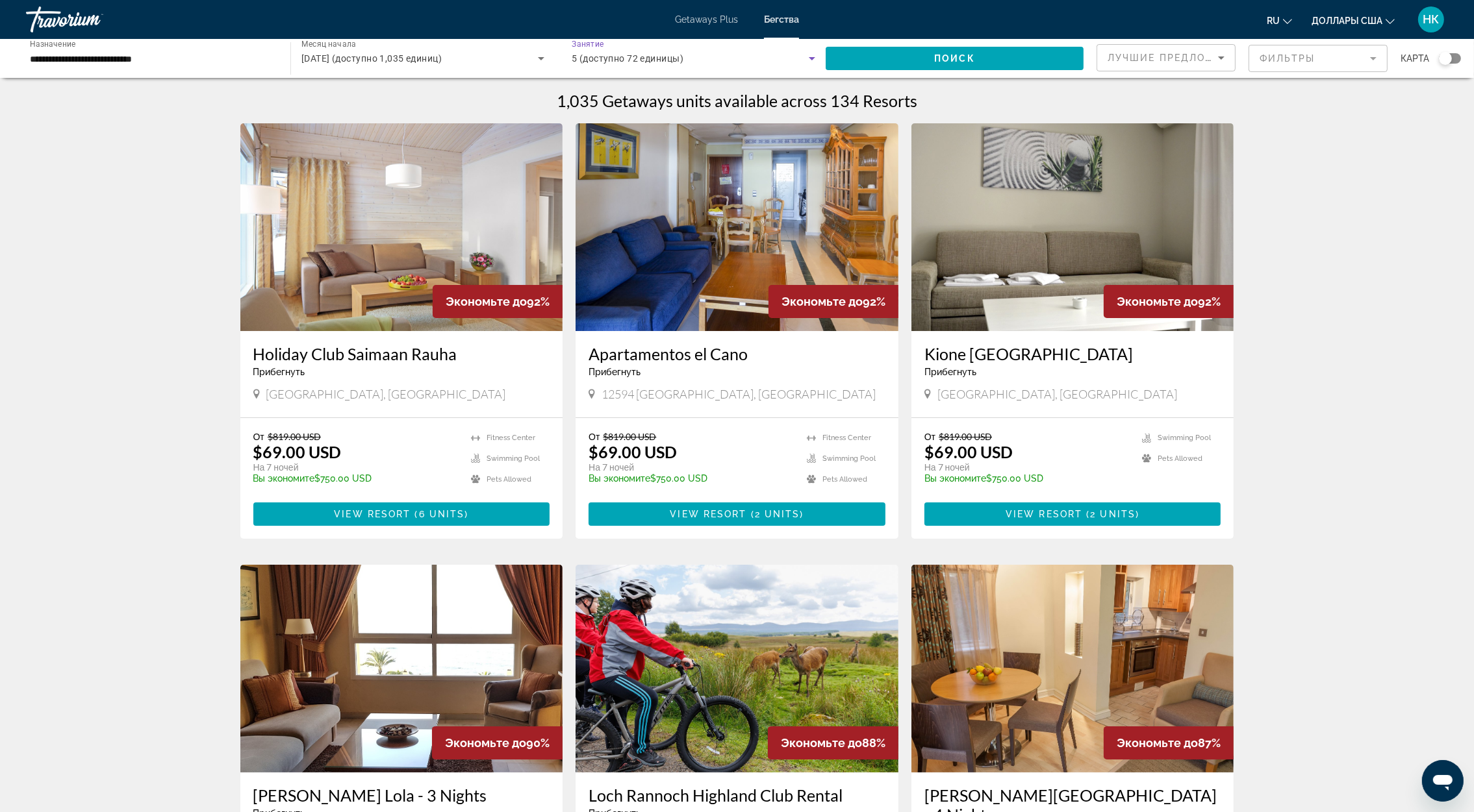
click at [811, 56] on icon "Виджет поиска" at bounding box center [811, 58] width 15 height 15
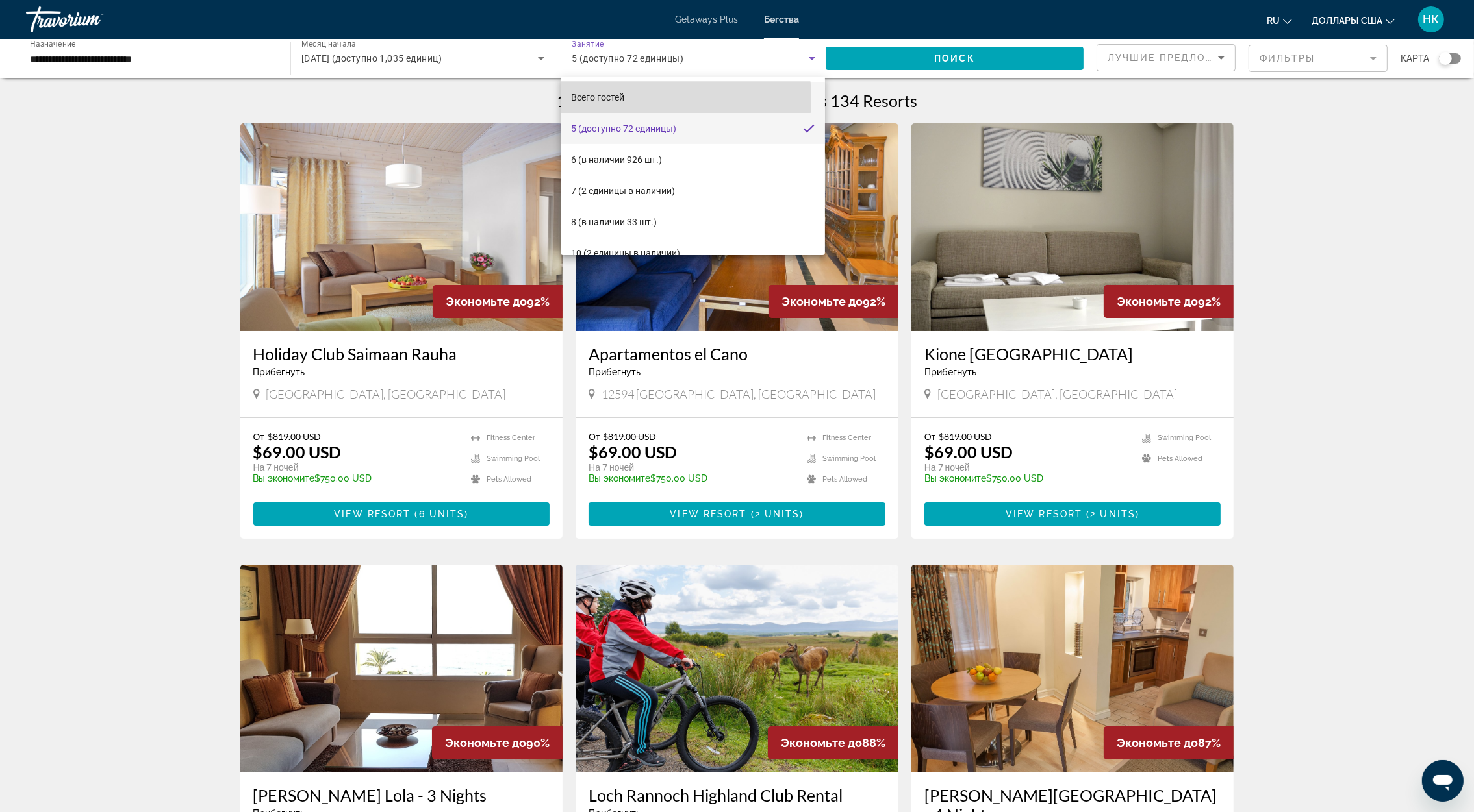
click at [663, 98] on mat-option "Всего гостей" at bounding box center [692, 97] width 264 height 31
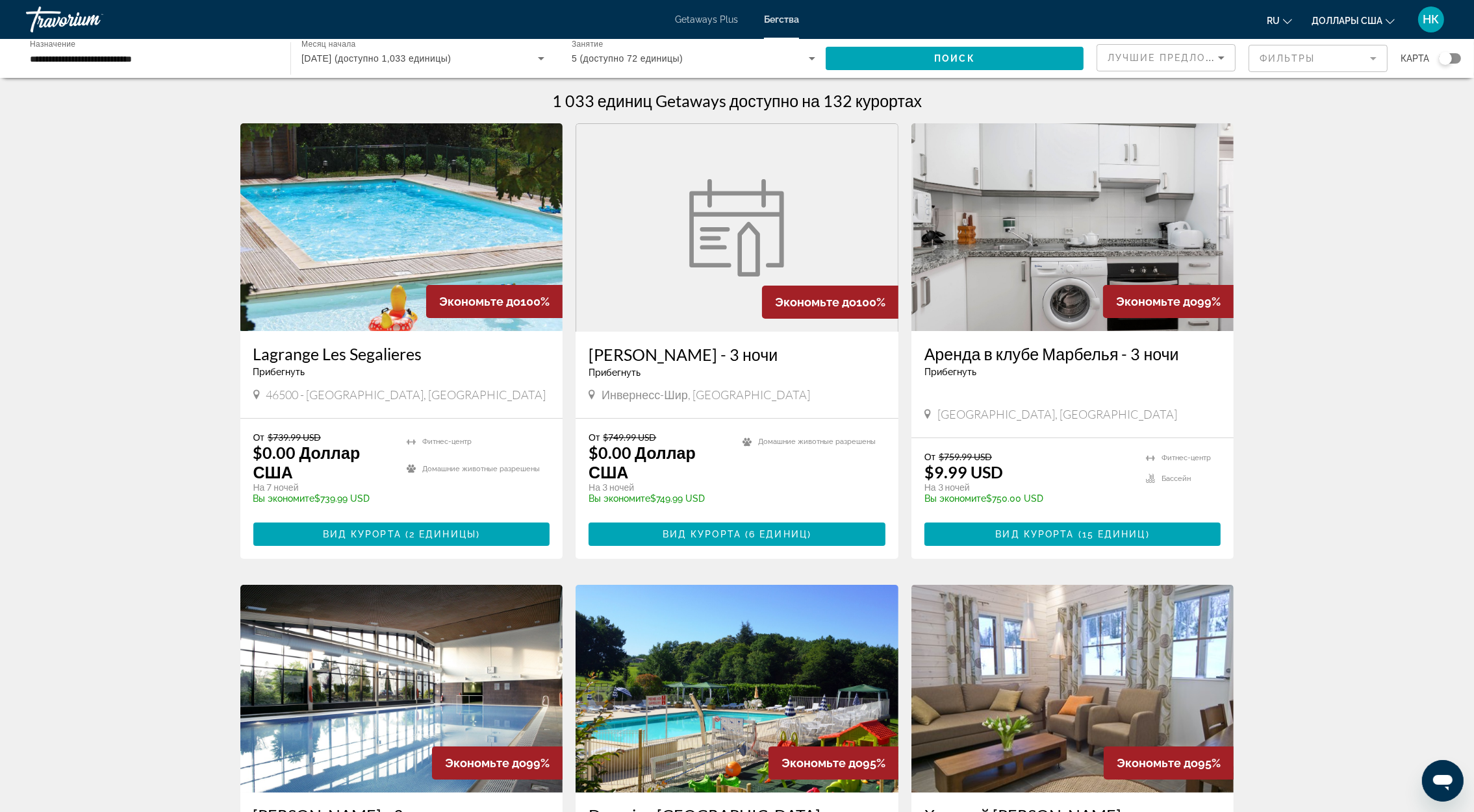
click at [749, 54] on div "5 (доступно 72 единицы)" at bounding box center [690, 58] width 237 height 15
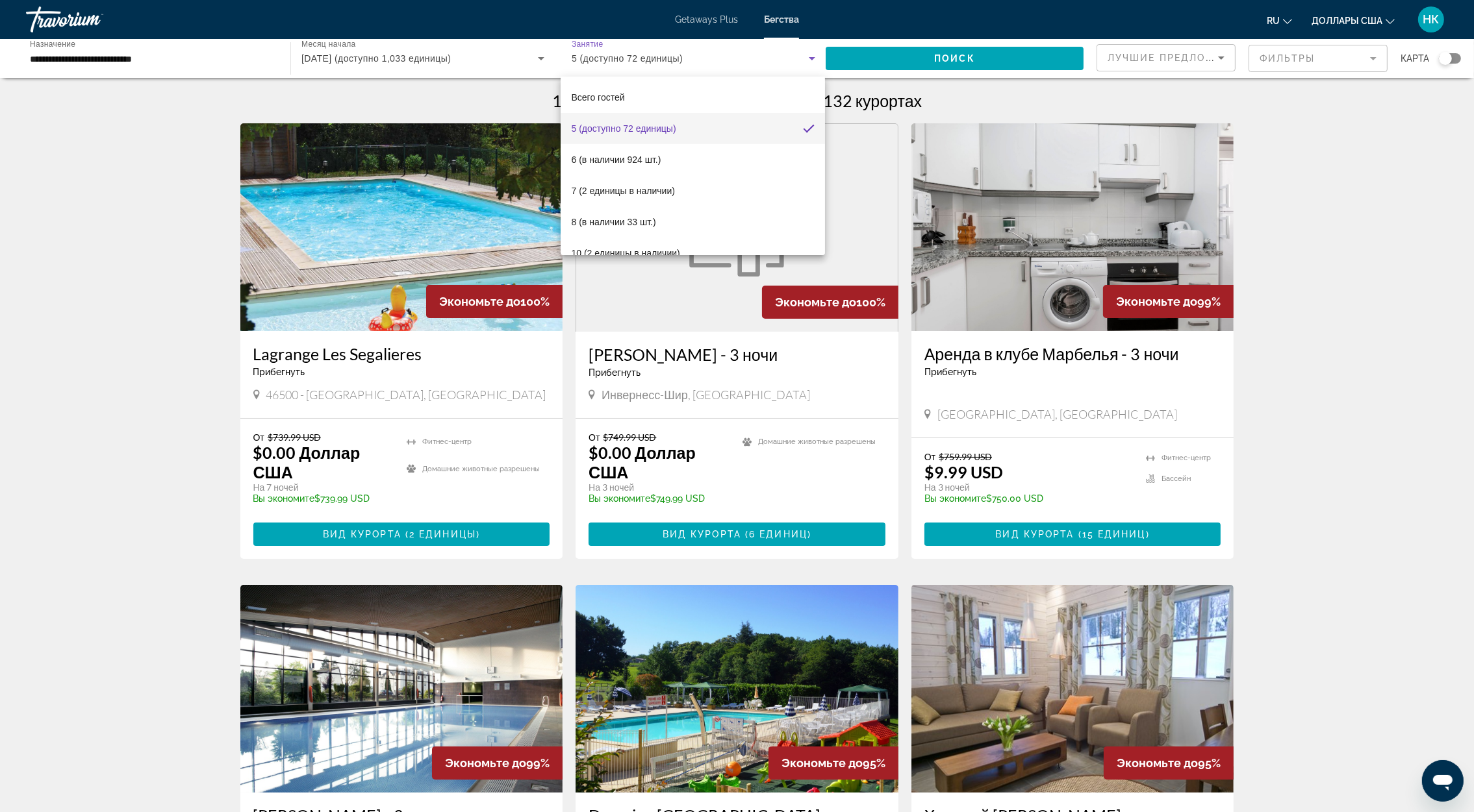
click at [67, 56] on div at bounding box center [737, 406] width 1474 height 812
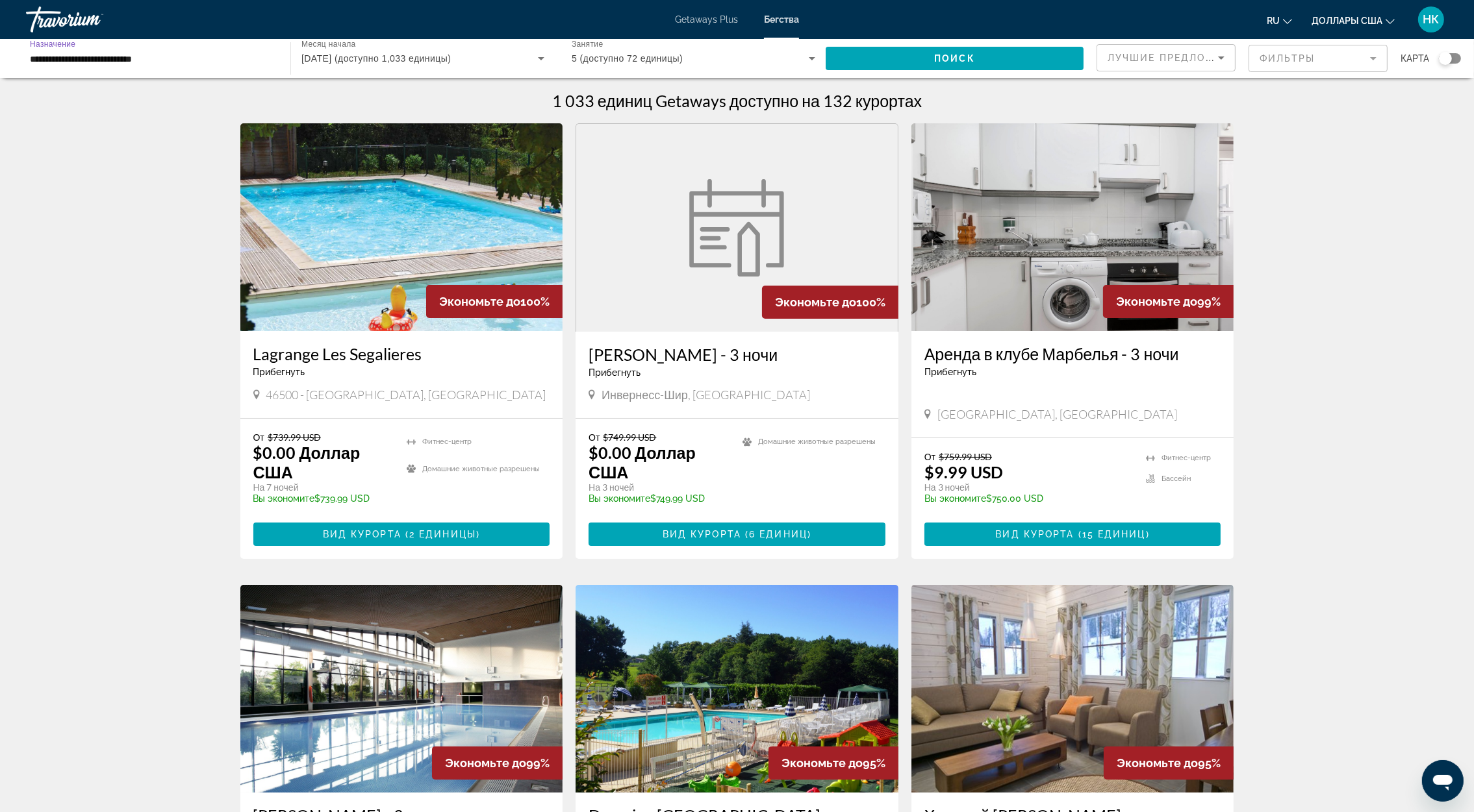
click at [107, 57] on input "**********" at bounding box center [151, 59] width 243 height 15
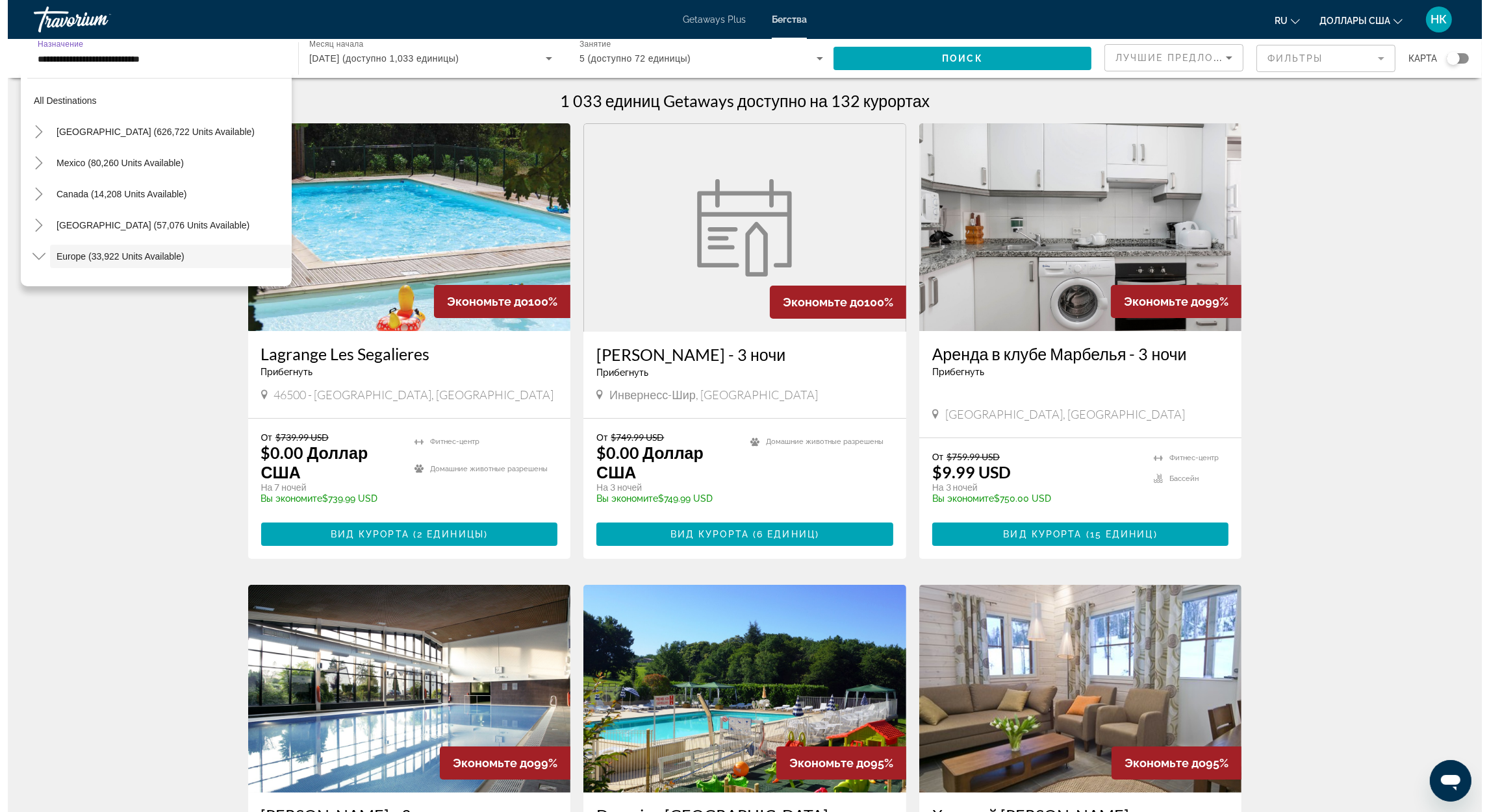
scroll to position [76, 0]
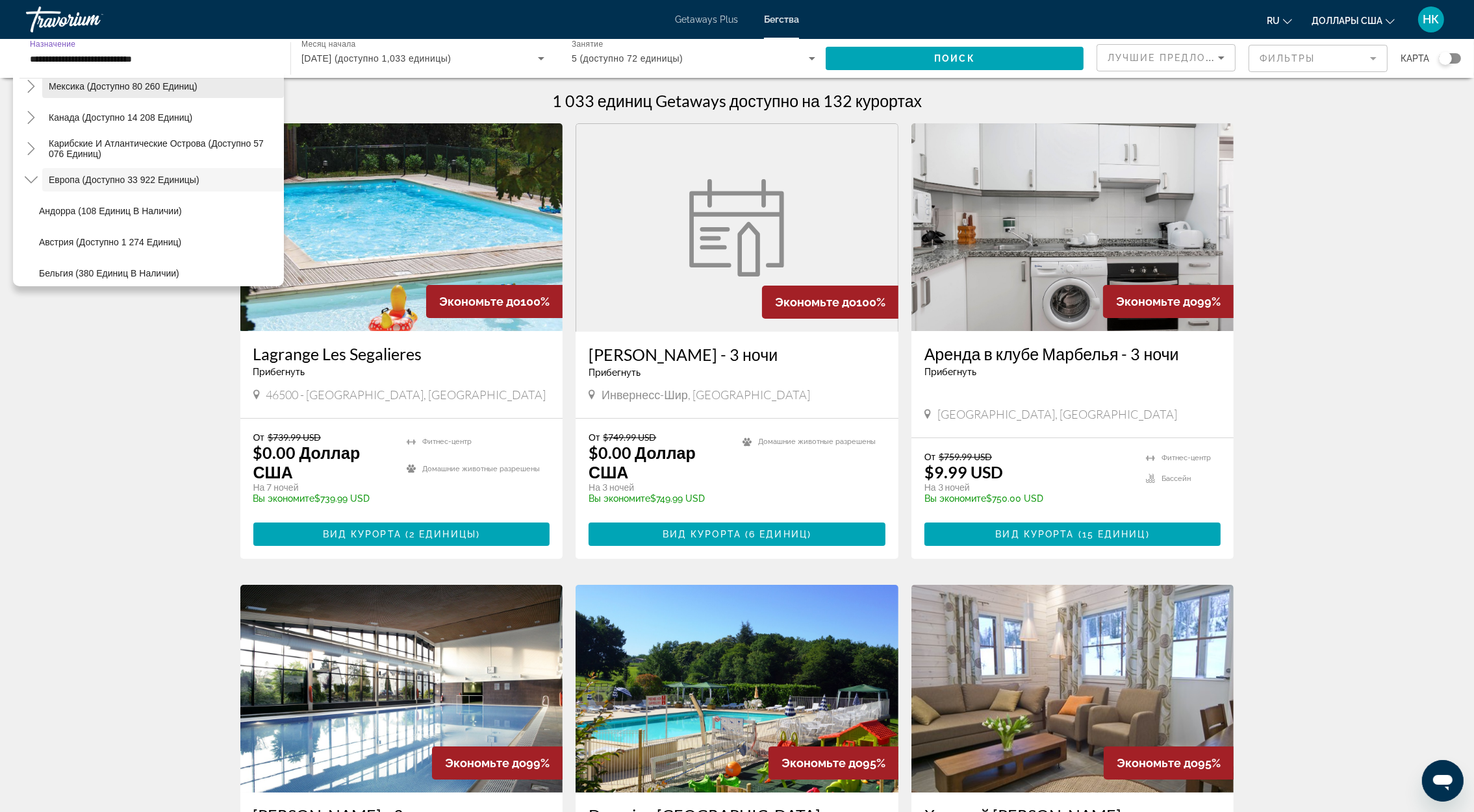
click at [127, 87] on span "Мексика (доступно 80 260 единиц)" at bounding box center [123, 86] width 149 height 10
type input "**********"
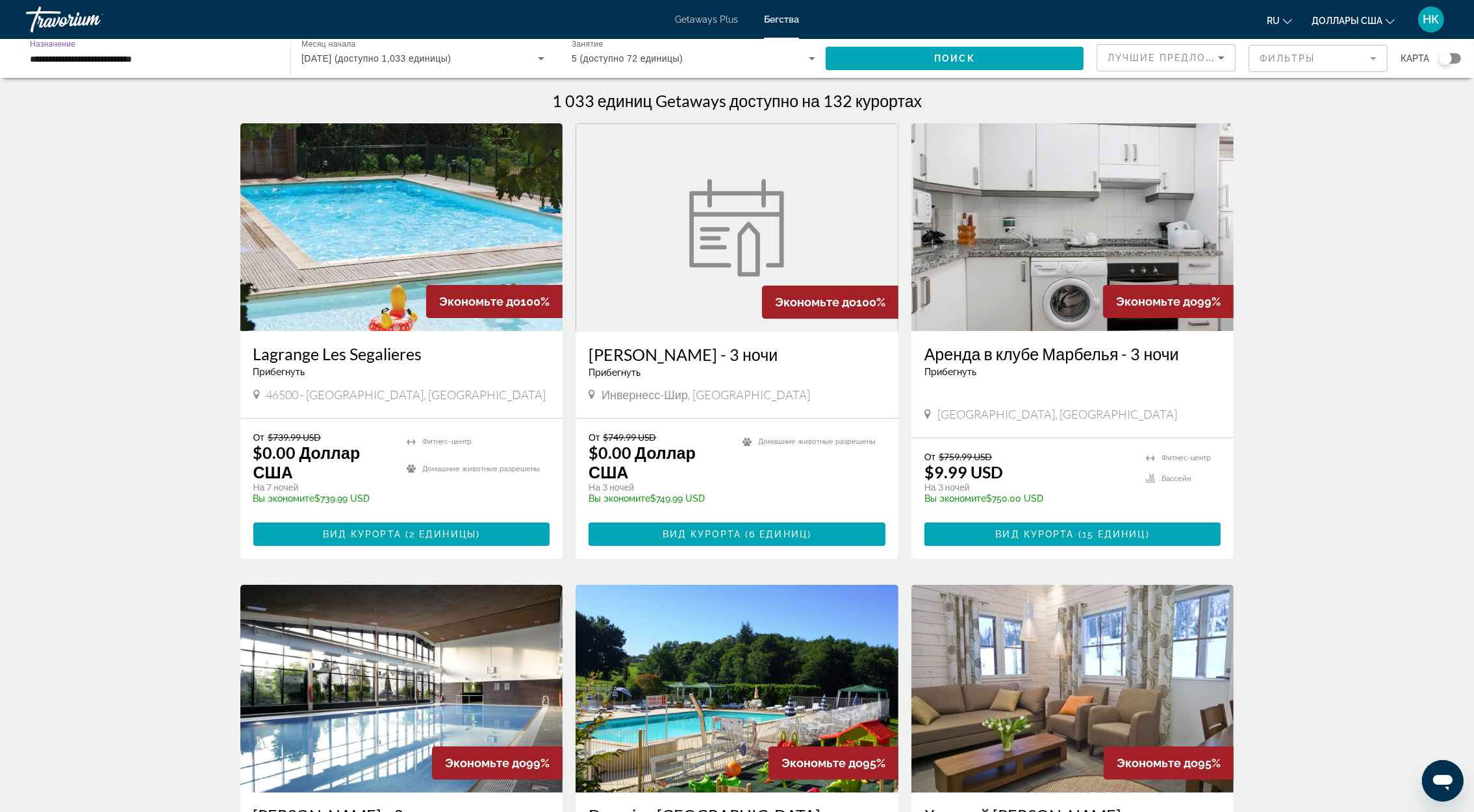
click at [719, 14] on span "Getaways Plus" at bounding box center [706, 19] width 63 height 10
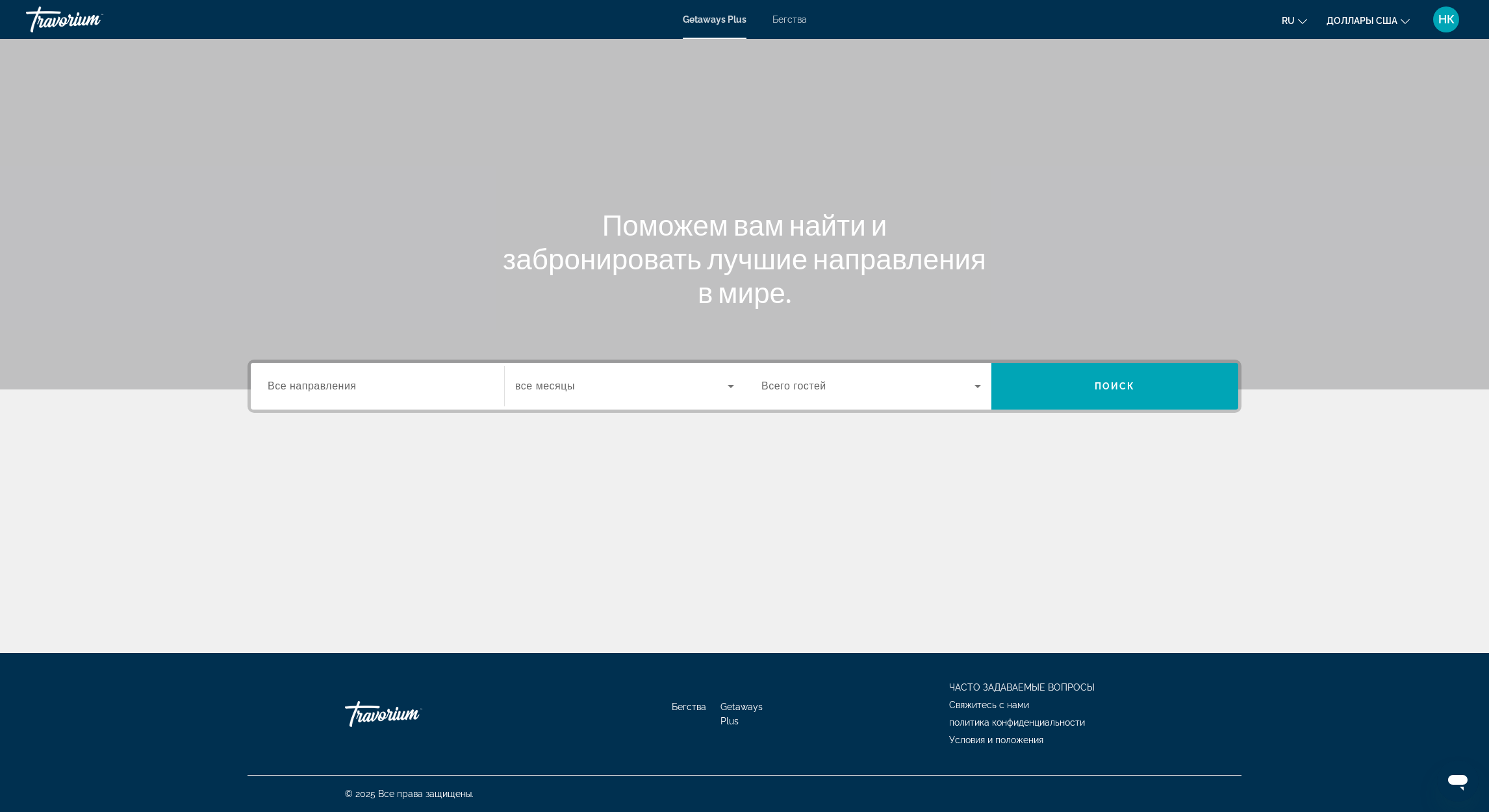
click at [798, 15] on span "Бегства" at bounding box center [789, 19] width 34 height 10
click at [352, 382] on span "Все направления" at bounding box center [311, 386] width 89 height 11
click at [352, 382] on input "Destination Все направления" at bounding box center [377, 386] width 220 height 15
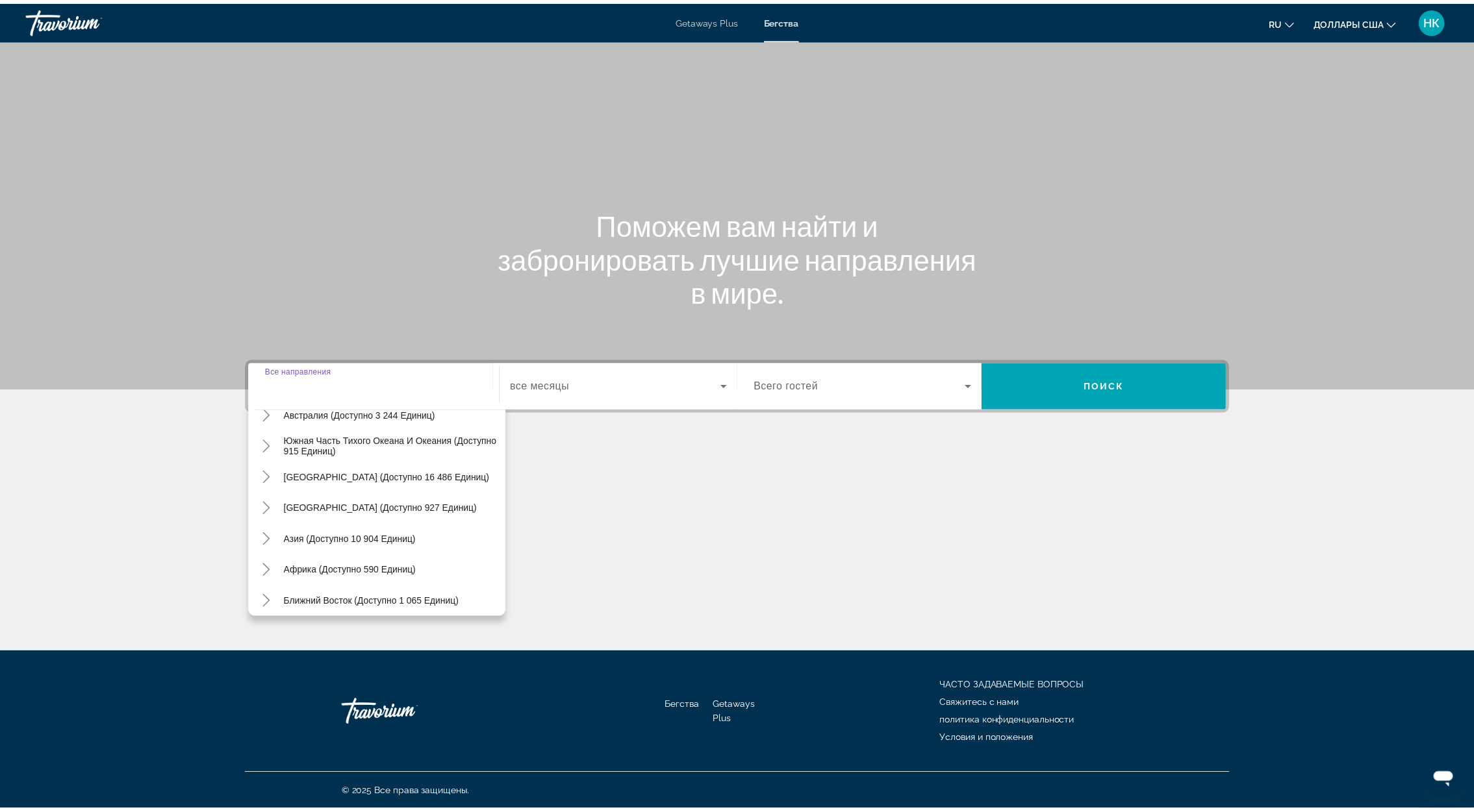
scroll to position [210, 0]
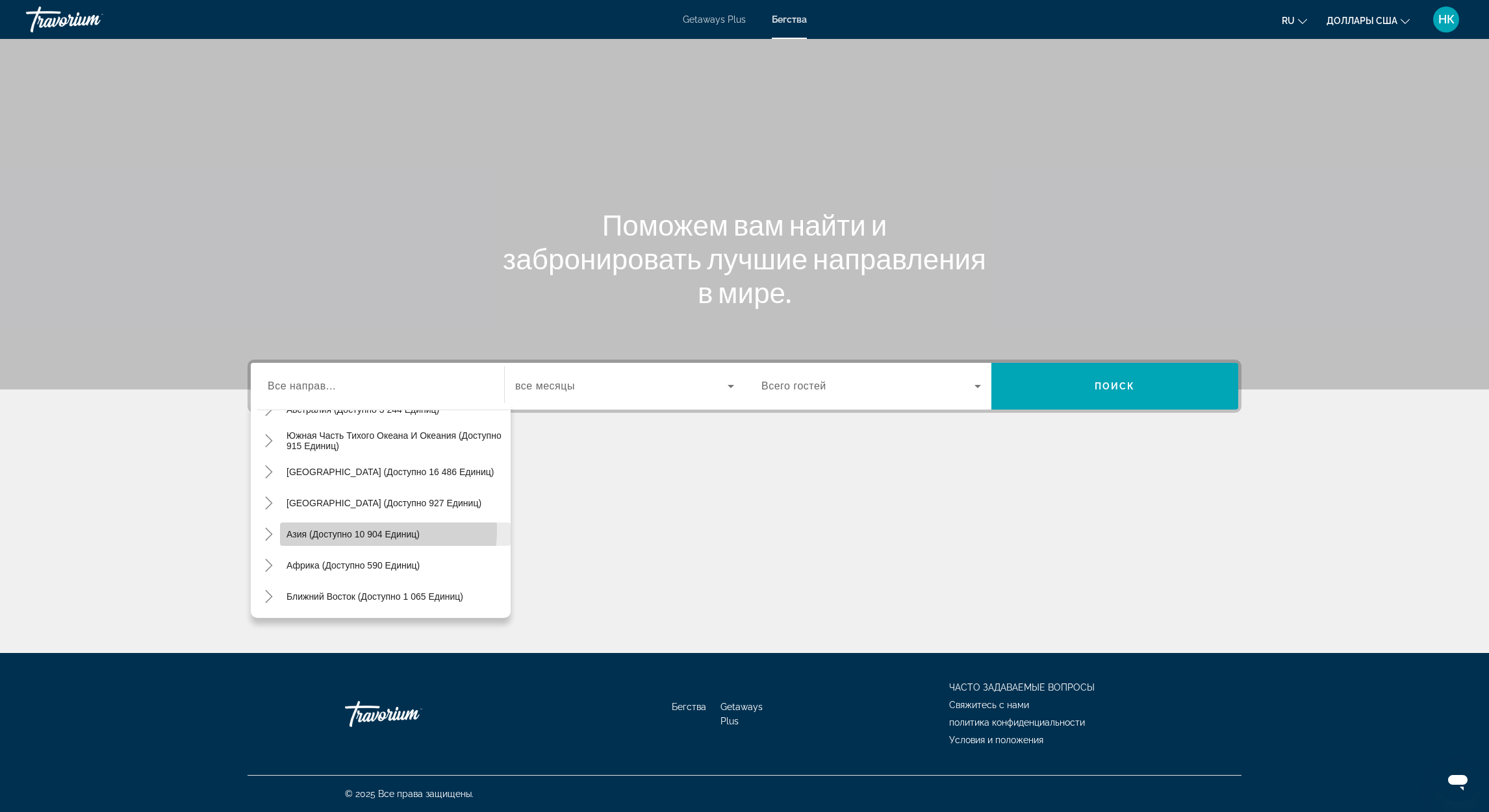
click at [356, 530] on span "Азия (доступно 10 904 единиц)" at bounding box center [352, 534] width 133 height 10
type input "**********"
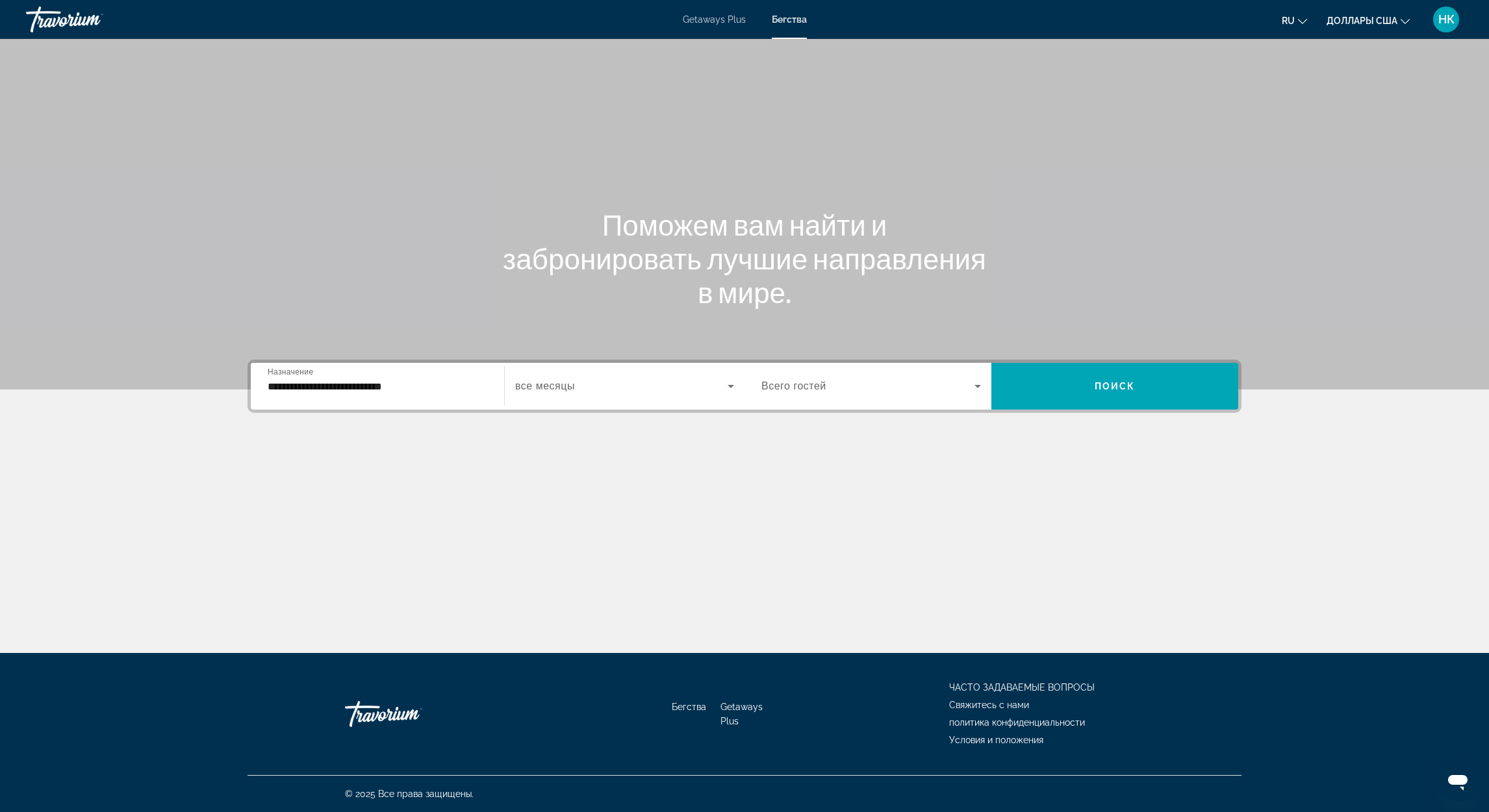
click at [566, 385] on span "все месяцы" at bounding box center [545, 386] width 60 height 11
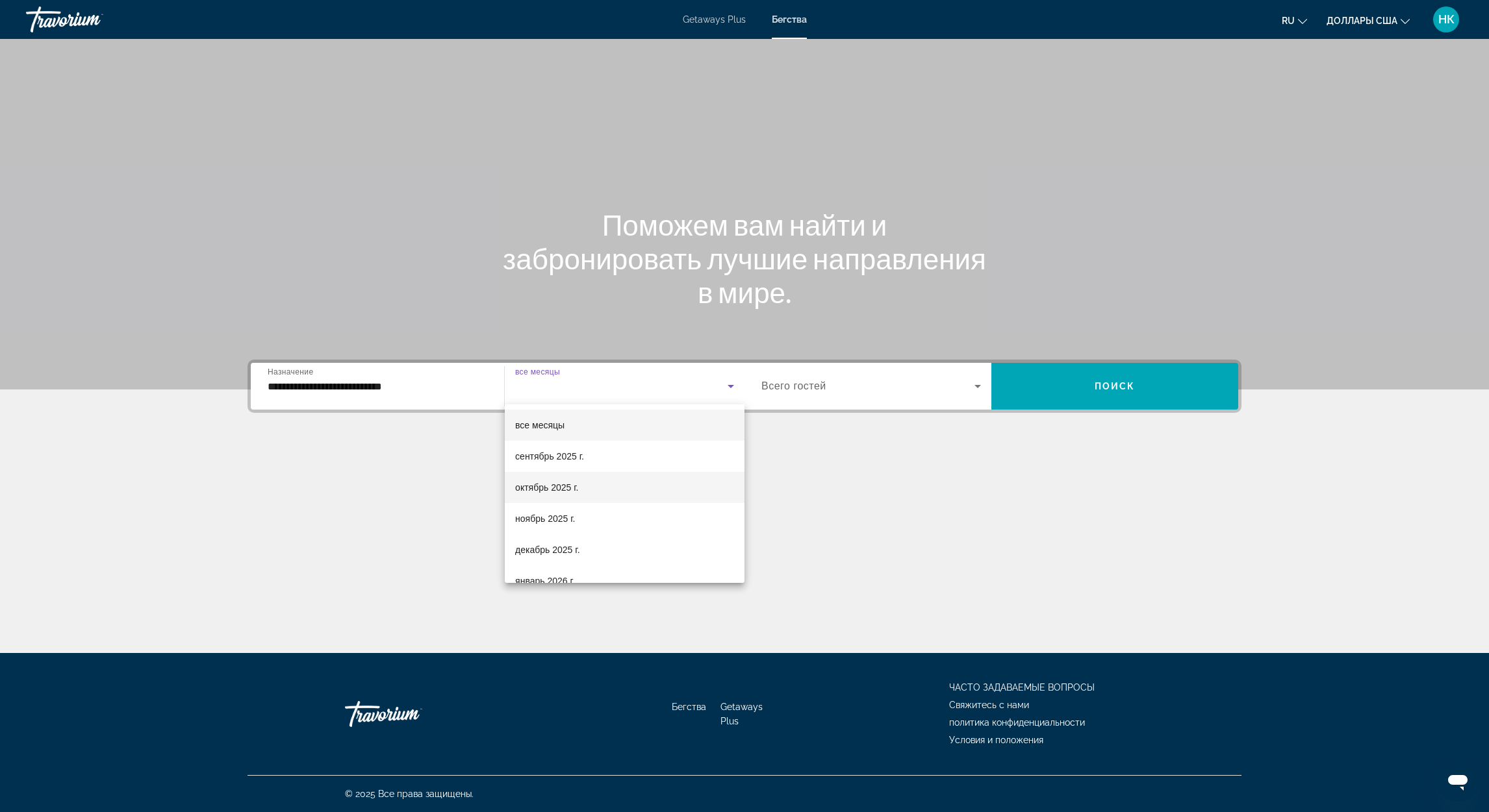
click at [558, 483] on font "октябрь 2025 г." at bounding box center [547, 488] width 63 height 10
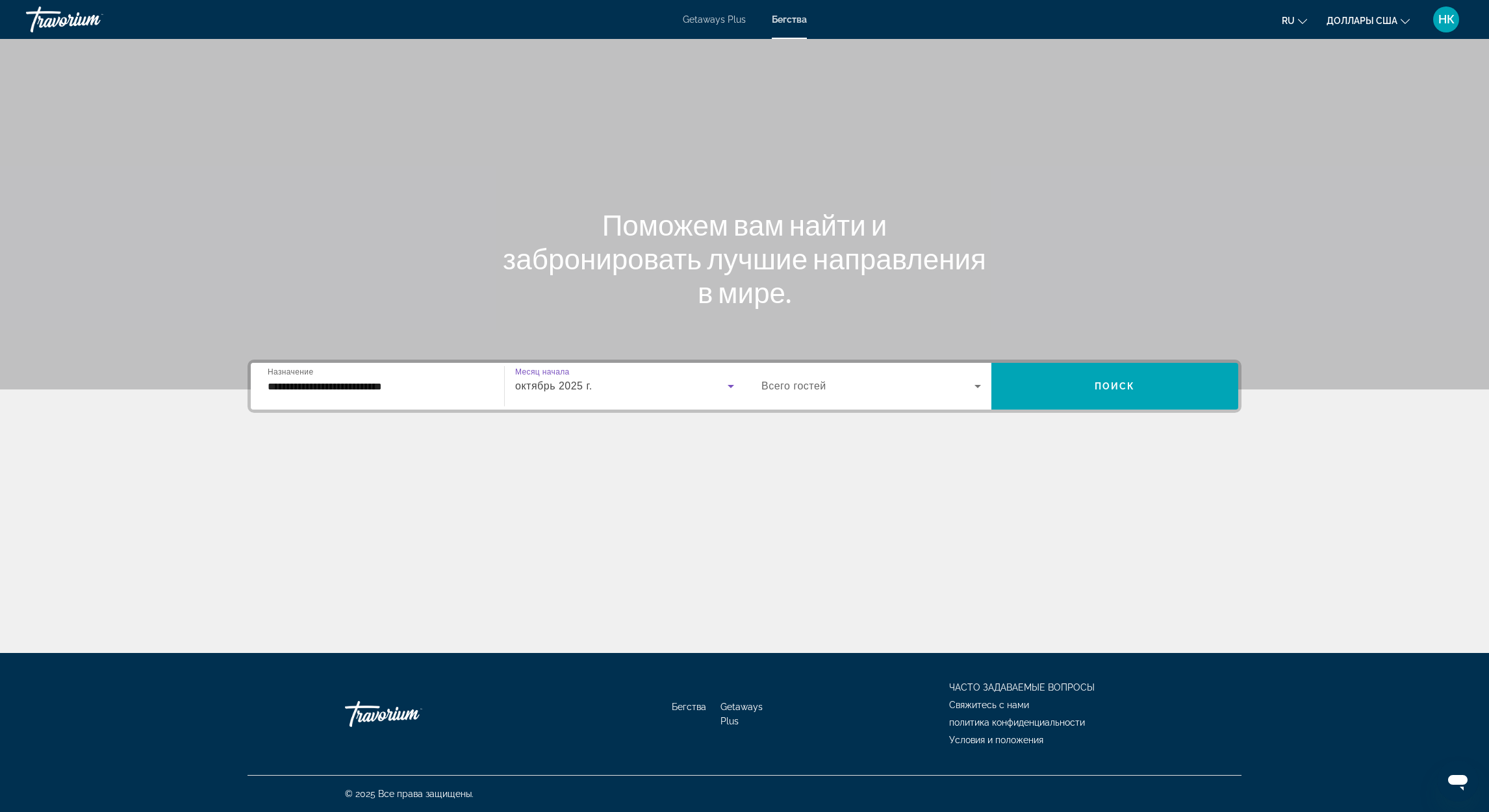
click at [830, 382] on span "Виджет поиска" at bounding box center [867, 386] width 213 height 15
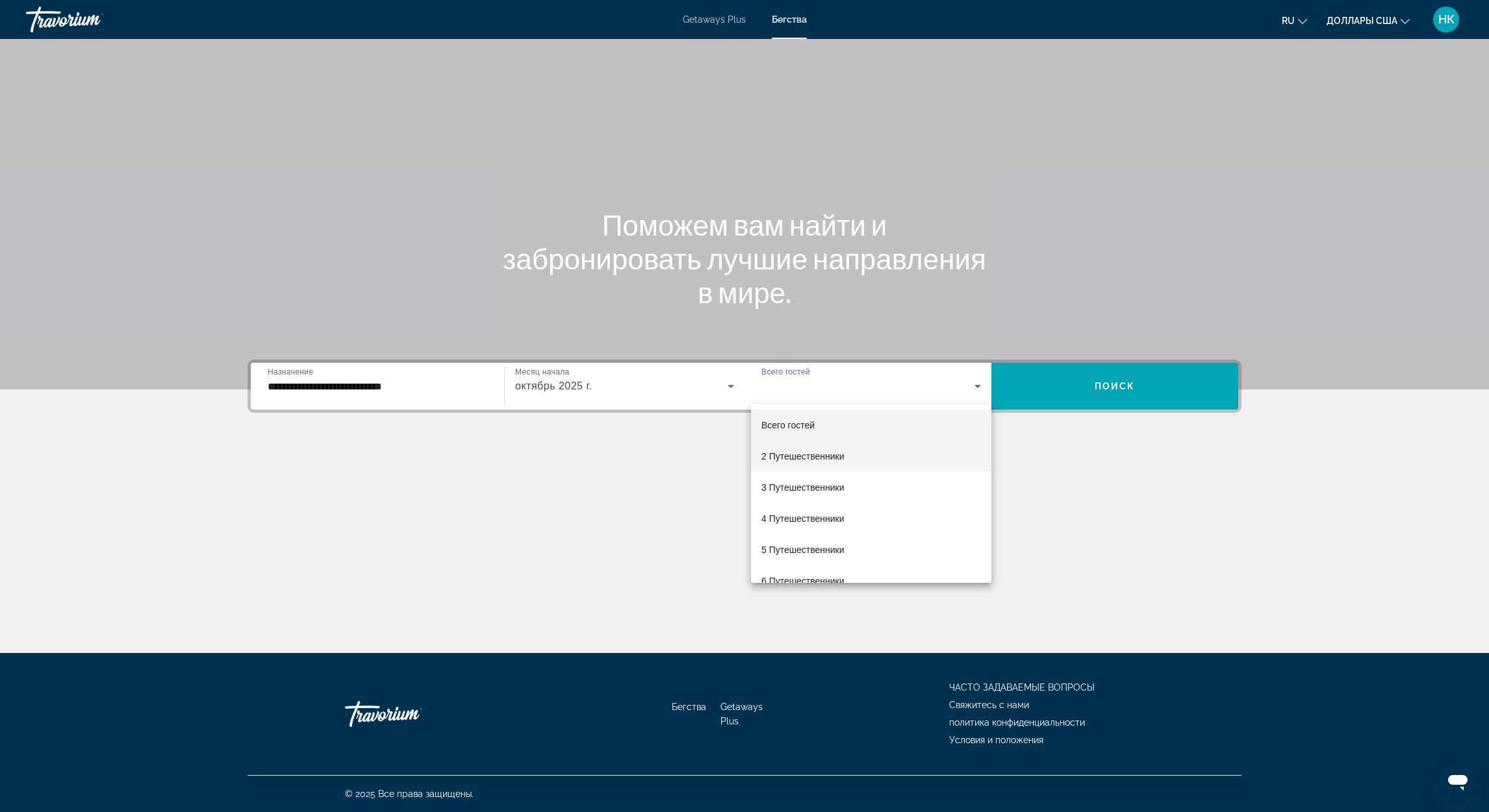
click at [835, 465] on mat-option "2 Путешественники" at bounding box center [871, 456] width 241 height 31
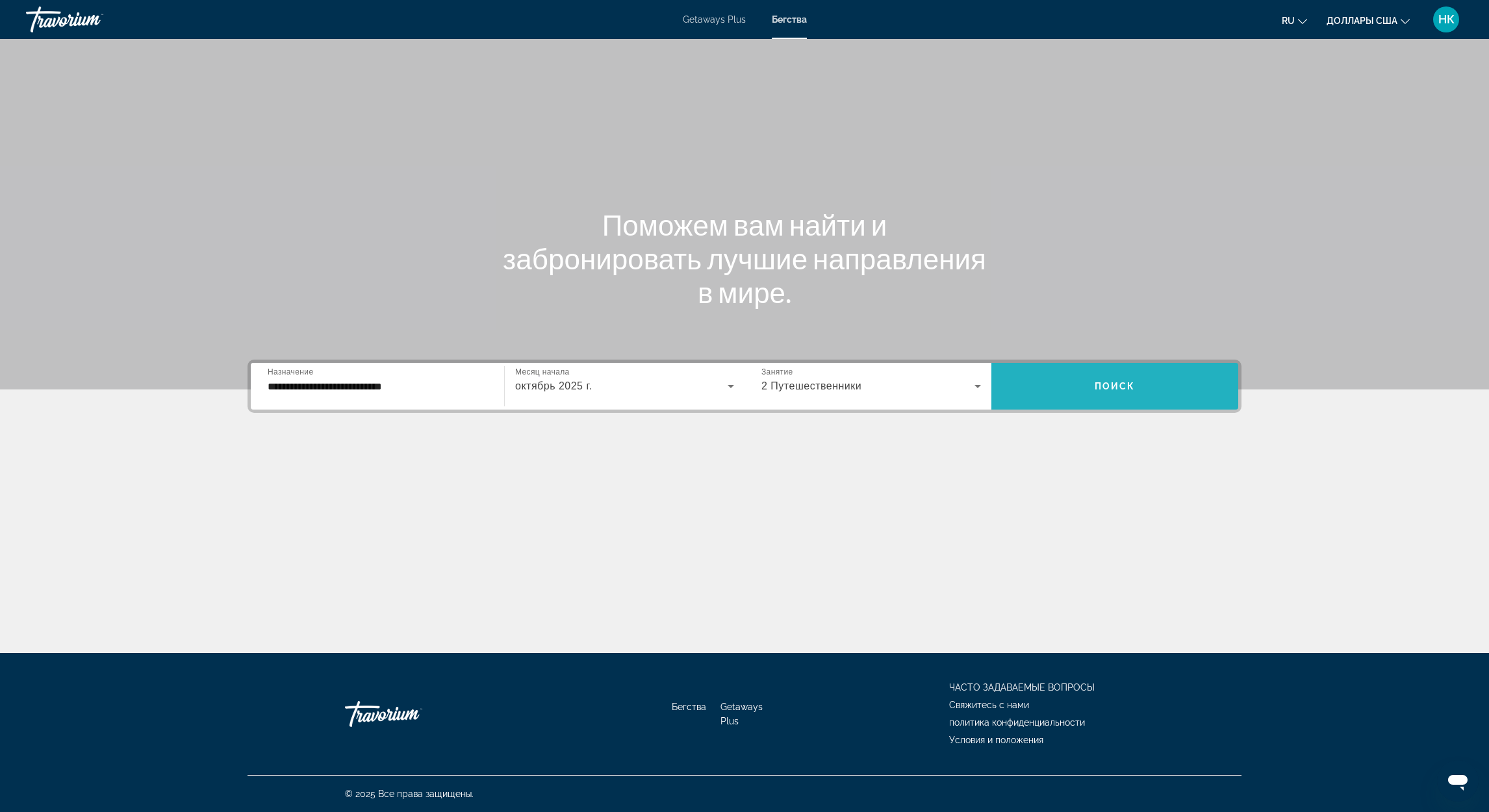
click at [1140, 385] on span "Виджет поиска" at bounding box center [1114, 386] width 247 height 31
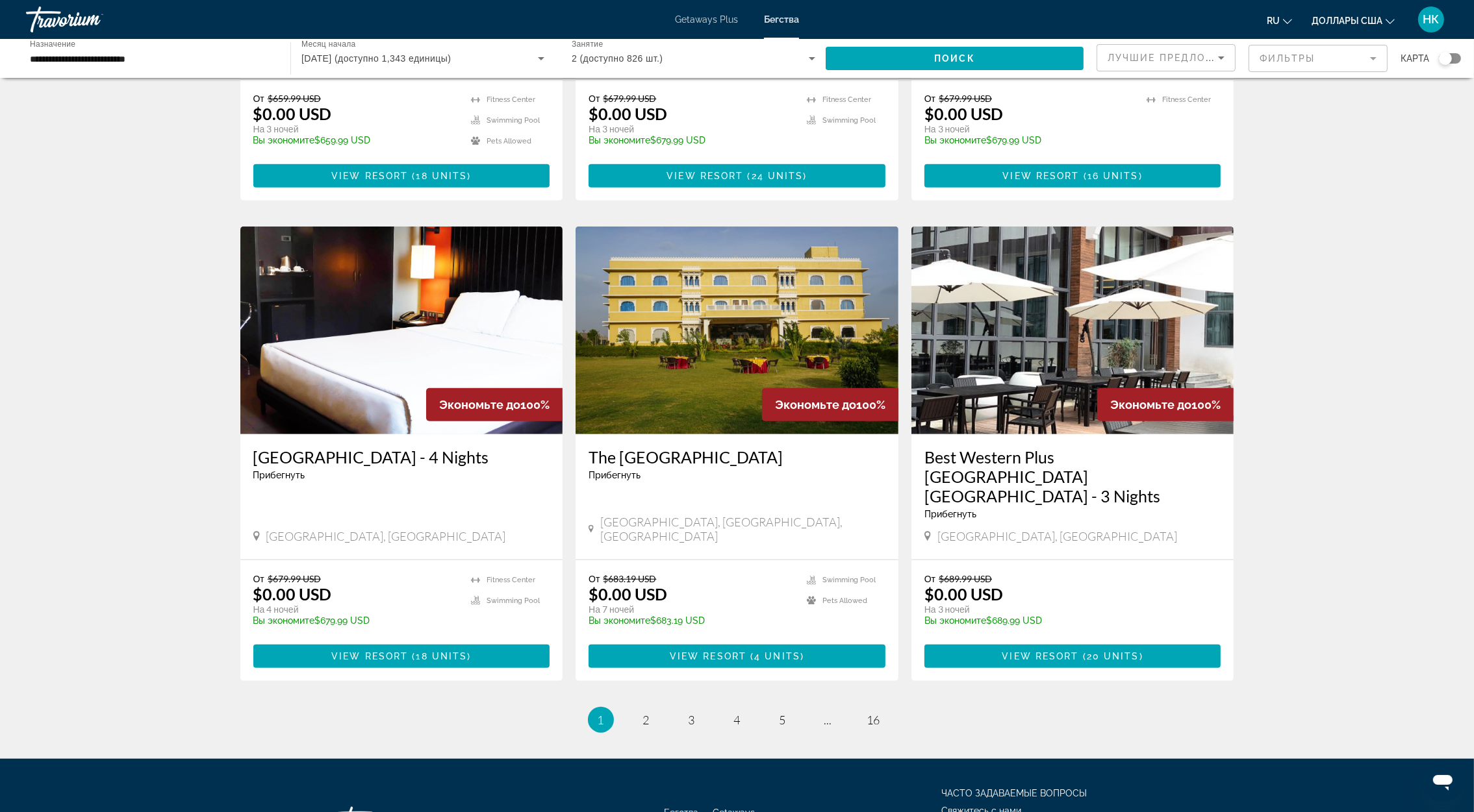
scroll to position [1326, 0]
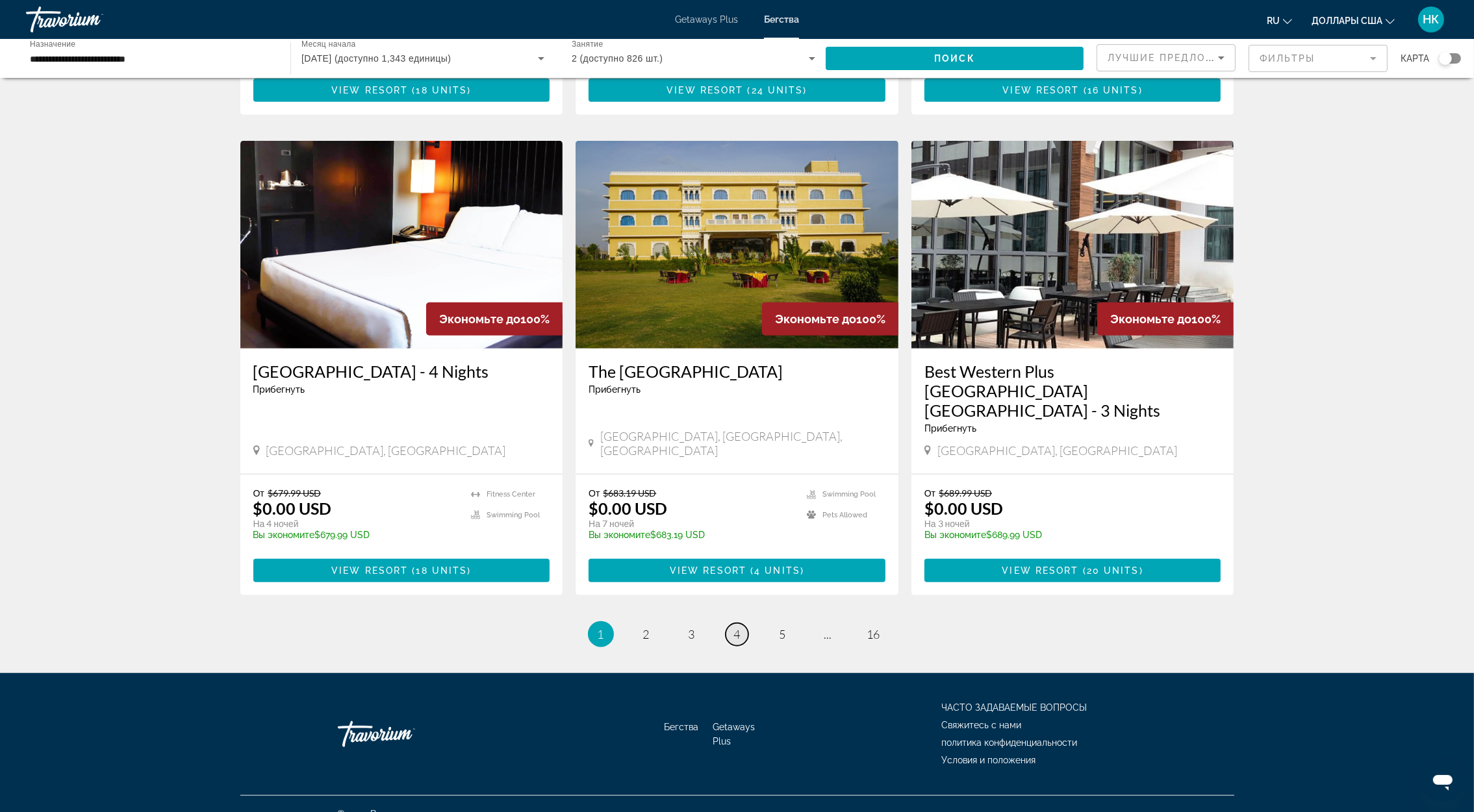
click at [739, 627] on span "4" at bounding box center [737, 634] width 7 height 14
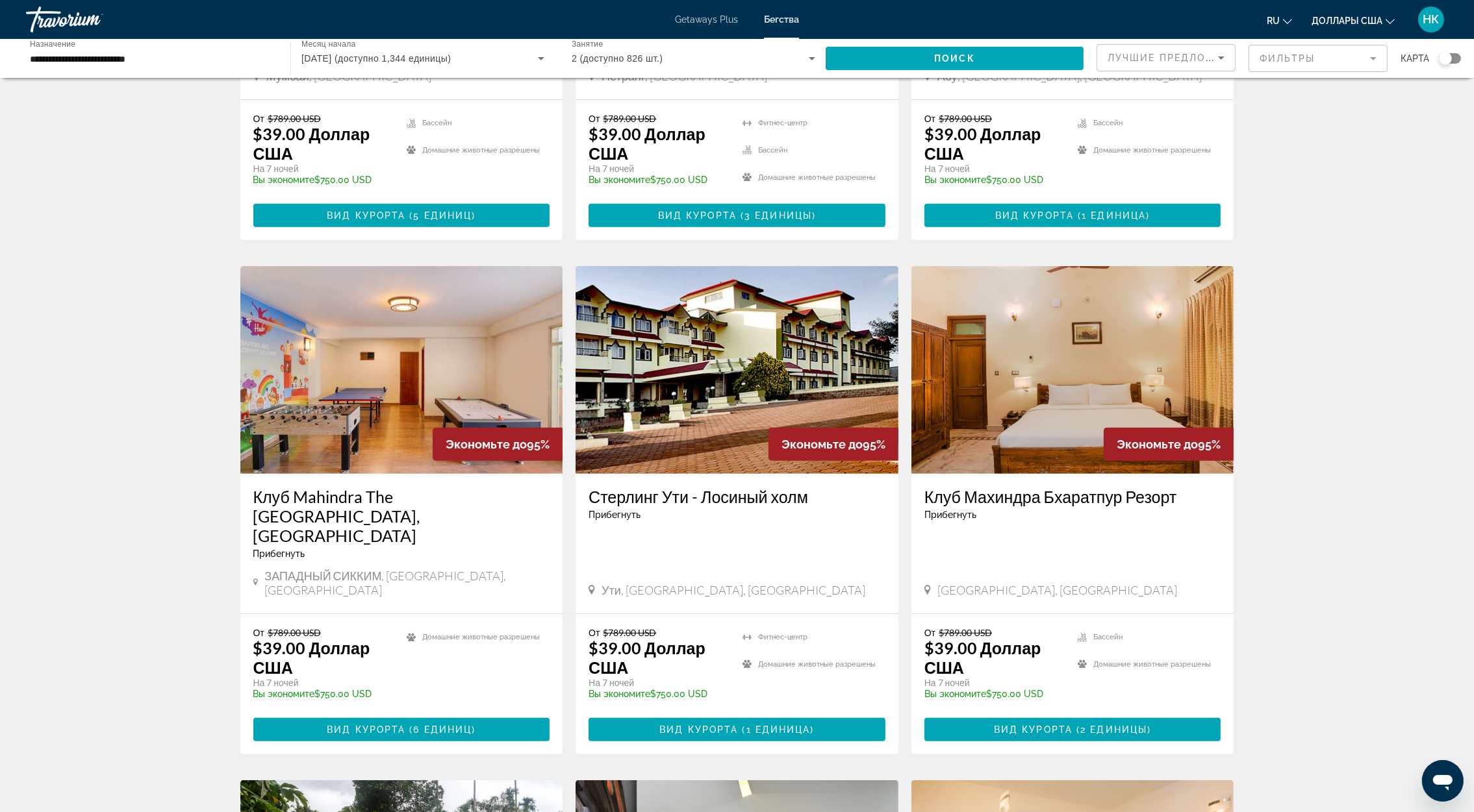
scroll to position [1364, 0]
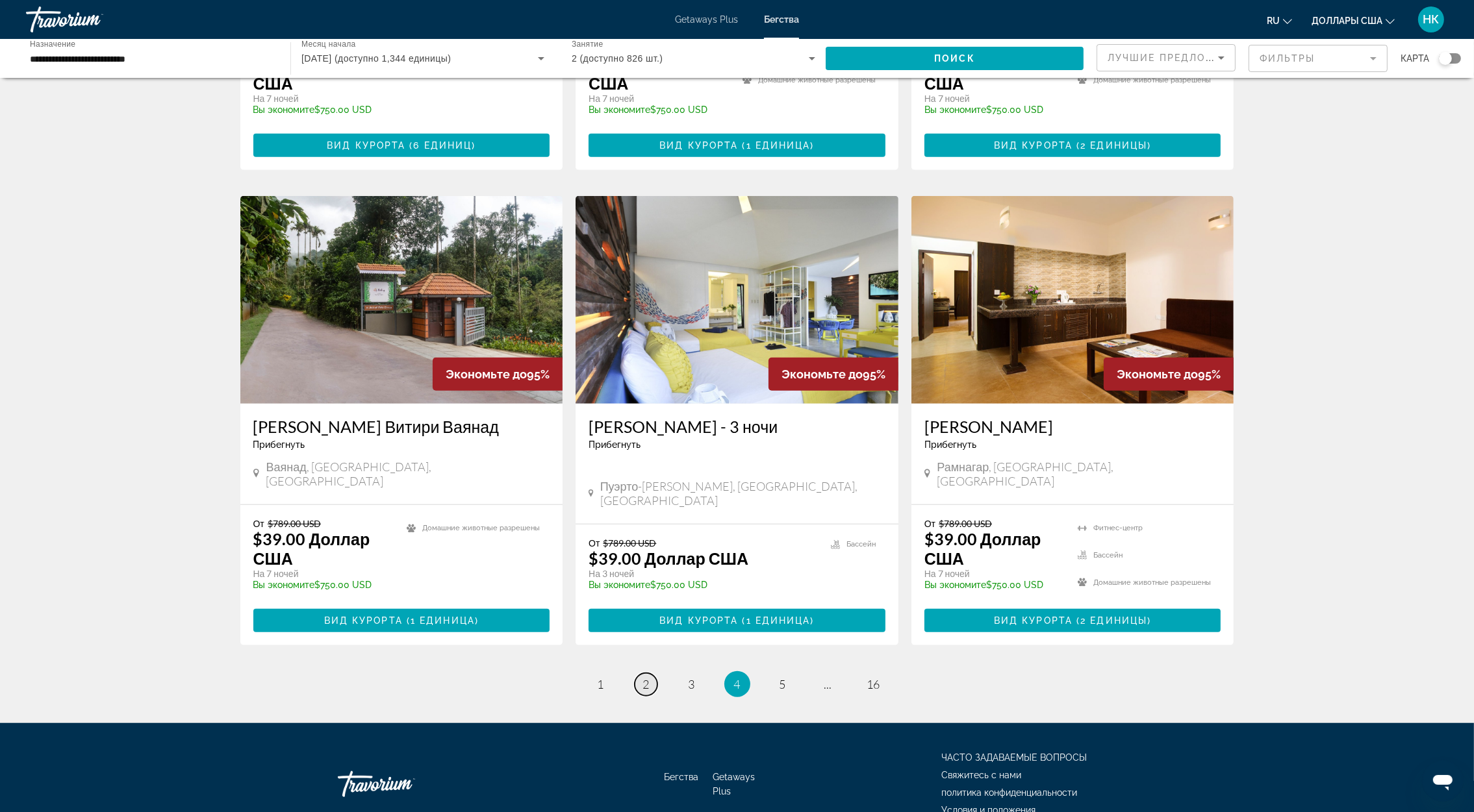
click at [653, 674] on link "страница 2" at bounding box center [646, 685] width 23 height 23
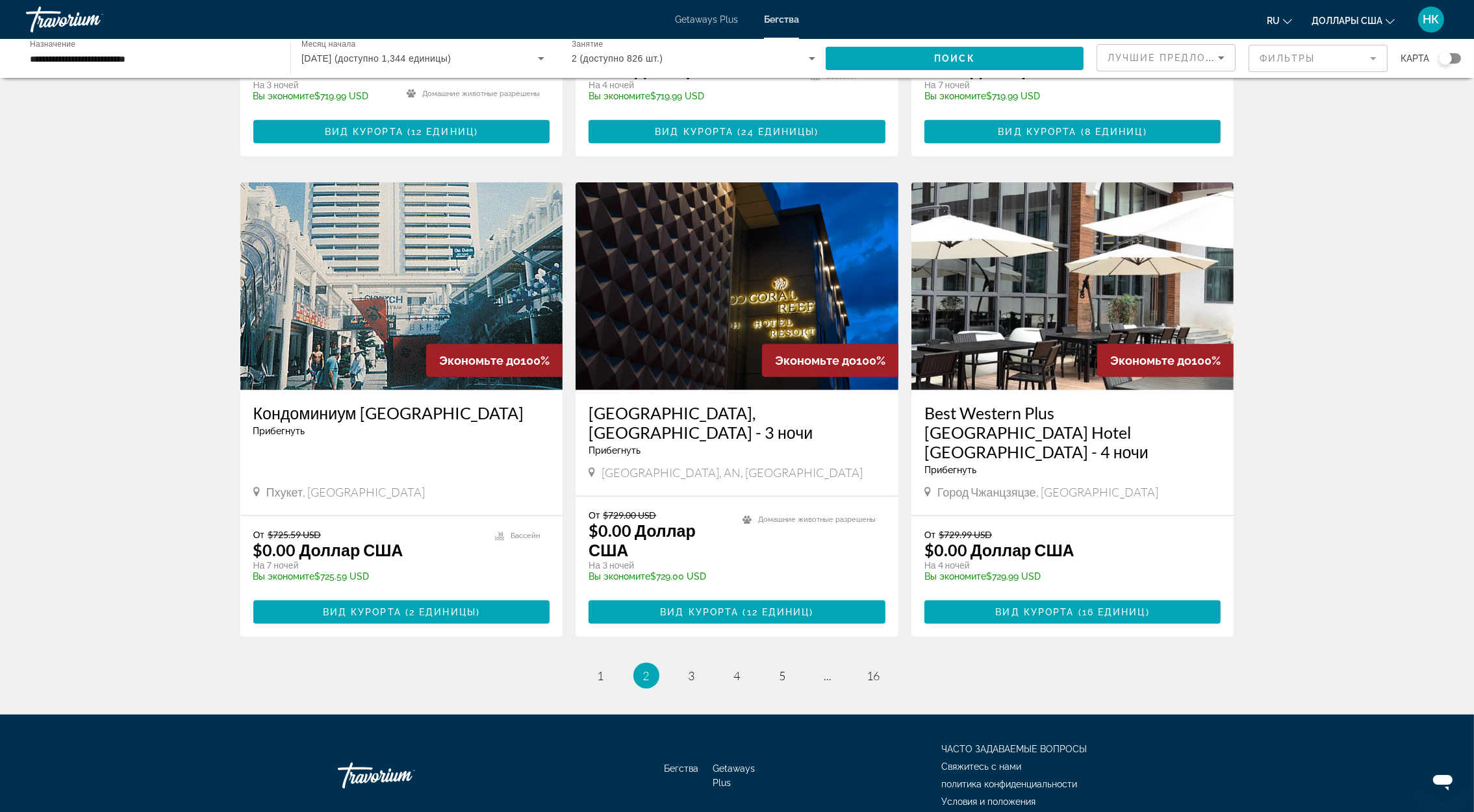
scroll to position [1365, 0]
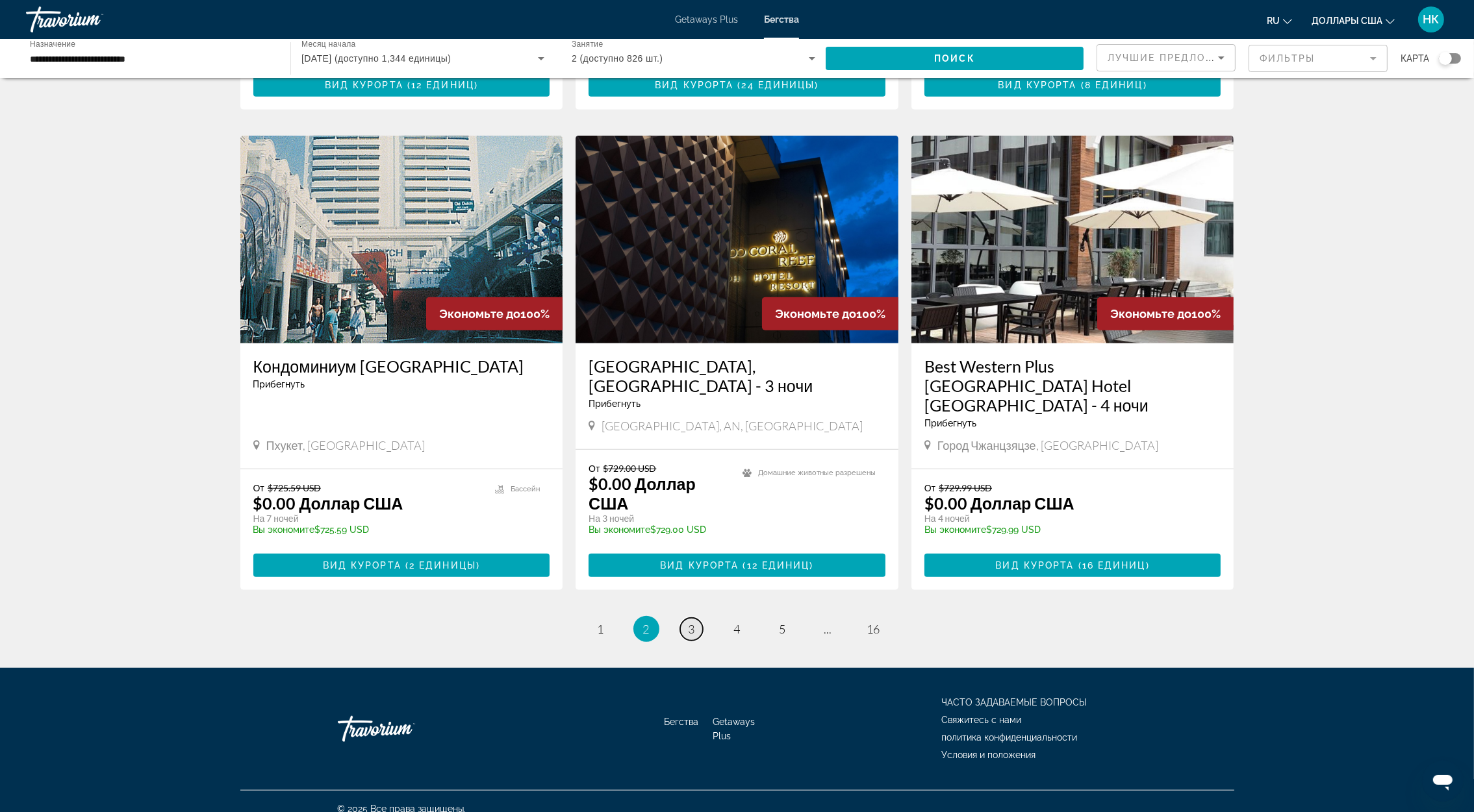
click at [691, 622] on span "3" at bounding box center [691, 629] width 7 height 14
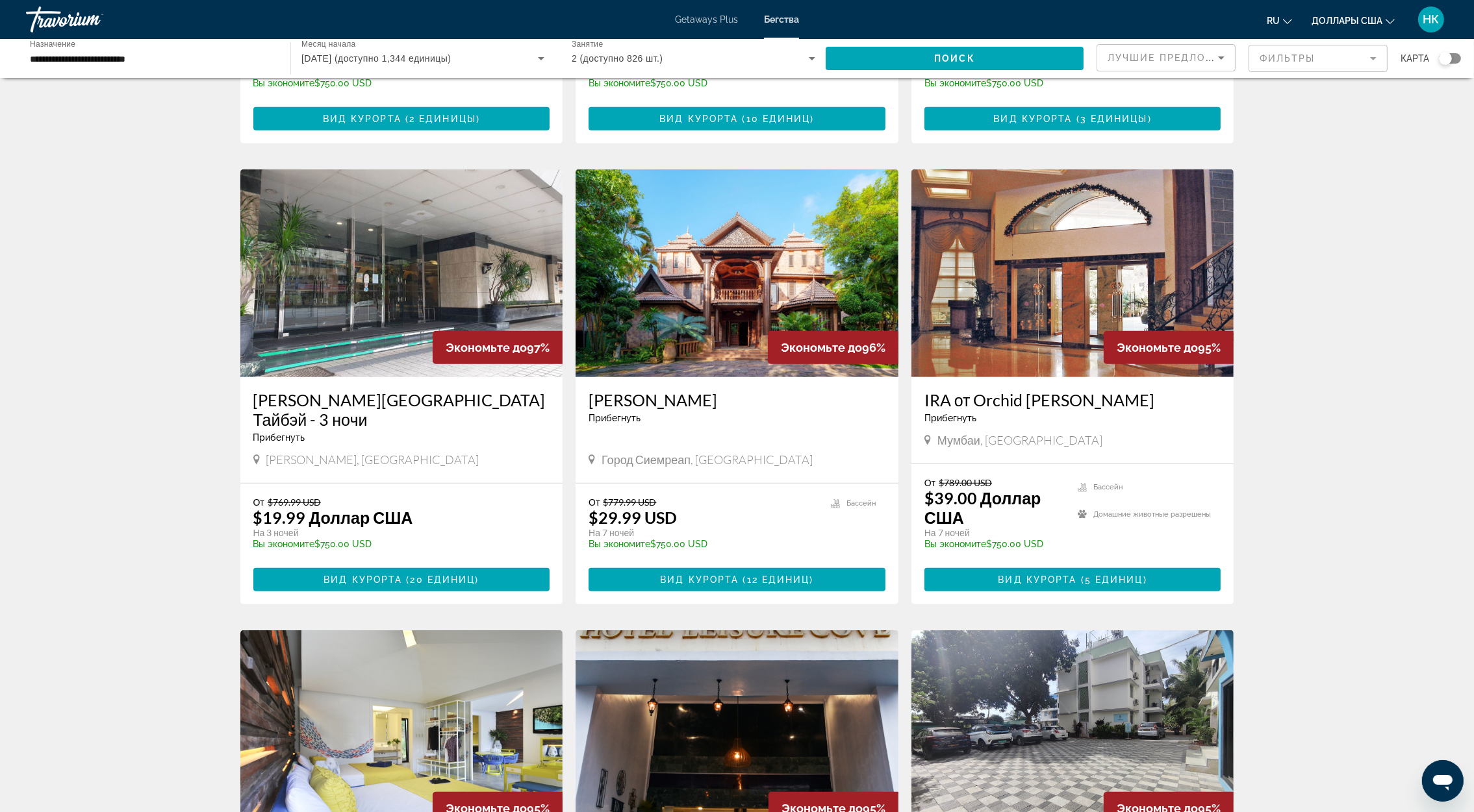
scroll to position [584, 0]
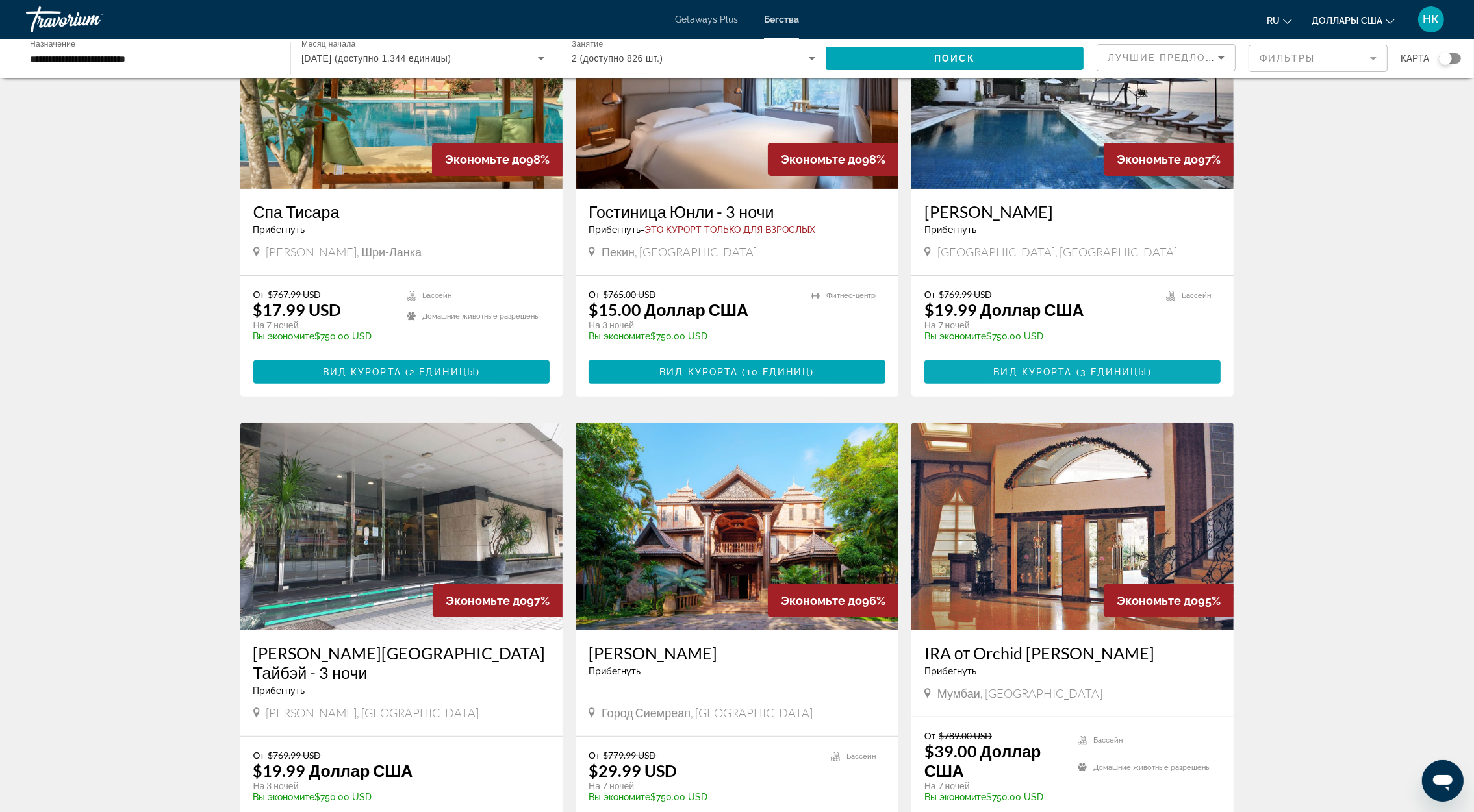
click at [1064, 373] on span "Вид курорта" at bounding box center [1032, 371] width 78 height 10
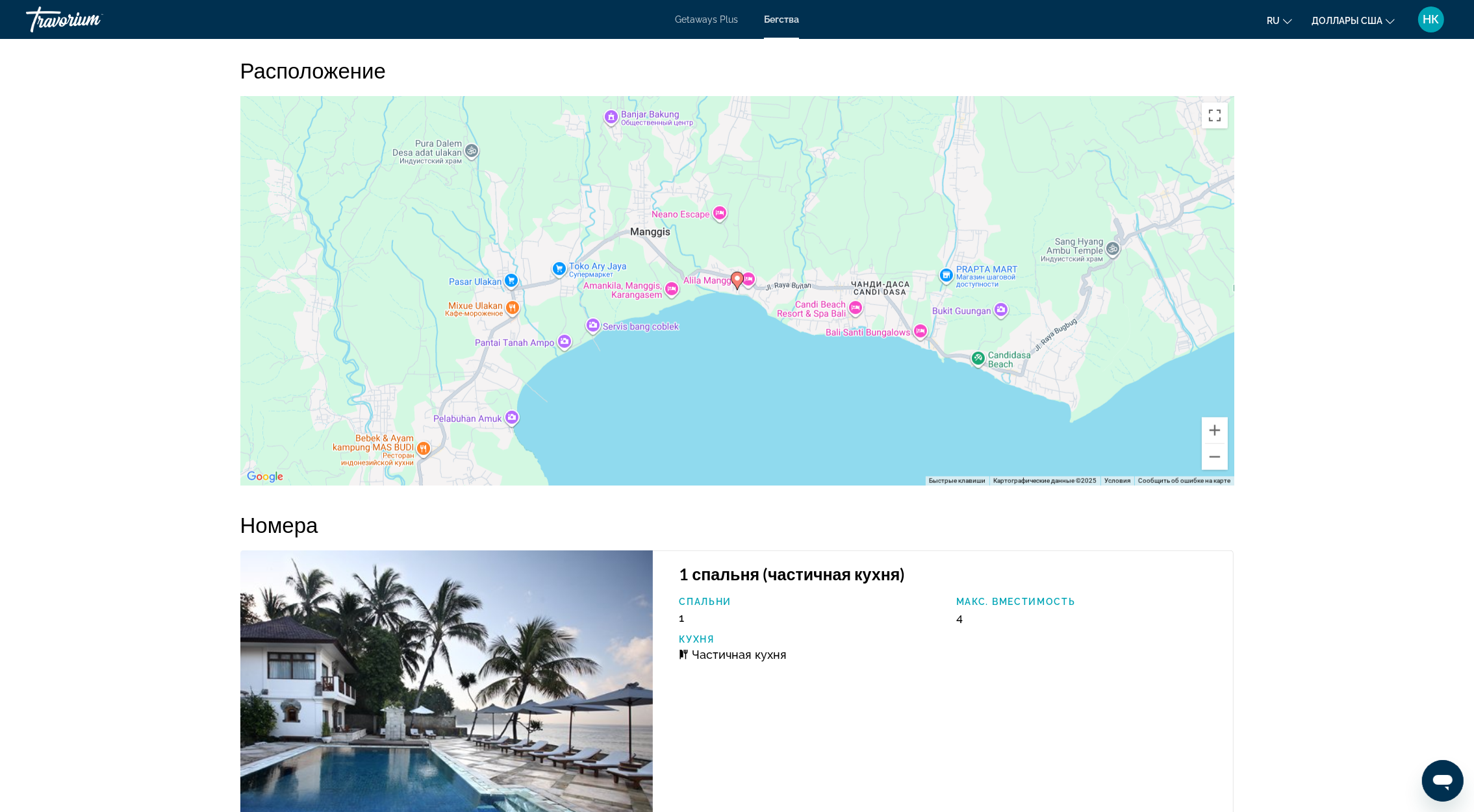
scroll to position [2176, 0]
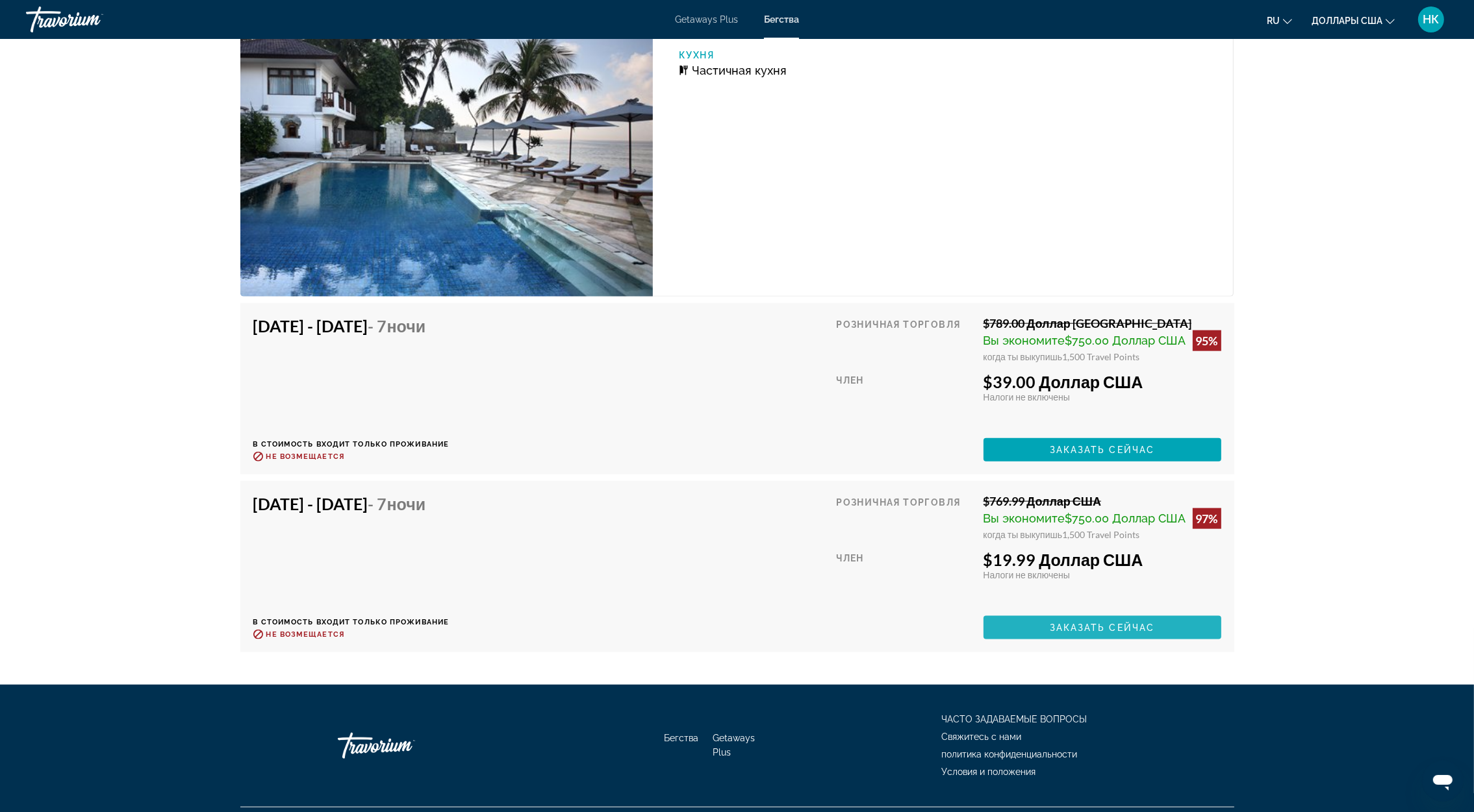
click at [1054, 643] on span "Основное содержание" at bounding box center [1102, 628] width 238 height 31
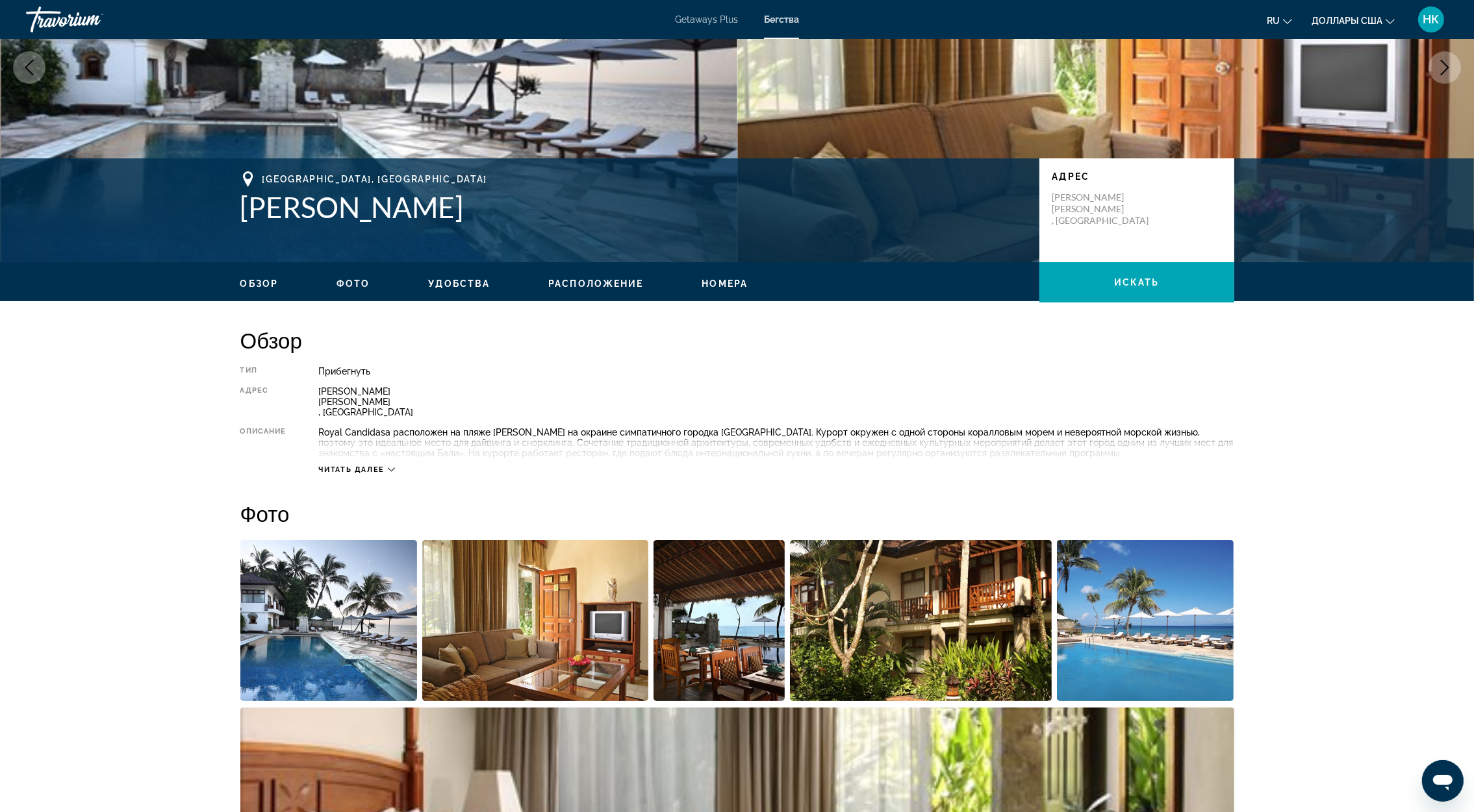
scroll to position [292, 0]
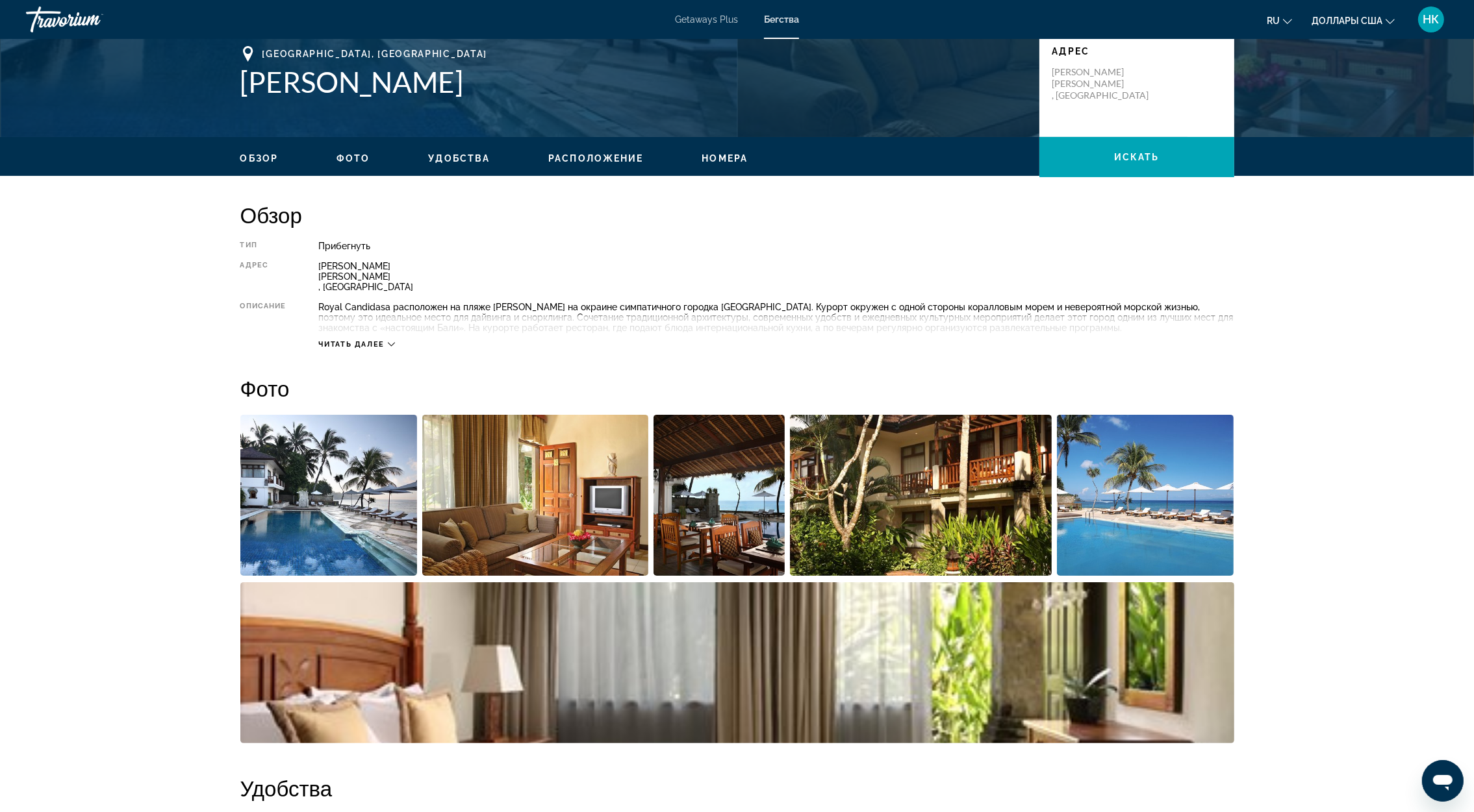
click at [379, 343] on span "Читать далее" at bounding box center [350, 344] width 66 height 9
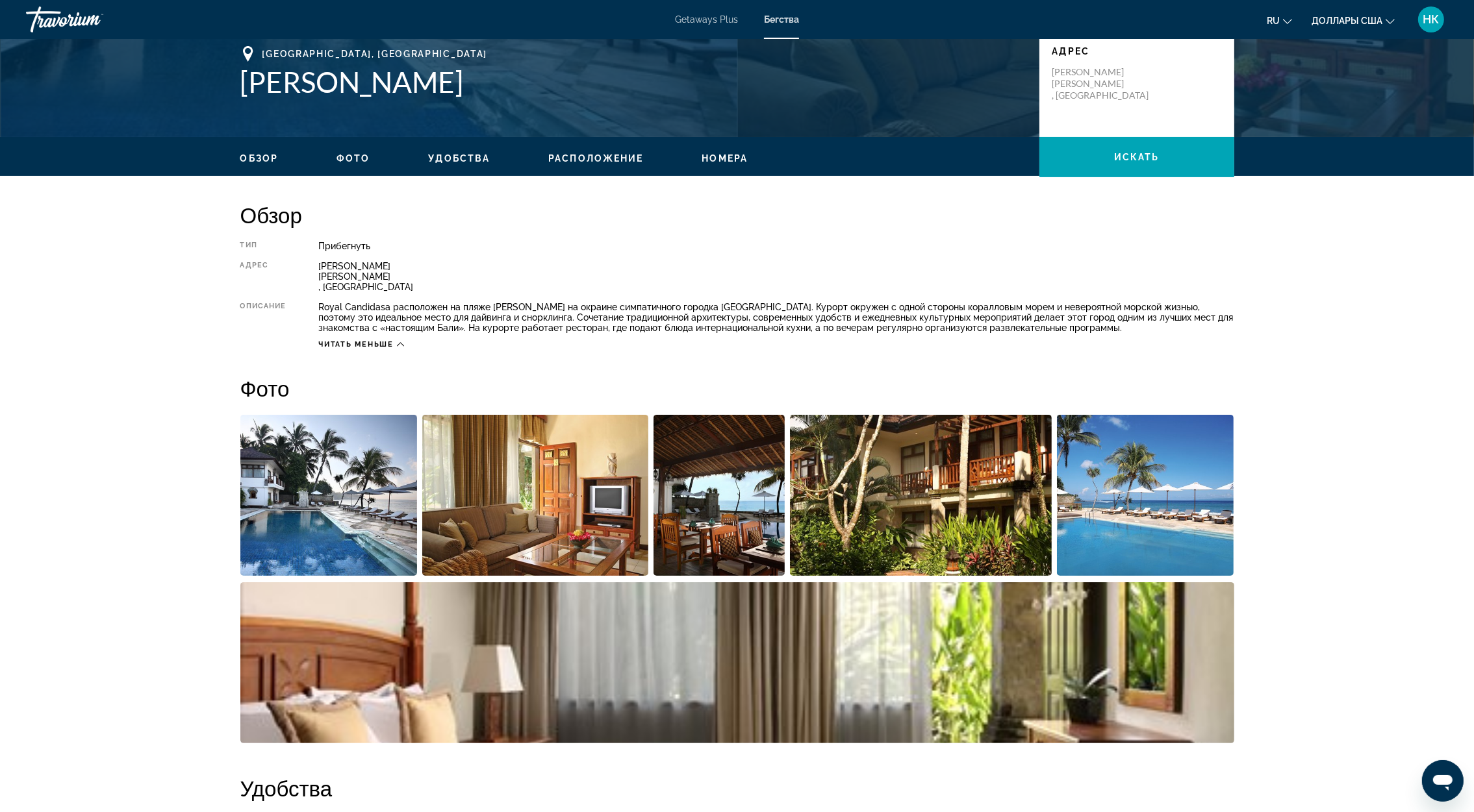
click at [355, 162] on span "Фото" at bounding box center [352, 158] width 33 height 10
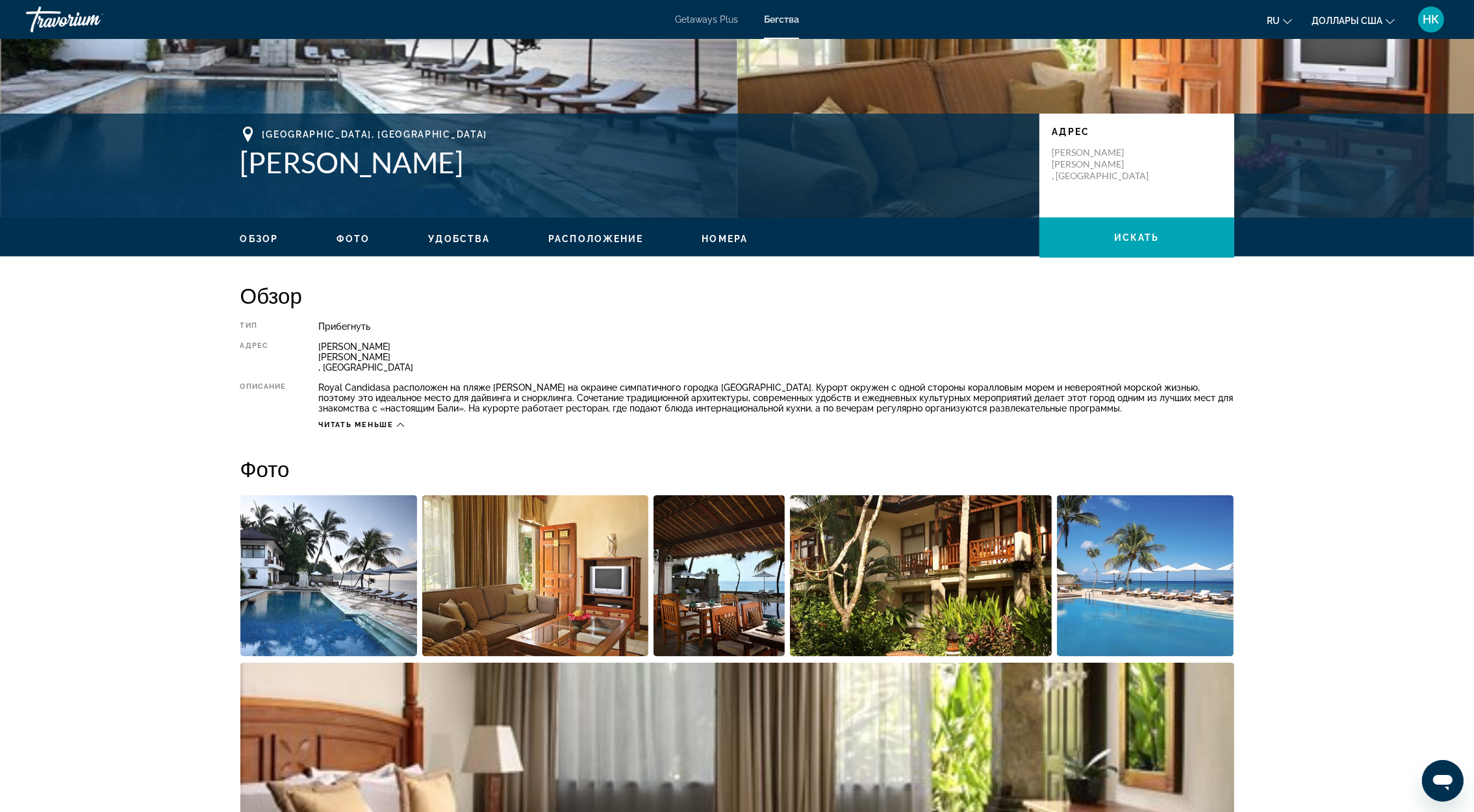
scroll to position [199, 0]
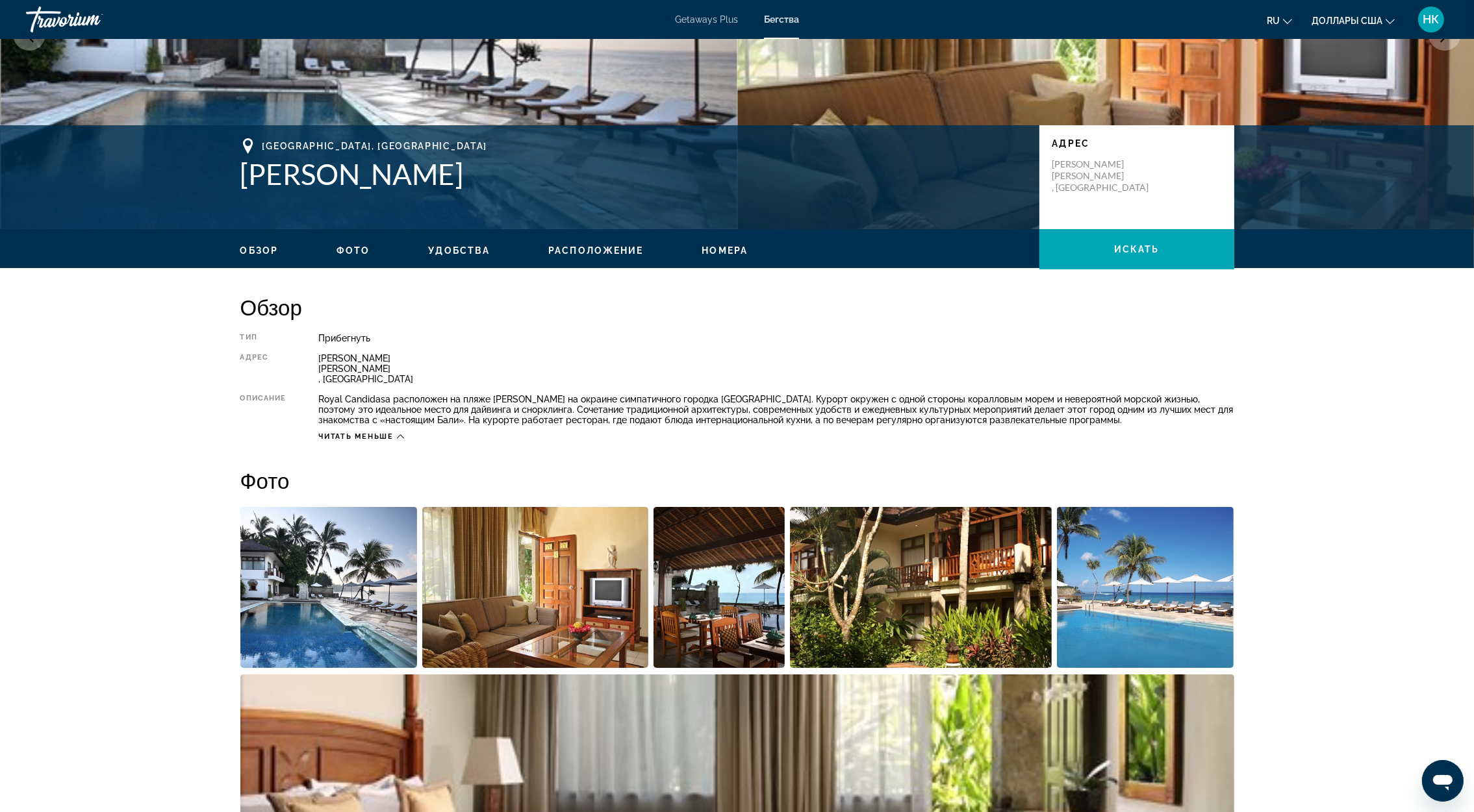
click at [463, 244] on ul "Обзор Фото Удобства Расположение Номера искать" at bounding box center [737, 249] width 994 height 14
click at [463, 249] on span "Удобства" at bounding box center [458, 250] width 62 height 10
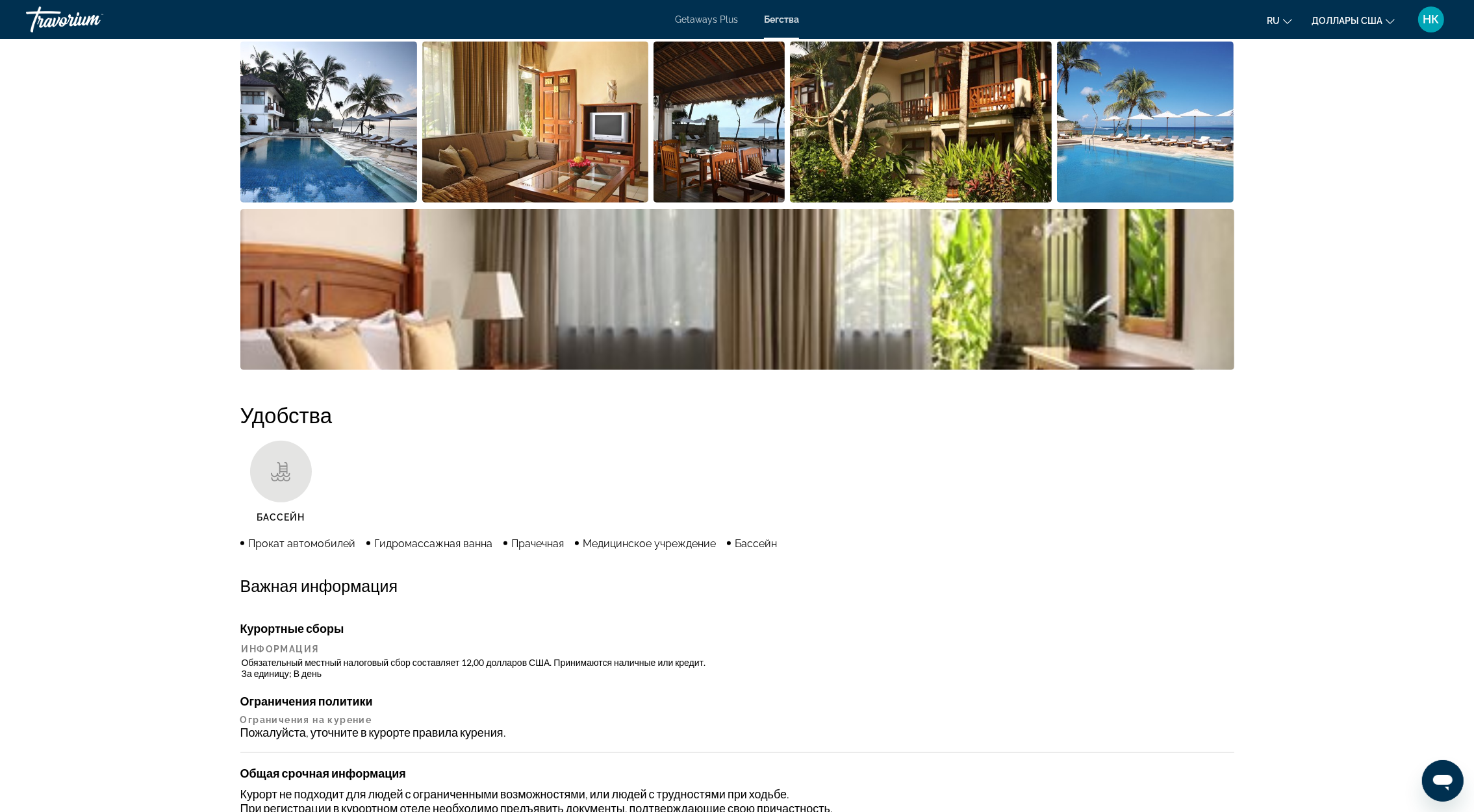
scroll to position [484, 0]
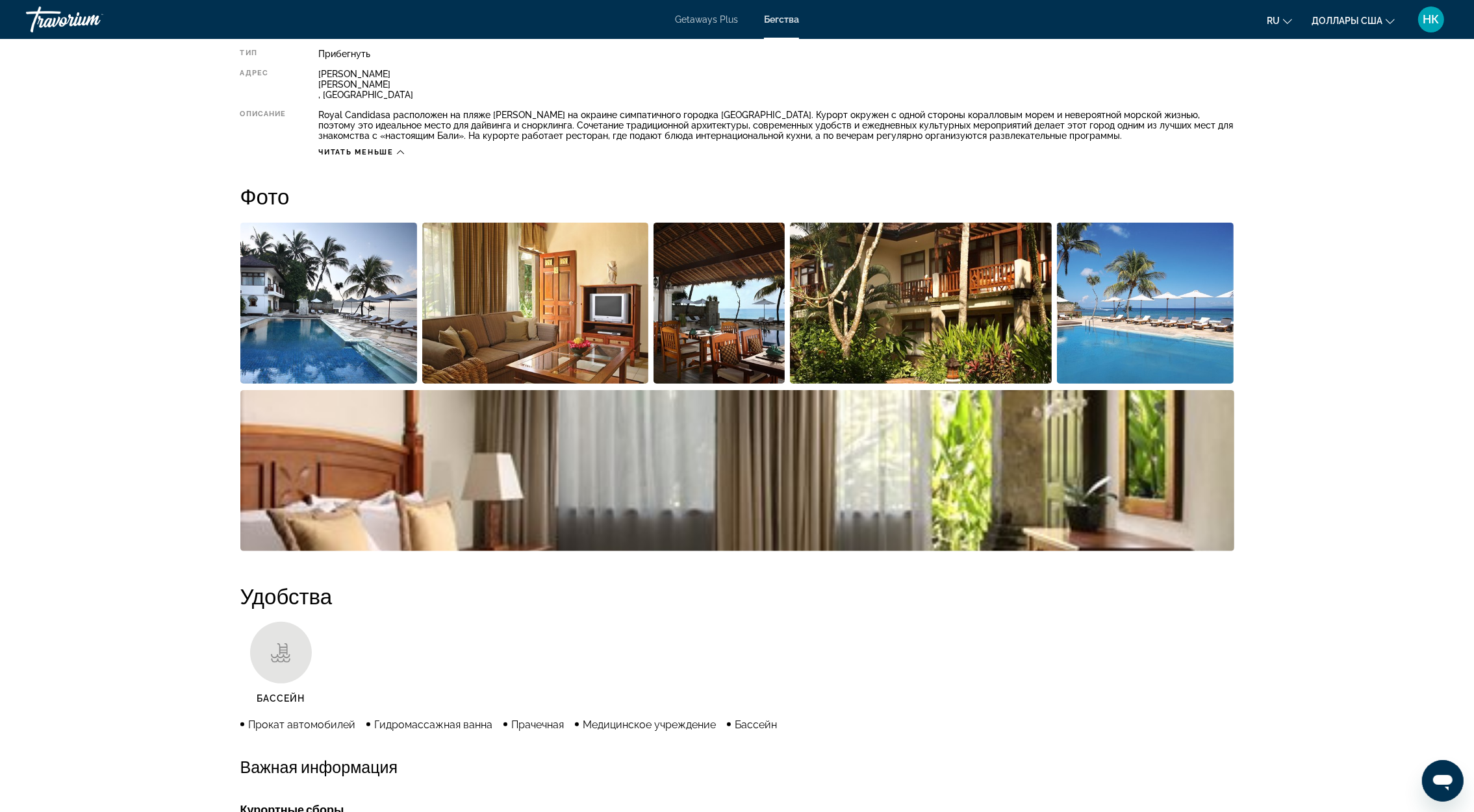
click at [330, 344] on img "Открыть полноэкранный слайдер изображений" at bounding box center [329, 302] width 178 height 161
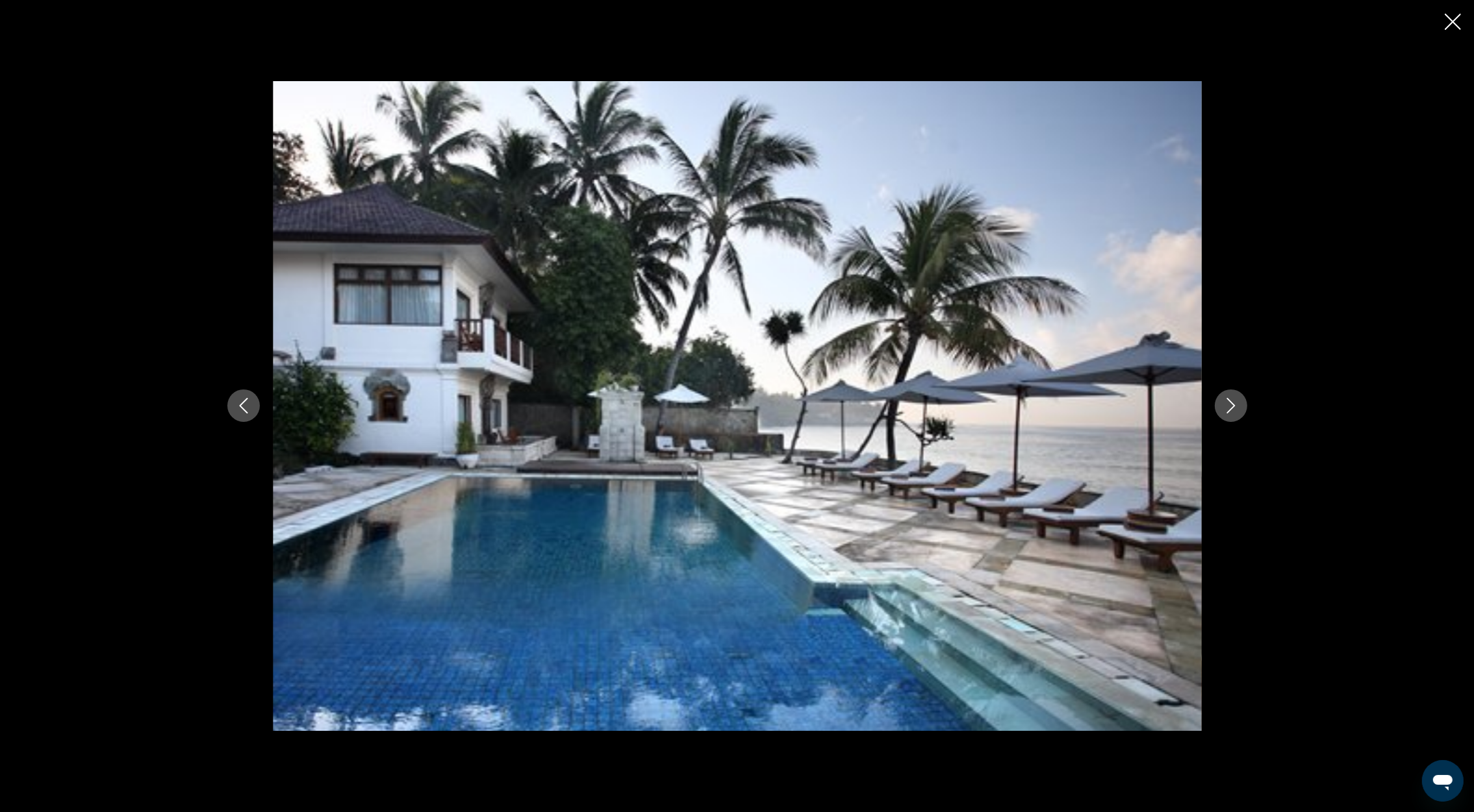
click at [1233, 407] on icon "Следующее изображение" at bounding box center [1231, 406] width 15 height 15
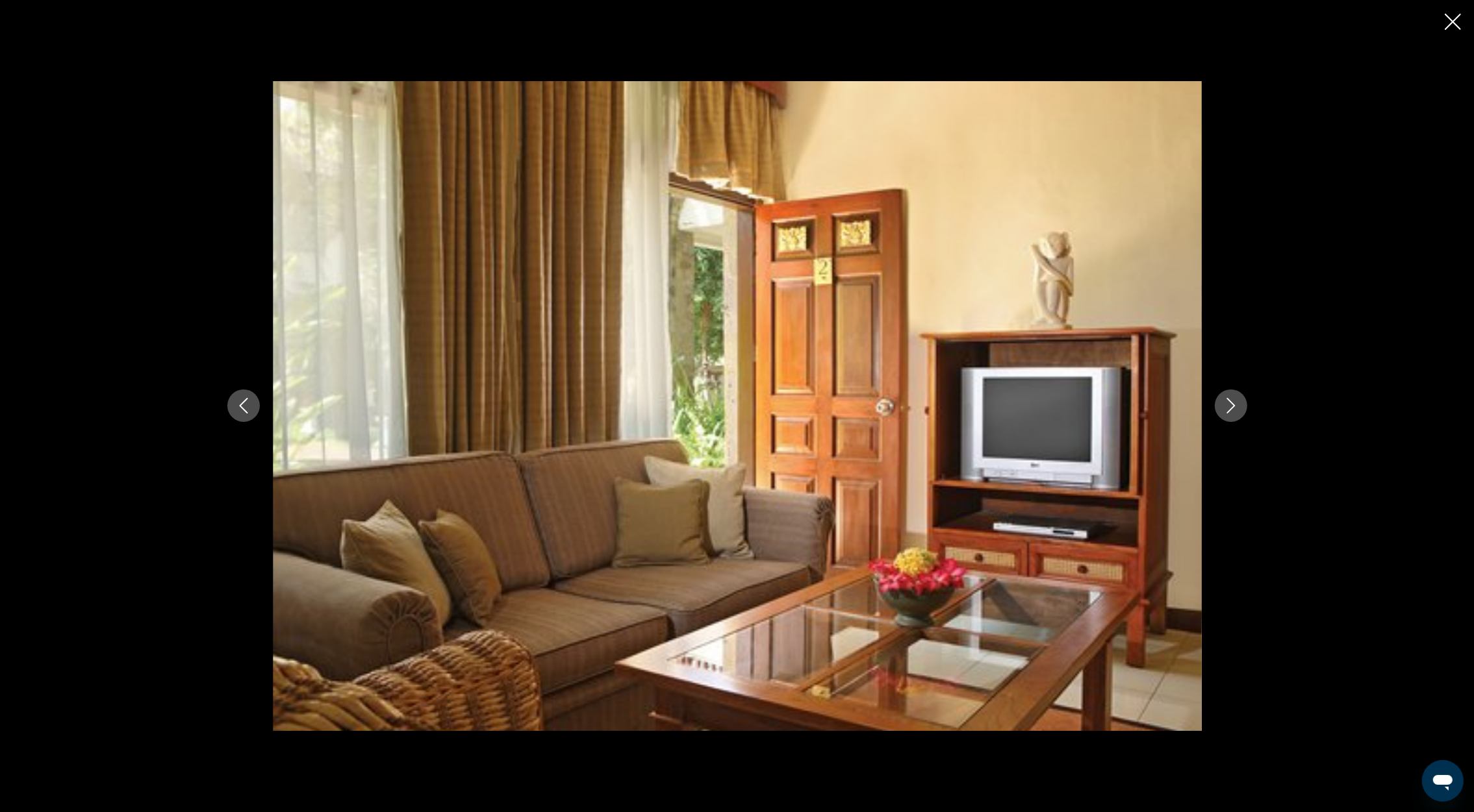
click at [1233, 407] on icon "Следующее изображение" at bounding box center [1231, 406] width 15 height 15
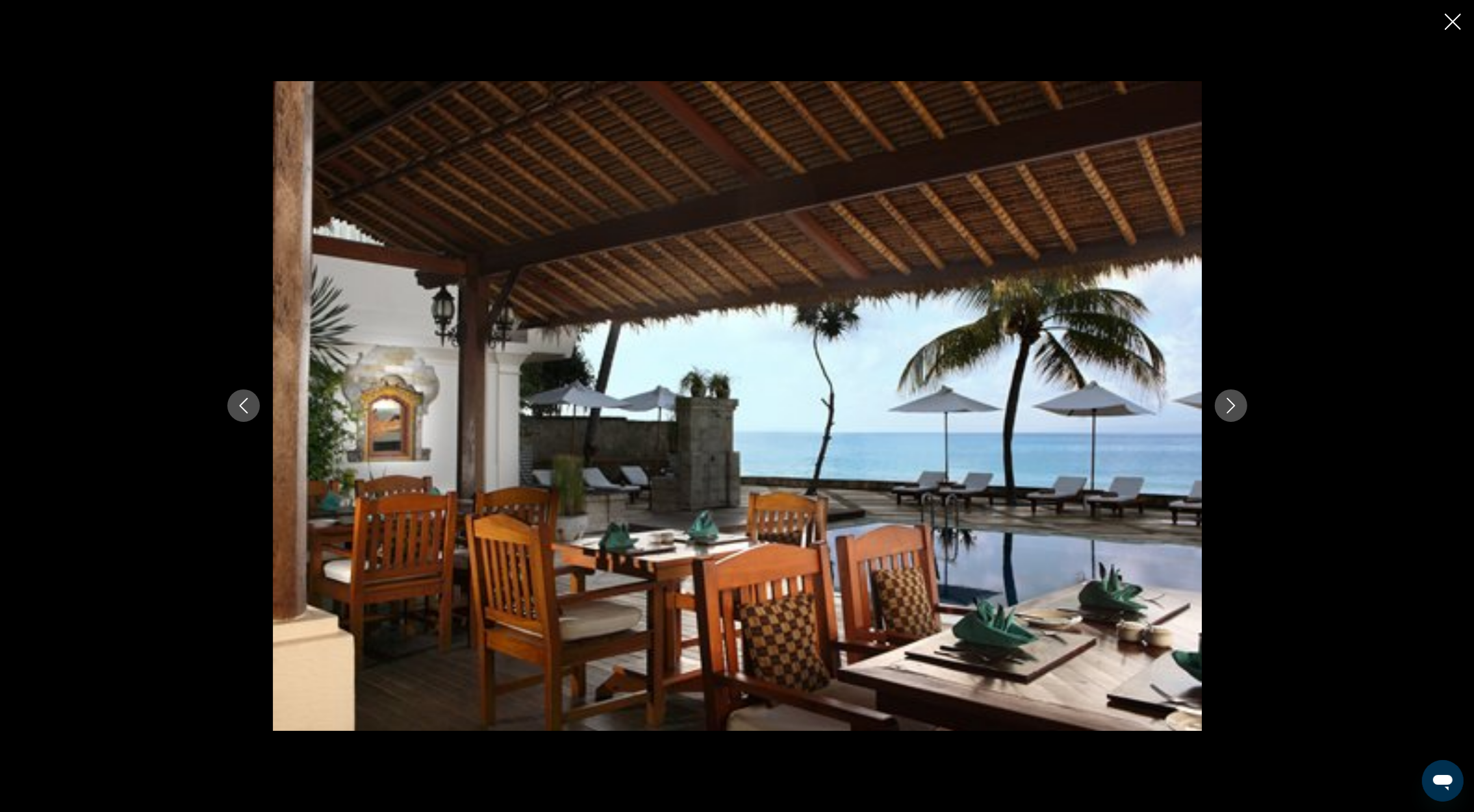
click at [1233, 407] on icon "Следующее изображение" at bounding box center [1231, 406] width 15 height 15
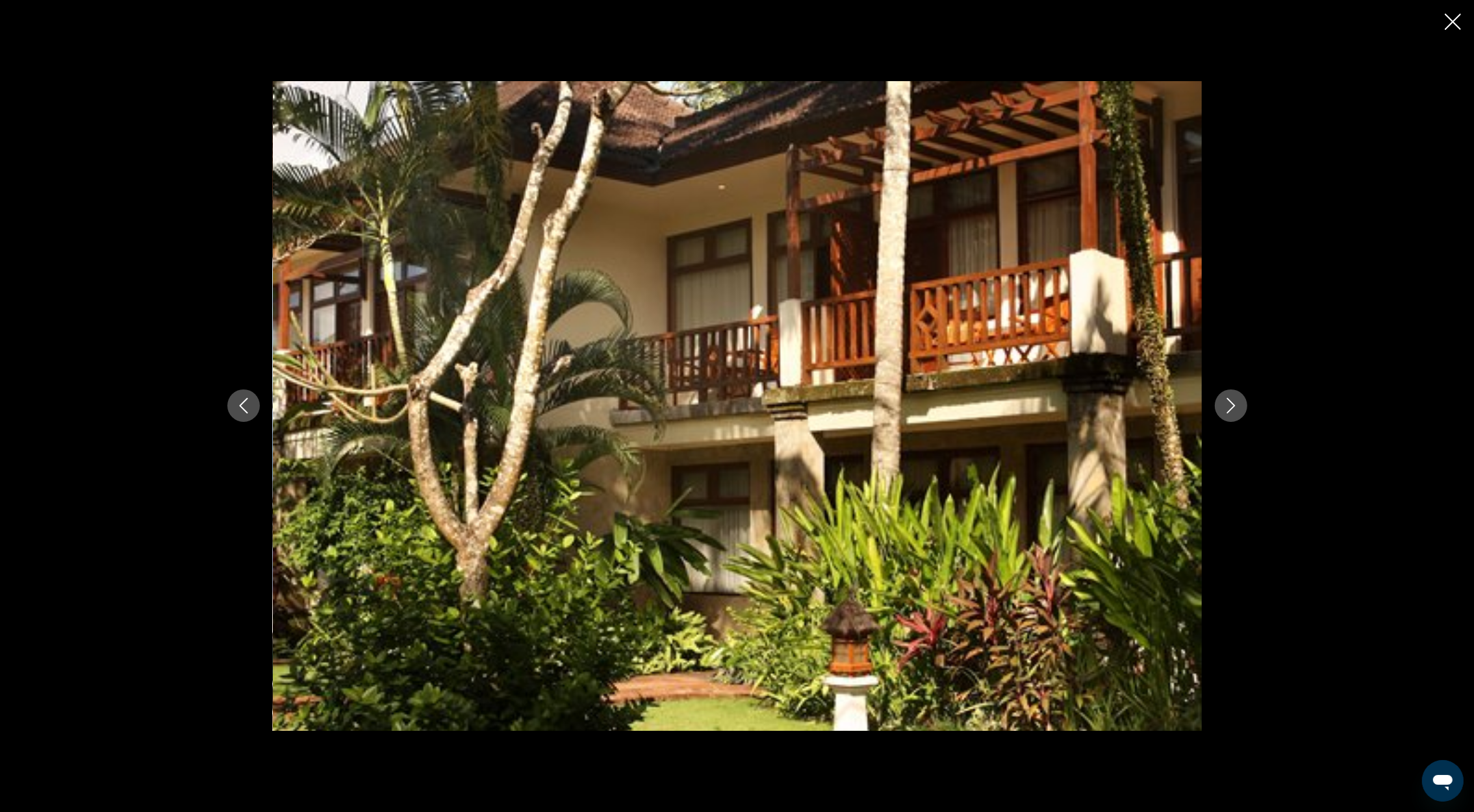
click at [1233, 407] on icon "Следующее изображение" at bounding box center [1231, 406] width 15 height 15
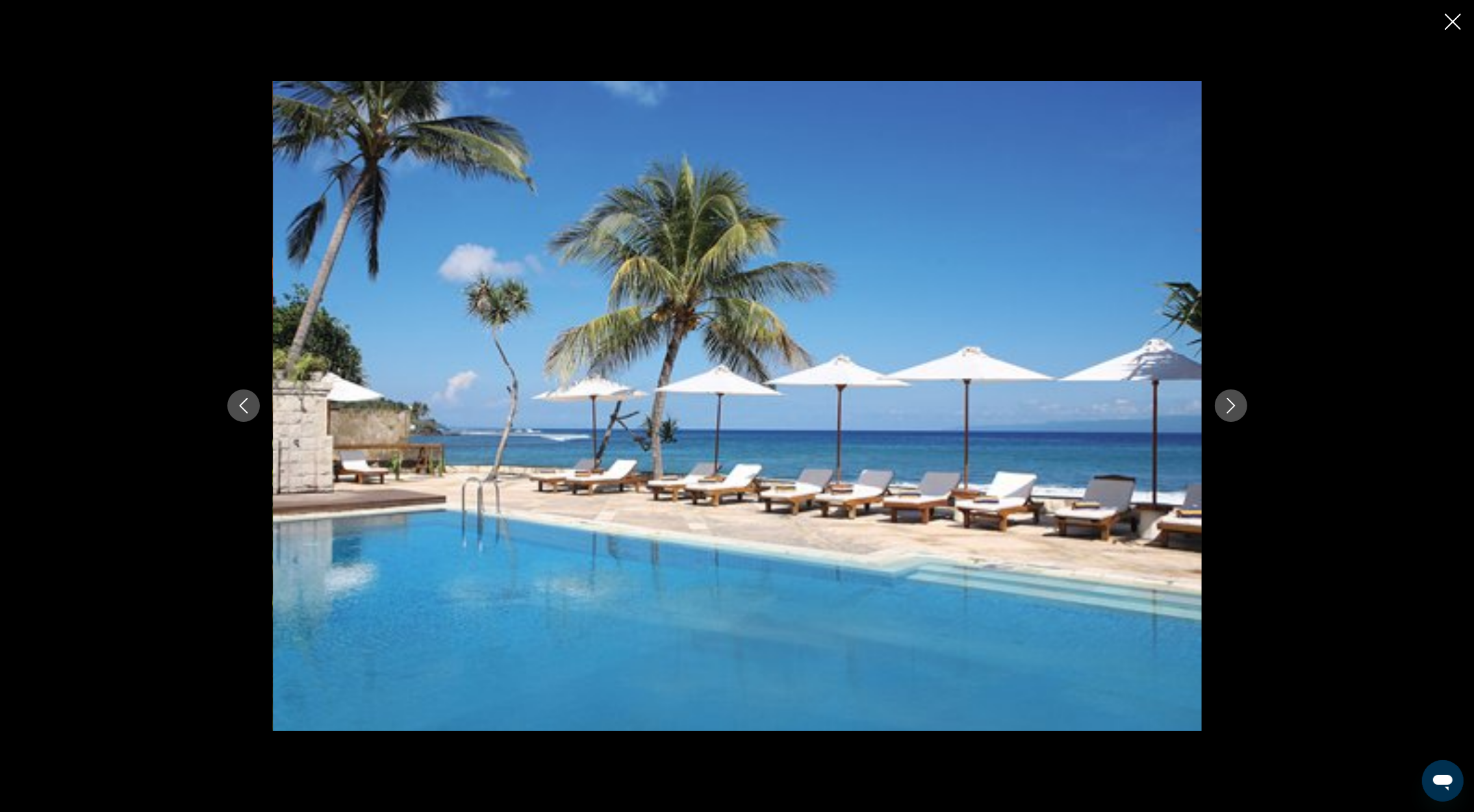
click at [1233, 407] on icon "Следующее изображение" at bounding box center [1231, 406] width 15 height 15
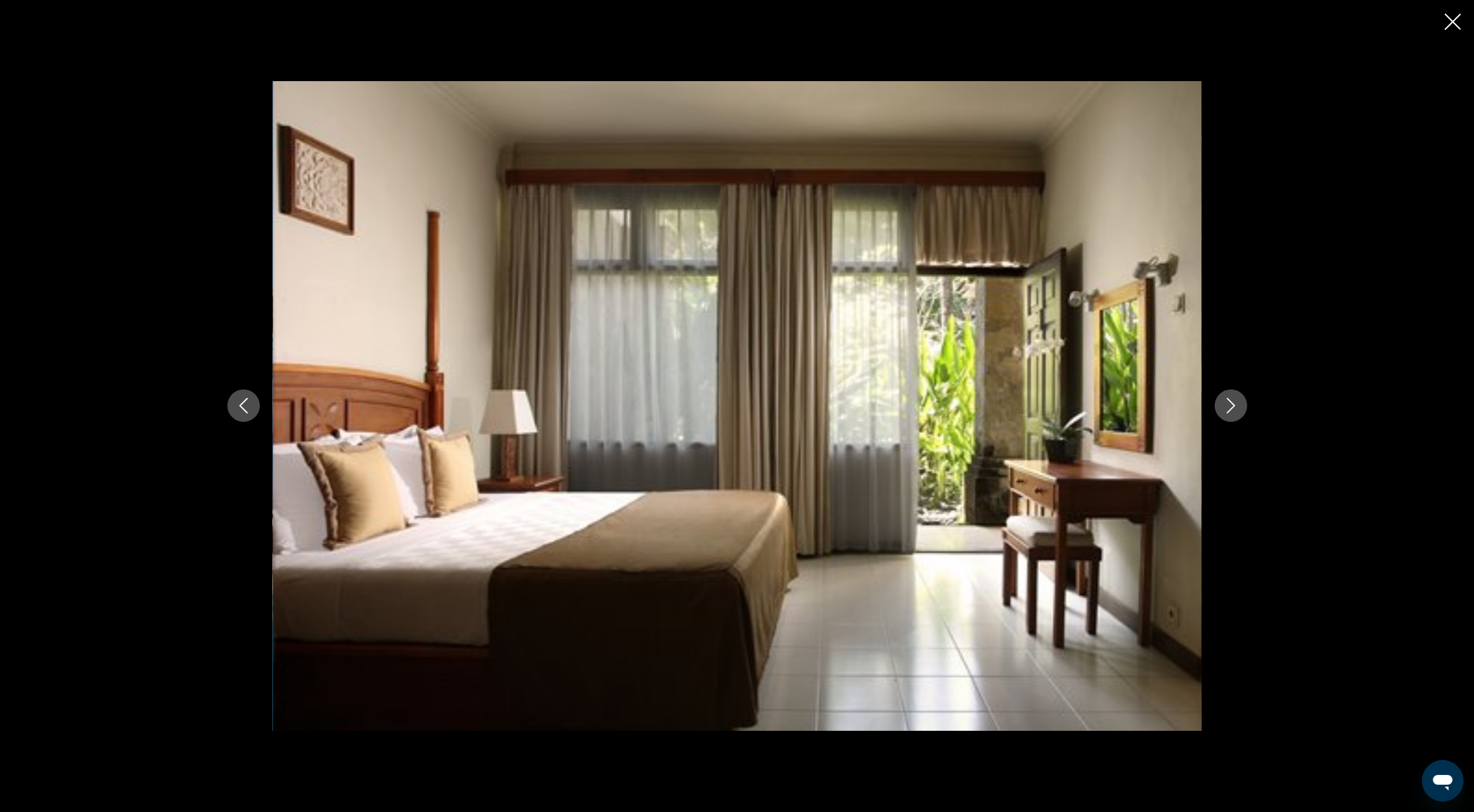
click at [1233, 407] on icon "Следующее изображение" at bounding box center [1231, 406] width 15 height 15
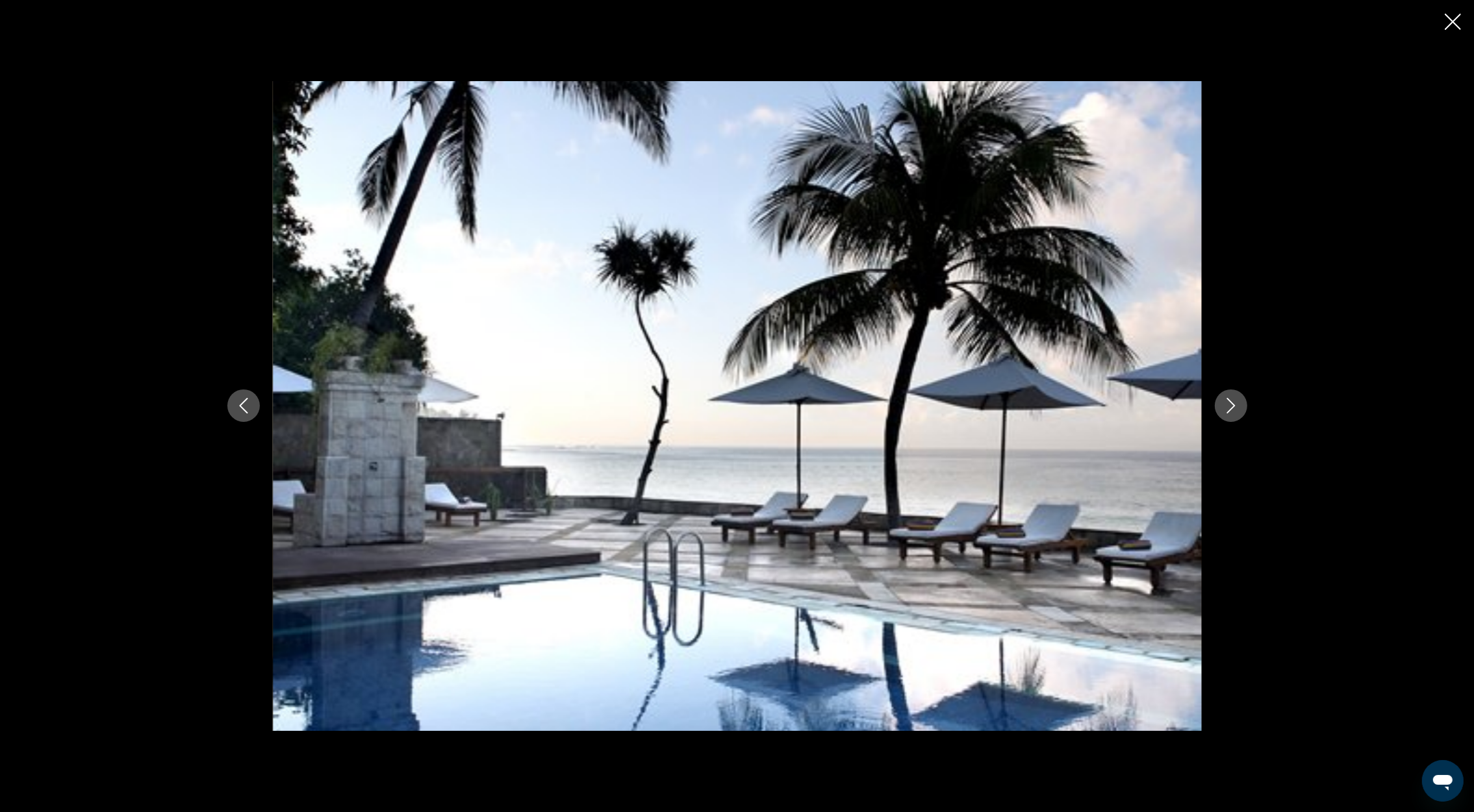
click at [1233, 407] on icon "Следующее изображение" at bounding box center [1231, 406] width 15 height 15
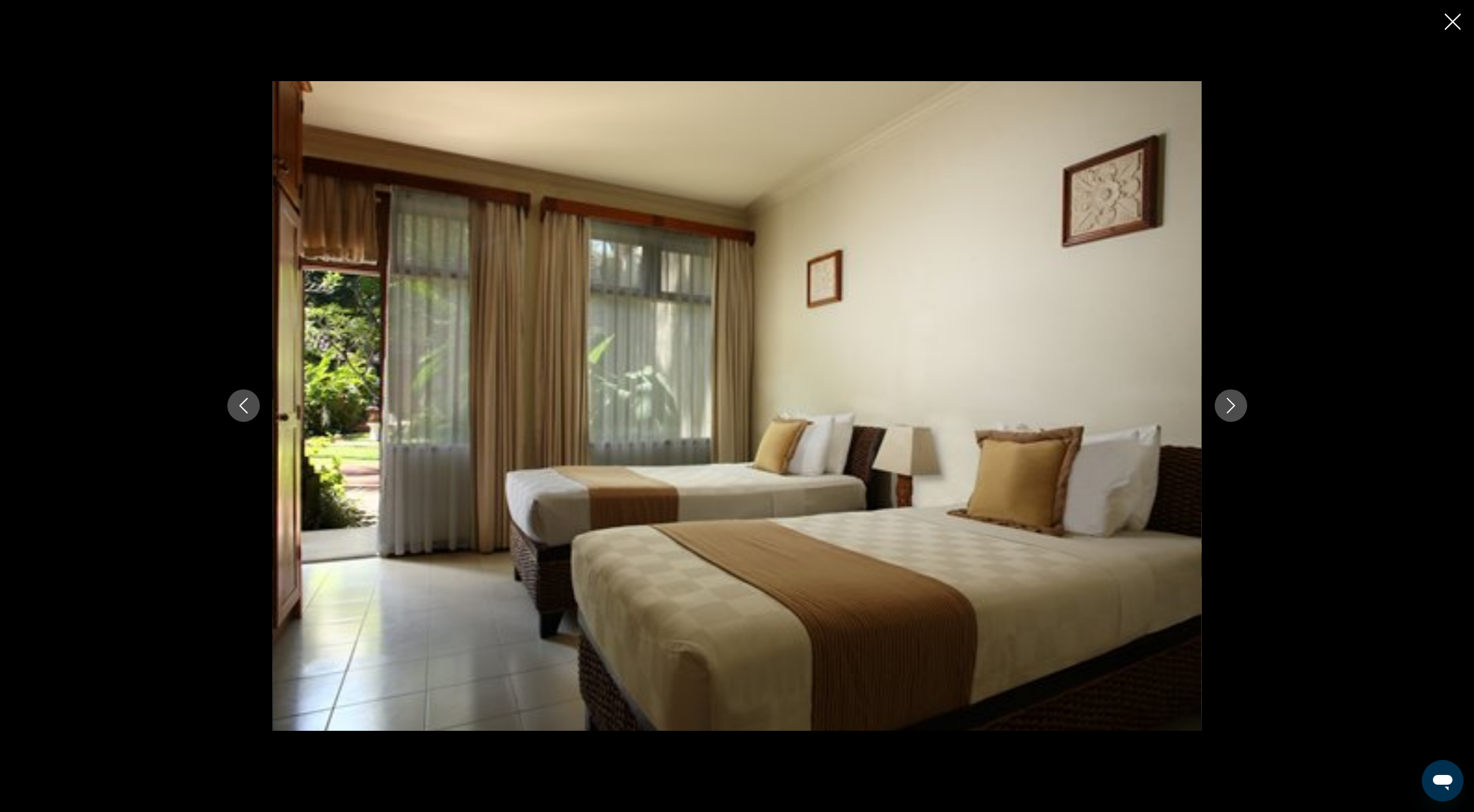
click at [1233, 407] on icon "Следующее изображение" at bounding box center [1231, 406] width 15 height 15
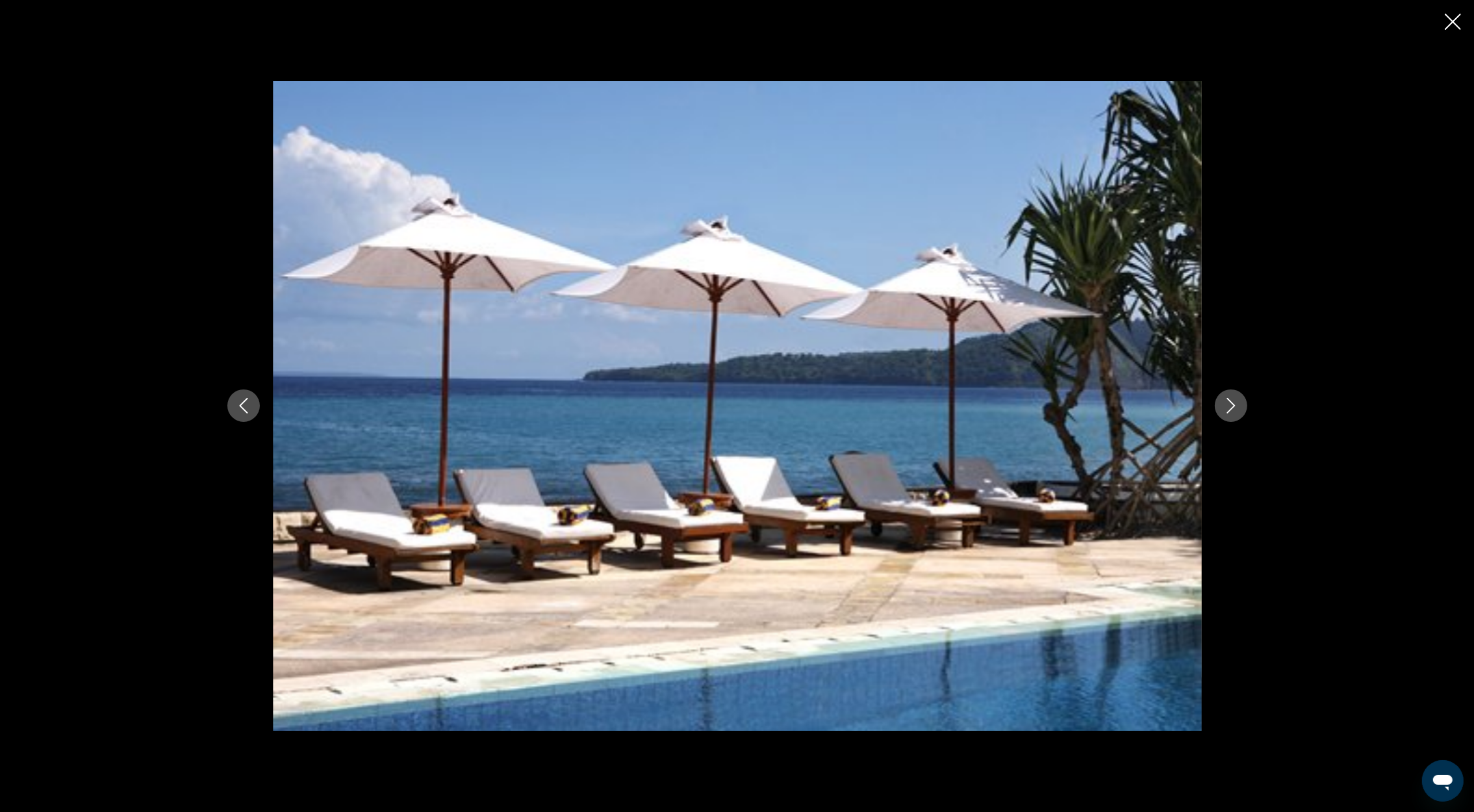
click at [1233, 407] on icon "Следующее изображение" at bounding box center [1231, 406] width 15 height 15
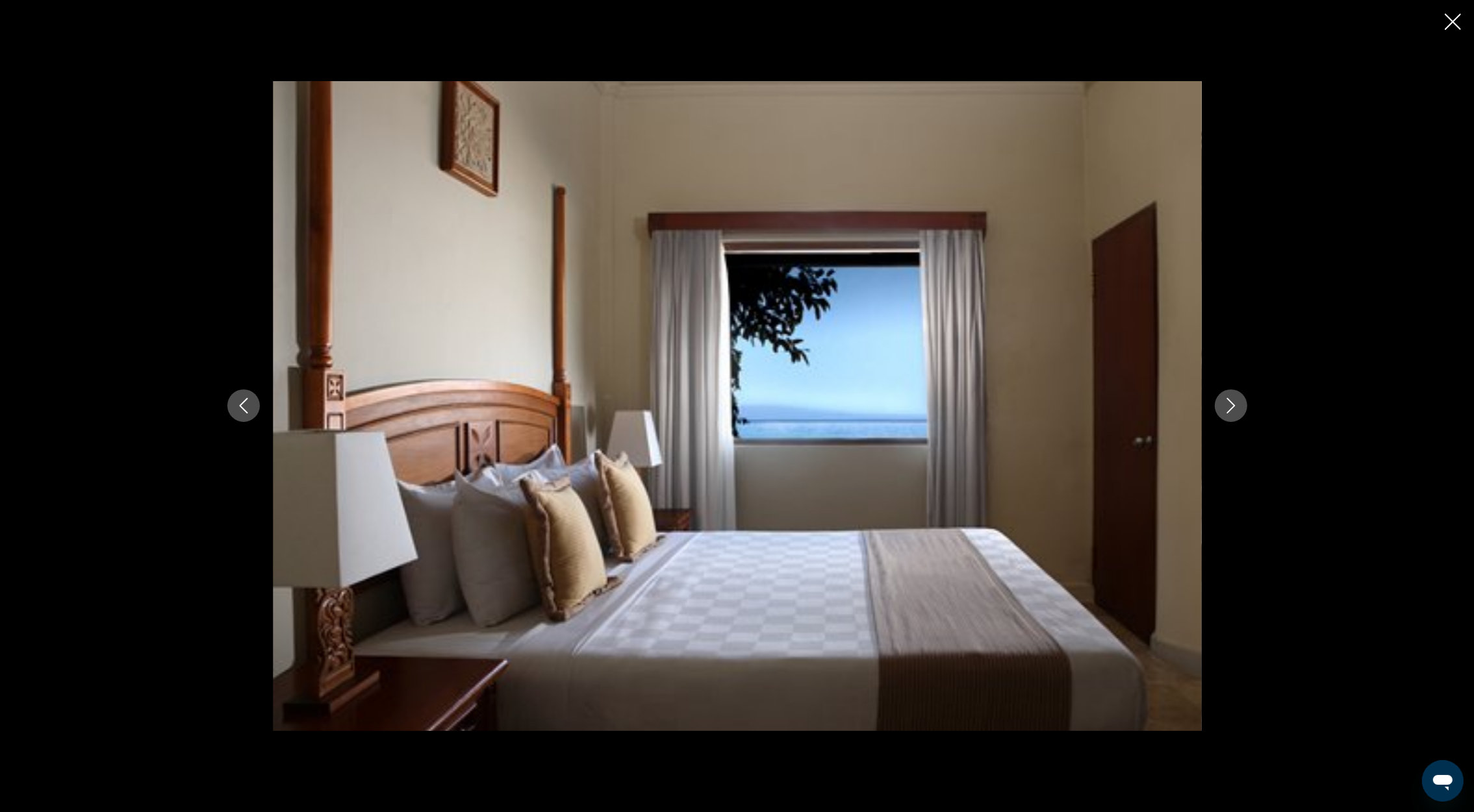
click at [1453, 26] on icon "Закрыть слайд-шоу" at bounding box center [1452, 21] width 16 height 16
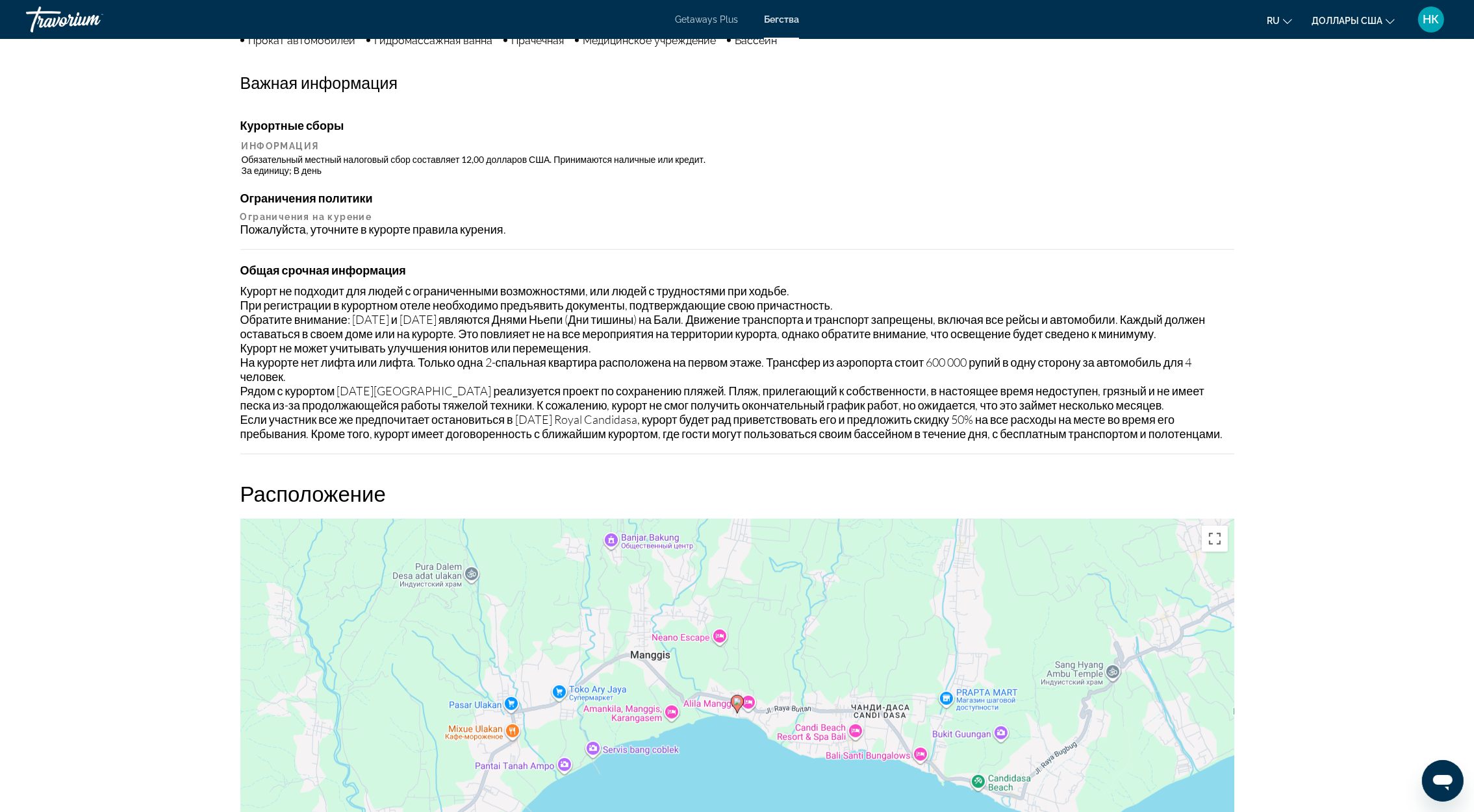
scroll to position [1558, 0]
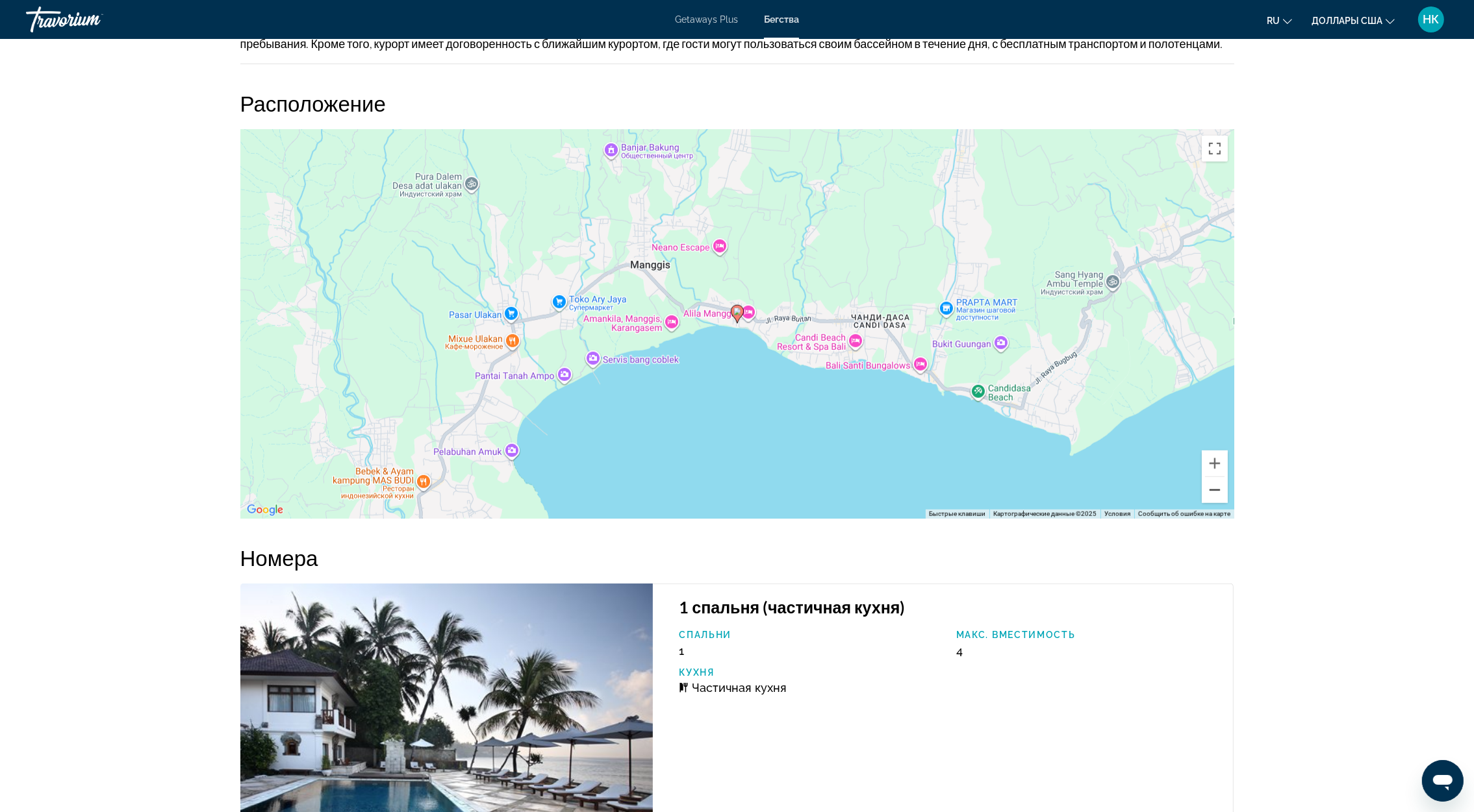
click at [1212, 503] on button "Уменьшить" at bounding box center [1214, 489] width 26 height 26
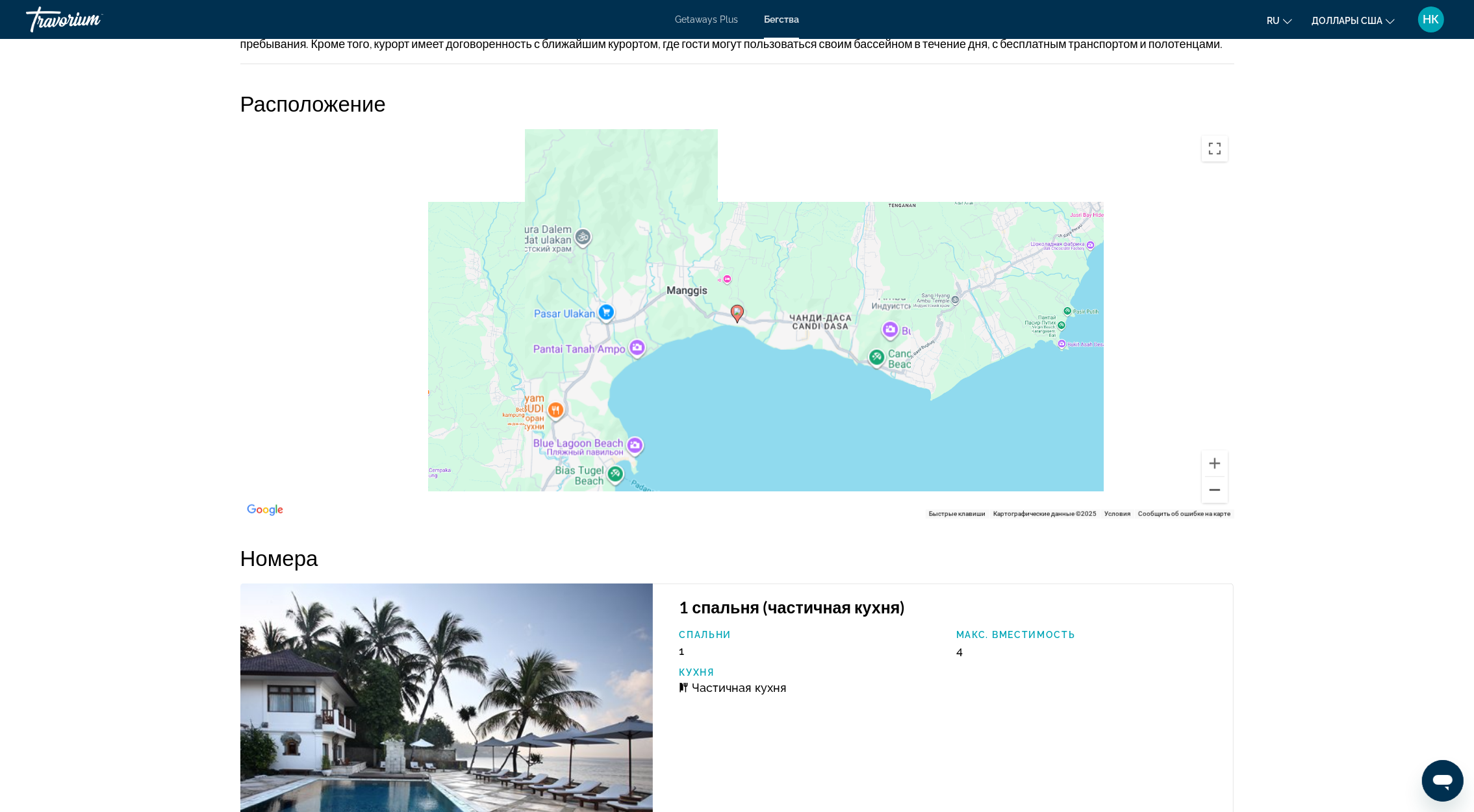
click at [1212, 503] on button "Уменьшить" at bounding box center [1214, 489] width 26 height 26
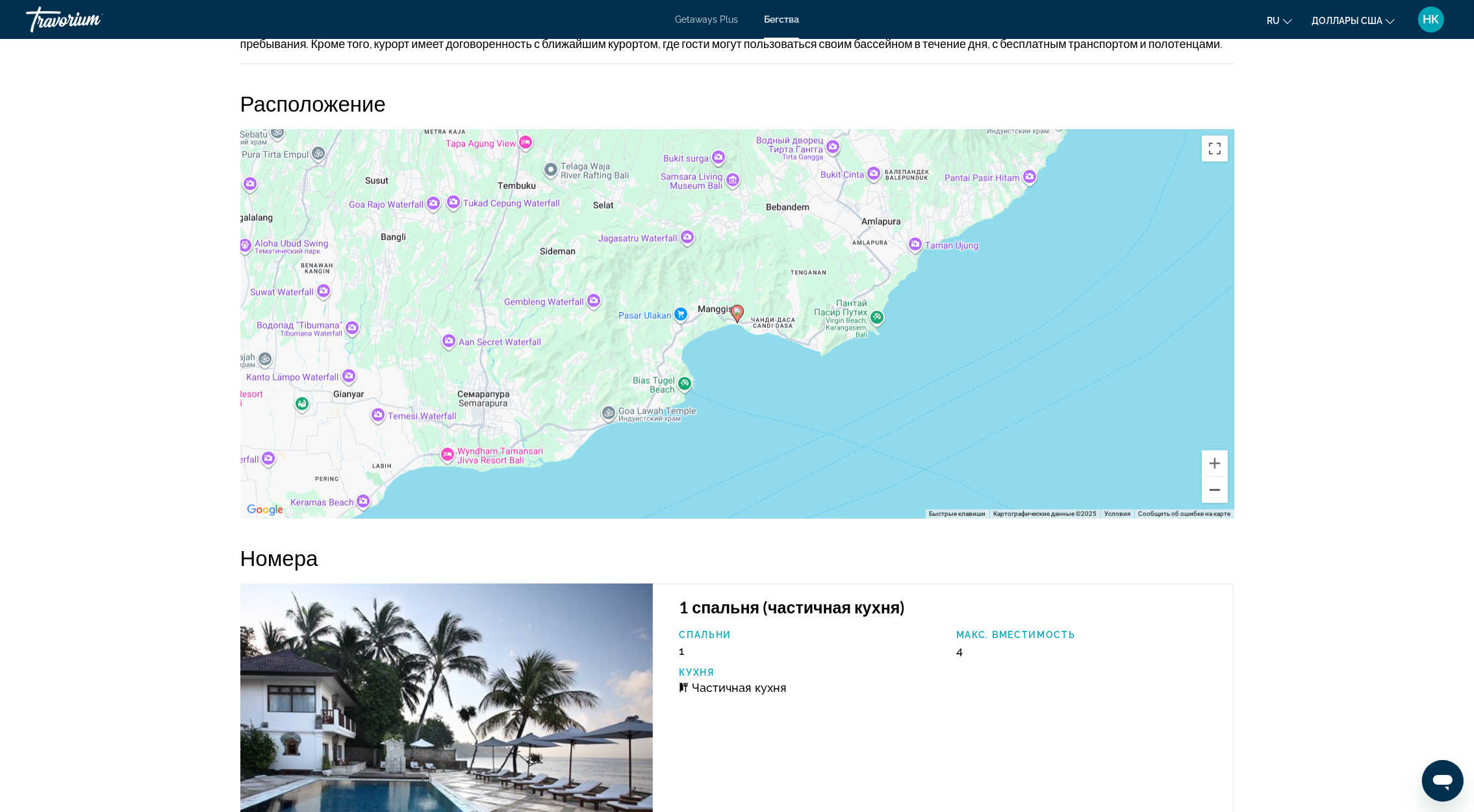
click at [1212, 503] on button "Уменьшить" at bounding box center [1214, 489] width 26 height 26
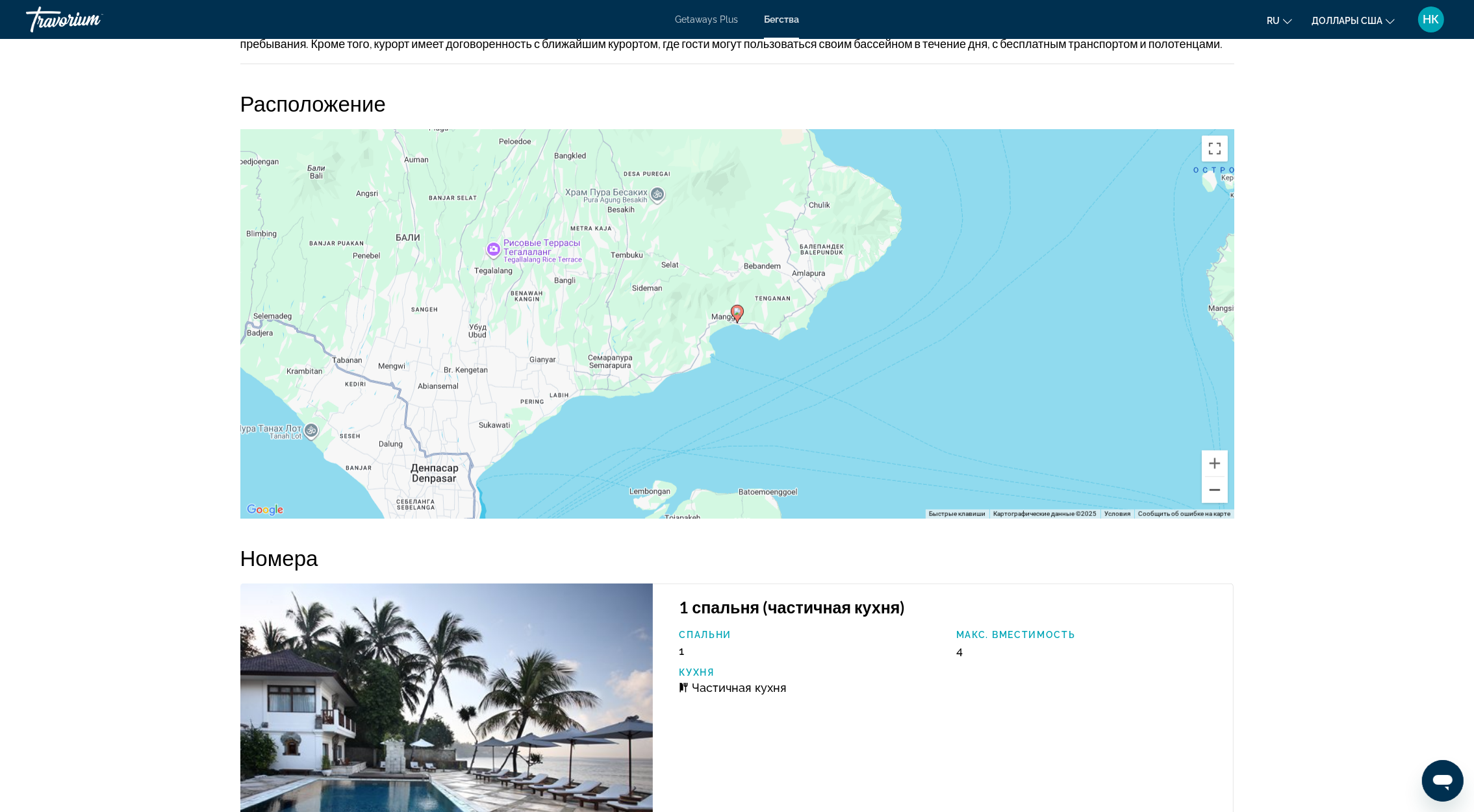
click at [1212, 503] on button "Уменьшить" at bounding box center [1214, 489] width 26 height 26
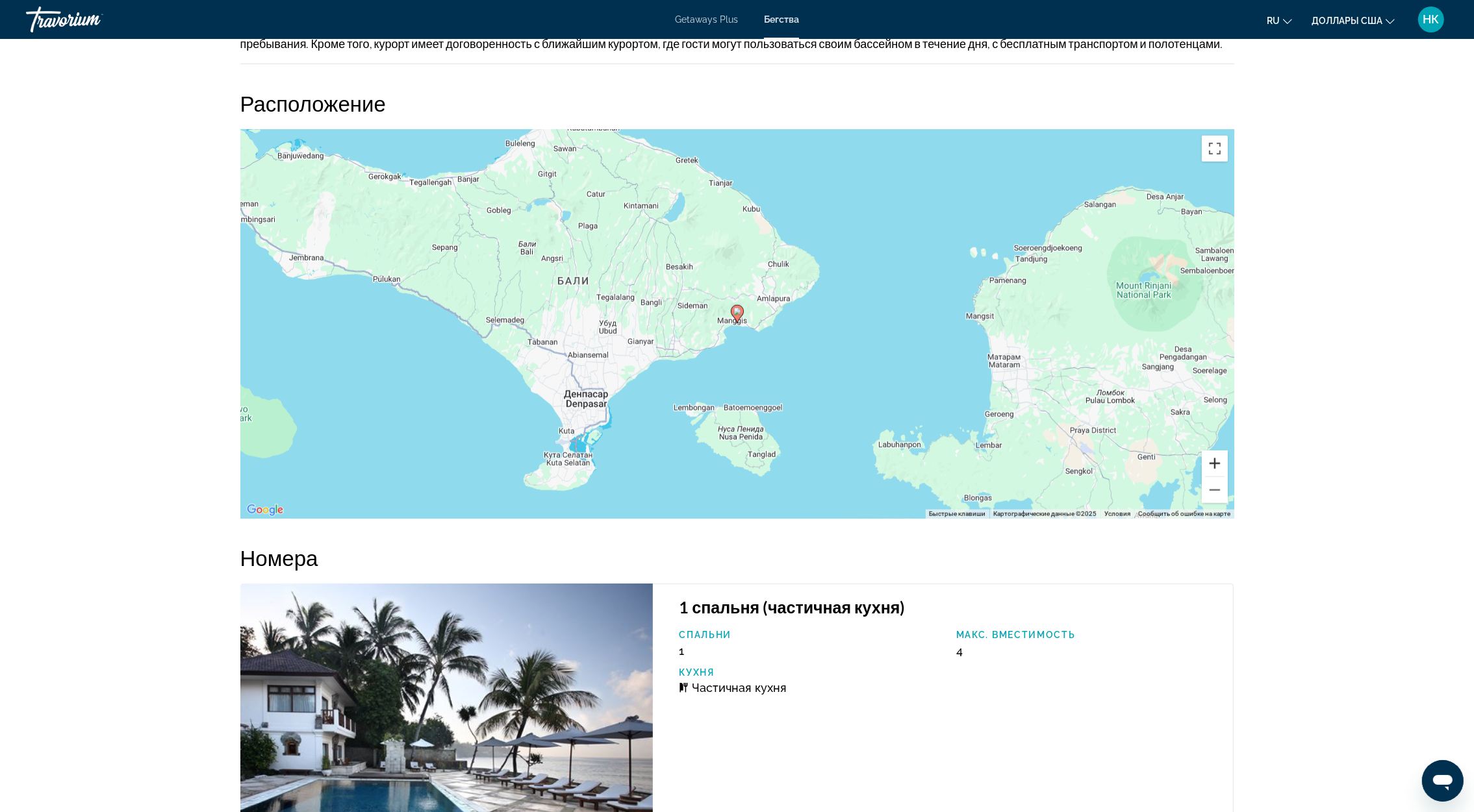
click at [1218, 476] on button "Увеличить" at bounding box center [1214, 463] width 26 height 26
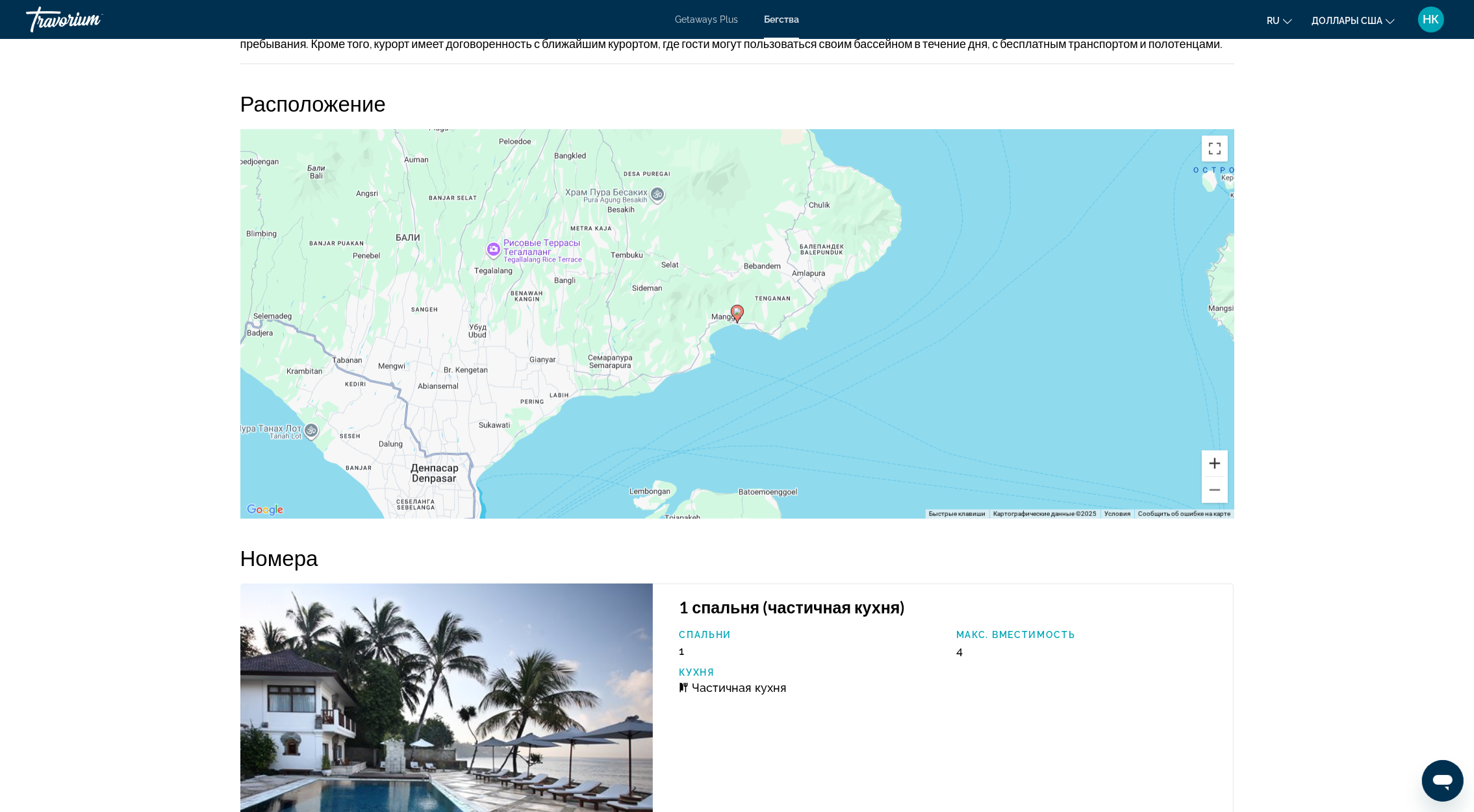
click at [1218, 476] on button "Увеличить" at bounding box center [1214, 463] width 26 height 26
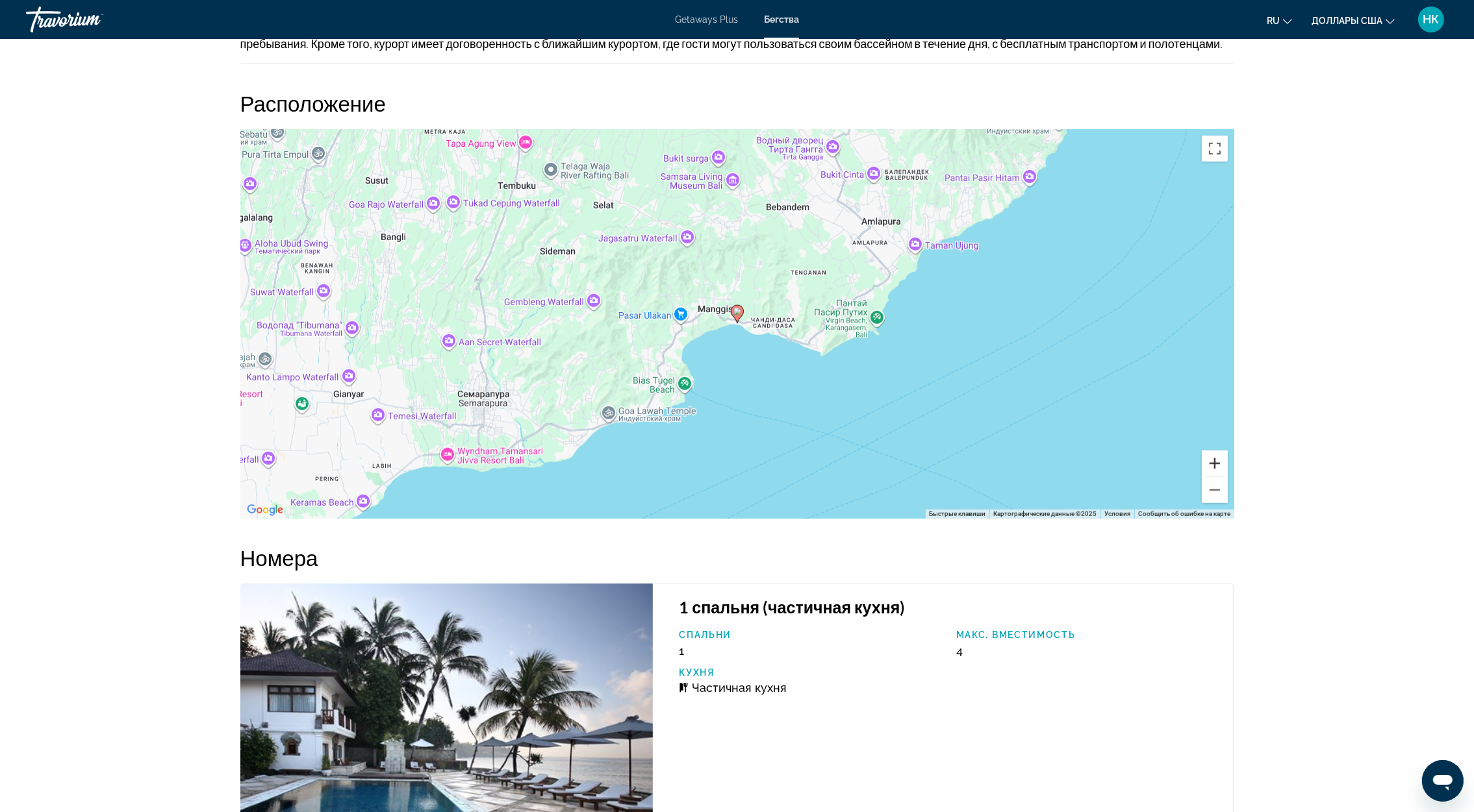
click at [1218, 476] on button "Увеличить" at bounding box center [1214, 463] width 26 height 26
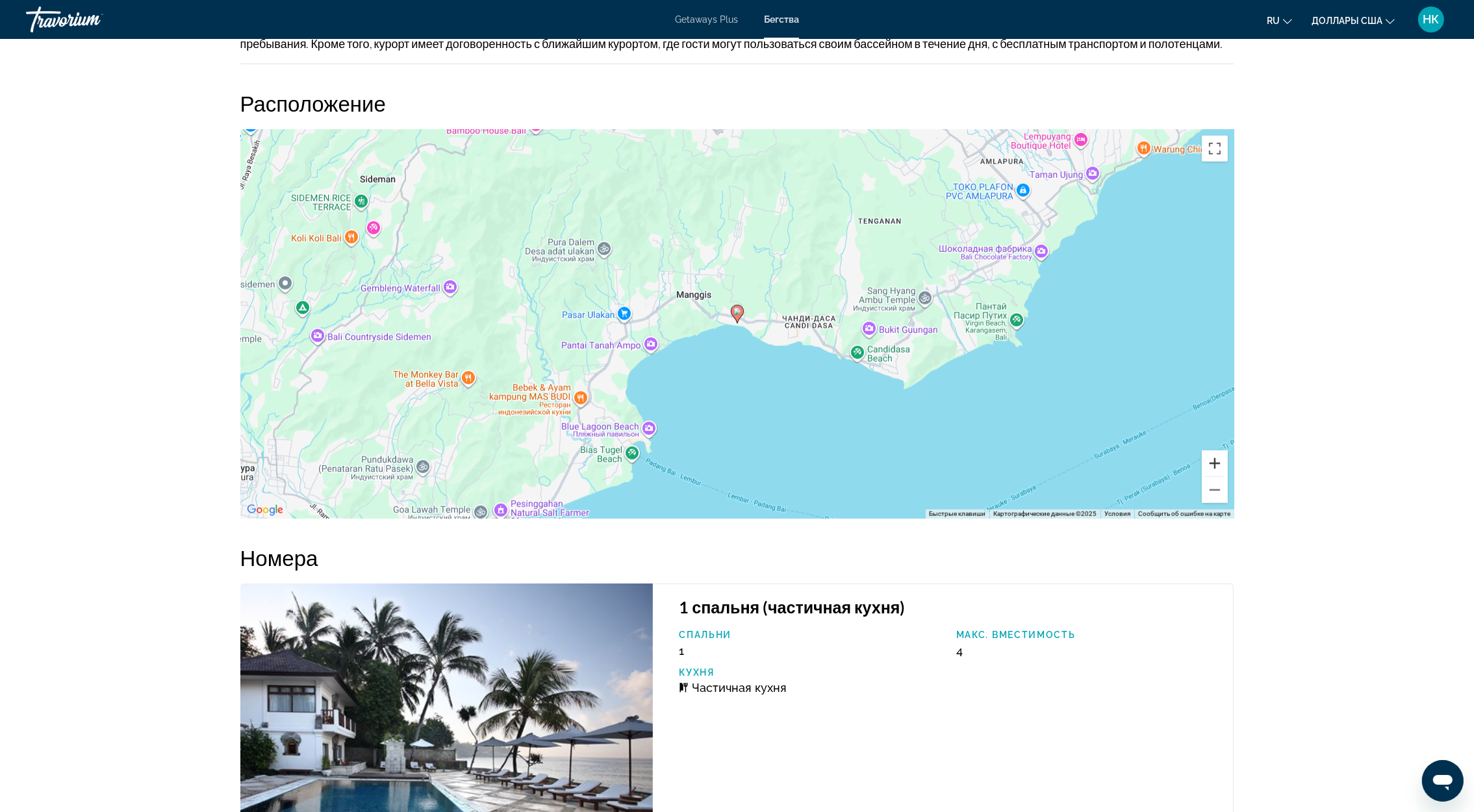
click at [1218, 476] on button "Увеличить" at bounding box center [1214, 463] width 26 height 26
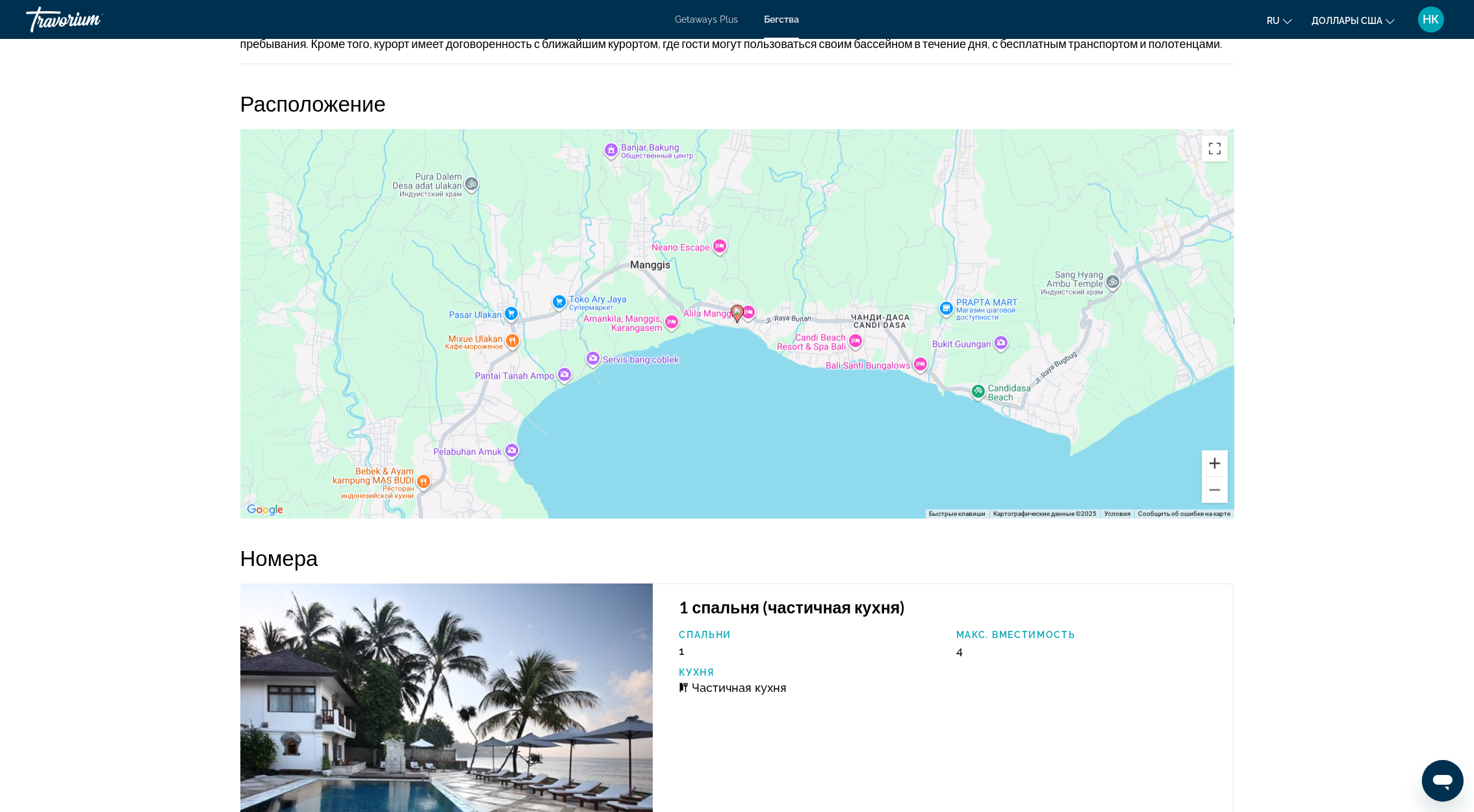
click at [1218, 476] on button "Увеличить" at bounding box center [1214, 463] width 26 height 26
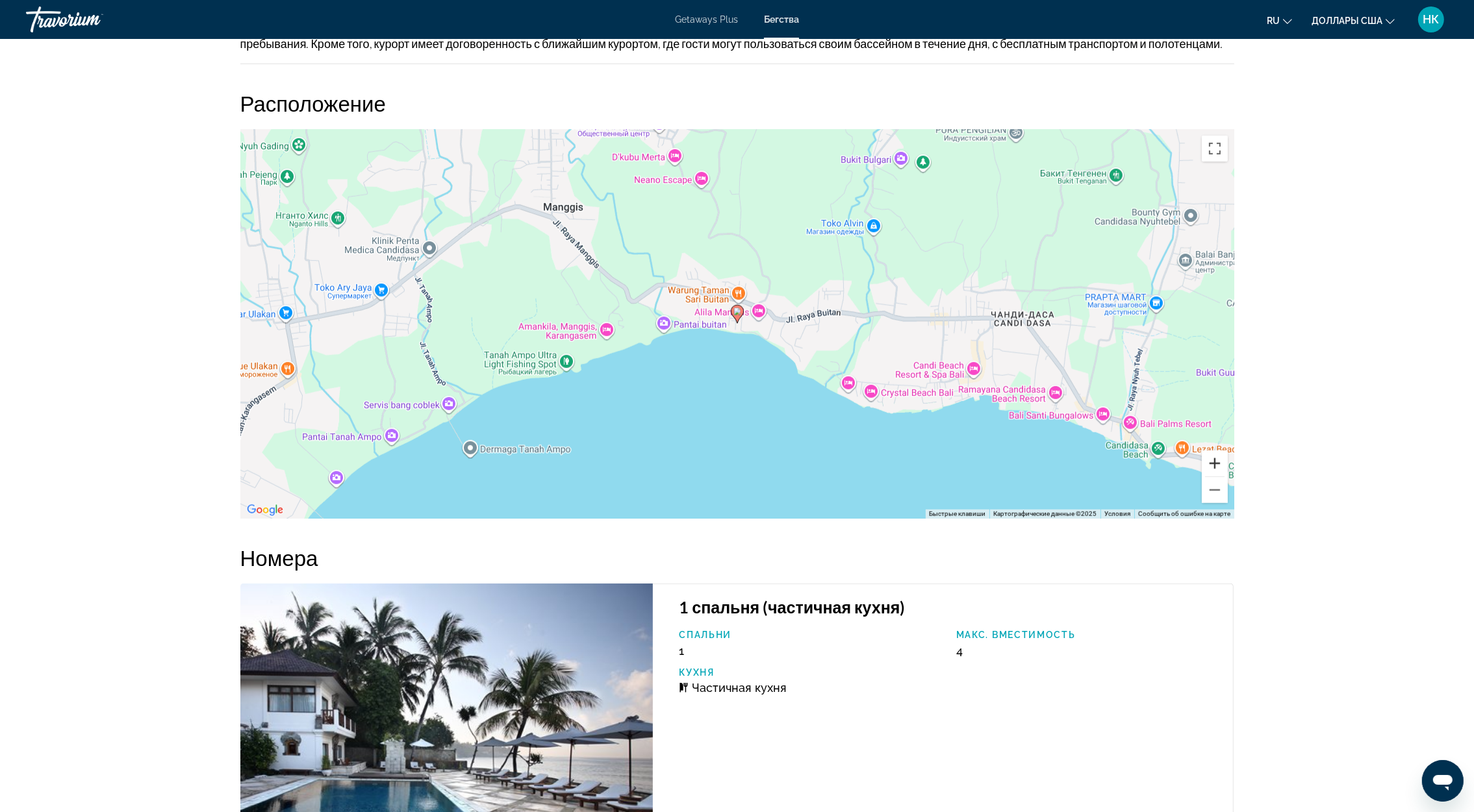
click at [1218, 476] on button "Увеличить" at bounding box center [1214, 463] width 26 height 26
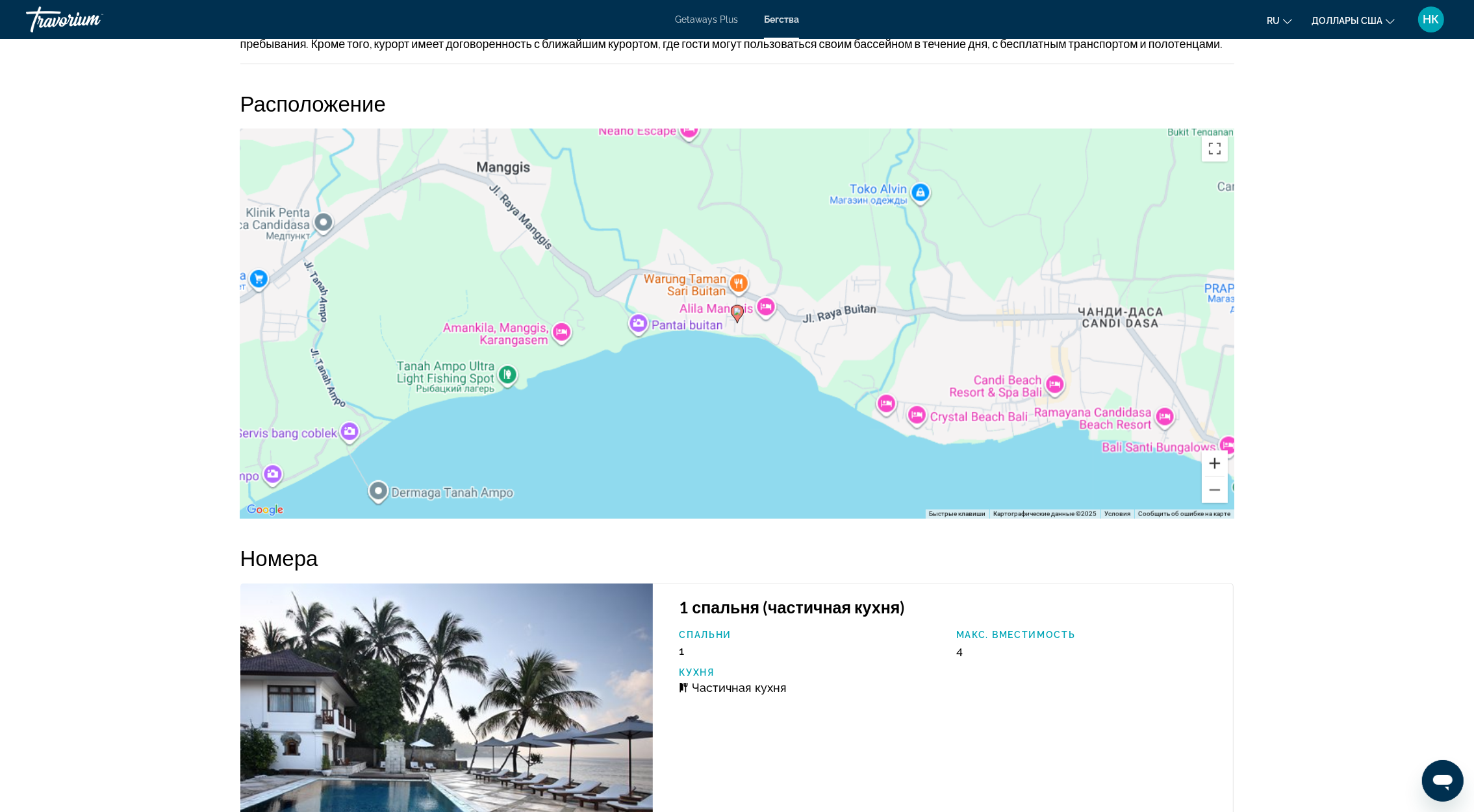
click at [1218, 476] on button "Увеличить" at bounding box center [1214, 463] width 26 height 26
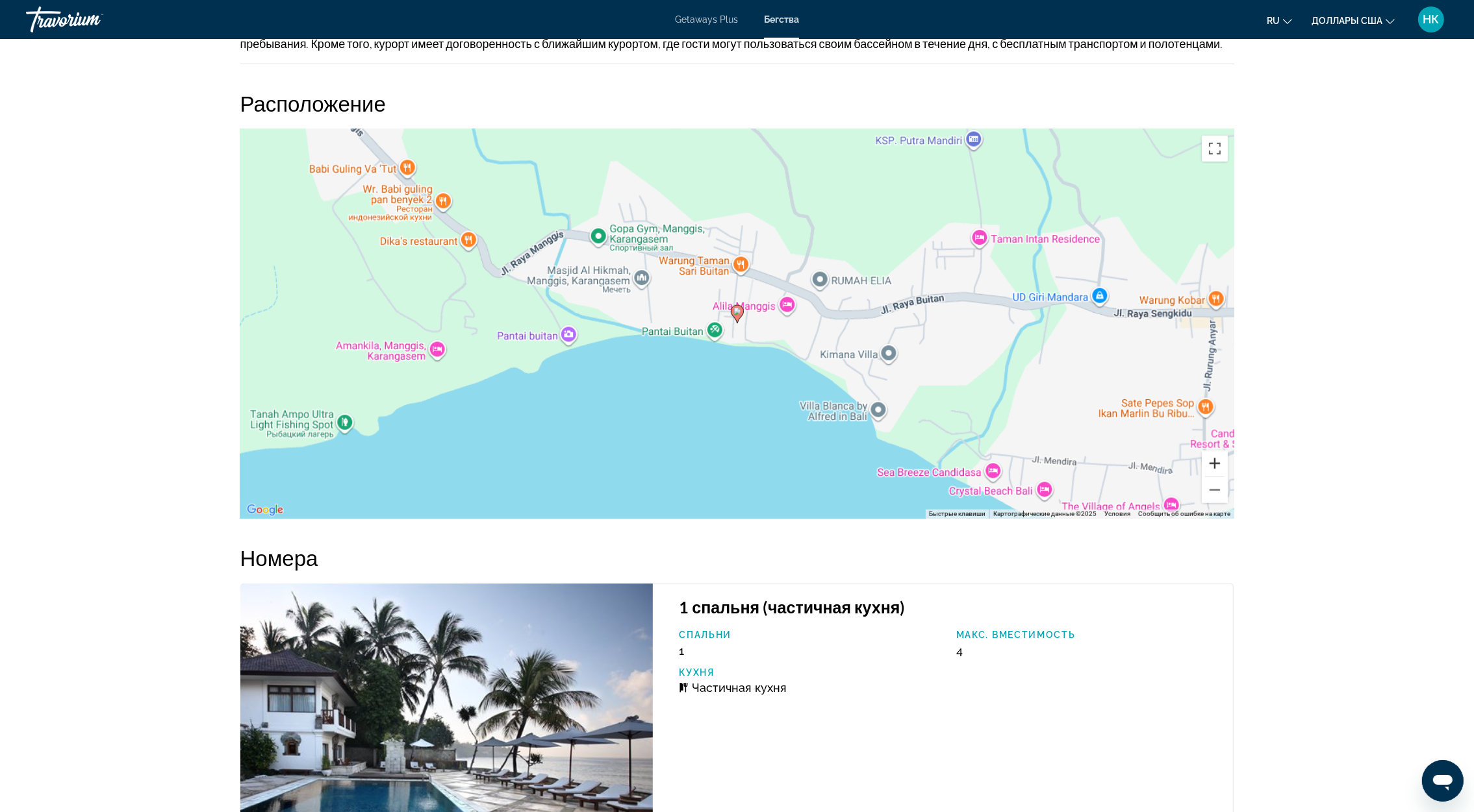
click at [1218, 476] on button "Увеличить" at bounding box center [1214, 463] width 26 height 26
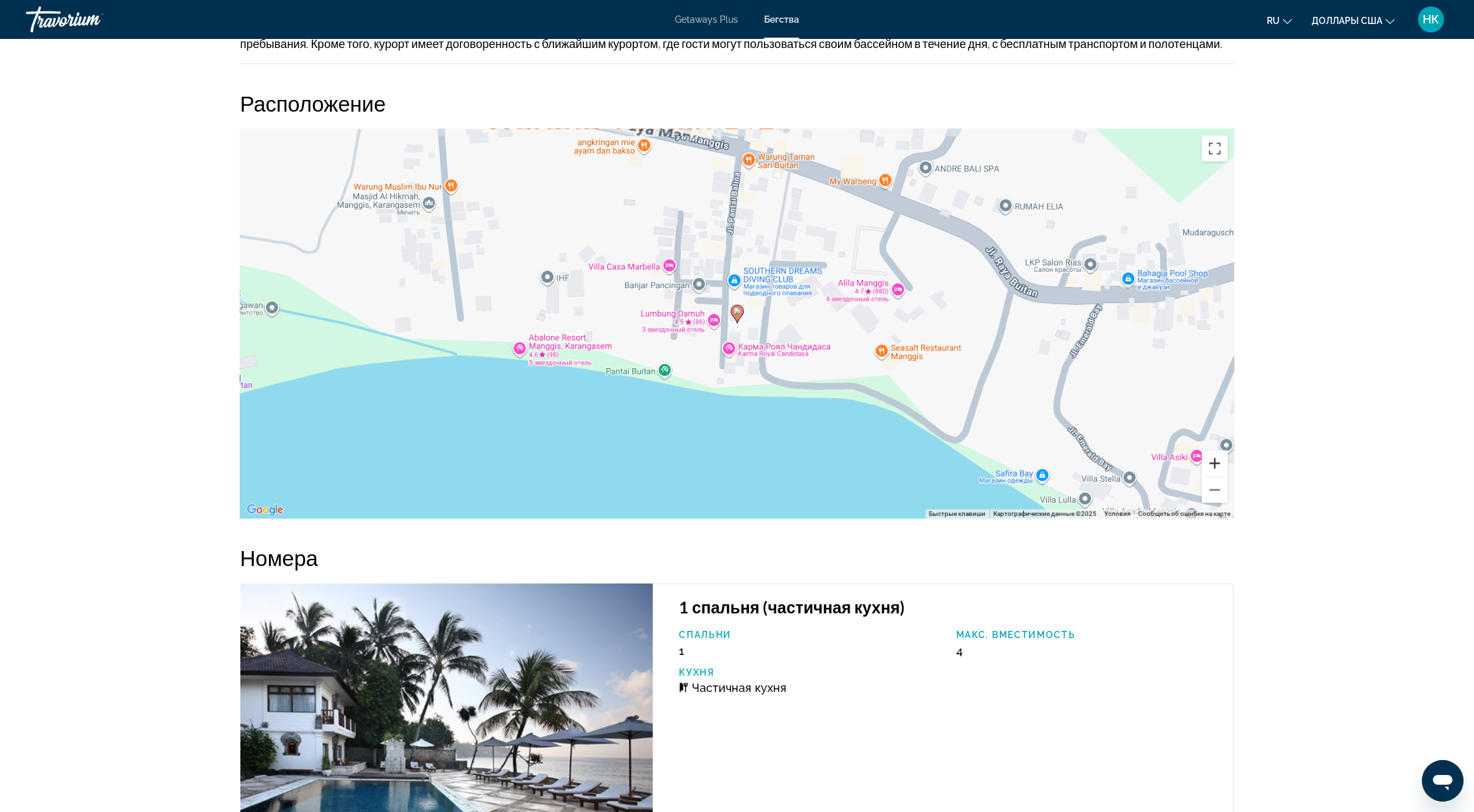
click at [1218, 476] on button "Увеличить" at bounding box center [1214, 463] width 26 height 26
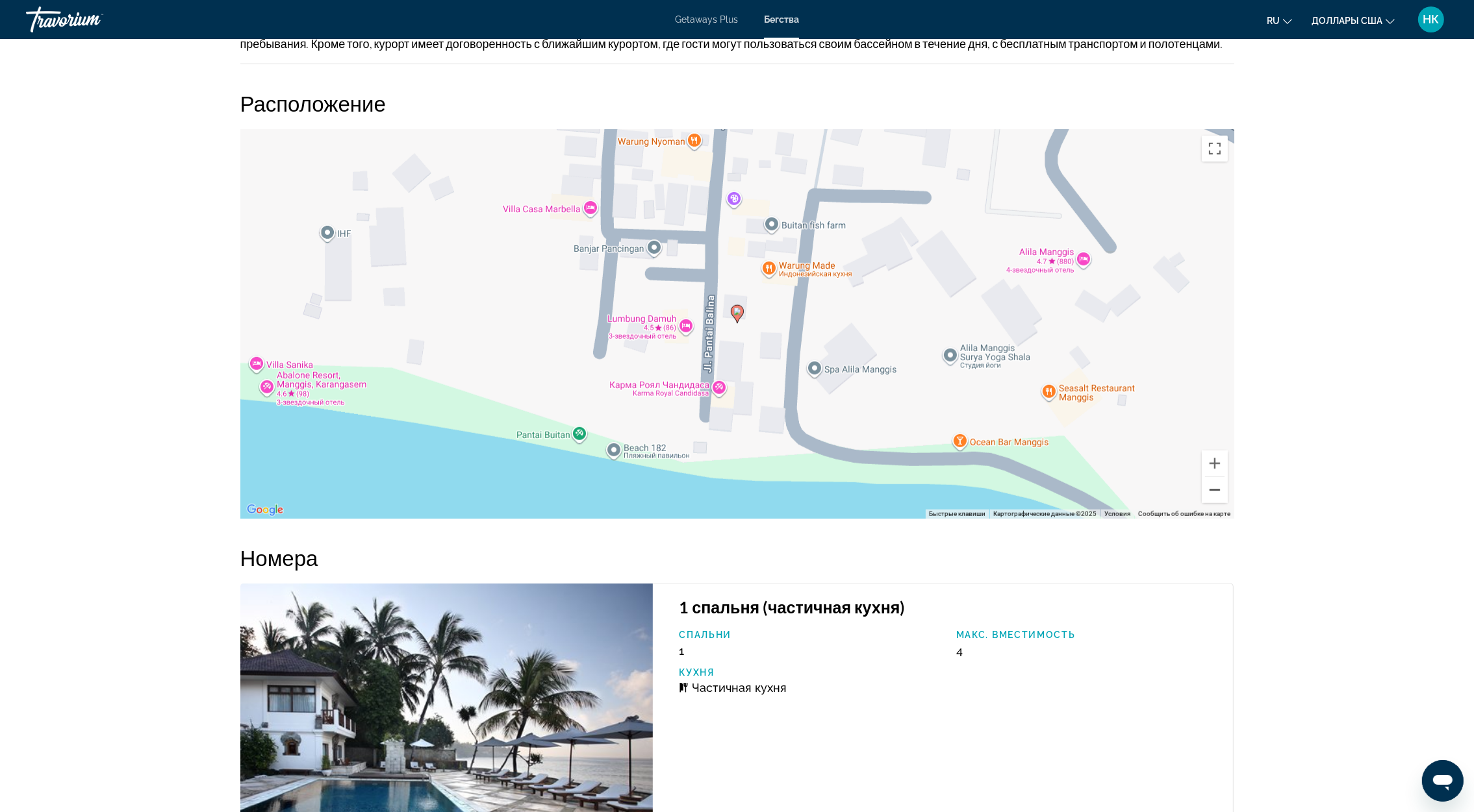
click at [1207, 498] on button "Уменьшить" at bounding box center [1214, 489] width 26 height 26
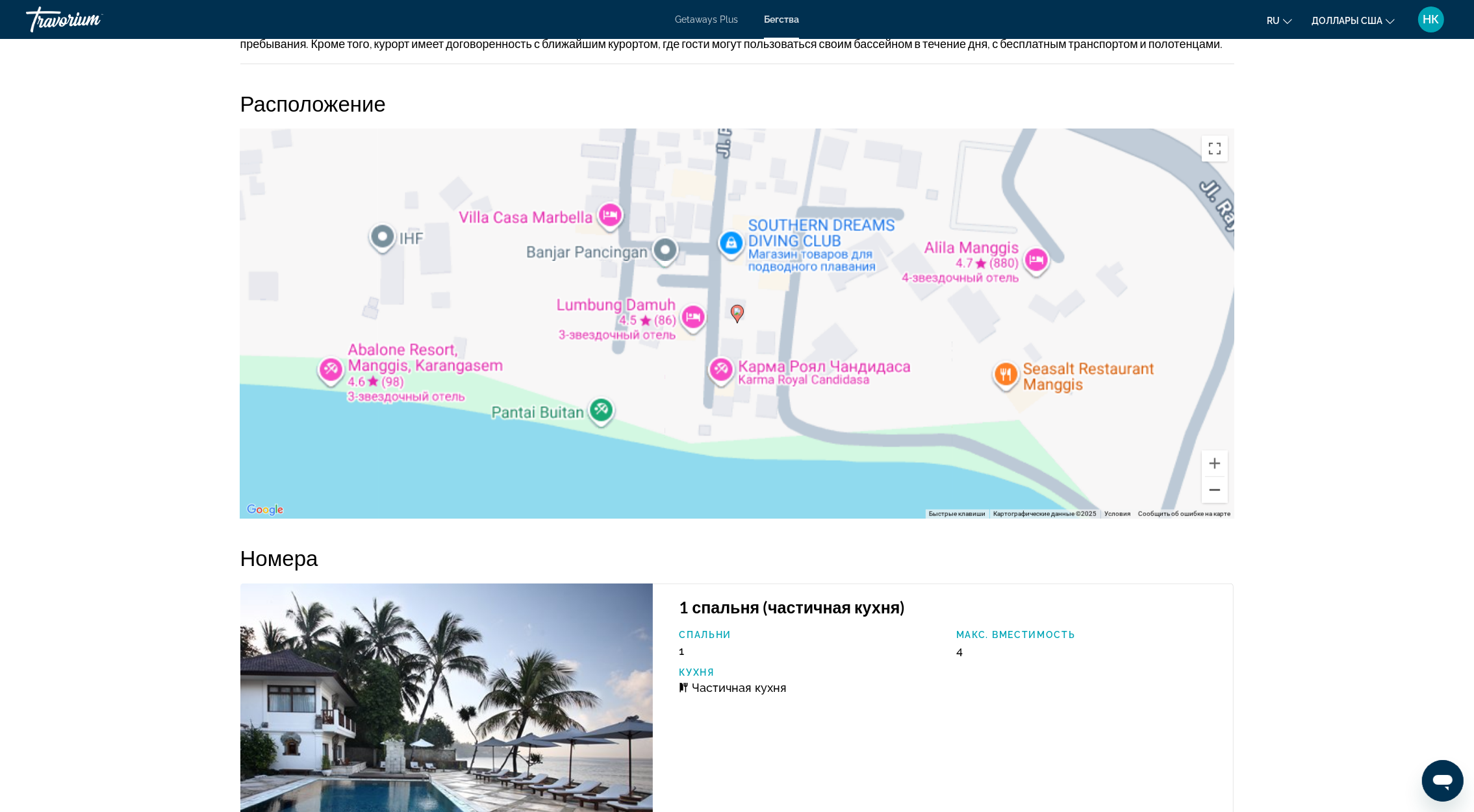
click at [1207, 498] on button "Уменьшить" at bounding box center [1214, 489] width 26 height 26
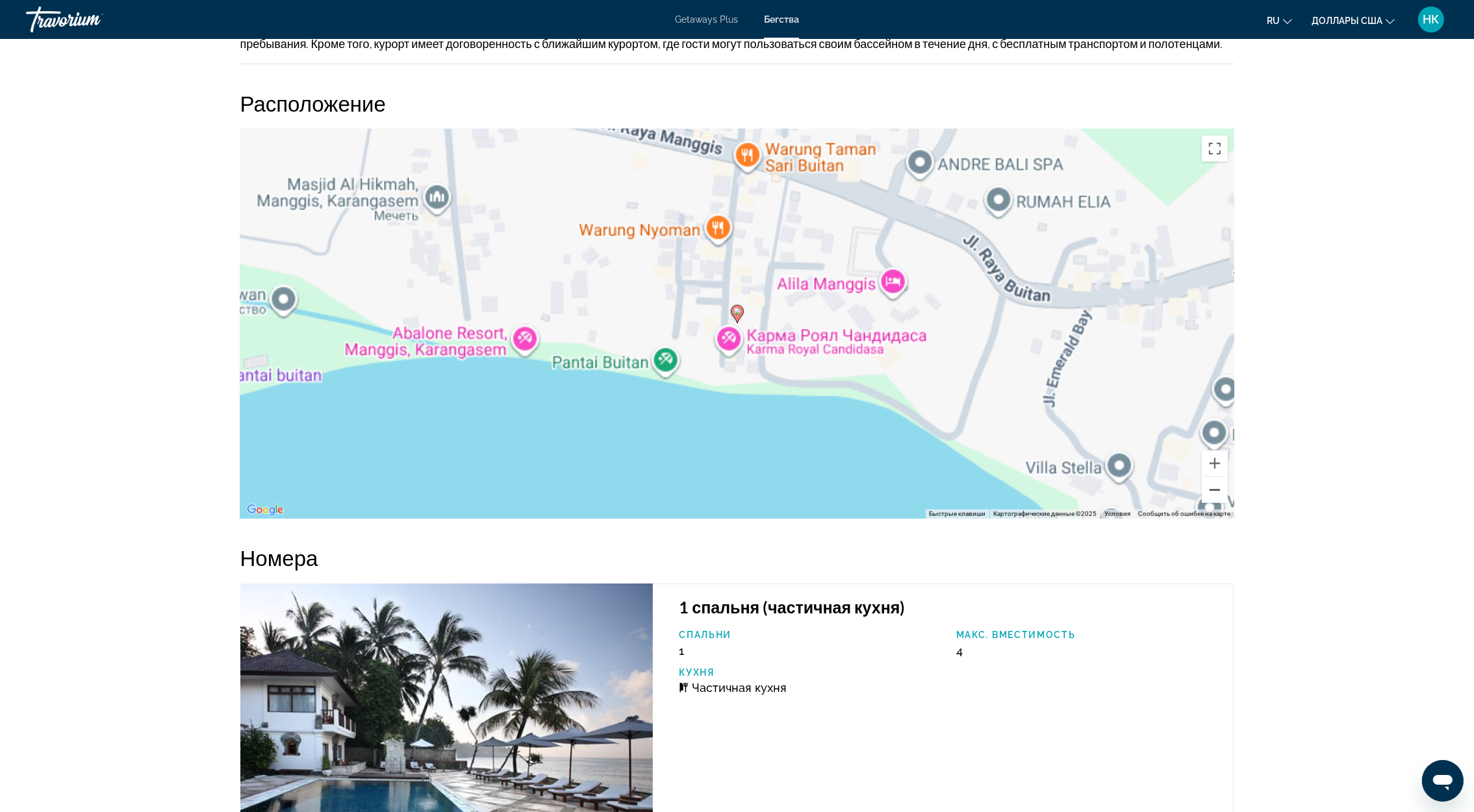
click at [1207, 499] on button "Уменьшить" at bounding box center [1214, 489] width 26 height 26
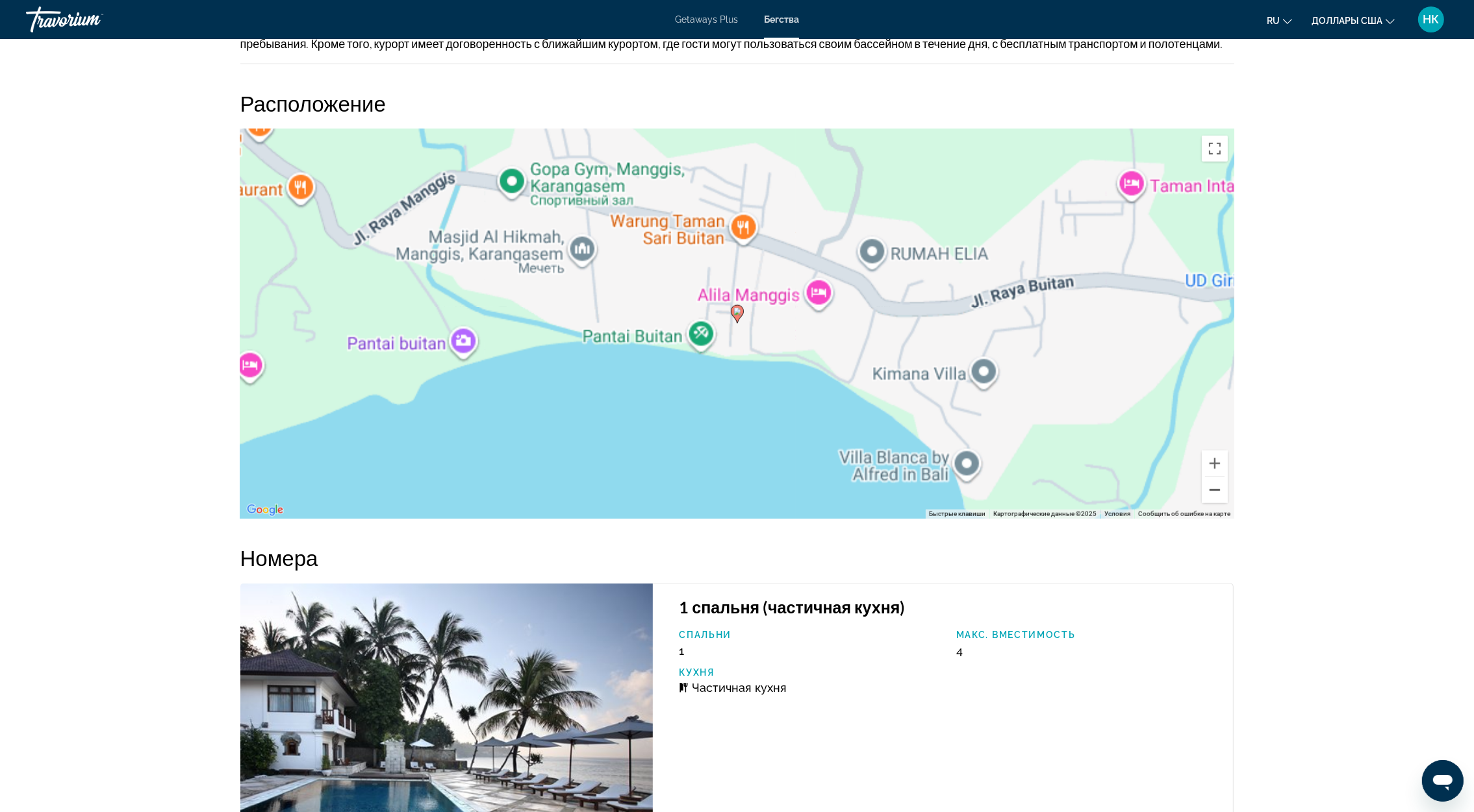
click at [1207, 499] on button "Уменьшить" at bounding box center [1214, 489] width 26 height 26
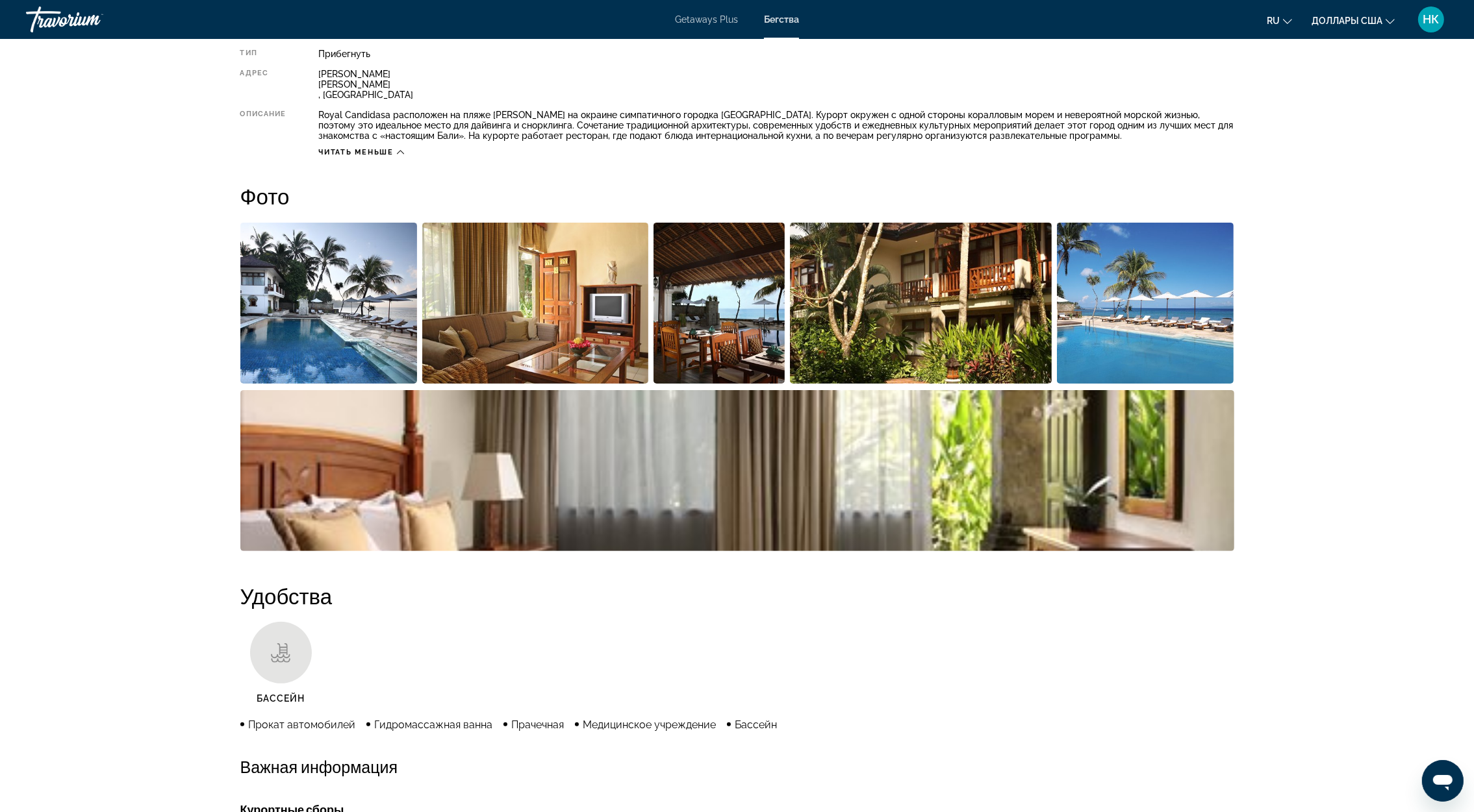
scroll to position [0, 0]
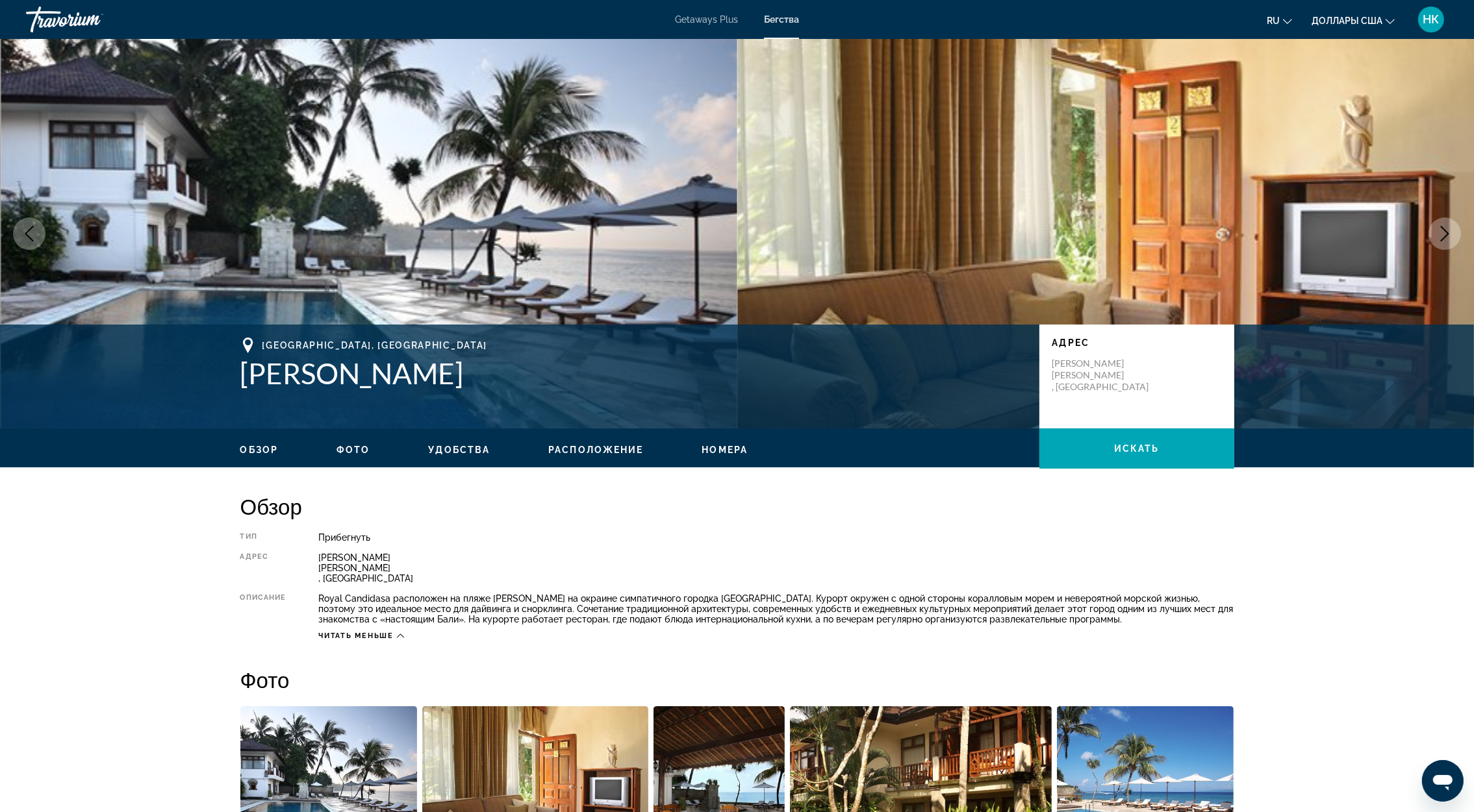
drag, startPoint x: 1277, startPoint y: 706, endPoint x: 167, endPoint y: 507, distance: 1127.7
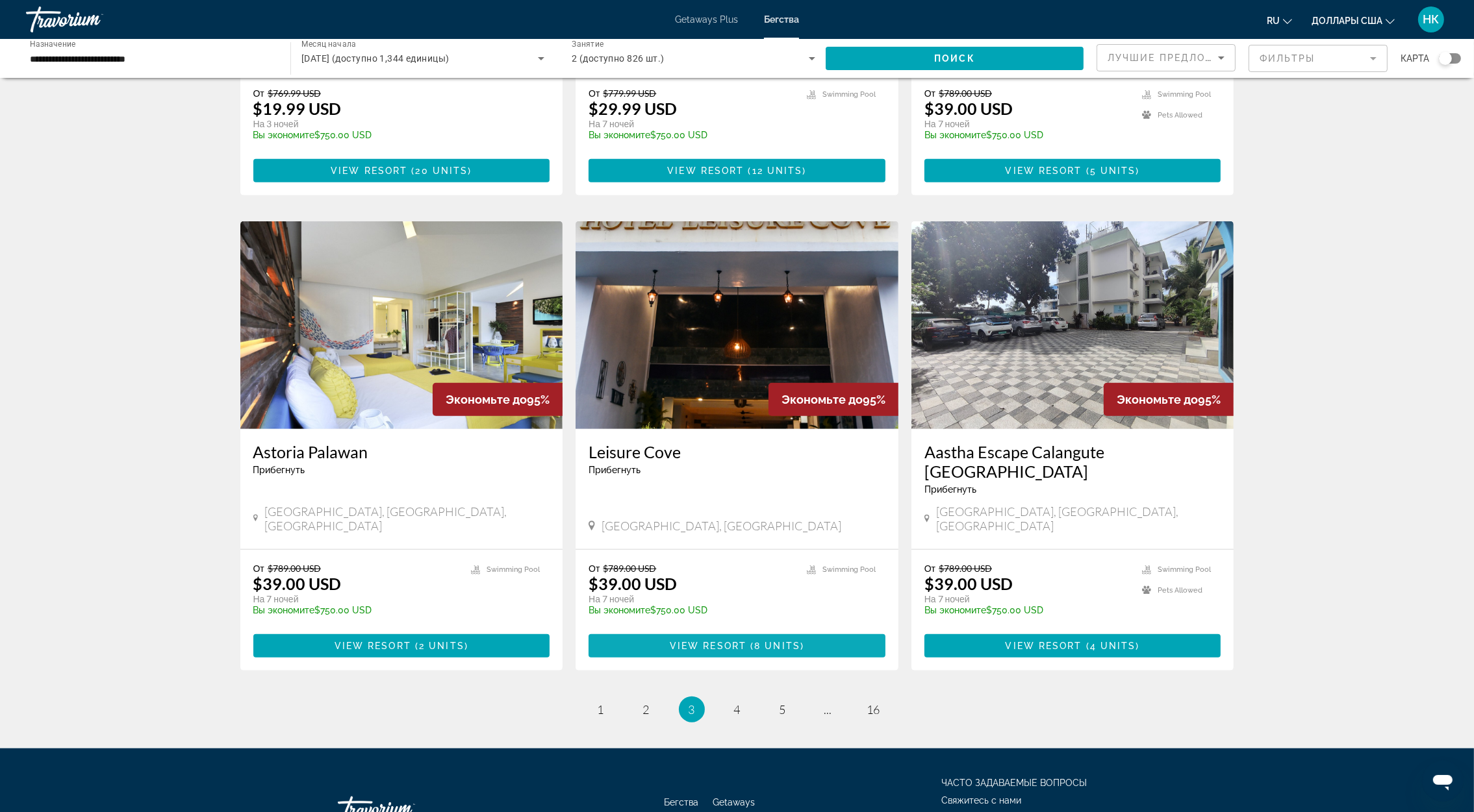
scroll to position [1307, 0]
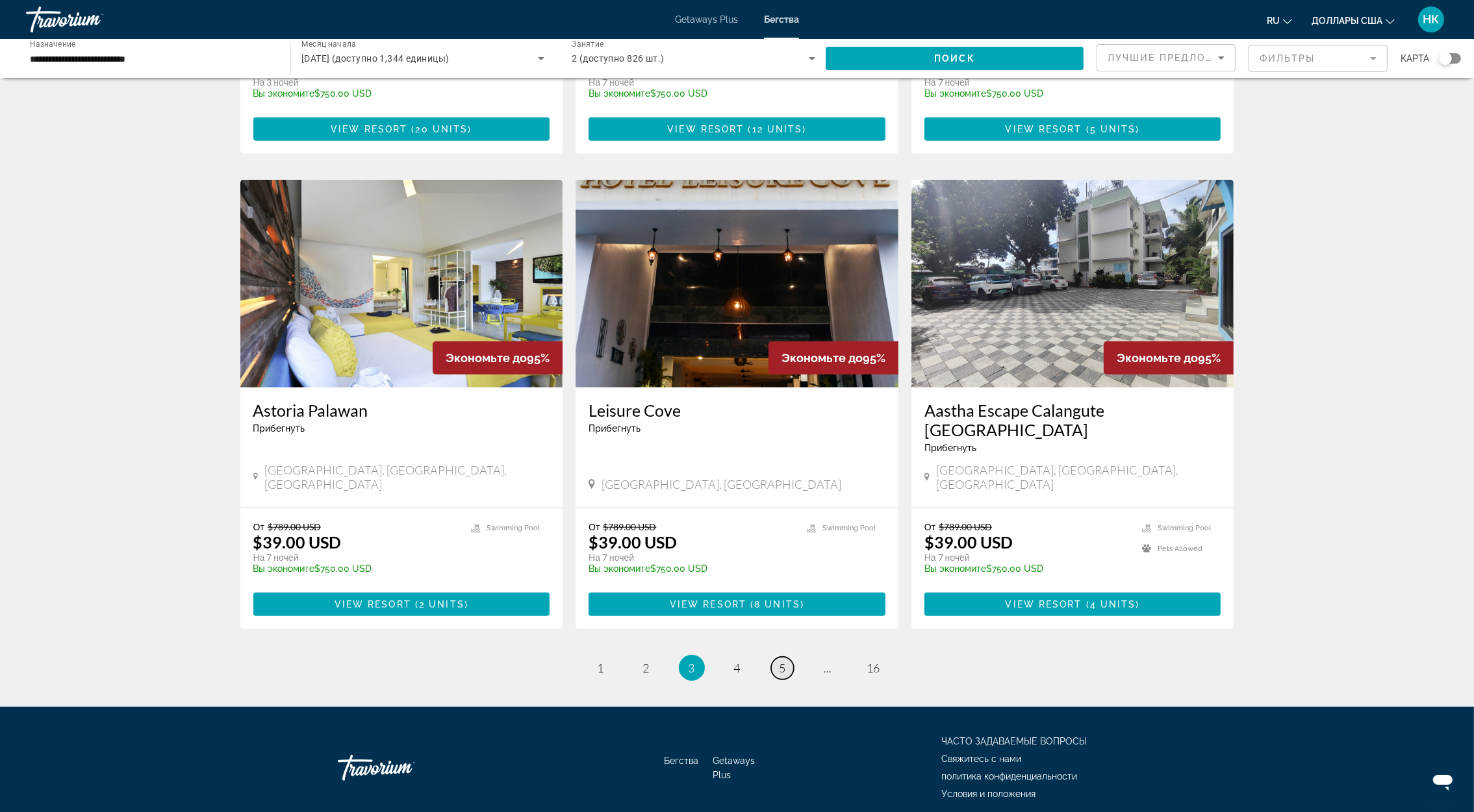
click at [782, 657] on link "page 5" at bounding box center [783, 669] width 23 height 23
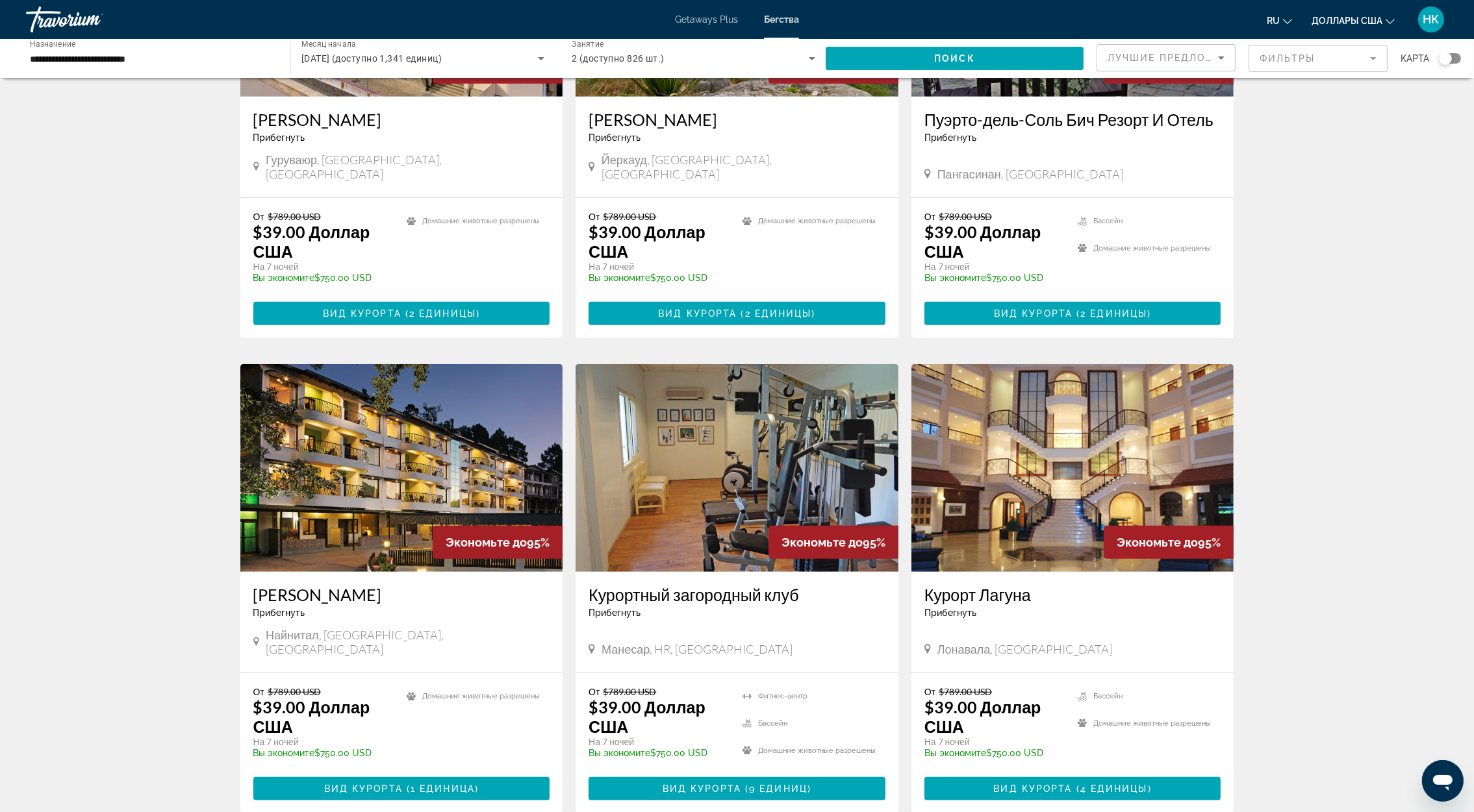
scroll to position [1385, 0]
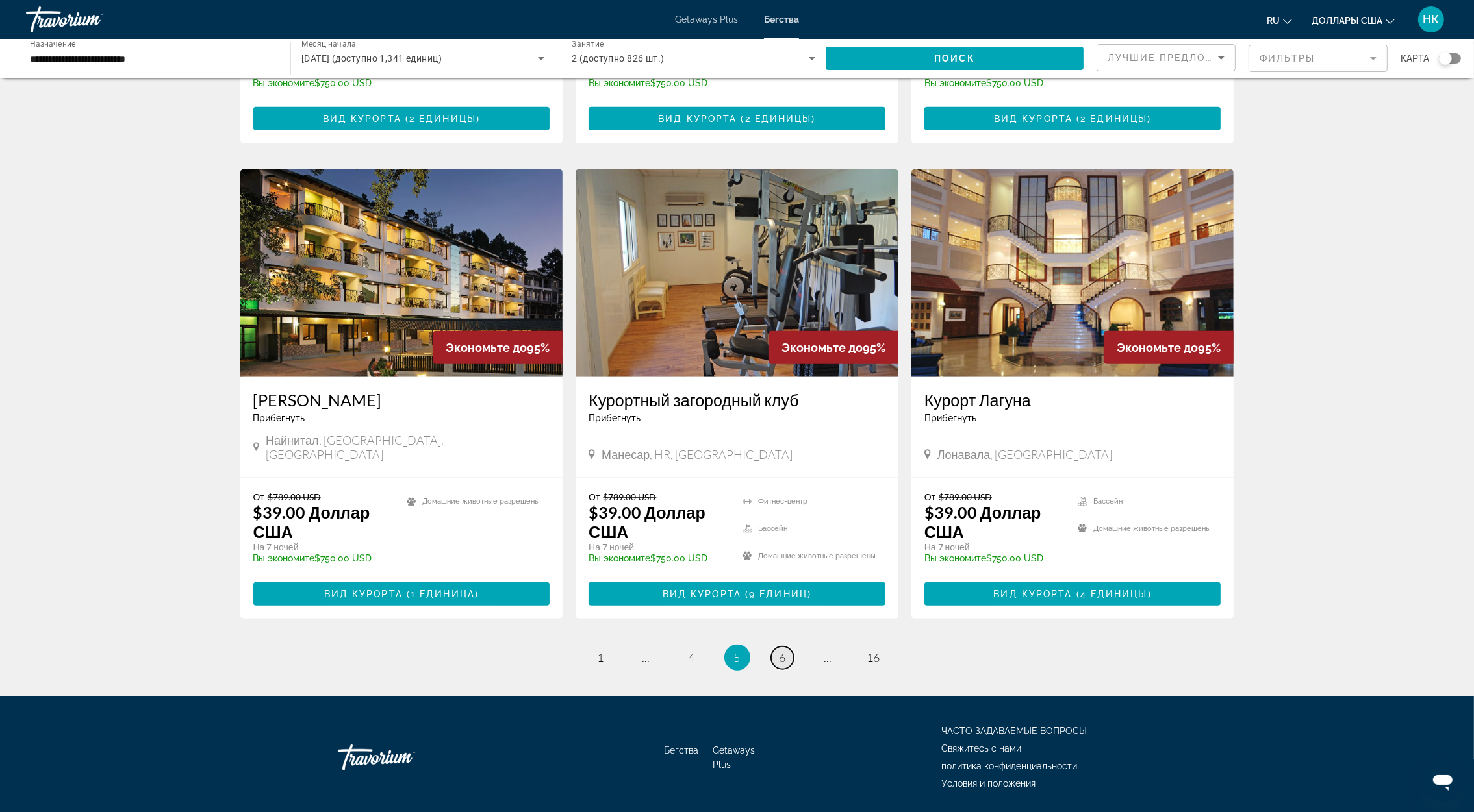
click at [791, 647] on link "страница 6" at bounding box center [783, 658] width 23 height 23
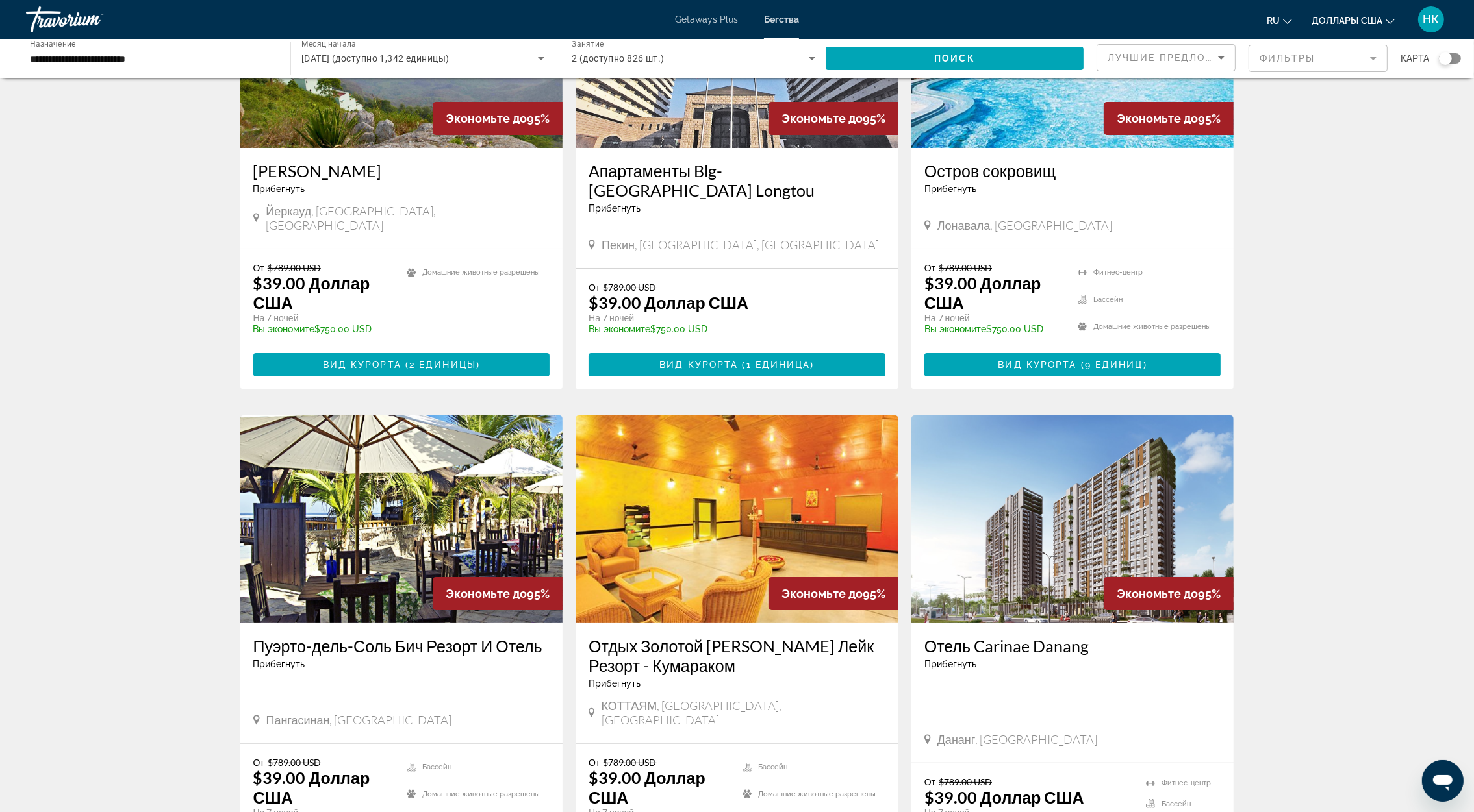
scroll to position [487, 0]
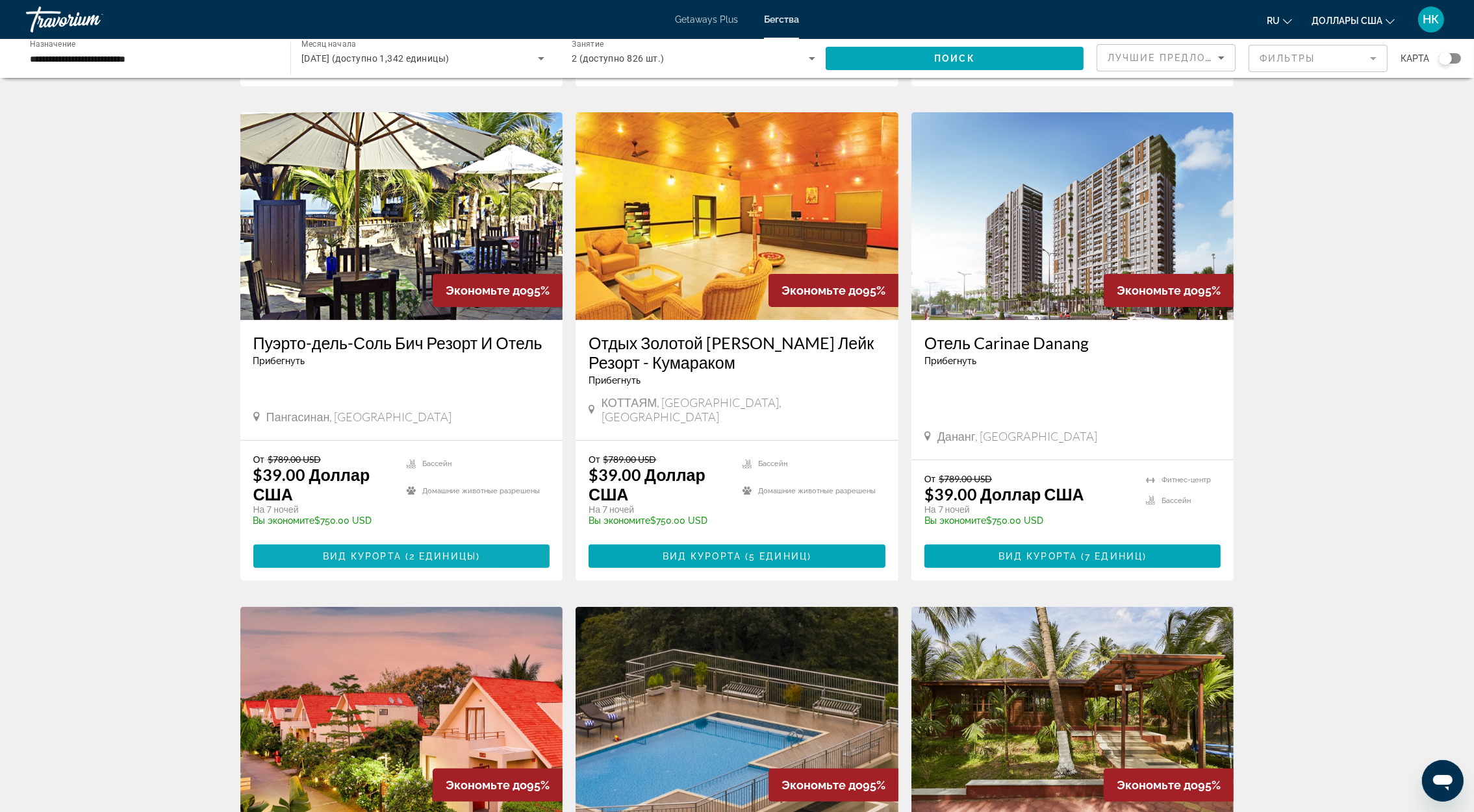
click at [373, 552] on span "Вид курорта" at bounding box center [362, 556] width 78 height 10
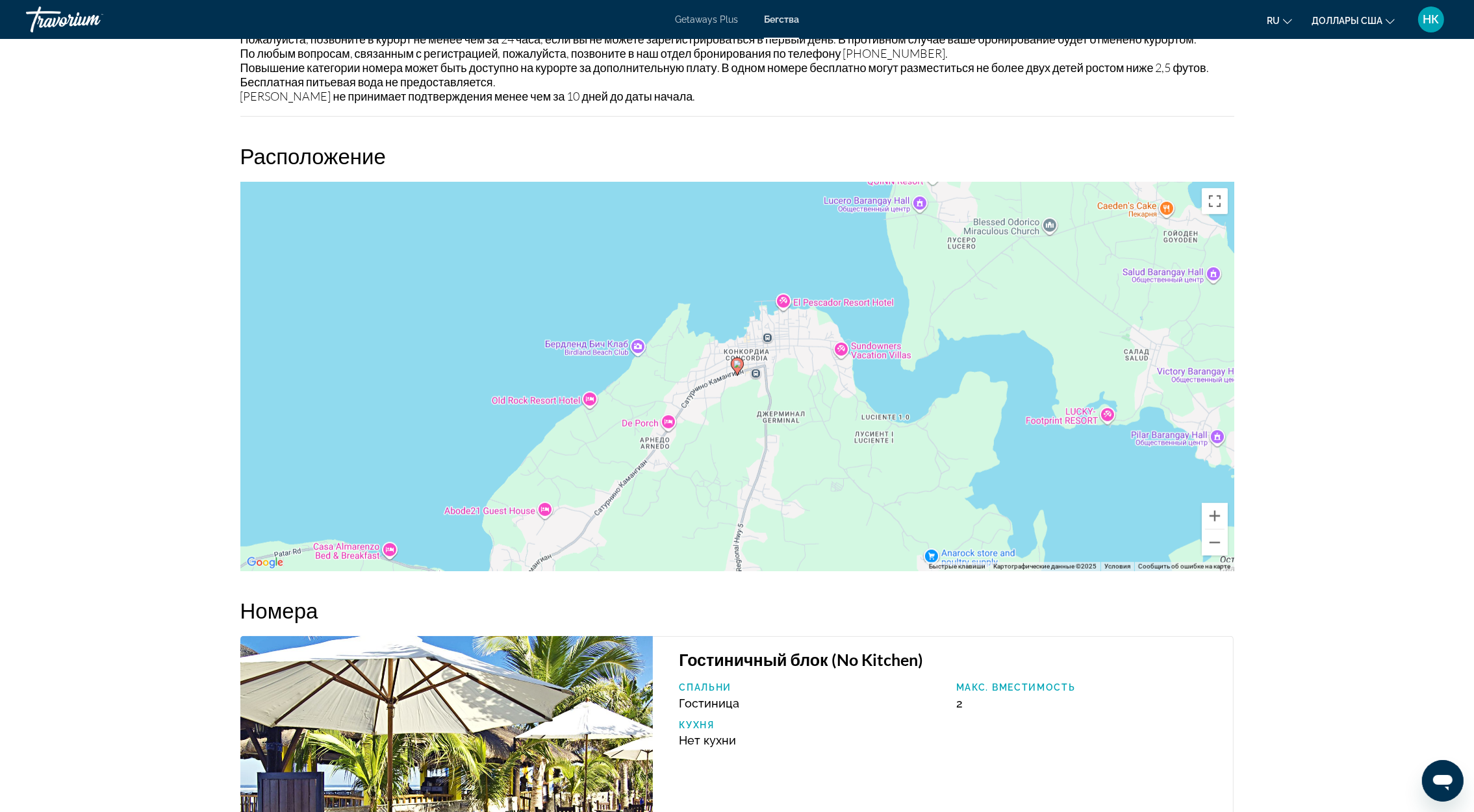
scroll to position [1457, 0]
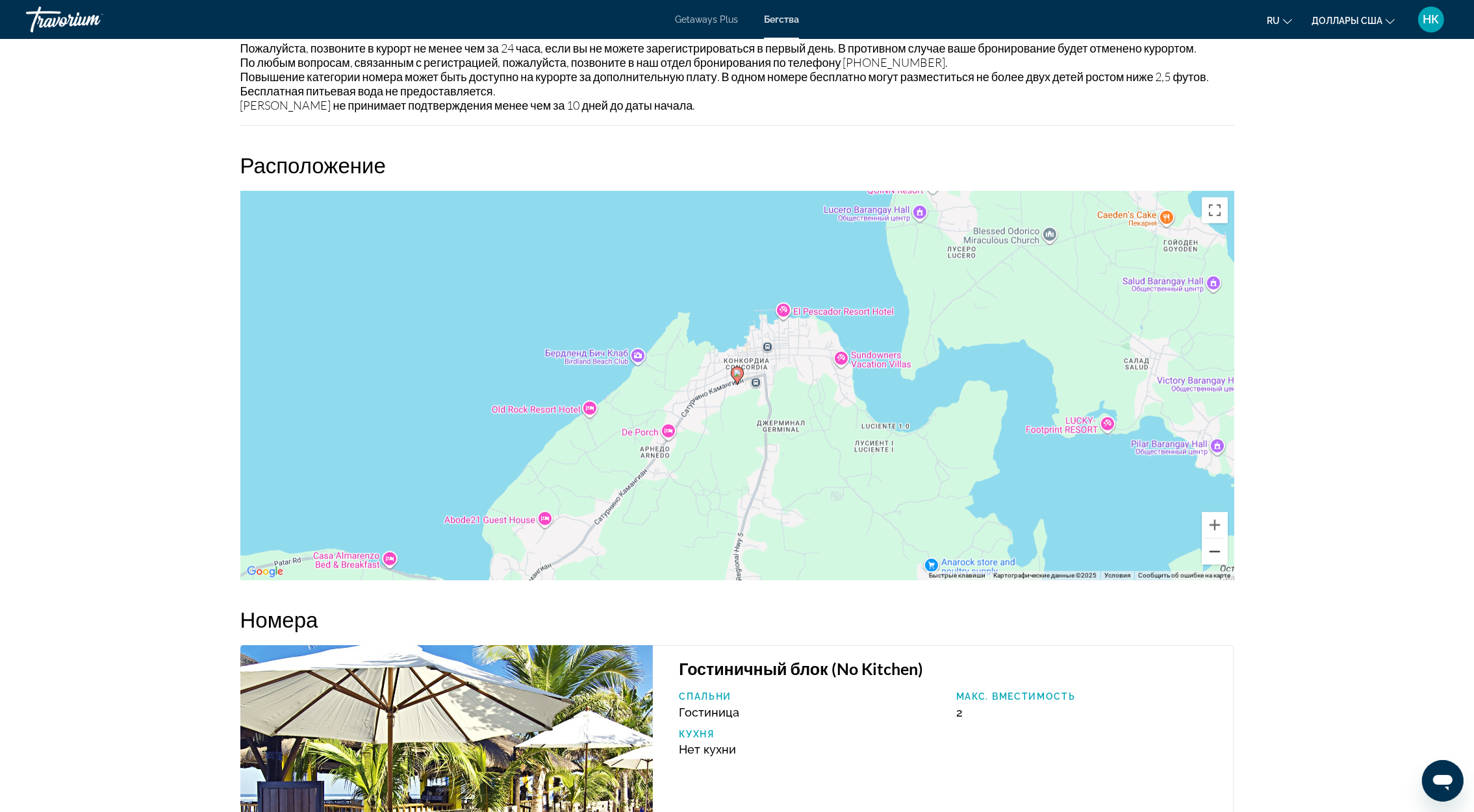
click at [1207, 544] on button "Уменьшить" at bounding box center [1214, 552] width 26 height 26
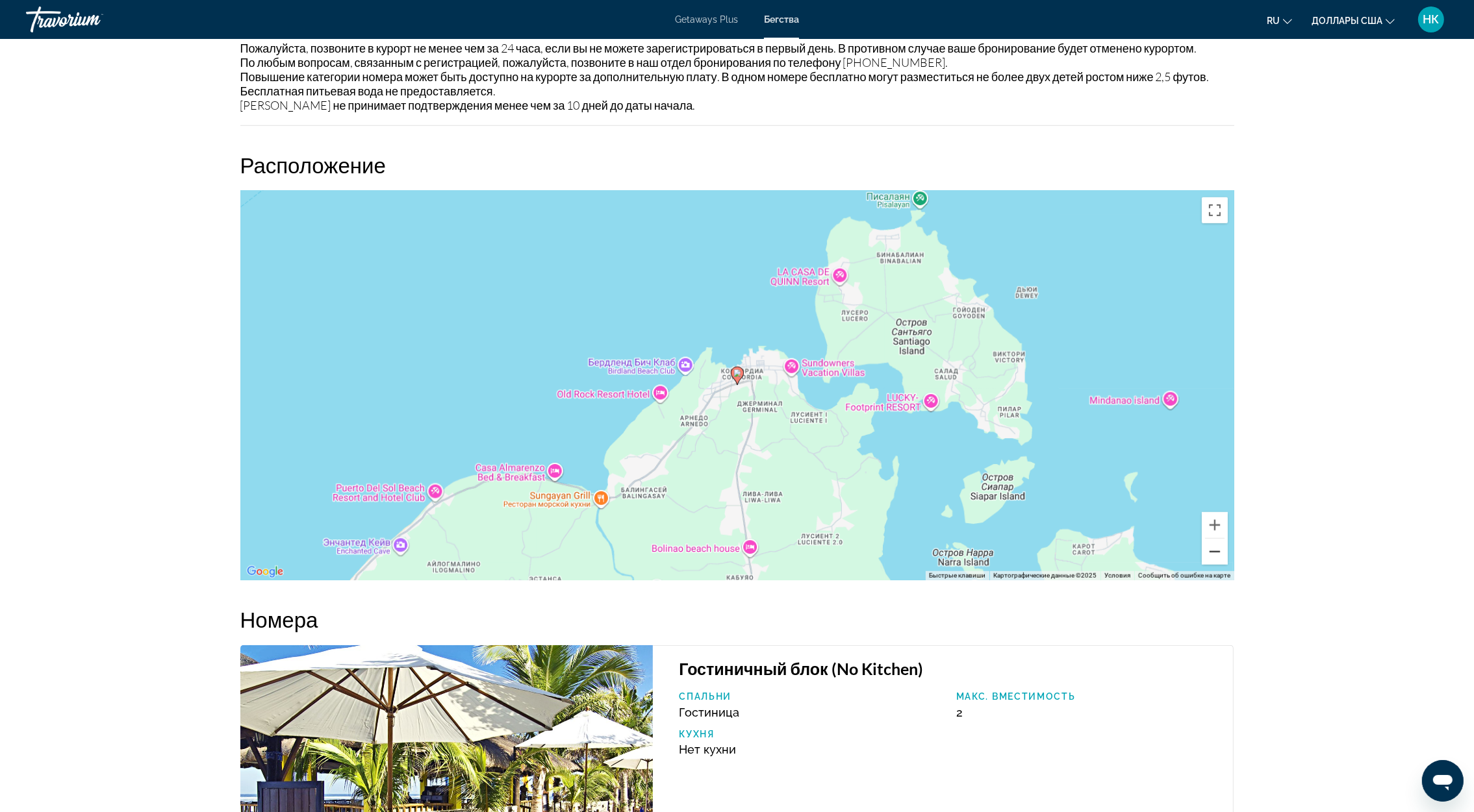
click at [1207, 544] on button "Уменьшить" at bounding box center [1214, 552] width 26 height 26
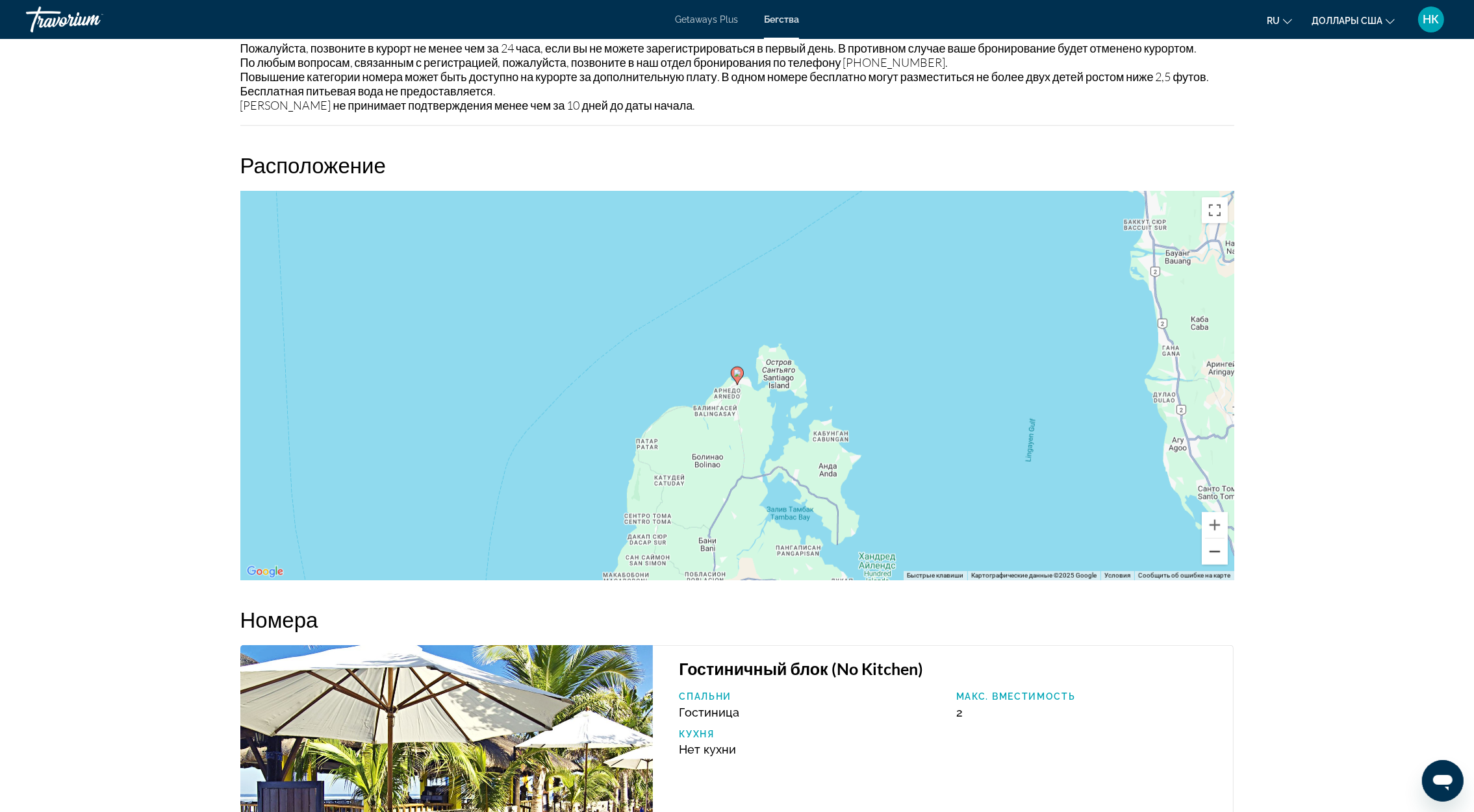
click at [1207, 544] on button "Уменьшить" at bounding box center [1214, 552] width 26 height 26
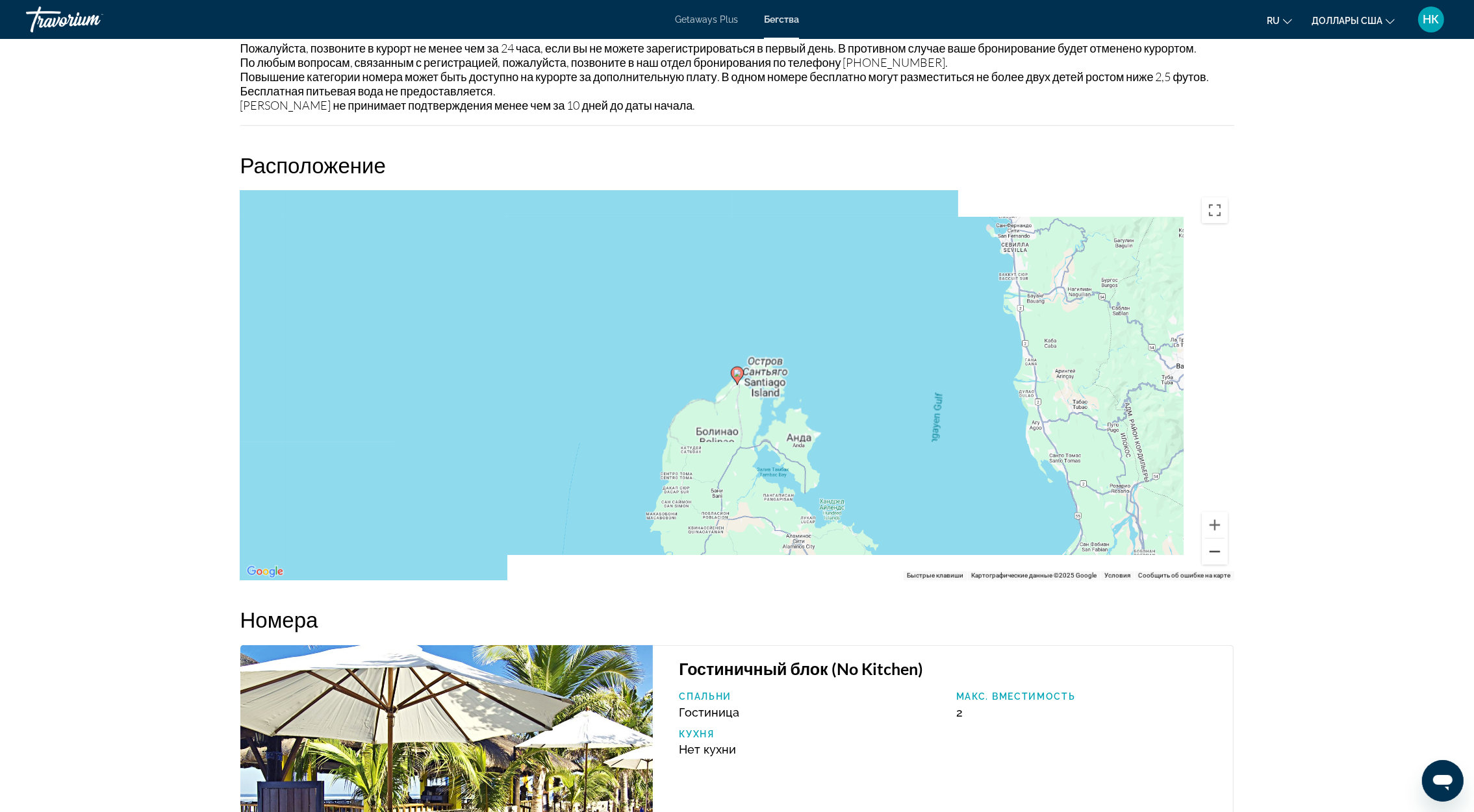
click at [1207, 544] on button "Уменьшить" at bounding box center [1214, 552] width 26 height 26
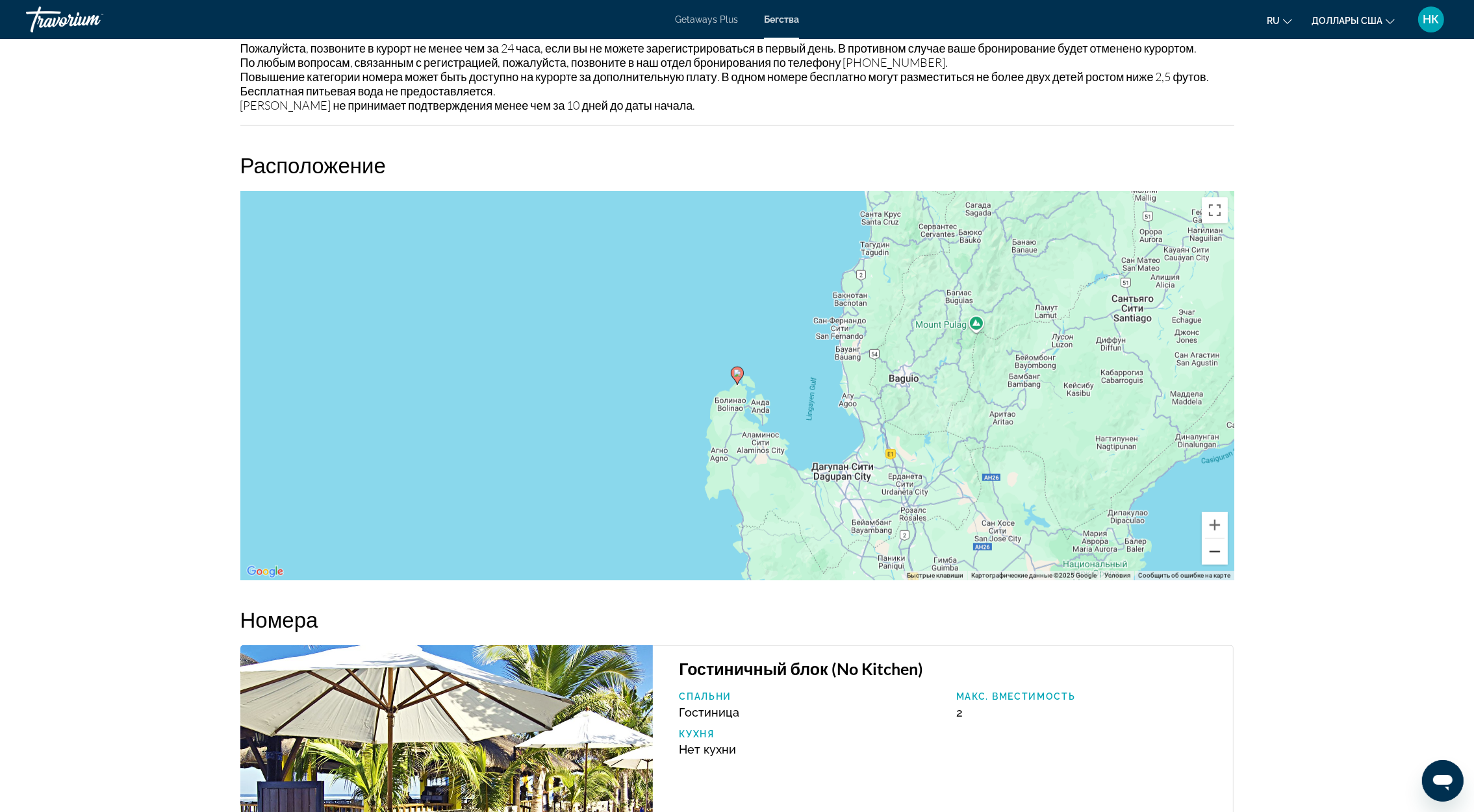
click at [1209, 544] on button "Уменьшить" at bounding box center [1214, 552] width 26 height 26
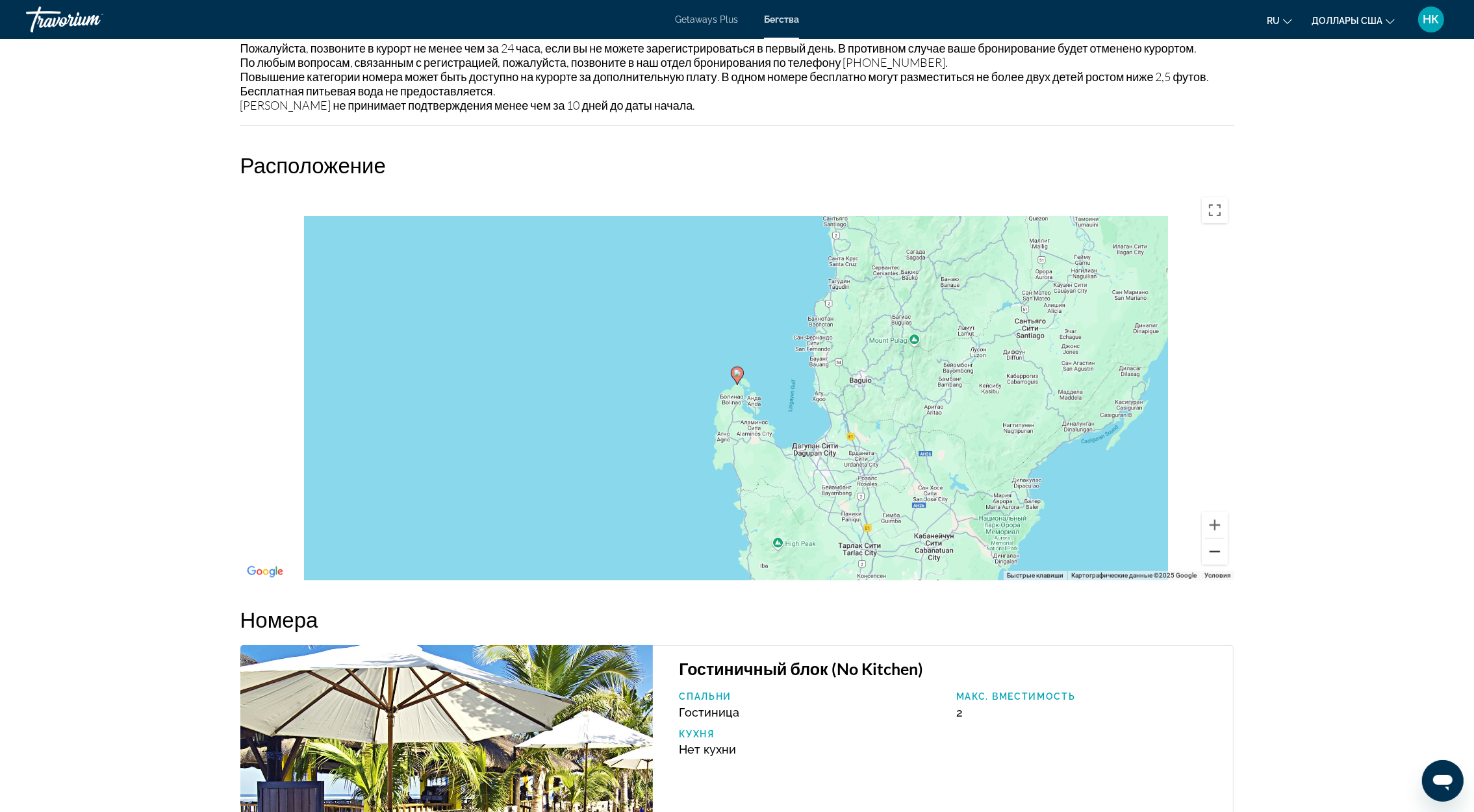
click at [1209, 544] on button "Уменьшить" at bounding box center [1214, 552] width 26 height 26
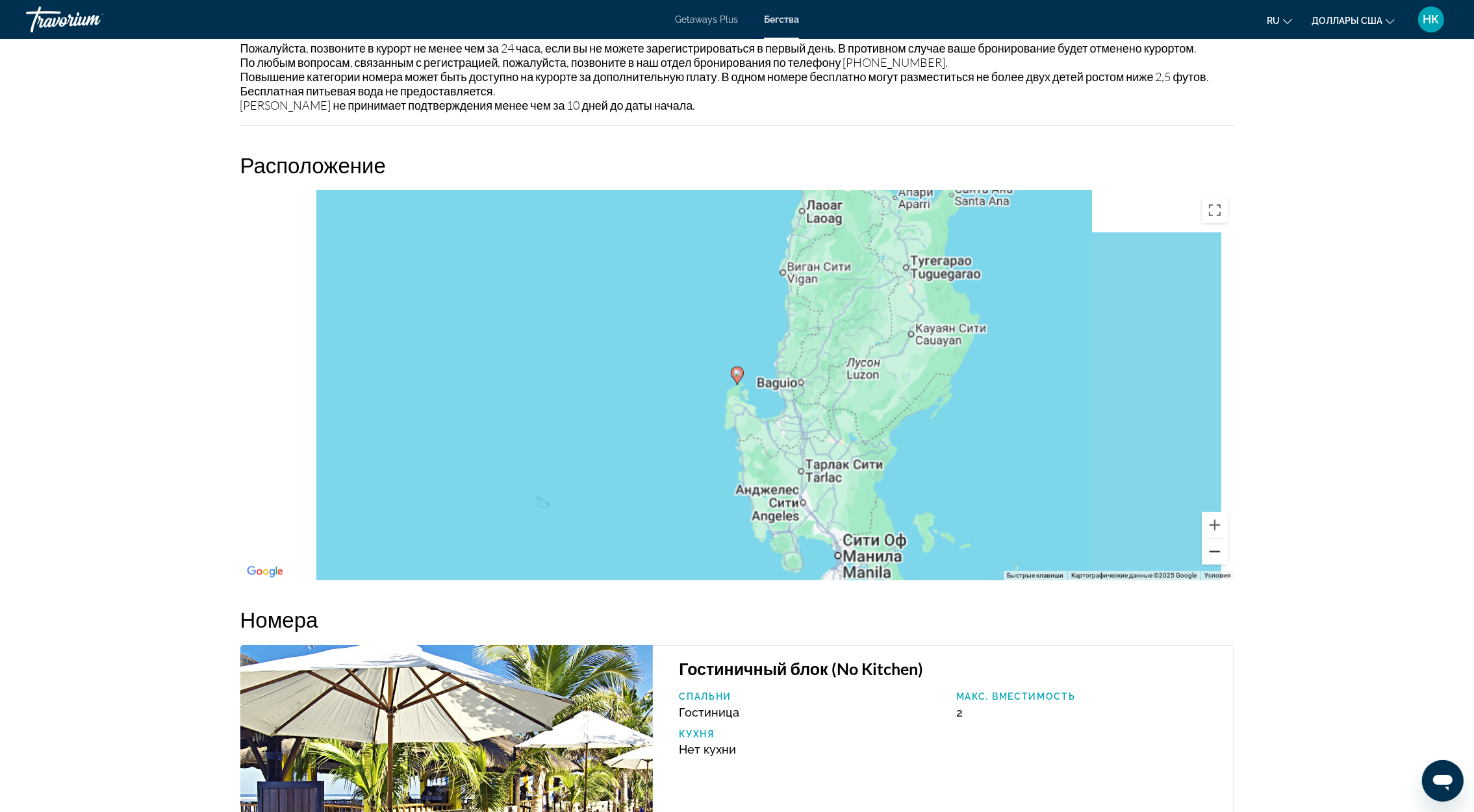
click at [1209, 544] on button "Уменьшить" at bounding box center [1214, 552] width 26 height 26
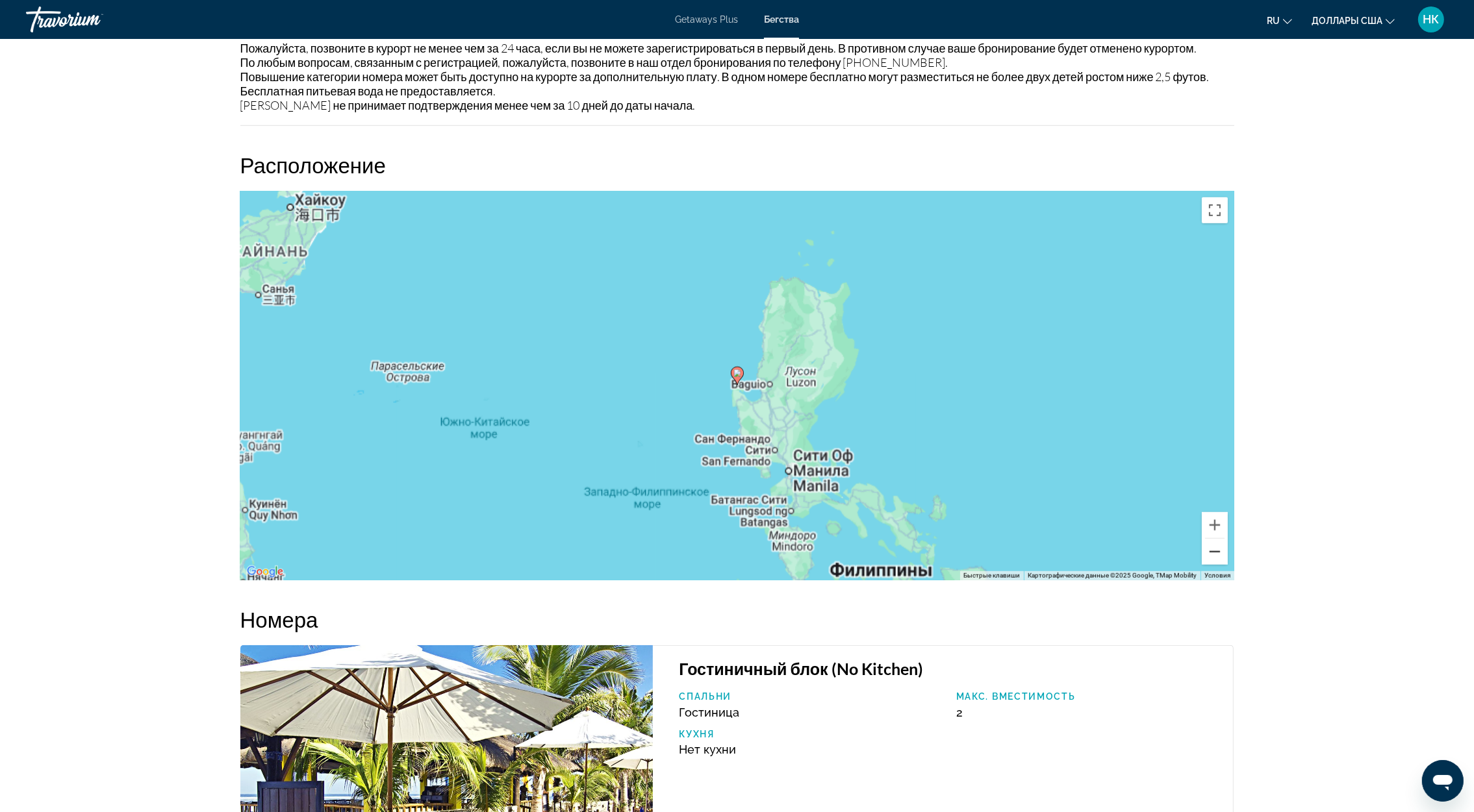
click at [1209, 544] on button "Уменьшить" at bounding box center [1214, 552] width 26 height 26
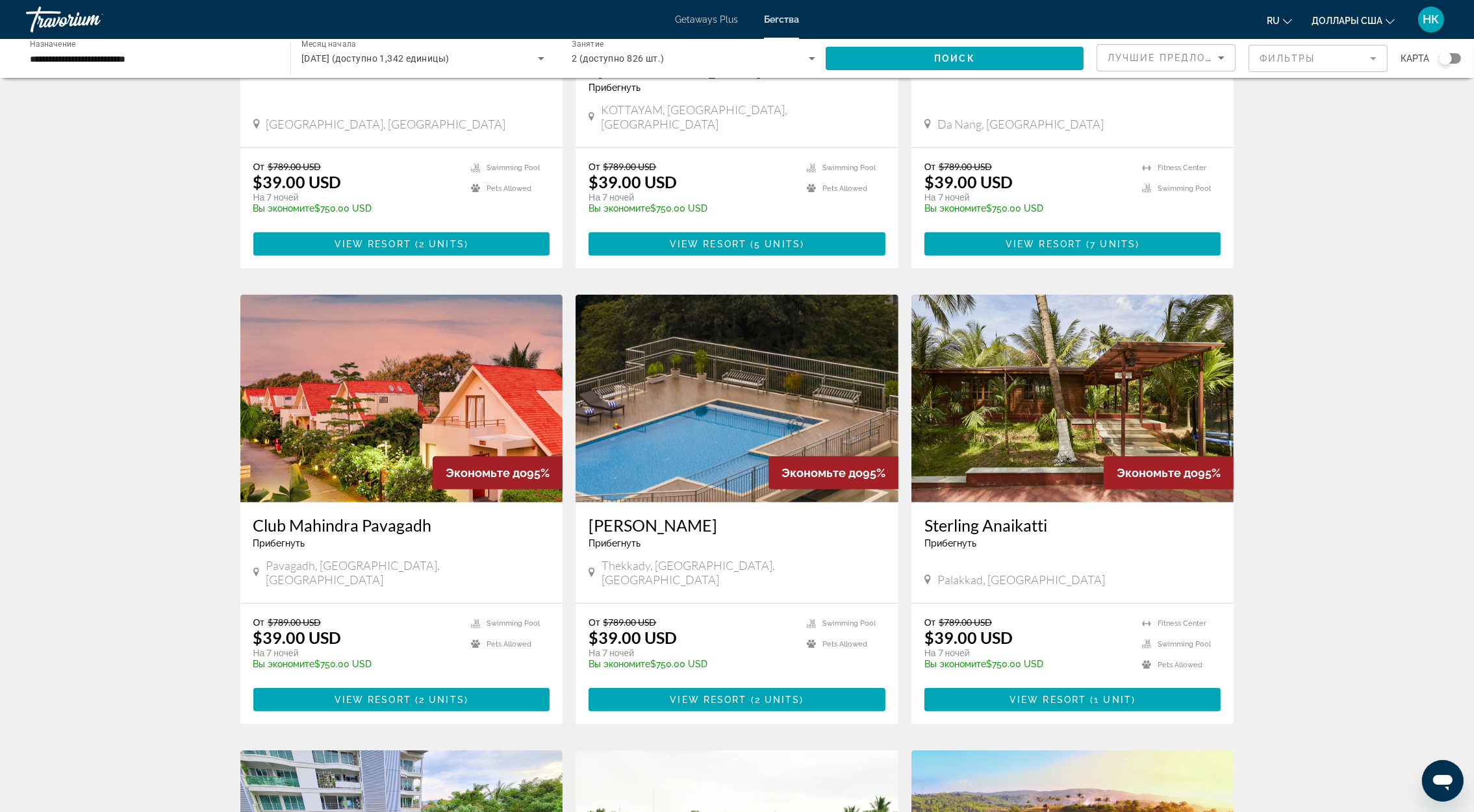
scroll to position [1307, 0]
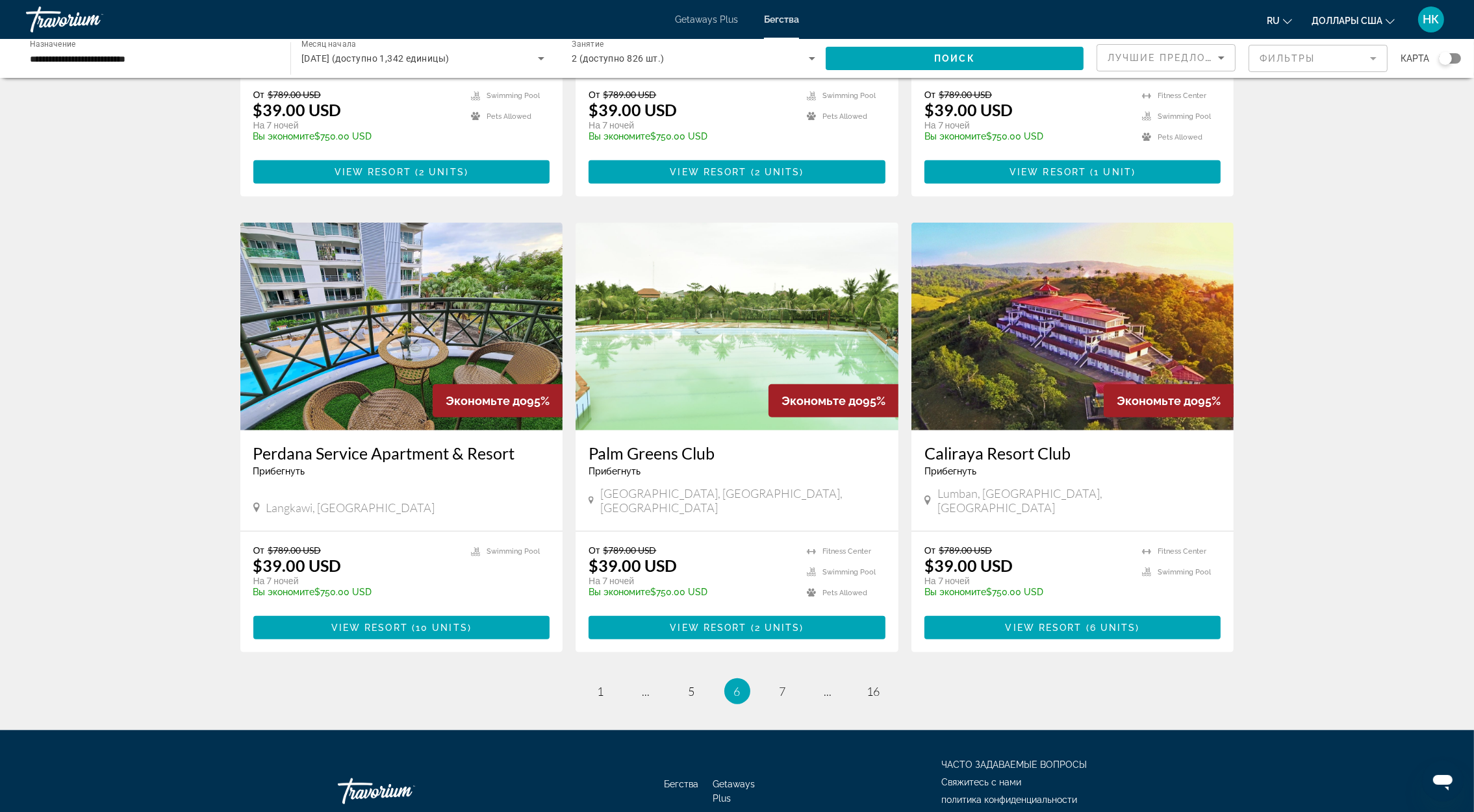
click at [876, 678] on li "page 16" at bounding box center [874, 691] width 26 height 26
click at [876, 680] on link "page 16" at bounding box center [874, 692] width 23 height 23
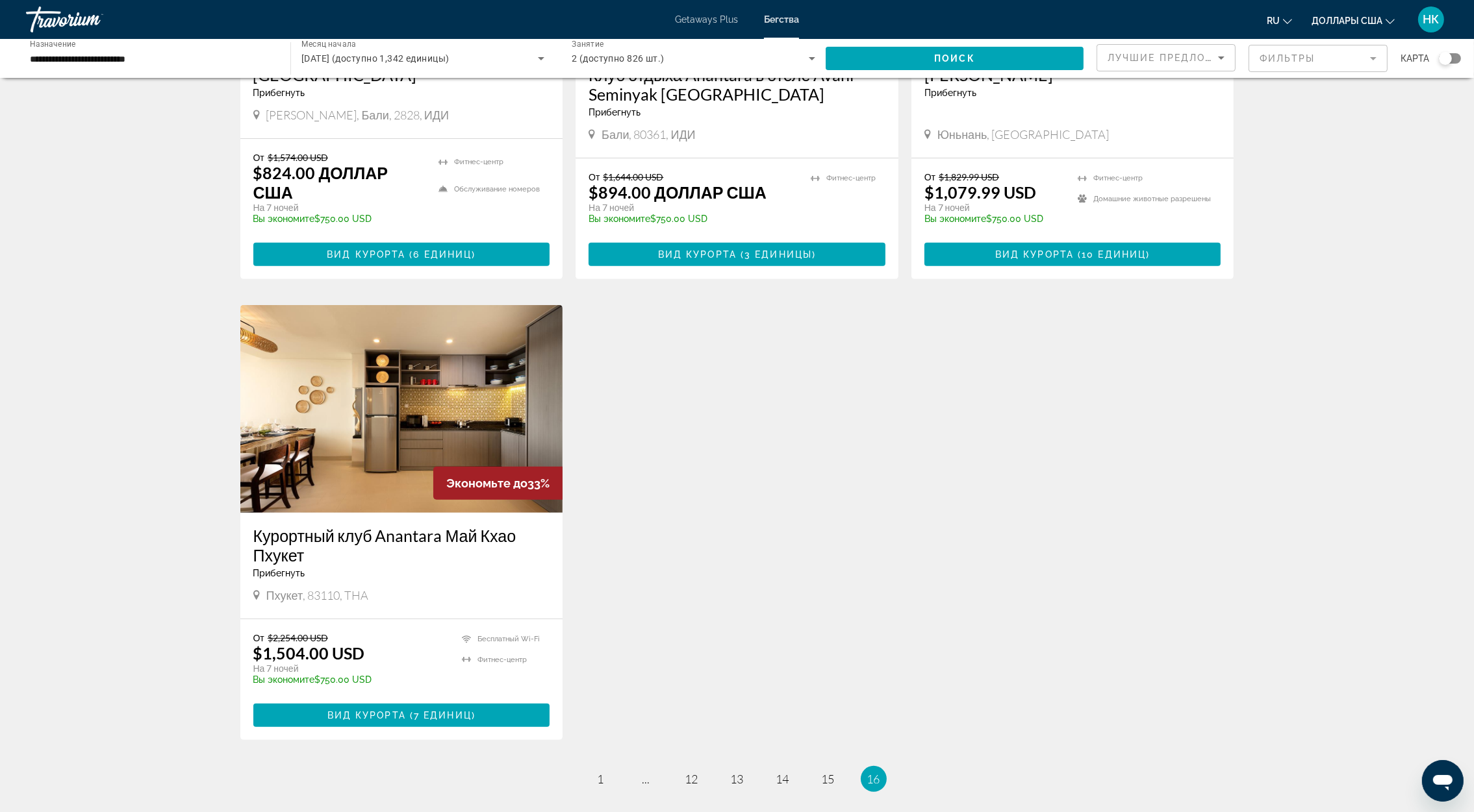
scroll to position [780, 0]
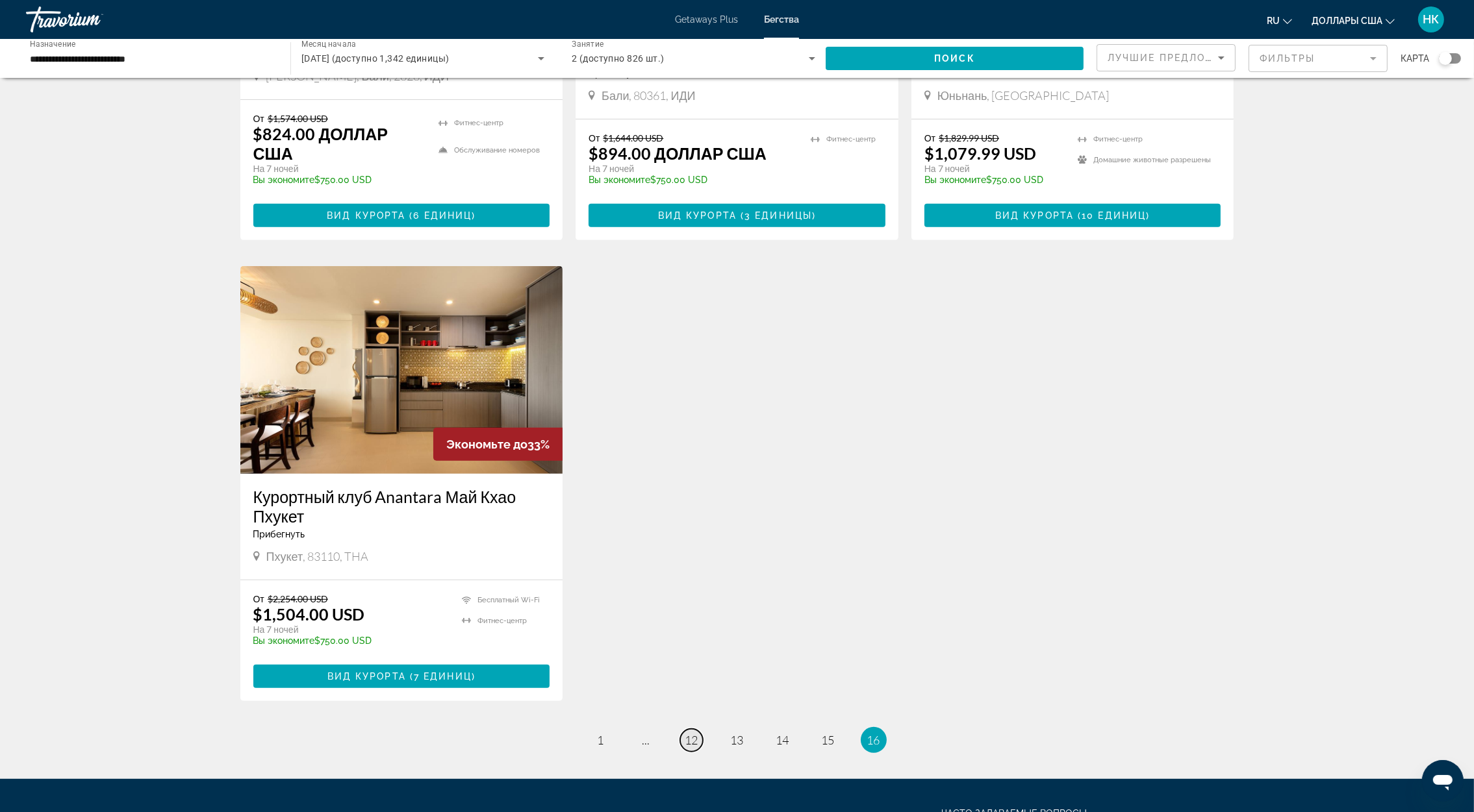
click at [692, 740] on span "12" at bounding box center [692, 739] width 13 height 14
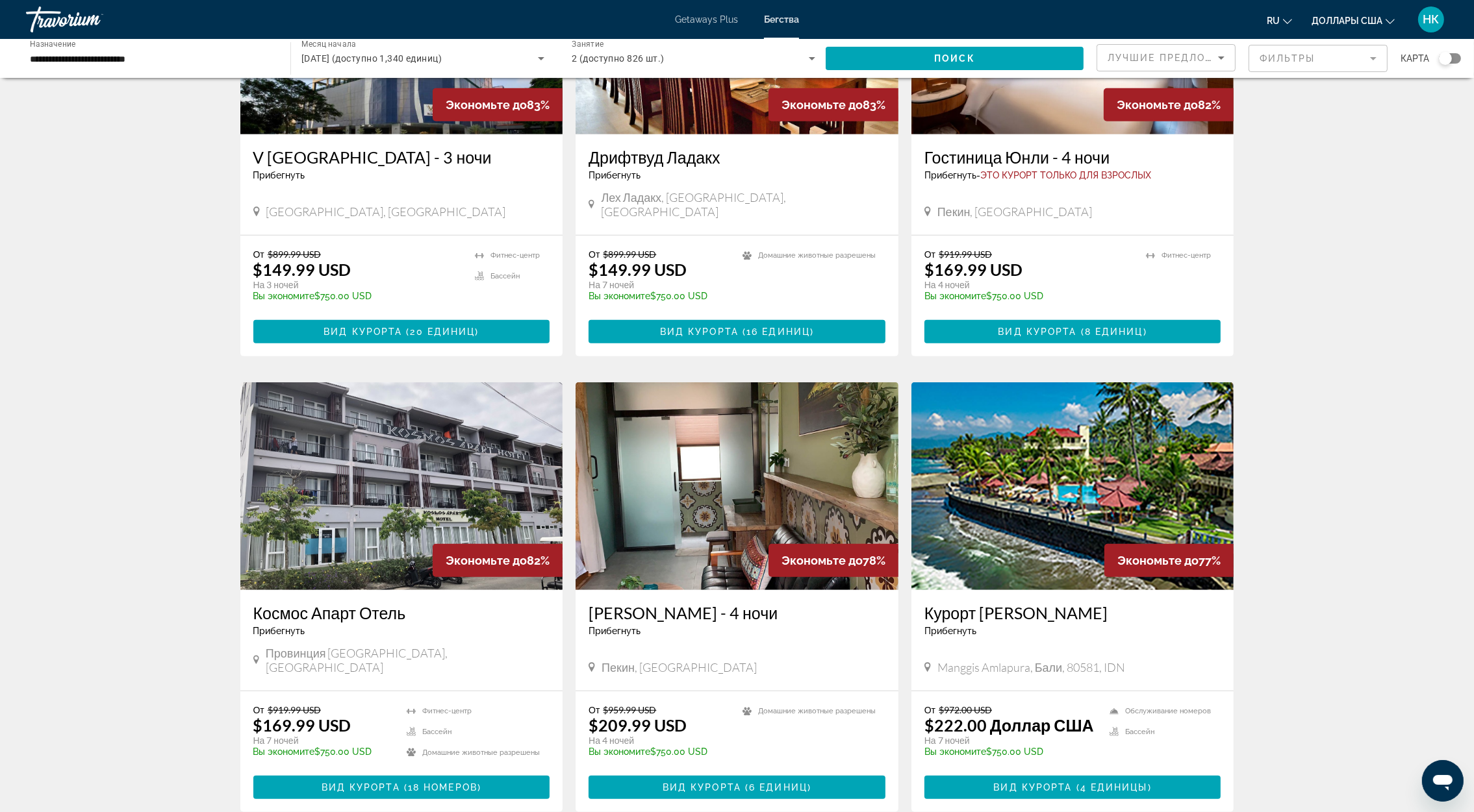
scroll to position [1287, 0]
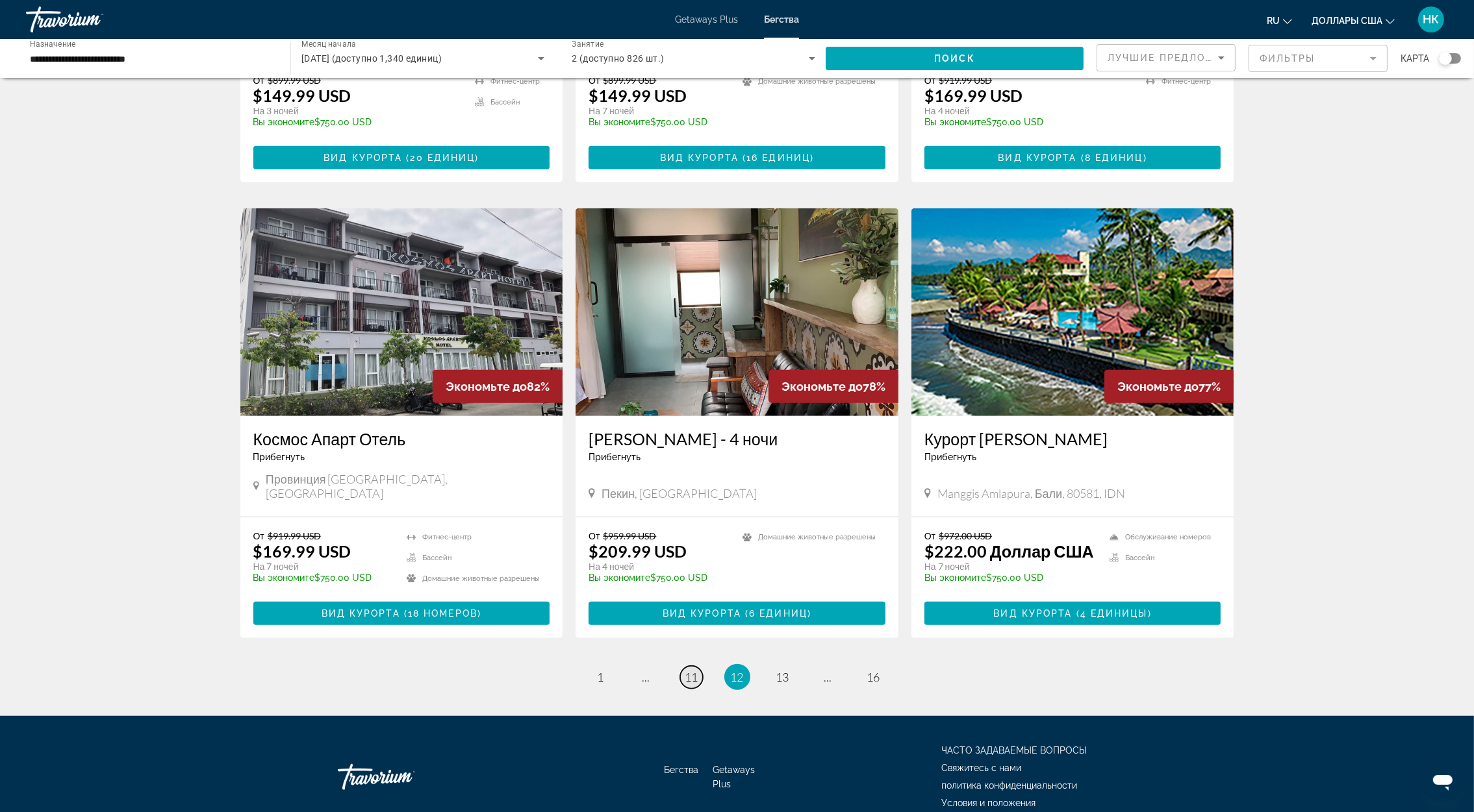
click at [690, 670] on span "11" at bounding box center [692, 677] width 13 height 14
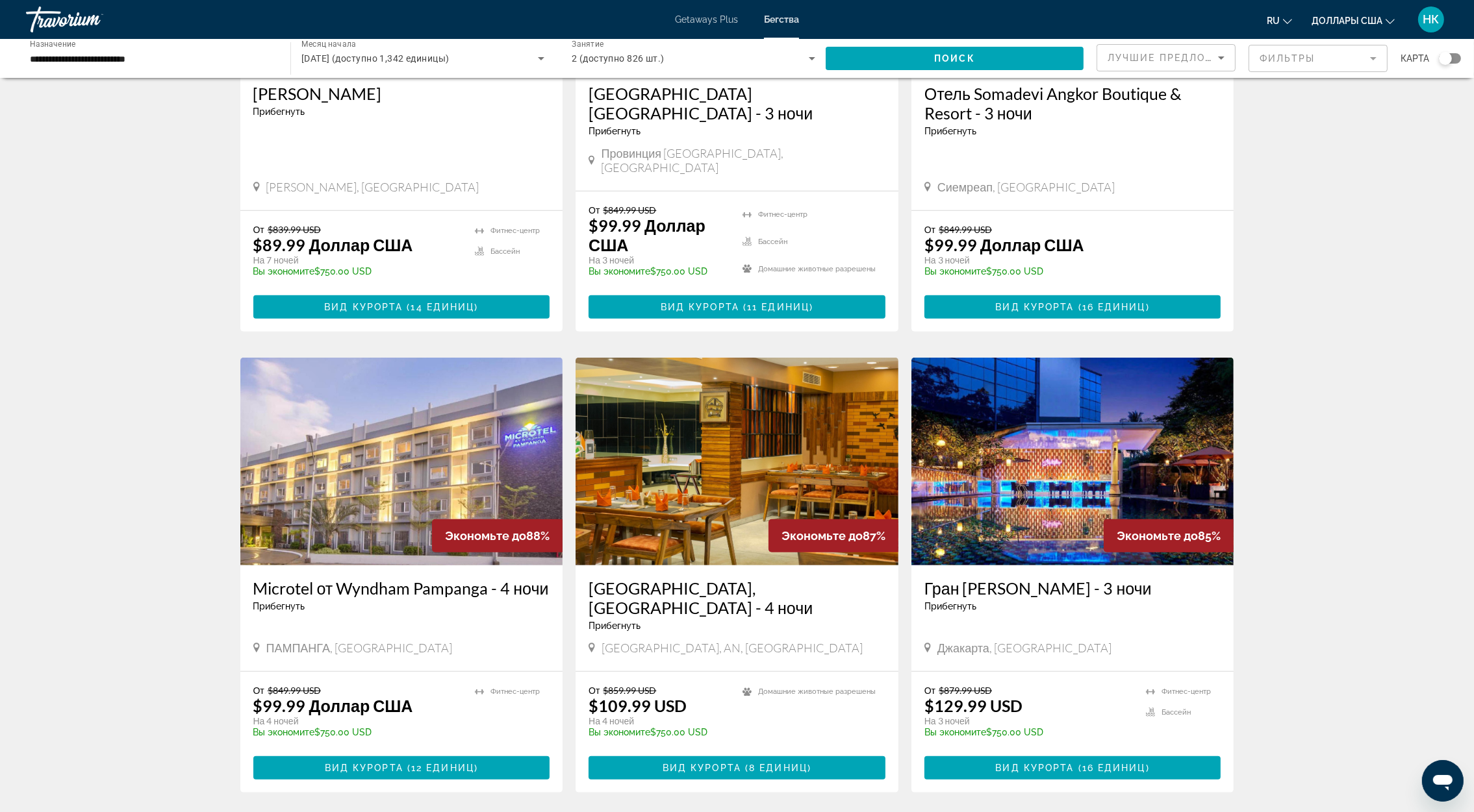
scroll to position [1365, 0]
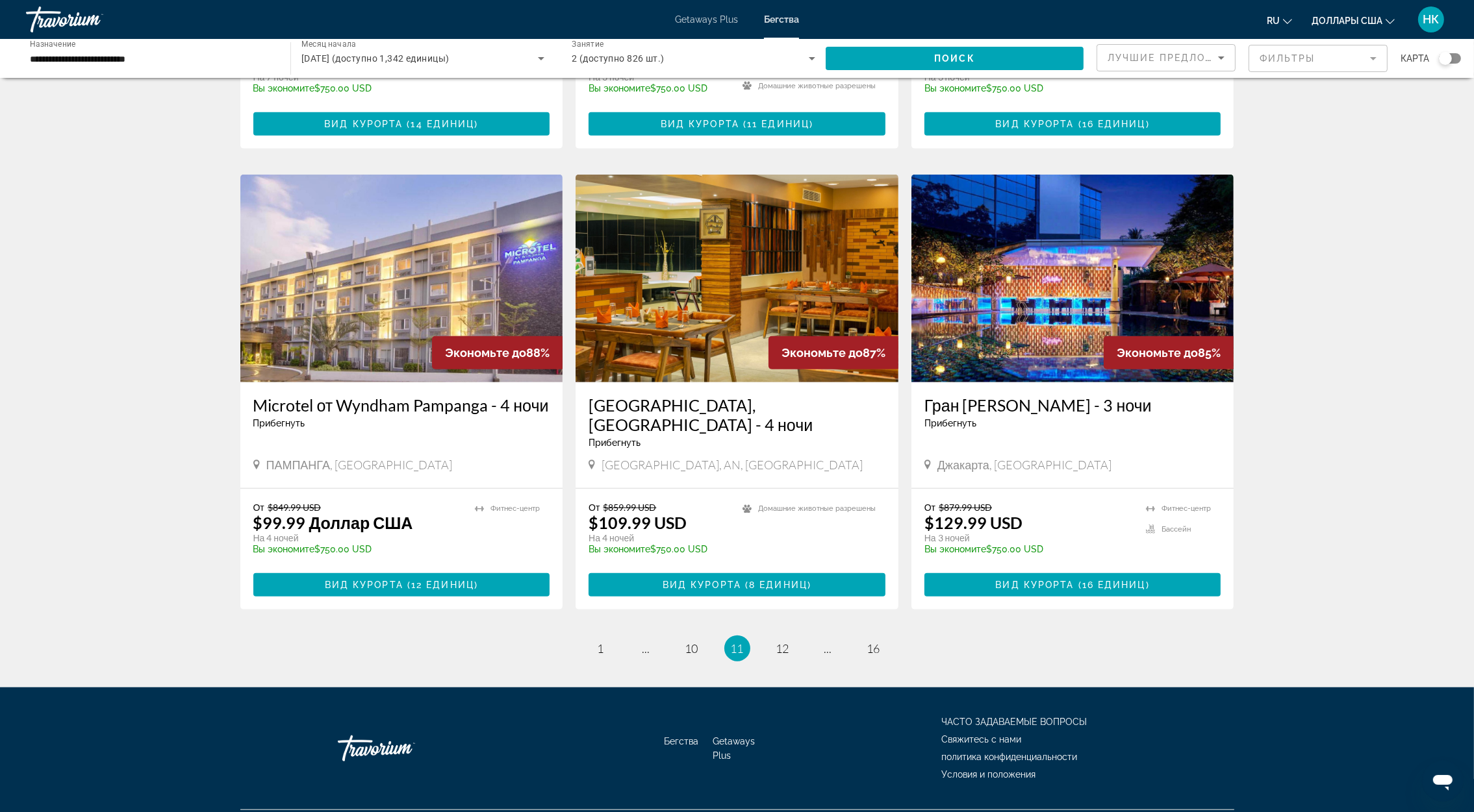
click at [332, 458] on span "ПАМПАНГА, [GEOGRAPHIC_DATA]" at bounding box center [359, 465] width 186 height 14
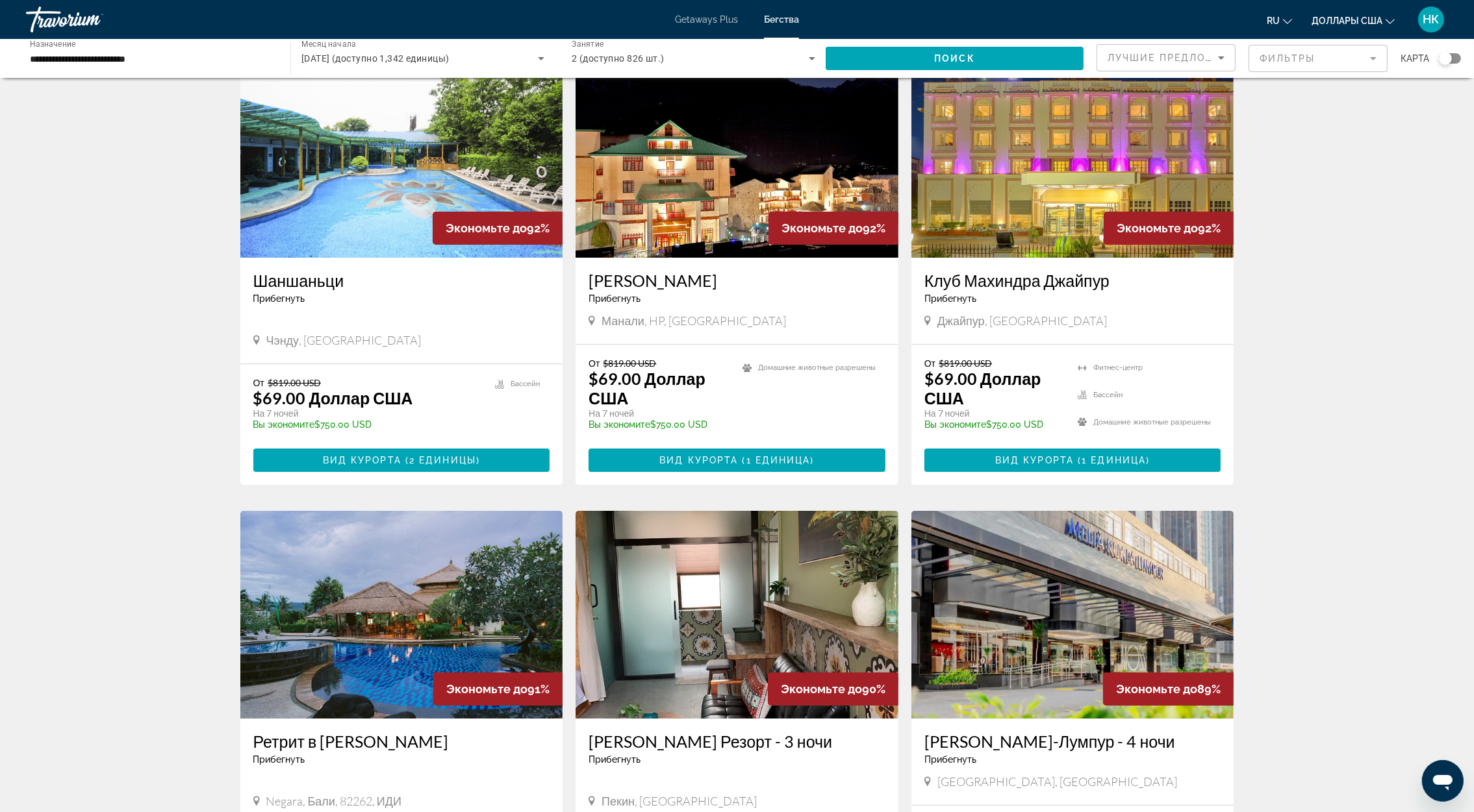
scroll to position [0, 0]
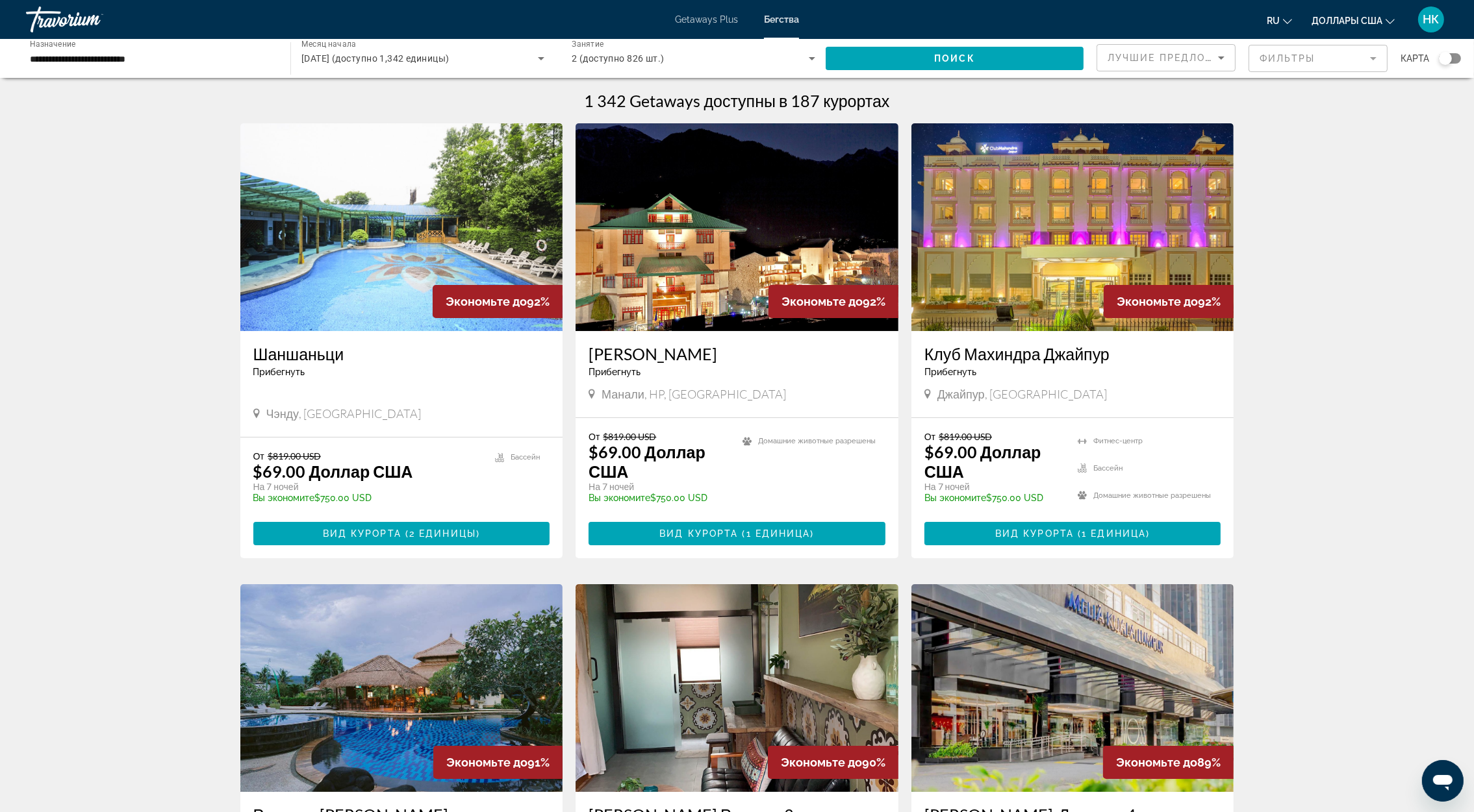
click at [76, 59] on input "**********" at bounding box center [151, 59] width 243 height 15
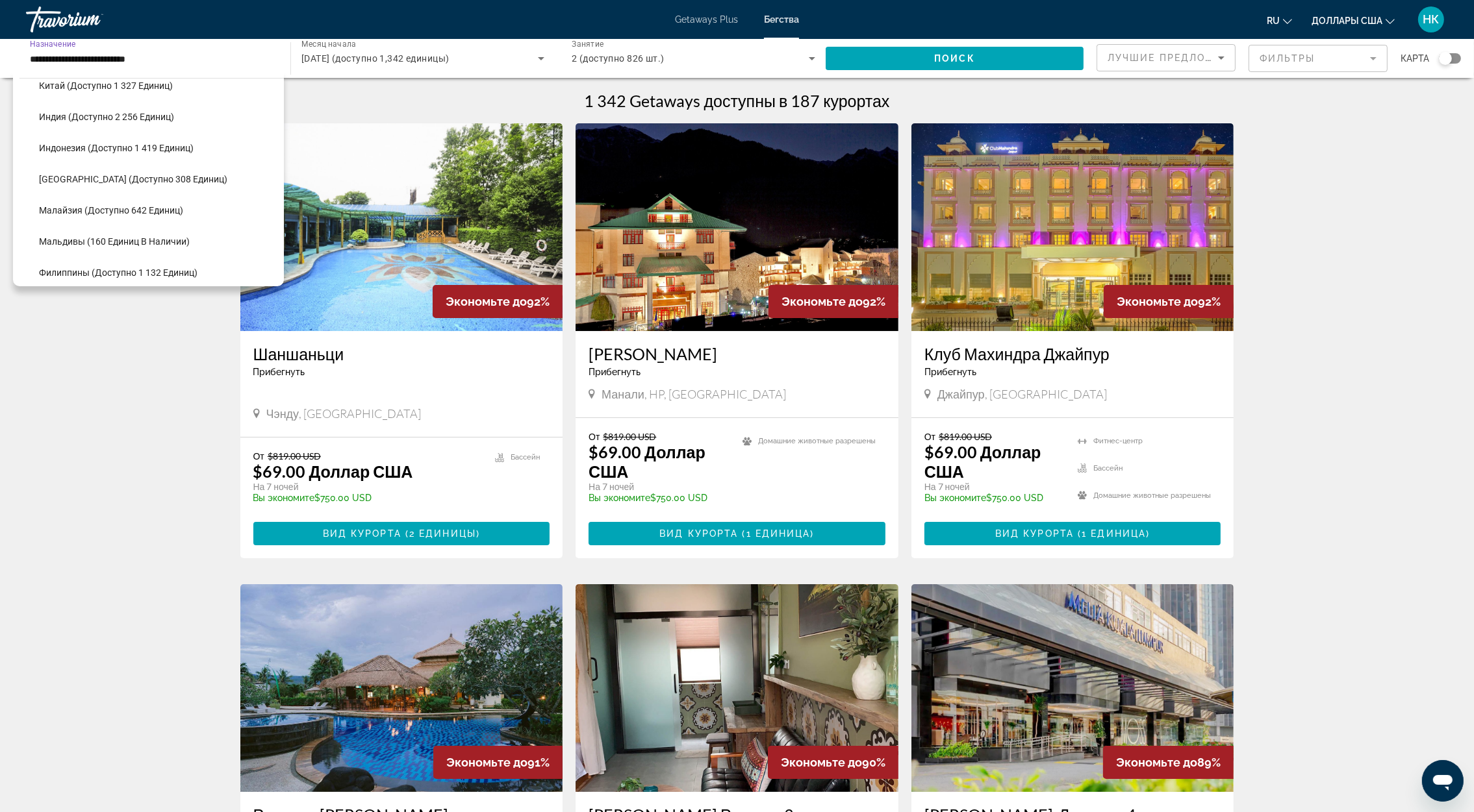
scroll to position [427, 0]
click at [141, 172] on span "[GEOGRAPHIC_DATA] (доступно 308 единиц)" at bounding box center [133, 172] width 188 height 10
type input "**********"
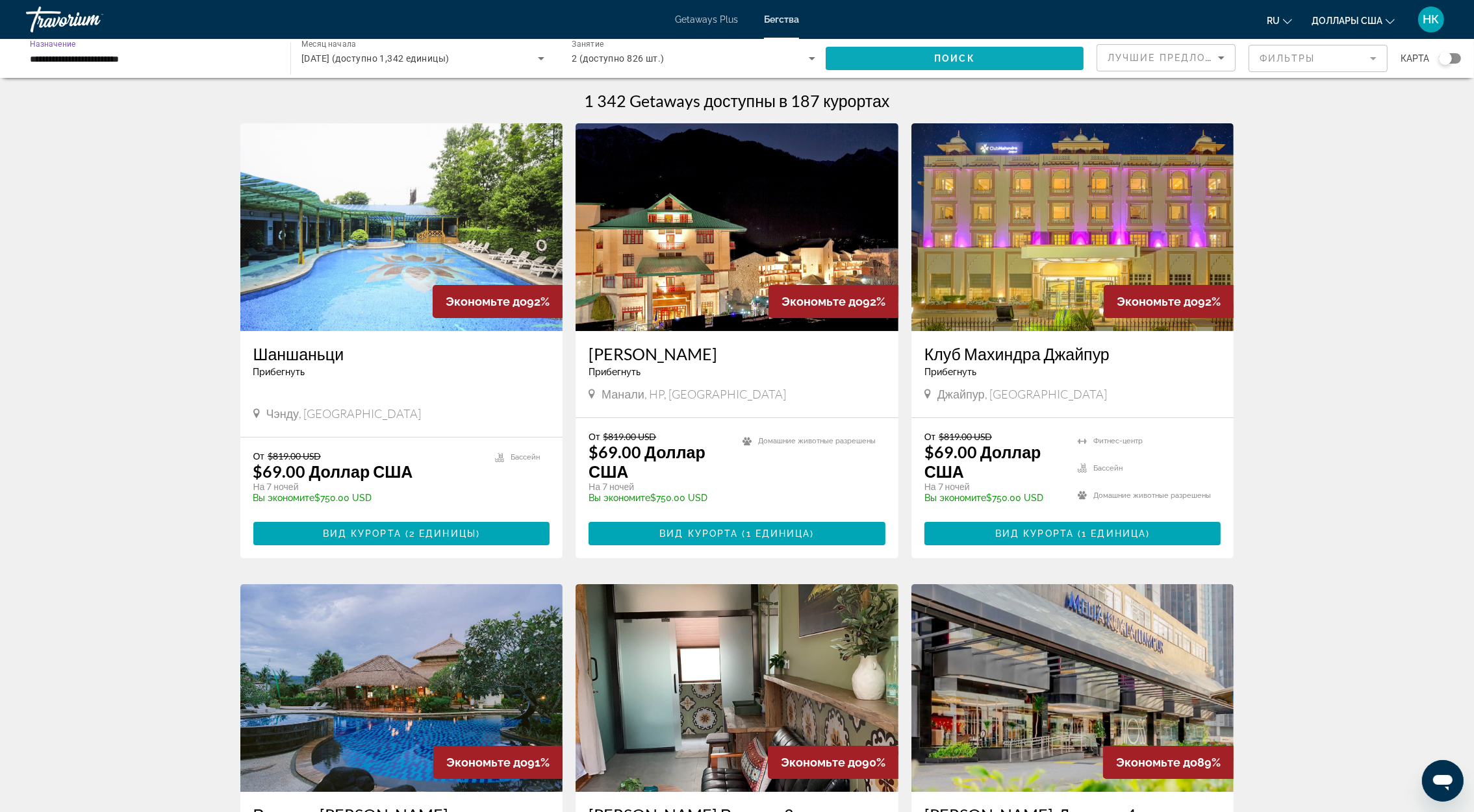
click at [987, 53] on span "Виджет поиска" at bounding box center [955, 58] width 258 height 31
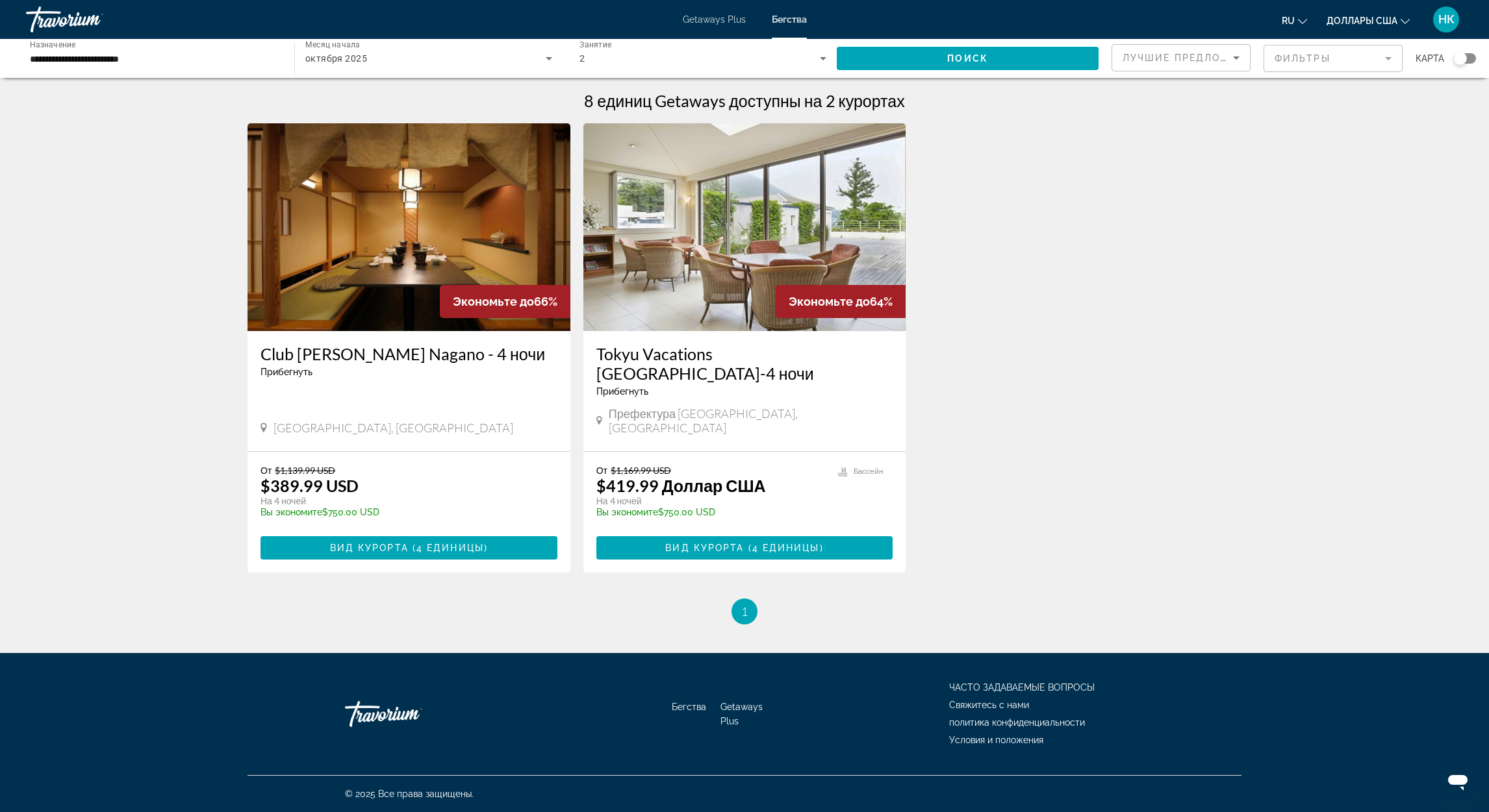
click at [431, 354] on h3 "Club [PERSON_NAME] Nagano - 4 ночи" at bounding box center [409, 354] width 297 height 19
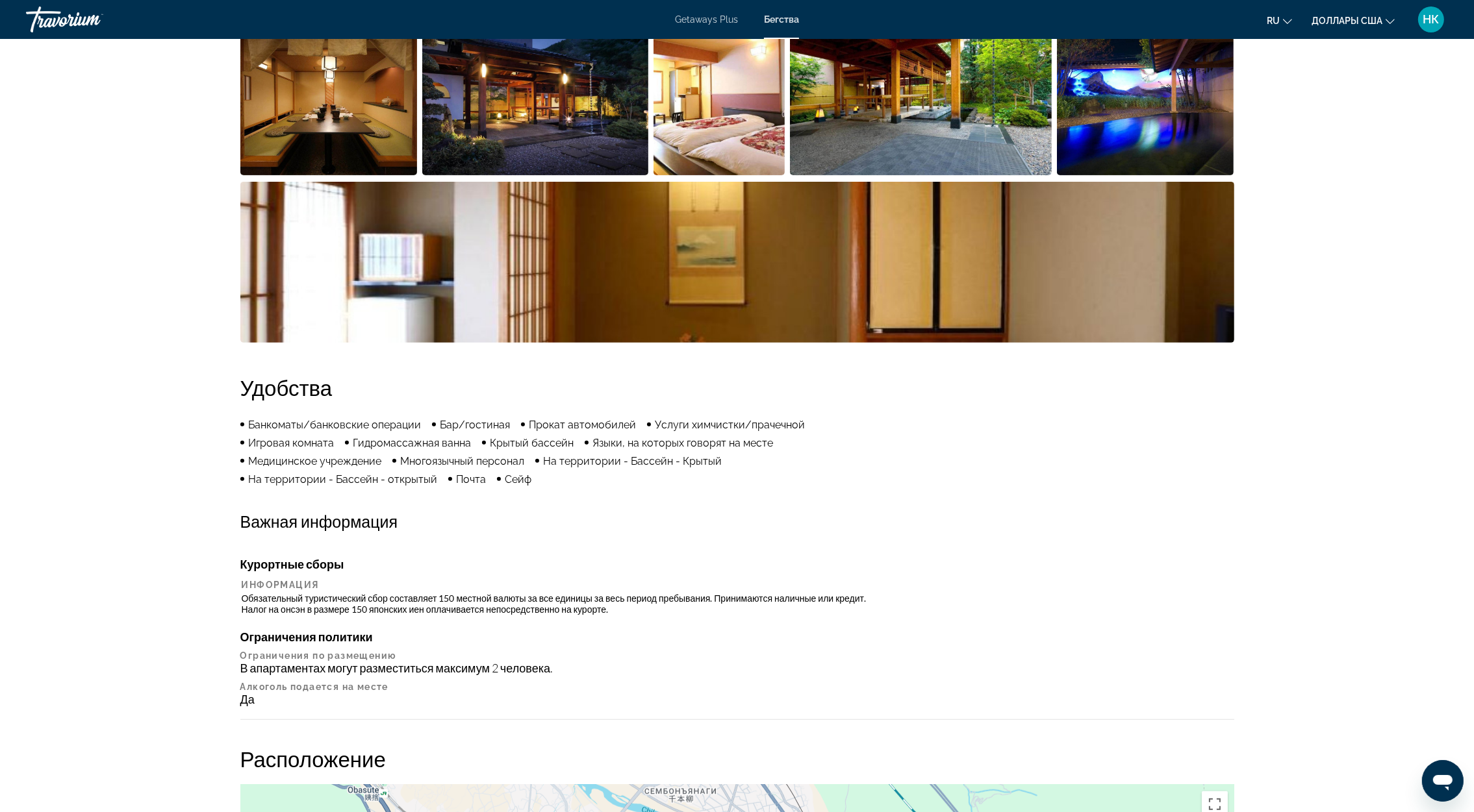
scroll to position [1168, 0]
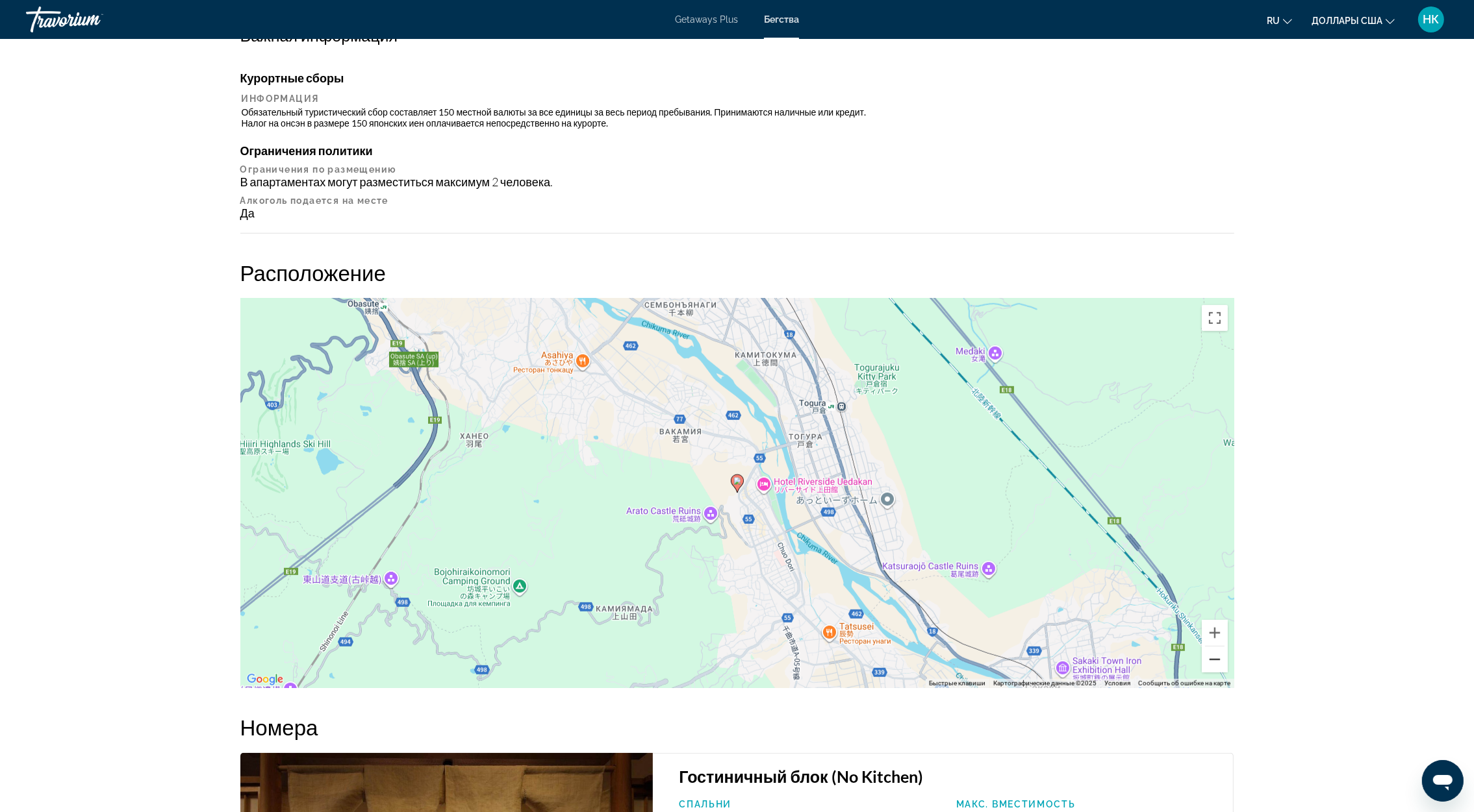
click at [1211, 657] on button "Уменьшить" at bounding box center [1214, 659] width 26 height 26
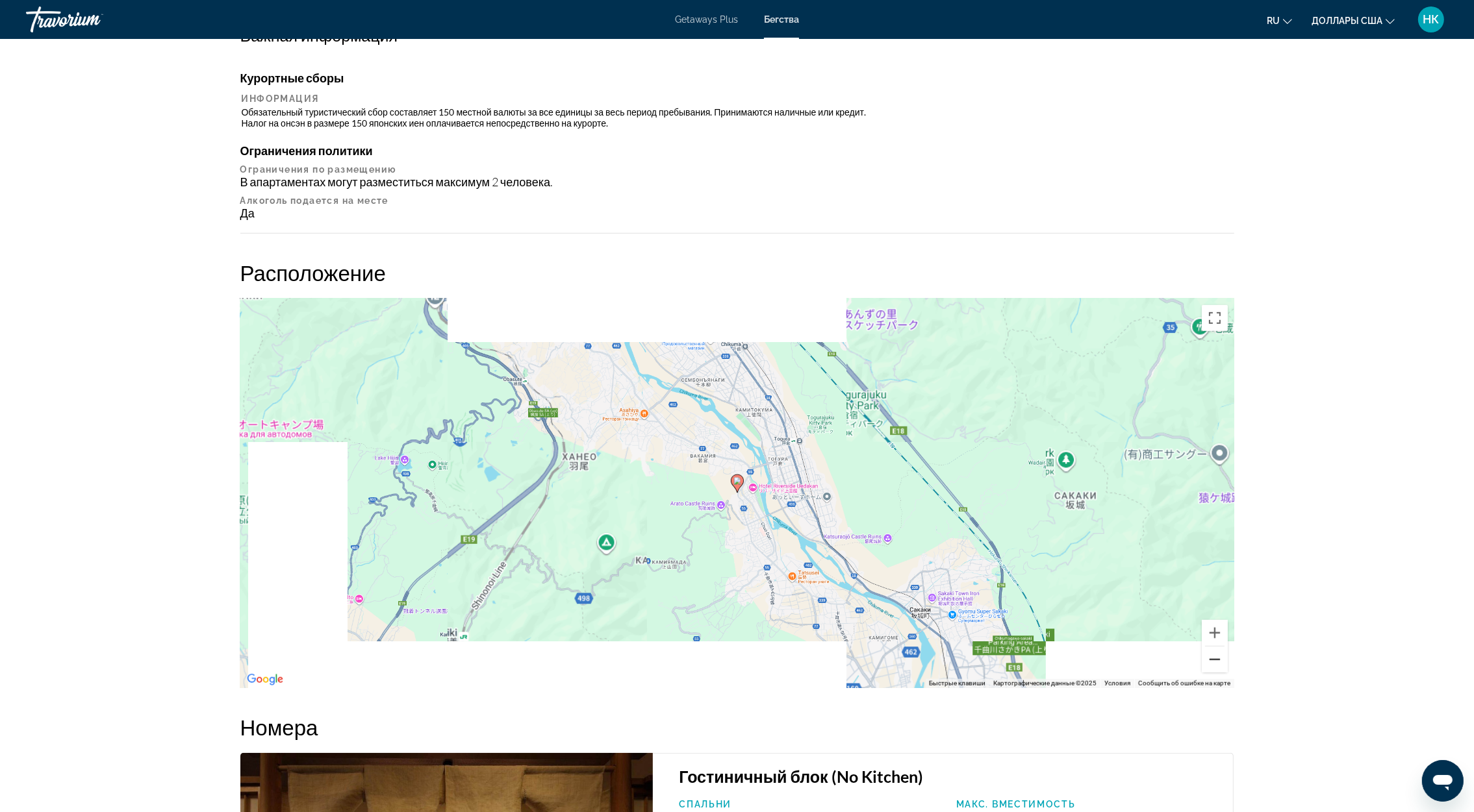
click at [1211, 657] on button "Уменьшить" at bounding box center [1214, 659] width 26 height 26
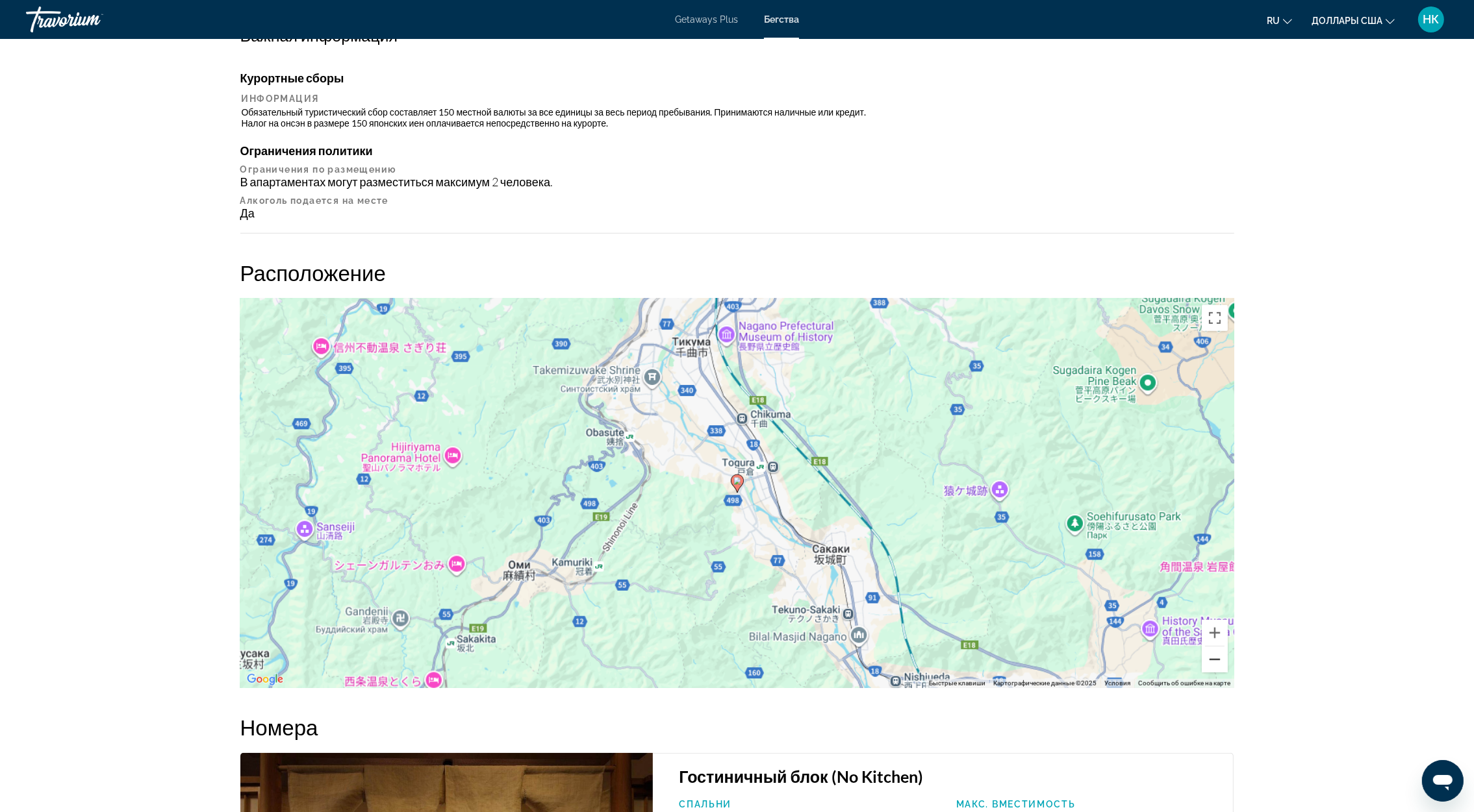
click at [1211, 657] on button "Уменьшить" at bounding box center [1214, 659] width 26 height 26
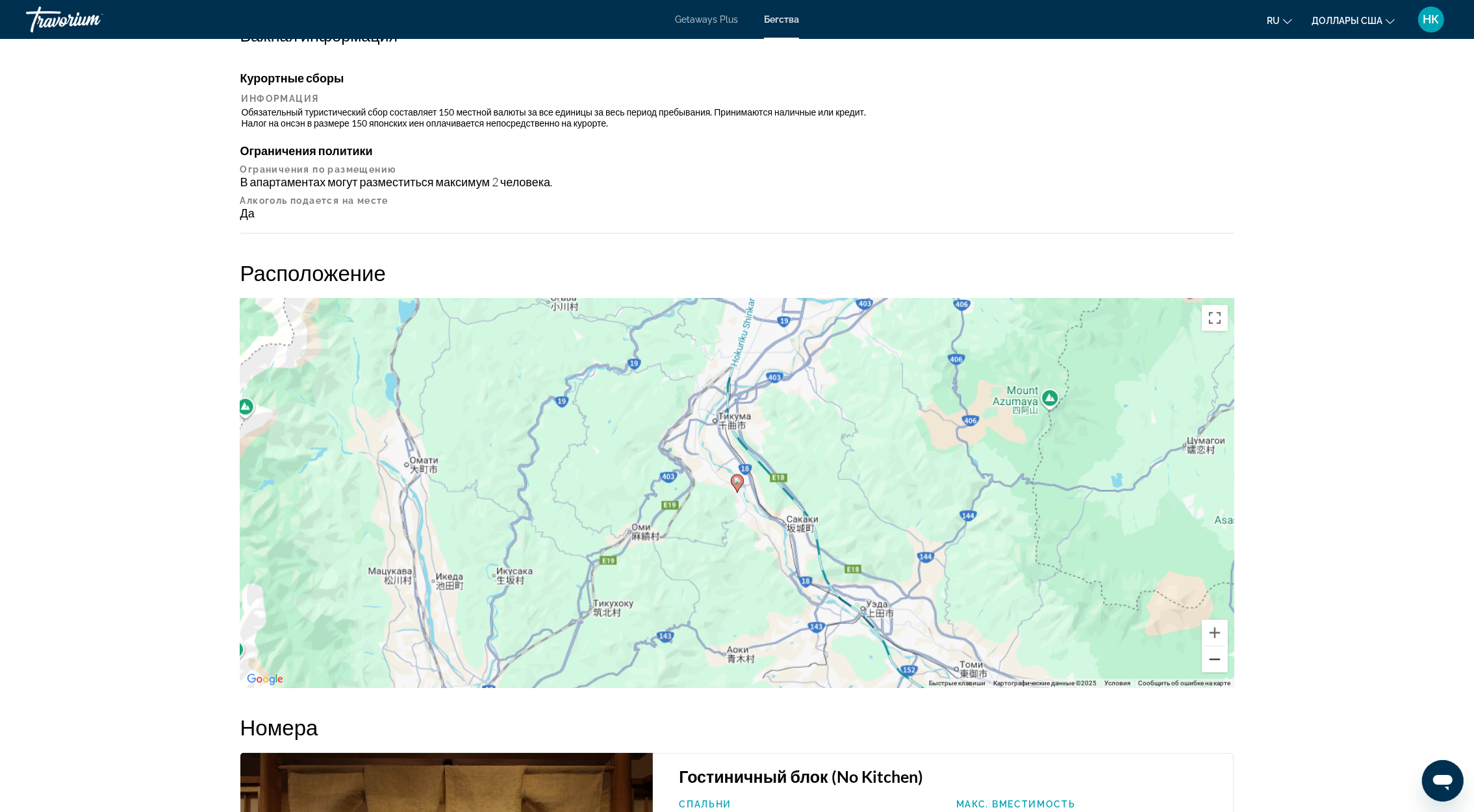
click at [1211, 657] on button "Уменьшить" at bounding box center [1214, 659] width 26 height 26
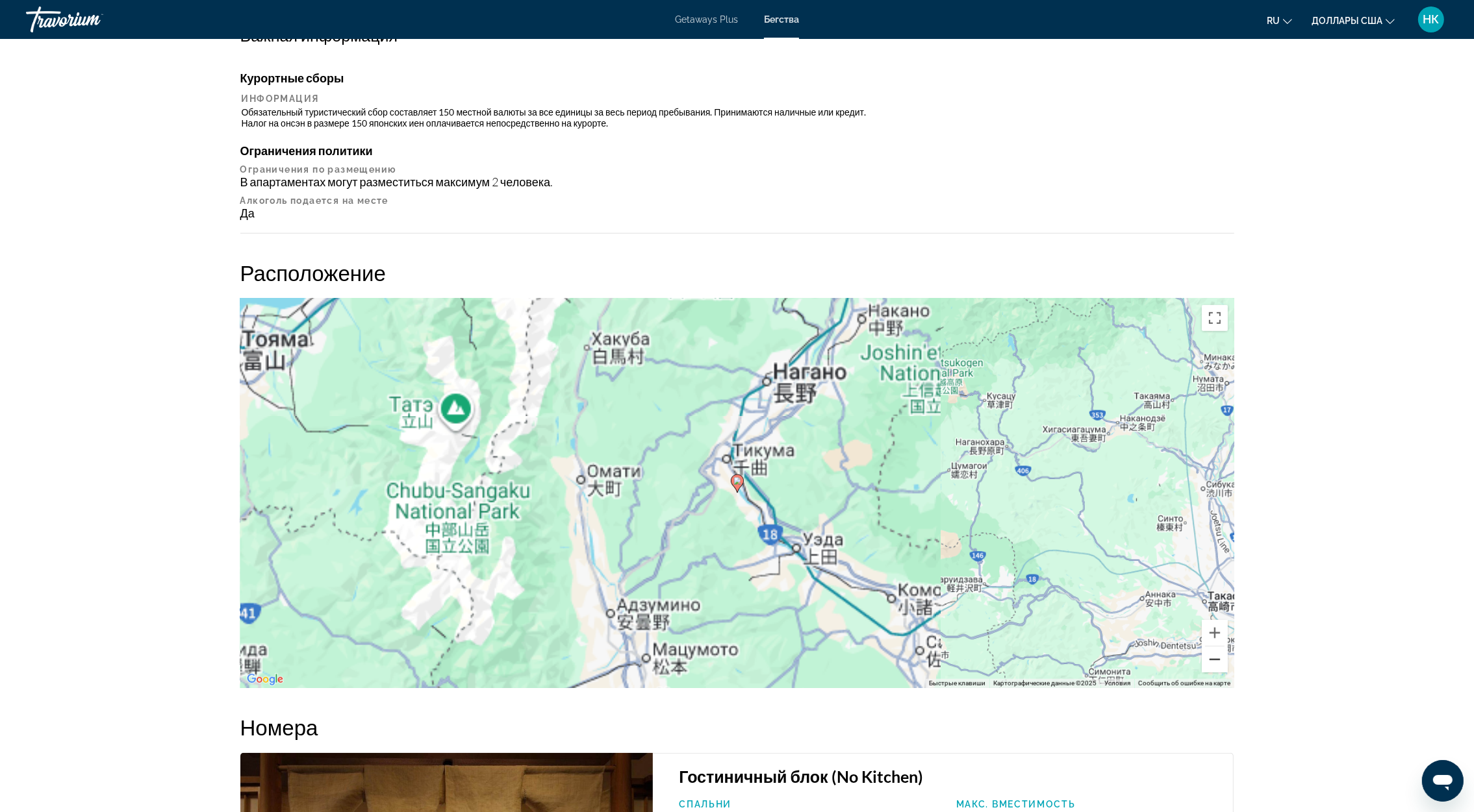
click at [1211, 657] on button "Уменьшить" at bounding box center [1214, 659] width 26 height 26
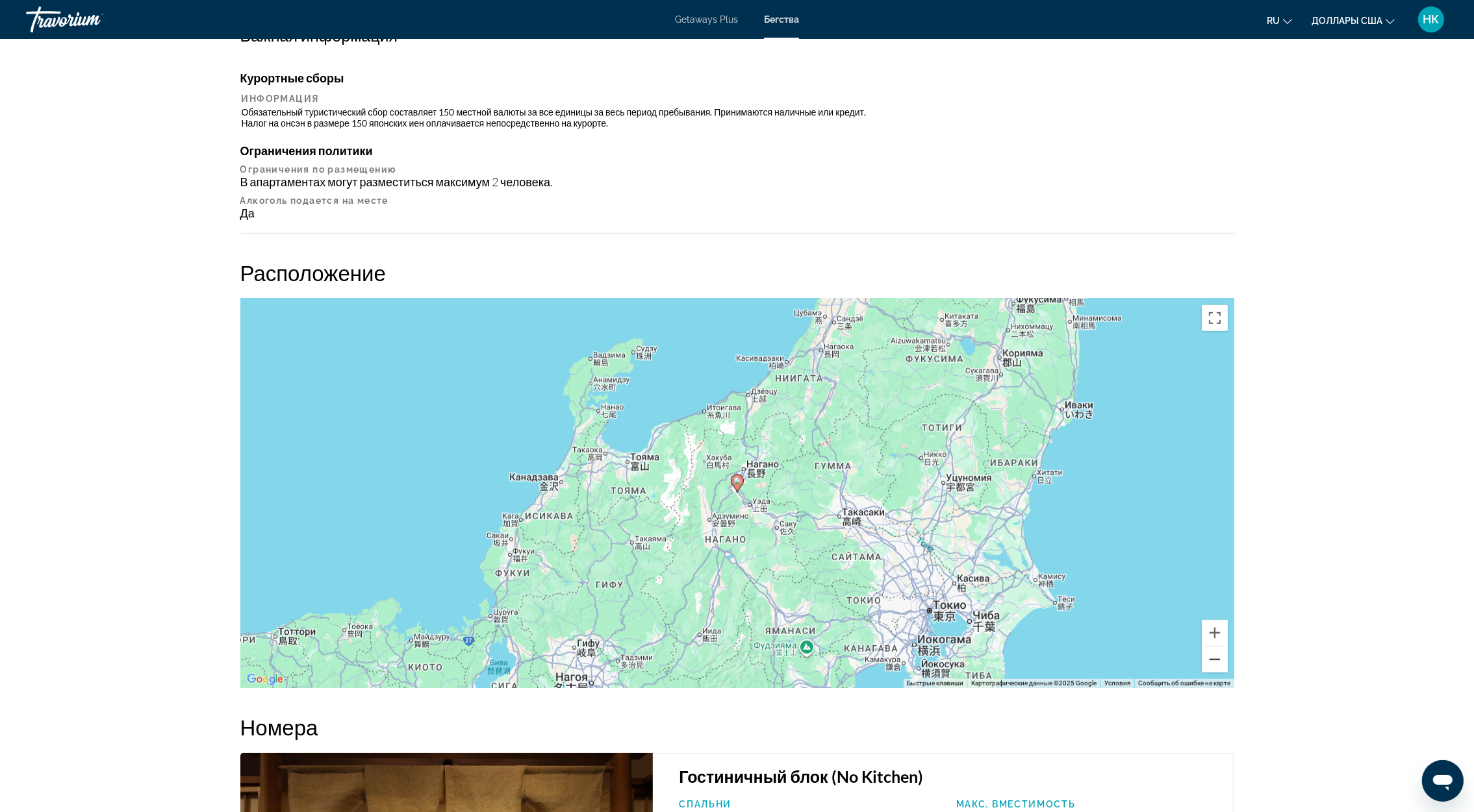
click at [1211, 657] on button "Уменьшить" at bounding box center [1214, 659] width 26 height 26
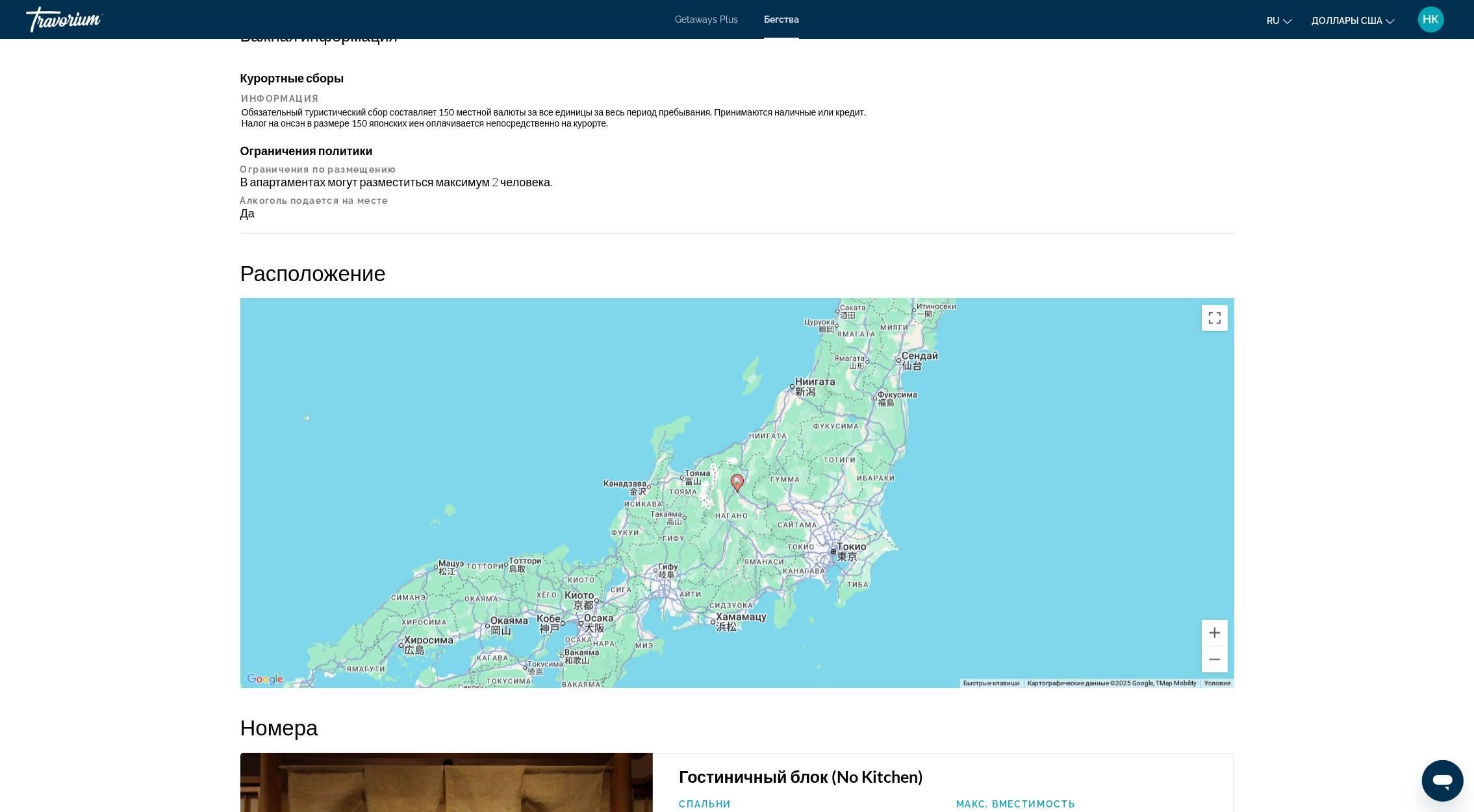
drag, startPoint x: 426, startPoint y: 100, endPoint x: 420, endPoint y: 106, distance: 8.5
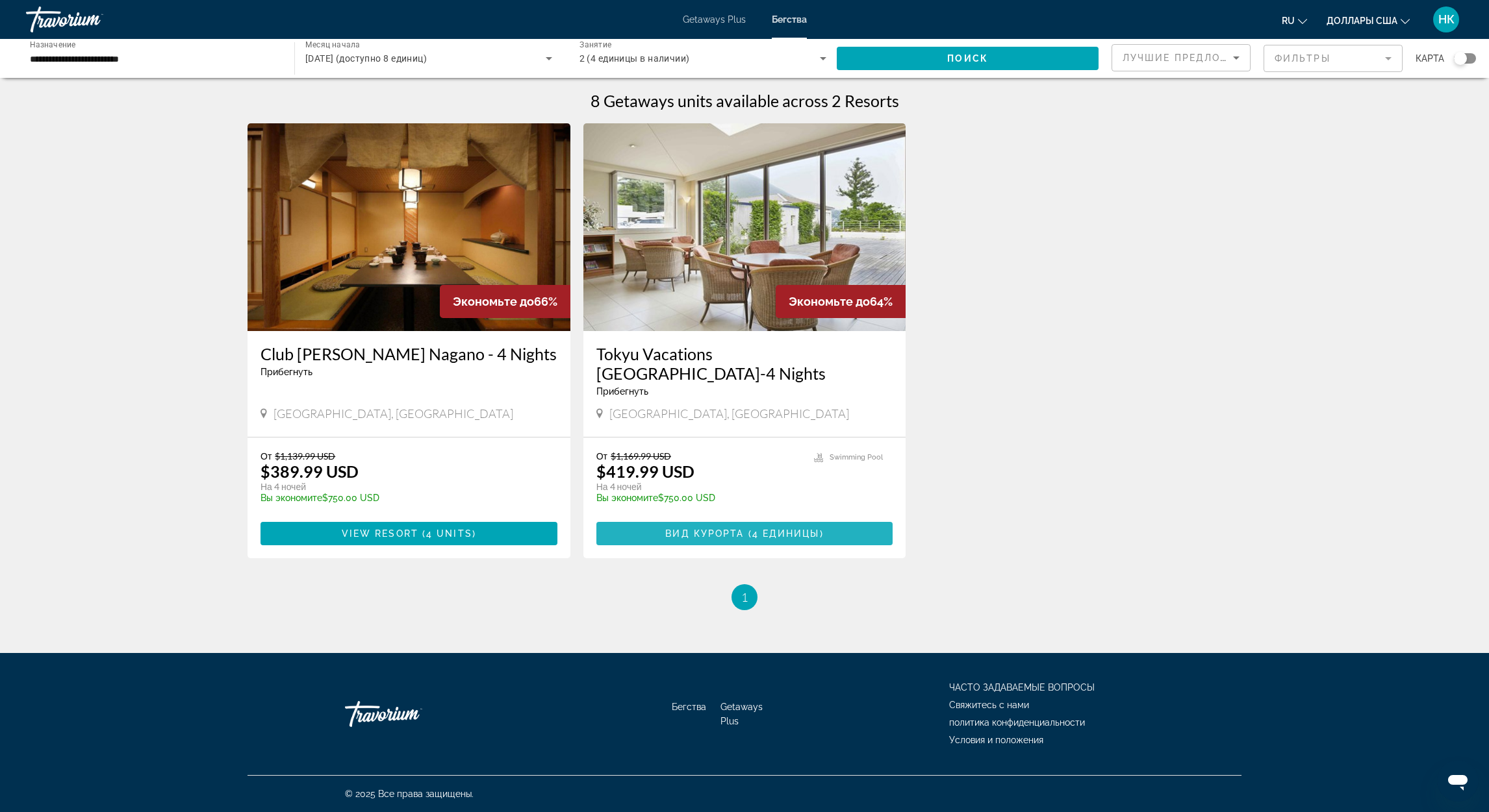
click at [767, 529] on span "4 единицы" at bounding box center [786, 533] width 68 height 10
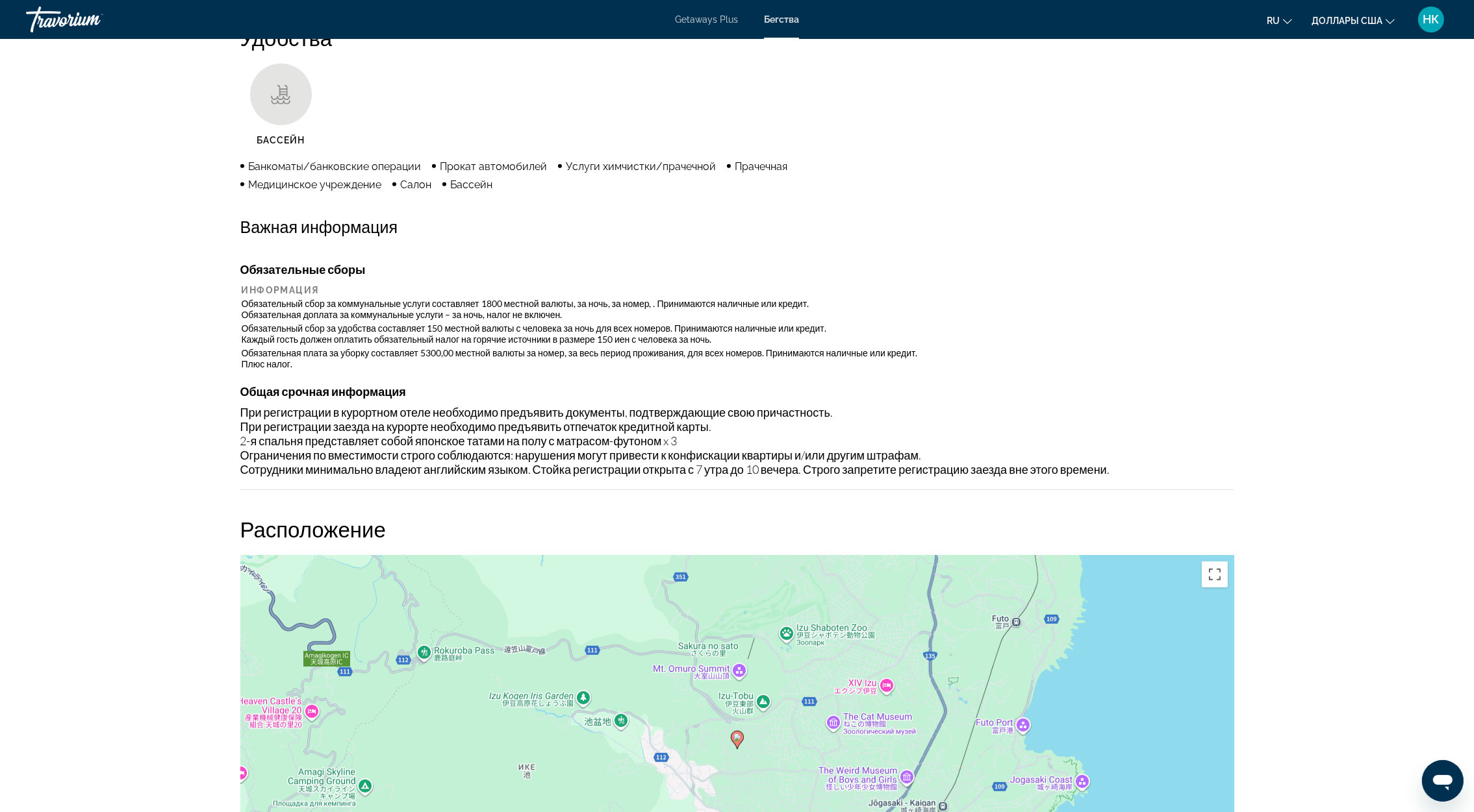
scroll to position [1431, 0]
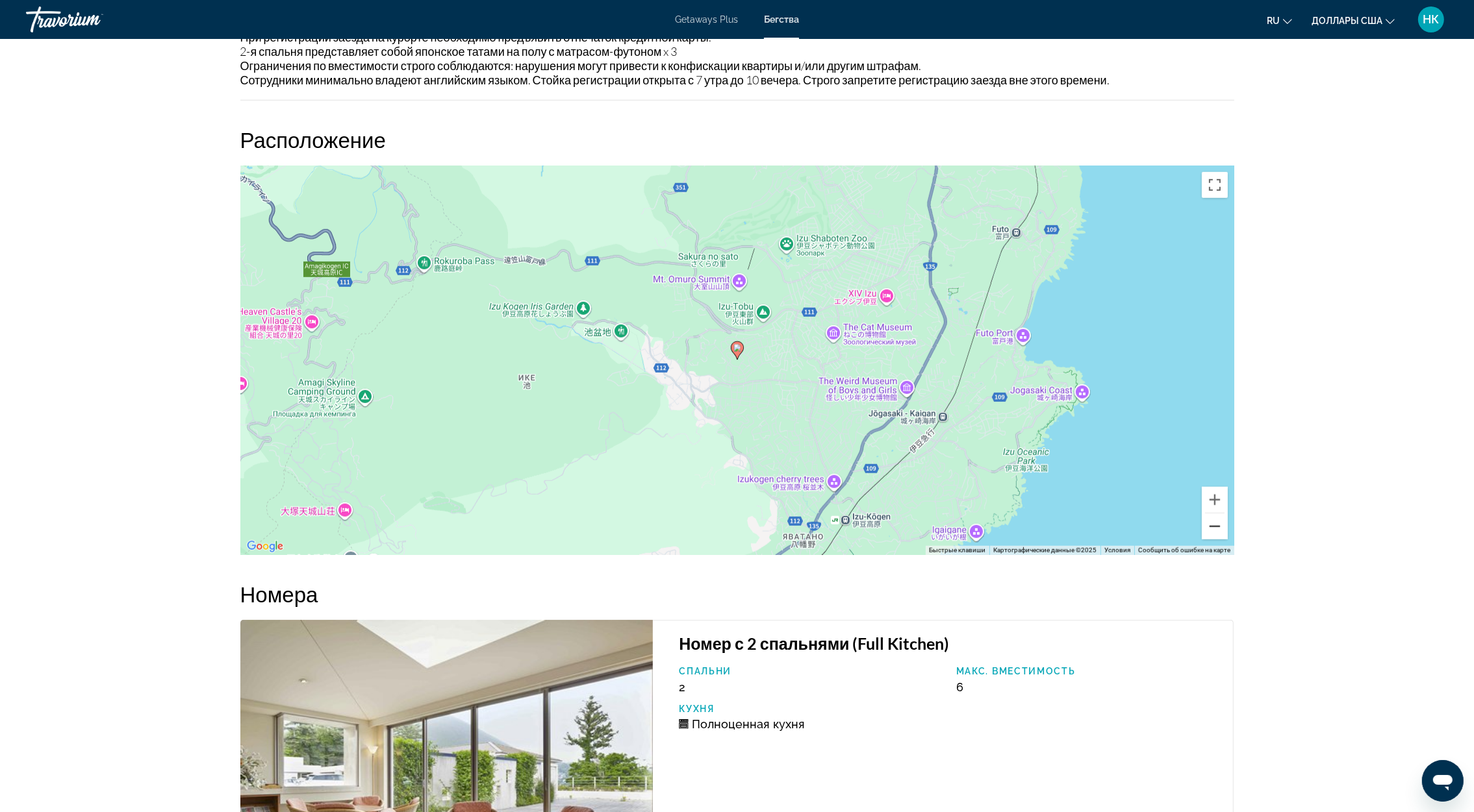
click at [1215, 531] on button "Уменьшить" at bounding box center [1214, 526] width 26 height 26
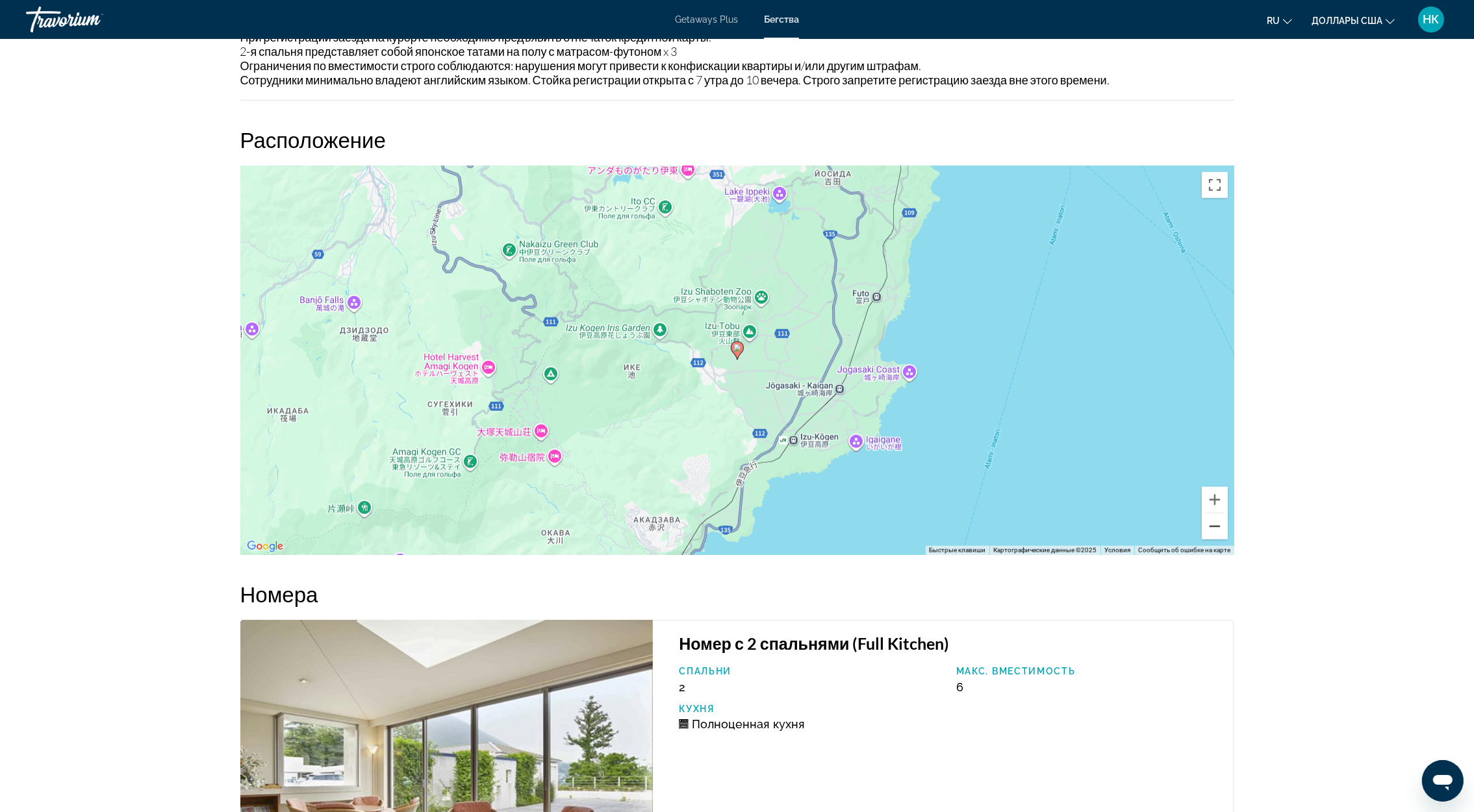
click at [1215, 531] on button "Уменьшить" at bounding box center [1214, 526] width 26 height 26
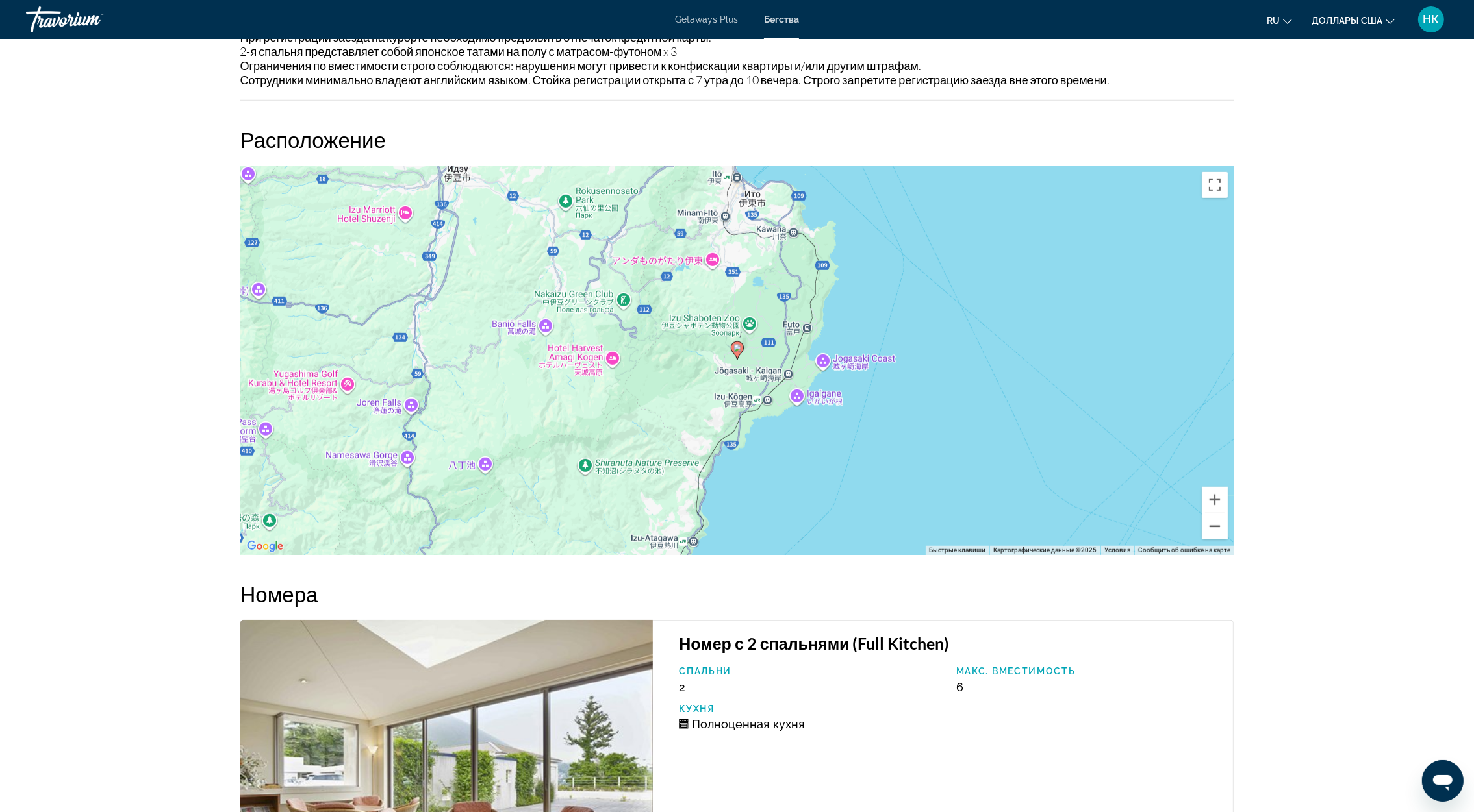
click at [1215, 531] on button "Уменьшить" at bounding box center [1214, 526] width 26 height 26
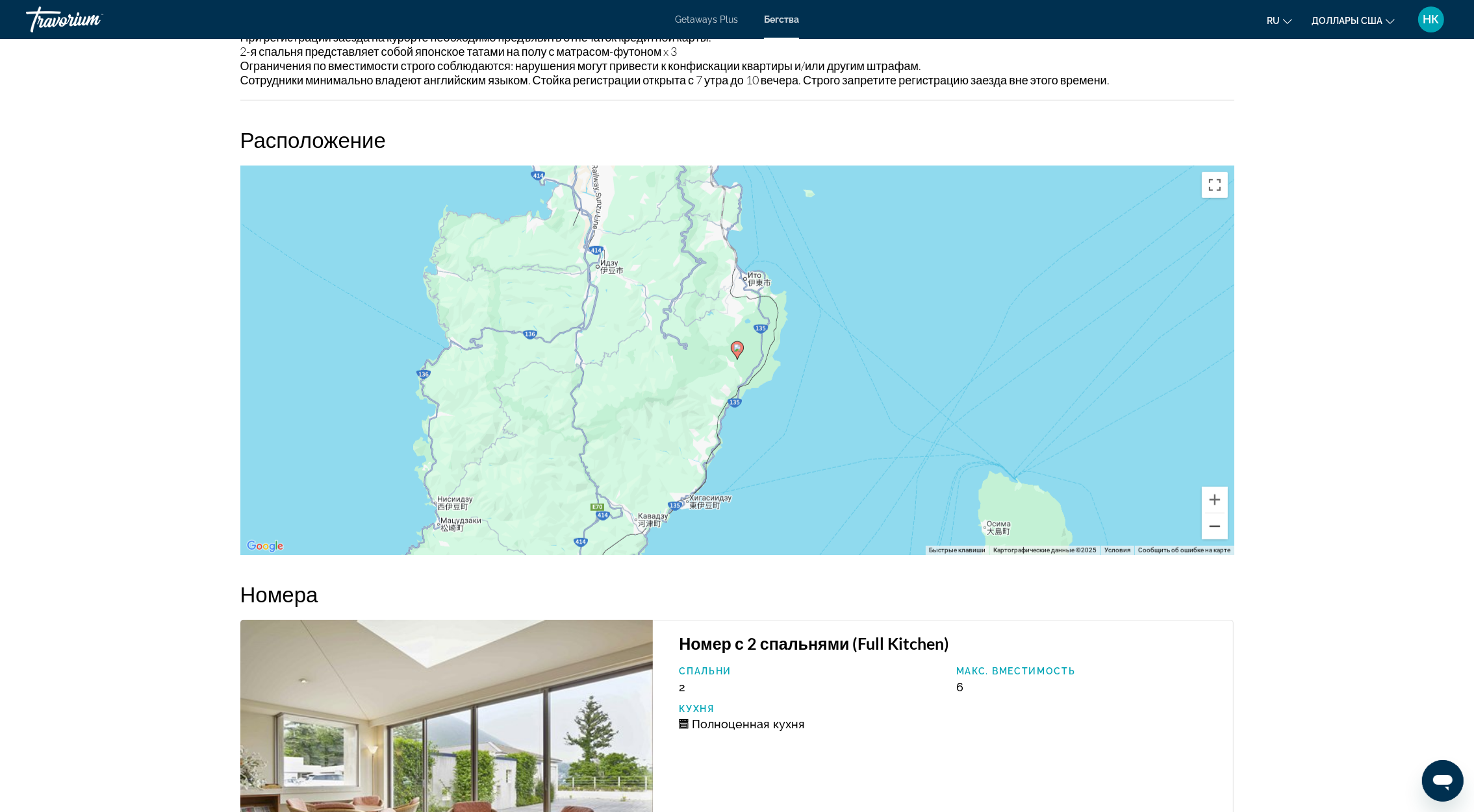
click at [1215, 531] on button "Уменьшить" at bounding box center [1214, 526] width 26 height 26
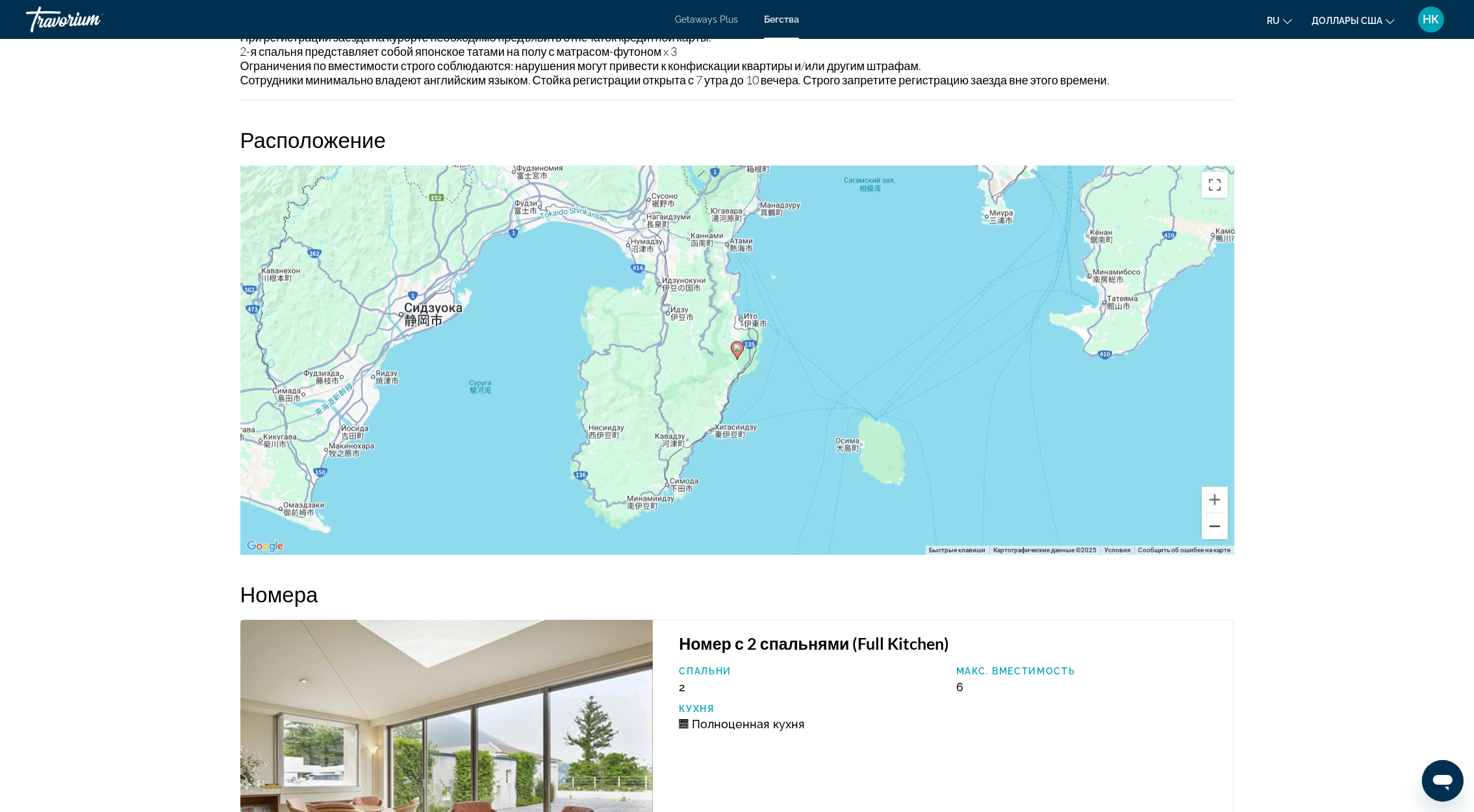
click at [1215, 531] on button "Уменьшить" at bounding box center [1214, 526] width 26 height 26
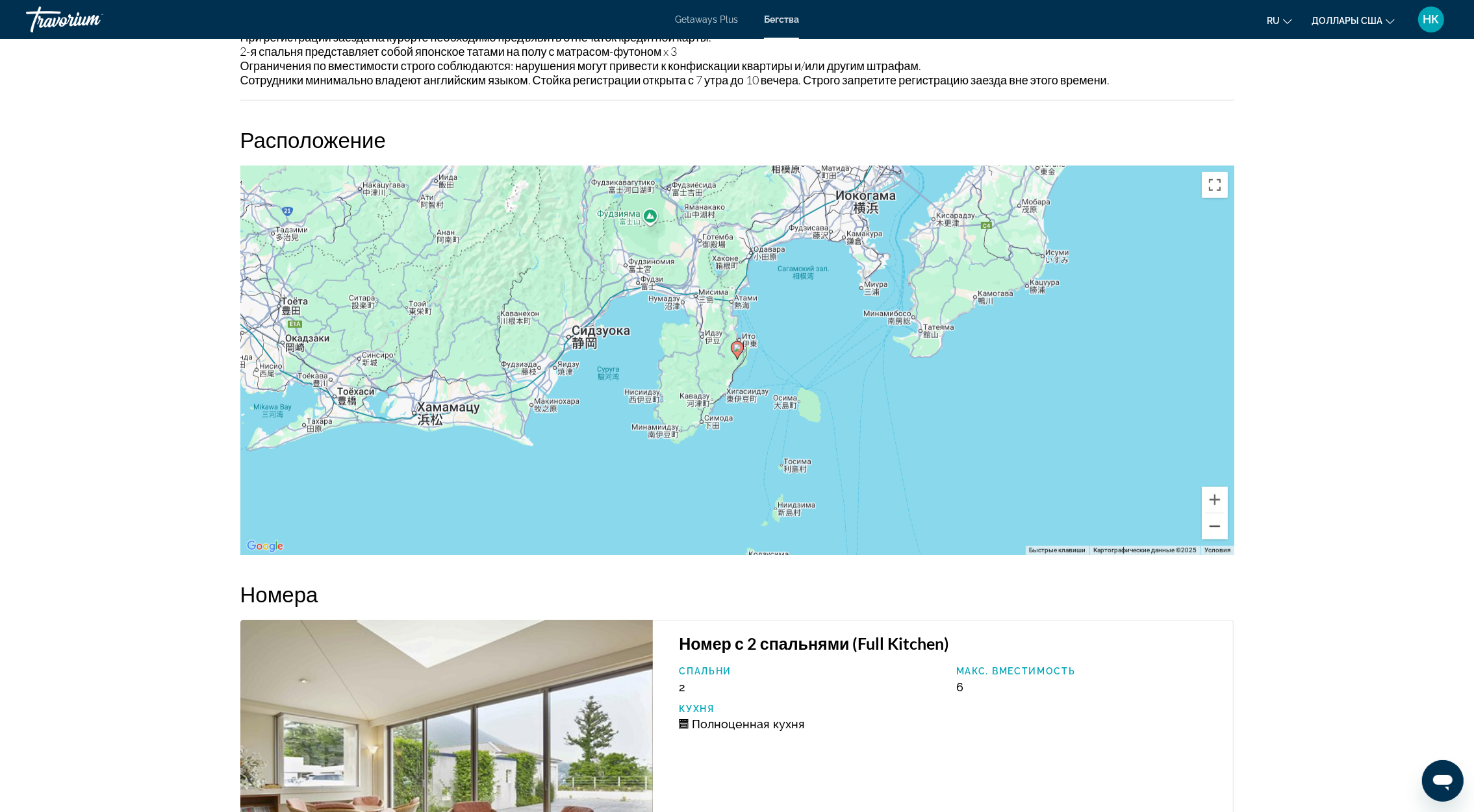
click at [1215, 531] on button "Уменьшить" at bounding box center [1214, 526] width 26 height 26
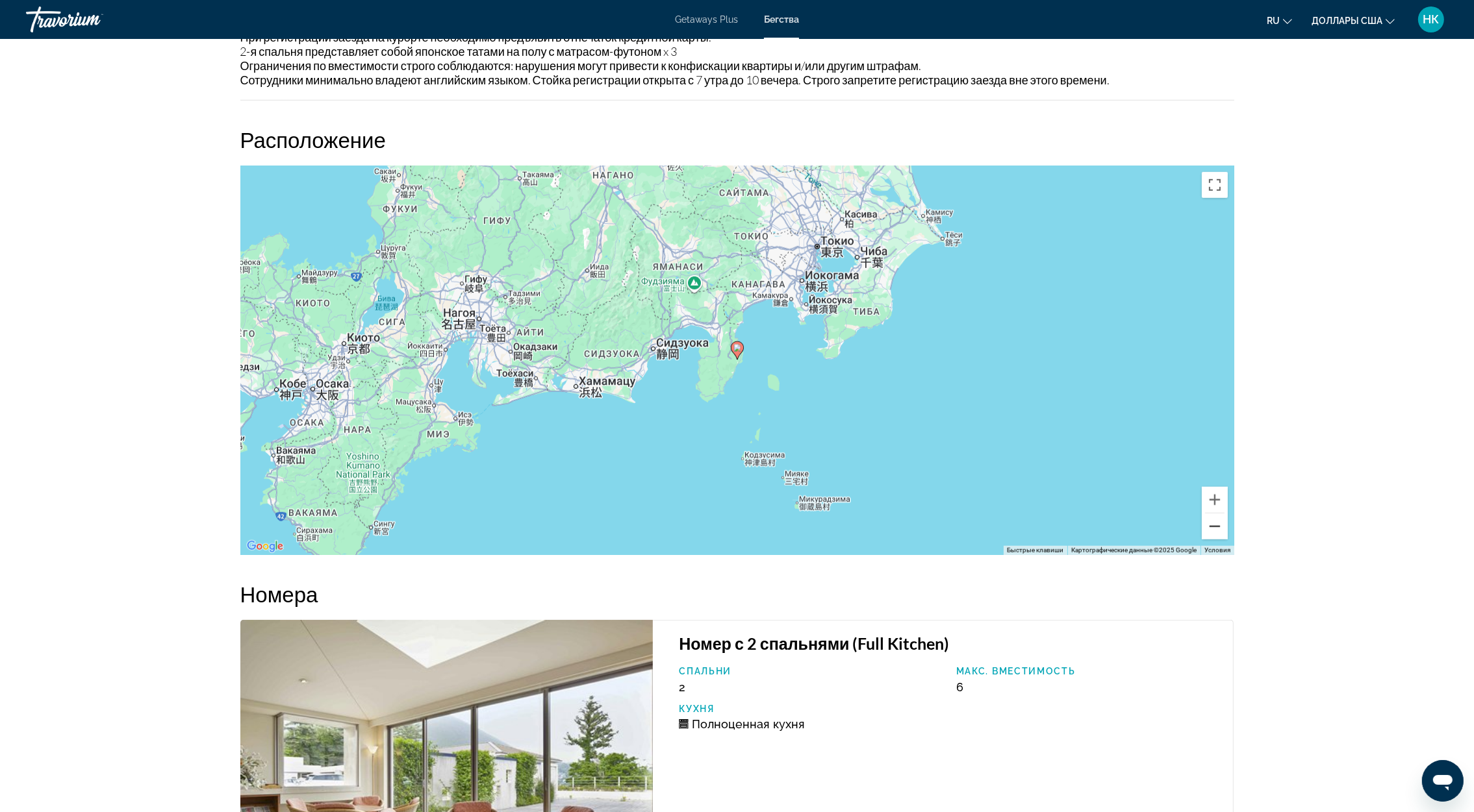
click at [1215, 531] on button "Уменьшить" at bounding box center [1214, 526] width 26 height 26
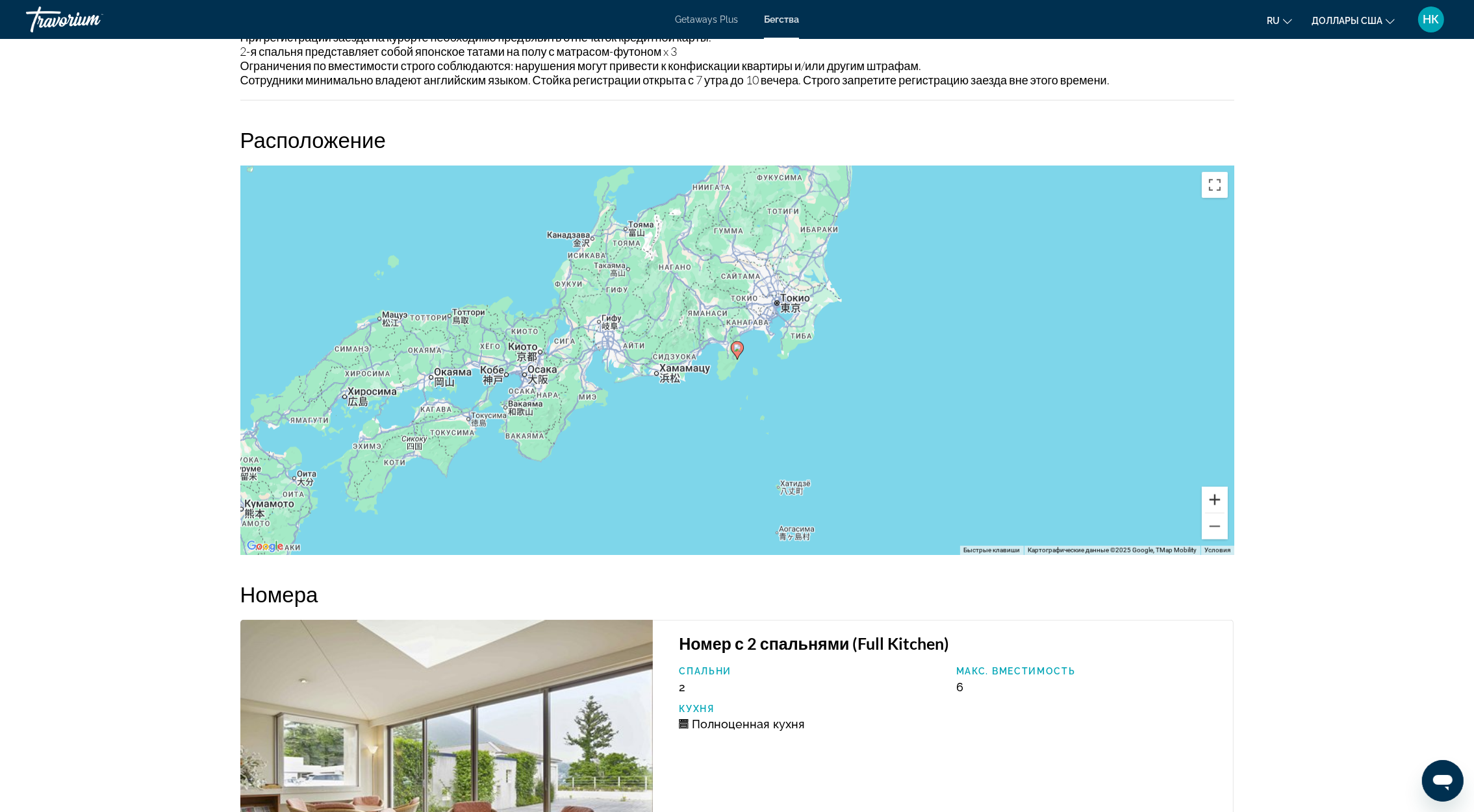
click at [1214, 502] on button "Увеличить" at bounding box center [1214, 499] width 26 height 26
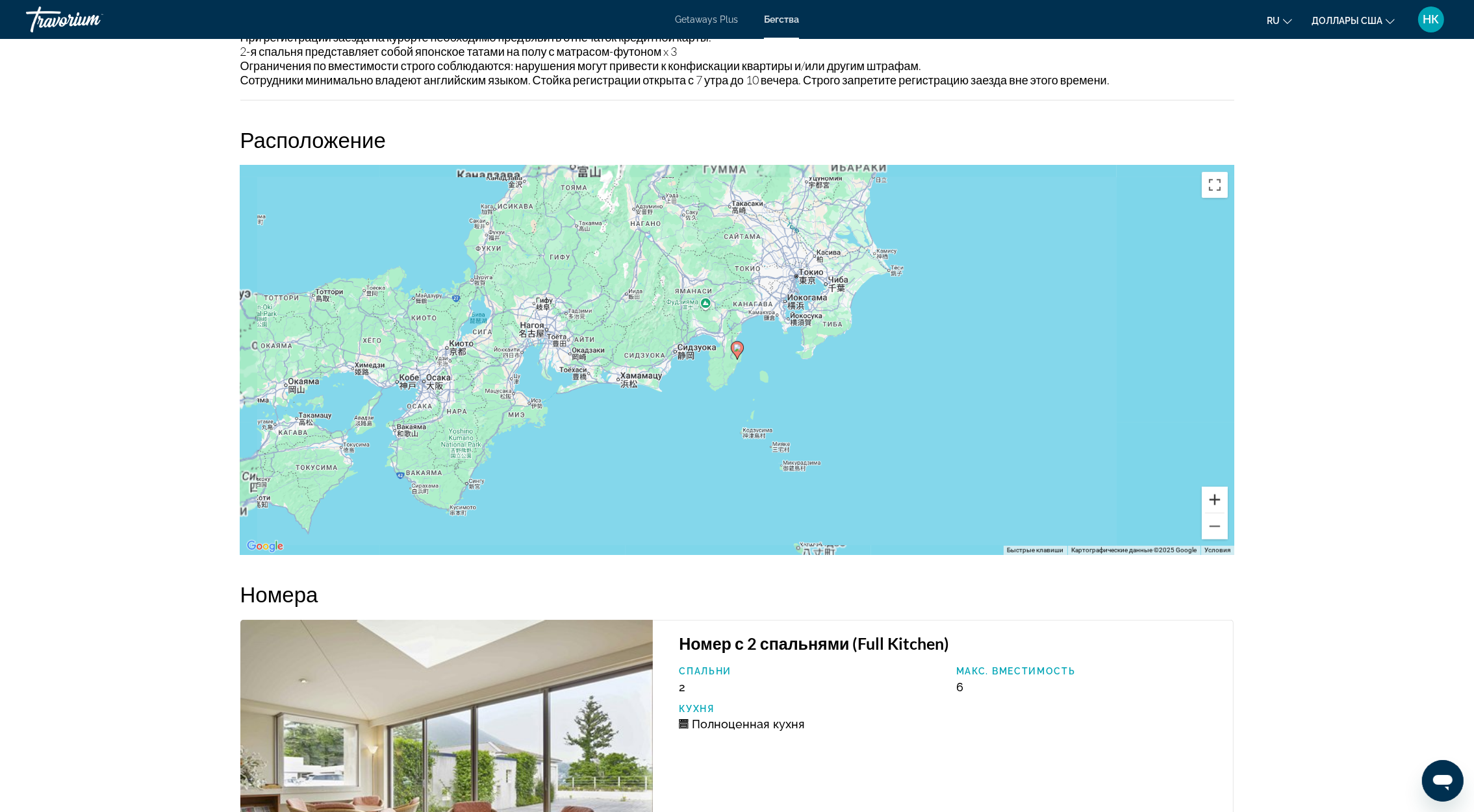
click at [1214, 502] on button "Увеличить" at bounding box center [1214, 499] width 26 height 26
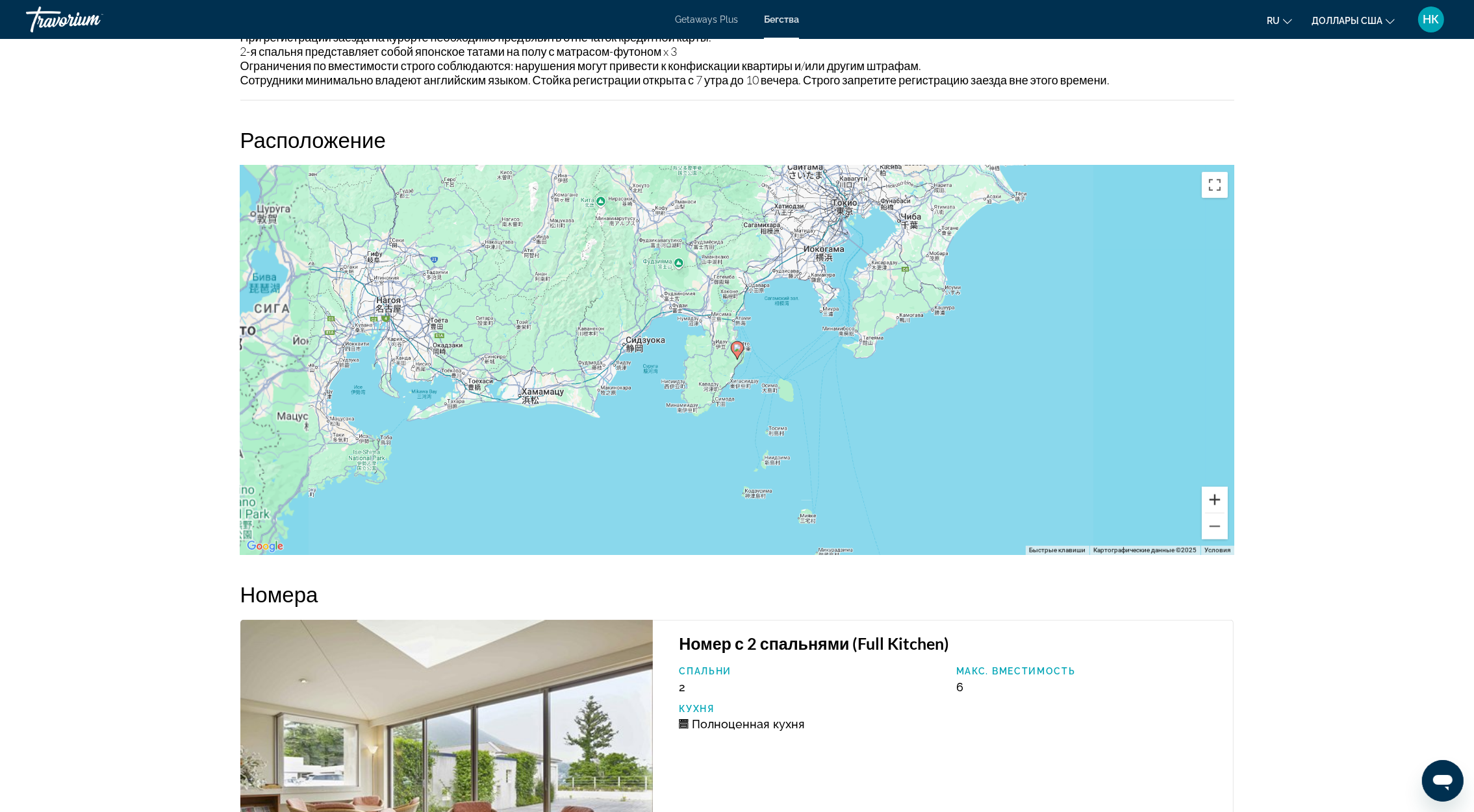
click at [1214, 502] on button "Увеличить" at bounding box center [1214, 499] width 26 height 26
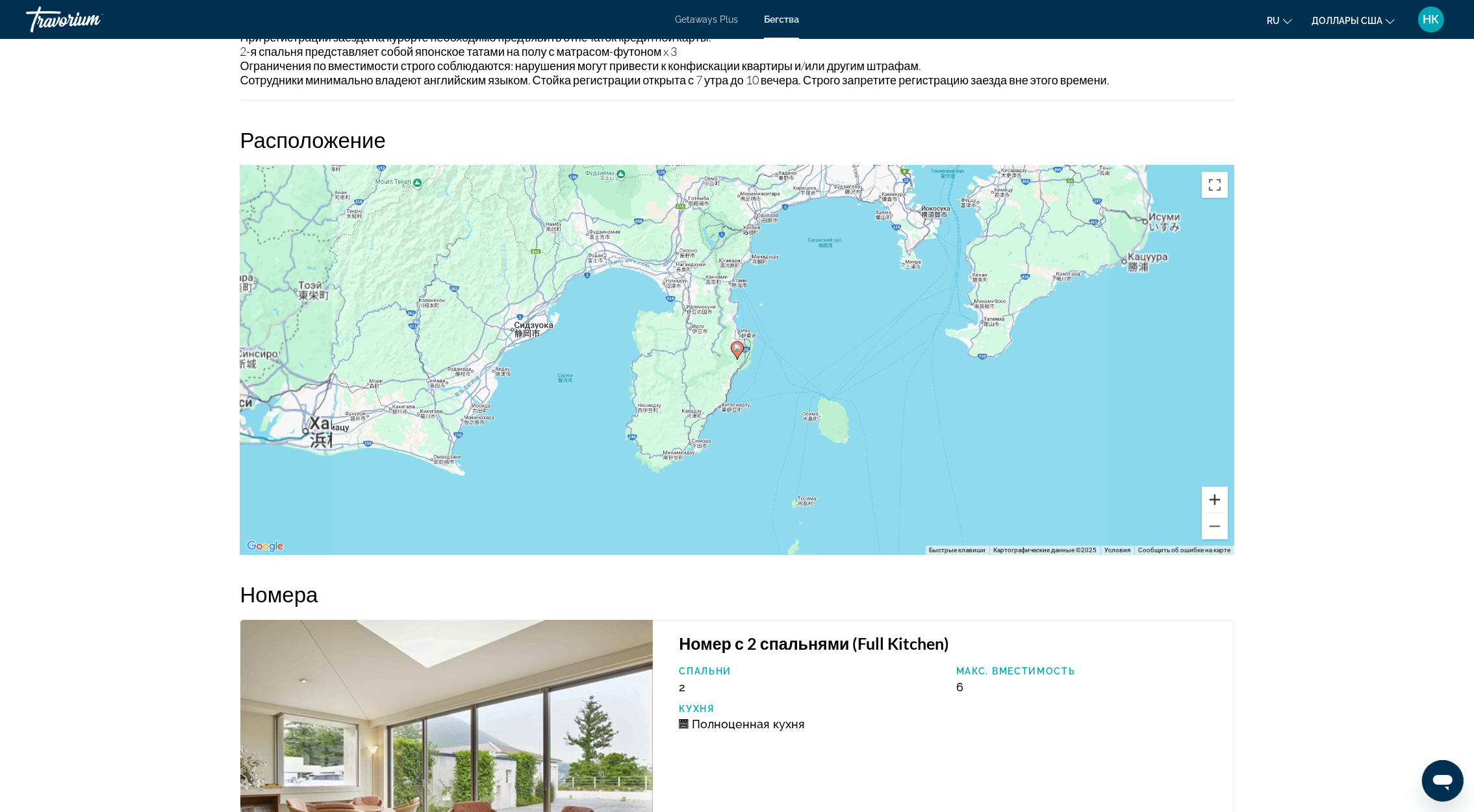
click at [1214, 502] on button "Увеличить" at bounding box center [1214, 499] width 26 height 26
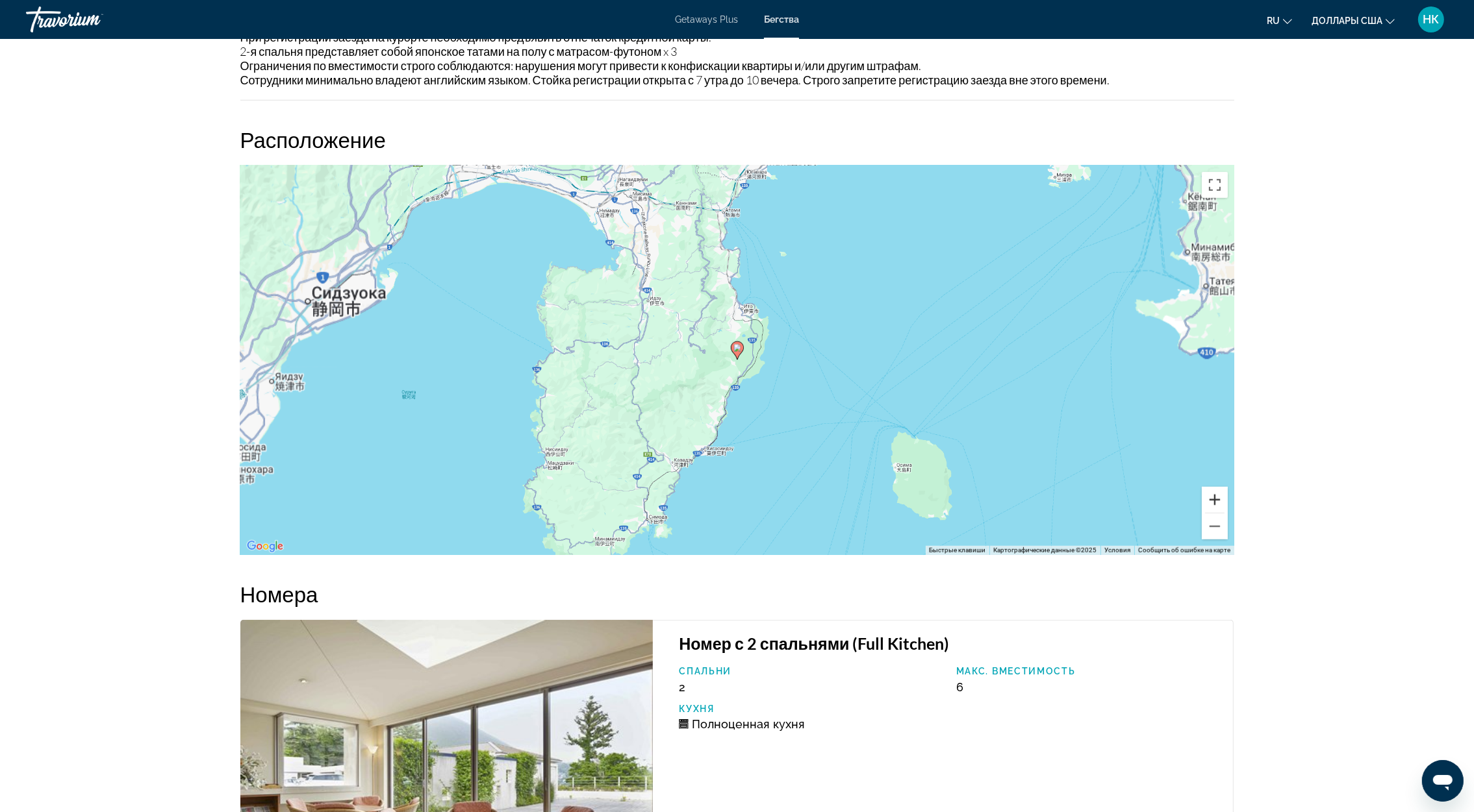
click at [1214, 502] on button "Увеличить" at bounding box center [1214, 499] width 26 height 26
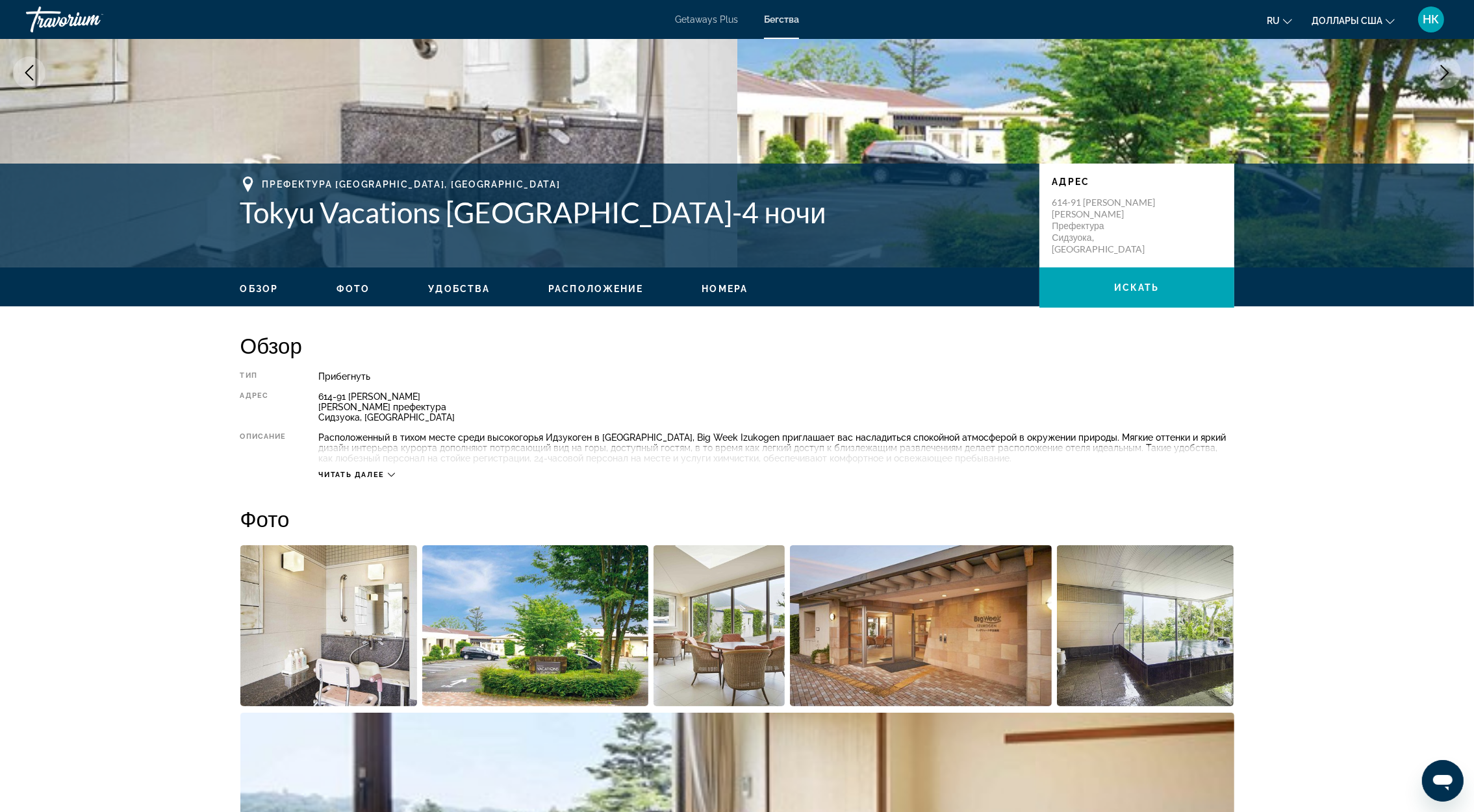
scroll to position [0, 0]
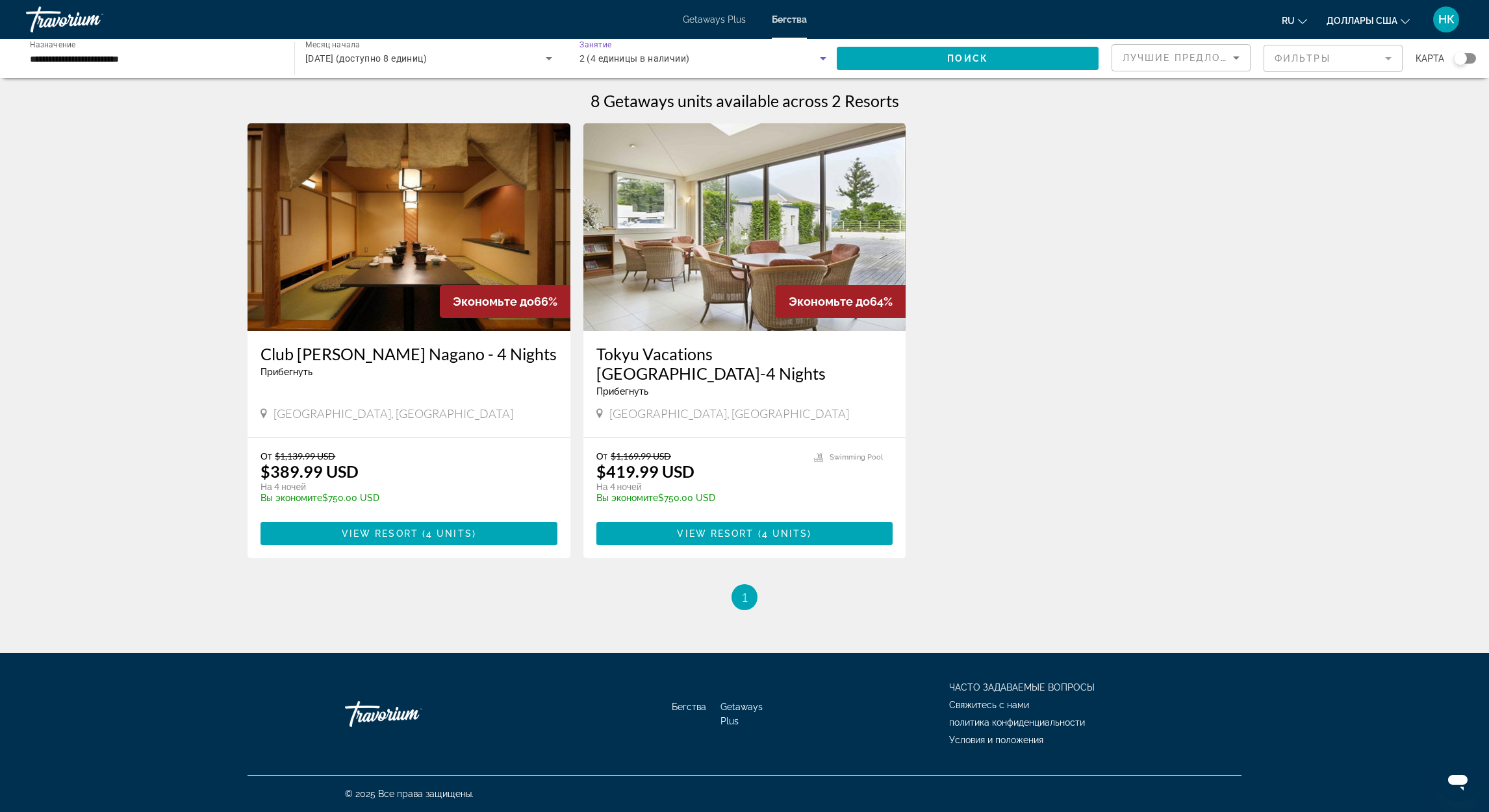
click at [818, 54] on icon "Виджет поиска" at bounding box center [823, 58] width 15 height 15
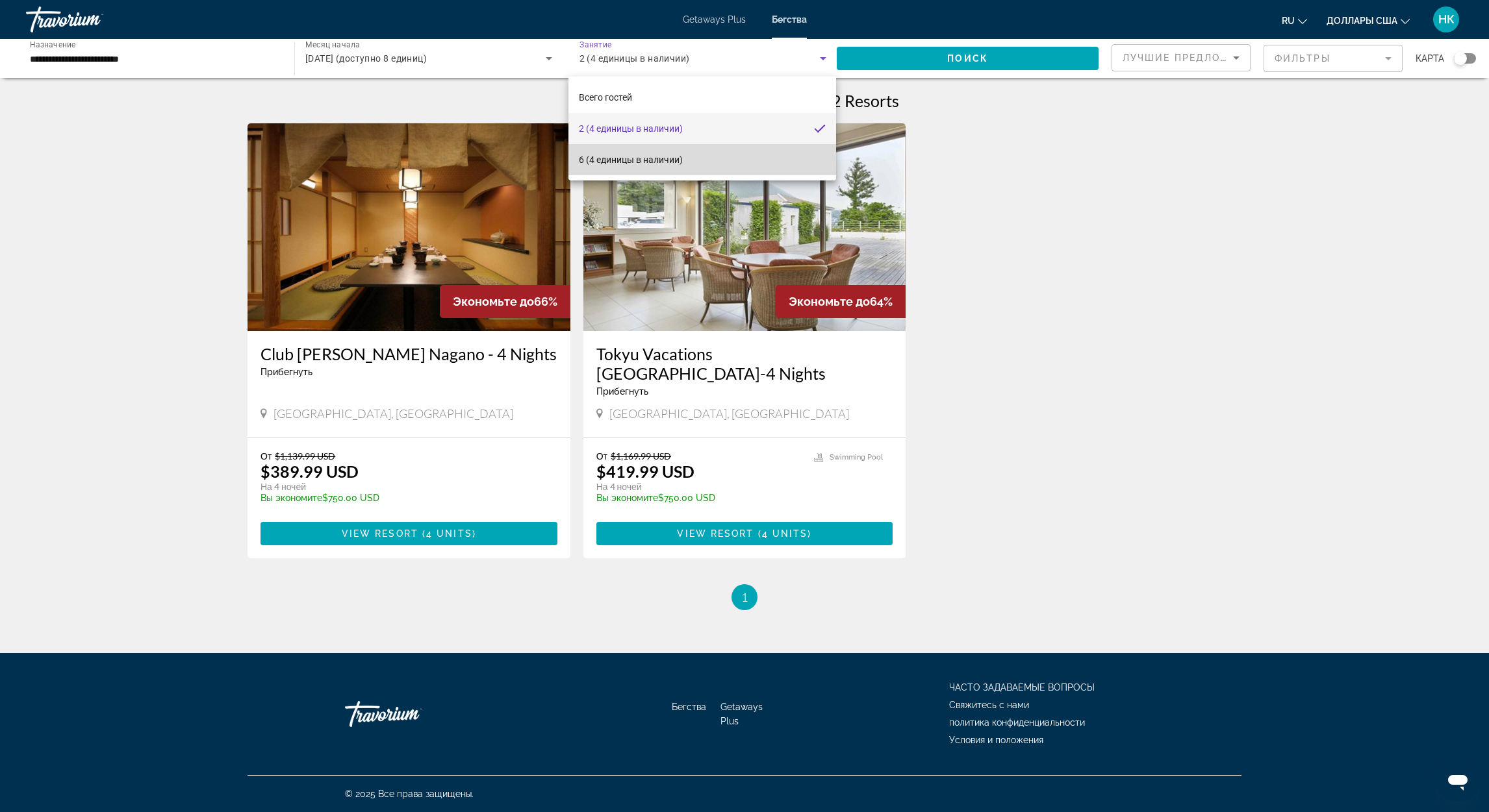
click at [712, 156] on mat-option "6 (4 единицы в наличии)" at bounding box center [702, 159] width 267 height 31
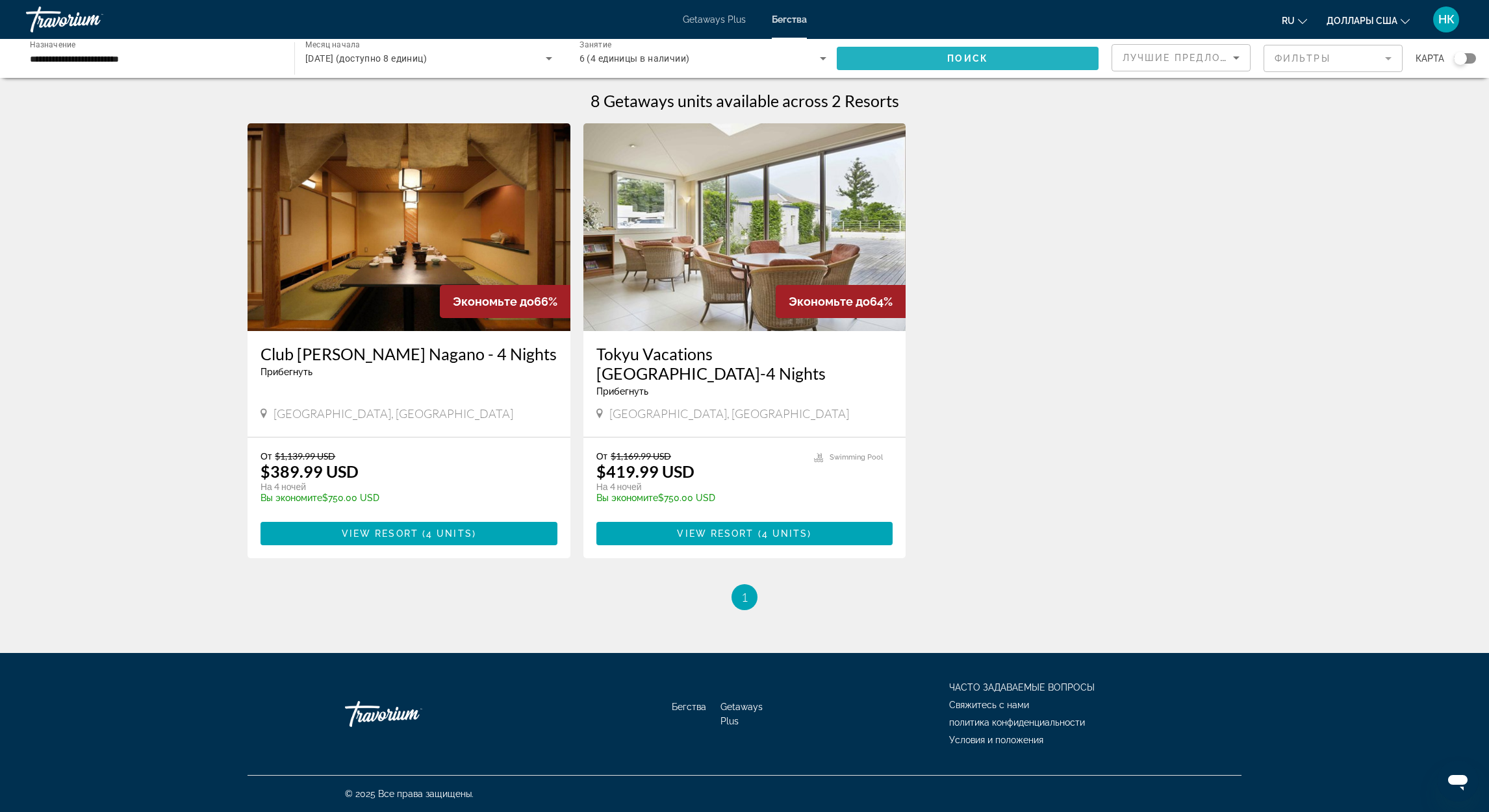
click at [944, 50] on span "Виджет поиска" at bounding box center [967, 58] width 262 height 31
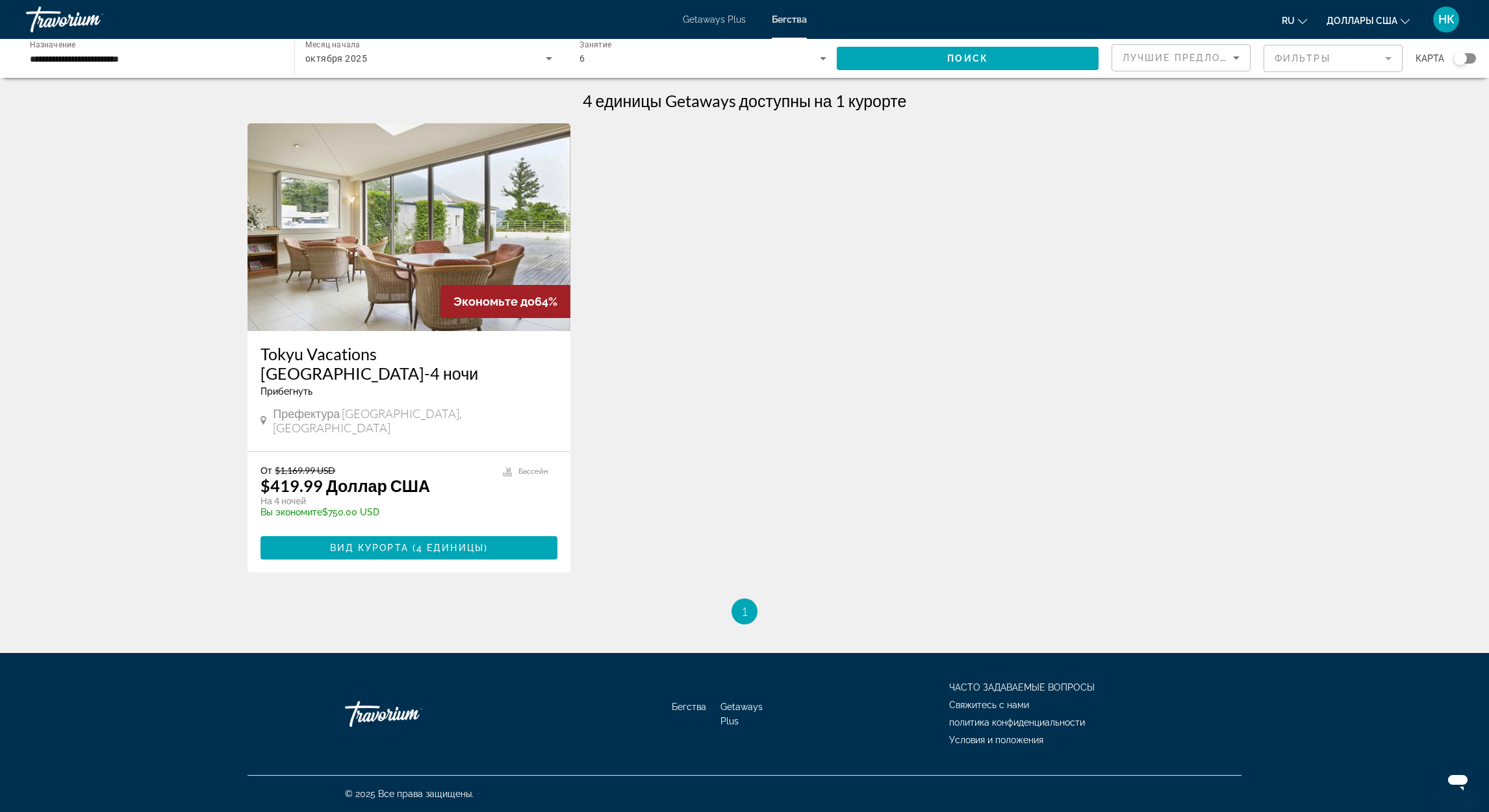
click at [381, 352] on h3 "Tokyu Vacations [GEOGRAPHIC_DATA]-4 ночи" at bounding box center [409, 364] width 297 height 39
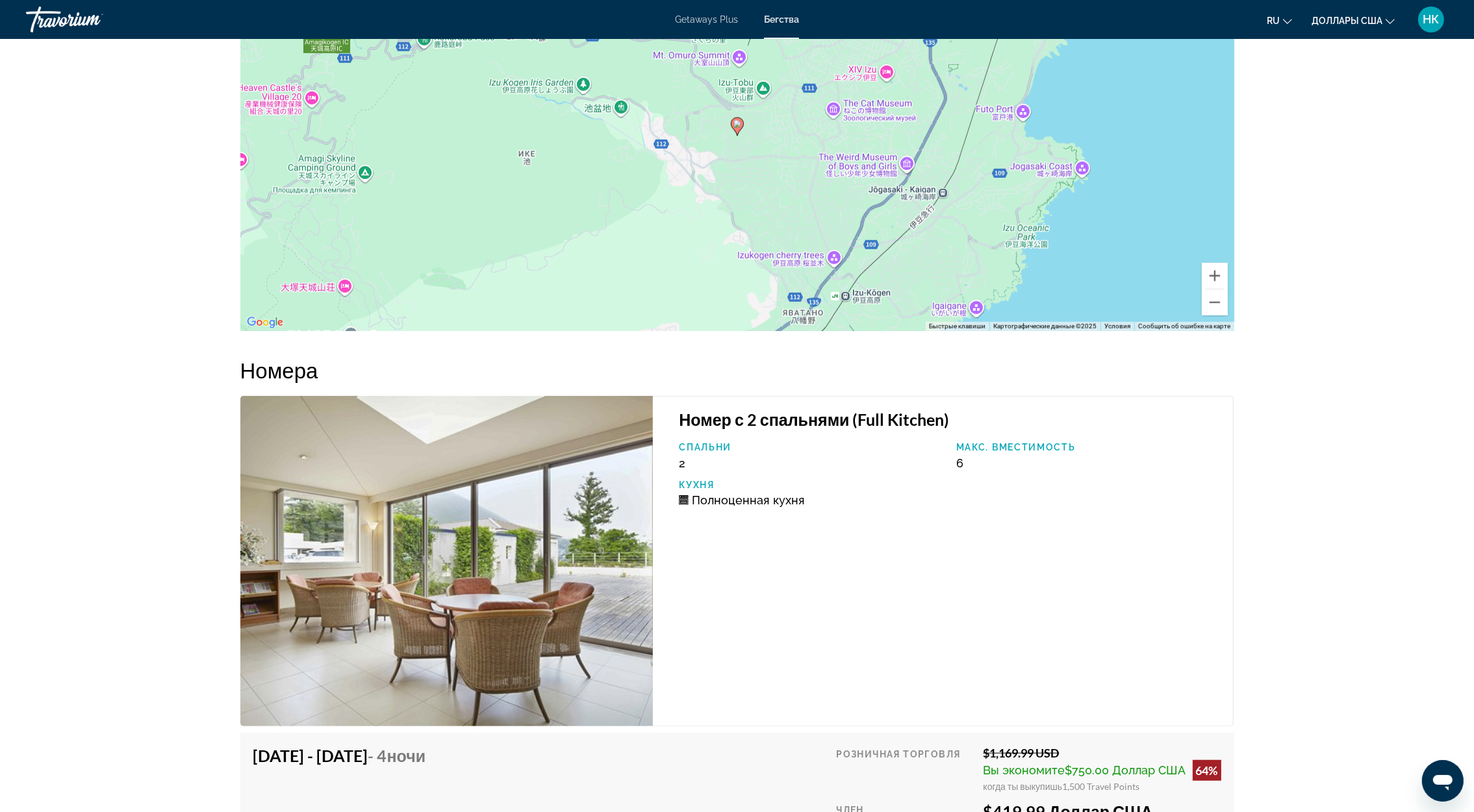
scroll to position [1265, 0]
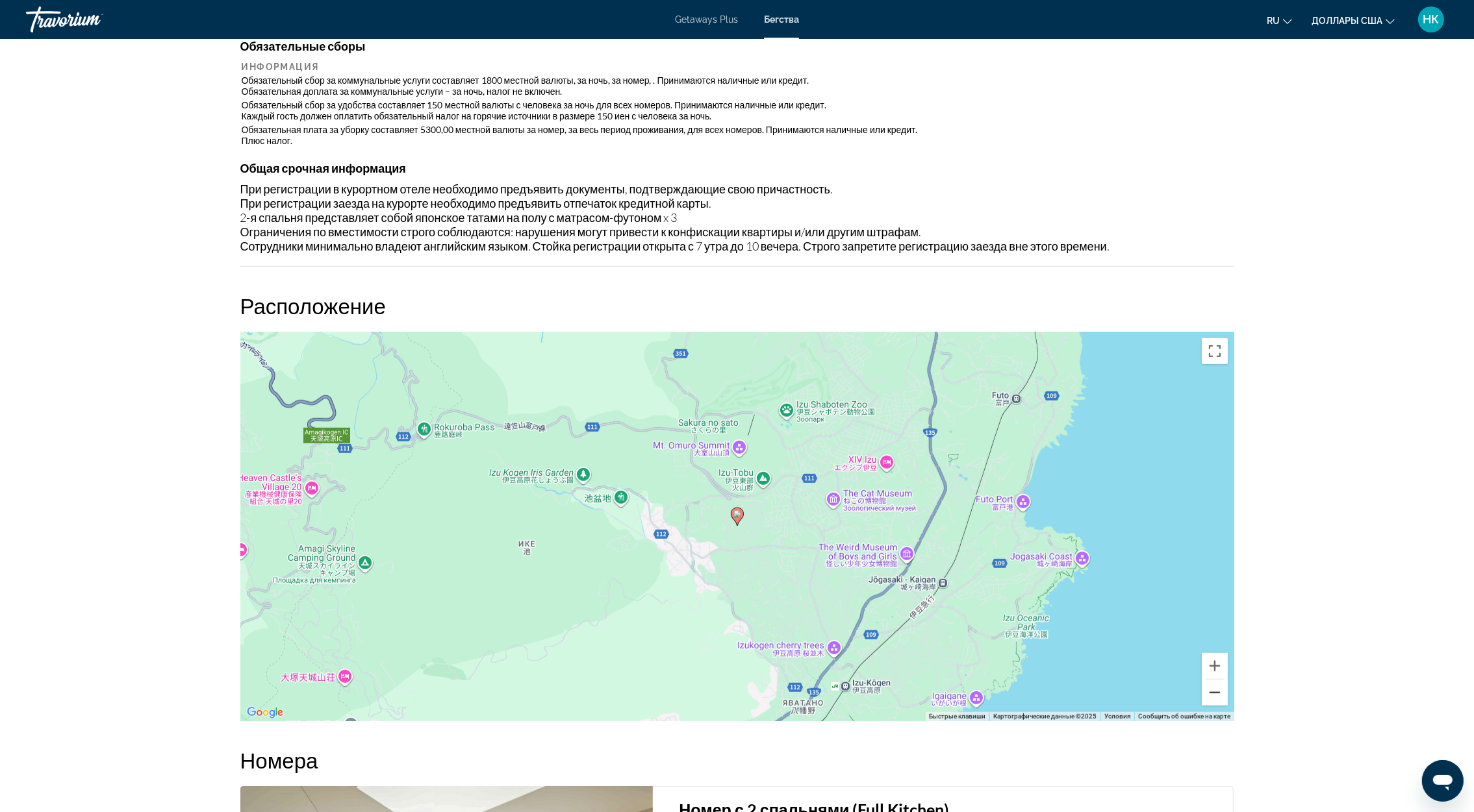
click at [1214, 691] on button "Уменьшить" at bounding box center [1214, 692] width 26 height 26
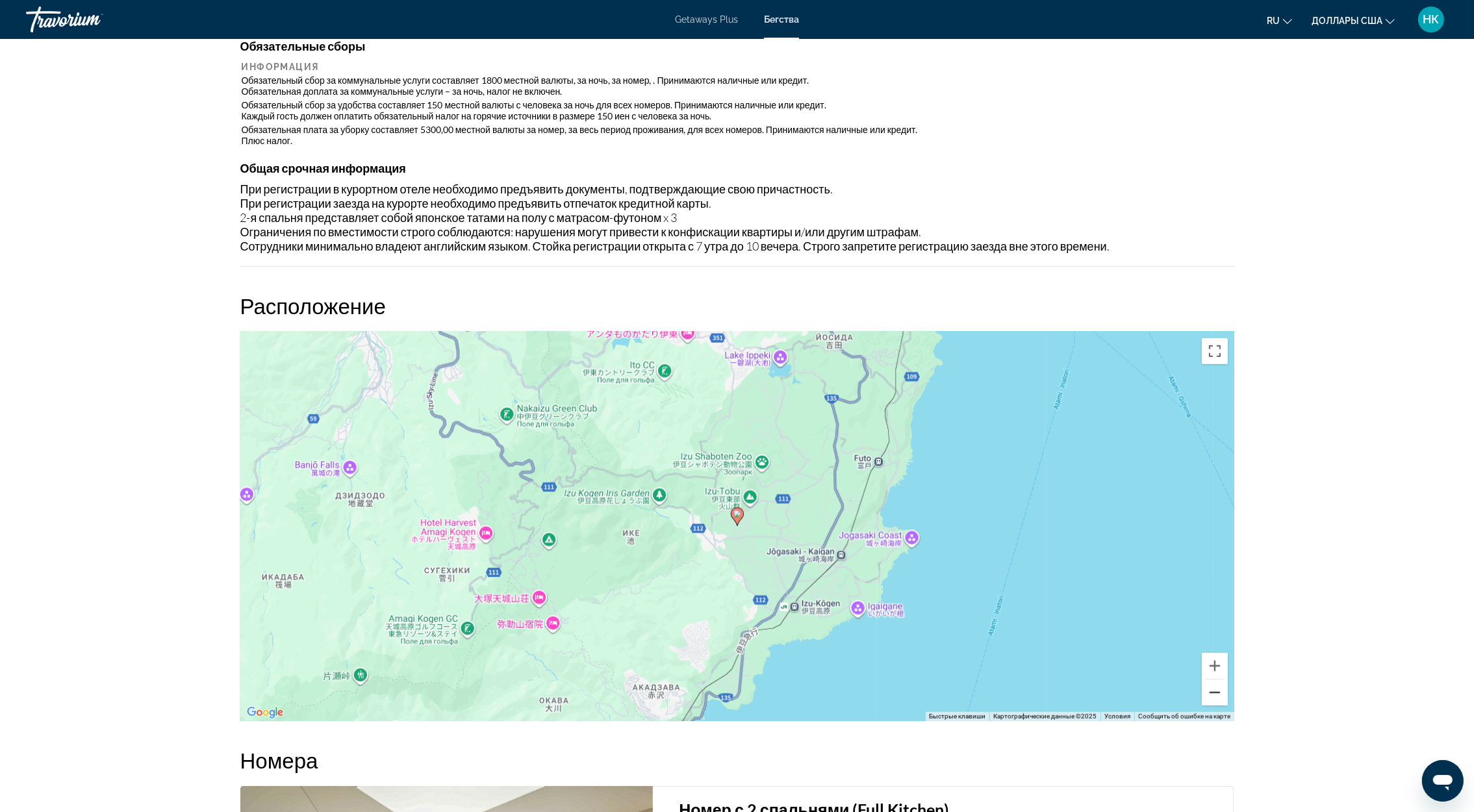
click at [1214, 690] on button "Уменьшить" at bounding box center [1214, 692] width 26 height 26
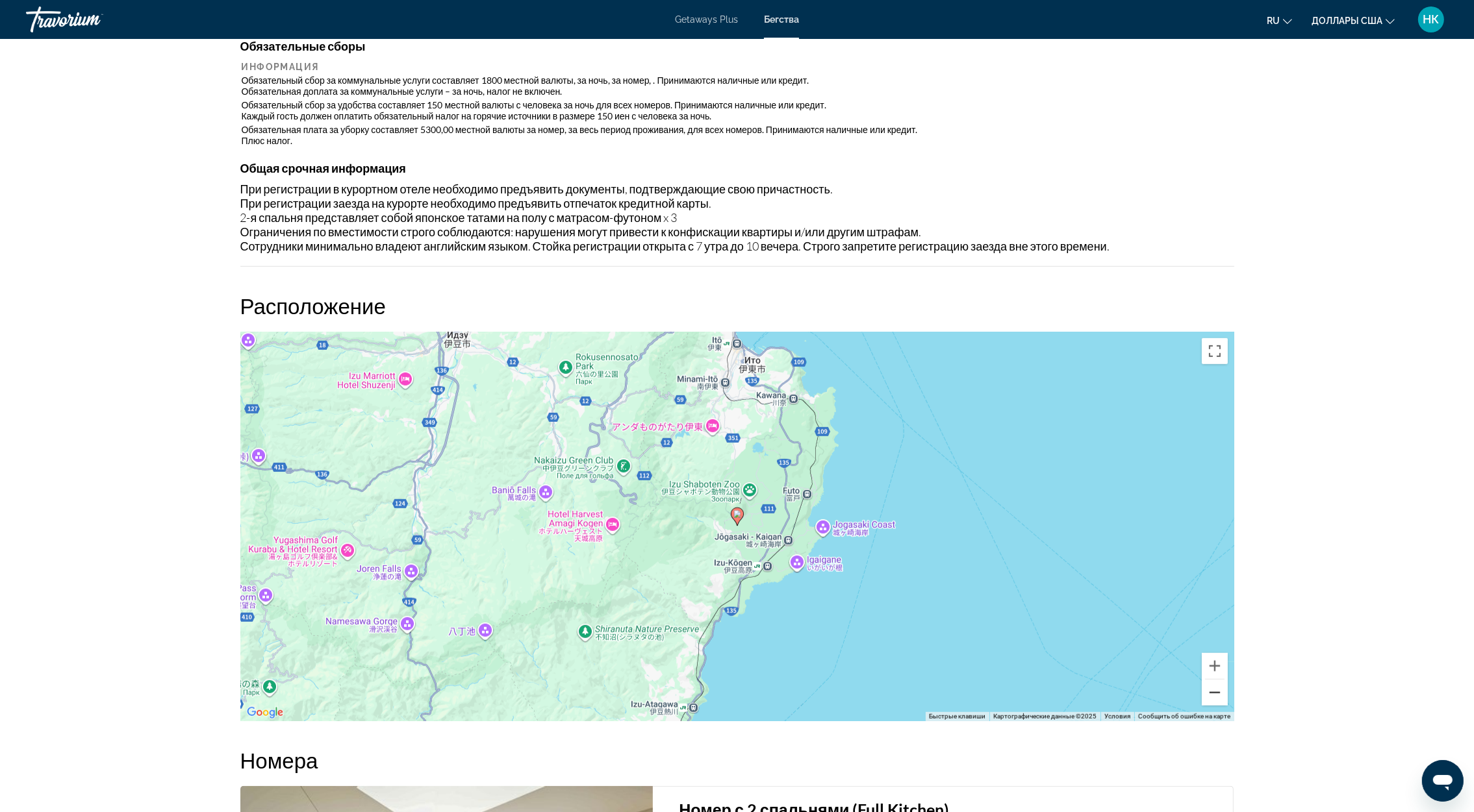
click at [1214, 690] on button "Уменьшить" at bounding box center [1214, 692] width 26 height 26
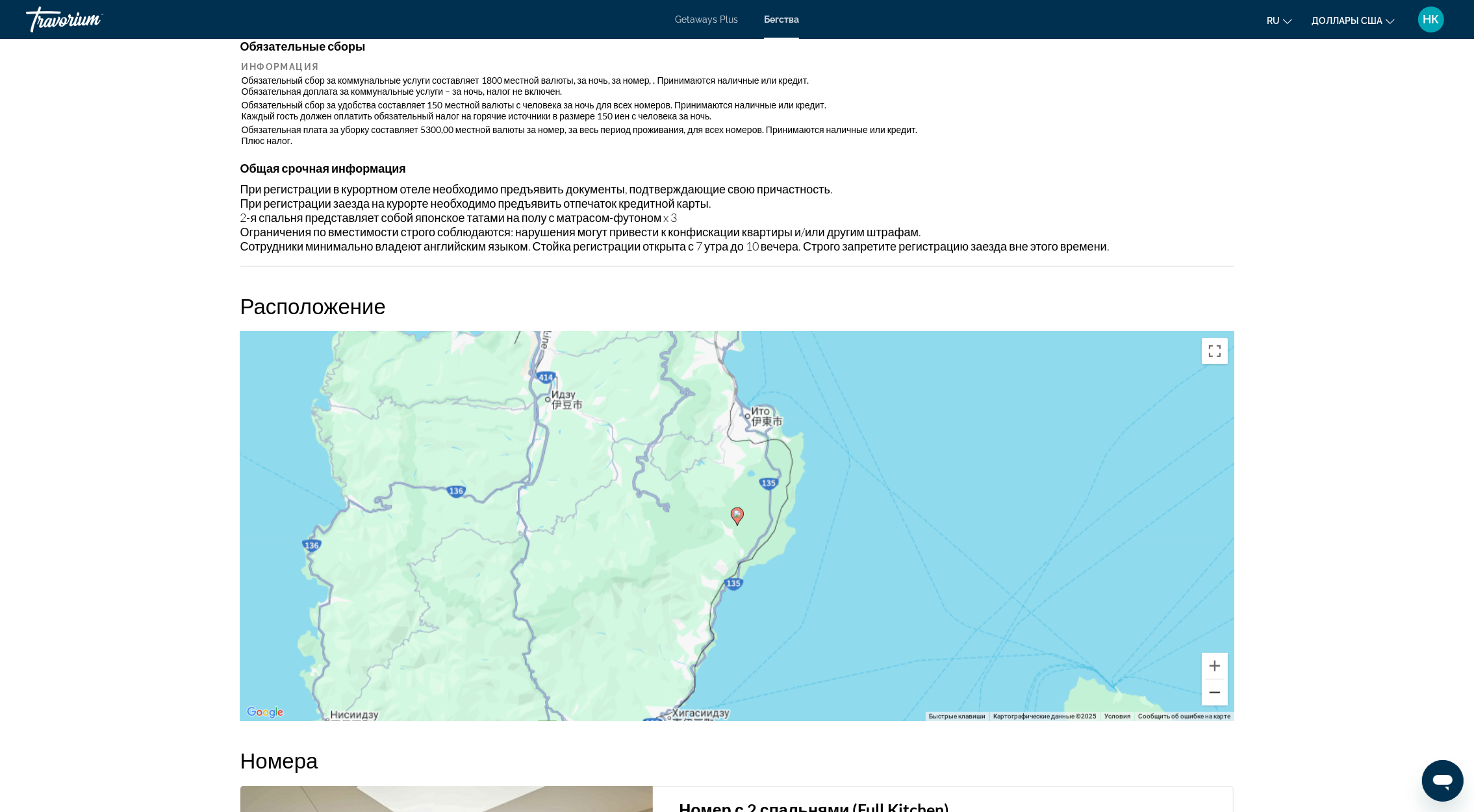
click at [1214, 690] on button "Уменьшить" at bounding box center [1214, 692] width 26 height 26
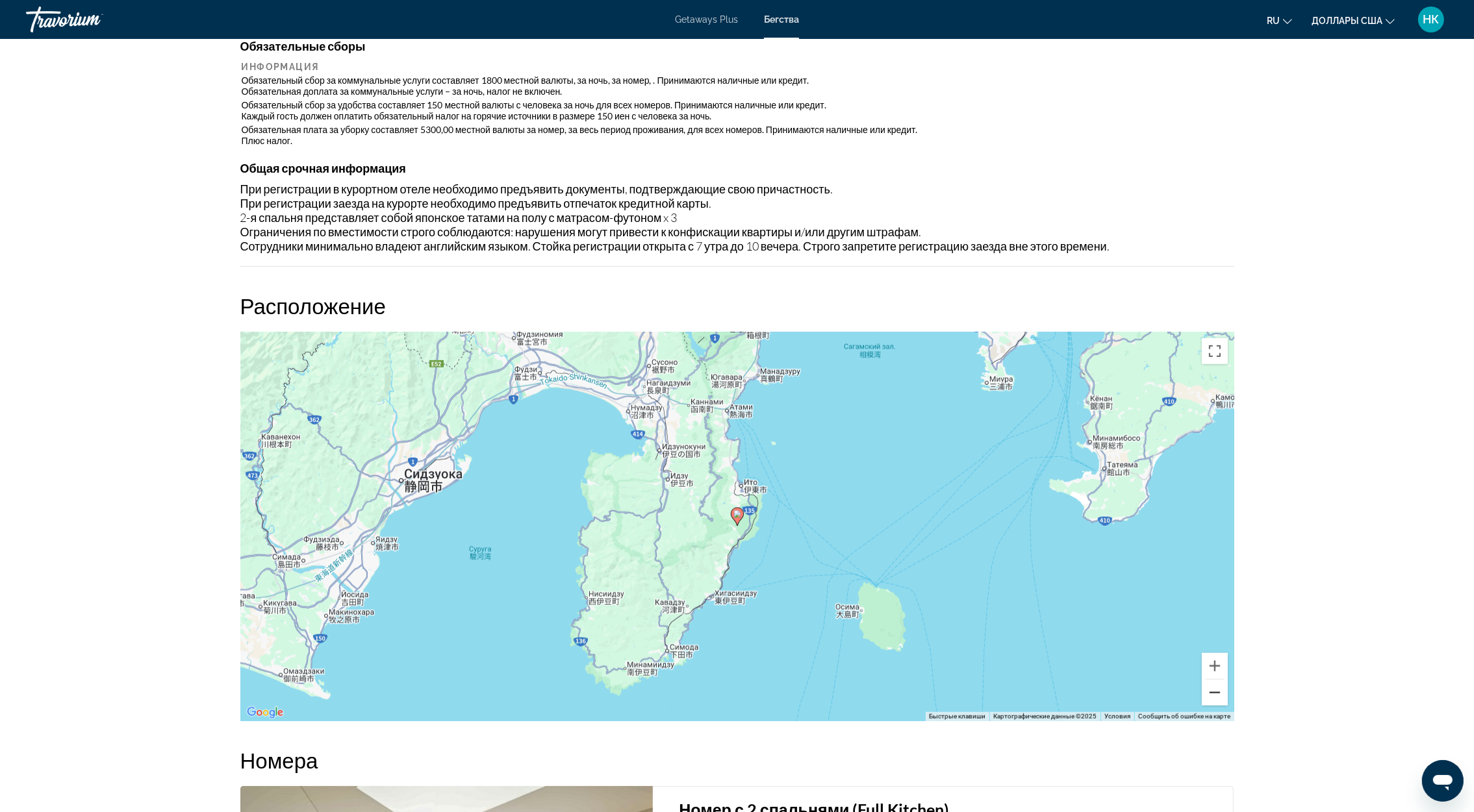
click at [1214, 690] on button "Уменьшить" at bounding box center [1214, 692] width 26 height 26
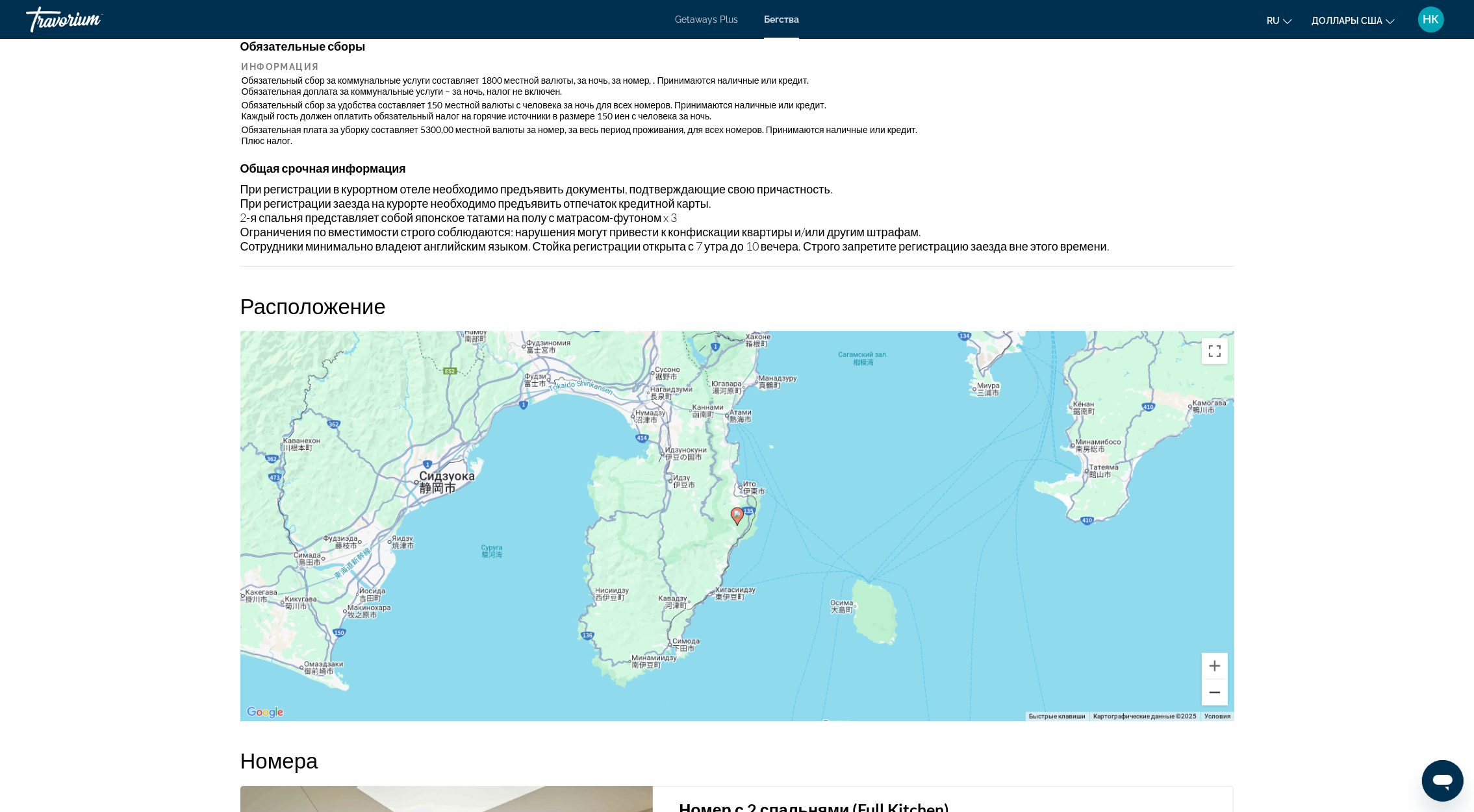
click at [1214, 690] on button "Уменьшить" at bounding box center [1214, 692] width 26 height 26
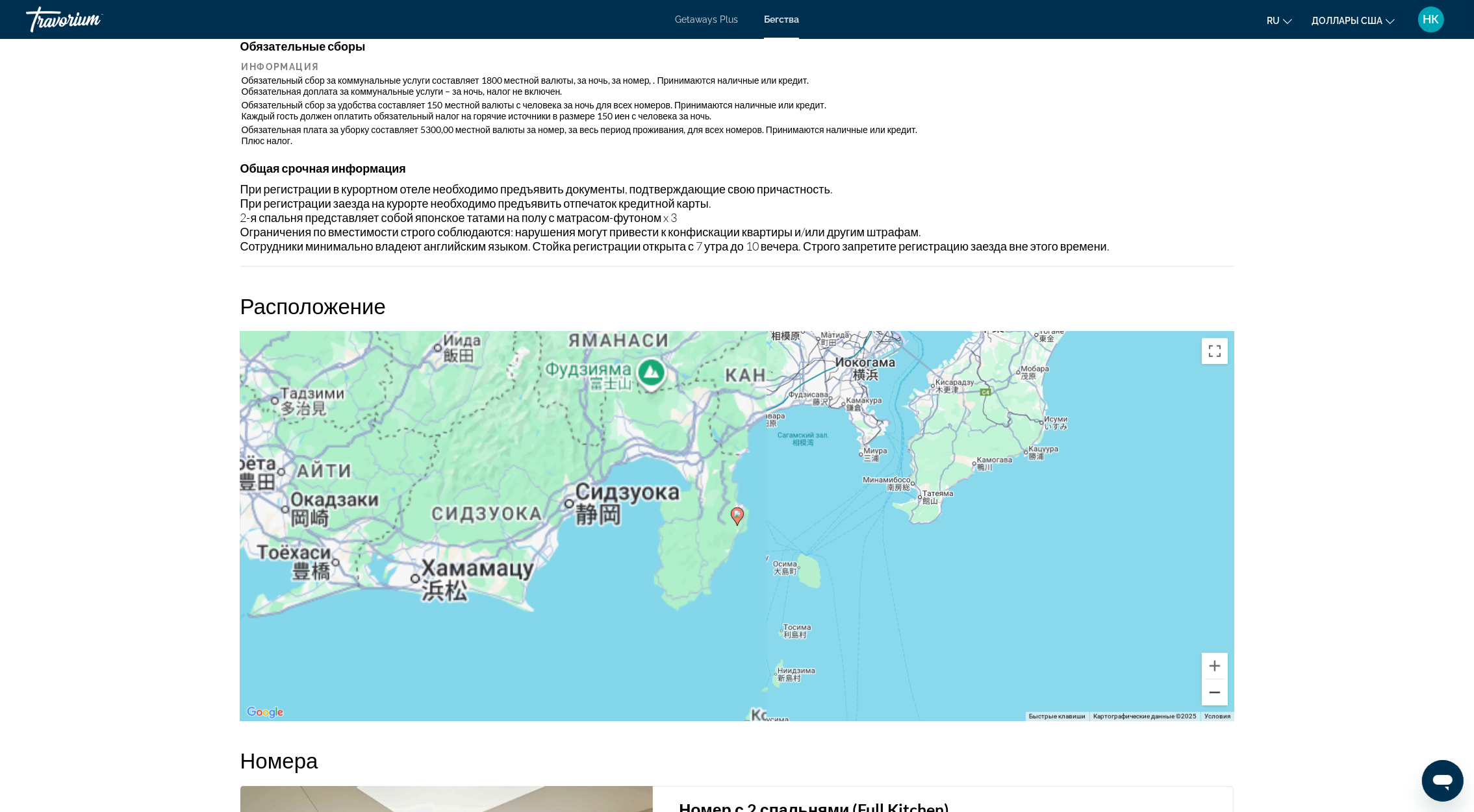
click at [1214, 690] on button "Уменьшить" at bounding box center [1214, 692] width 26 height 26
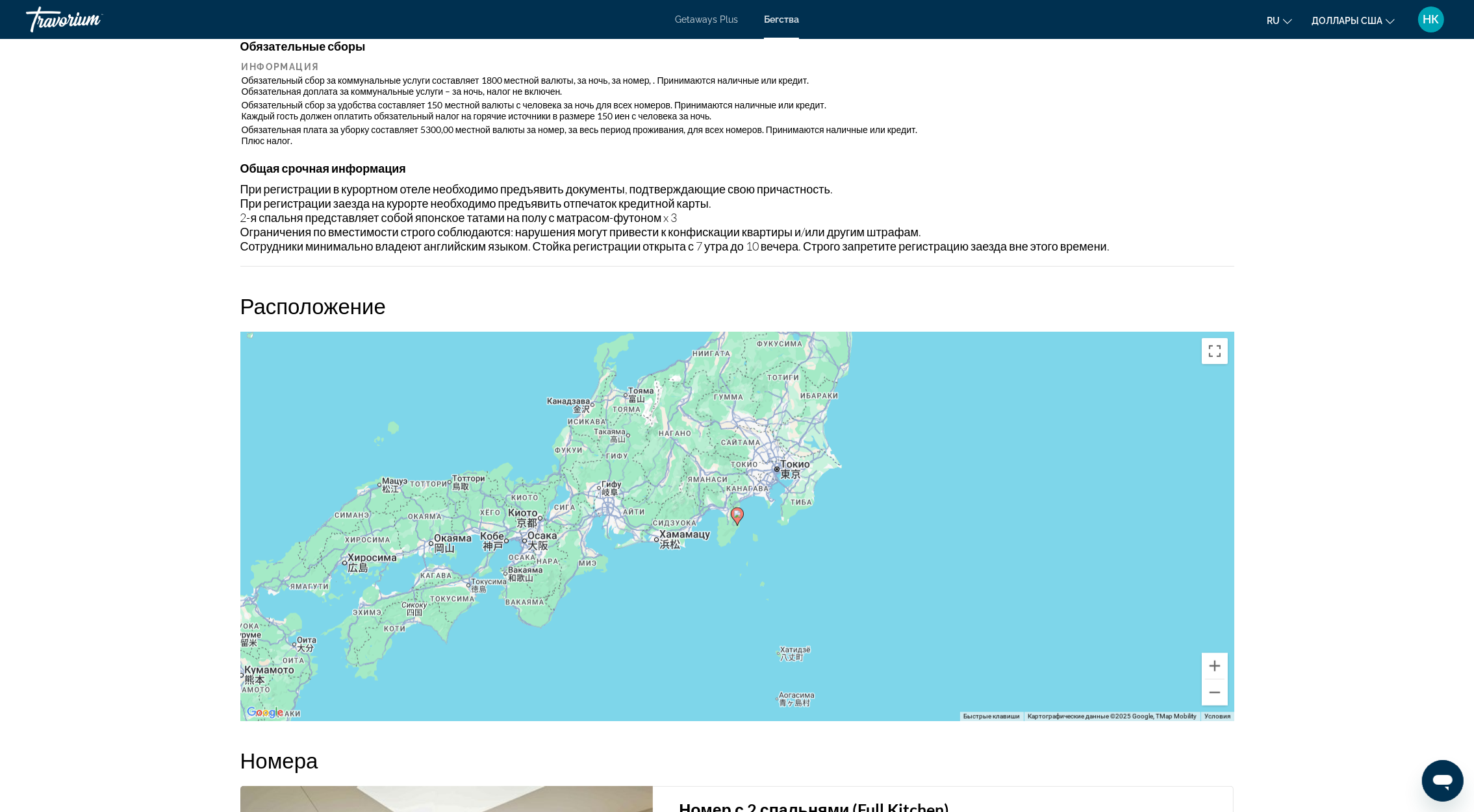
click at [712, 21] on span "Getaways Plus" at bounding box center [706, 19] width 63 height 10
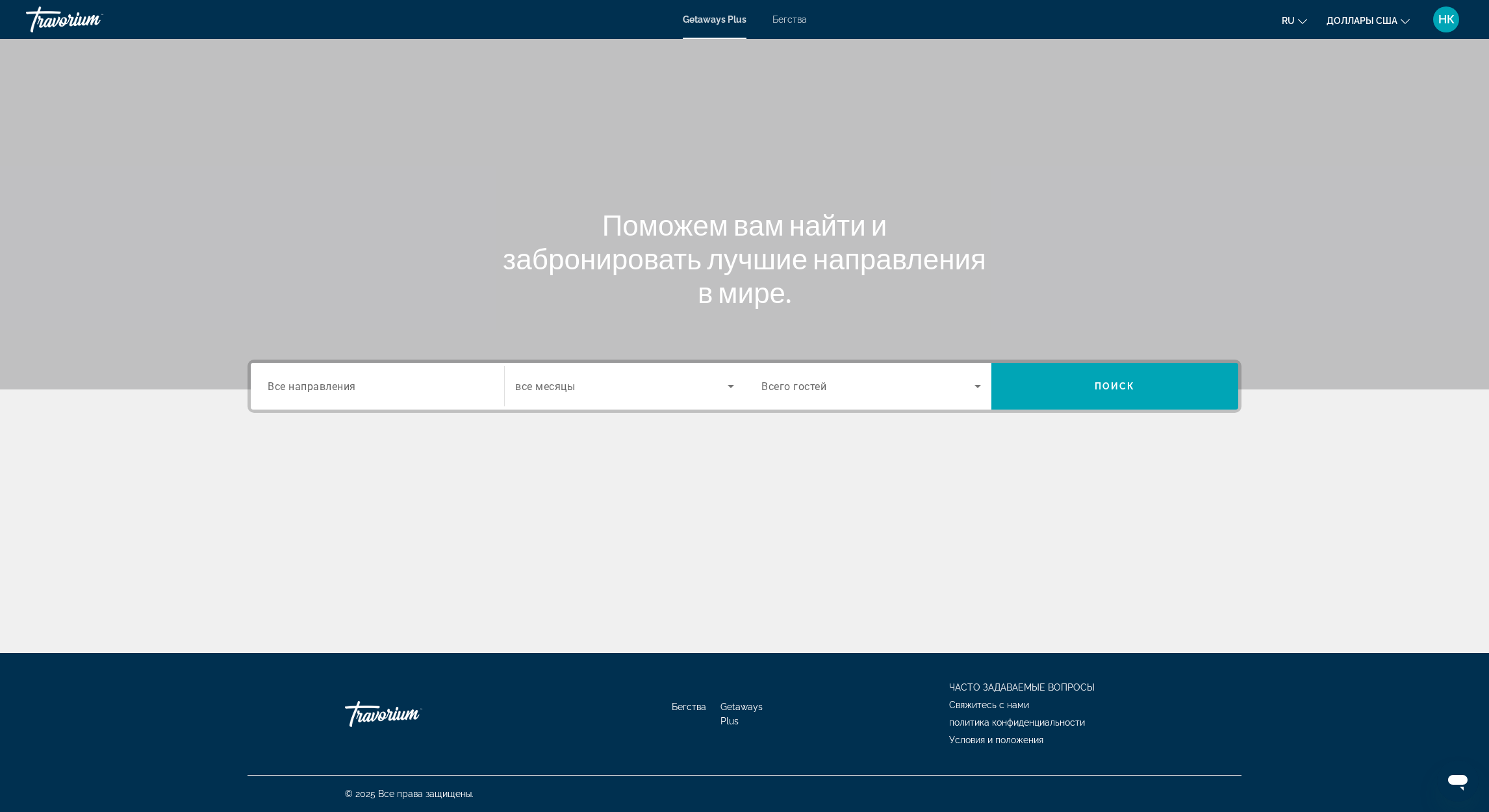
click at [465, 383] on input "Destination Все направления" at bounding box center [377, 386] width 220 height 15
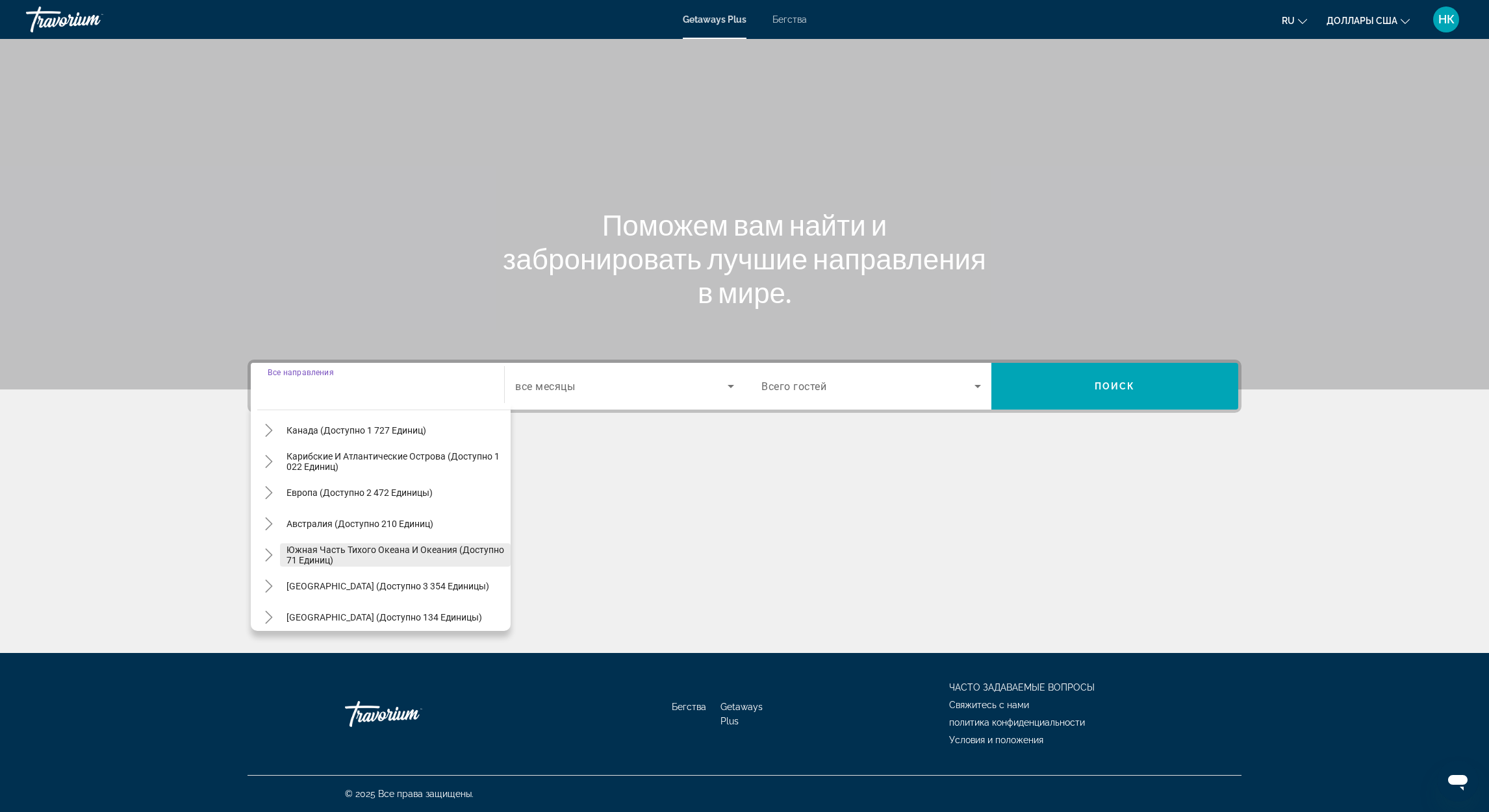
scroll to position [210, 0]
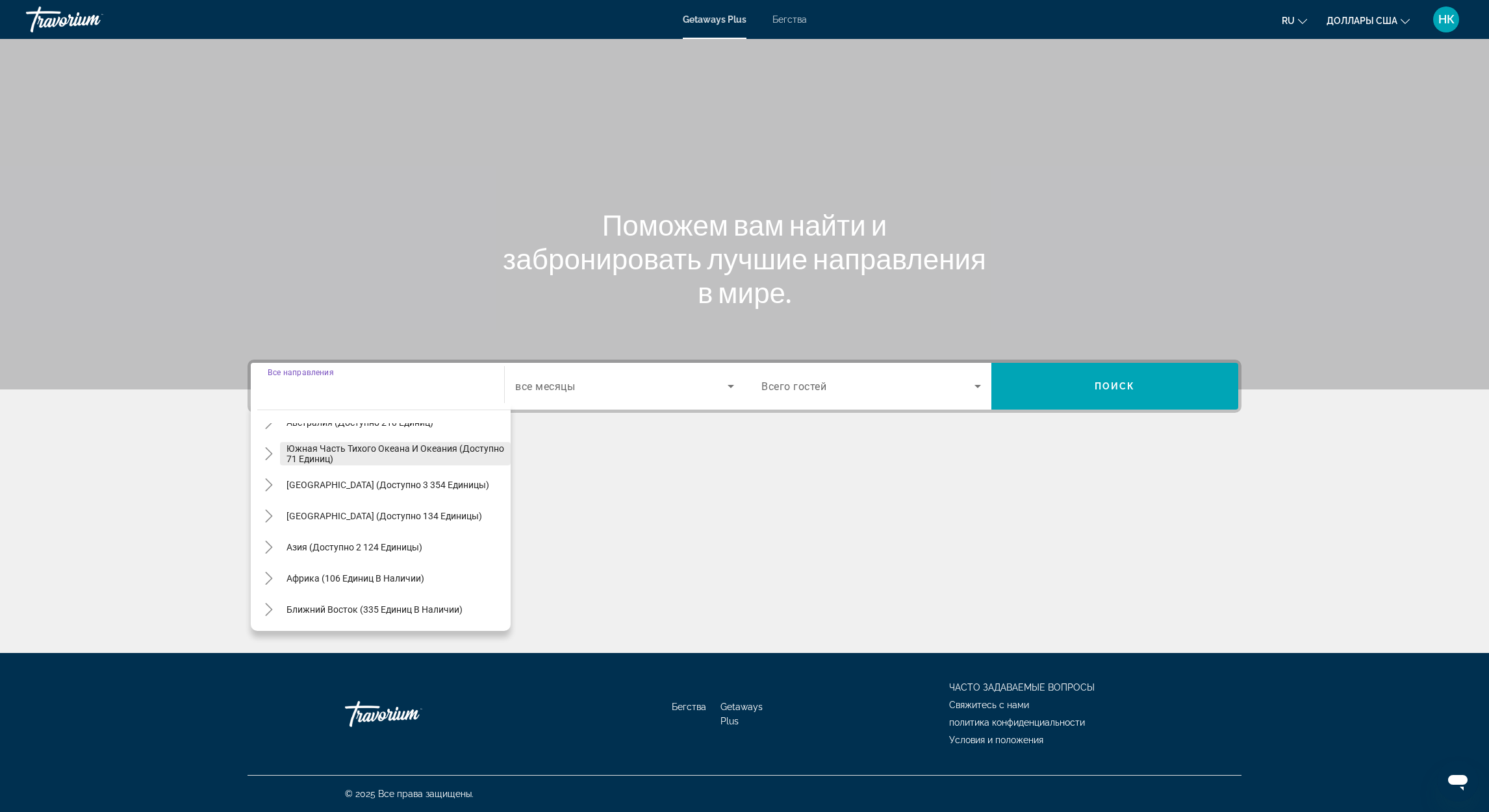
click at [392, 538] on span "Виджет поиска" at bounding box center [354, 547] width 149 height 31
type input "**********"
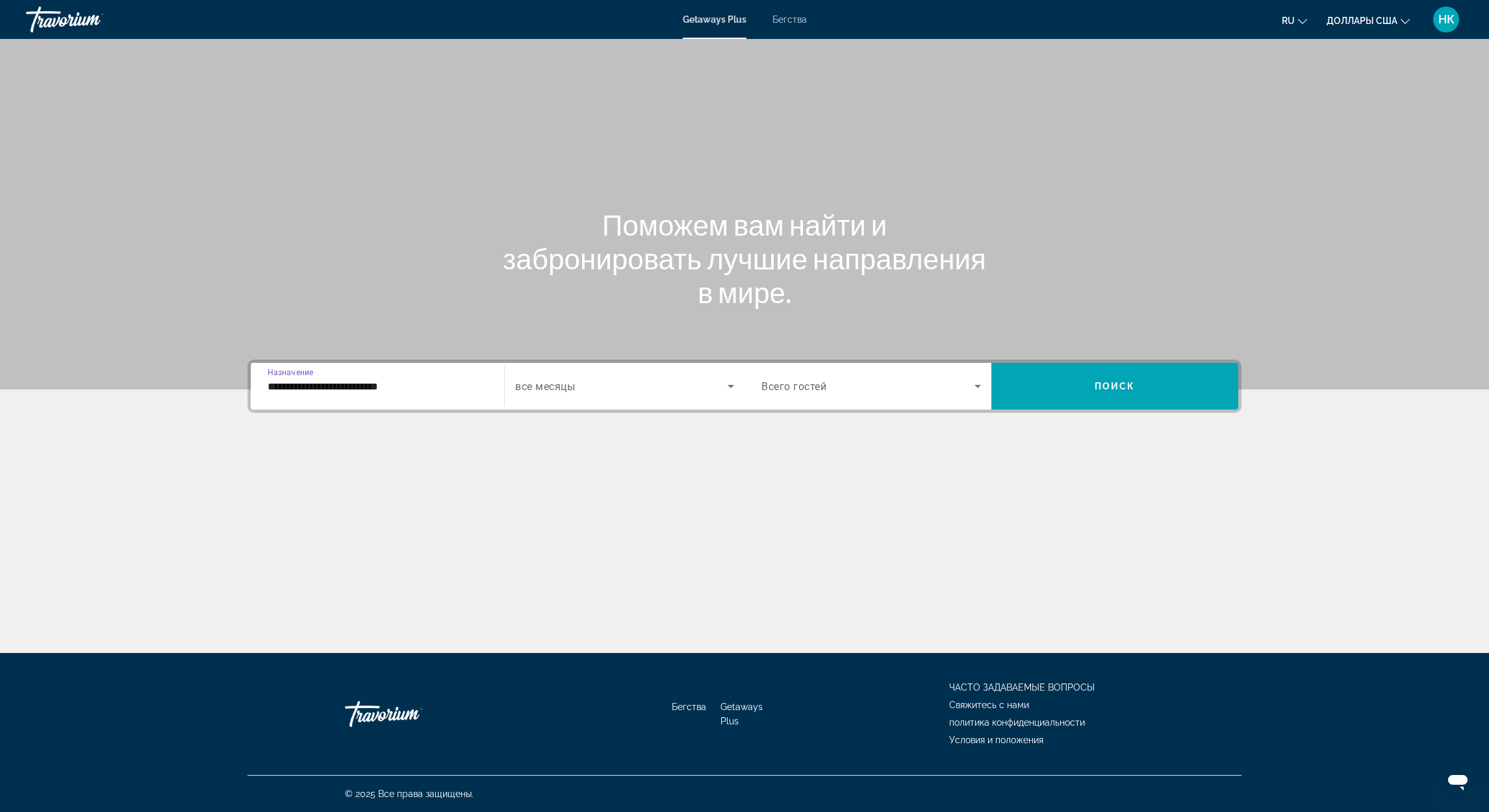
click at [388, 387] on input "**********" at bounding box center [377, 386] width 220 height 15
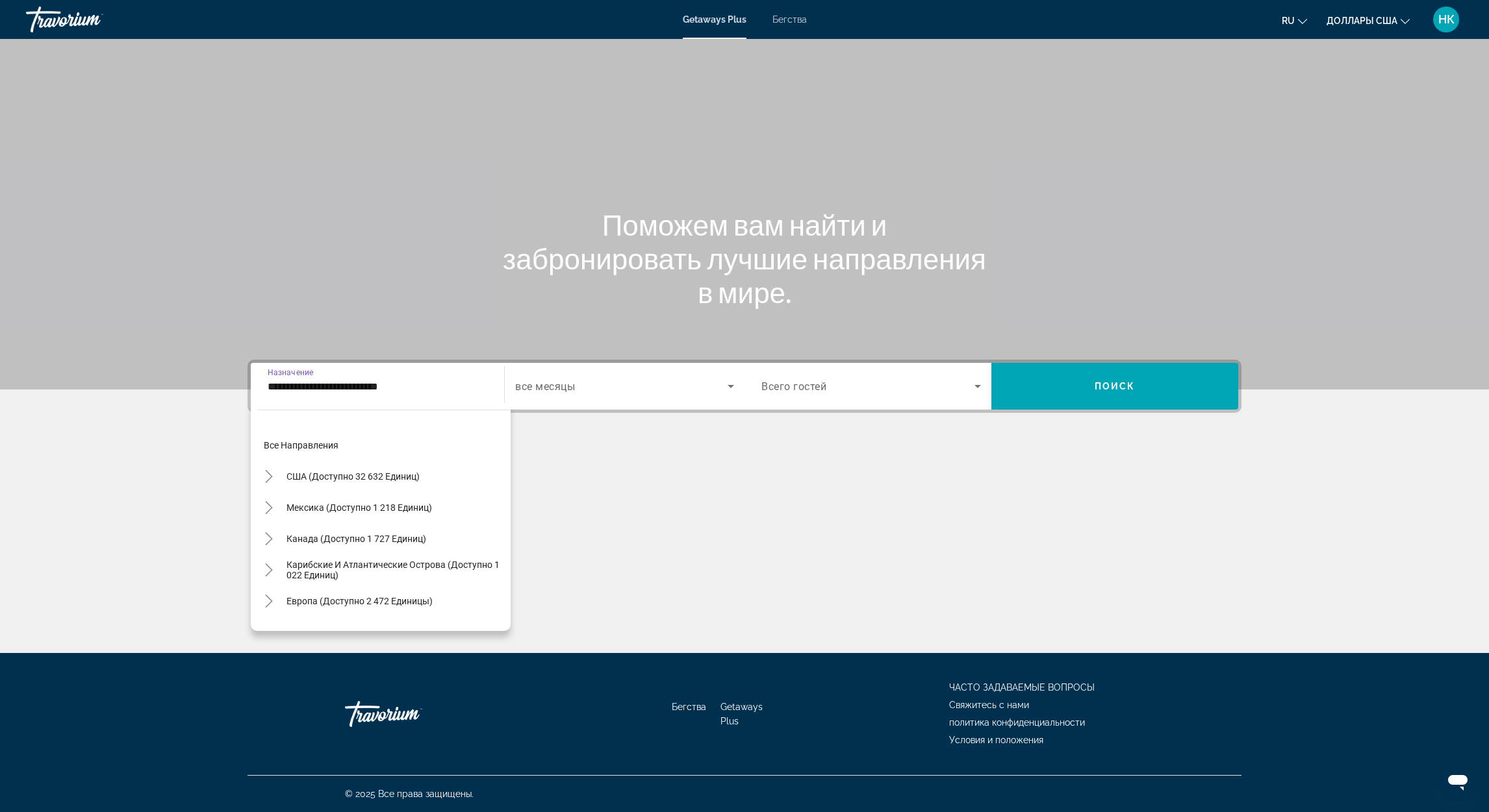
scroll to position [233, 0]
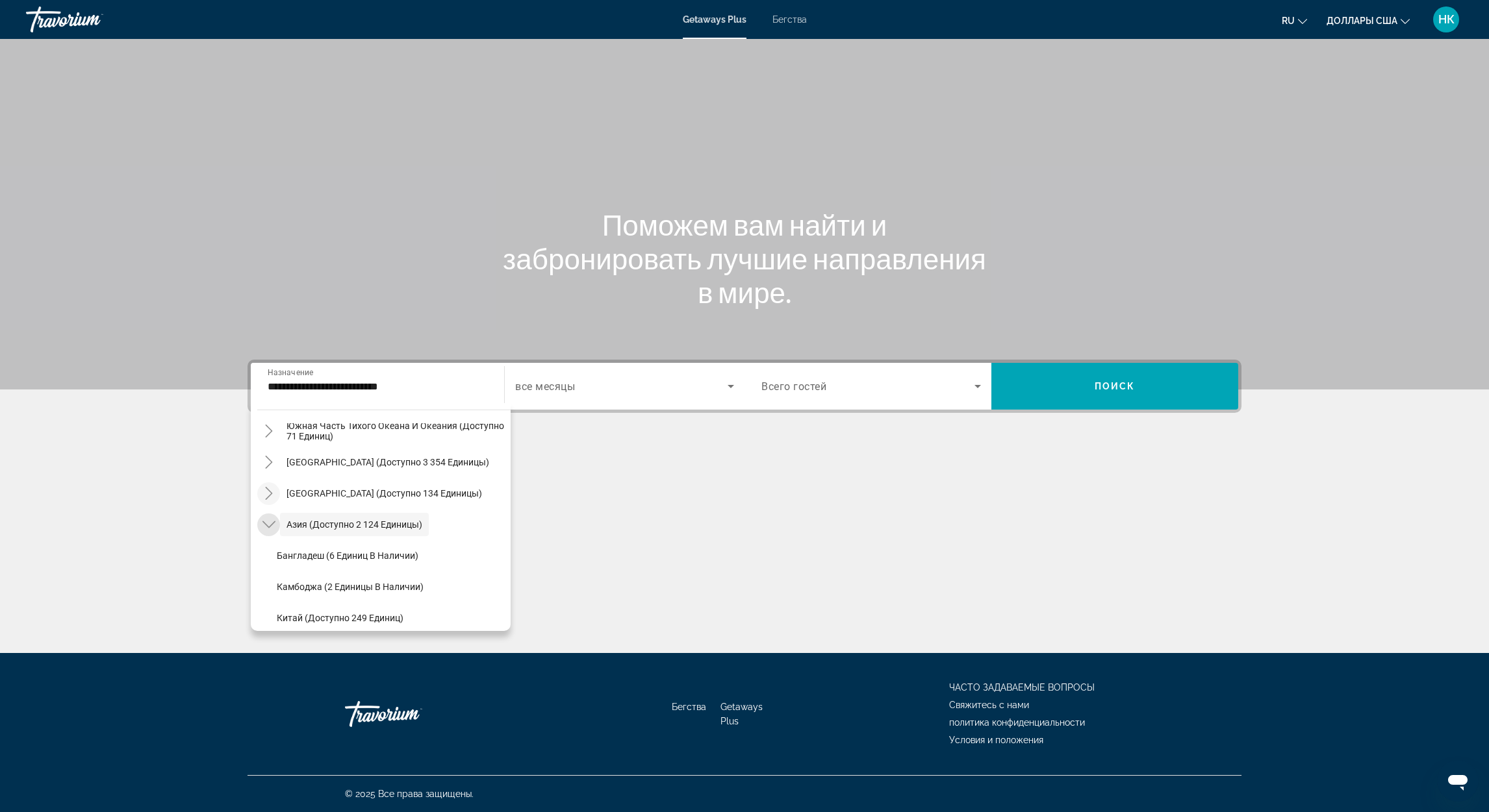
click at [269, 523] on icon "Toggle Asia (доступно 2 124 единицы)" at bounding box center [269, 525] width 13 height 13
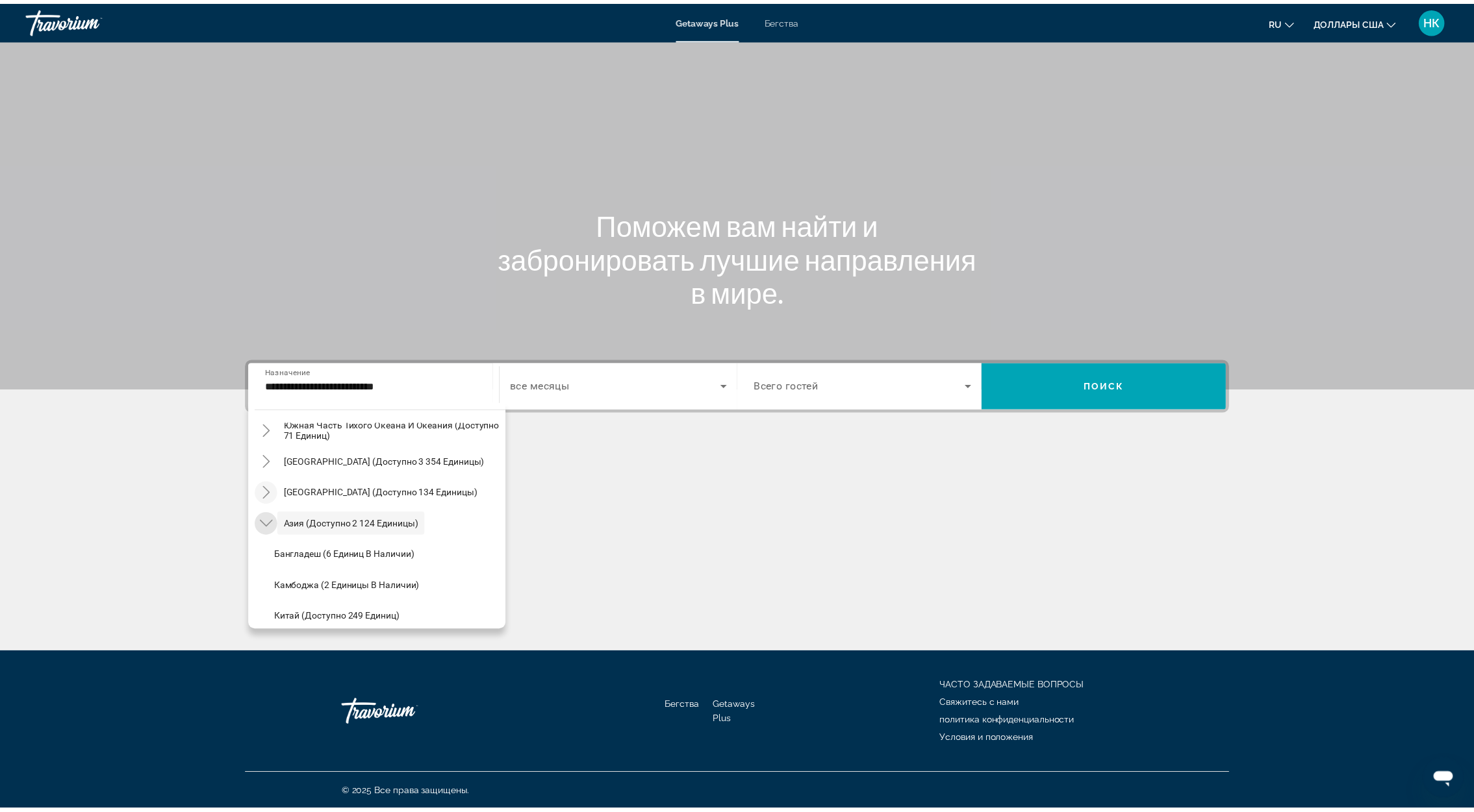
scroll to position [210, 0]
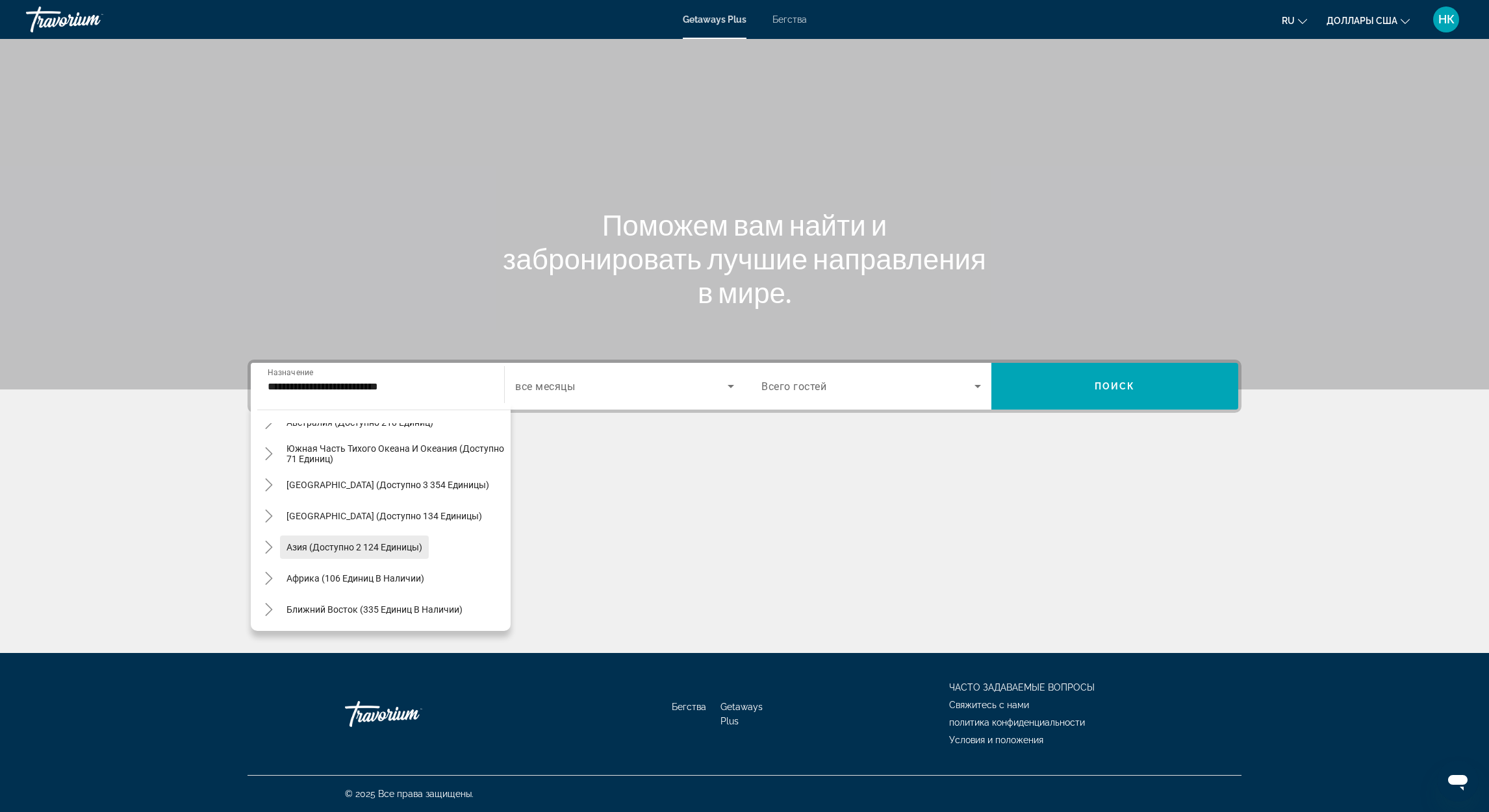
click at [345, 544] on span "Азия (доступно 2 124 единицы)" at bounding box center [354, 547] width 136 height 10
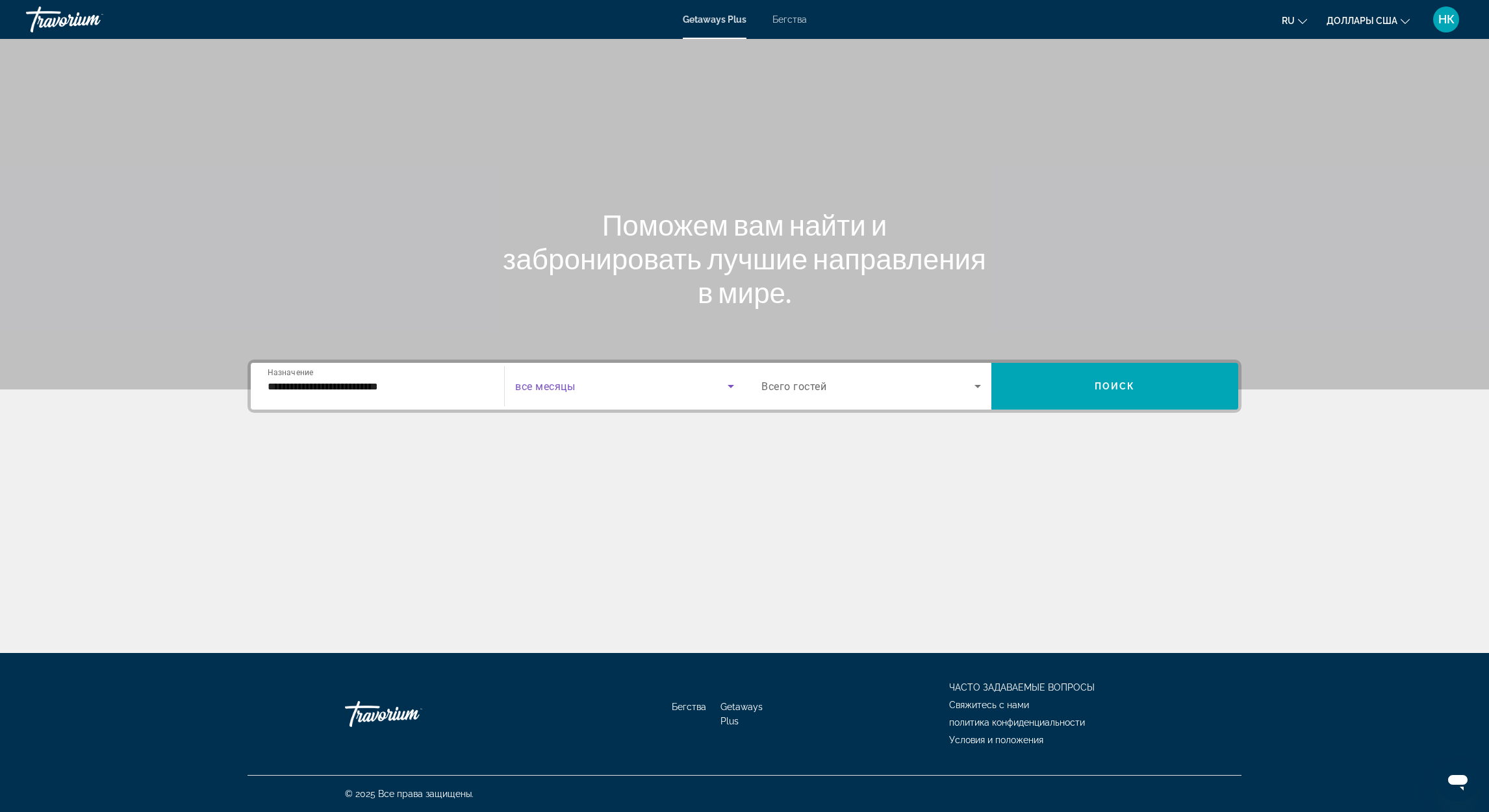
click at [684, 392] on span "Виджет поиска" at bounding box center [621, 386] width 213 height 15
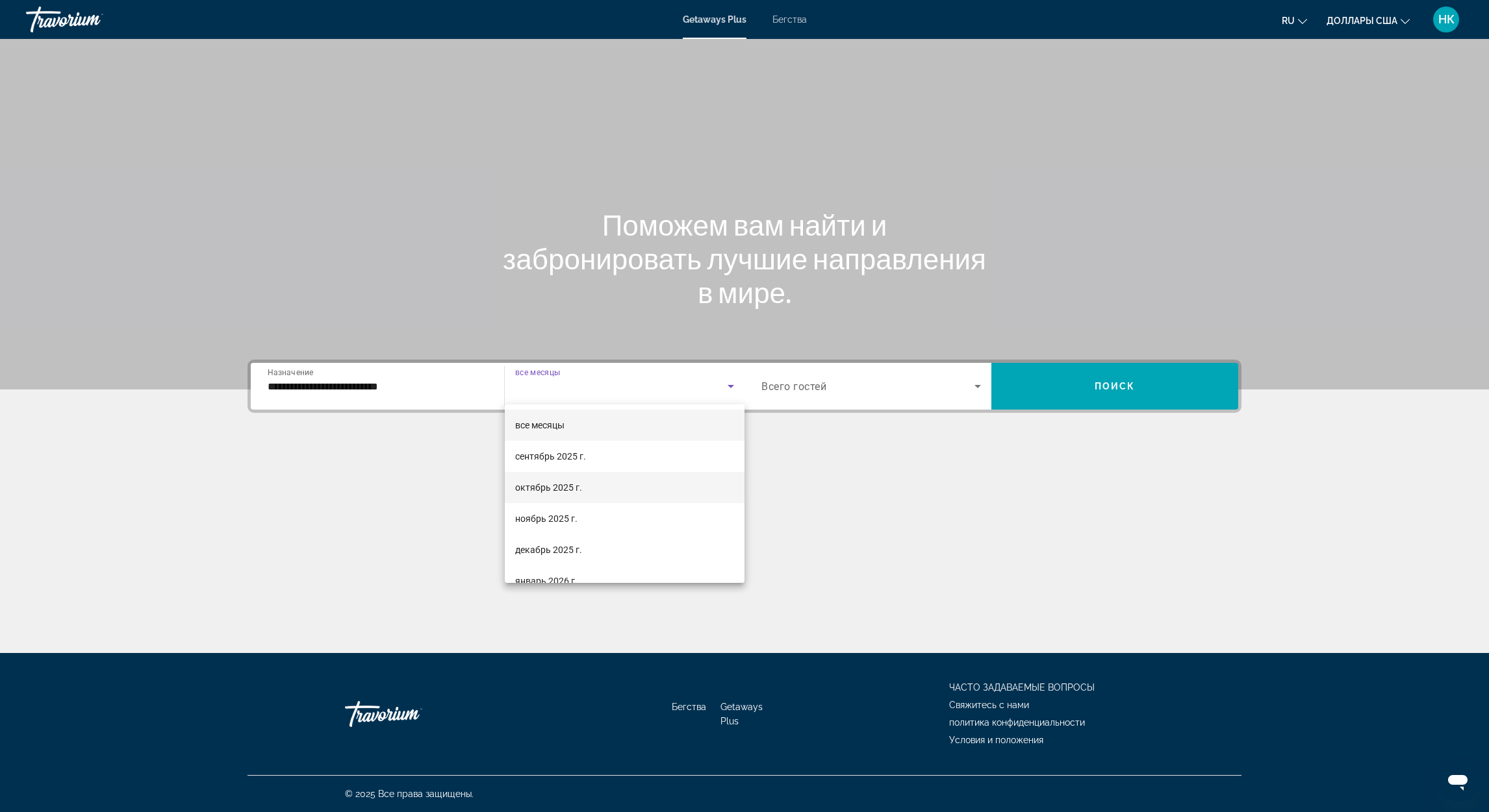
drag, startPoint x: 591, startPoint y: 487, endPoint x: 724, endPoint y: 454, distance: 137.0
click at [591, 487] on mat-option "октябрь 2025 г." at bounding box center [624, 488] width 240 height 31
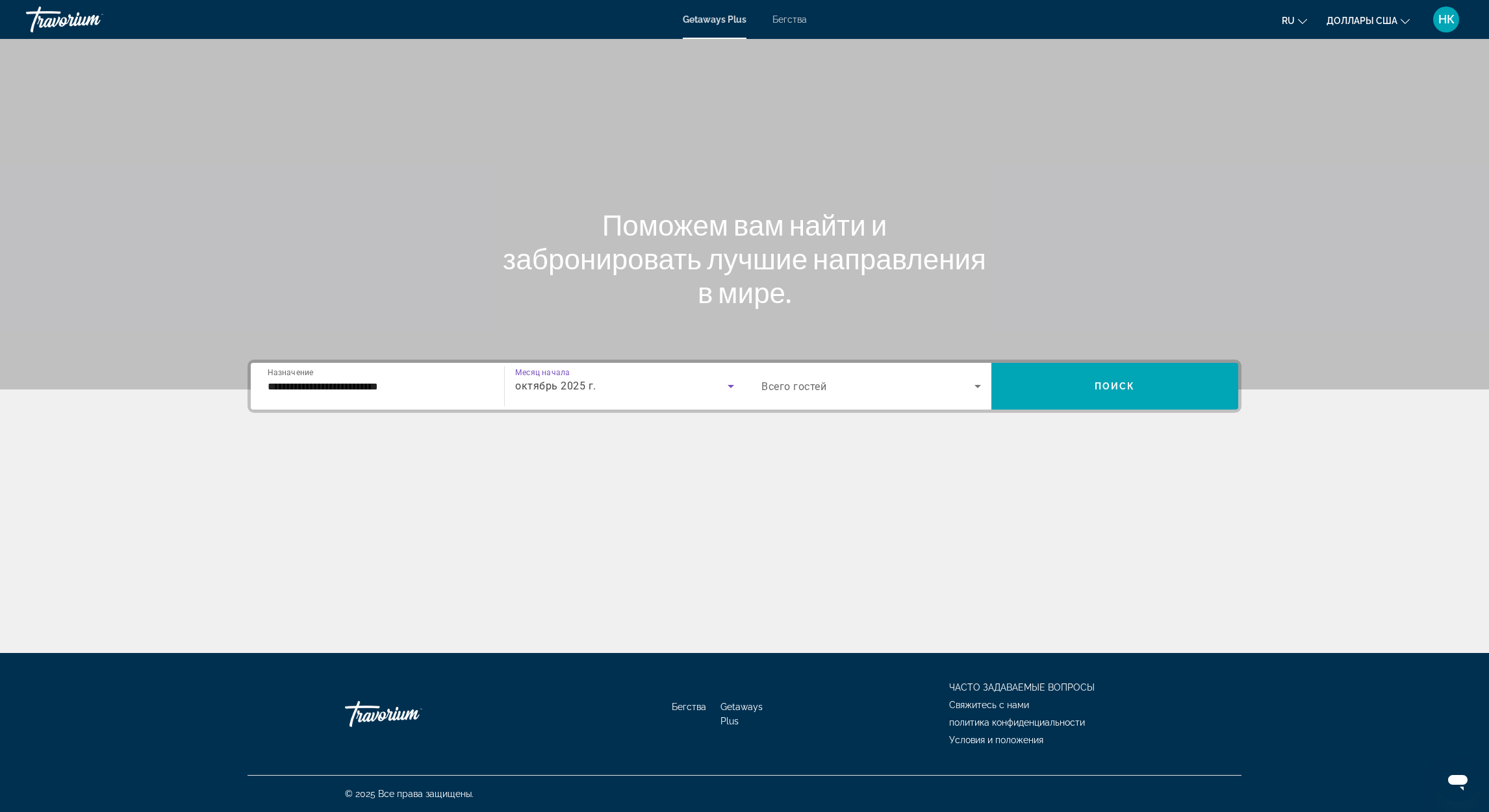
click at [837, 393] on span "Виджет поиска" at bounding box center [867, 386] width 213 height 15
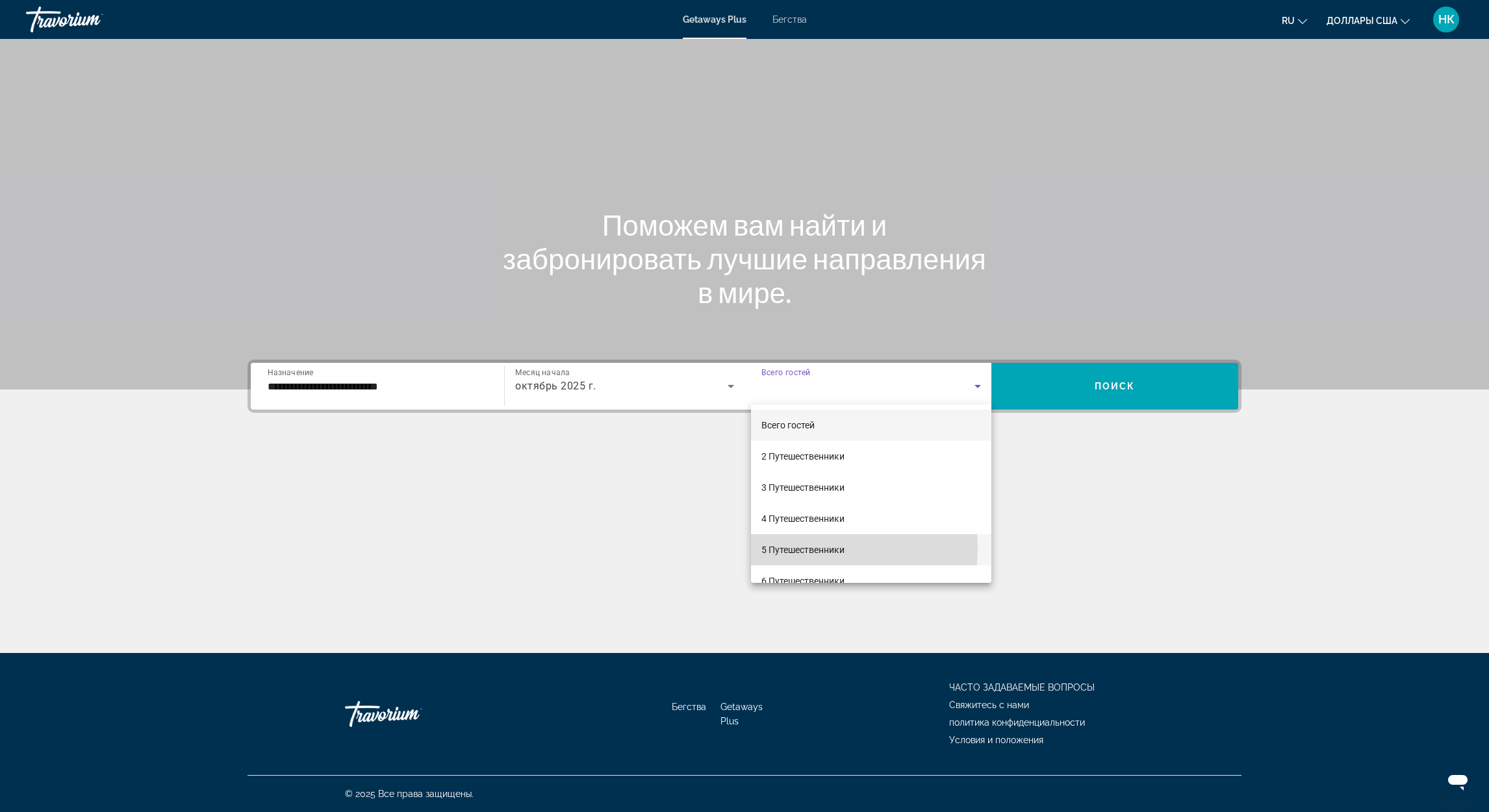
click at [806, 548] on font "5 Путешественники" at bounding box center [802, 550] width 83 height 10
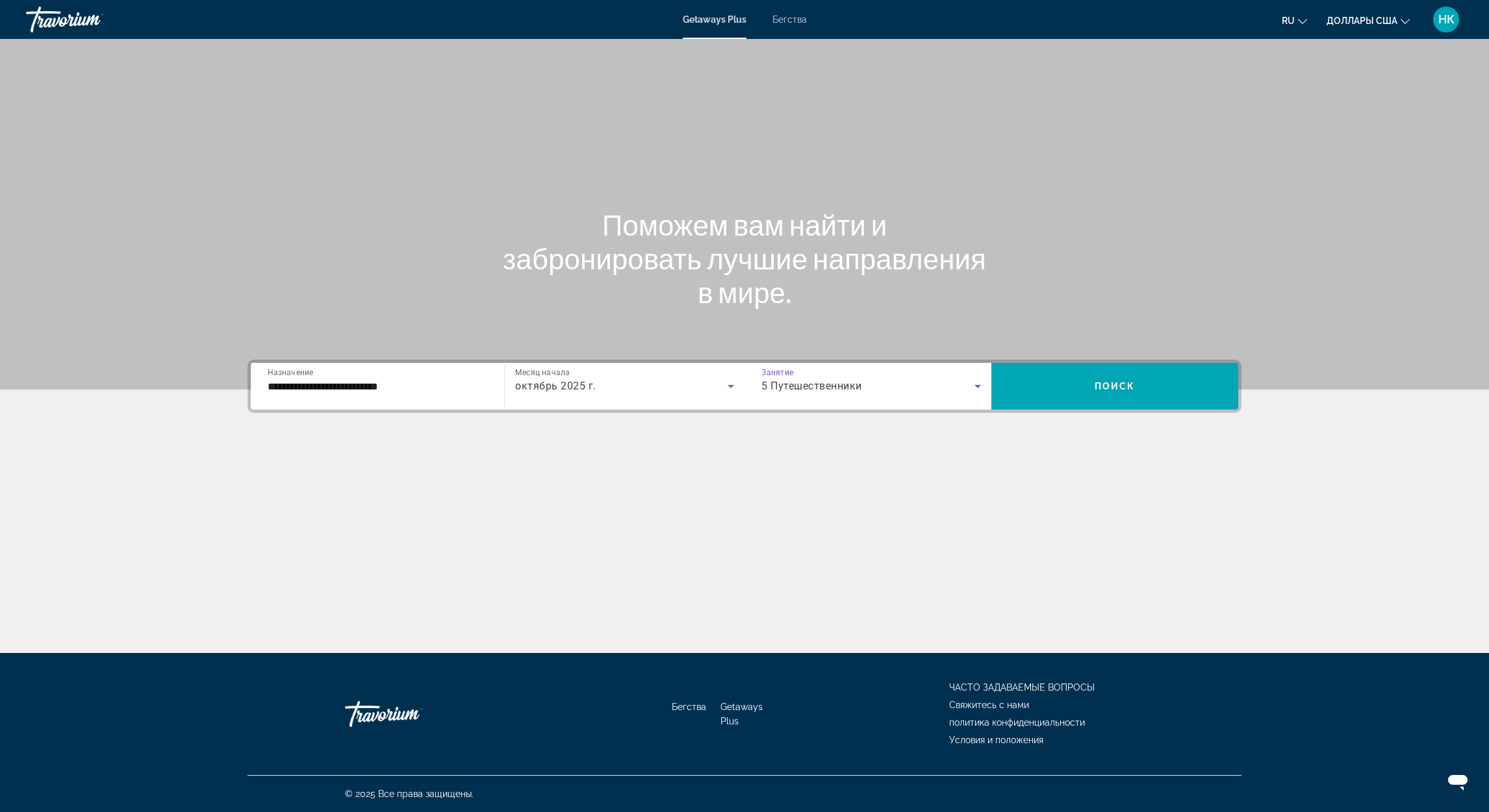
click at [954, 395] on div "5 Путешественники" at bounding box center [870, 386] width 220 height 36
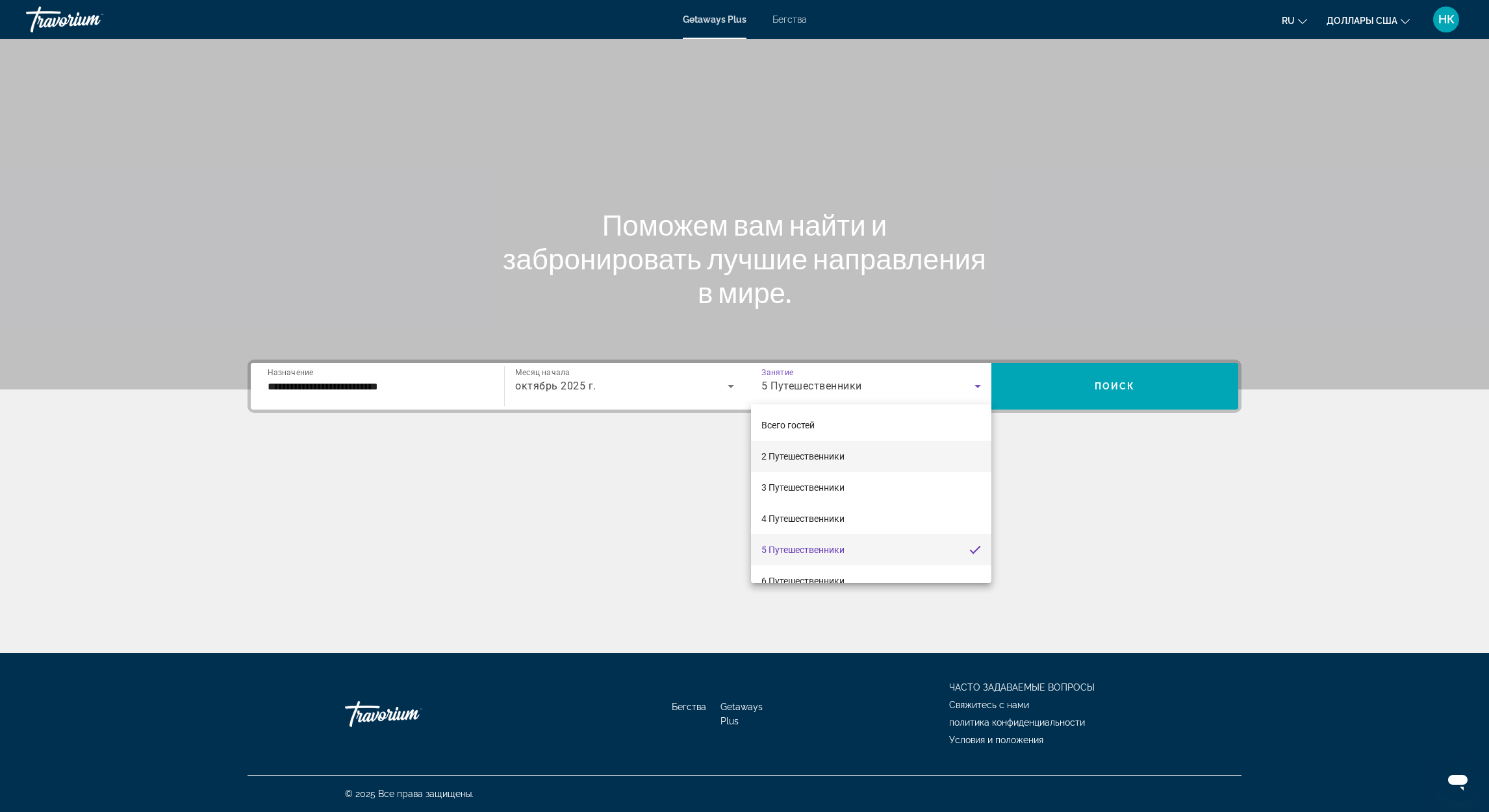
click at [855, 458] on mat-option "2 Путешественники" at bounding box center [871, 456] width 241 height 31
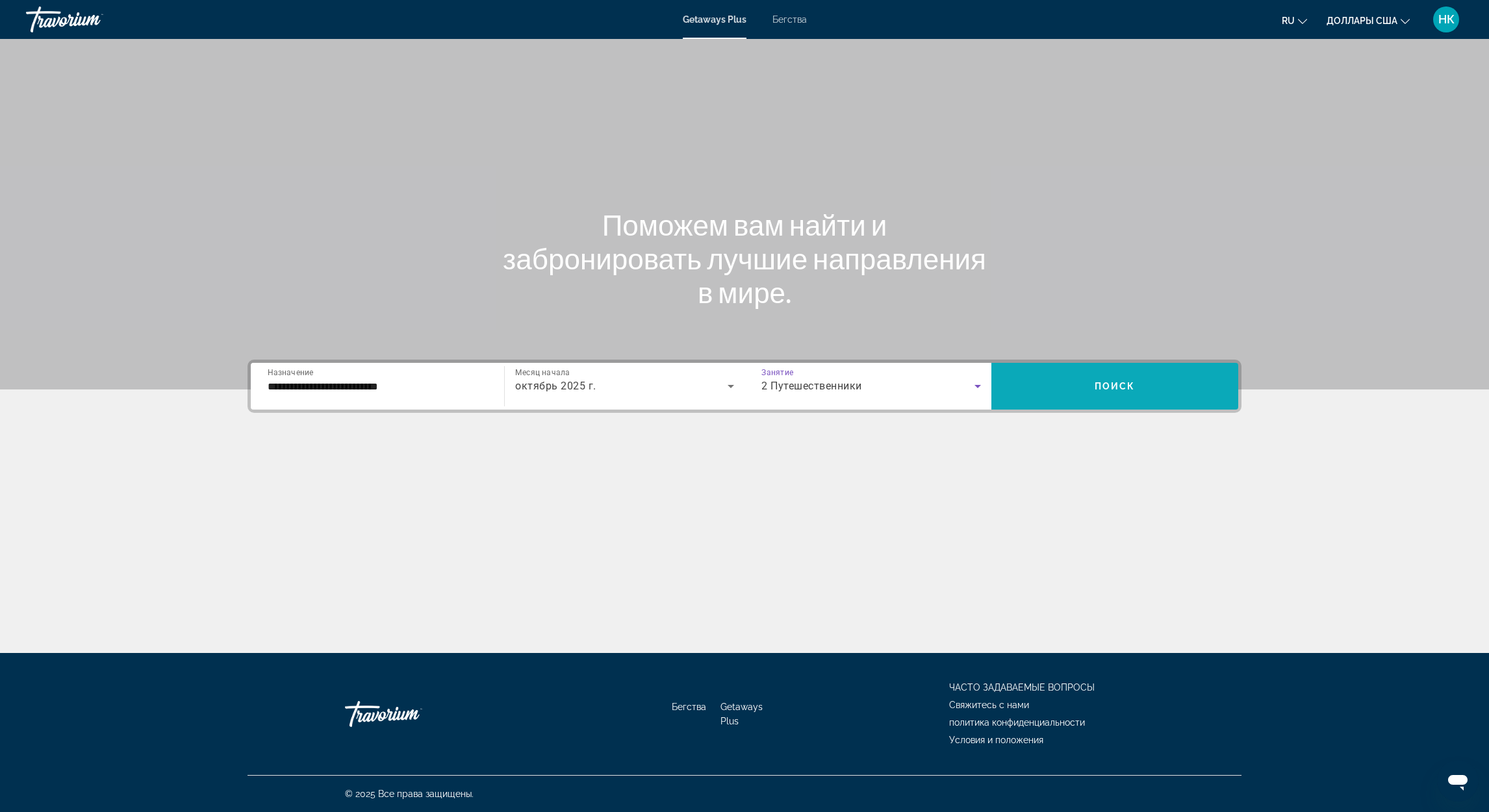
click at [1070, 395] on span "Виджет поиска" at bounding box center [1114, 386] width 247 height 31
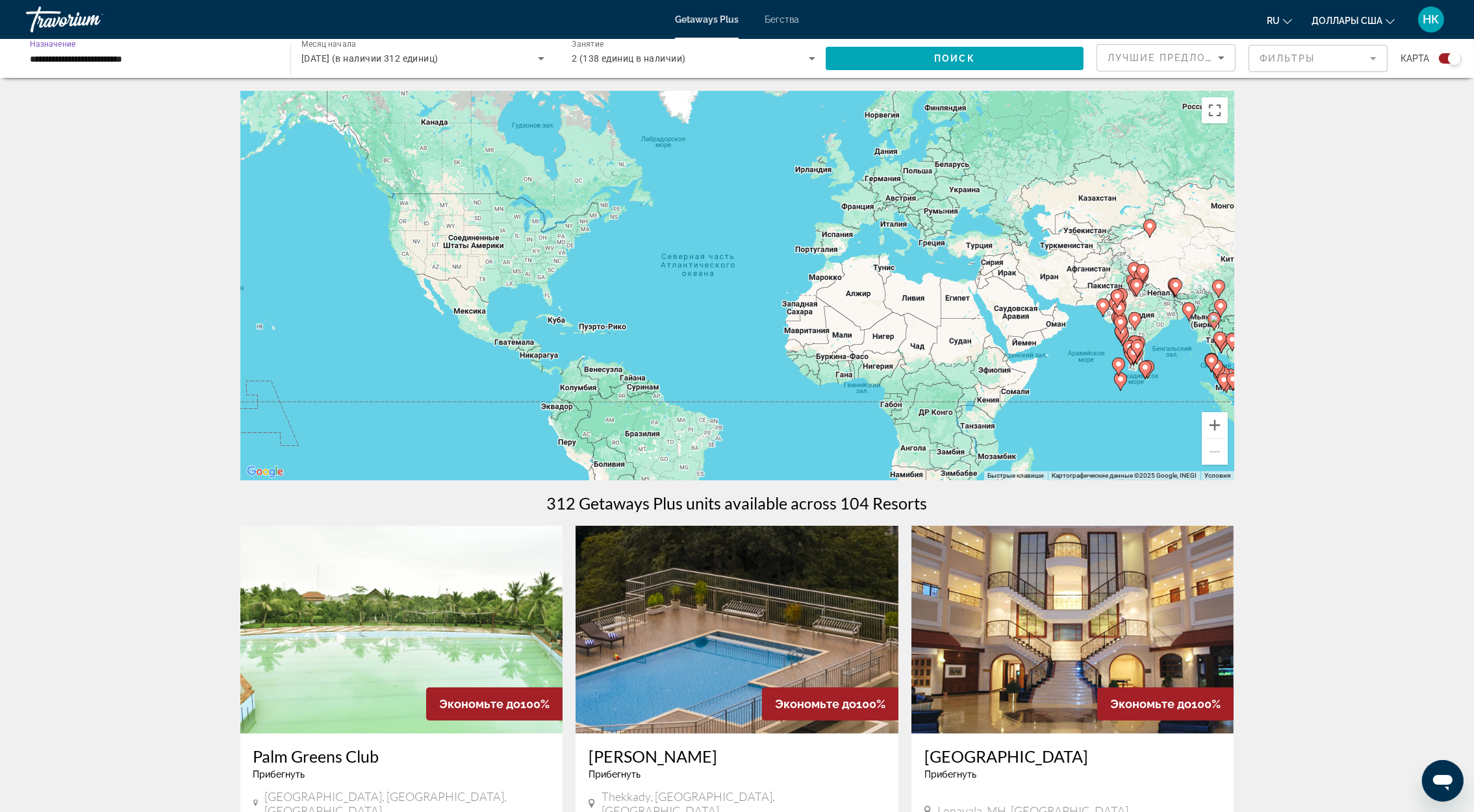
click at [154, 58] on input "**********" at bounding box center [151, 59] width 243 height 15
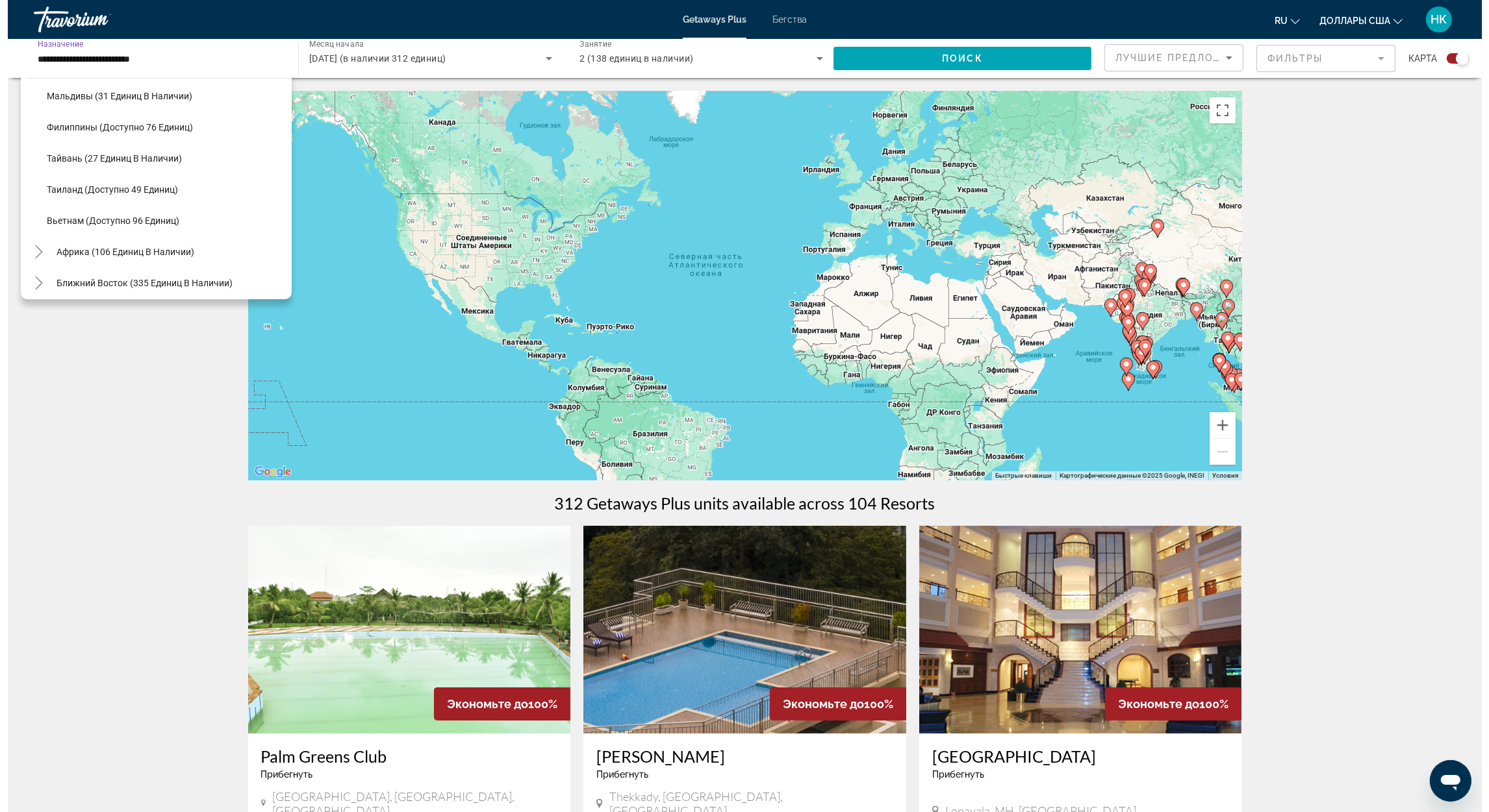
scroll to position [552, 0]
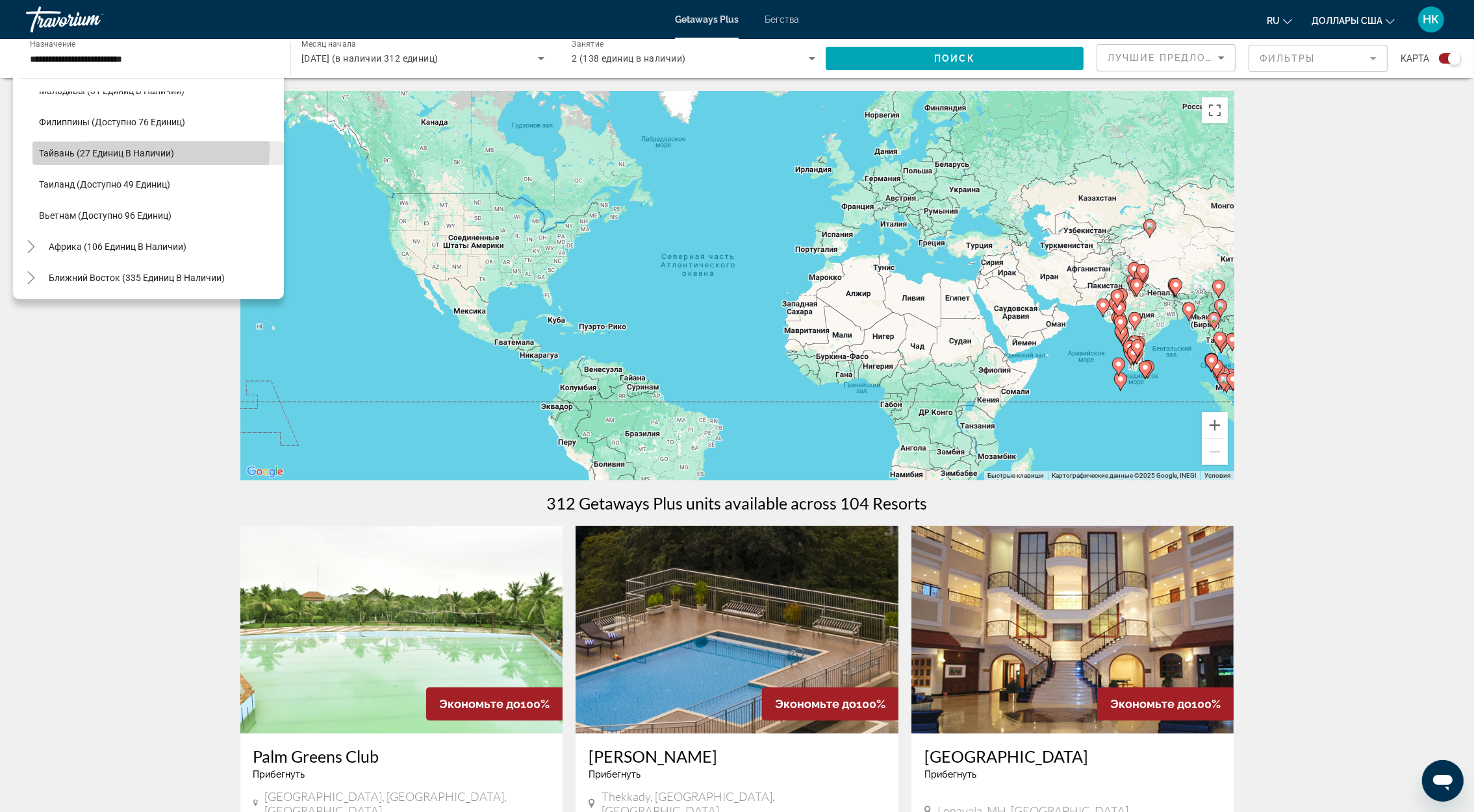
click at [95, 148] on span "Тайвань (27 единиц в наличии)" at bounding box center [107, 153] width 136 height 10
type input "**********"
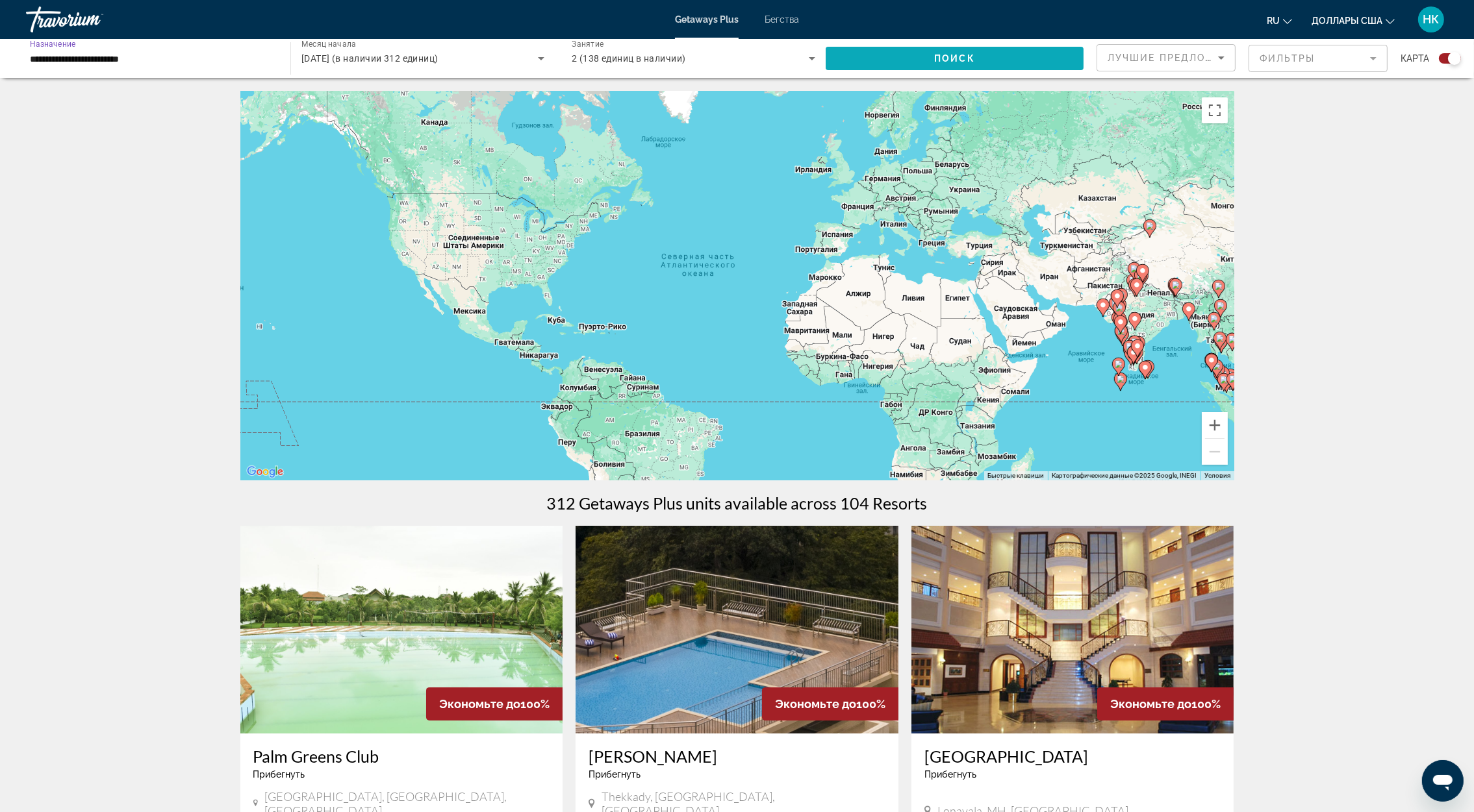
click at [892, 50] on span "Виджет поиска" at bounding box center [955, 58] width 258 height 31
